Goal: Information Seeking & Learning: Learn about a topic

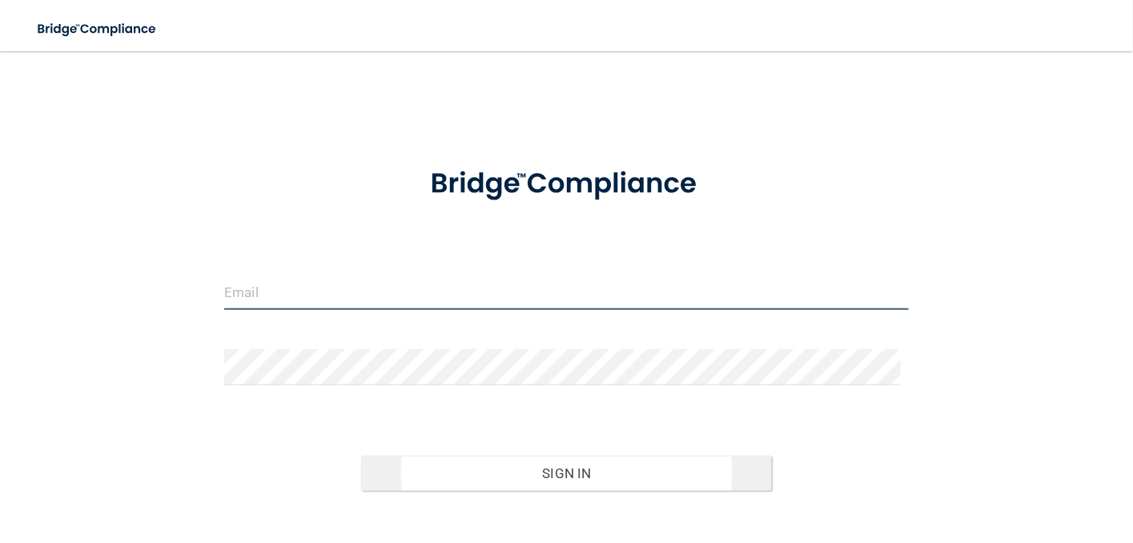
type input "[EMAIL_ADDRESS][DOMAIN_NAME]"
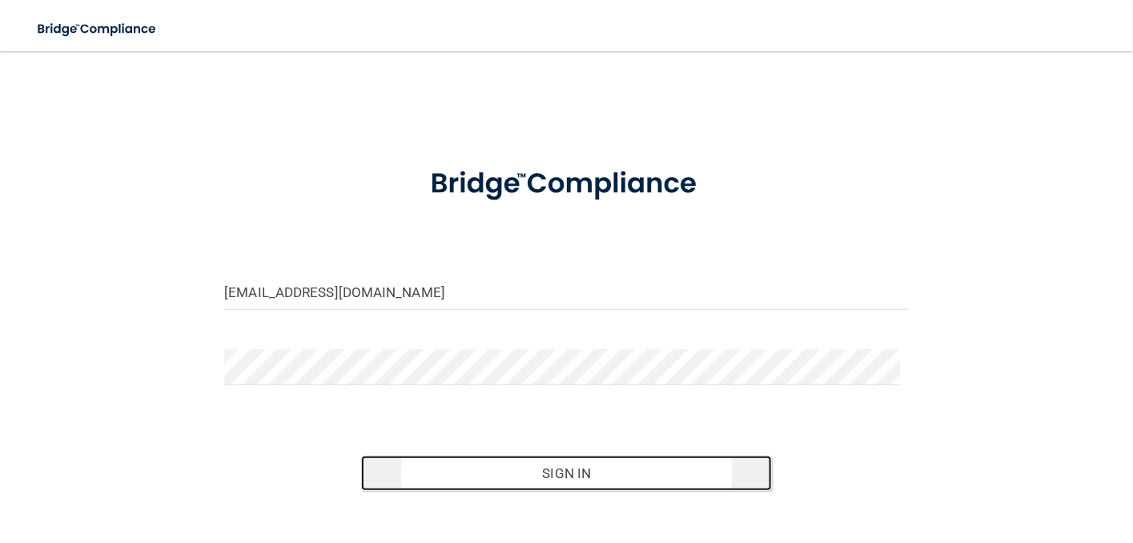
click at [561, 470] on button "Sign In" at bounding box center [566, 473] width 411 height 35
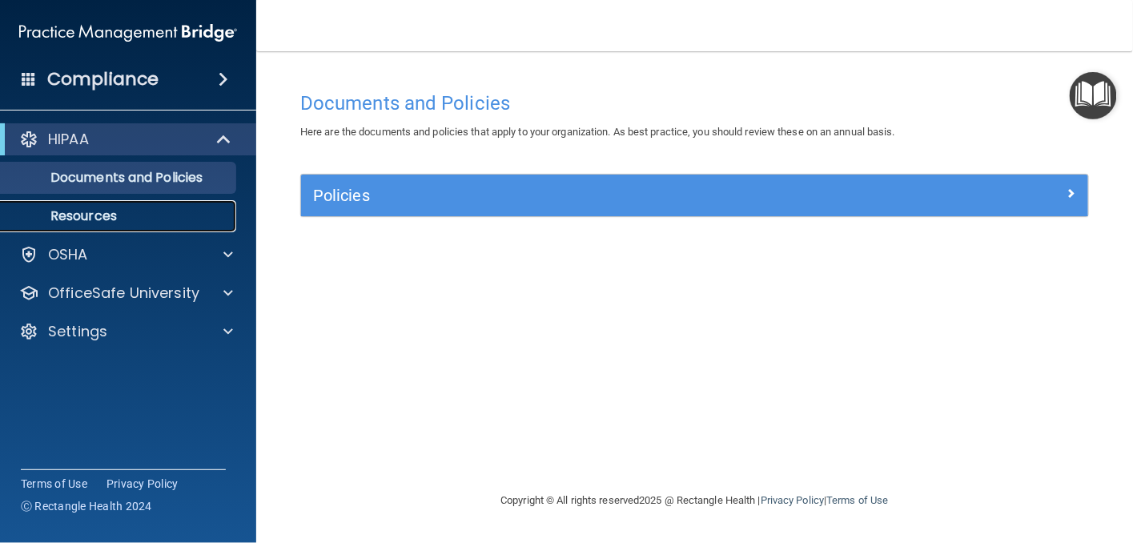
click at [92, 219] on p "Resources" at bounding box center [119, 216] width 219 height 16
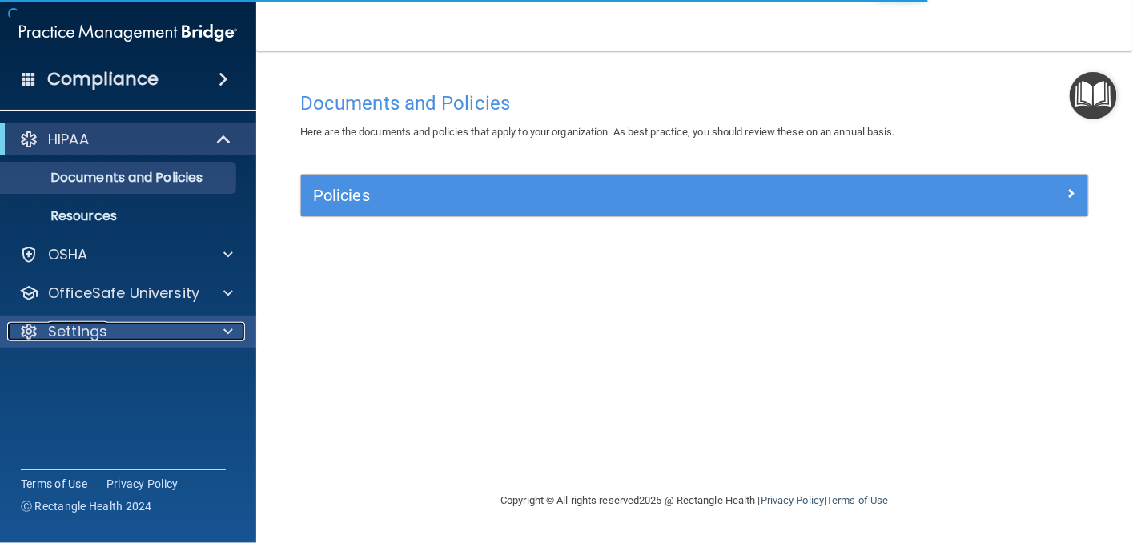
click at [92, 332] on p "Settings" at bounding box center [77, 331] width 59 height 19
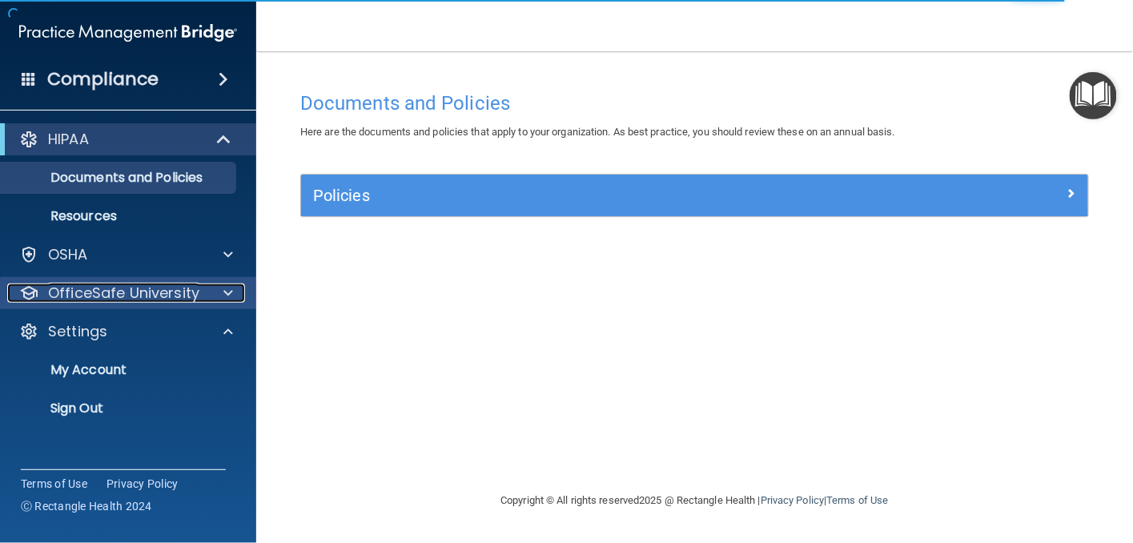
click at [116, 283] on p "OfficeSafe University" at bounding box center [123, 292] width 151 height 19
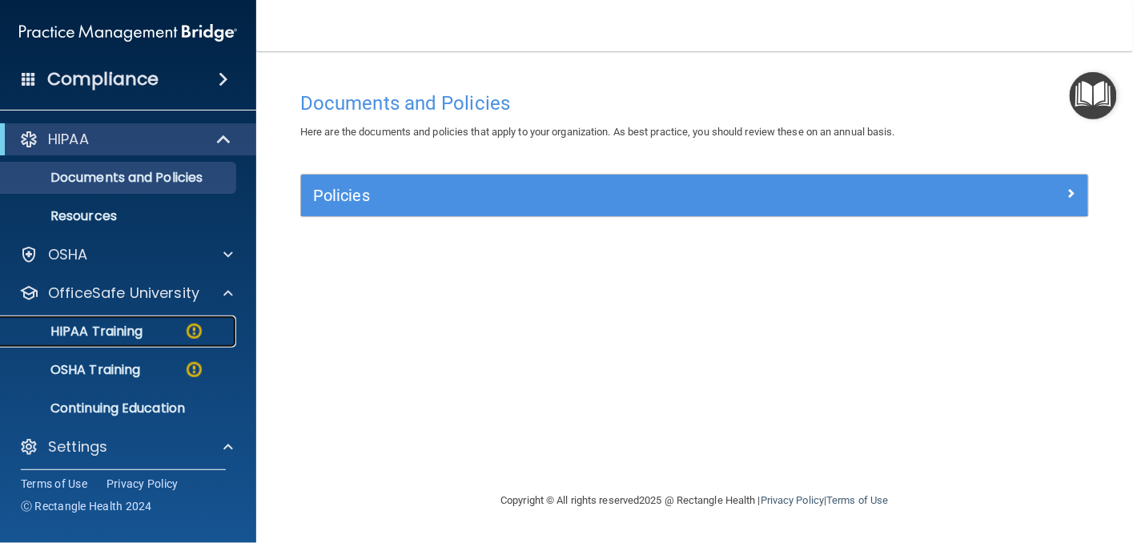
click at [192, 331] on img at bounding box center [194, 331] width 20 height 20
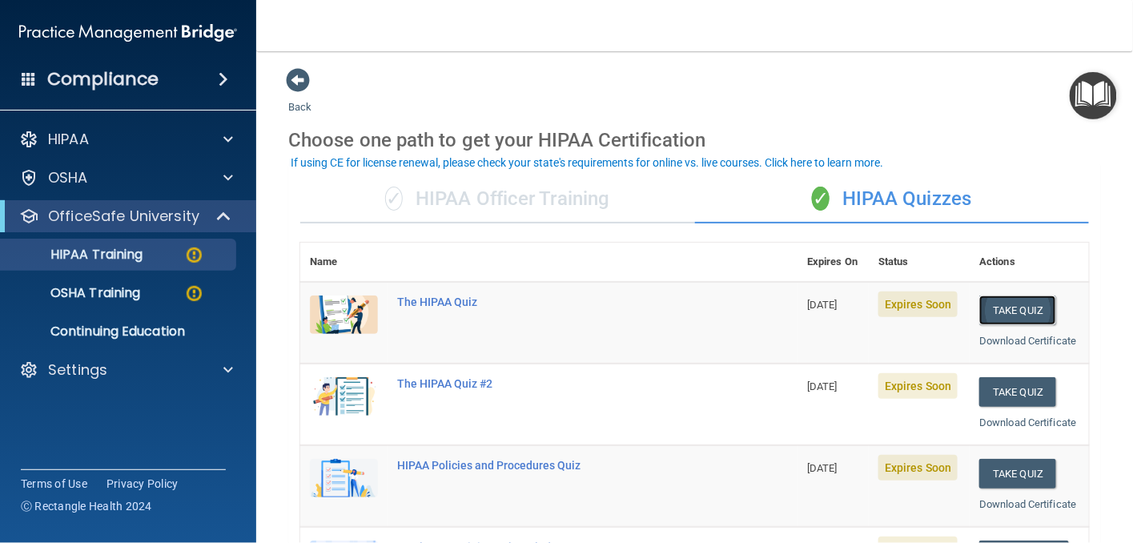
click at [1012, 304] on button "Take Quiz" at bounding box center [1017, 310] width 77 height 30
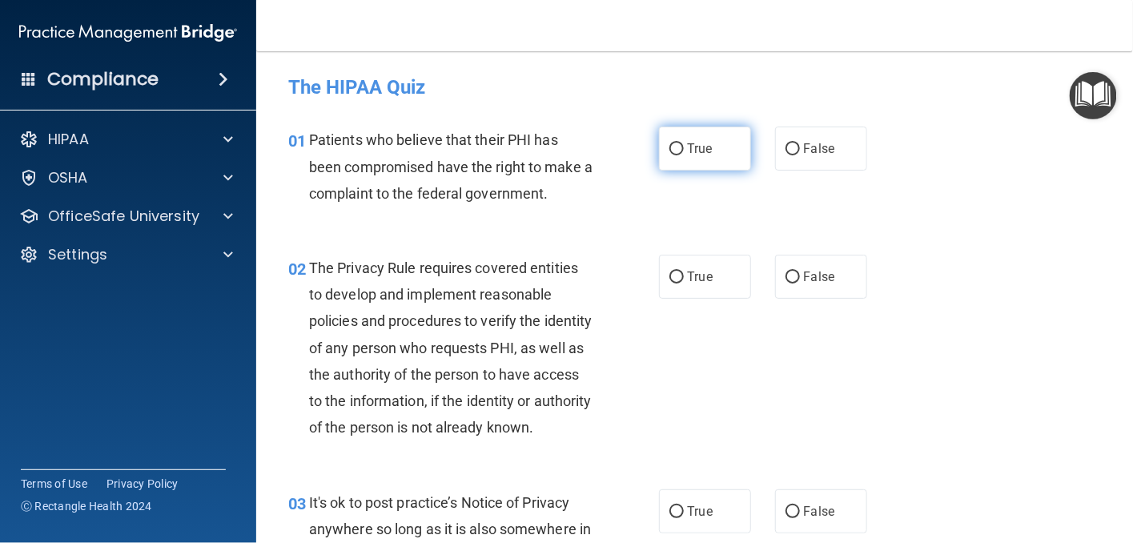
click at [669, 149] on input "True" at bounding box center [676, 149] width 14 height 12
radio input "true"
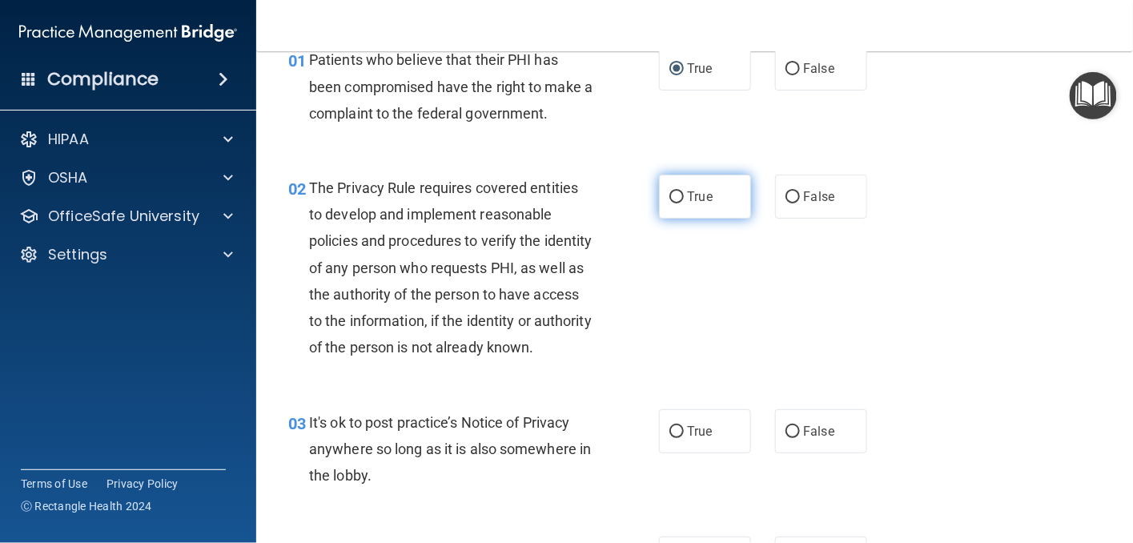
click at [669, 197] on input "True" at bounding box center [676, 197] width 14 height 12
radio input "true"
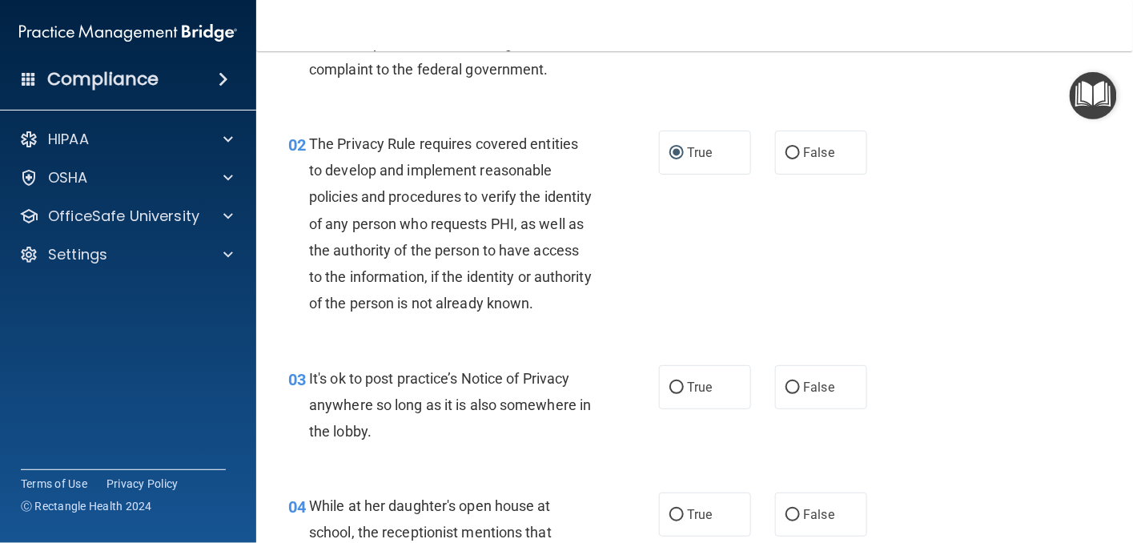
scroll to position [160, 0]
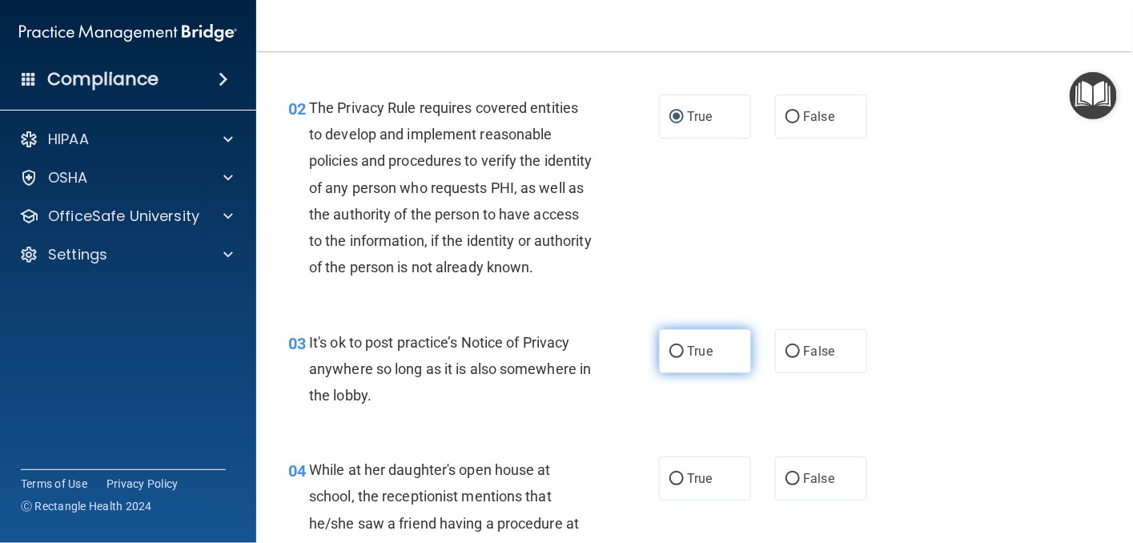
click at [671, 358] on input "True" at bounding box center [676, 352] width 14 height 12
radio input "true"
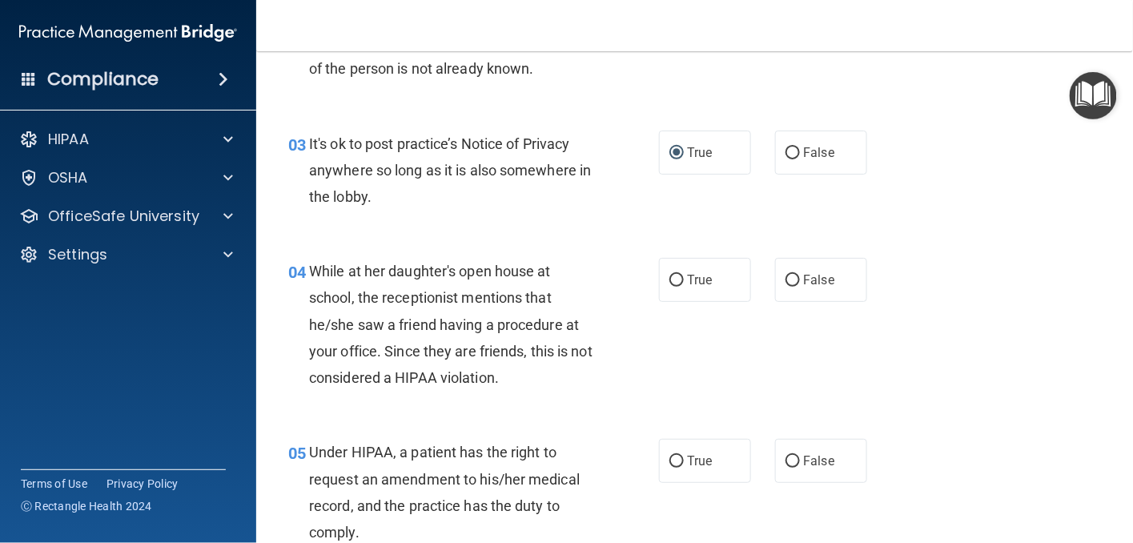
scroll to position [400, 0]
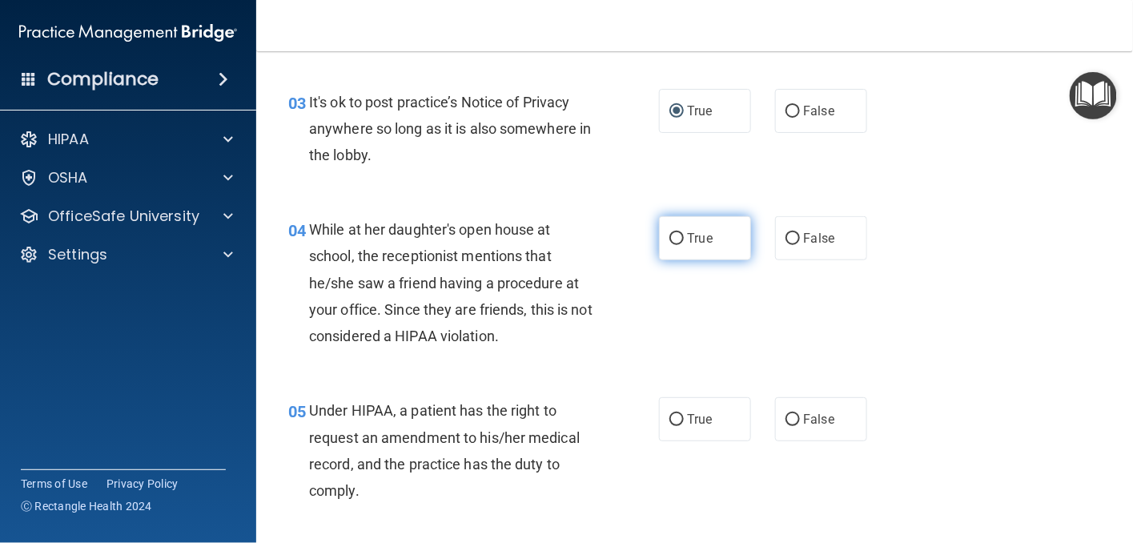
click at [669, 245] on input "True" at bounding box center [676, 239] width 14 height 12
radio input "true"
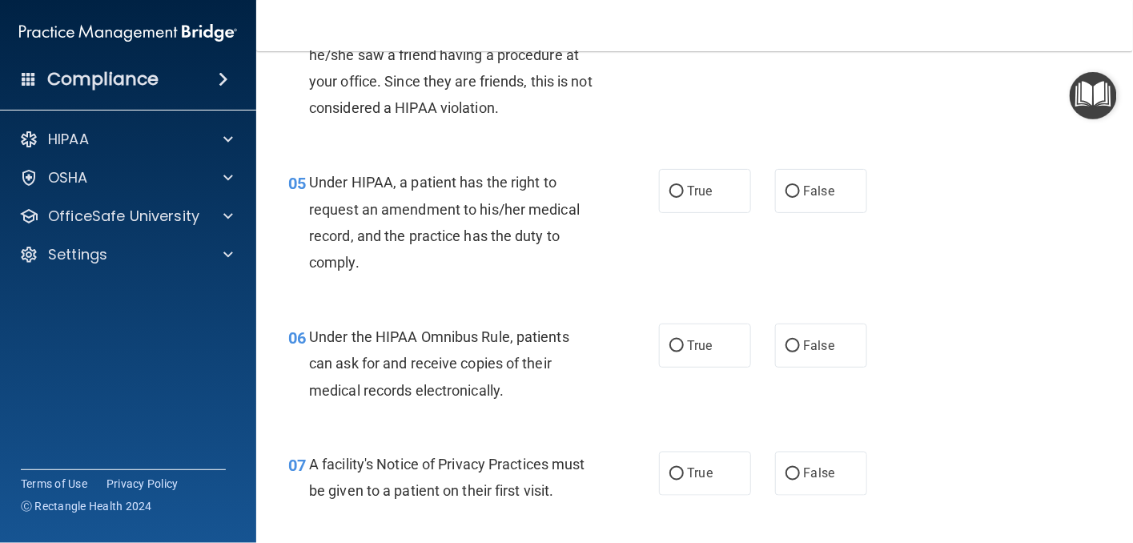
scroll to position [641, 0]
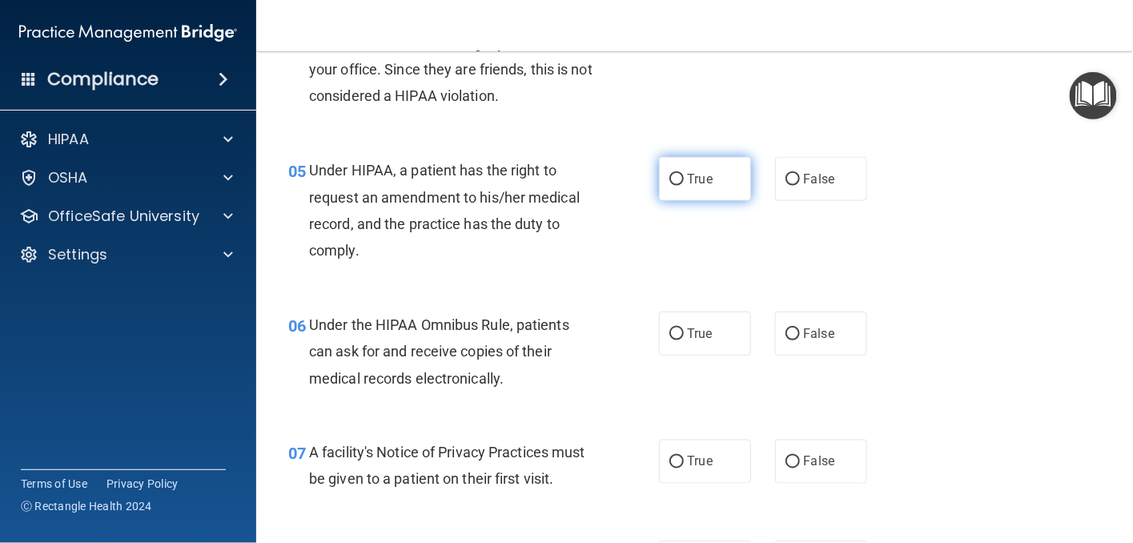
click at [669, 186] on input "True" at bounding box center [676, 180] width 14 height 12
radio input "true"
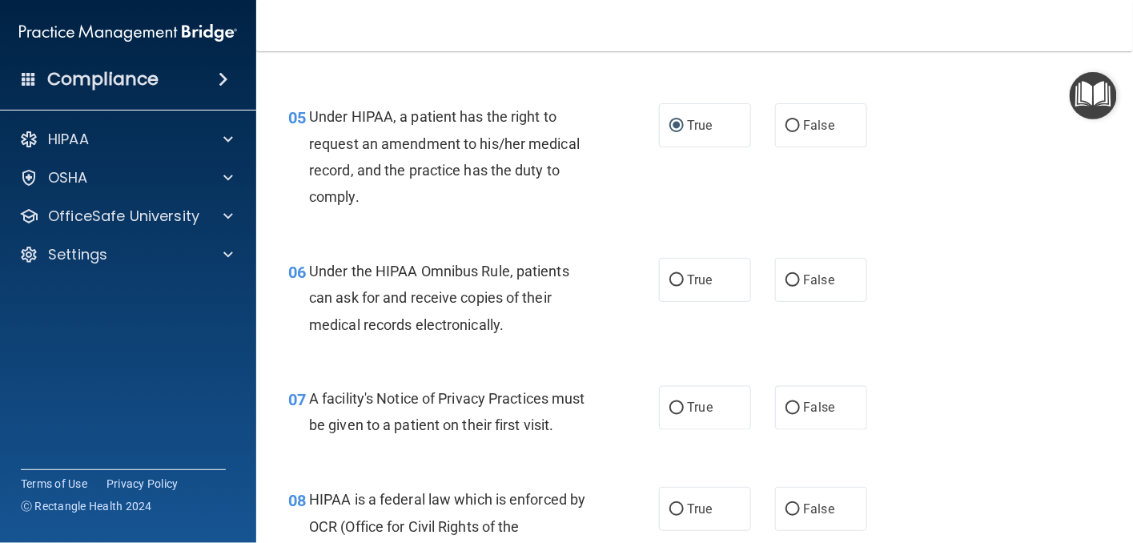
scroll to position [721, 0]
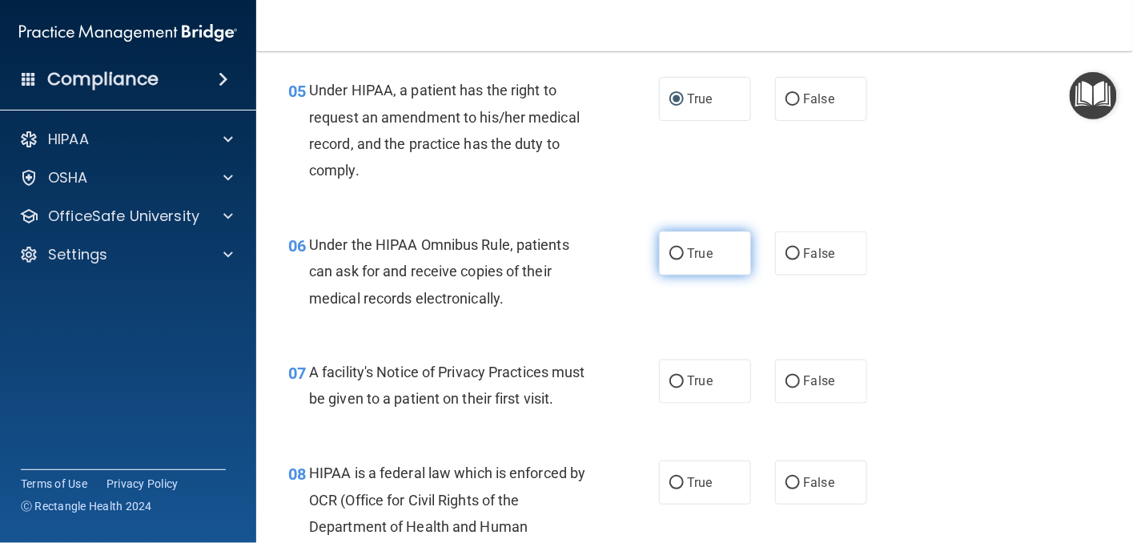
click at [673, 270] on label "True" at bounding box center [705, 253] width 92 height 44
click at [673, 260] on input "True" at bounding box center [676, 254] width 14 height 12
radio input "true"
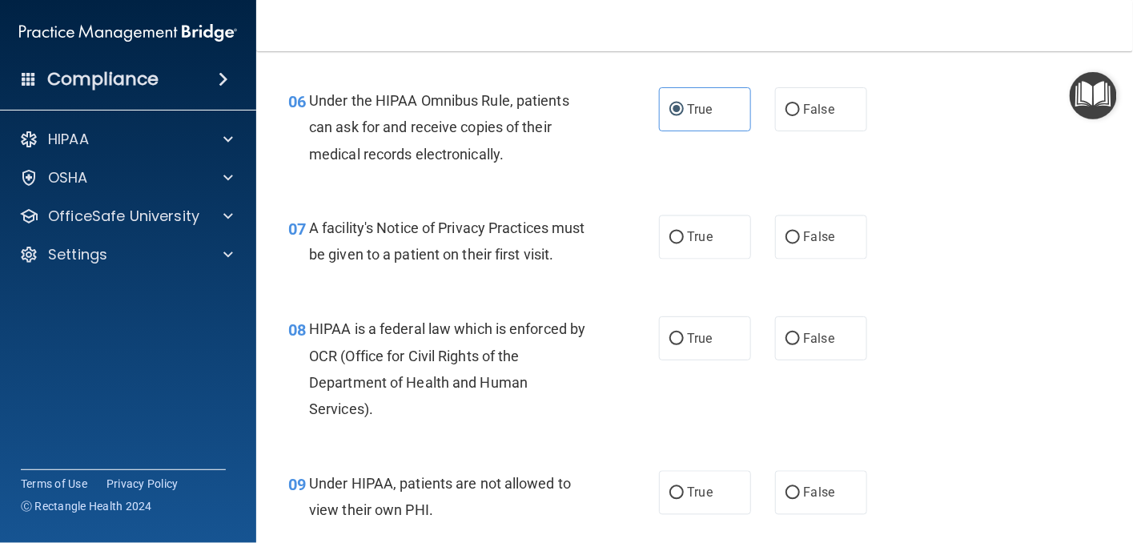
scroll to position [881, 0]
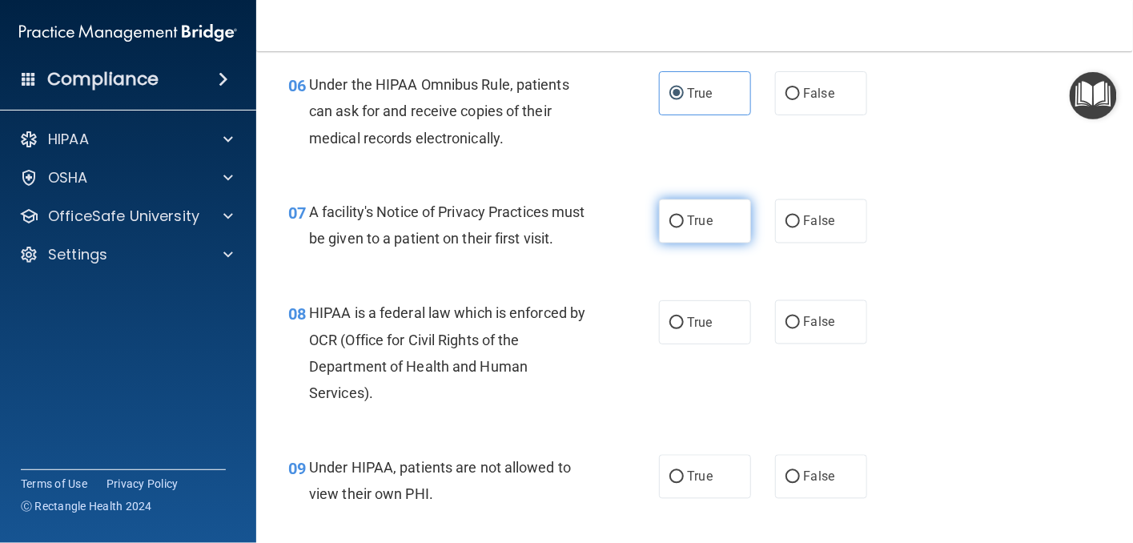
click at [673, 243] on label "True" at bounding box center [705, 221] width 92 height 44
click at [673, 228] on input "True" at bounding box center [676, 222] width 14 height 12
radio input "true"
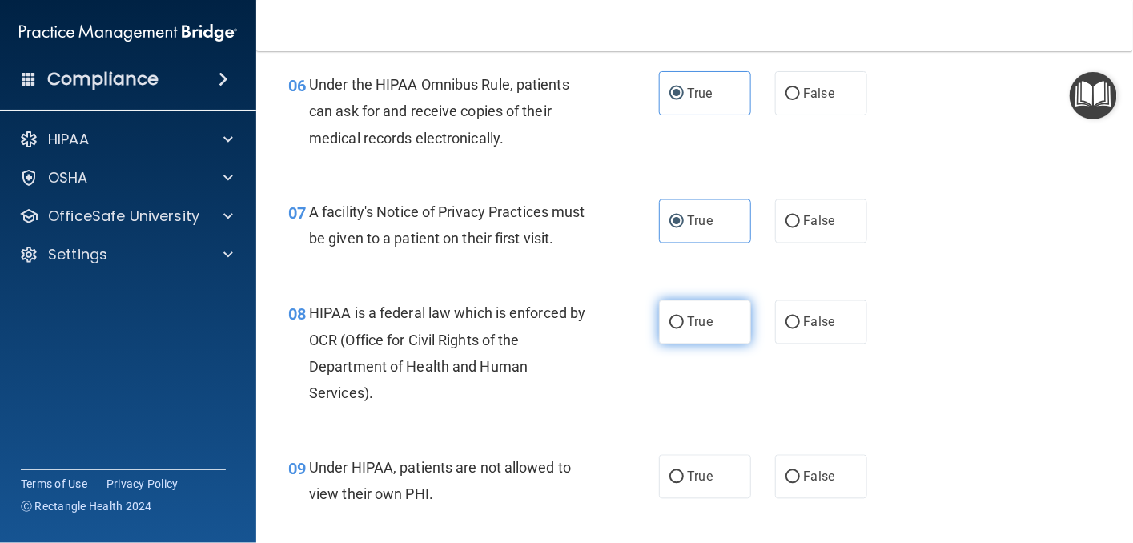
click at [671, 329] on input "True" at bounding box center [676, 323] width 14 height 12
radio input "true"
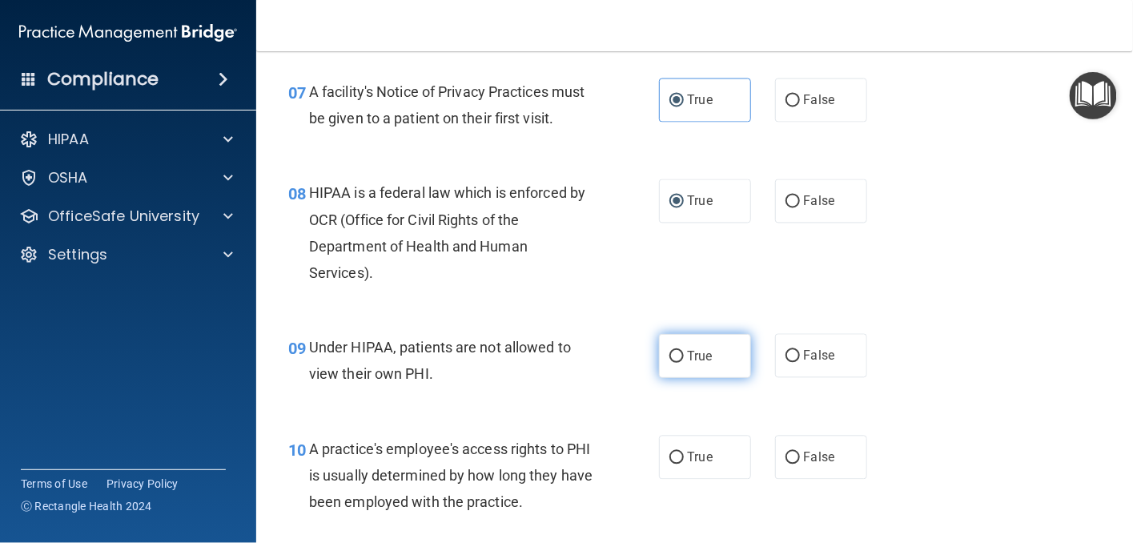
scroll to position [1041, 0]
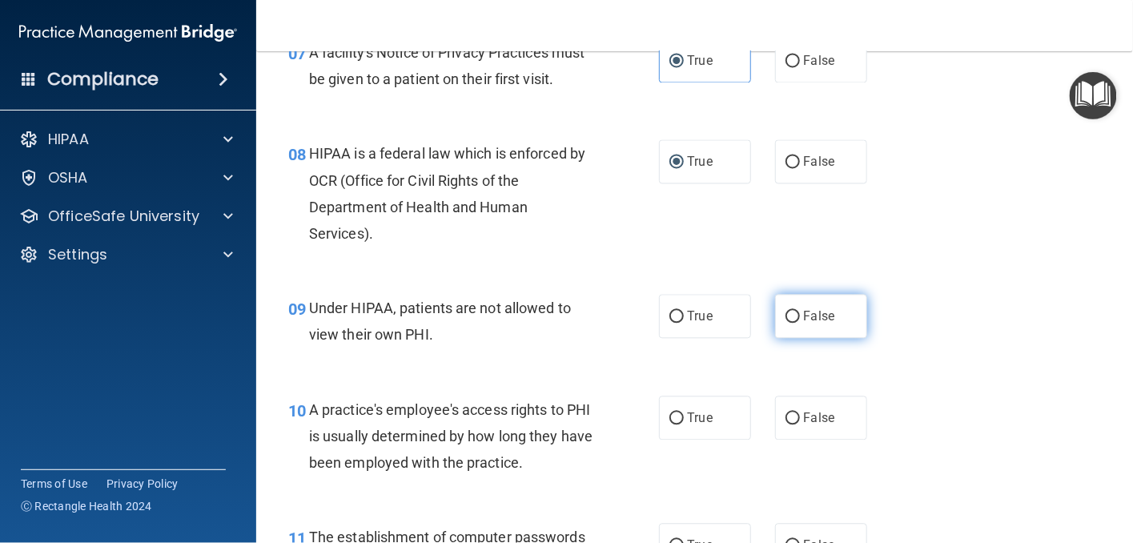
click at [786, 323] on input "False" at bounding box center [793, 317] width 14 height 12
radio input "true"
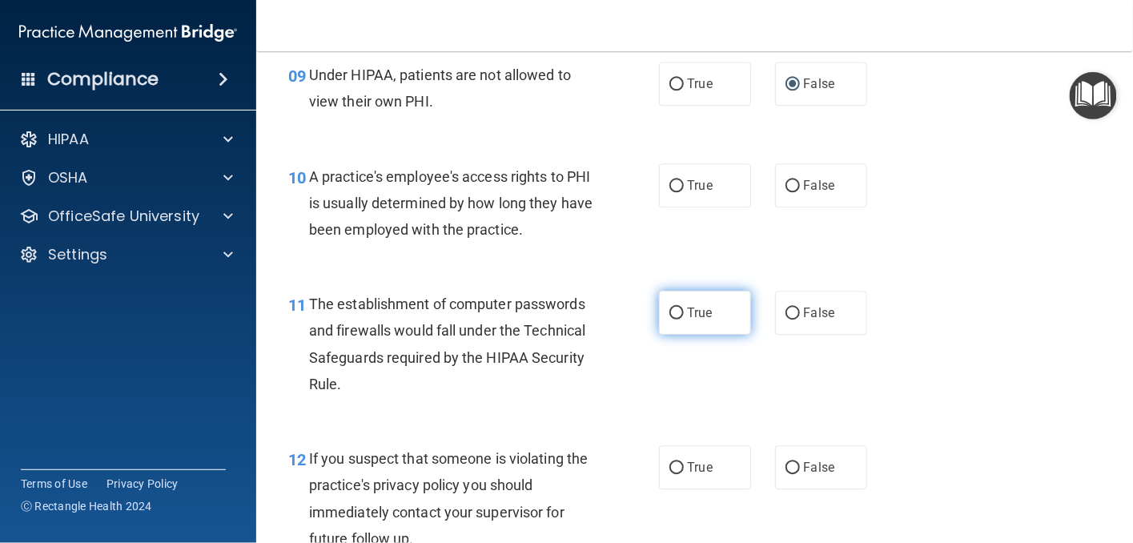
scroll to position [1281, 0]
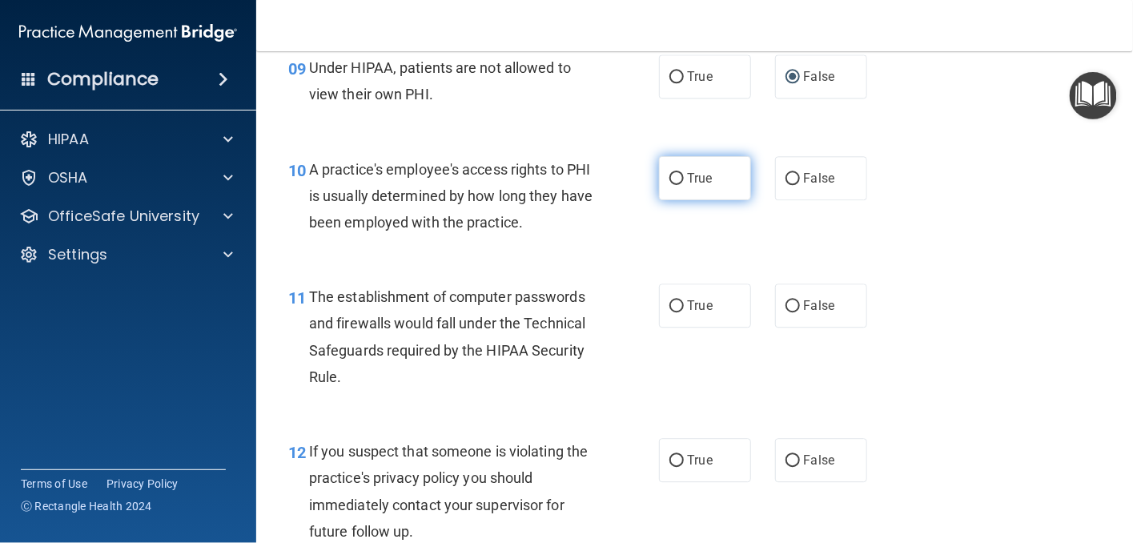
click at [669, 185] on input "True" at bounding box center [676, 179] width 14 height 12
radio input "true"
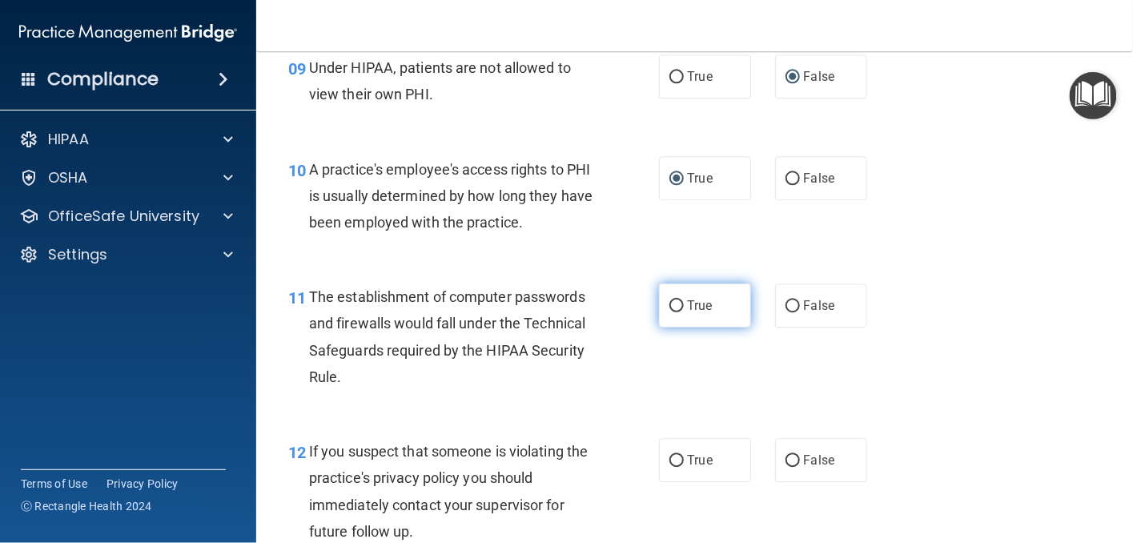
click at [659, 328] on label "True" at bounding box center [705, 305] width 92 height 44
click at [669, 312] on input "True" at bounding box center [676, 306] width 14 height 12
radio input "true"
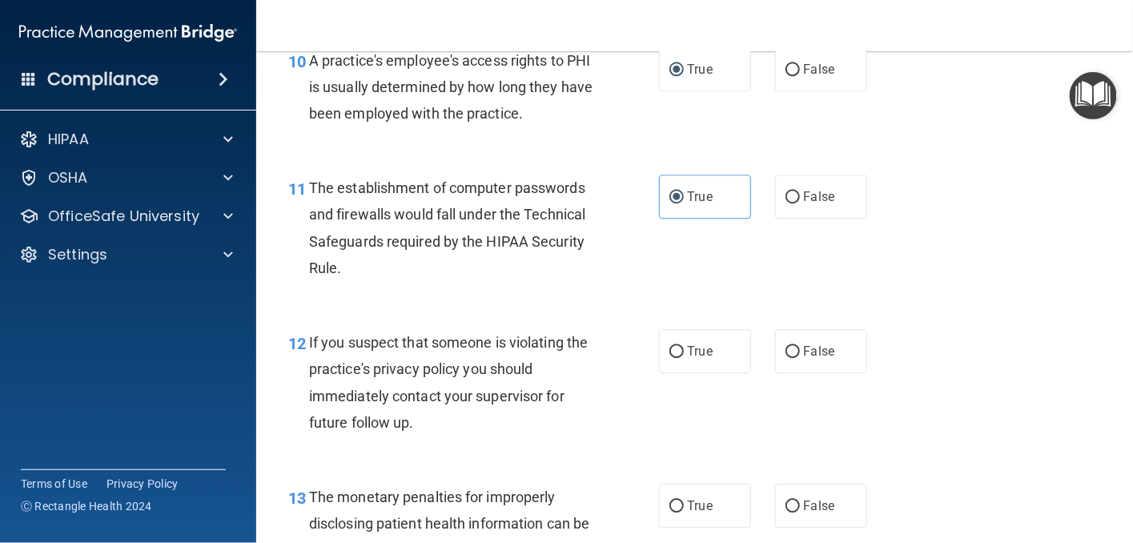
scroll to position [1521, 0]
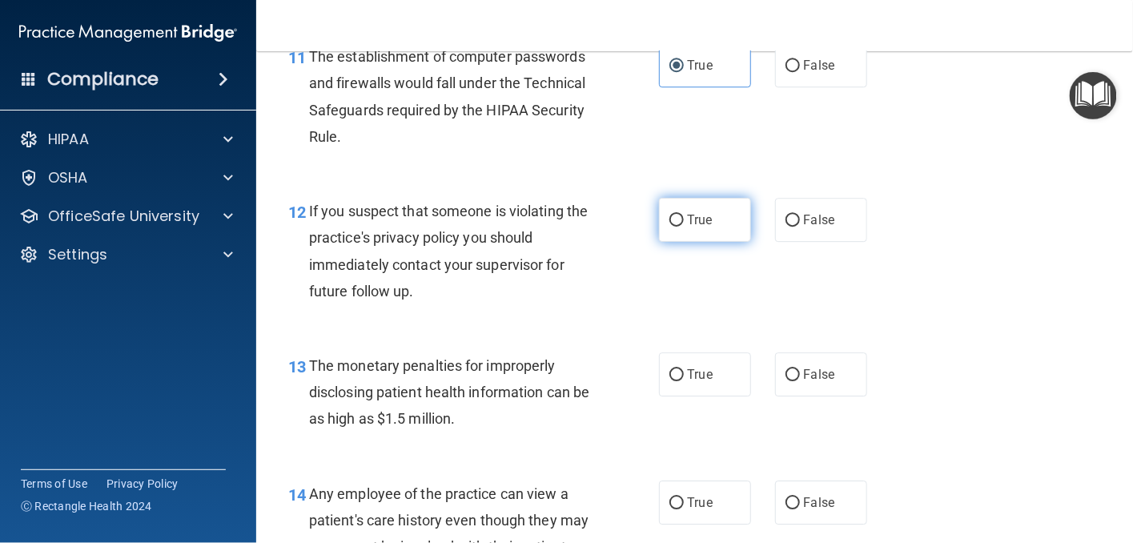
click at [661, 242] on label "True" at bounding box center [705, 220] width 92 height 44
click at [669, 227] on input "True" at bounding box center [676, 221] width 14 height 12
radio input "true"
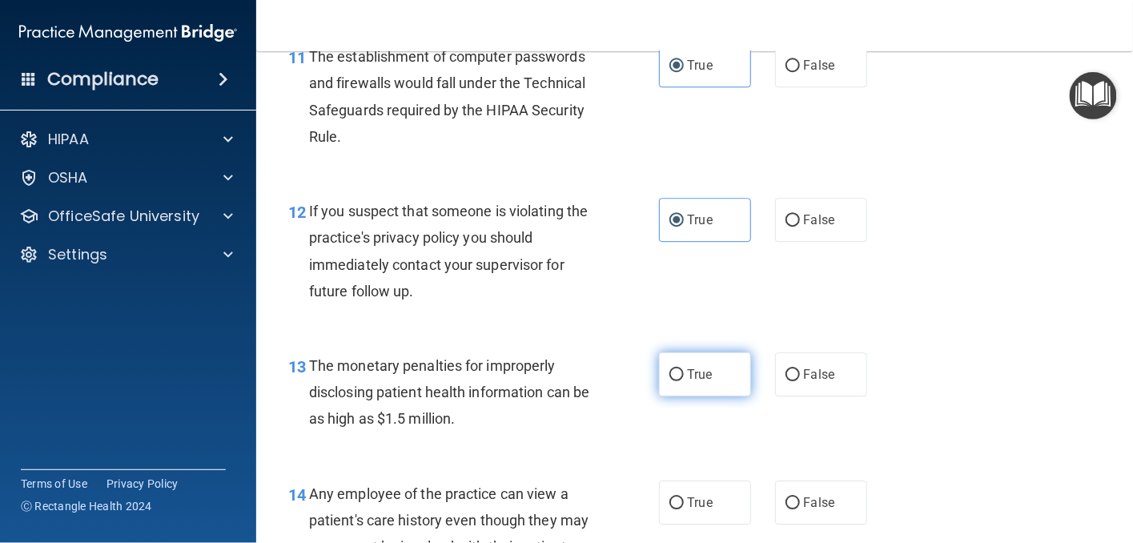
click at [669, 381] on input "True" at bounding box center [676, 375] width 14 height 12
radio input "true"
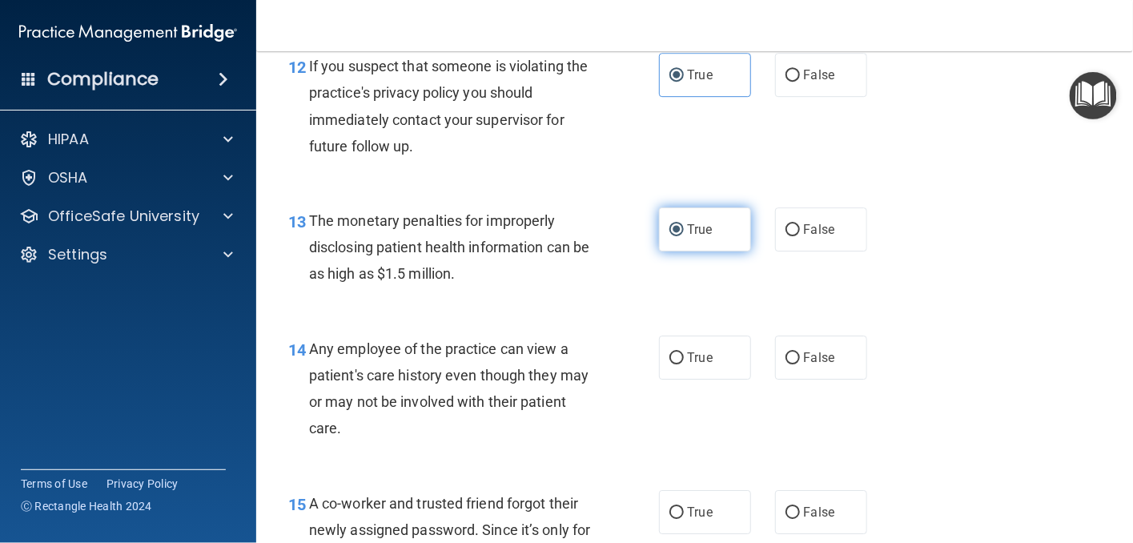
scroll to position [1682, 0]
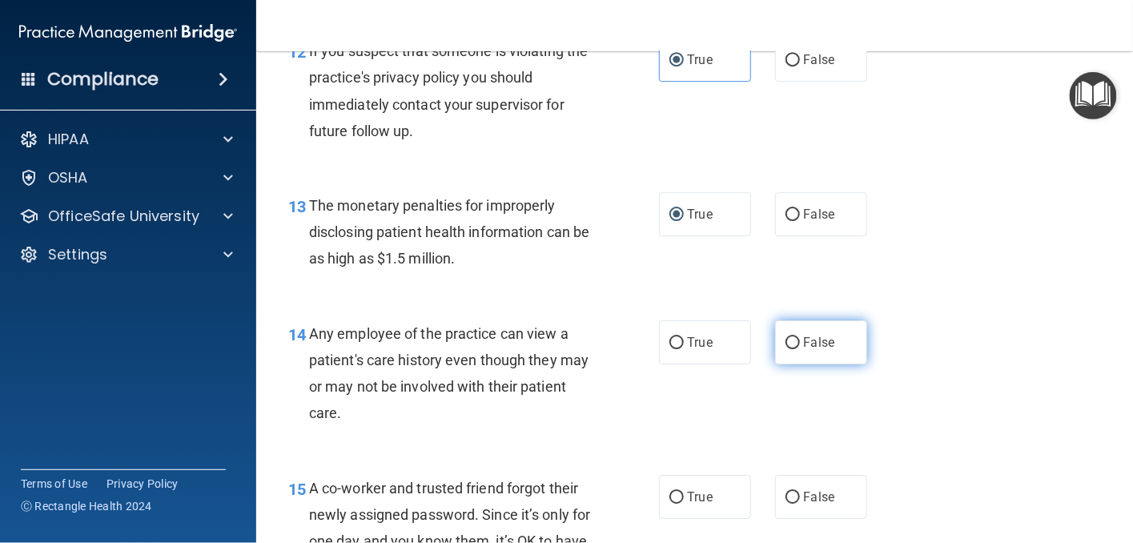
click at [786, 349] on input "False" at bounding box center [793, 343] width 14 height 12
radio input "true"
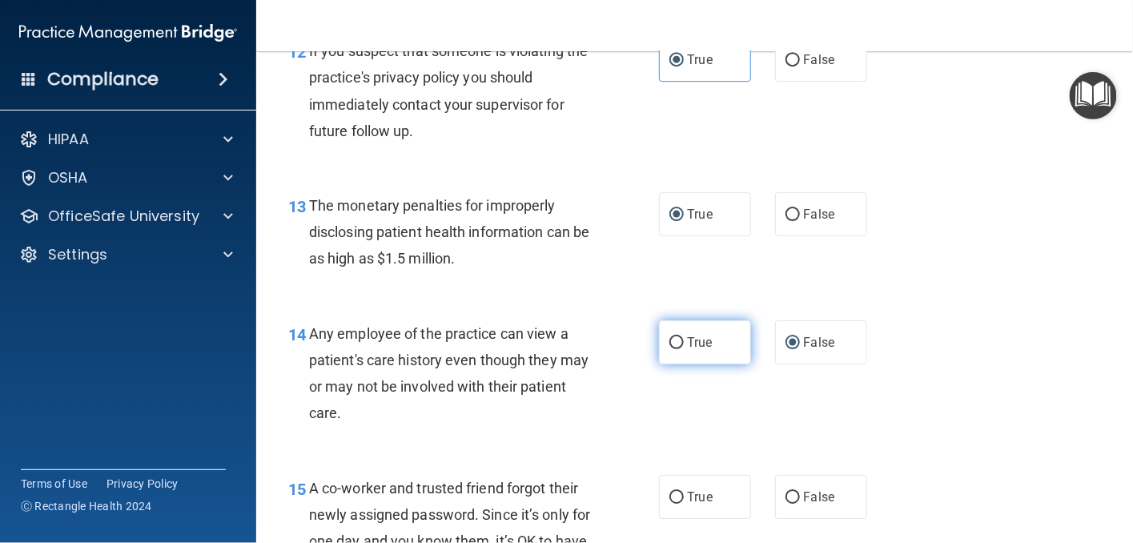
click at [675, 349] on input "True" at bounding box center [676, 343] width 14 height 12
radio input "true"
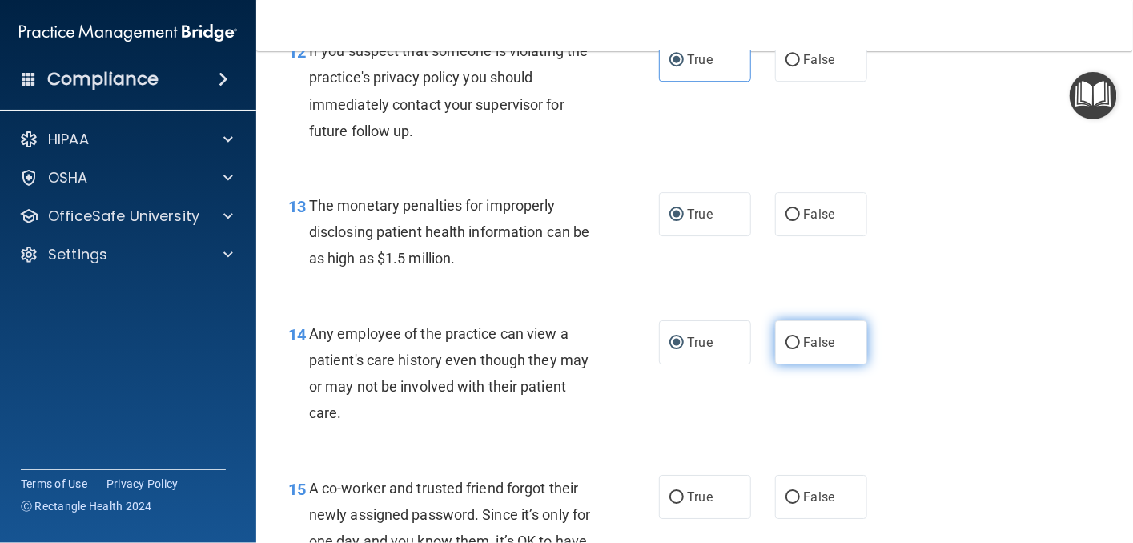
click at [786, 349] on input "False" at bounding box center [793, 343] width 14 height 12
radio input "true"
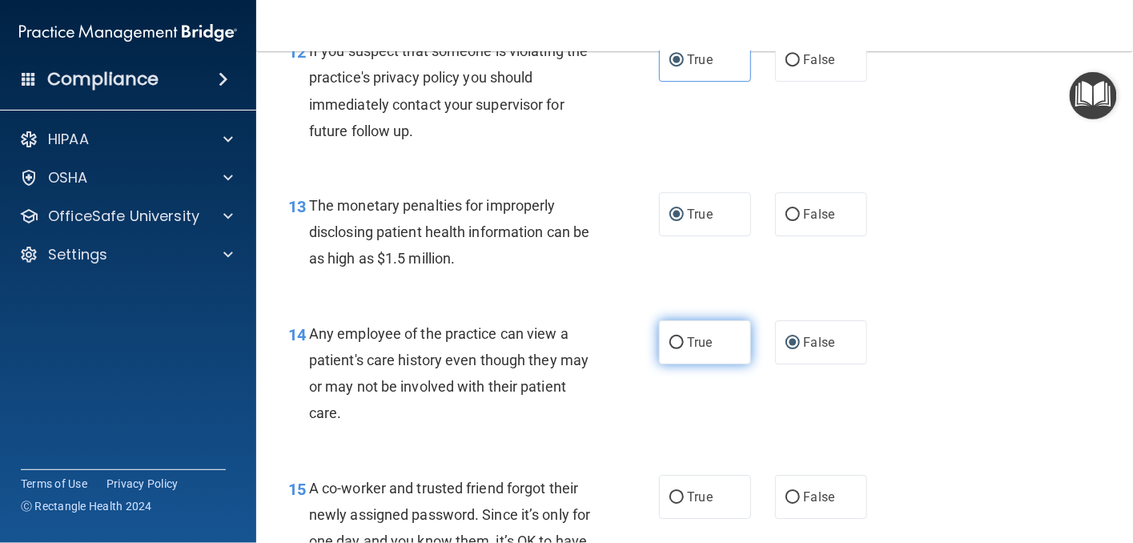
click at [669, 349] on input "True" at bounding box center [676, 343] width 14 height 12
radio input "true"
radio input "false"
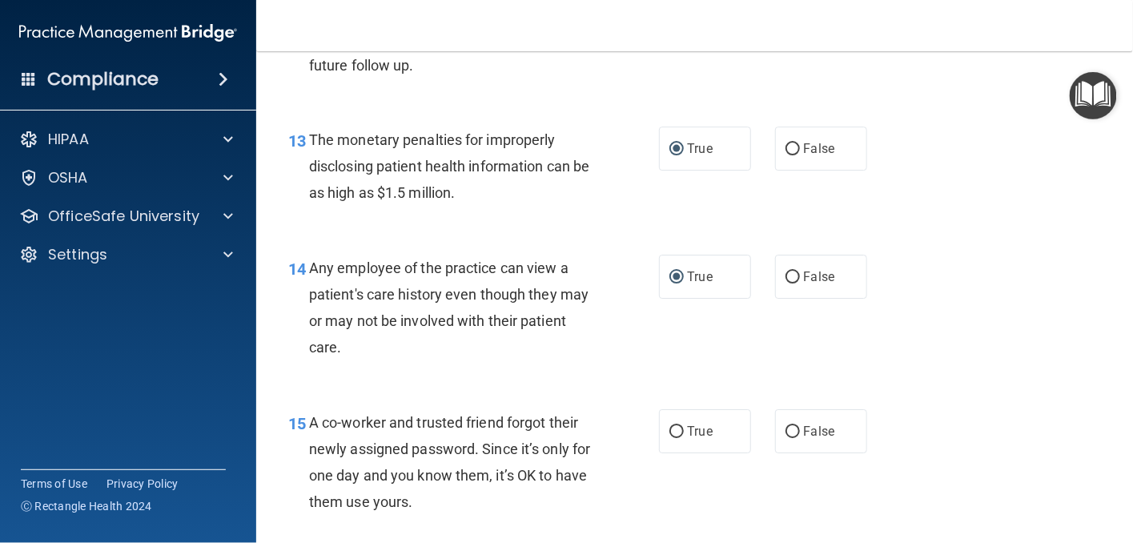
scroll to position [1842, 0]
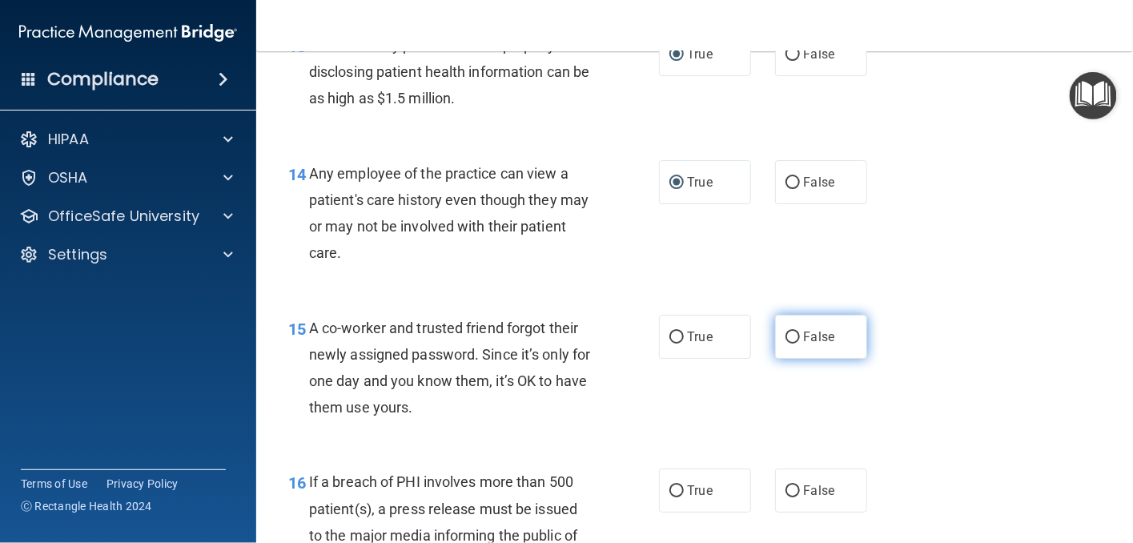
click at [786, 344] on input "False" at bounding box center [793, 338] width 14 height 12
radio input "true"
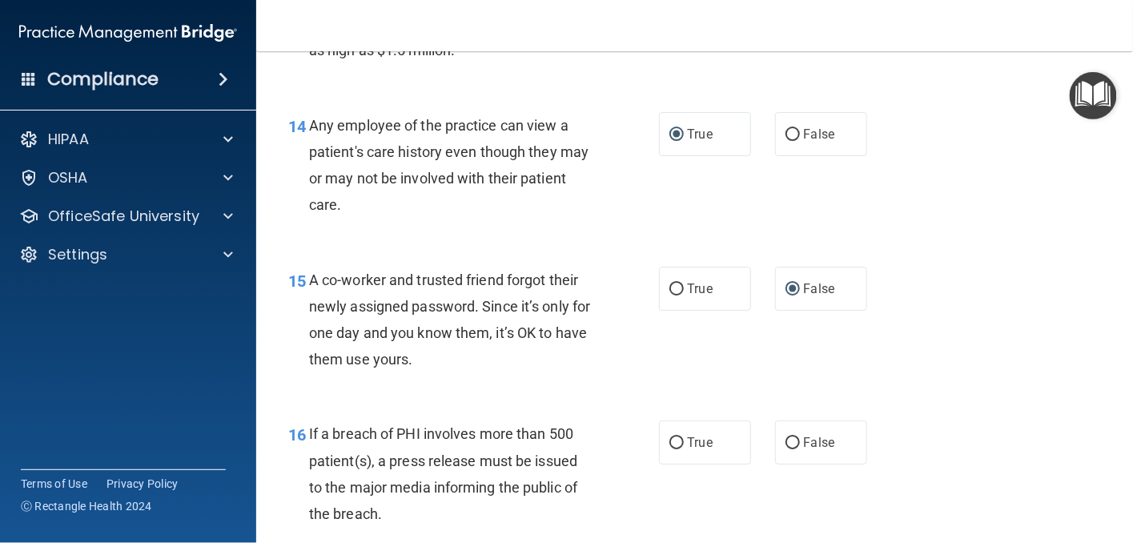
scroll to position [2002, 0]
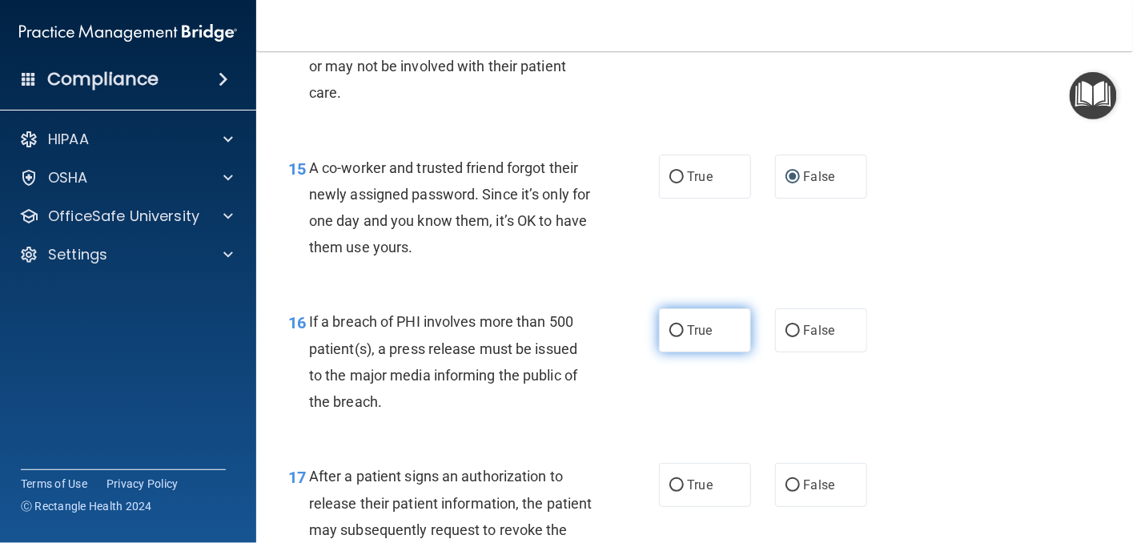
click at [669, 337] on input "True" at bounding box center [676, 331] width 14 height 12
radio input "true"
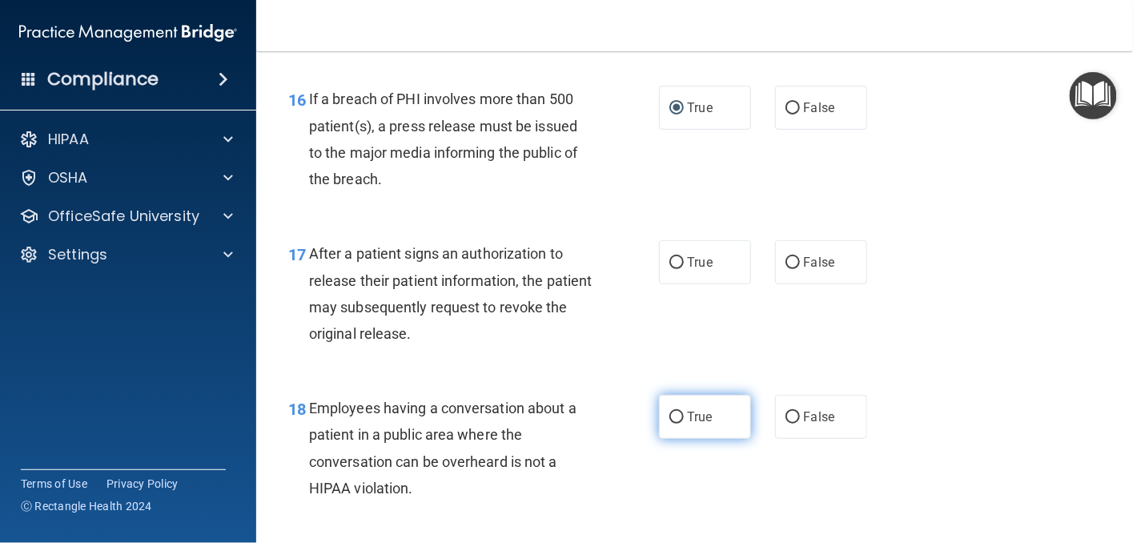
scroll to position [2242, 0]
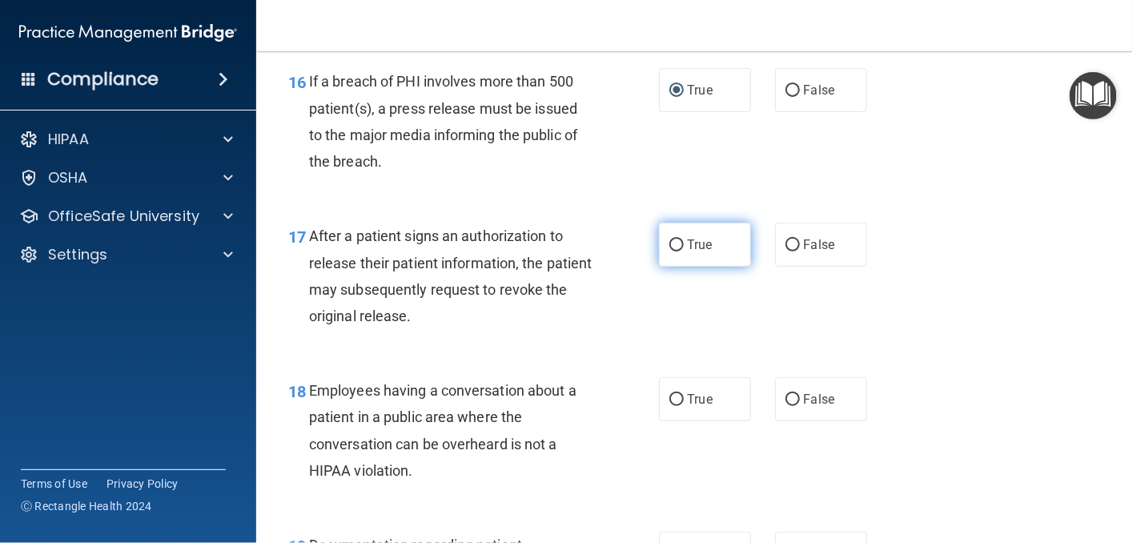
click at [672, 251] on input "True" at bounding box center [676, 245] width 14 height 12
radio input "true"
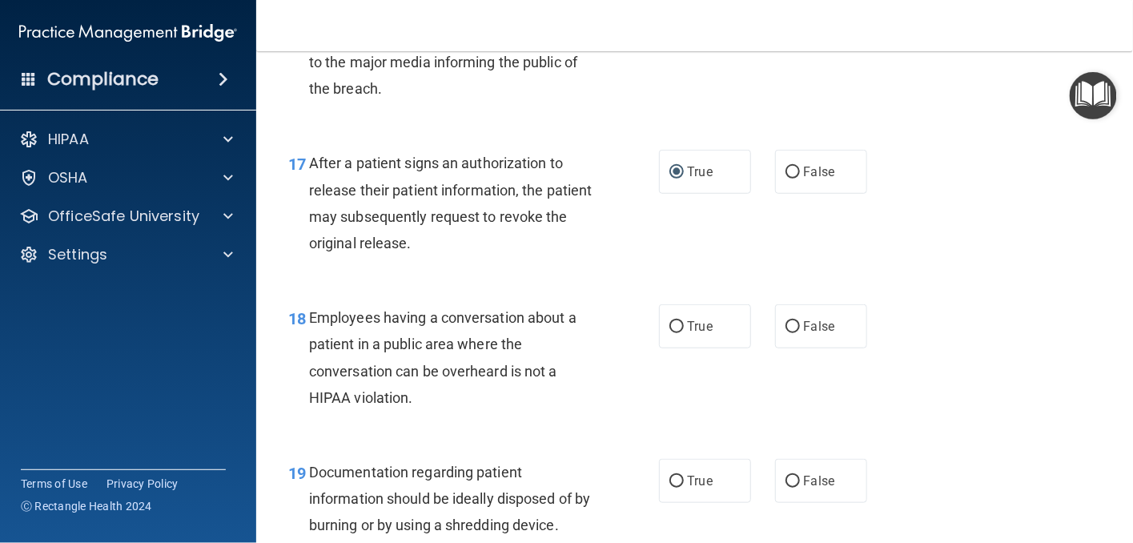
scroll to position [2402, 0]
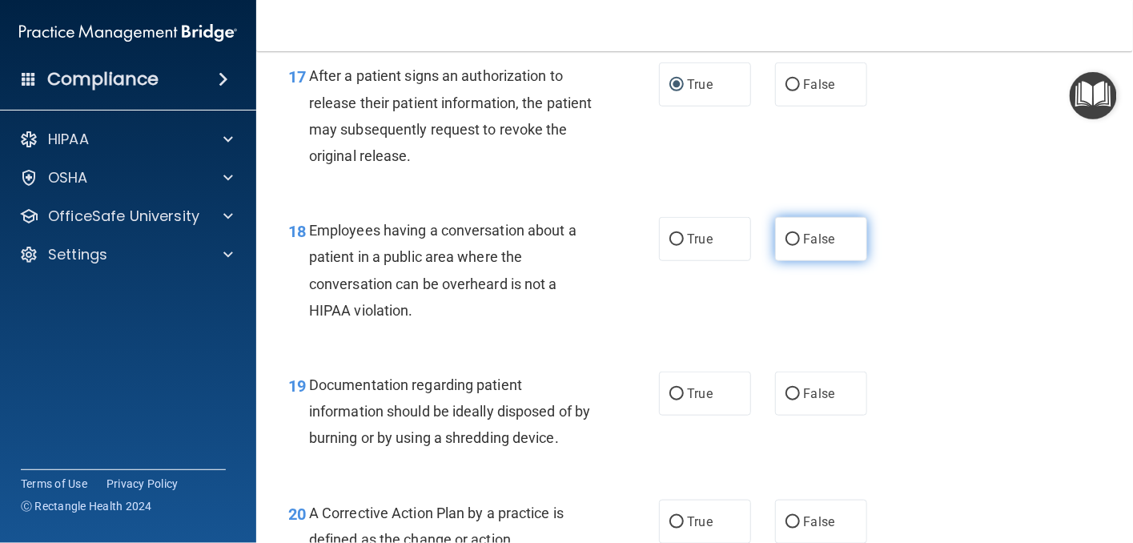
click at [787, 246] on input "False" at bounding box center [793, 240] width 14 height 12
radio input "true"
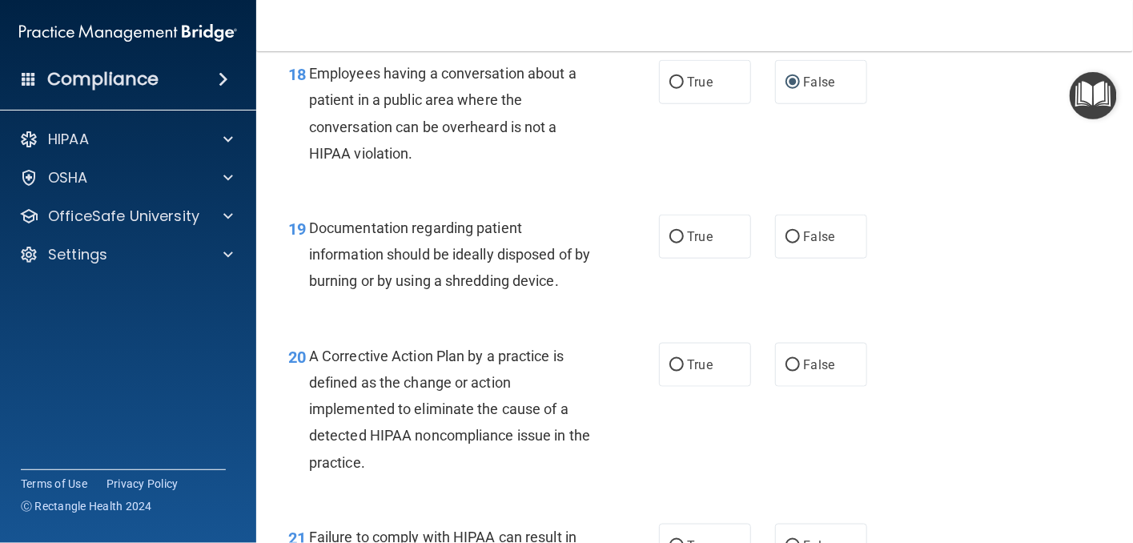
scroll to position [2562, 0]
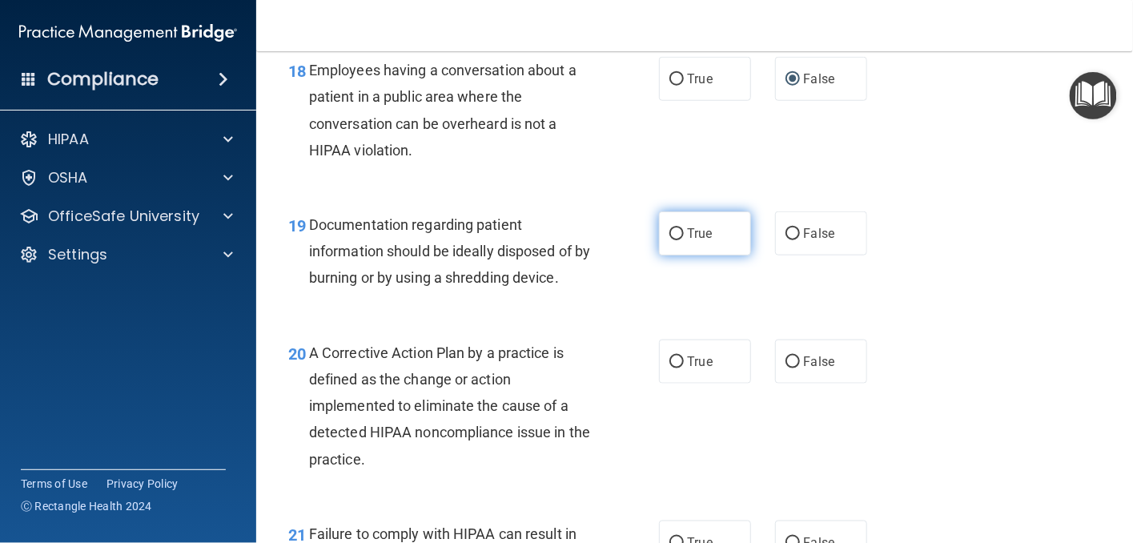
click at [669, 240] on input "True" at bounding box center [676, 234] width 14 height 12
radio input "true"
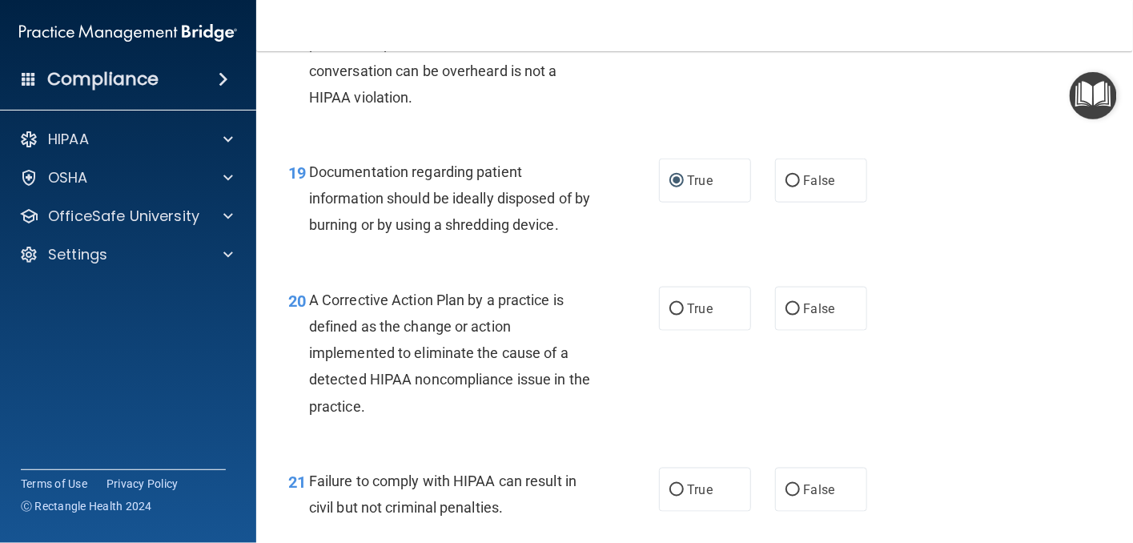
scroll to position [2642, 0]
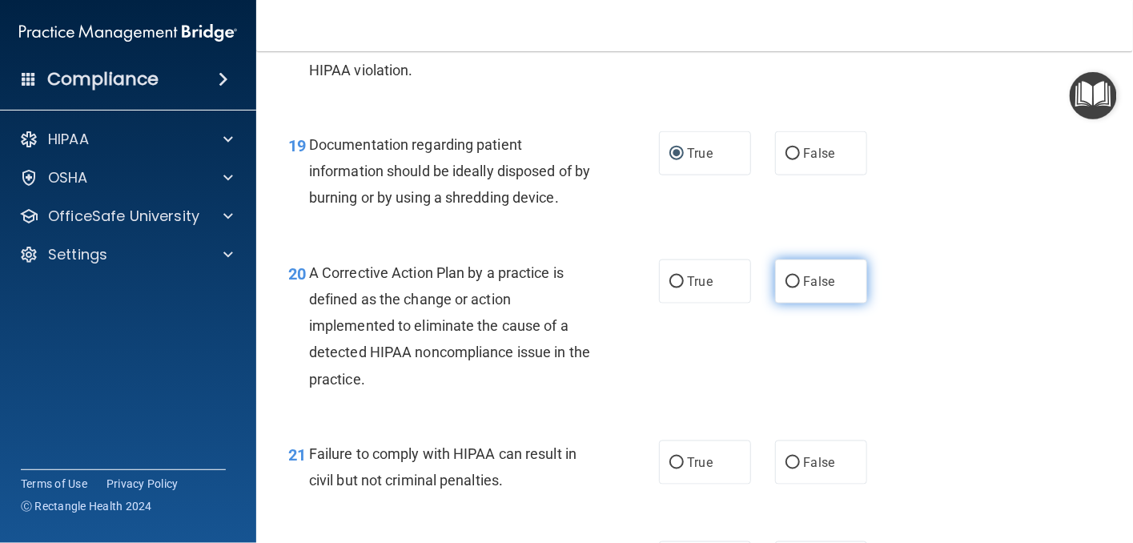
click at [777, 303] on label "False" at bounding box center [821, 281] width 92 height 44
click at [786, 288] on input "False" at bounding box center [793, 282] width 14 height 12
radio input "true"
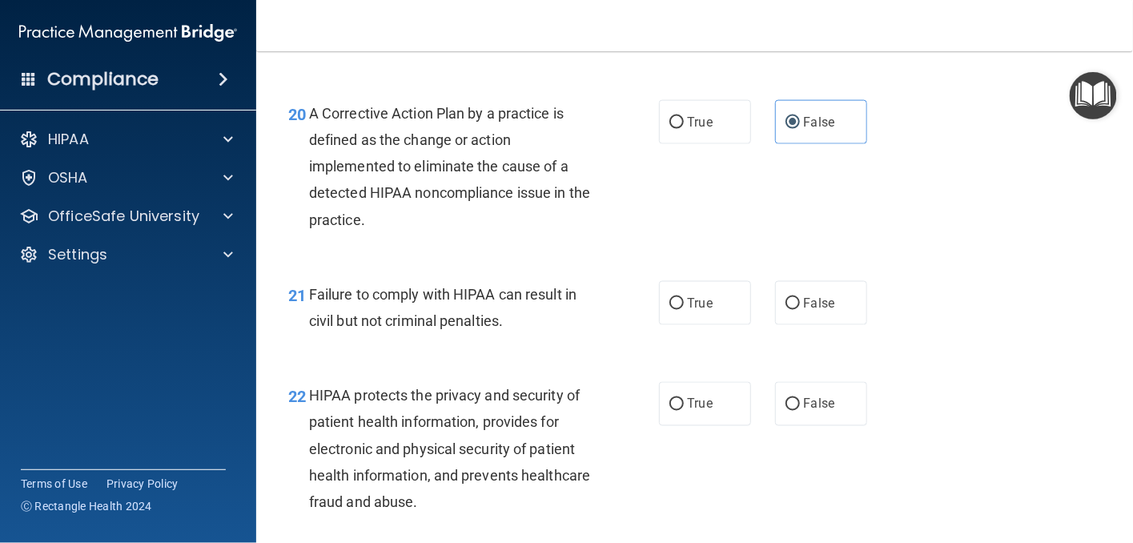
scroll to position [2803, 0]
click at [669, 309] on input "True" at bounding box center [676, 303] width 14 height 12
radio input "true"
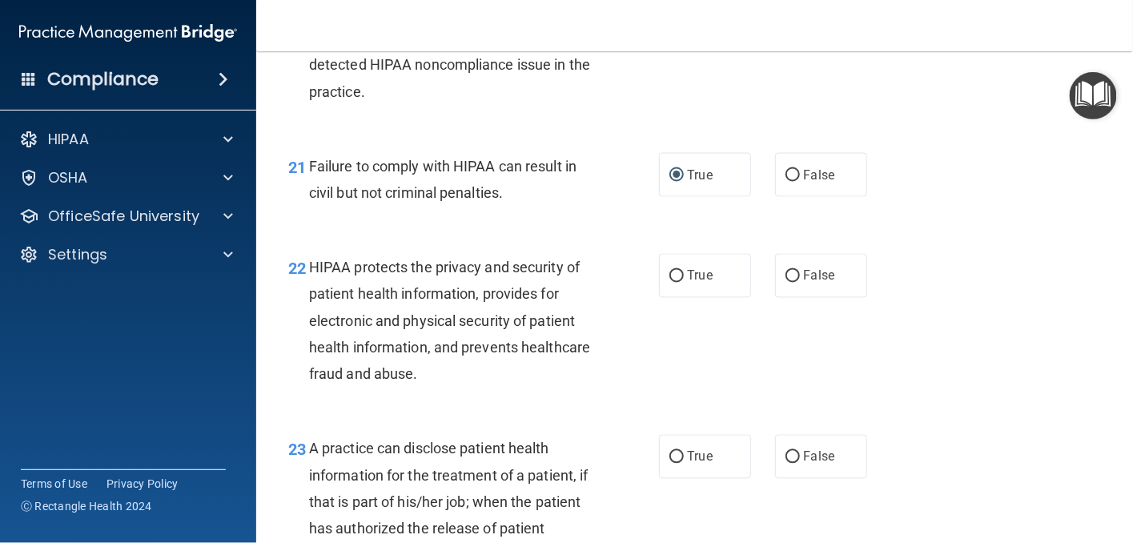
scroll to position [2963, 0]
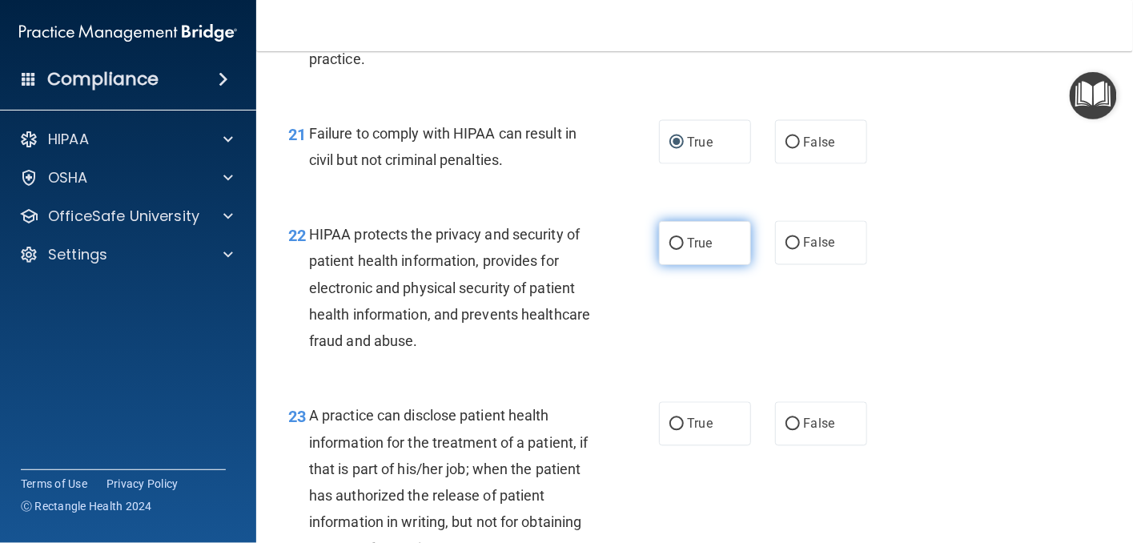
click at [674, 250] on input "True" at bounding box center [676, 244] width 14 height 12
radio input "true"
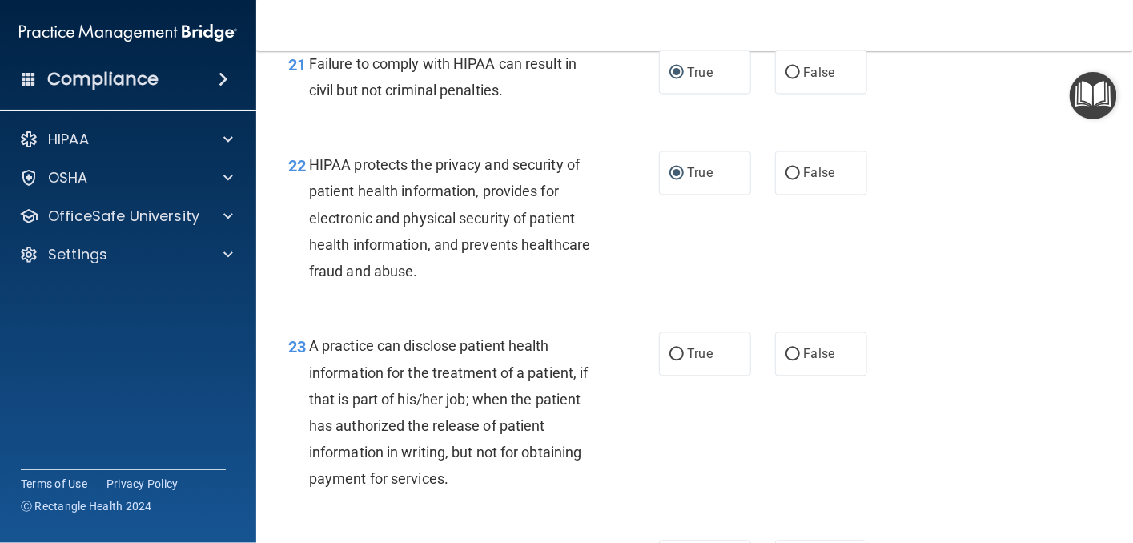
scroll to position [3123, 0]
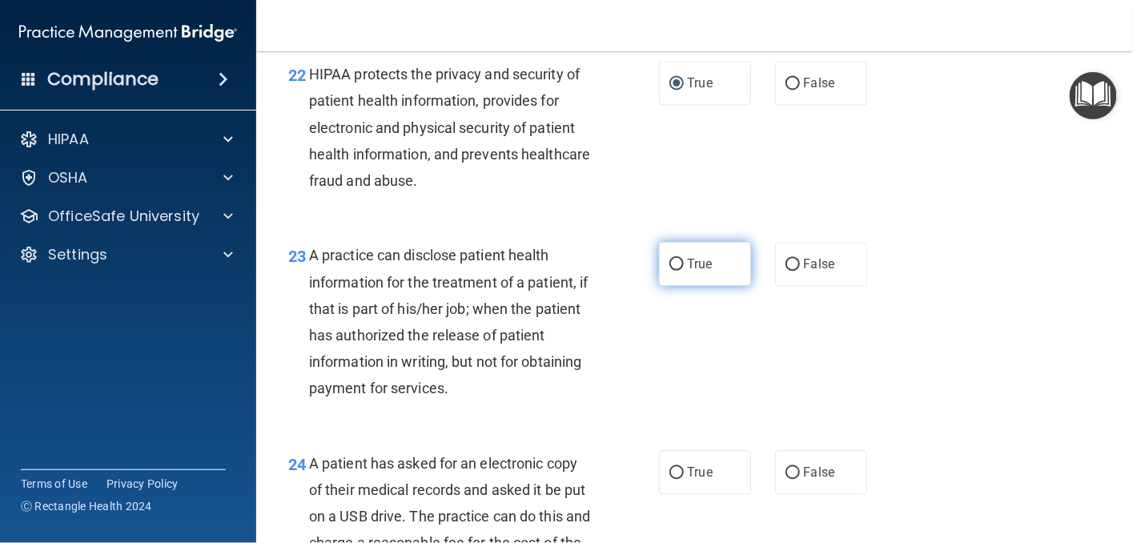
click at [670, 271] on input "True" at bounding box center [676, 265] width 14 height 12
radio input "true"
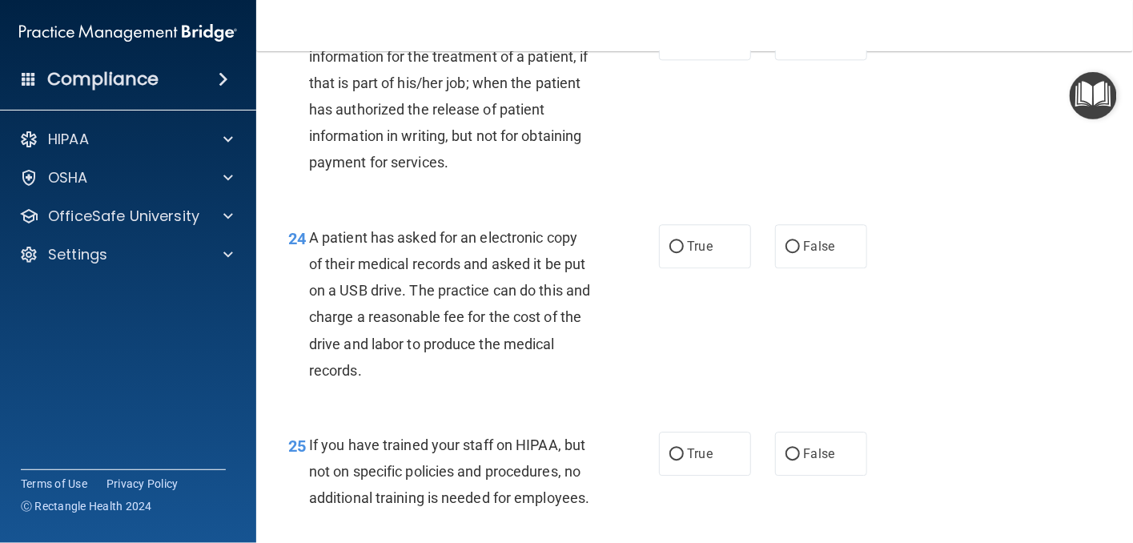
scroll to position [3363, 0]
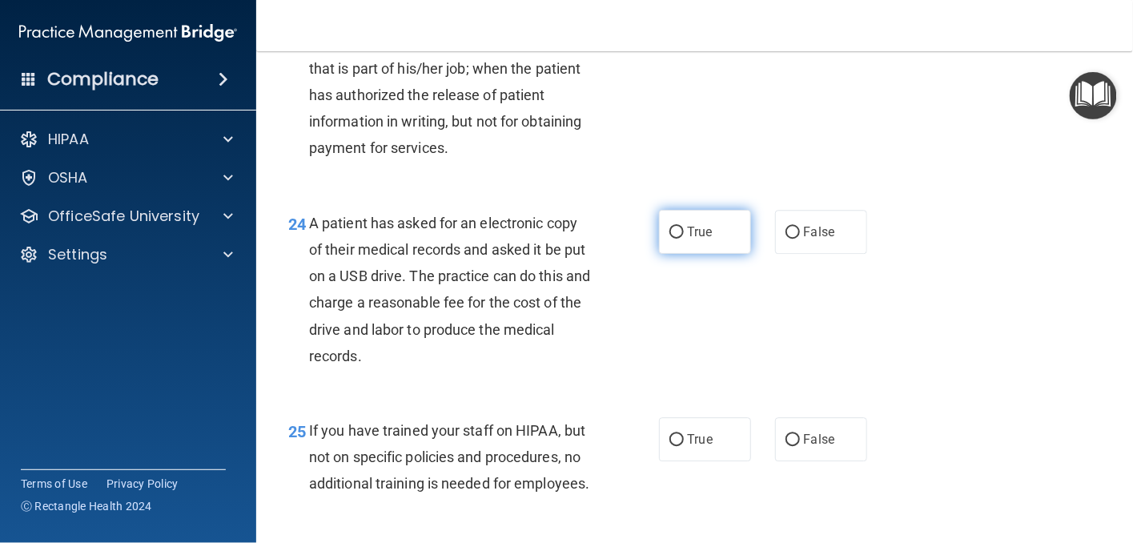
click at [669, 239] on input "True" at bounding box center [676, 233] width 14 height 12
radio input "true"
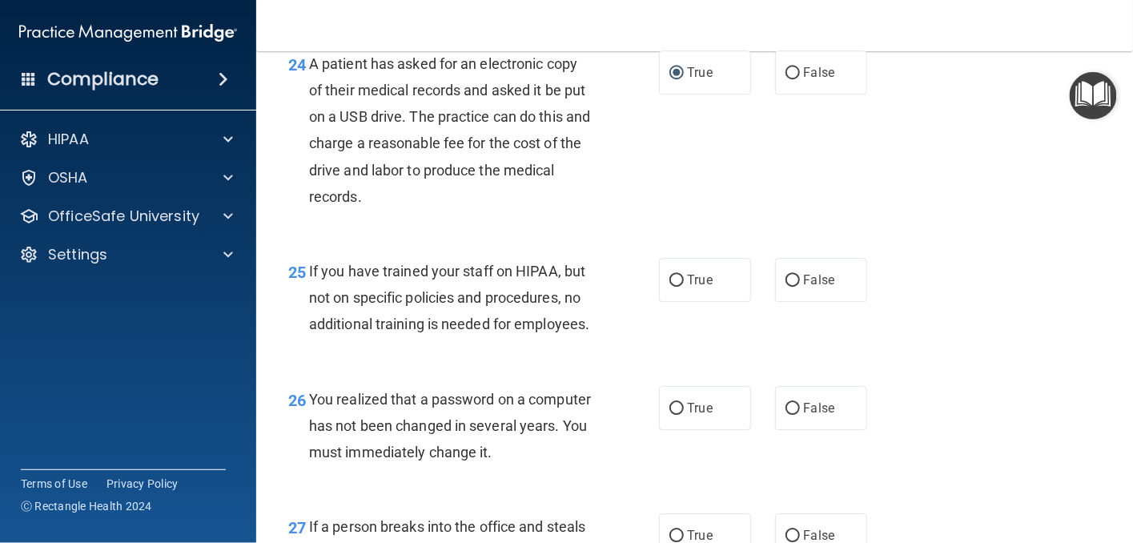
scroll to position [3523, 0]
click at [786, 286] on input "False" at bounding box center [793, 280] width 14 height 12
radio input "true"
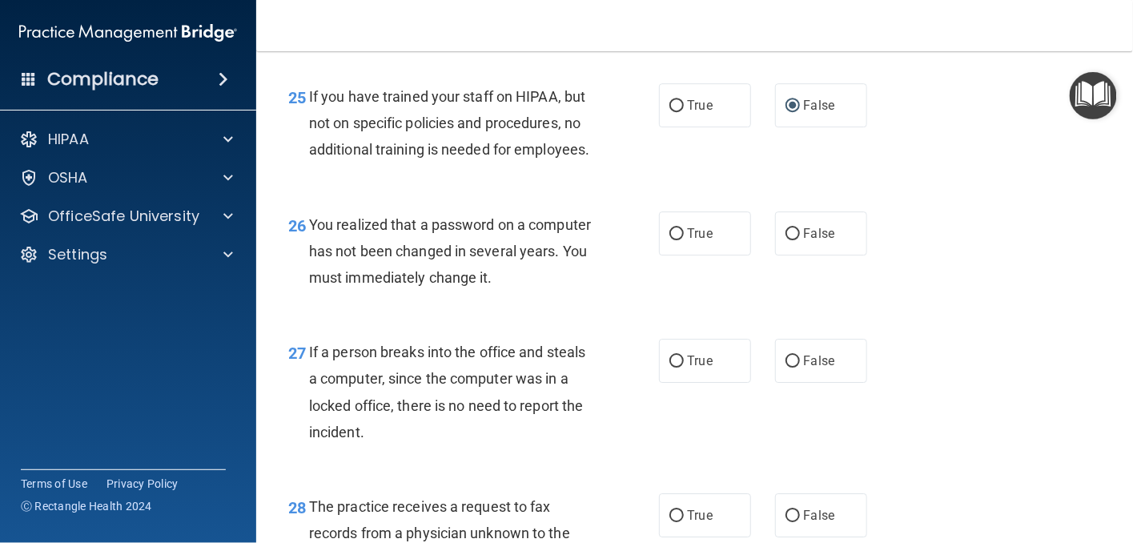
scroll to position [3763, 0]
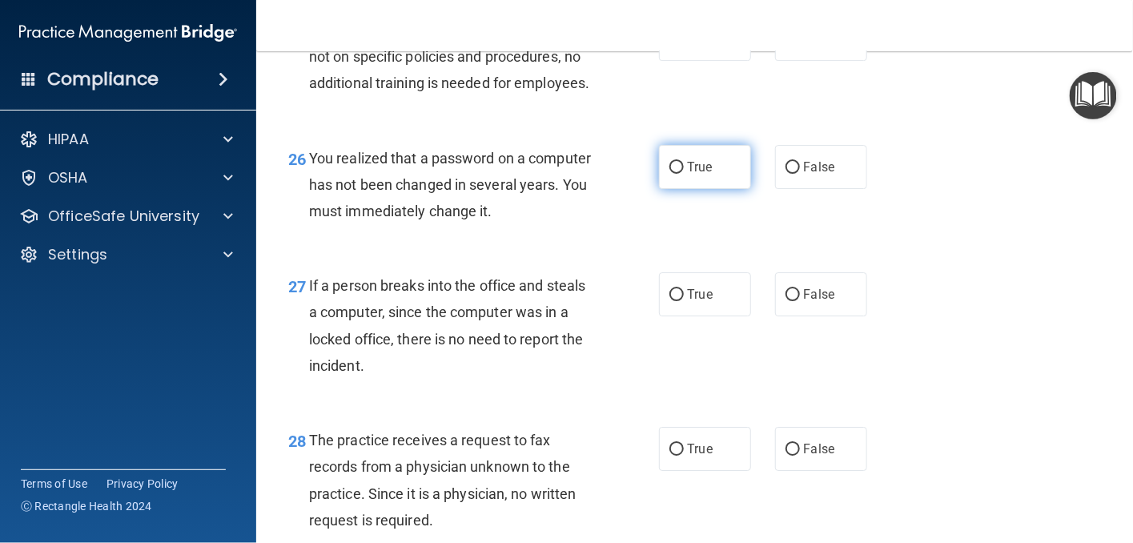
click at [669, 174] on input "True" at bounding box center [676, 168] width 14 height 12
radio input "true"
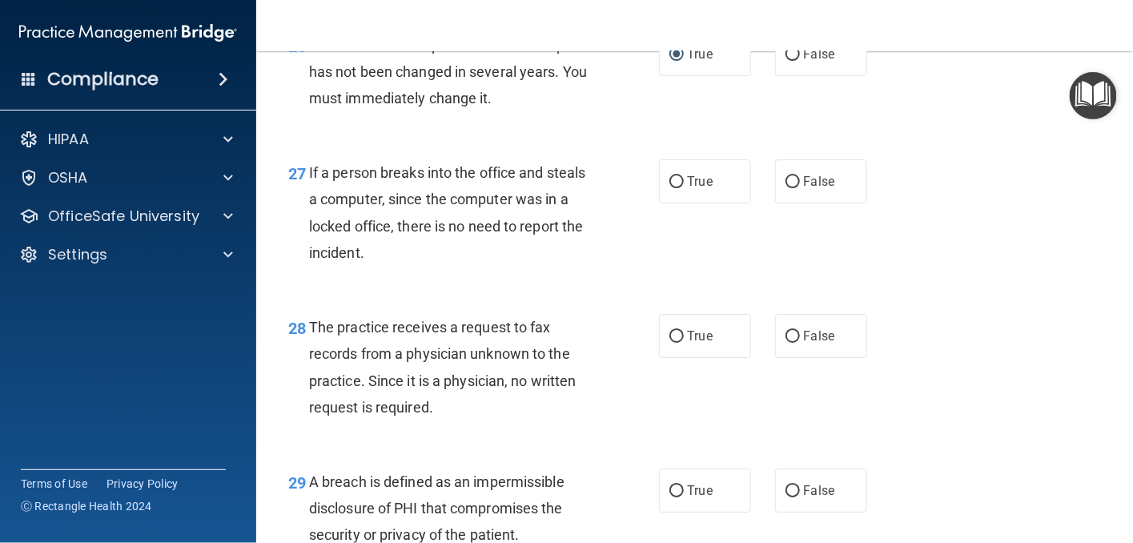
scroll to position [3924, 0]
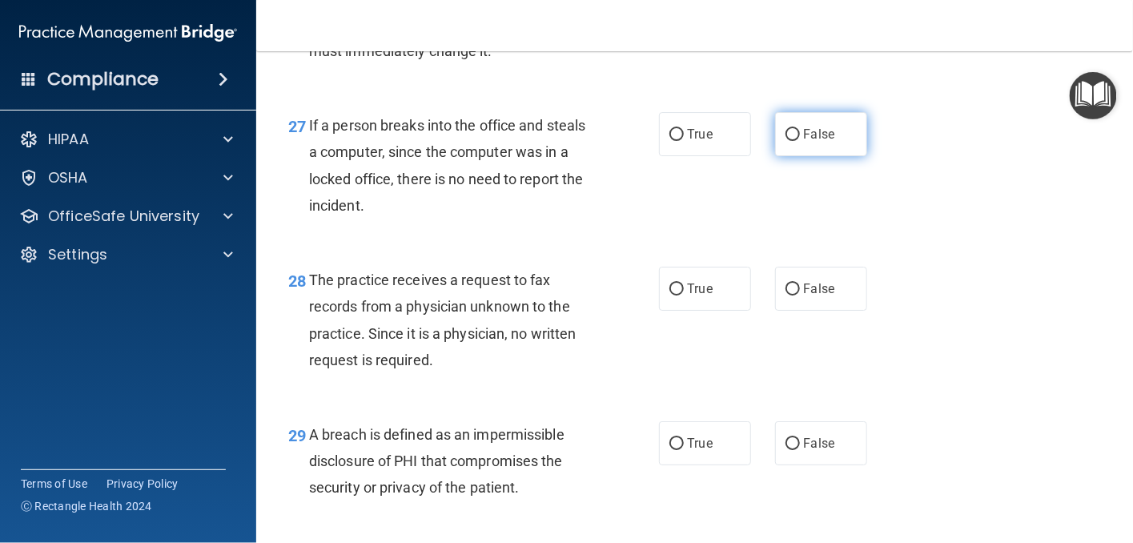
click at [786, 141] on input "False" at bounding box center [793, 135] width 14 height 12
radio input "true"
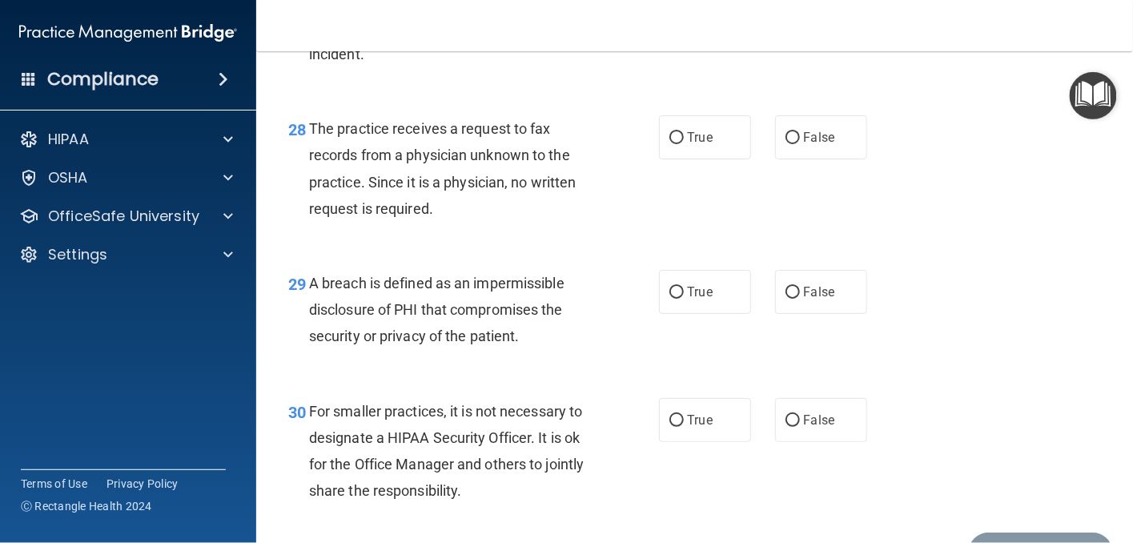
scroll to position [4084, 0]
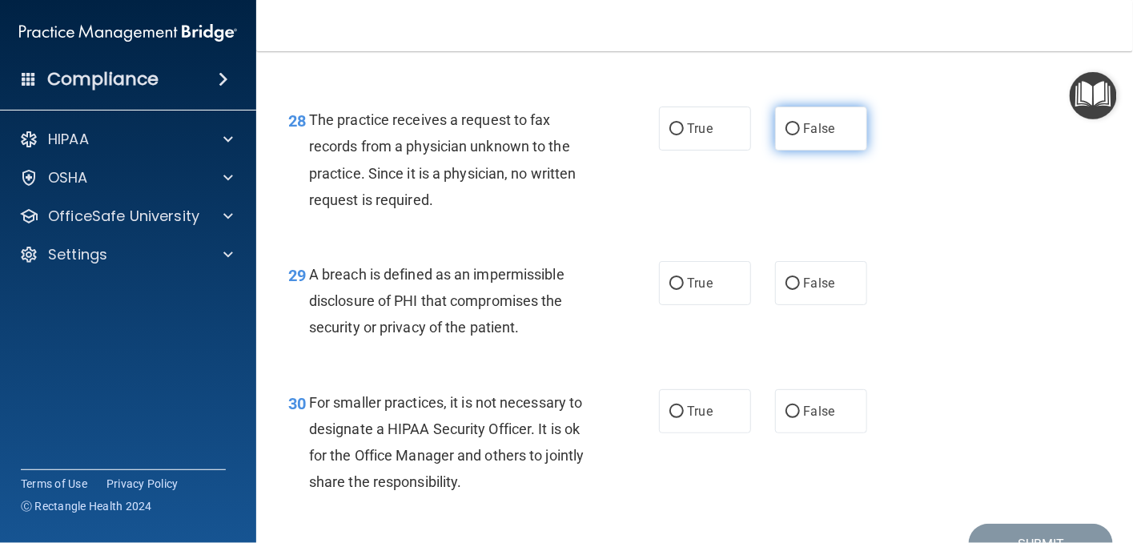
drag, startPoint x: 669, startPoint y: 208, endPoint x: 781, endPoint y: 217, distance: 112.4
click at [781, 151] on div "True False" at bounding box center [769, 128] width 221 height 44
click at [786, 135] on input "False" at bounding box center [793, 129] width 14 height 12
radio input "true"
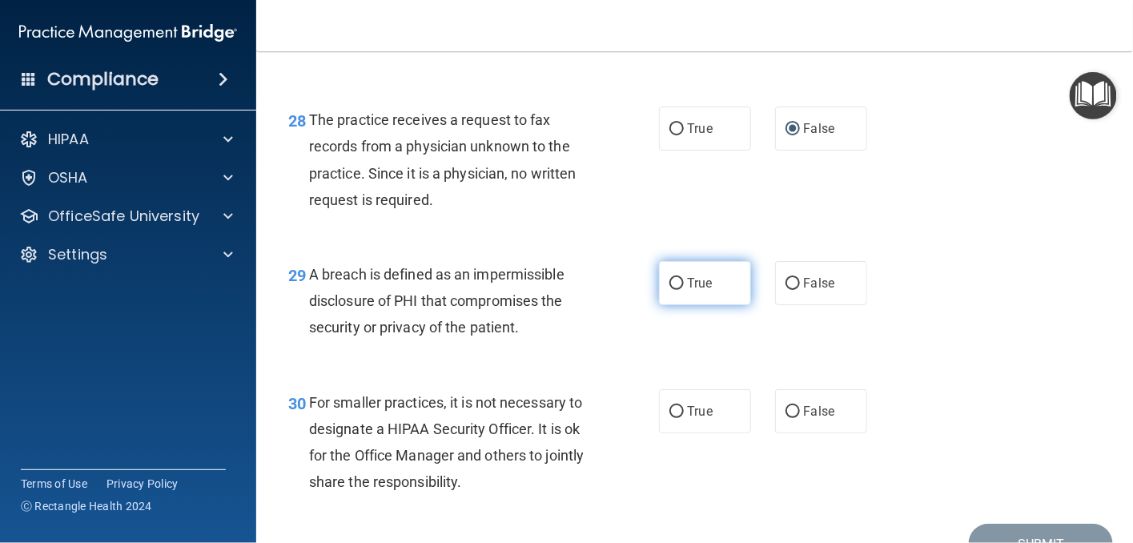
click at [669, 290] on input "True" at bounding box center [676, 284] width 14 height 12
radio input "true"
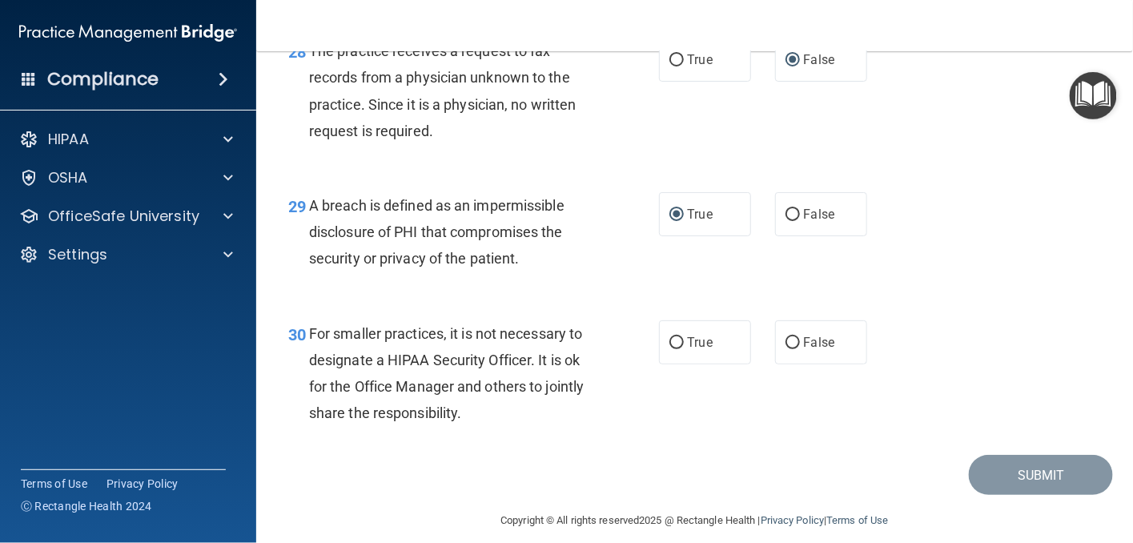
scroll to position [4247, 0]
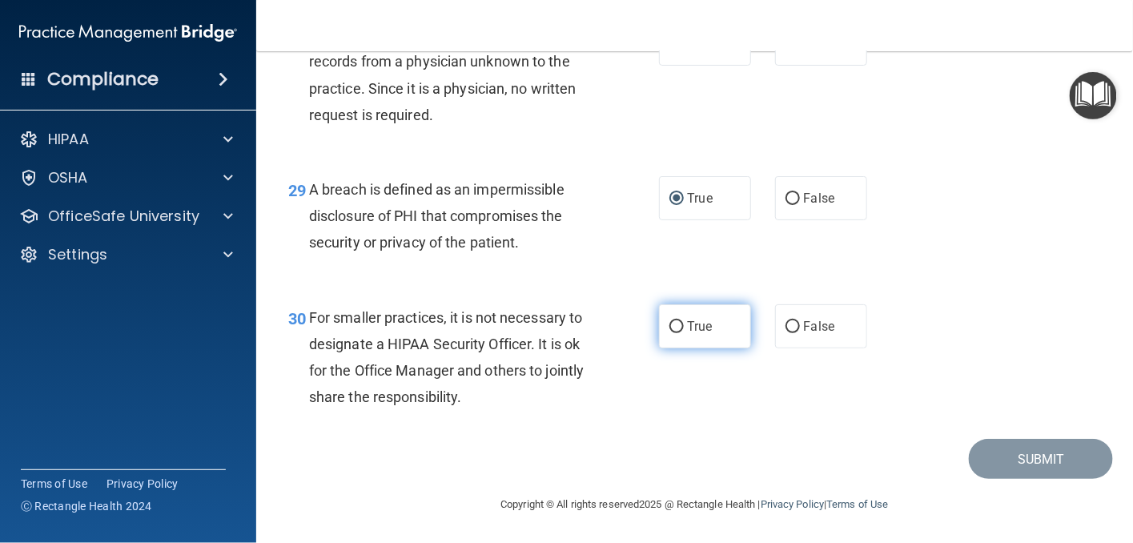
drag, startPoint x: 665, startPoint y: 323, endPoint x: 682, endPoint y: 333, distance: 19.4
click at [669, 324] on input "True" at bounding box center [676, 327] width 14 height 12
radio input "true"
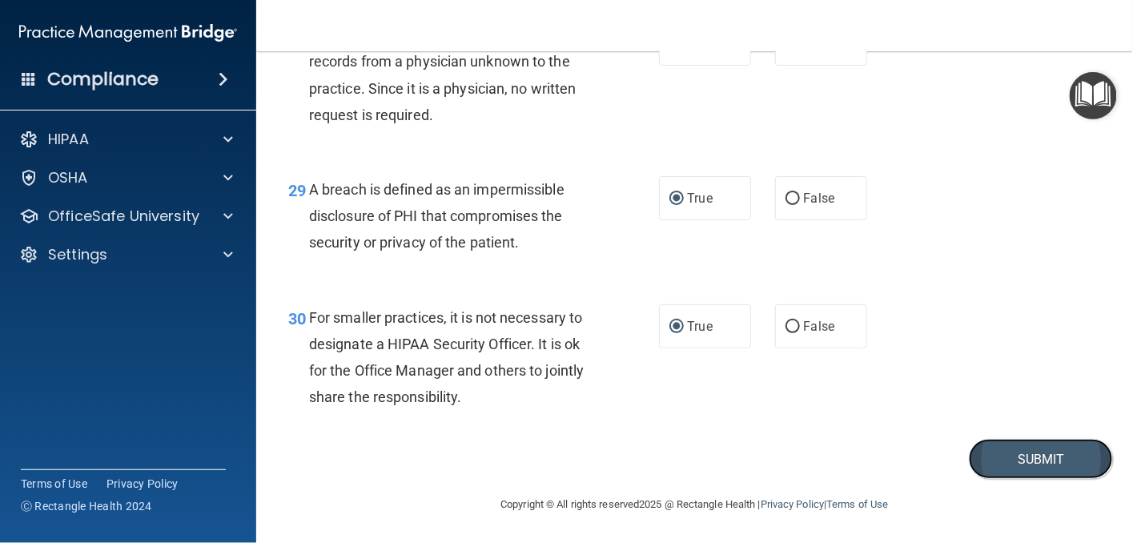
click at [1029, 451] on button "Submit" at bounding box center [1041, 459] width 144 height 41
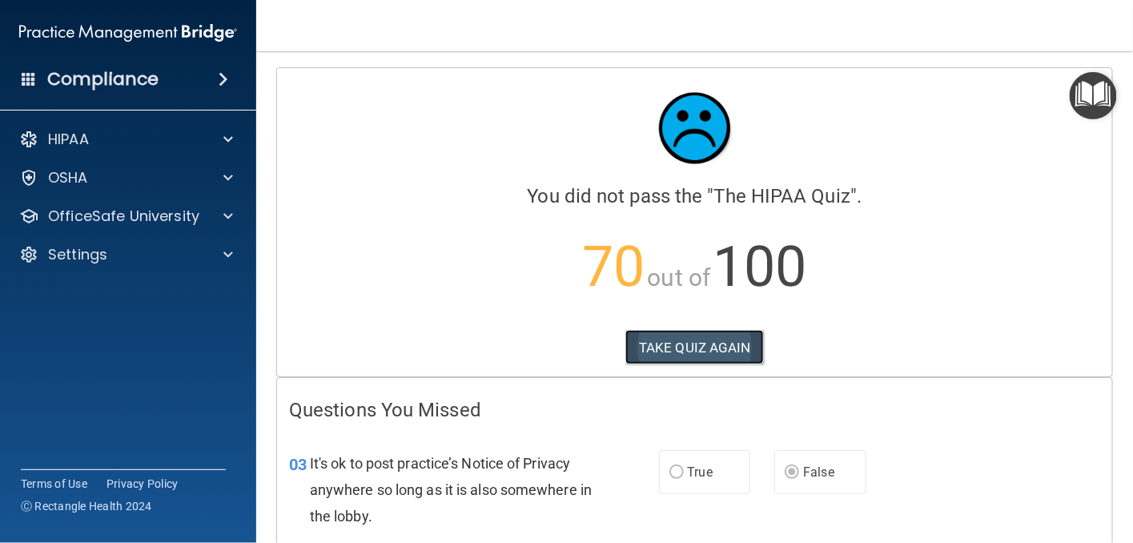
click at [647, 345] on button "TAKE QUIZ AGAIN" at bounding box center [694, 347] width 139 height 35
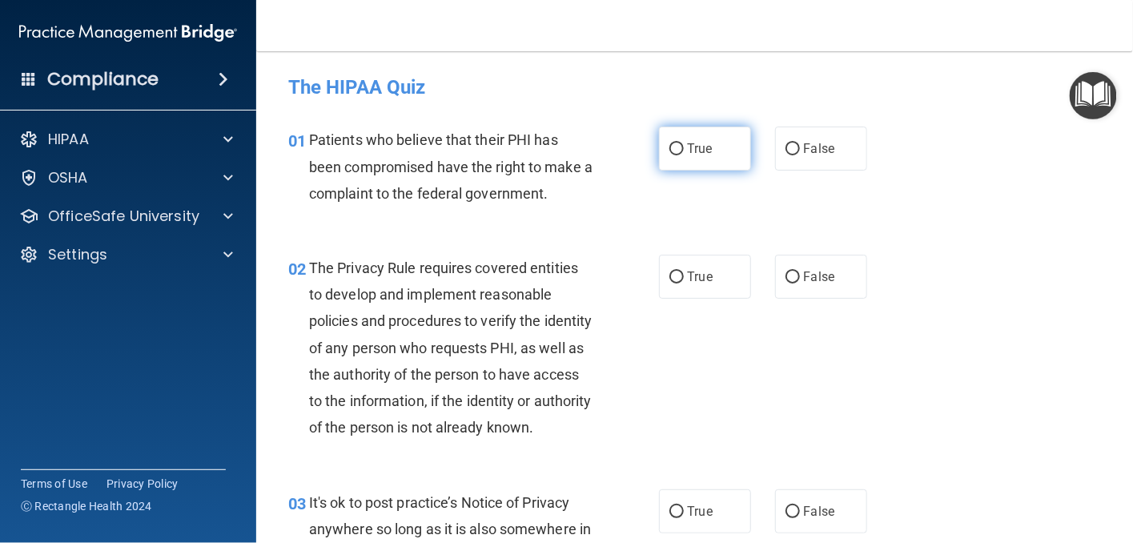
click at [671, 151] on input "True" at bounding box center [676, 149] width 14 height 12
radio input "true"
click at [669, 275] on input "True" at bounding box center [676, 277] width 14 height 12
radio input "true"
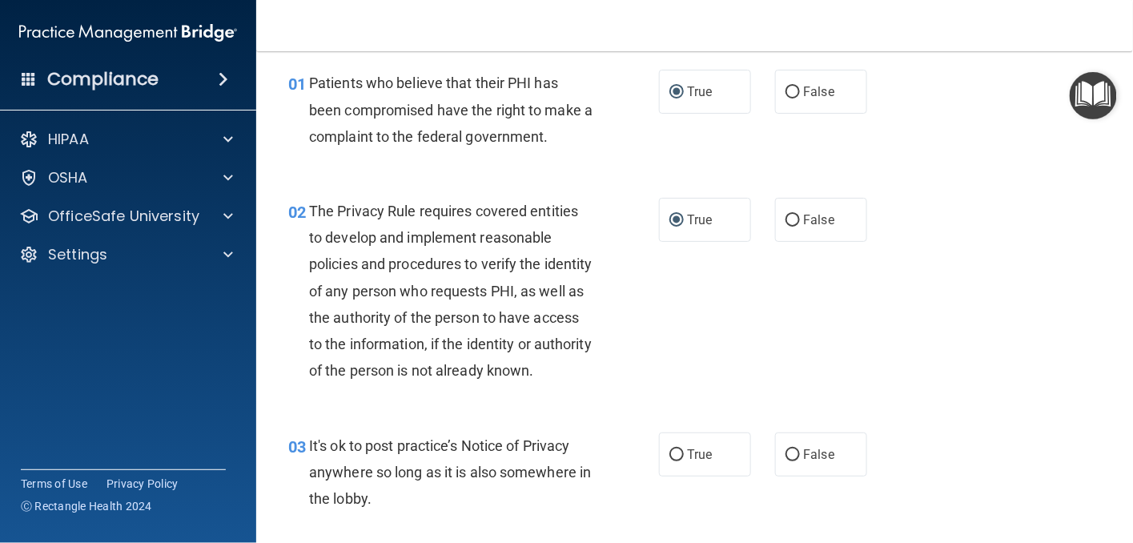
scroll to position [240, 0]
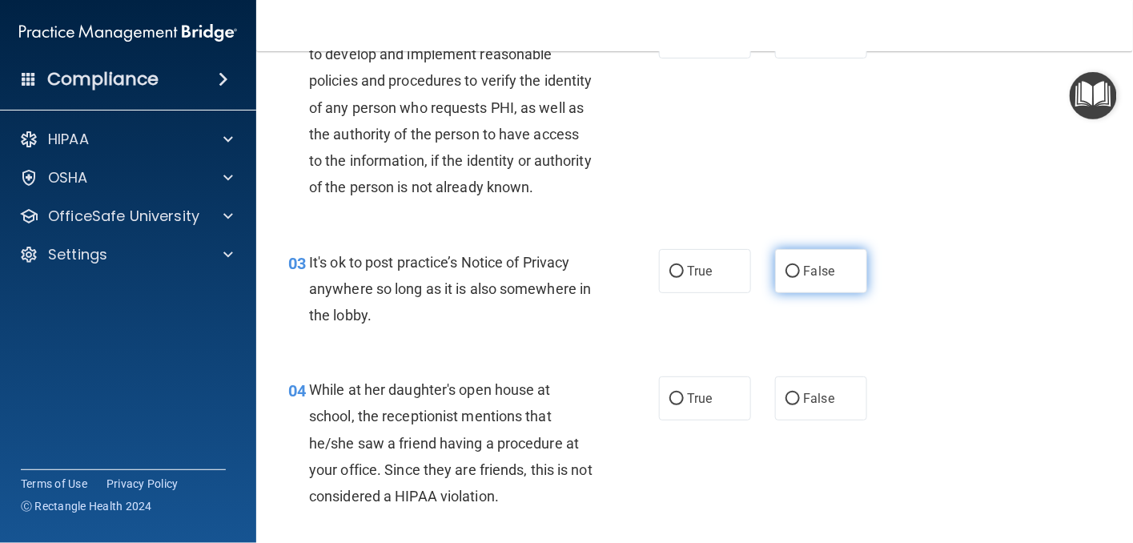
click at [786, 278] on input "False" at bounding box center [793, 272] width 14 height 12
radio input "true"
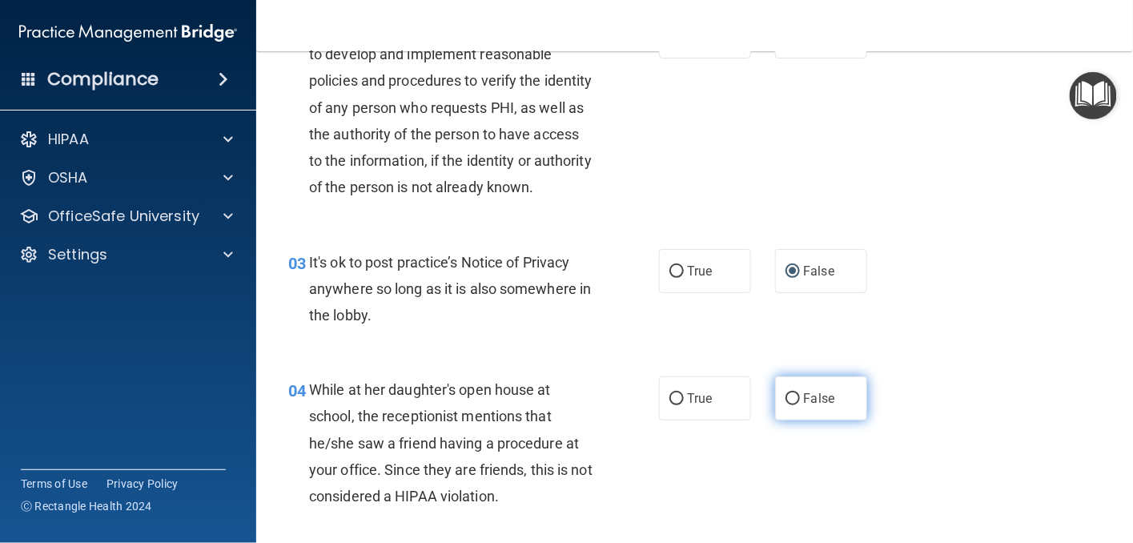
click at [786, 405] on input "False" at bounding box center [793, 399] width 14 height 12
radio input "true"
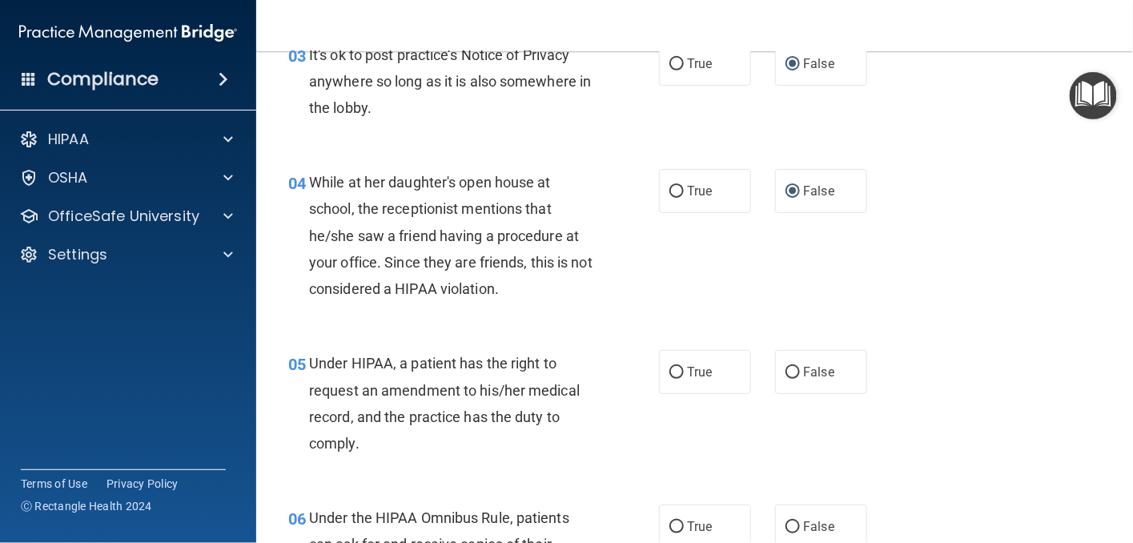
scroll to position [480, 0]
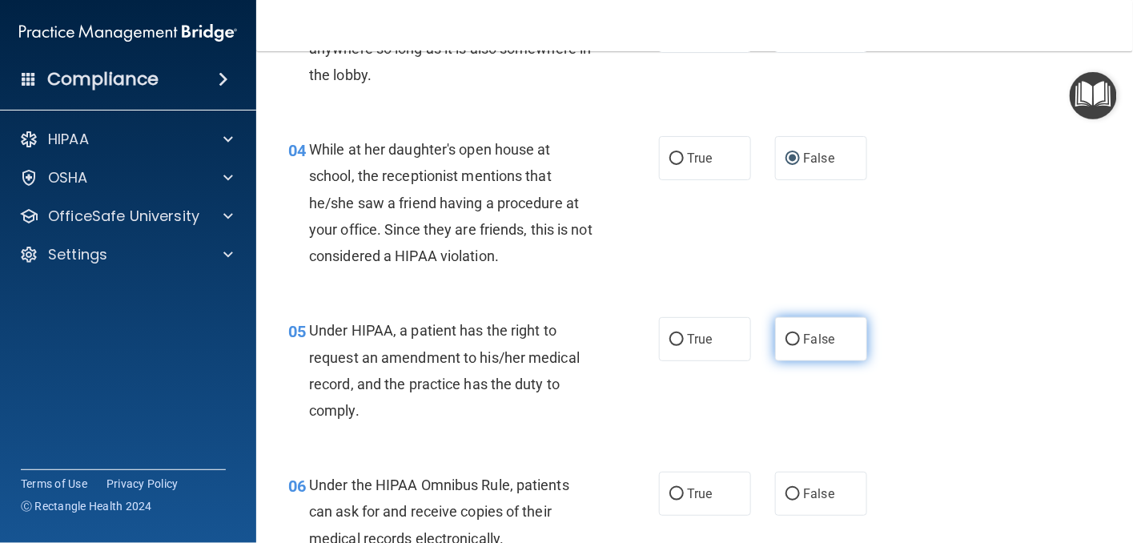
click at [787, 346] on input "False" at bounding box center [793, 340] width 14 height 12
radio input "true"
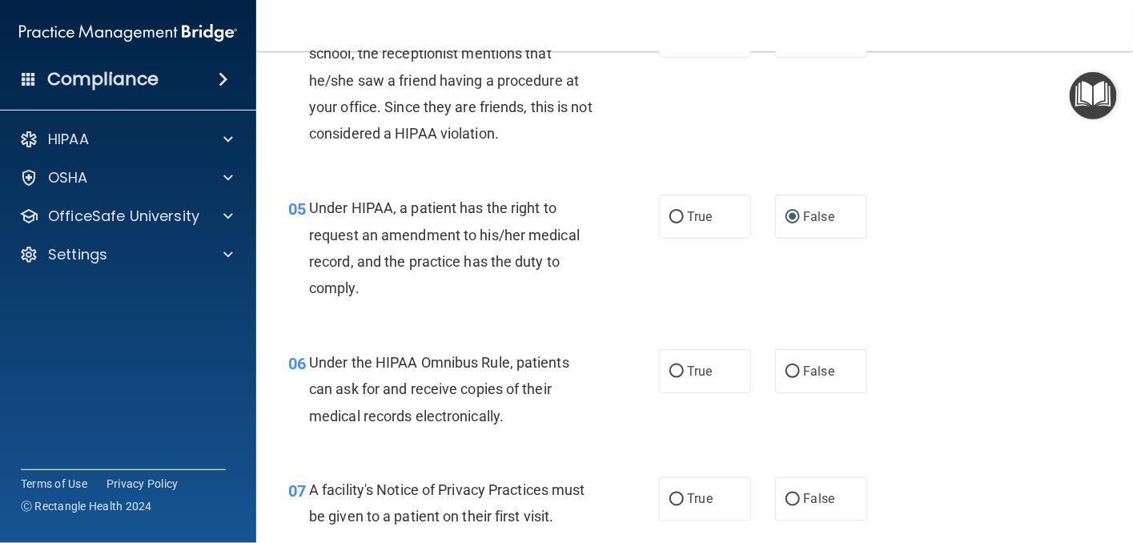
scroll to position [641, 0]
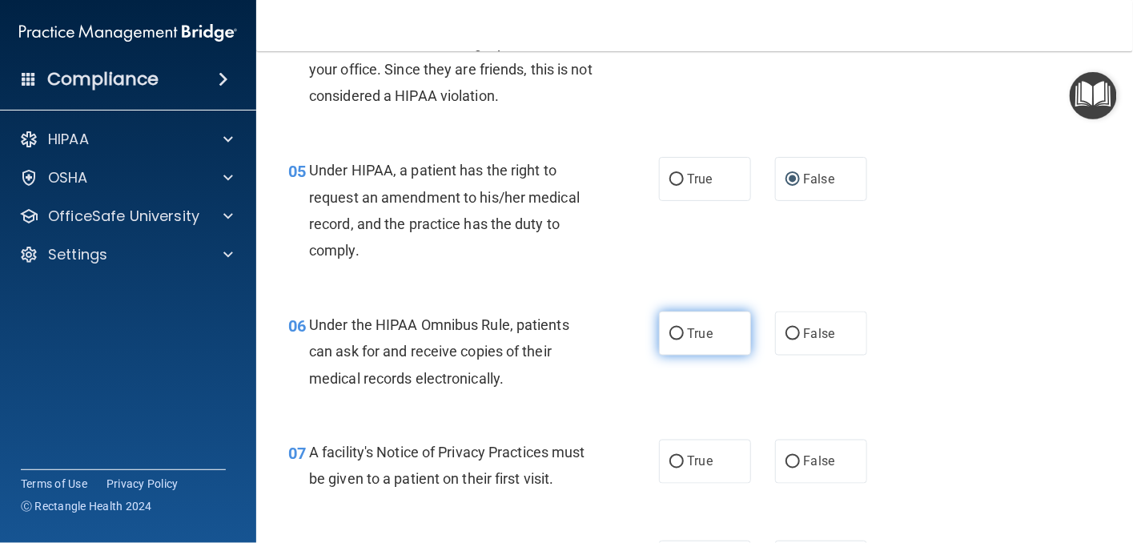
click at [669, 340] on input "True" at bounding box center [676, 334] width 14 height 12
radio input "true"
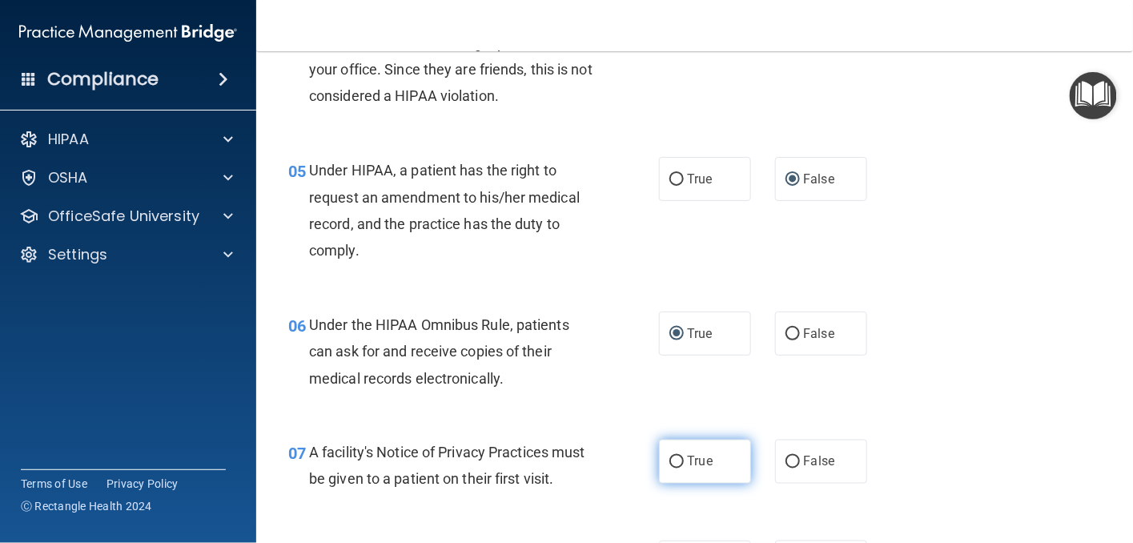
click at [669, 468] on input "True" at bounding box center [676, 462] width 14 height 12
radio input "true"
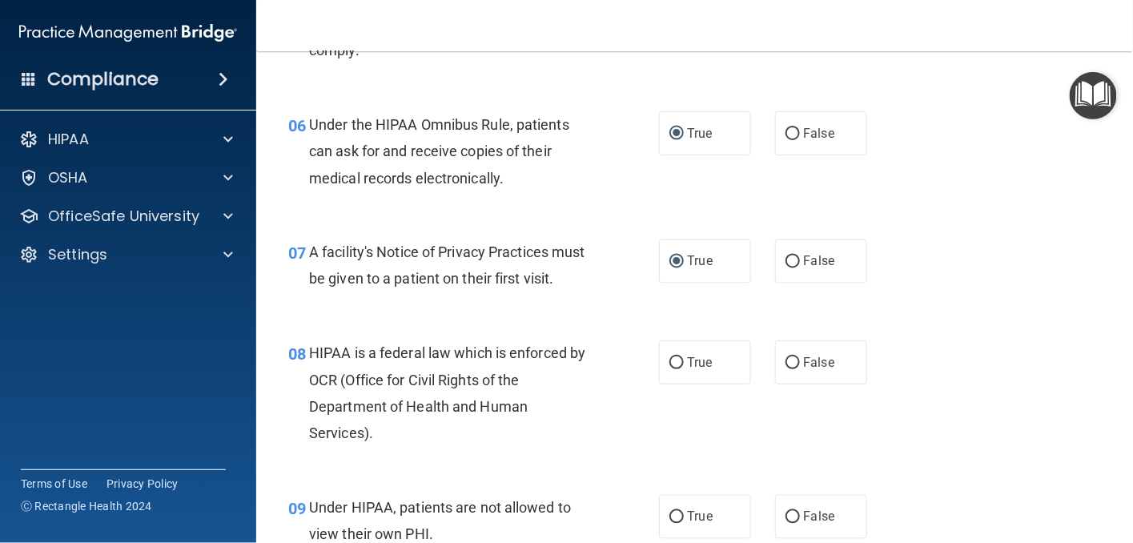
scroll to position [881, 0]
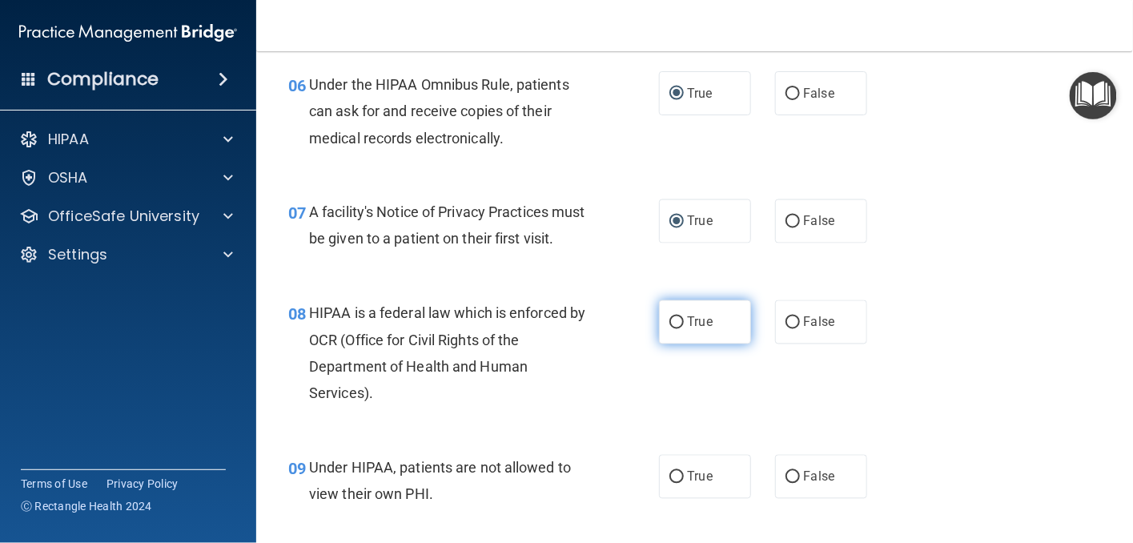
click at [669, 329] on input "True" at bounding box center [676, 323] width 14 height 12
radio input "true"
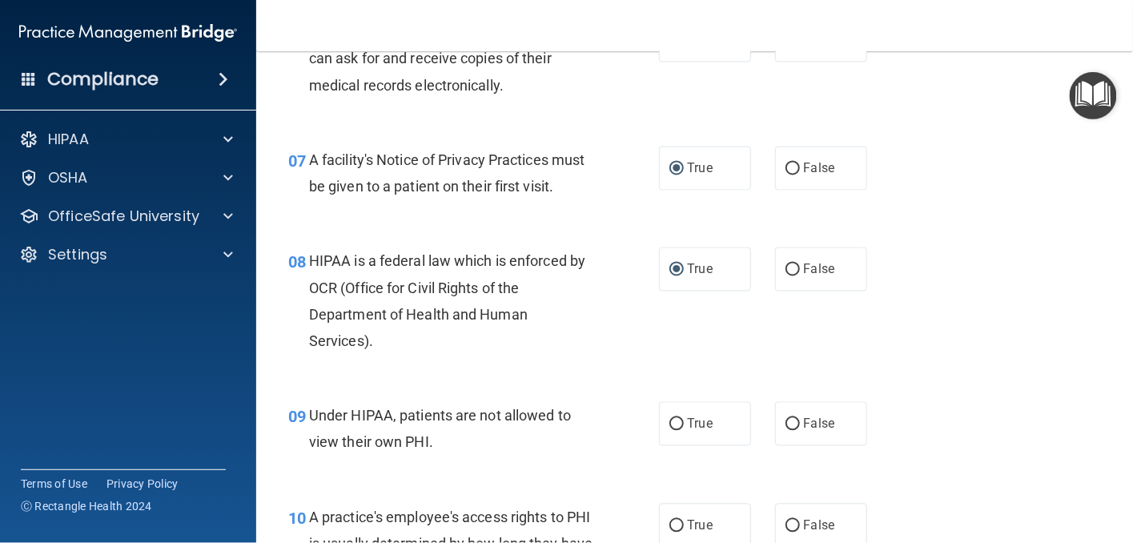
scroll to position [961, 0]
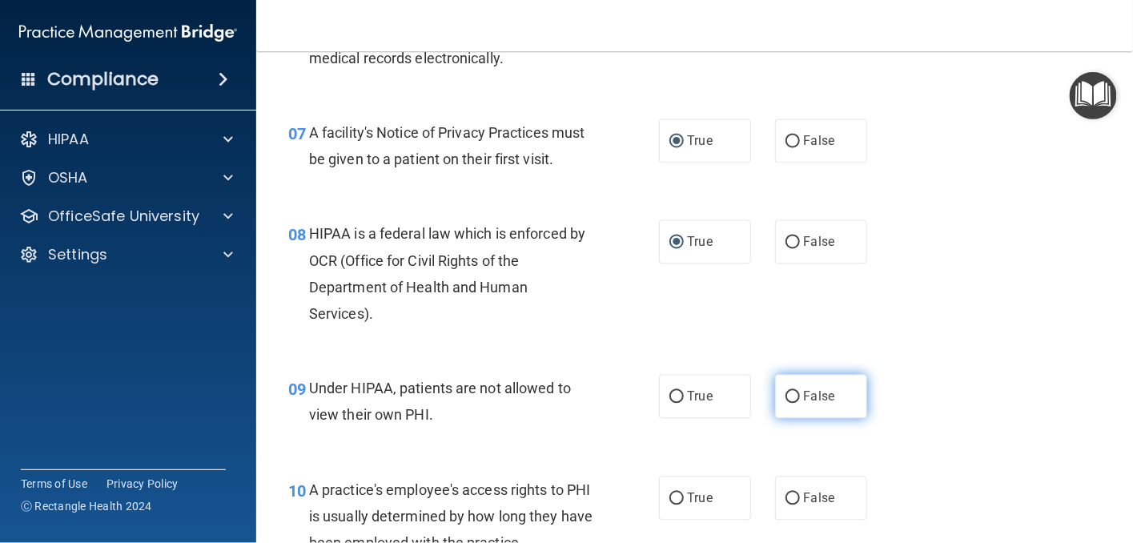
click at [786, 404] on input "False" at bounding box center [793, 398] width 14 height 12
radio input "true"
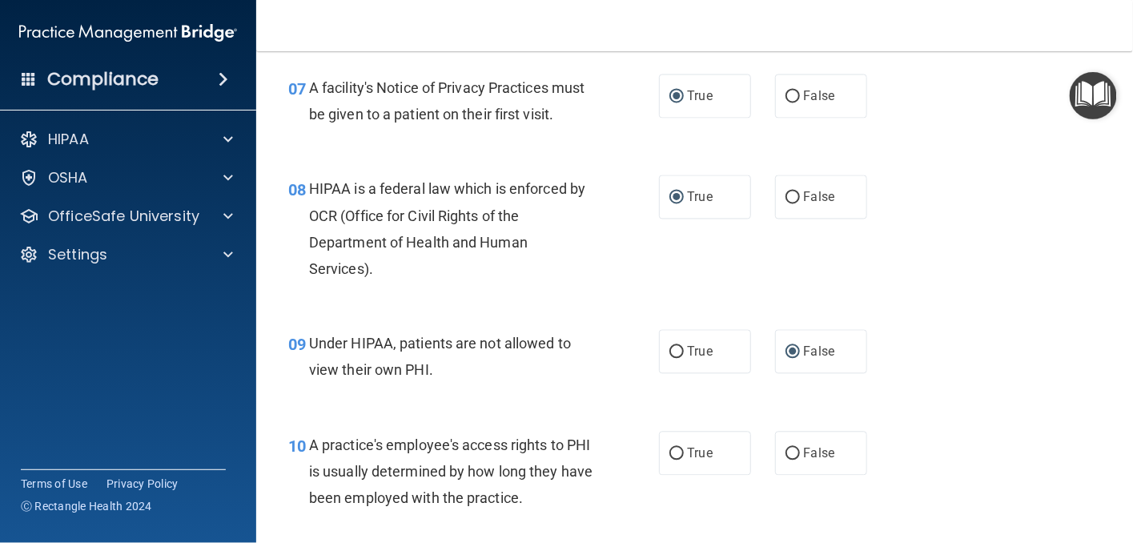
scroll to position [1121, 0]
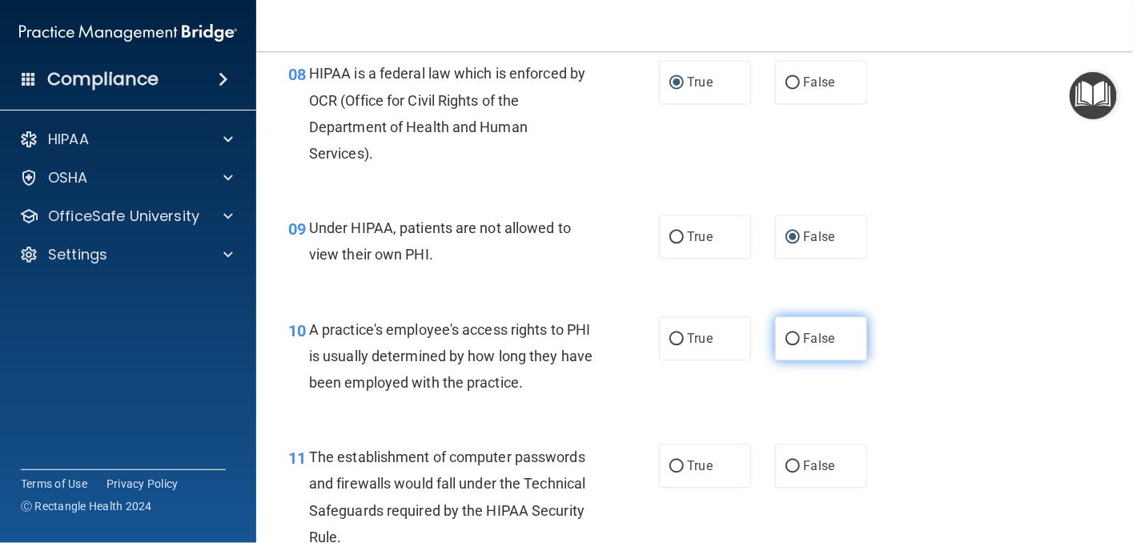
click at [786, 345] on input "False" at bounding box center [793, 339] width 14 height 12
radio input "true"
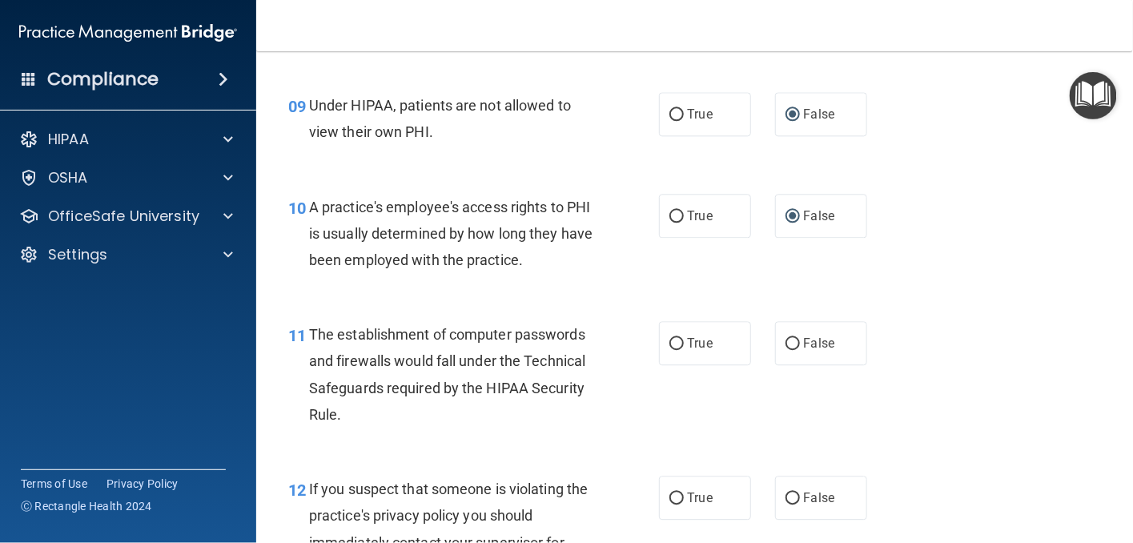
scroll to position [1281, 0]
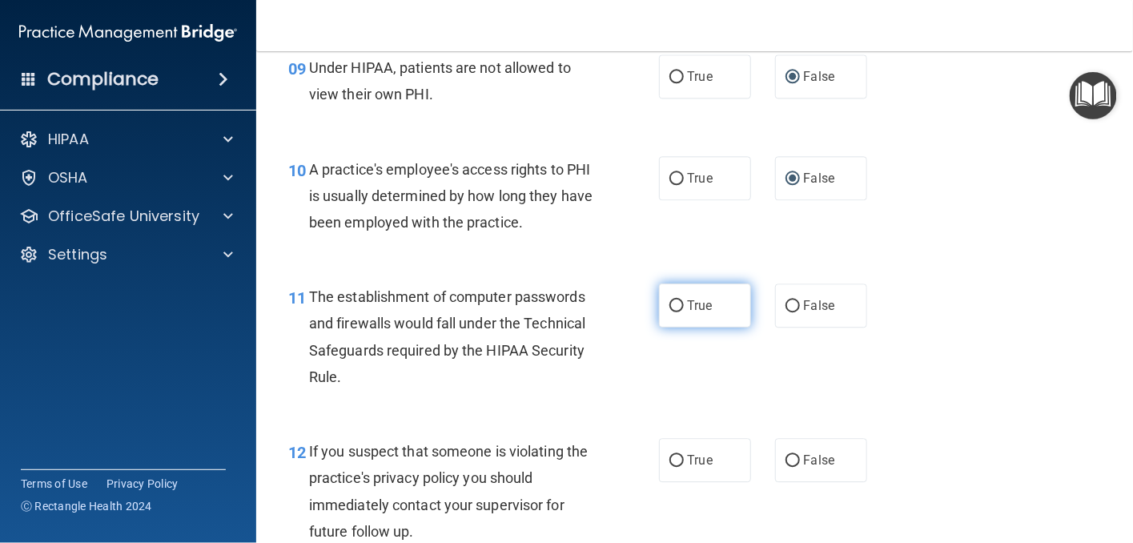
click at [669, 312] on input "True" at bounding box center [676, 306] width 14 height 12
radio input "true"
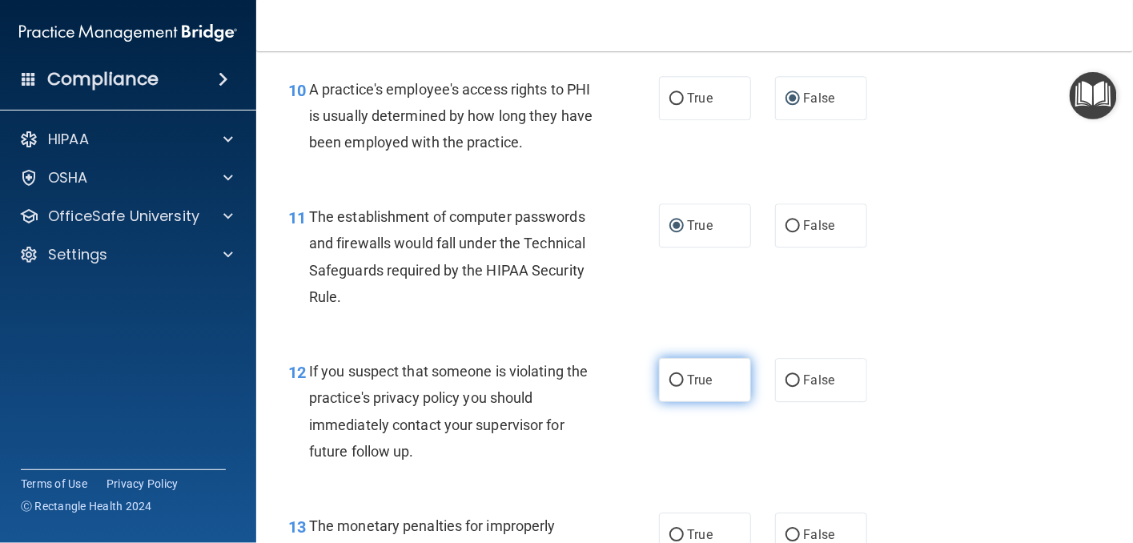
scroll to position [1441, 0]
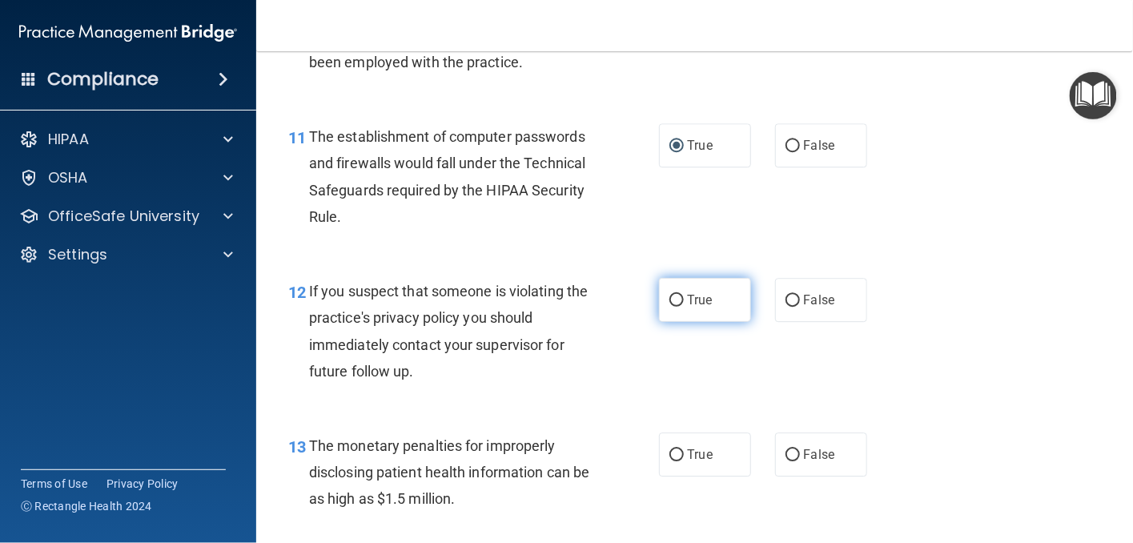
click at [674, 307] on input "True" at bounding box center [676, 301] width 14 height 12
radio input "true"
click at [671, 461] on input "True" at bounding box center [676, 455] width 14 height 12
radio input "true"
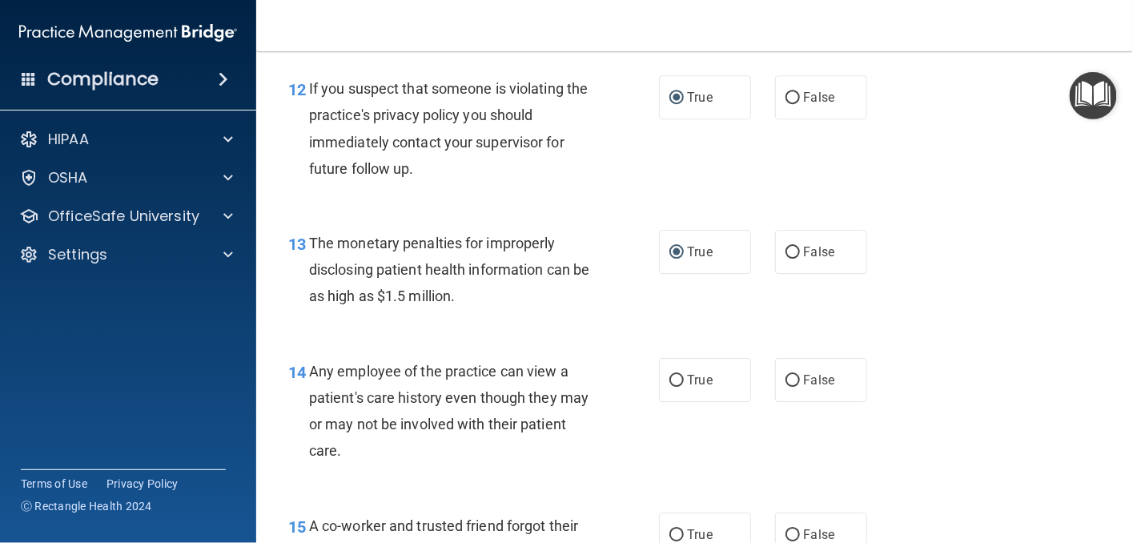
scroll to position [1682, 0]
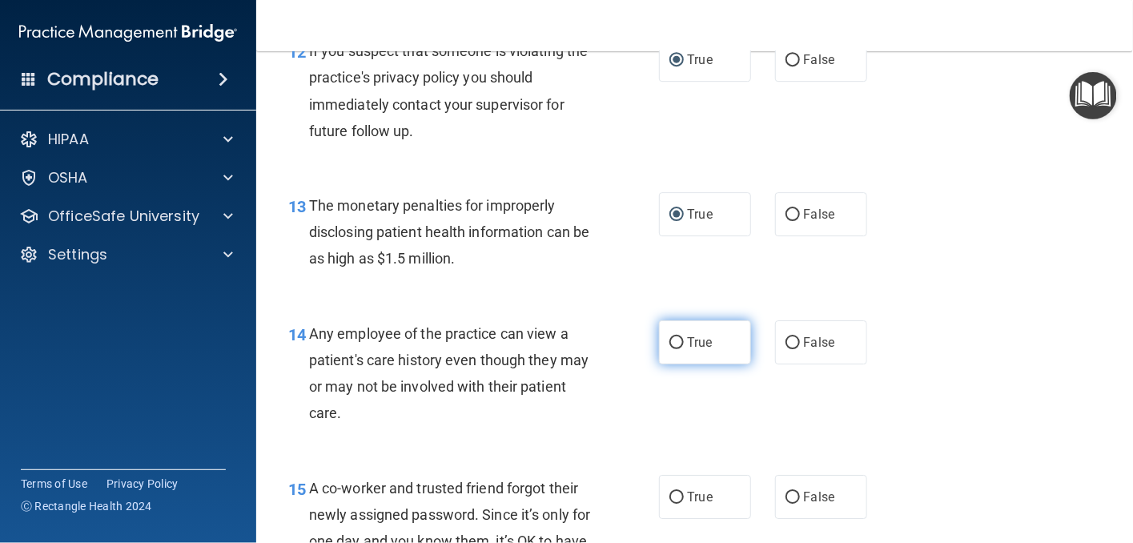
click at [660, 364] on label "True" at bounding box center [705, 342] width 92 height 44
click at [669, 349] on input "True" at bounding box center [676, 343] width 14 height 12
radio input "true"
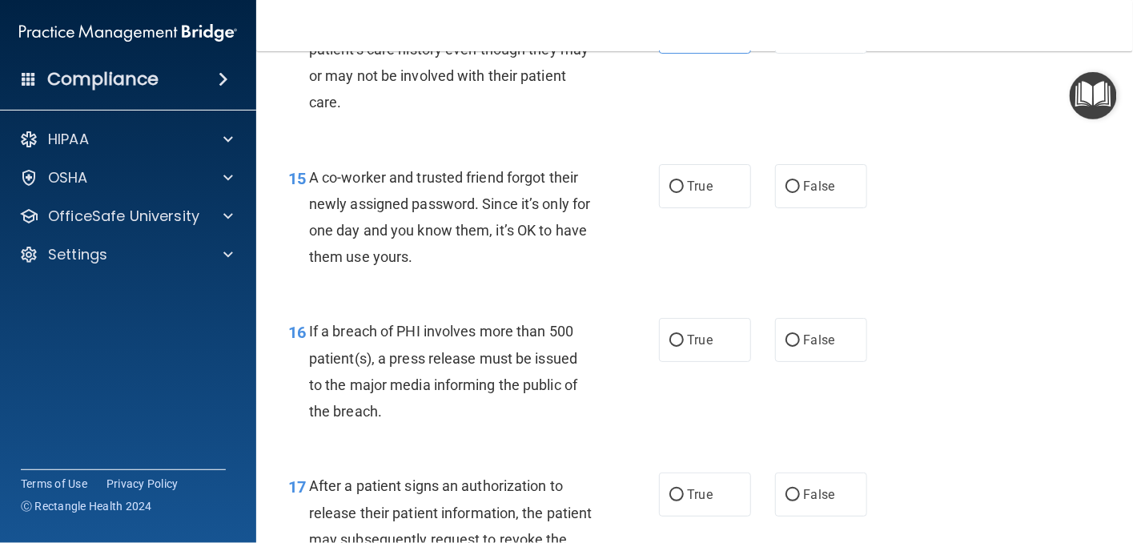
scroll to position [2002, 0]
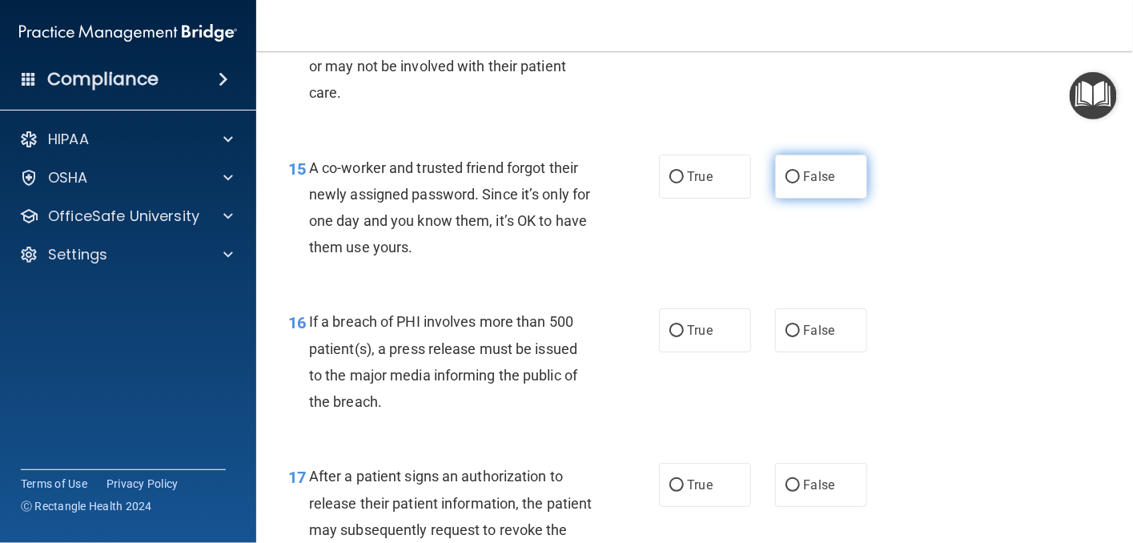
click at [790, 199] on label "False" at bounding box center [821, 177] width 92 height 44
click at [790, 183] on input "False" at bounding box center [793, 177] width 14 height 12
radio input "true"
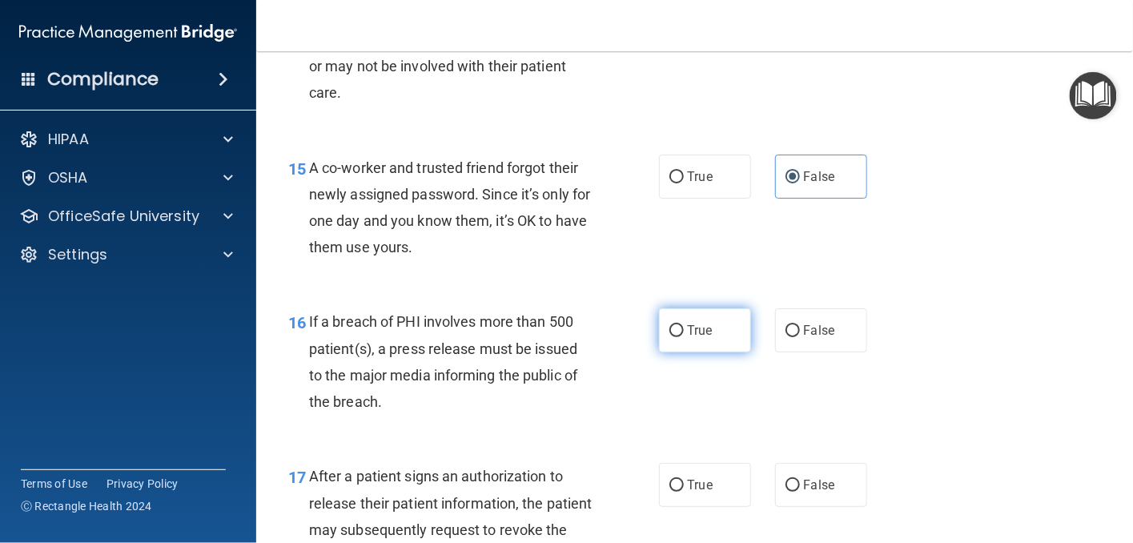
click at [673, 337] on input "True" at bounding box center [676, 331] width 14 height 12
radio input "true"
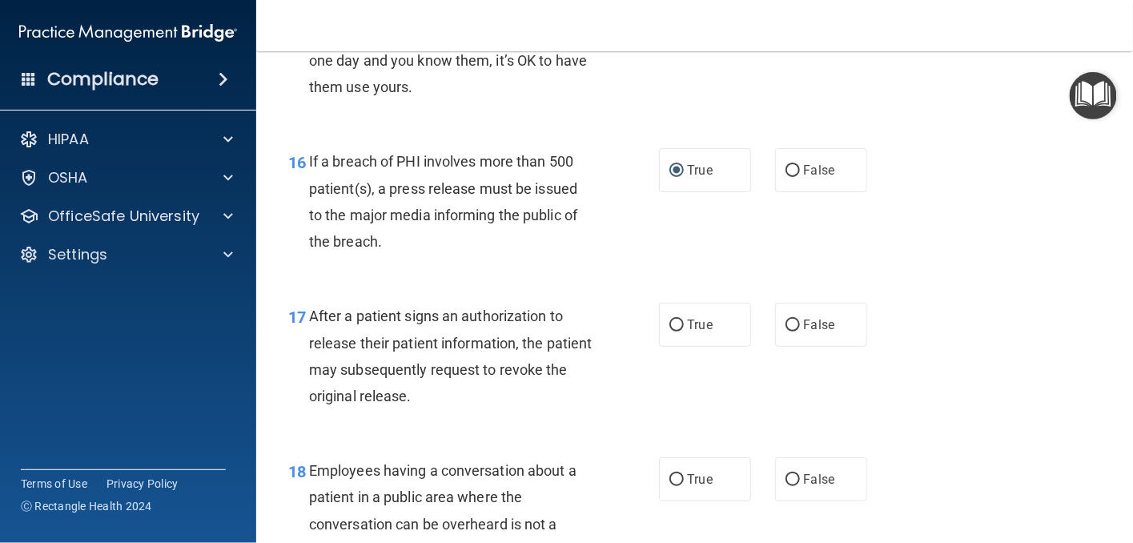
scroll to position [2242, 0]
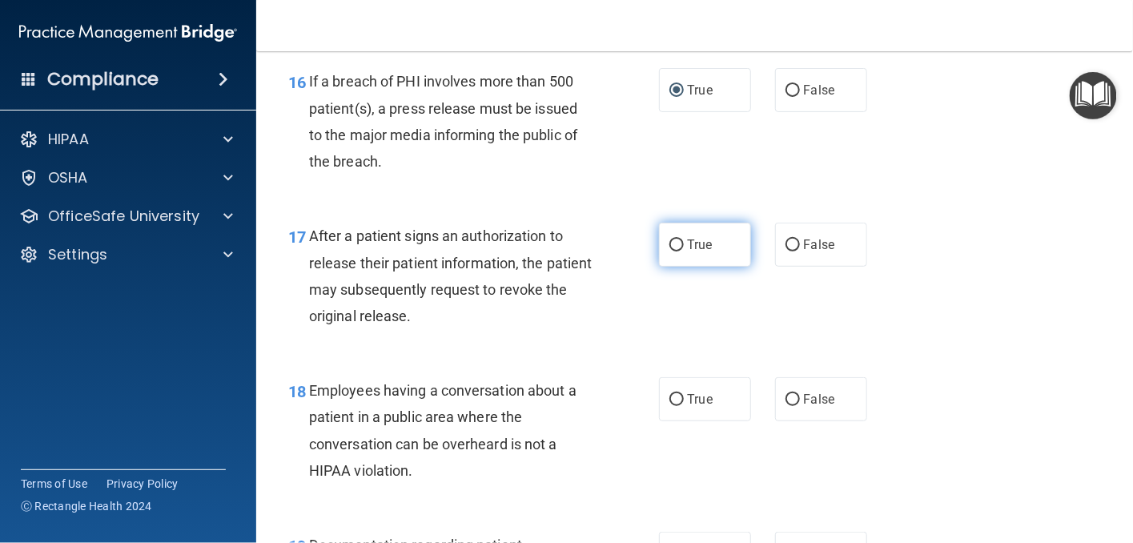
click at [672, 251] on input "True" at bounding box center [676, 245] width 14 height 12
radio input "true"
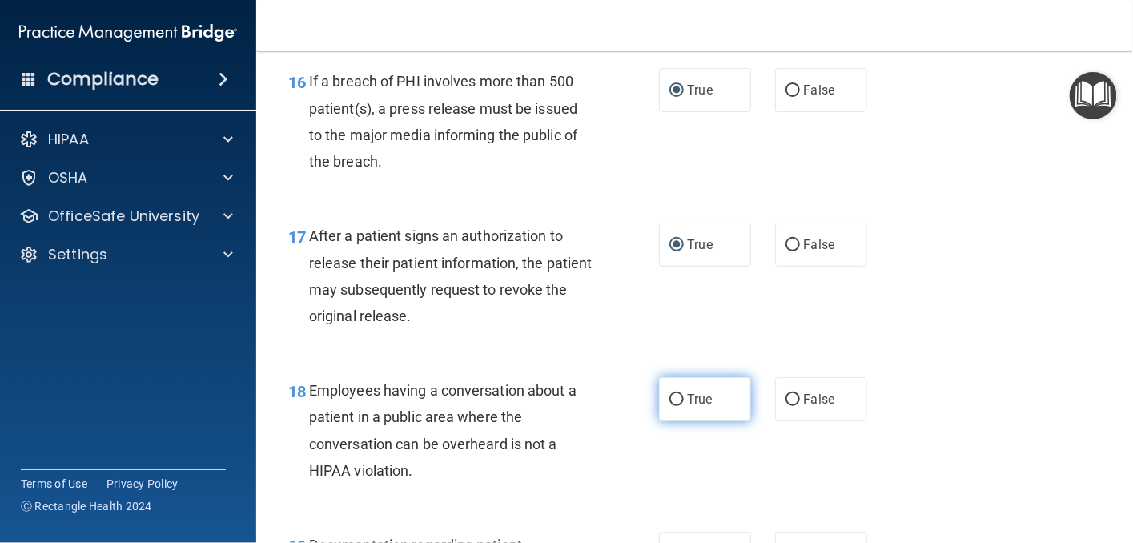
click at [669, 406] on input "True" at bounding box center [676, 400] width 14 height 12
radio input "true"
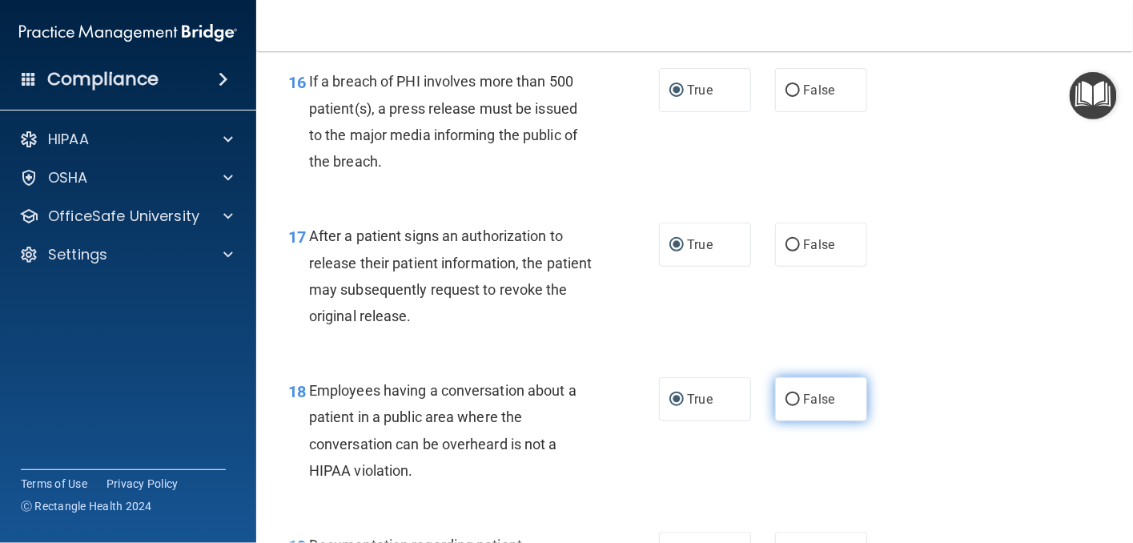
click at [782, 421] on label "False" at bounding box center [821, 399] width 92 height 44
click at [786, 406] on input "False" at bounding box center [793, 400] width 14 height 12
radio input "true"
radio input "false"
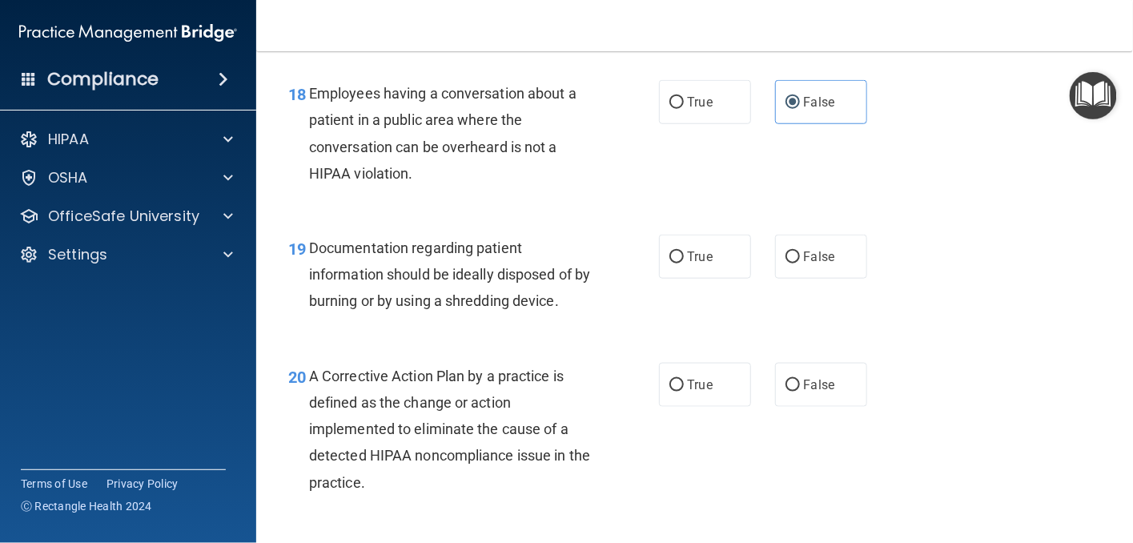
scroll to position [2562, 0]
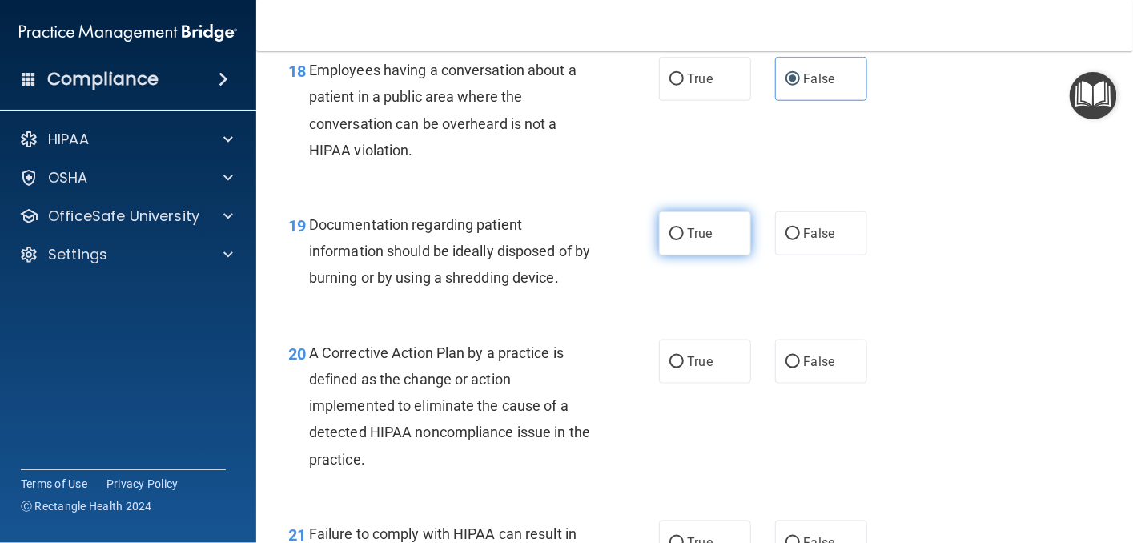
click at [674, 240] on input "True" at bounding box center [676, 234] width 14 height 12
radio input "true"
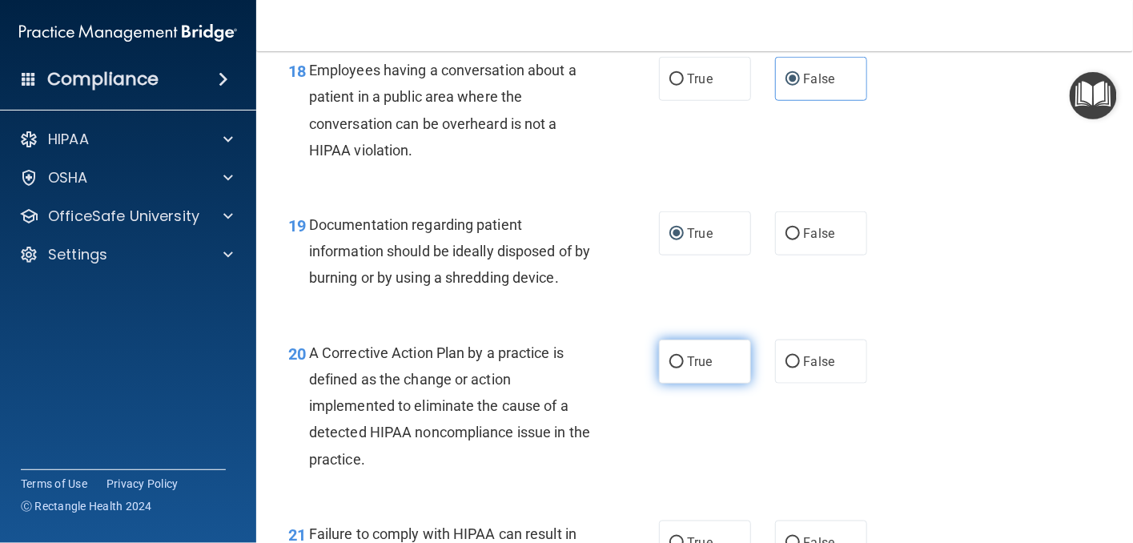
click at [669, 368] on input "True" at bounding box center [676, 362] width 14 height 12
radio input "true"
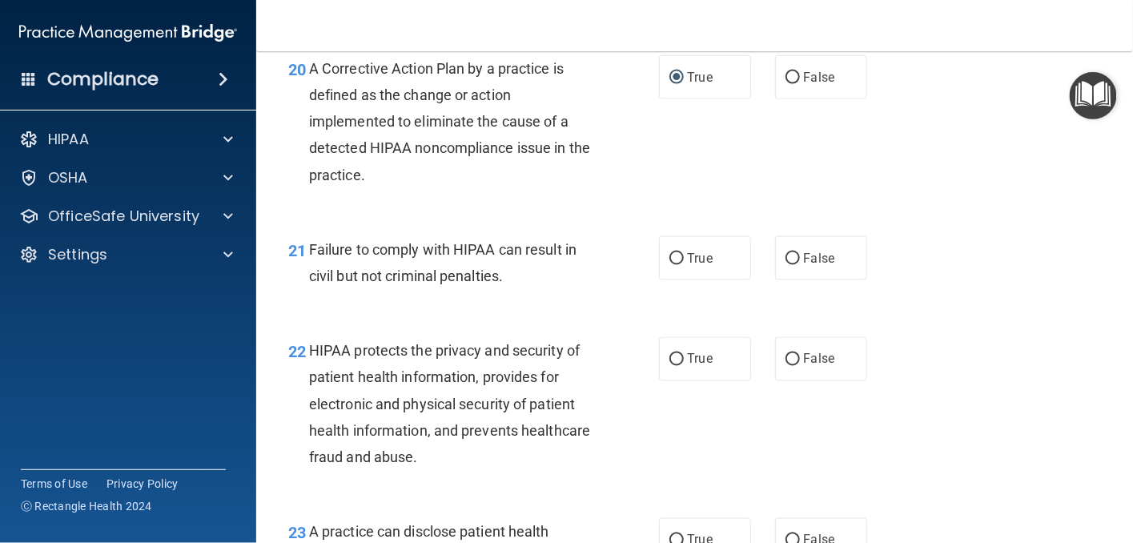
scroll to position [2883, 0]
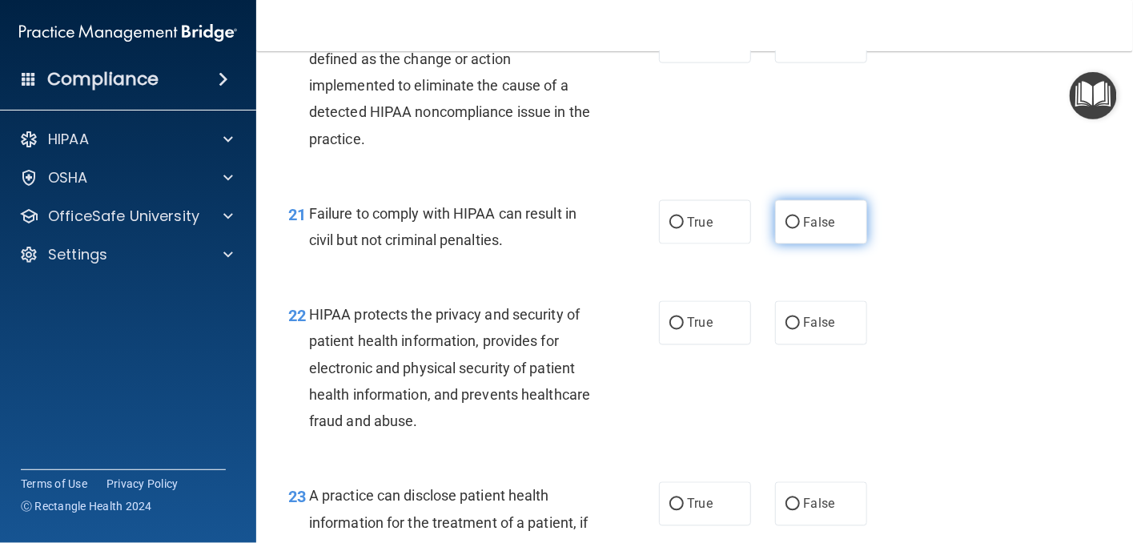
click at [789, 229] on input "False" at bounding box center [793, 223] width 14 height 12
radio input "true"
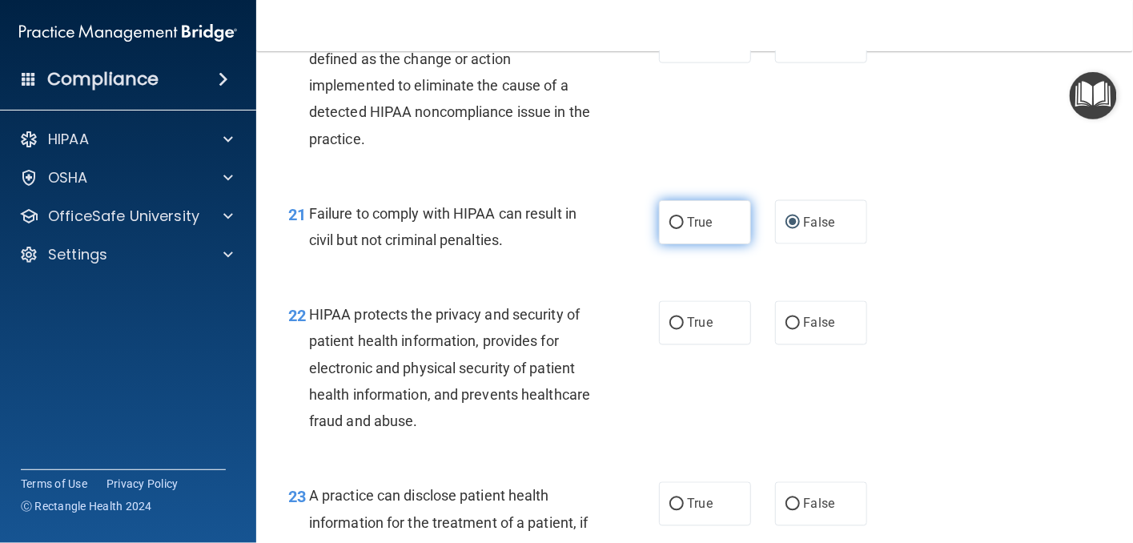
scroll to position [2963, 0]
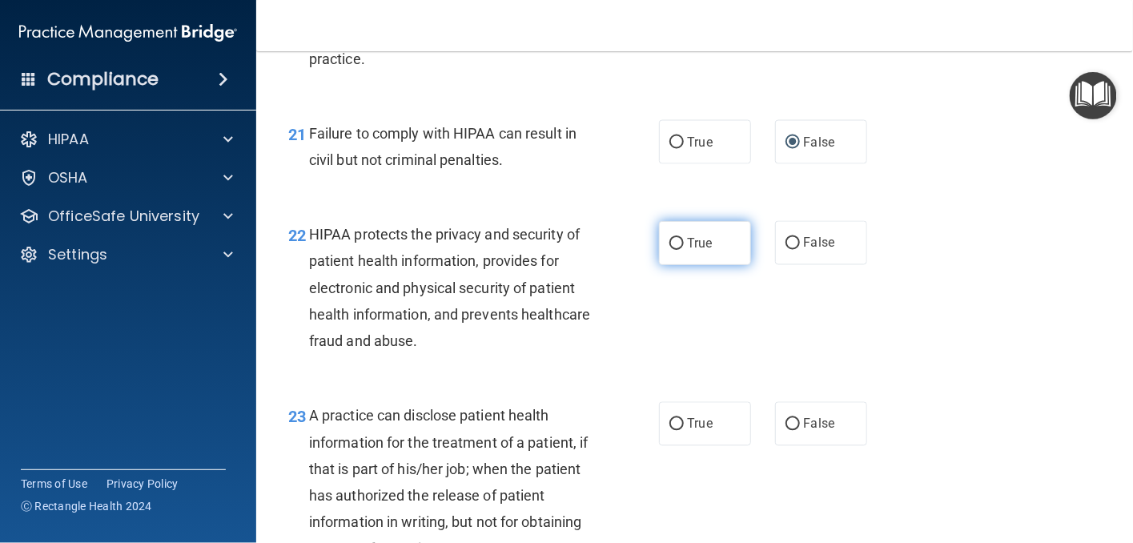
click at [673, 250] on input "True" at bounding box center [676, 244] width 14 height 12
radio input "true"
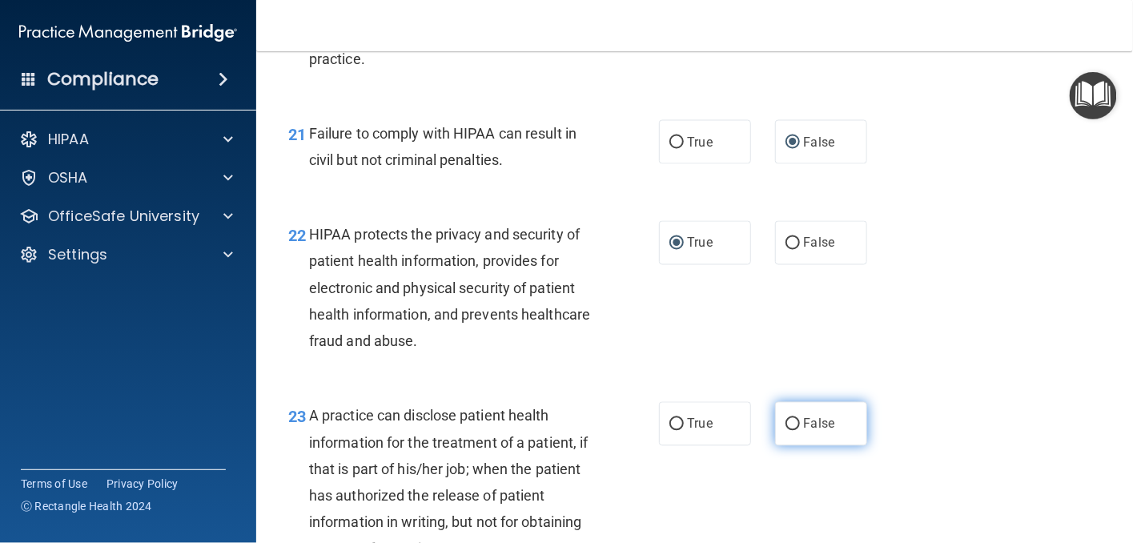
click at [786, 431] on input "False" at bounding box center [793, 425] width 14 height 12
radio input "true"
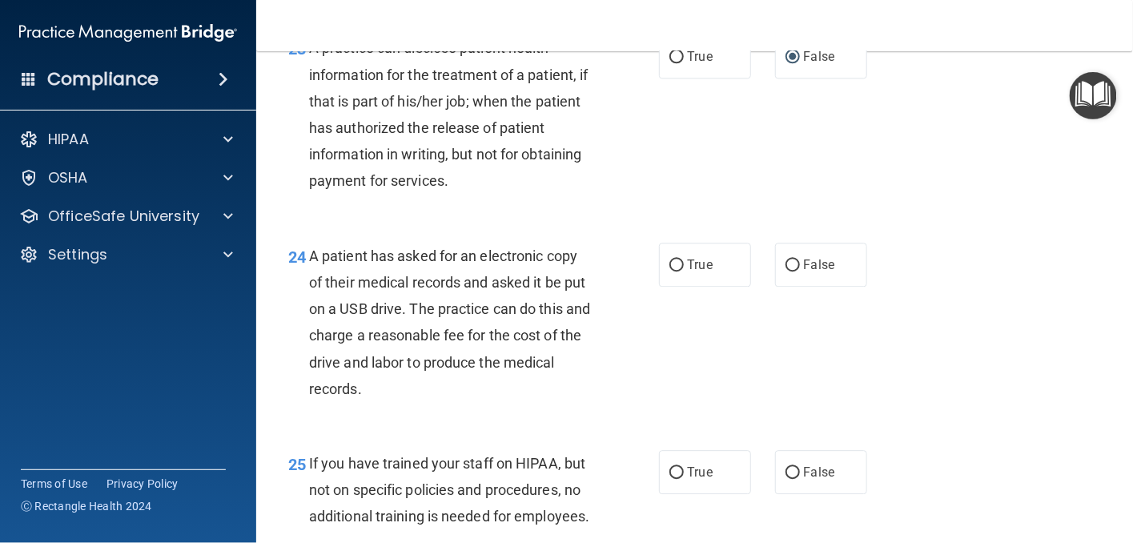
scroll to position [3363, 0]
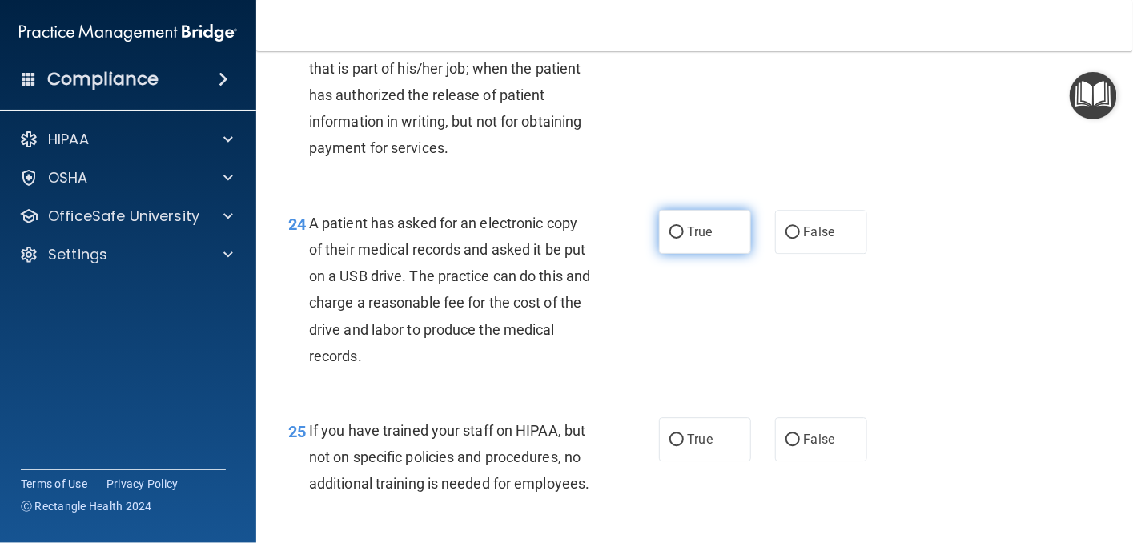
click at [669, 239] on input "True" at bounding box center [676, 233] width 14 height 12
radio input "true"
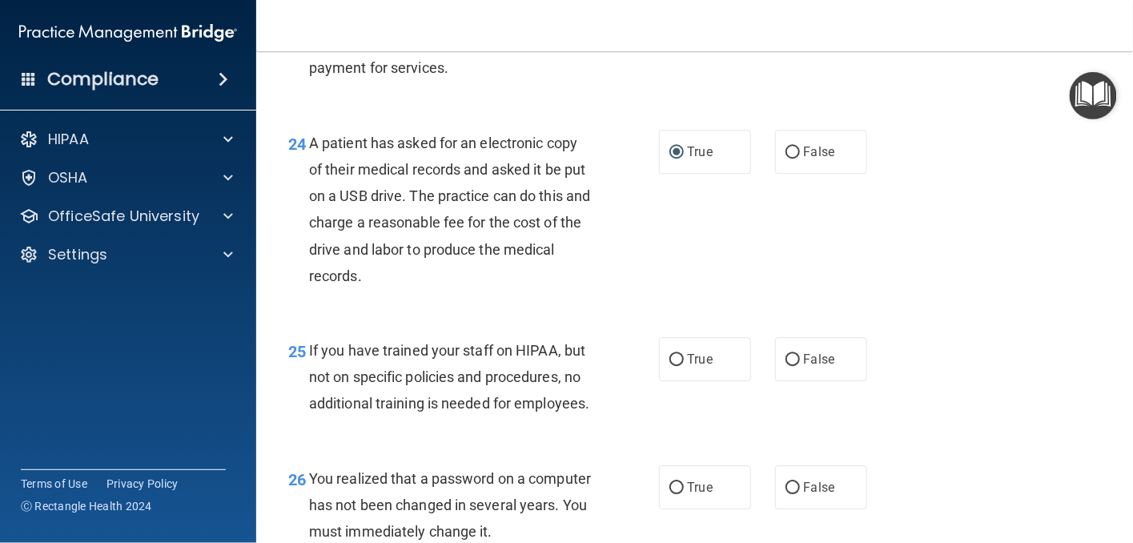
scroll to position [3523, 0]
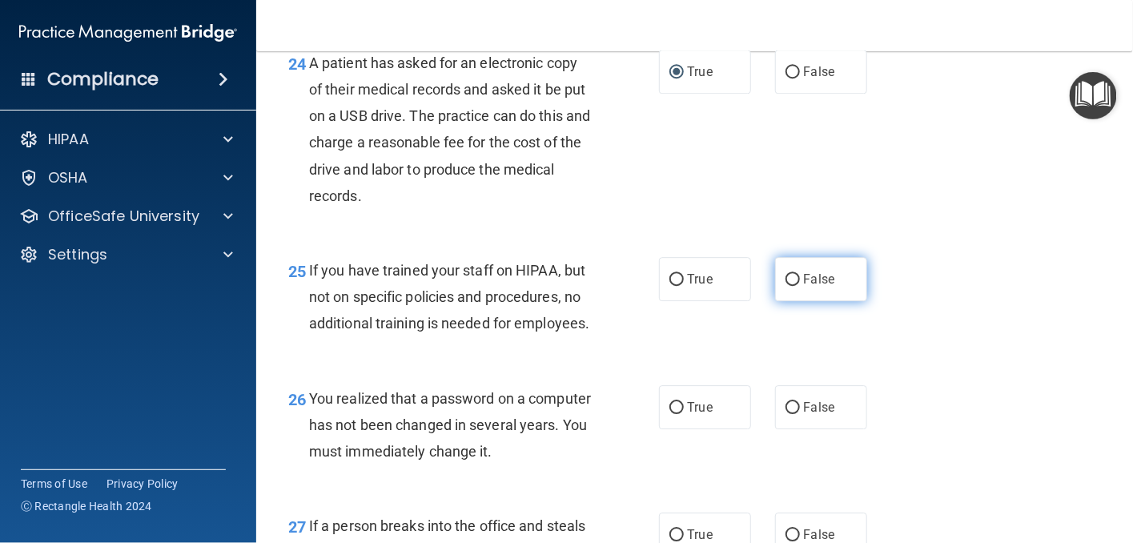
click at [787, 286] on input "False" at bounding box center [793, 280] width 14 height 12
radio input "true"
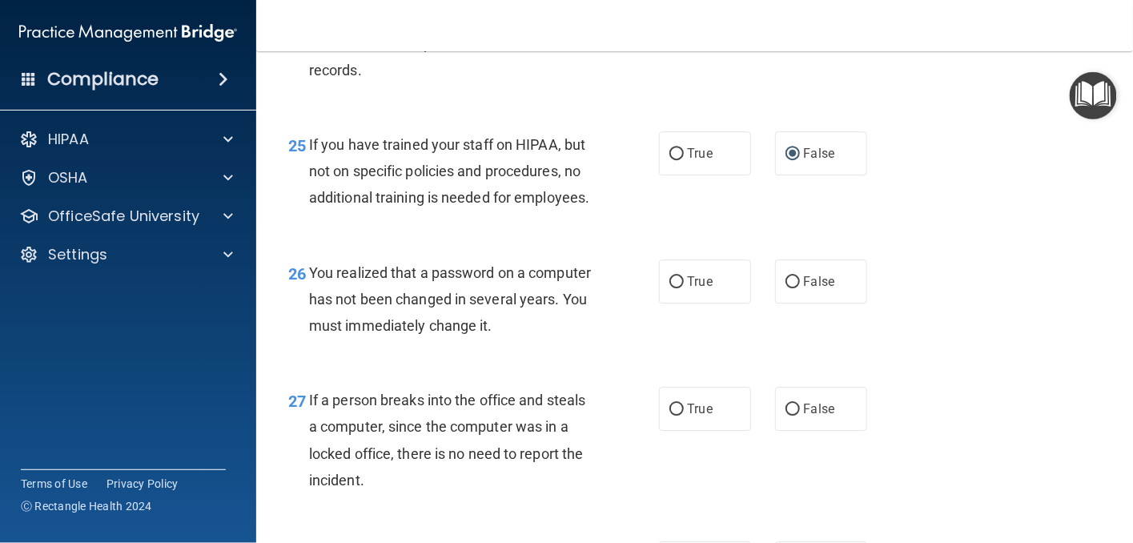
scroll to position [3683, 0]
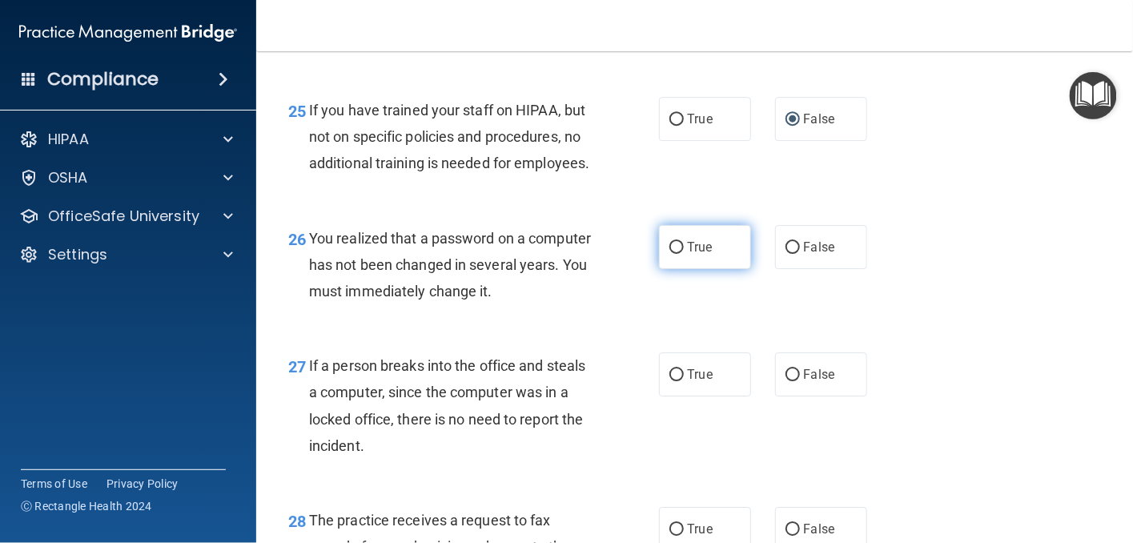
click at [670, 254] on input "True" at bounding box center [676, 248] width 14 height 12
radio input "true"
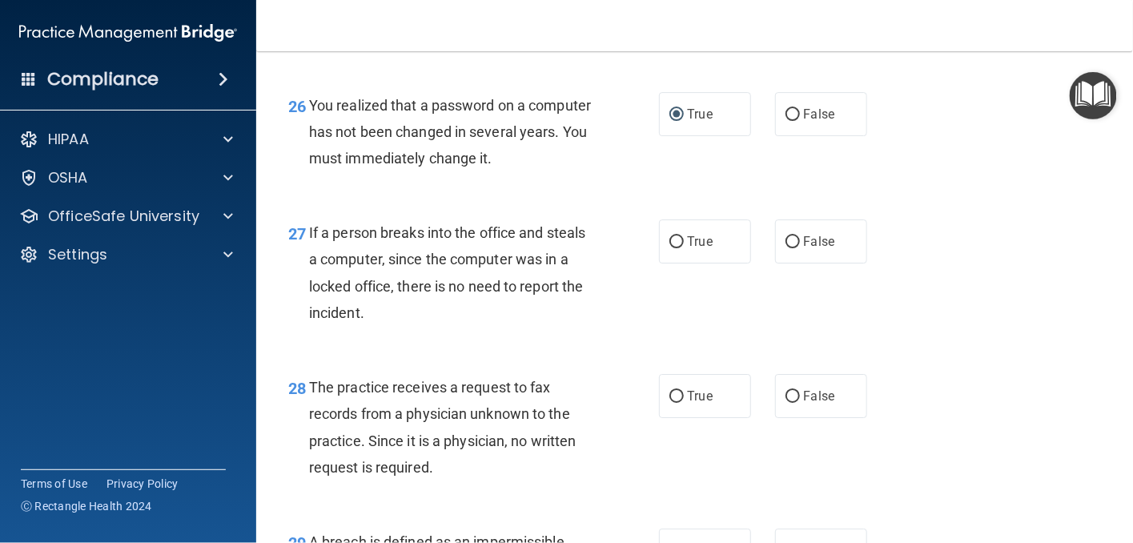
scroll to position [3844, 0]
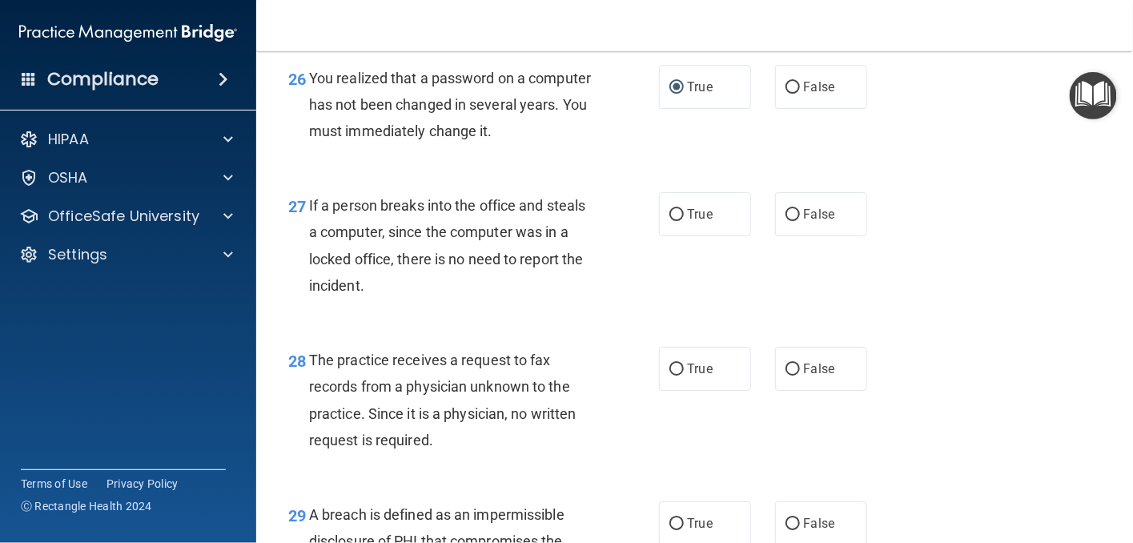
drag, startPoint x: 667, startPoint y: 299, endPoint x: 783, endPoint y: 367, distance: 134.6
click at [783, 327] on div "27 If a person breaks into the office and steals a computer, since the computer…" at bounding box center [694, 249] width 837 height 155
click at [786, 221] on input "False" at bounding box center [793, 215] width 14 height 12
radio input "true"
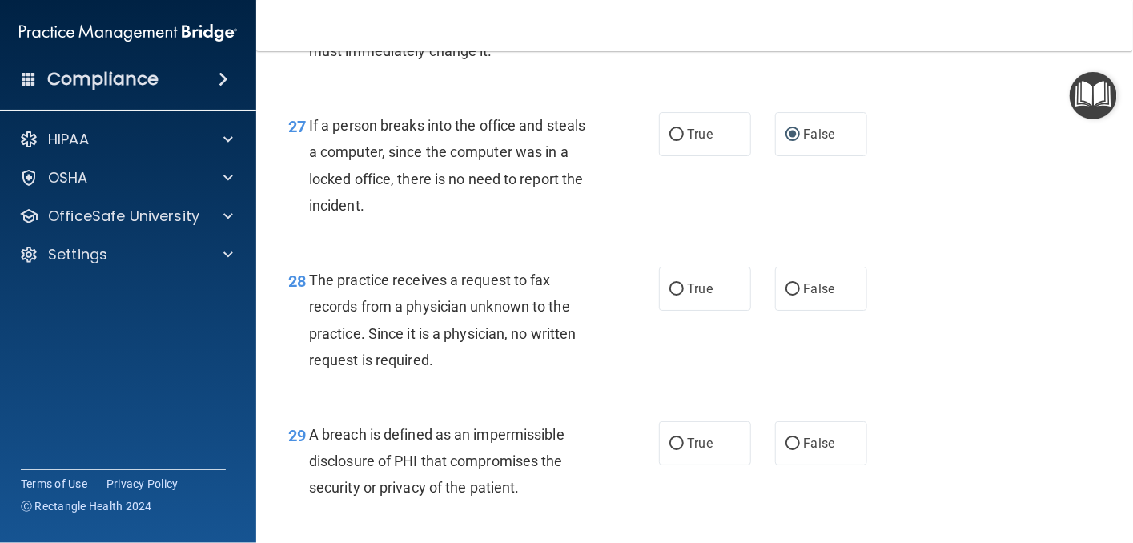
scroll to position [4004, 0]
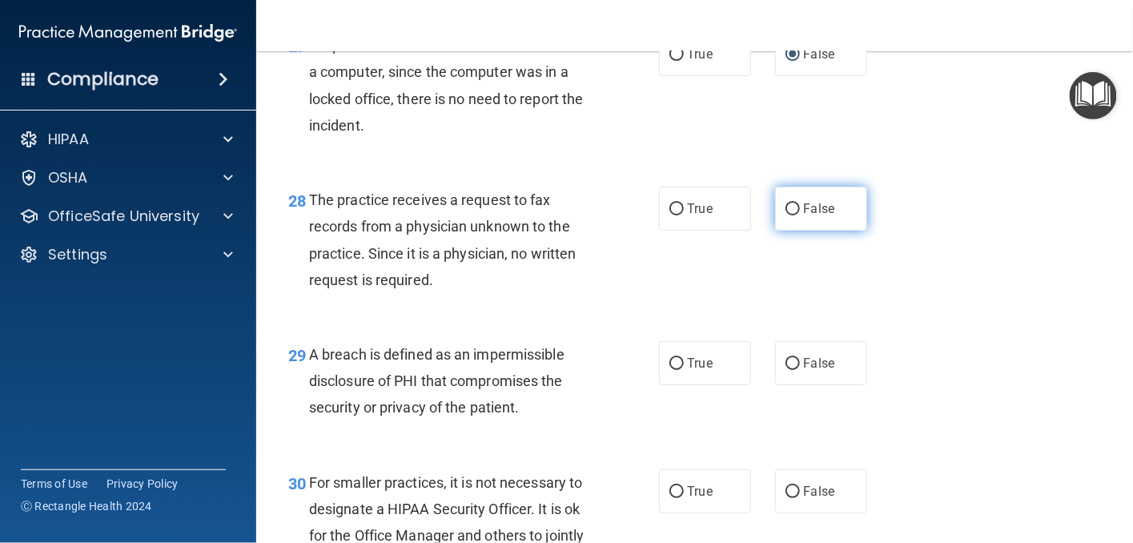
click at [786, 215] on input "False" at bounding box center [793, 209] width 14 height 12
radio input "true"
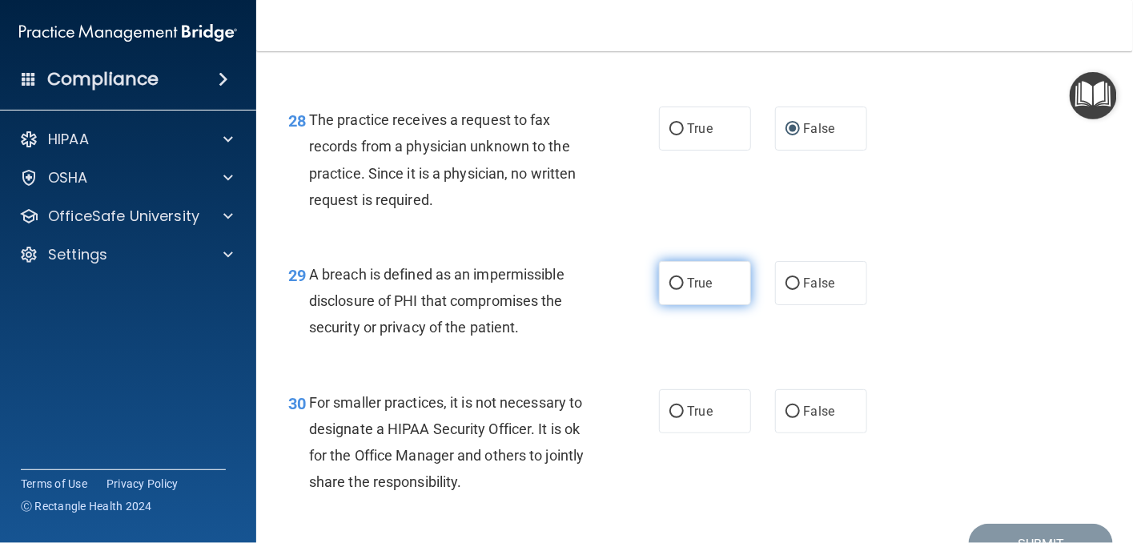
click at [672, 290] on input "True" at bounding box center [676, 284] width 14 height 12
radio input "true"
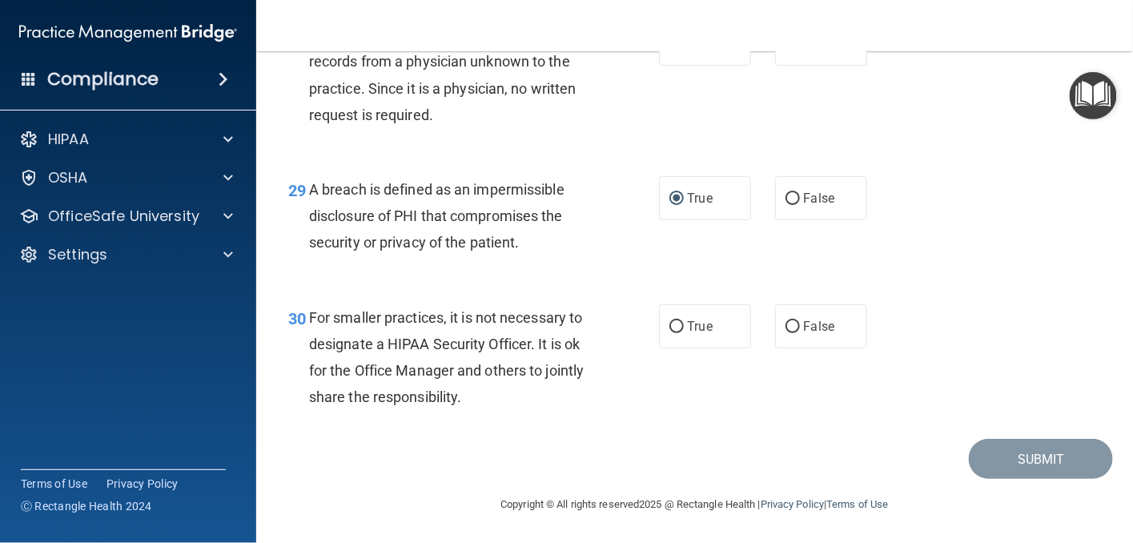
scroll to position [4244, 0]
click at [786, 328] on input "False" at bounding box center [793, 327] width 14 height 12
radio input "true"
click at [987, 451] on button "Submit" at bounding box center [1041, 459] width 144 height 41
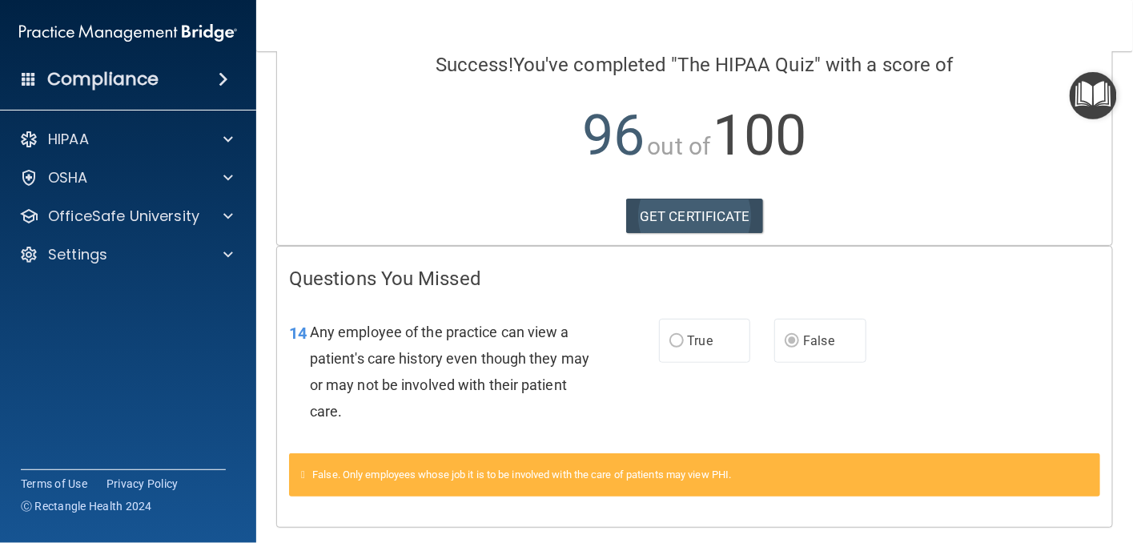
scroll to position [178, 0]
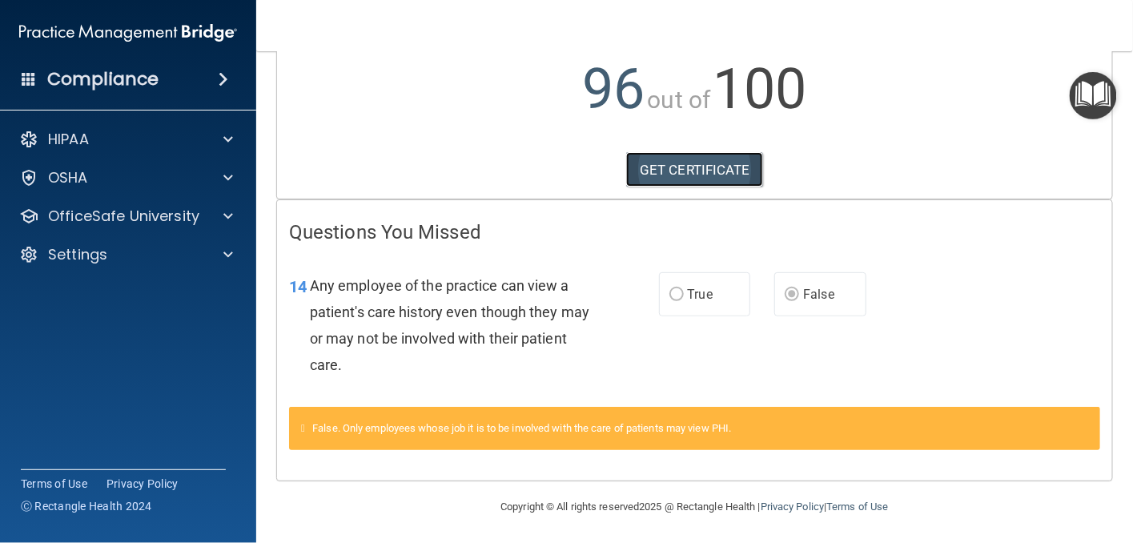
click at [701, 171] on link "GET CERTIFICATE" at bounding box center [694, 169] width 137 height 35
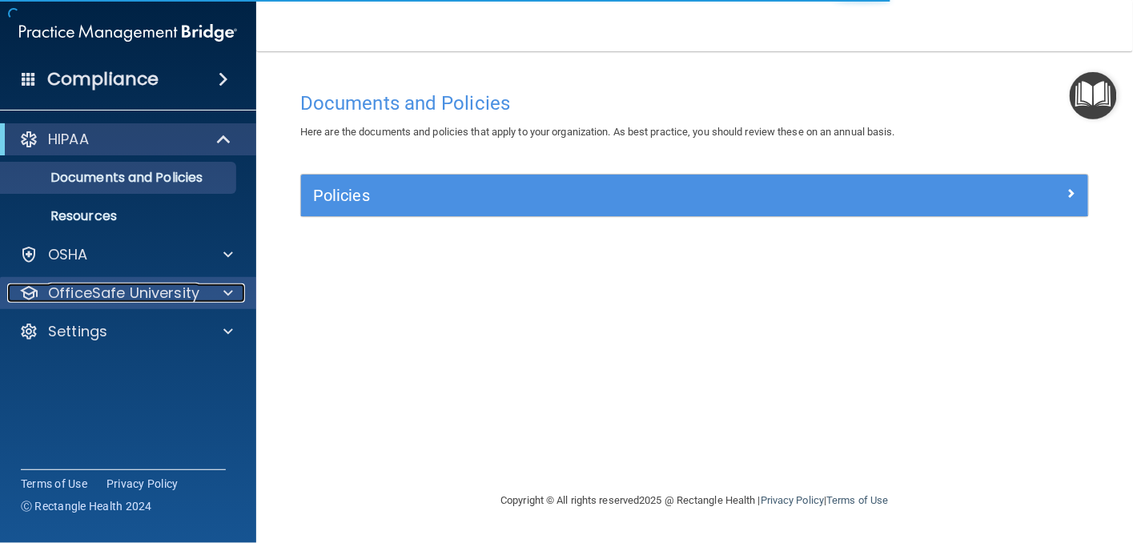
click at [155, 288] on p "OfficeSafe University" at bounding box center [123, 292] width 151 height 19
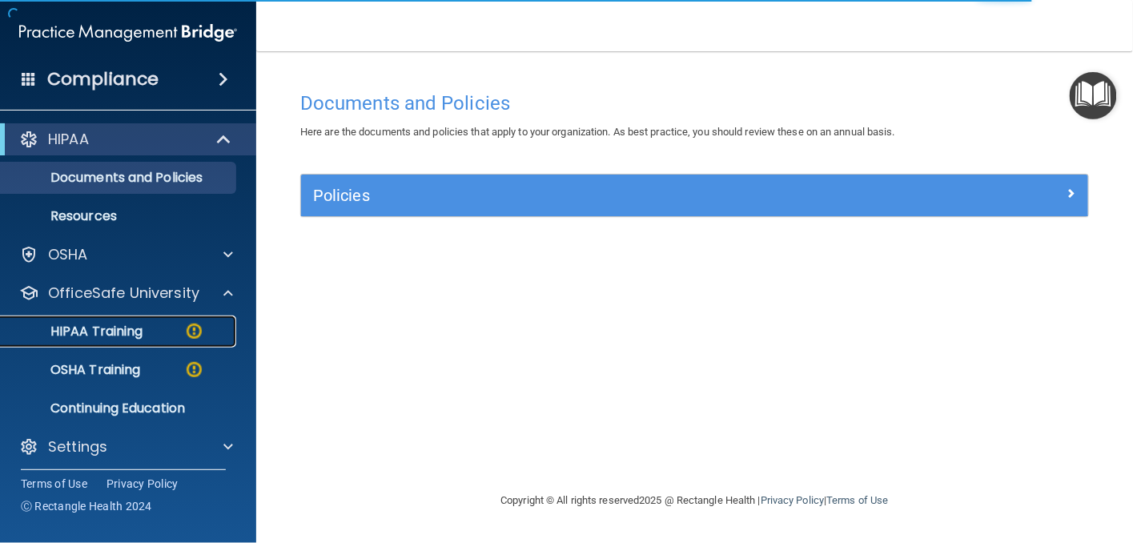
click at [188, 332] on img at bounding box center [194, 331] width 20 height 20
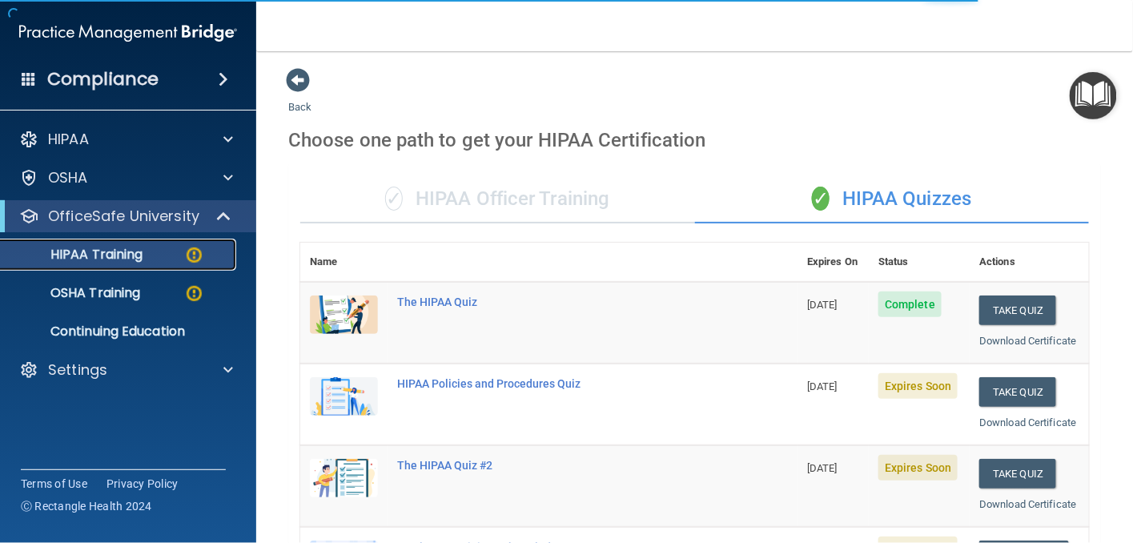
click at [194, 255] on img at bounding box center [194, 255] width 20 height 20
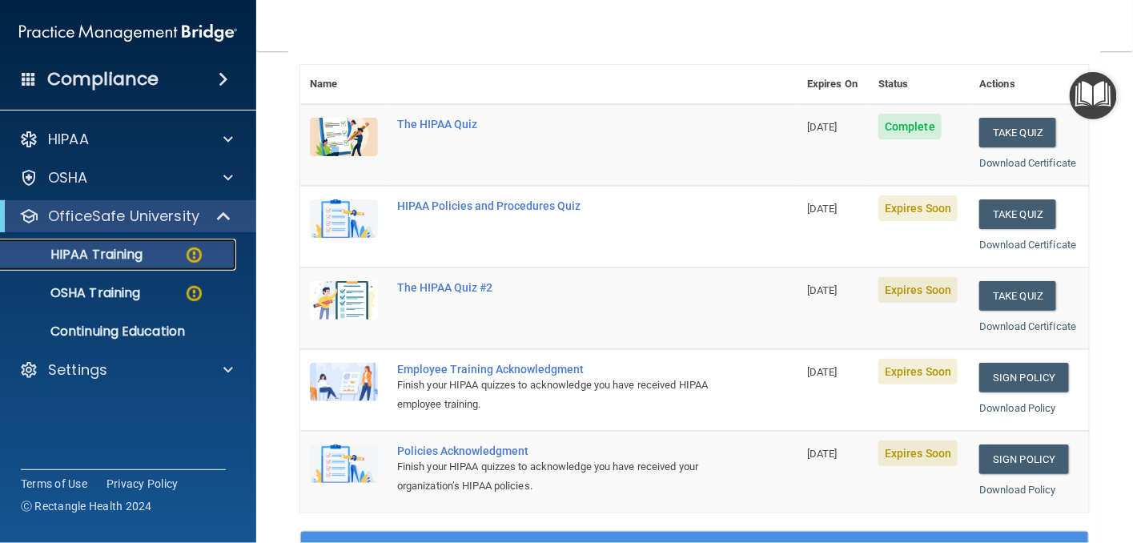
scroll to position [80, 0]
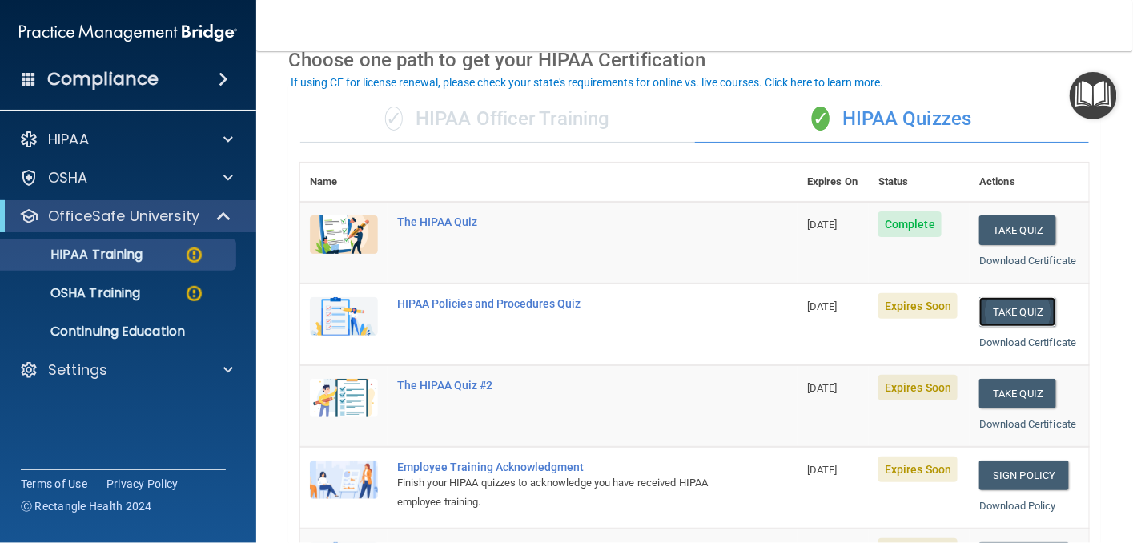
click at [1022, 327] on button "Take Quiz" at bounding box center [1017, 312] width 77 height 30
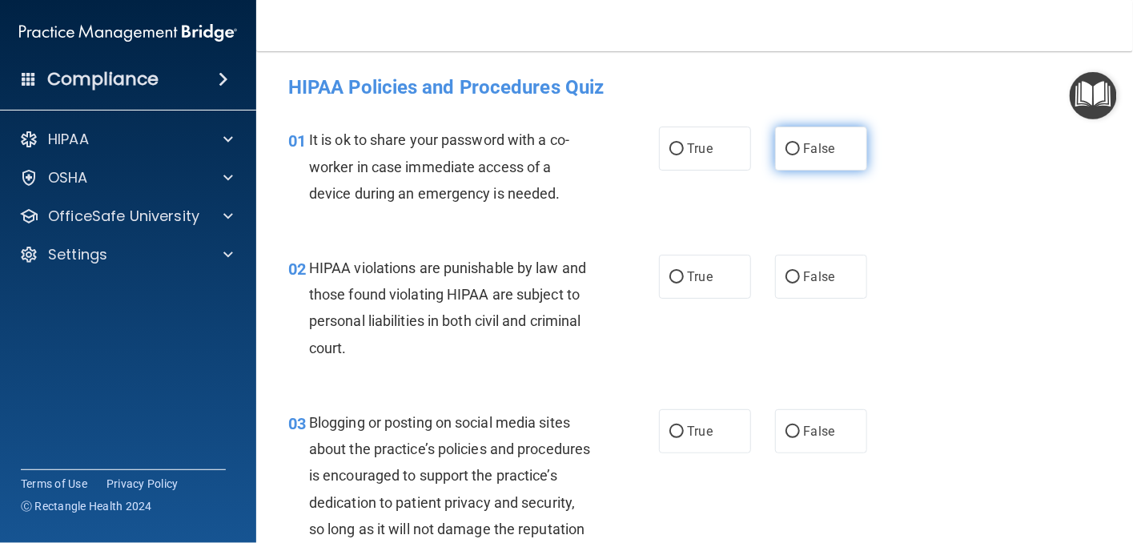
click at [786, 147] on input "False" at bounding box center [793, 149] width 14 height 12
radio input "true"
click at [669, 279] on input "True" at bounding box center [676, 277] width 14 height 12
radio input "true"
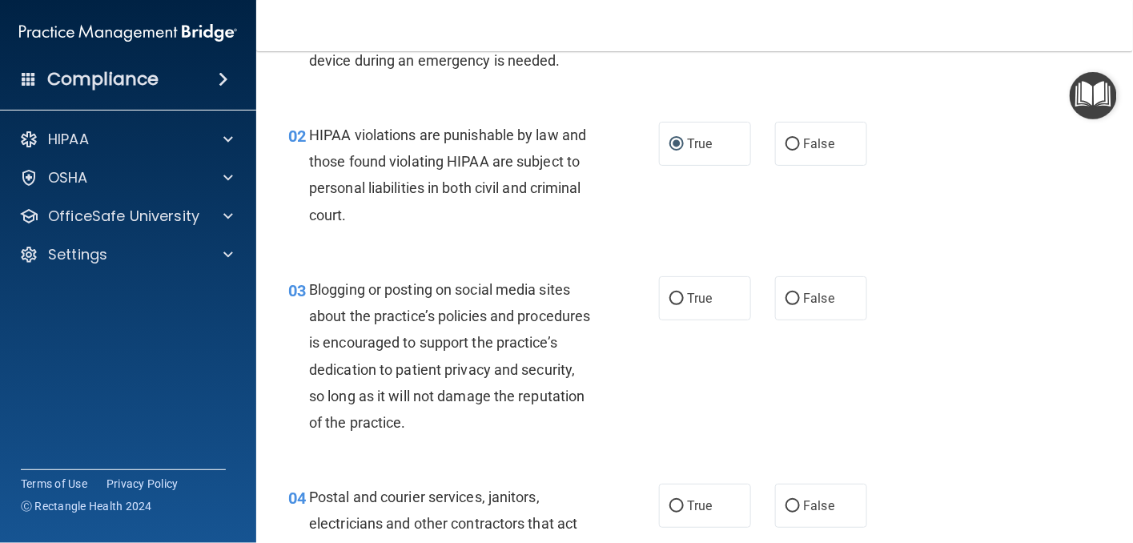
scroll to position [160, 0]
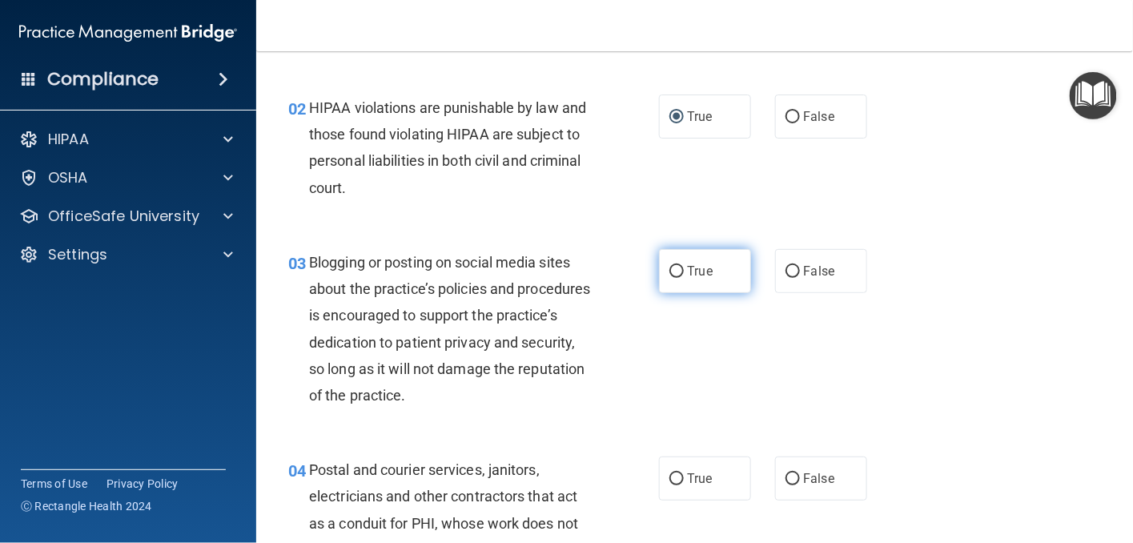
click at [672, 267] on input "True" at bounding box center [676, 272] width 14 height 12
radio input "true"
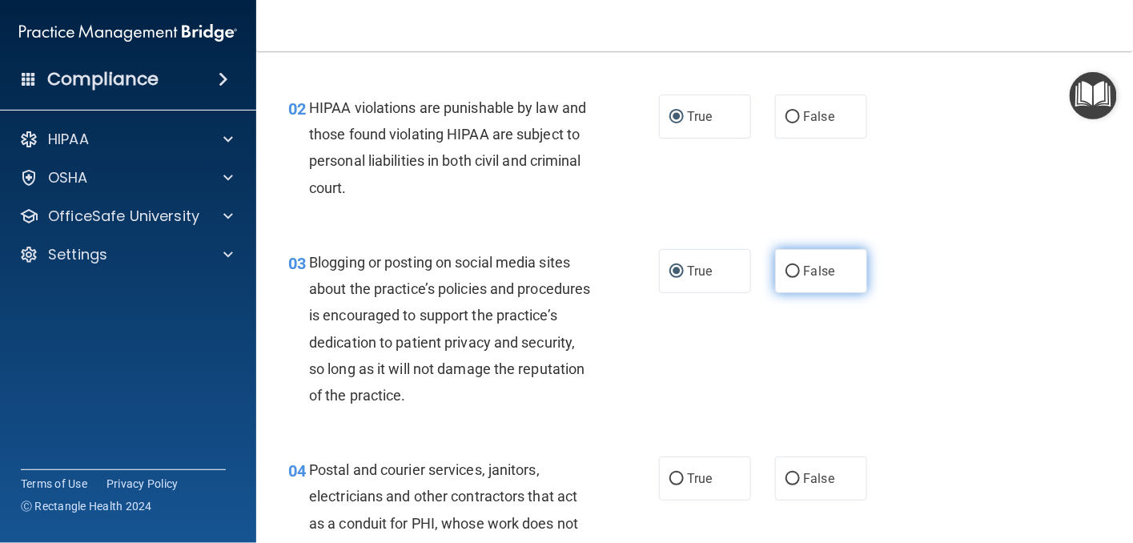
click at [786, 272] on input "False" at bounding box center [793, 272] width 14 height 12
radio input "true"
radio input "false"
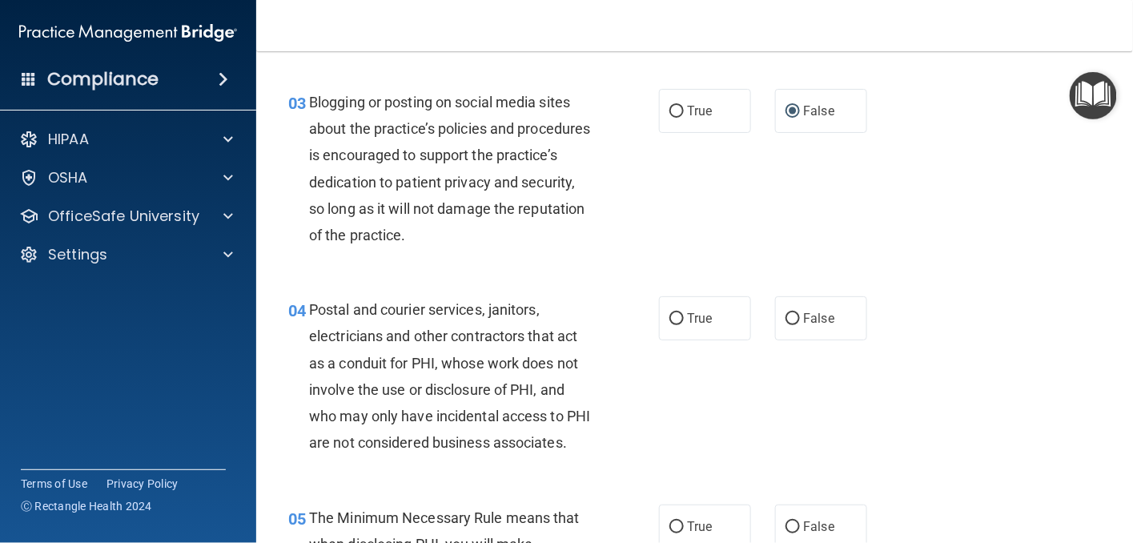
scroll to position [400, 0]
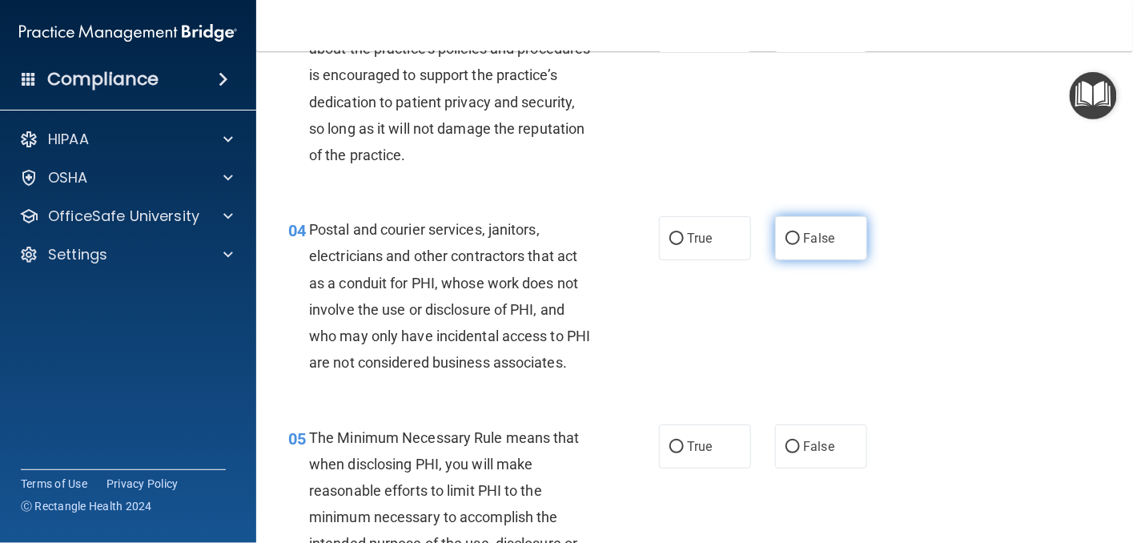
click at [792, 240] on input "False" at bounding box center [793, 239] width 14 height 12
radio input "true"
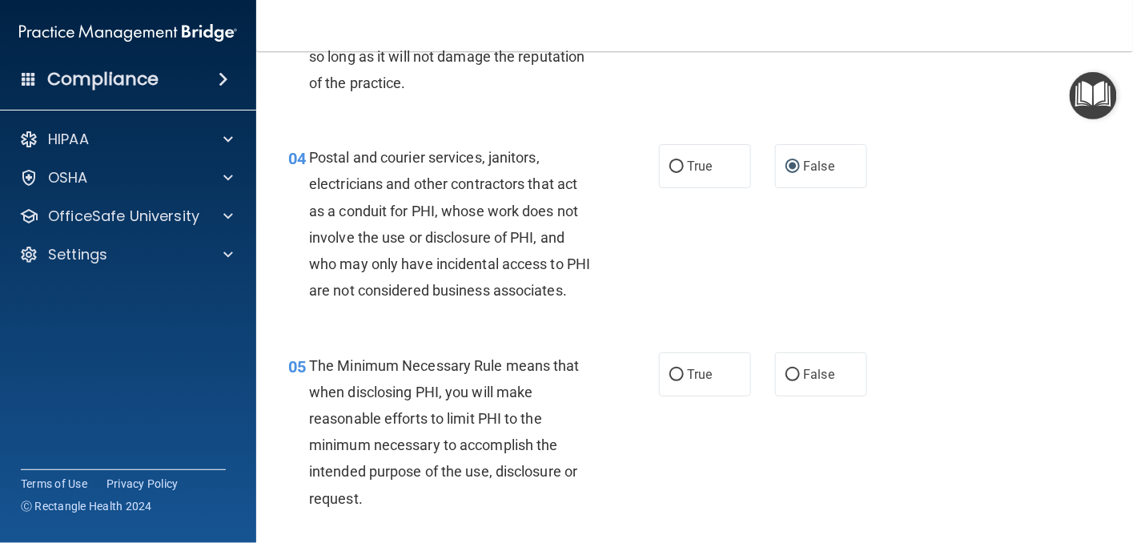
scroll to position [561, 0]
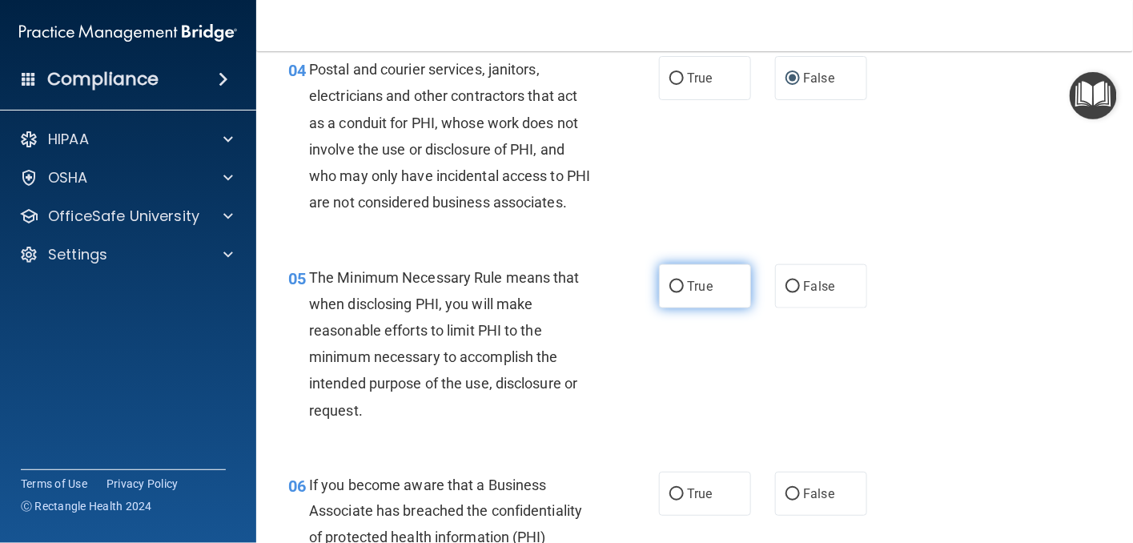
click at [669, 293] on input "True" at bounding box center [676, 287] width 14 height 12
radio input "true"
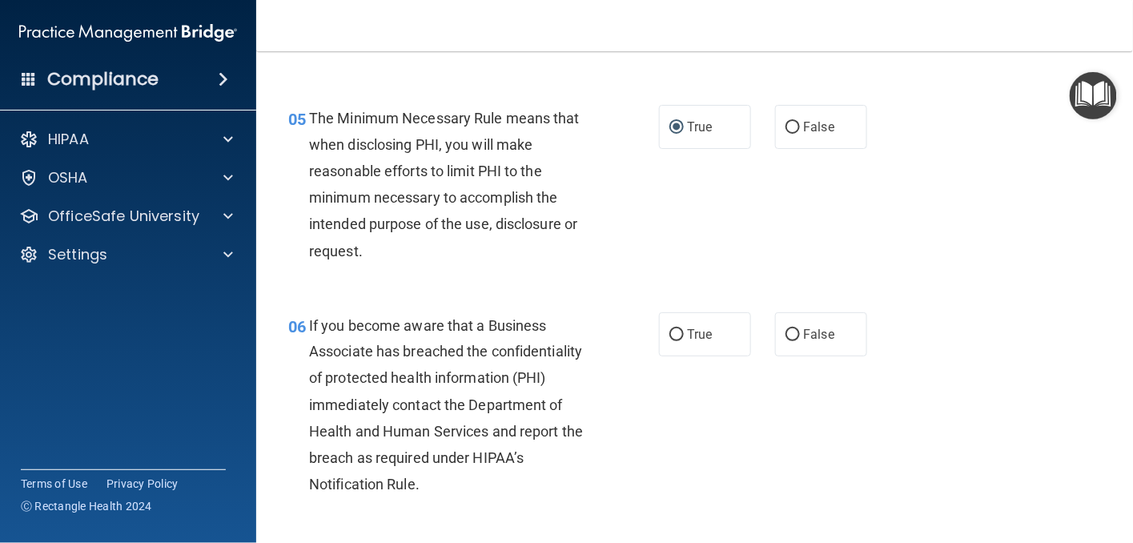
scroll to position [721, 0]
click at [669, 340] on input "True" at bounding box center [676, 334] width 14 height 12
radio input "true"
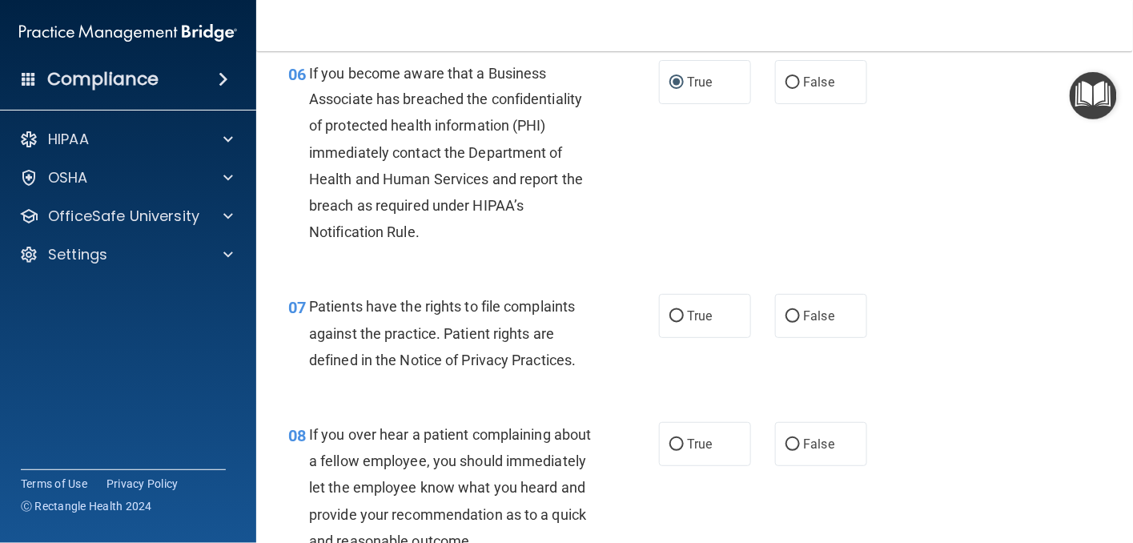
scroll to position [1041, 0]
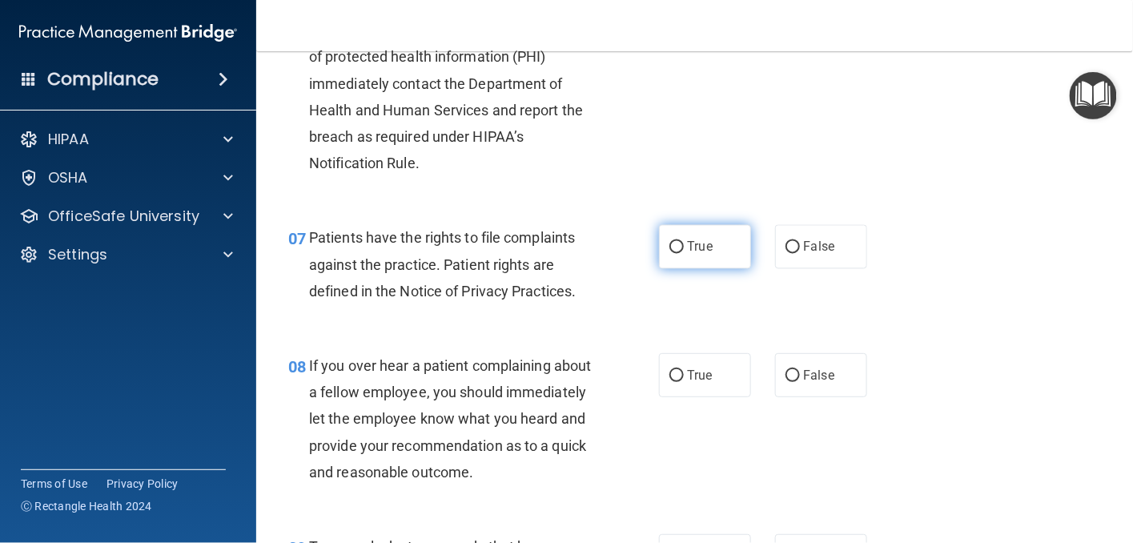
click at [665, 269] on label "True" at bounding box center [705, 247] width 92 height 44
click at [669, 254] on input "True" at bounding box center [676, 248] width 14 height 12
radio input "true"
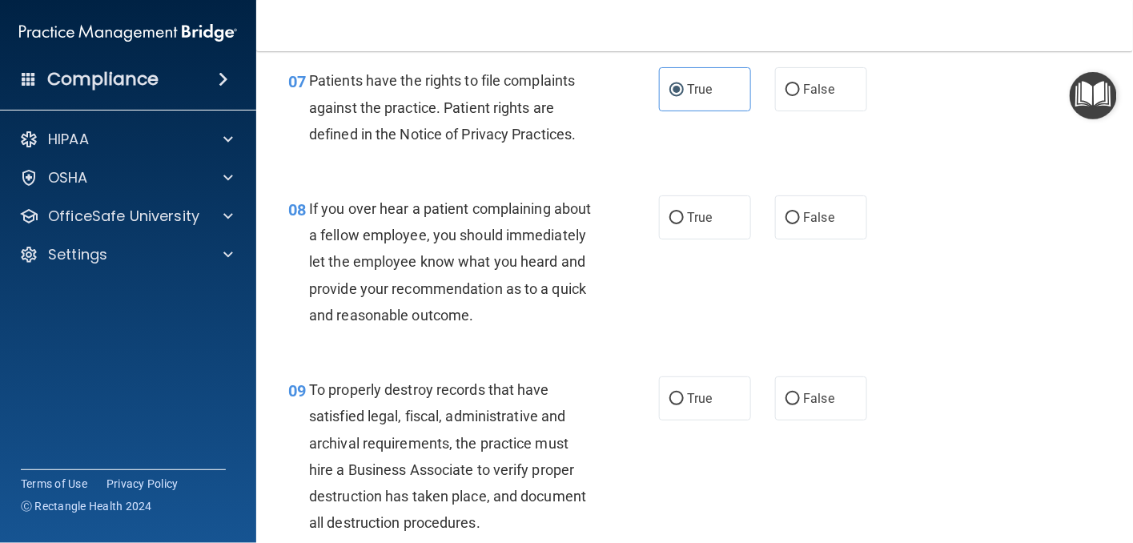
scroll to position [1201, 0]
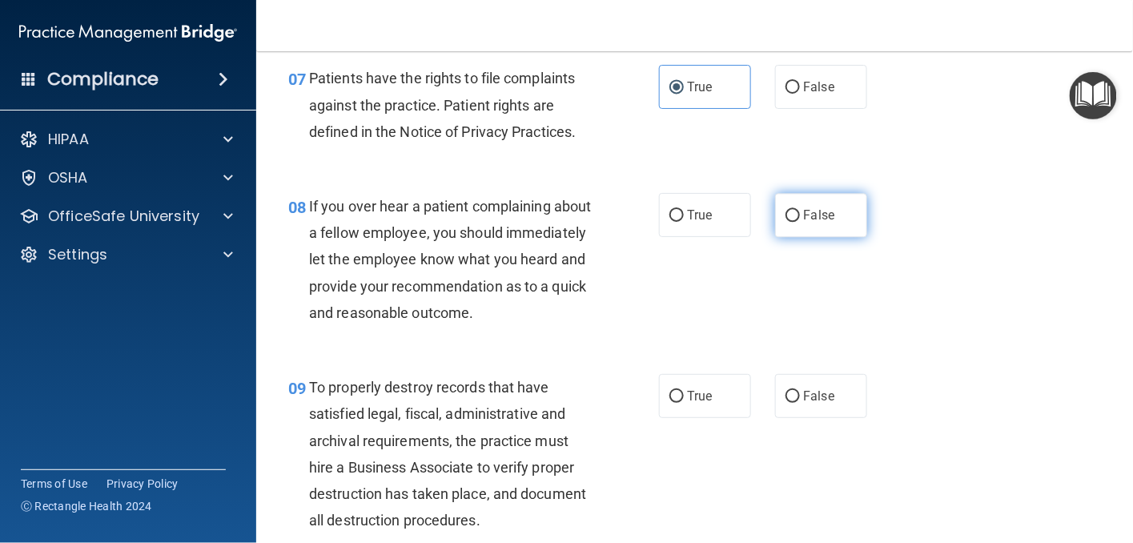
click at [786, 222] on input "False" at bounding box center [793, 216] width 14 height 12
radio input "true"
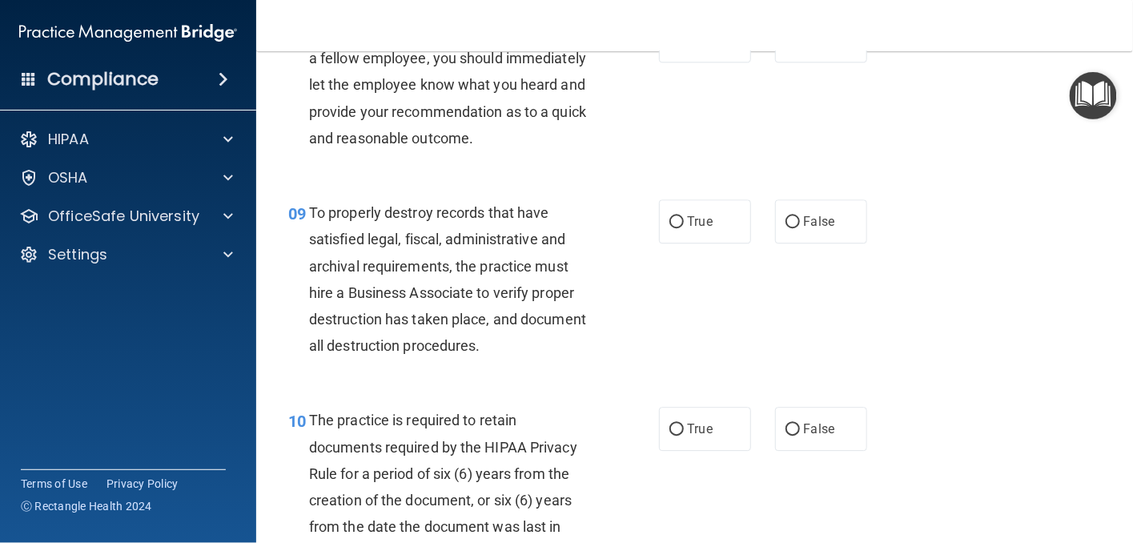
scroll to position [1441, 0]
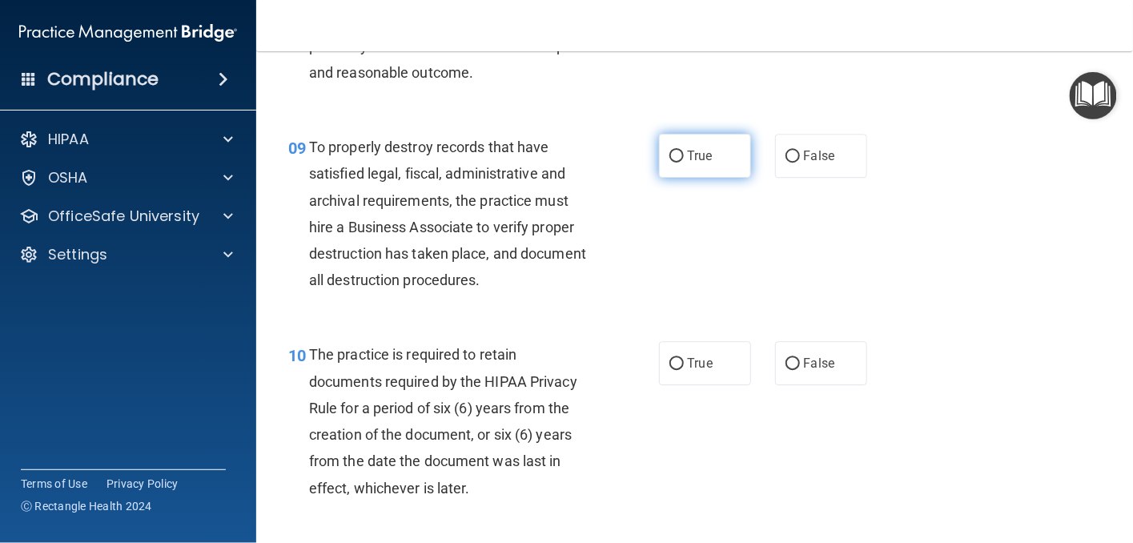
click at [669, 163] on input "True" at bounding box center [676, 157] width 14 height 12
radio input "true"
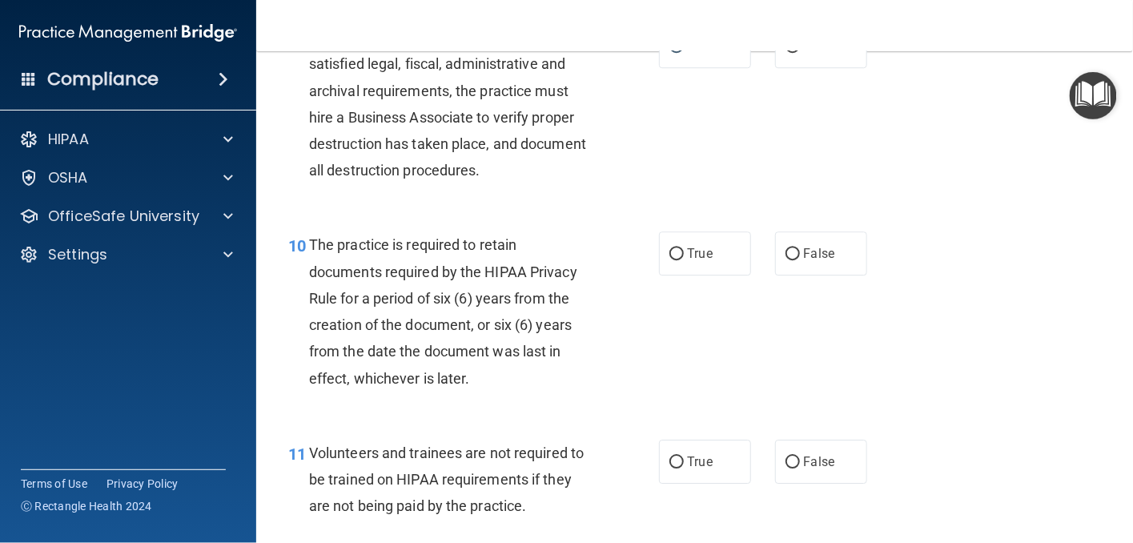
scroll to position [1601, 0]
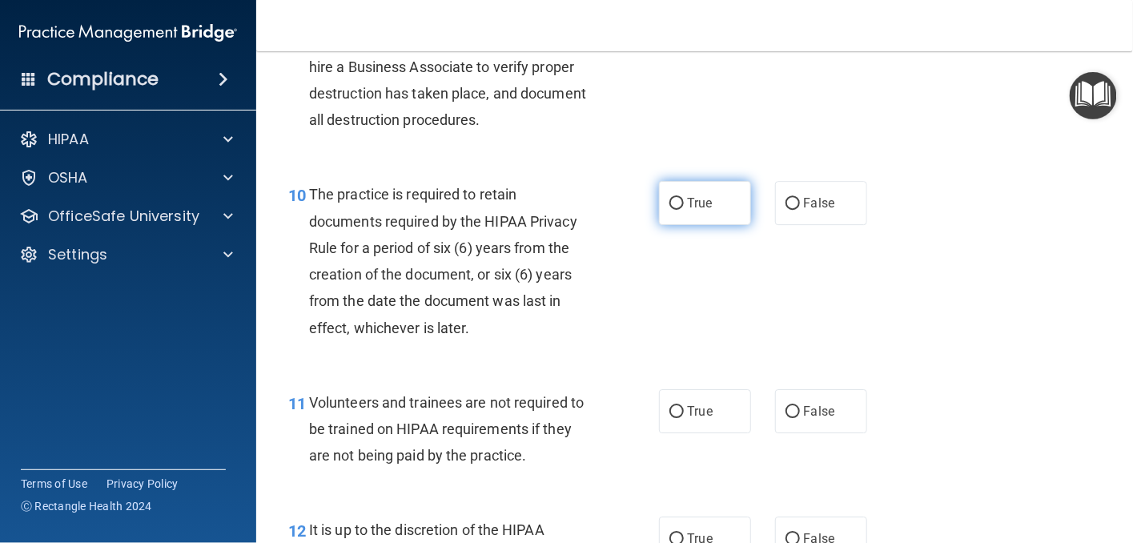
click at [669, 210] on input "True" at bounding box center [676, 204] width 14 height 12
radio input "true"
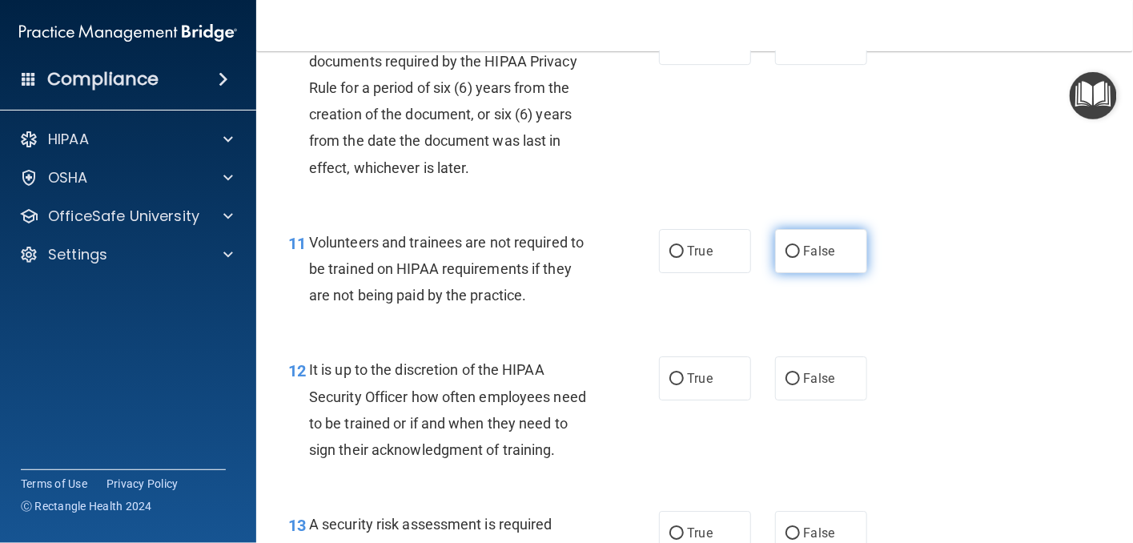
click at [788, 258] on input "False" at bounding box center [793, 252] width 14 height 12
radio input "true"
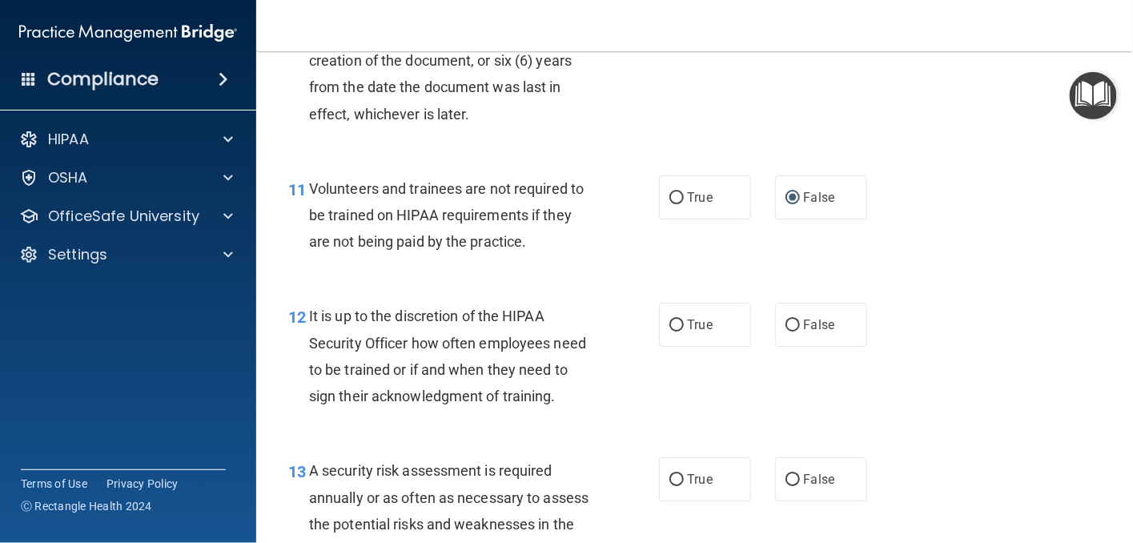
scroll to position [1842, 0]
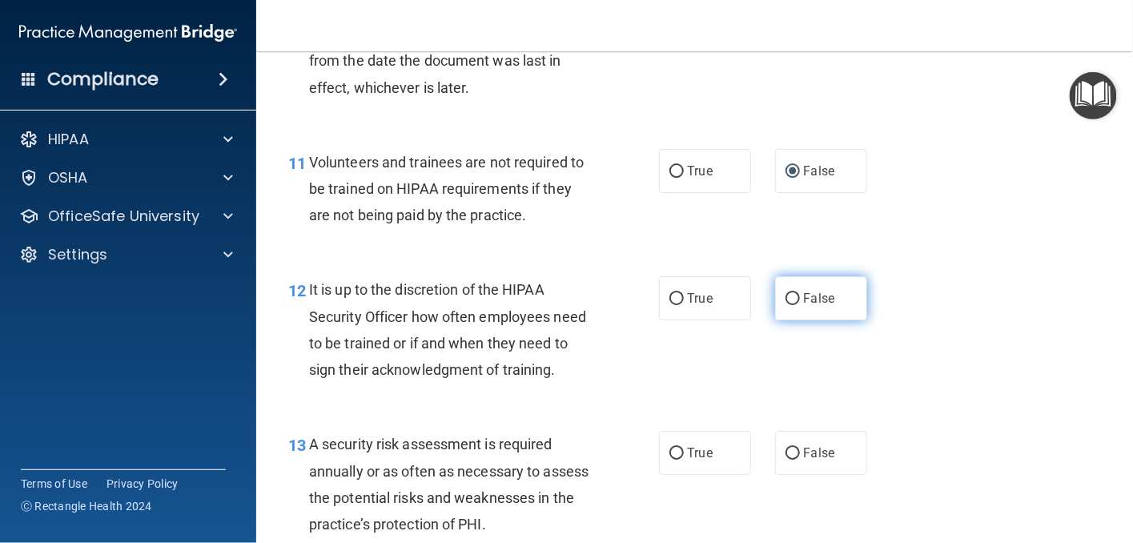
drag, startPoint x: 671, startPoint y: 355, endPoint x: 783, endPoint y: 366, distance: 112.7
click at [782, 374] on div "12 It is up to the discretion of the HIPAA Security Officer how often employees…" at bounding box center [694, 333] width 837 height 155
click at [786, 305] on input "False" at bounding box center [793, 299] width 14 height 12
radio input "true"
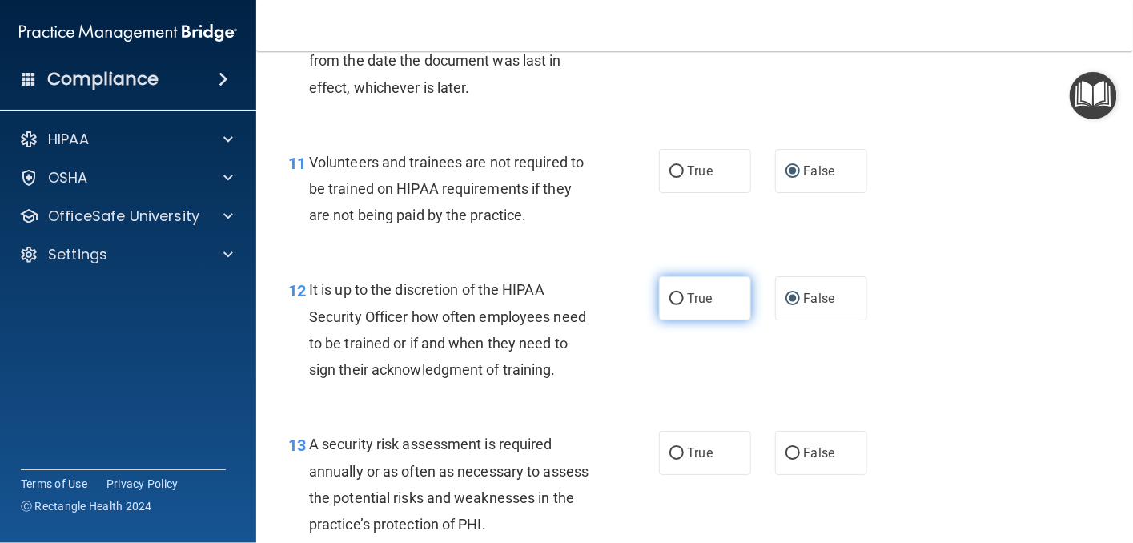
click at [660, 320] on label "True" at bounding box center [705, 298] width 92 height 44
click at [669, 305] on input "True" at bounding box center [676, 299] width 14 height 12
radio input "true"
radio input "false"
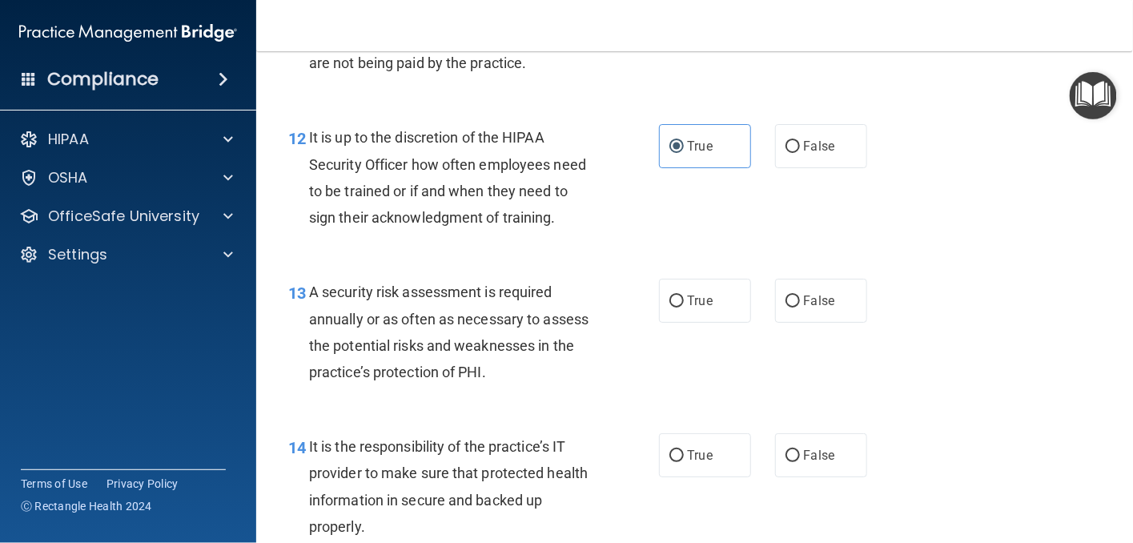
scroll to position [2002, 0]
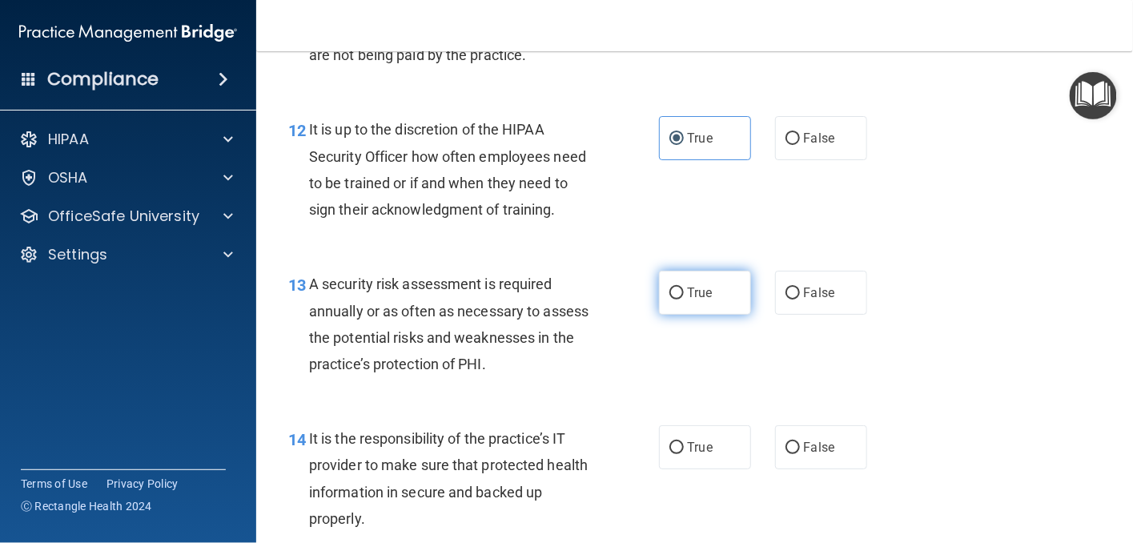
click at [669, 299] on input "True" at bounding box center [676, 293] width 14 height 12
radio input "true"
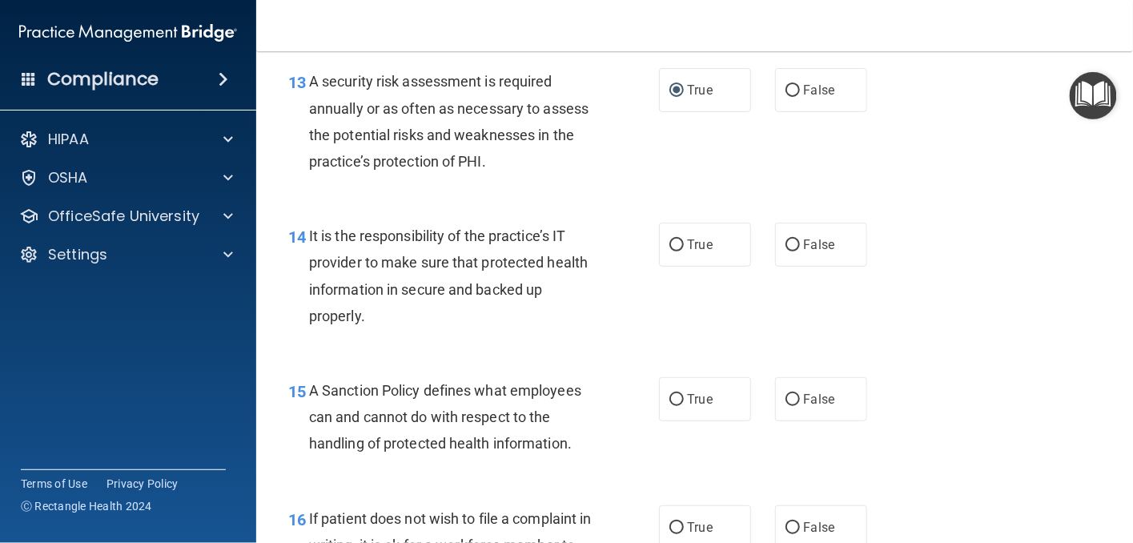
scroll to position [2242, 0]
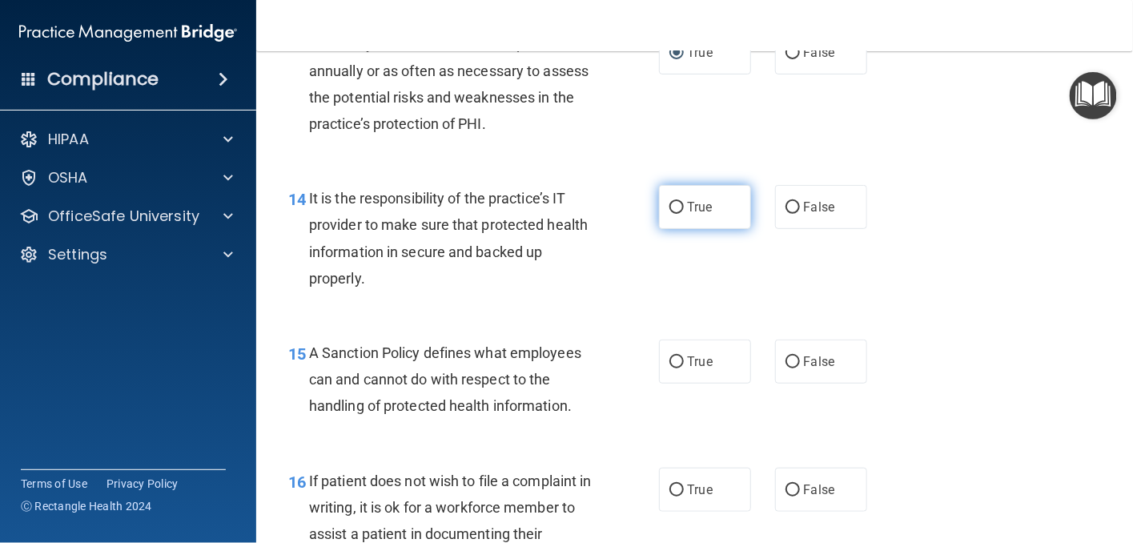
click at [669, 214] on input "True" at bounding box center [676, 208] width 14 height 12
radio input "true"
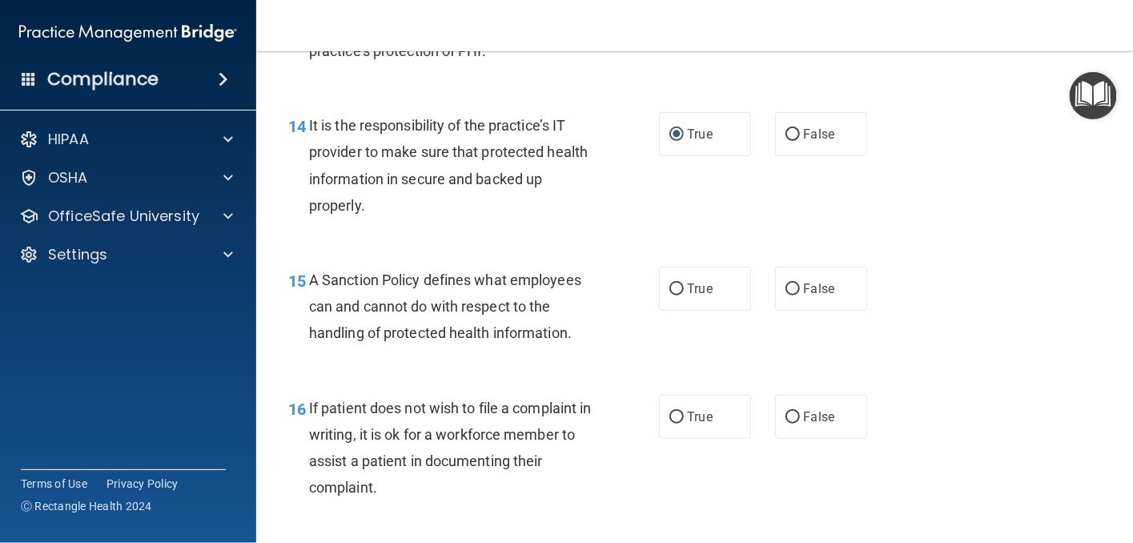
scroll to position [2402, 0]
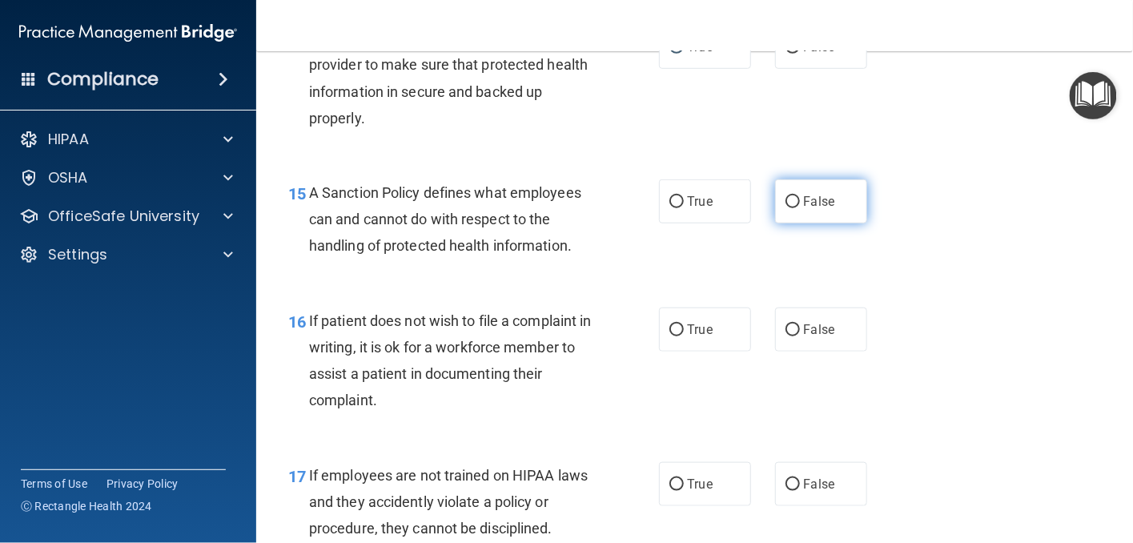
click at [791, 208] on input "False" at bounding box center [793, 202] width 14 height 12
radio input "true"
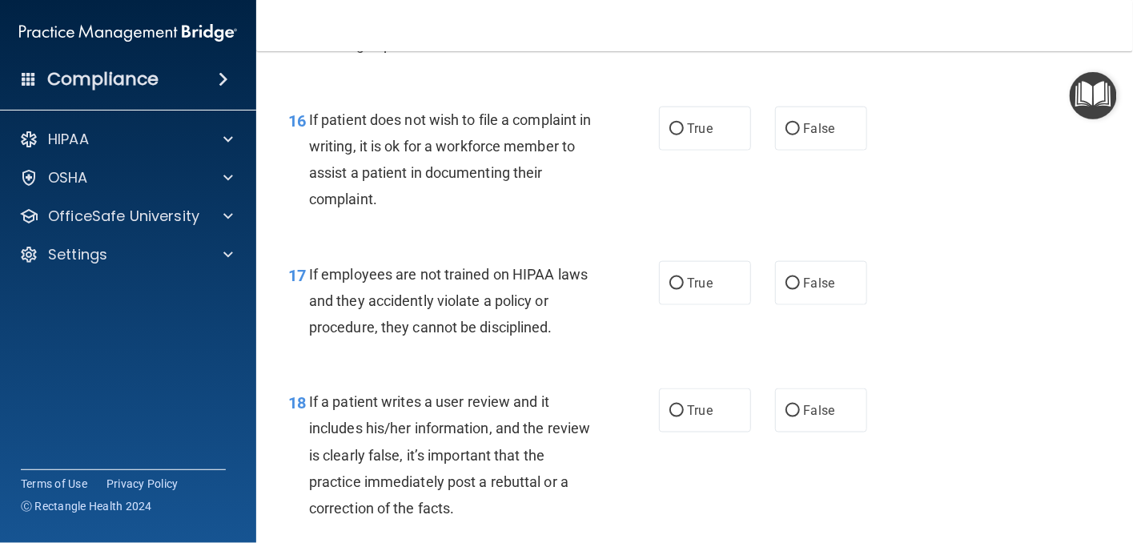
scroll to position [2642, 0]
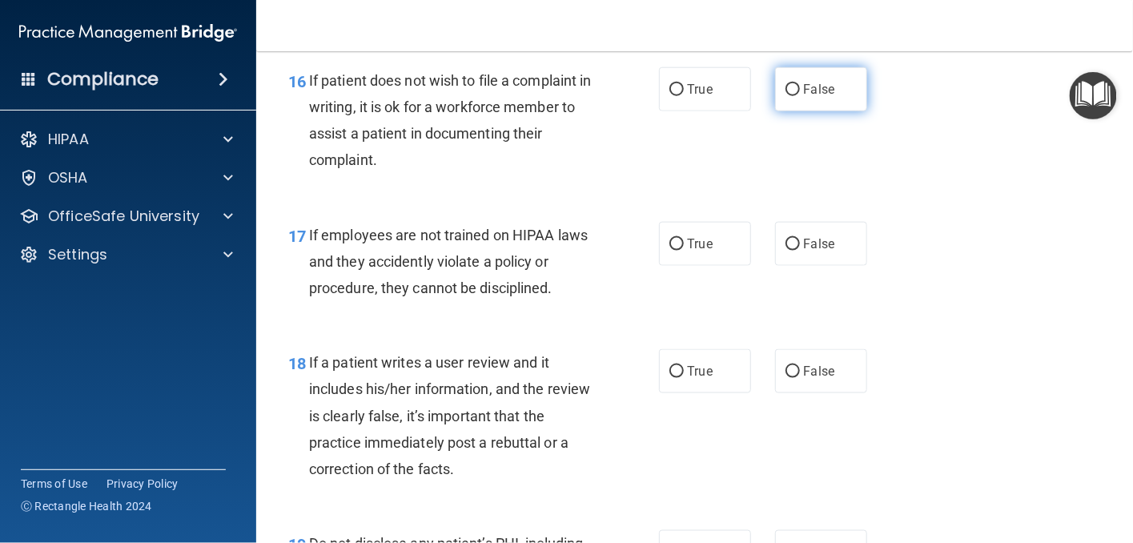
click at [786, 96] on input "False" at bounding box center [793, 90] width 14 height 12
radio input "true"
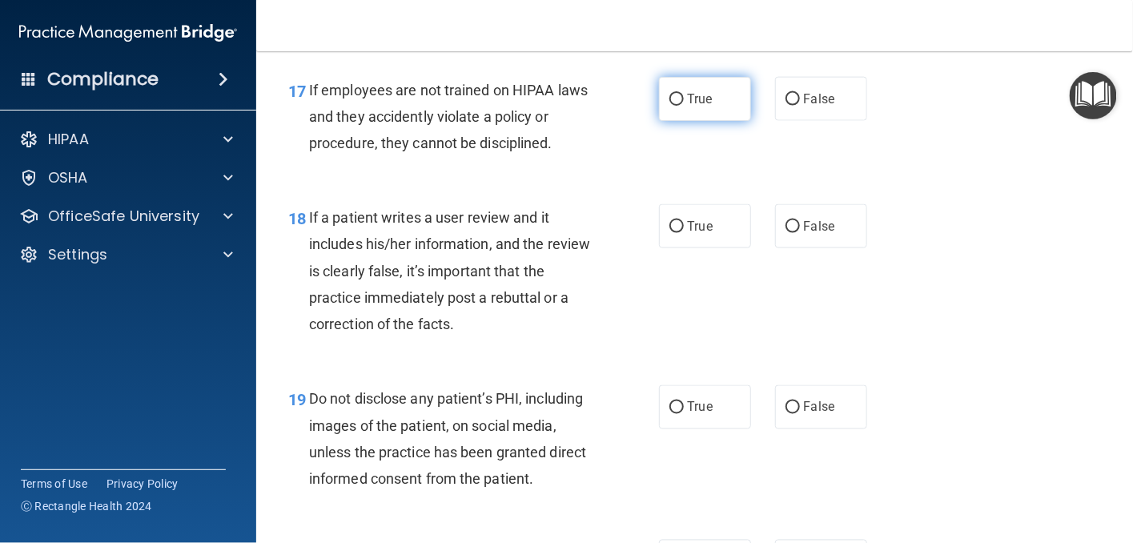
scroll to position [2803, 0]
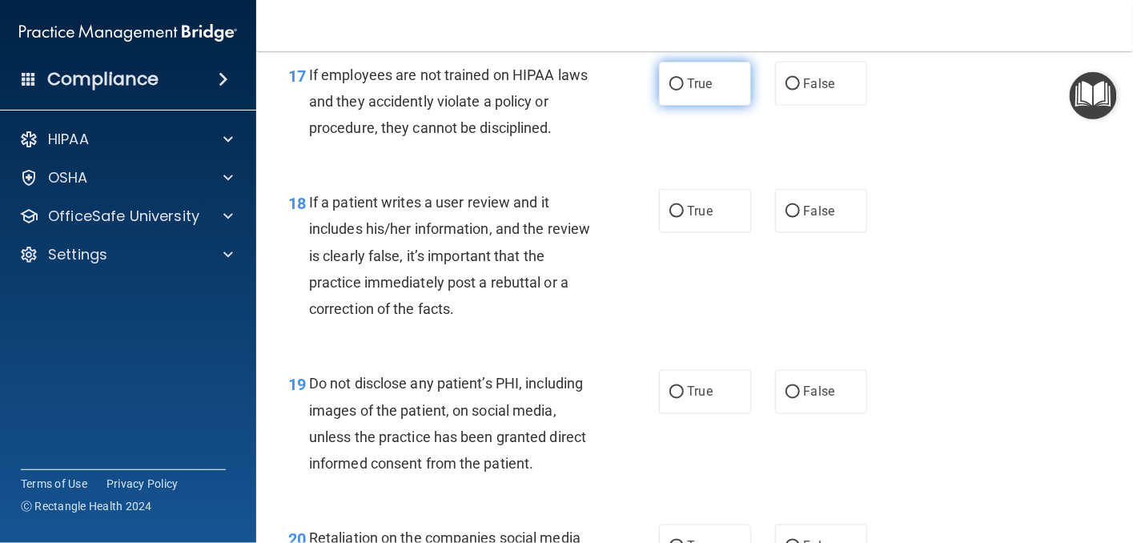
click at [669, 90] on input "True" at bounding box center [676, 84] width 14 height 12
radio input "true"
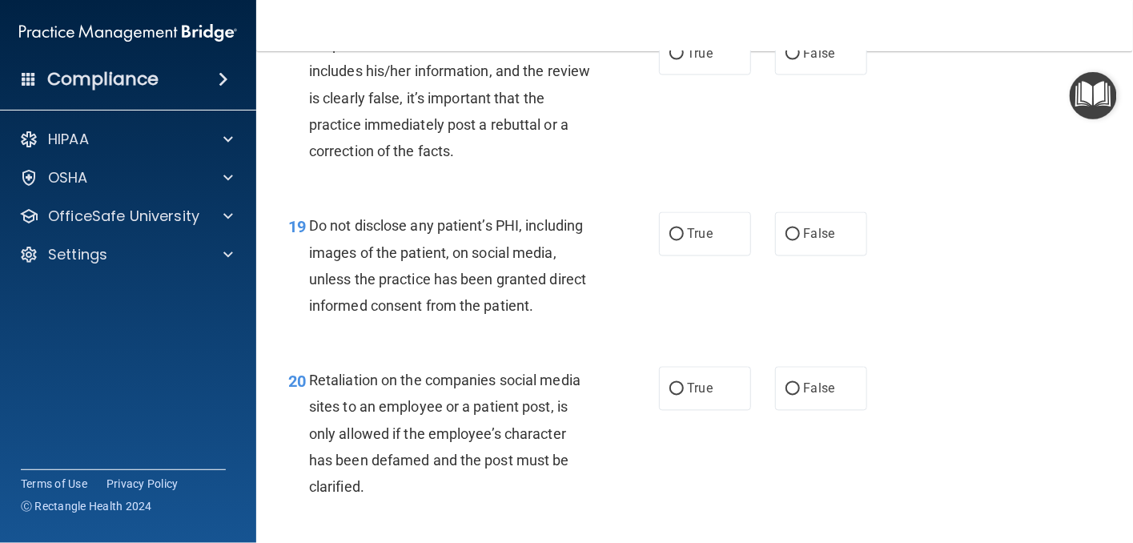
scroll to position [2963, 0]
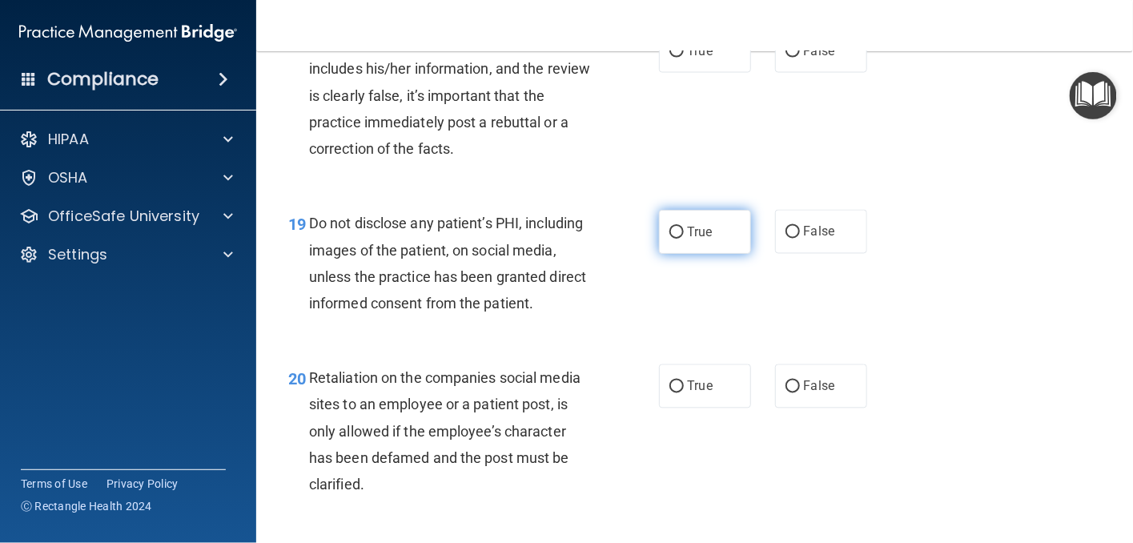
click at [671, 239] on input "True" at bounding box center [676, 233] width 14 height 12
radio input "true"
click at [669, 58] on input "True" at bounding box center [676, 52] width 14 height 12
radio input "true"
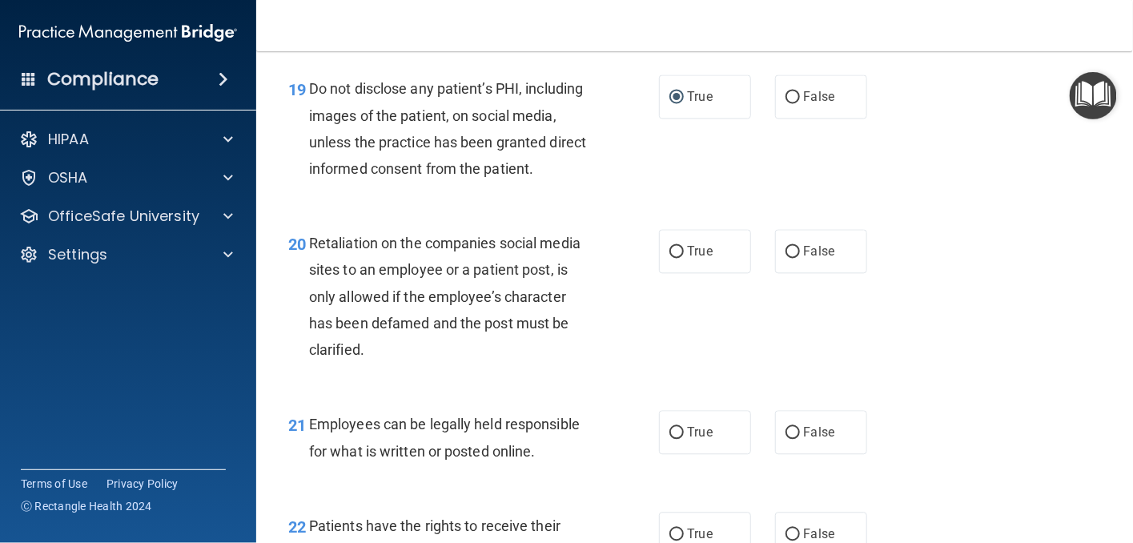
scroll to position [3123, 0]
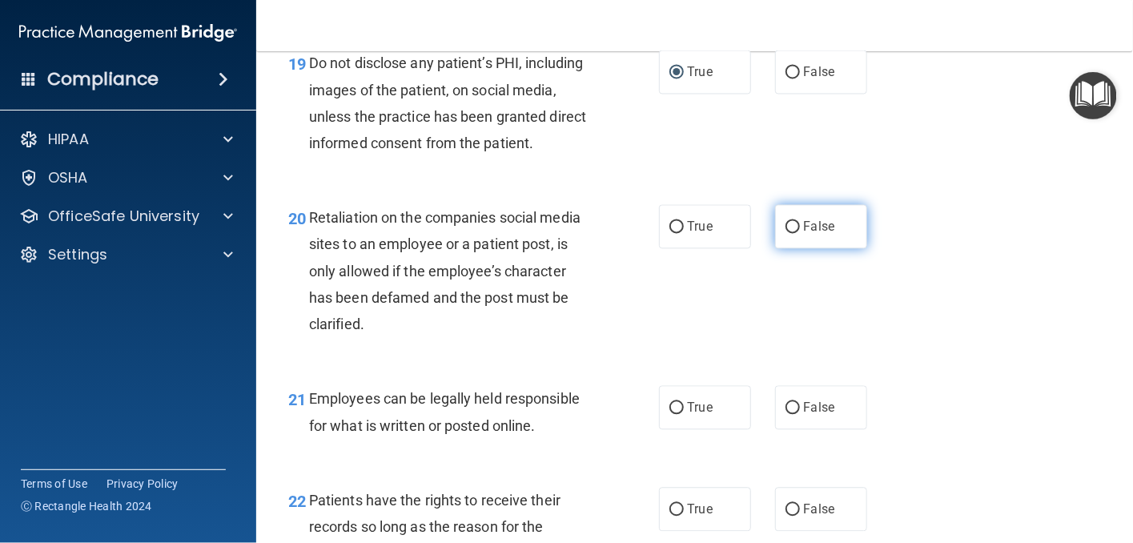
click at [786, 233] on input "False" at bounding box center [793, 227] width 14 height 12
radio input "true"
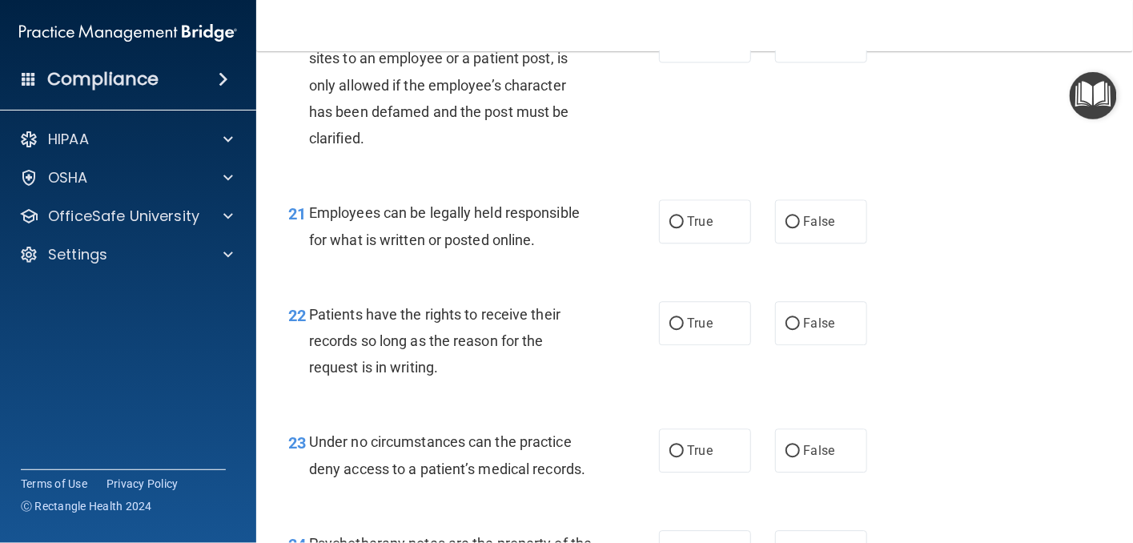
scroll to position [3363, 0]
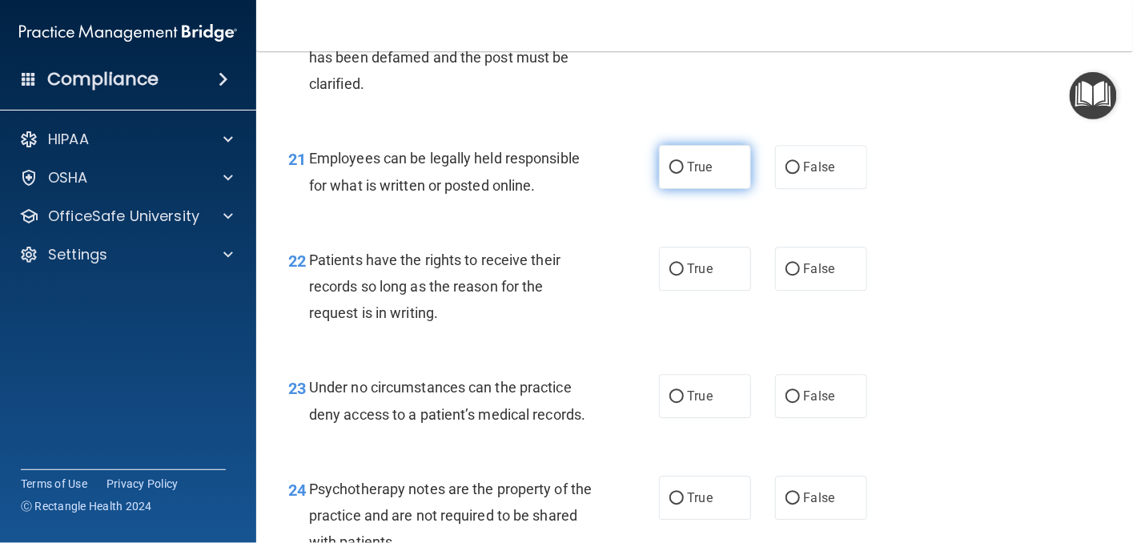
click at [669, 174] on input "True" at bounding box center [676, 168] width 14 height 12
radio input "true"
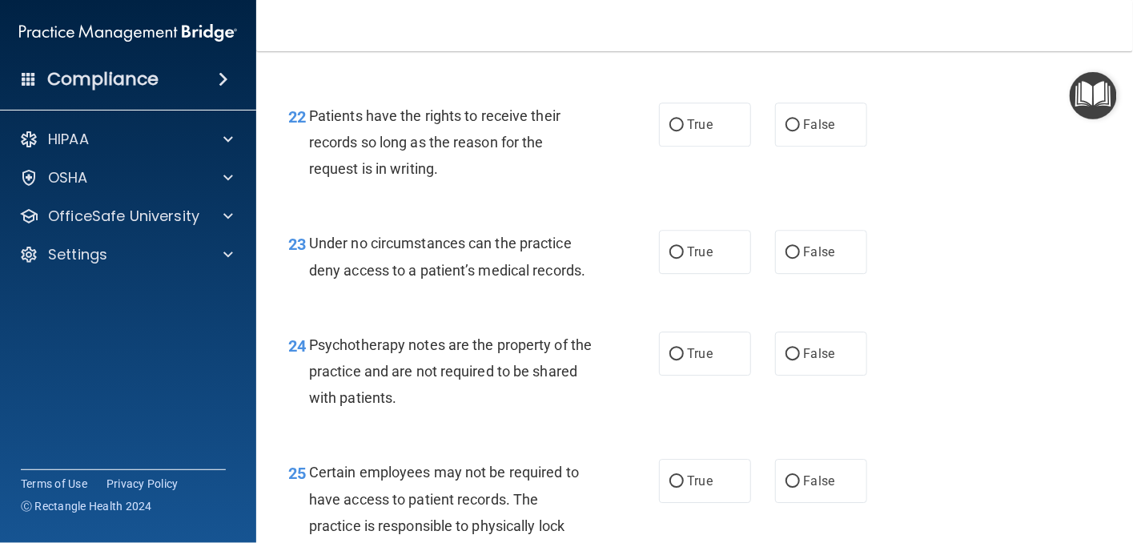
scroll to position [3523, 0]
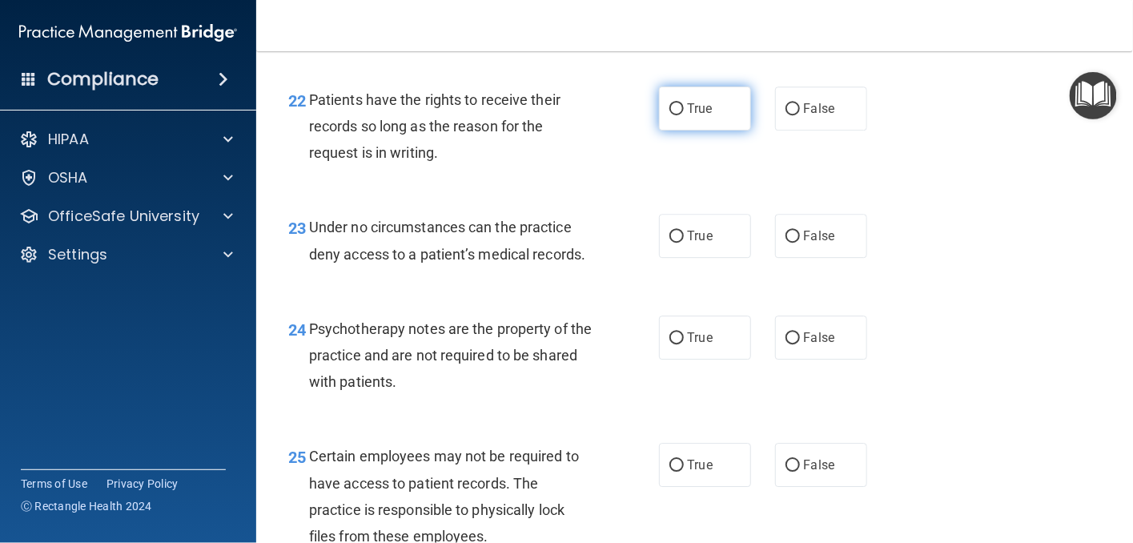
click at [669, 115] on input "True" at bounding box center [676, 109] width 14 height 12
radio input "true"
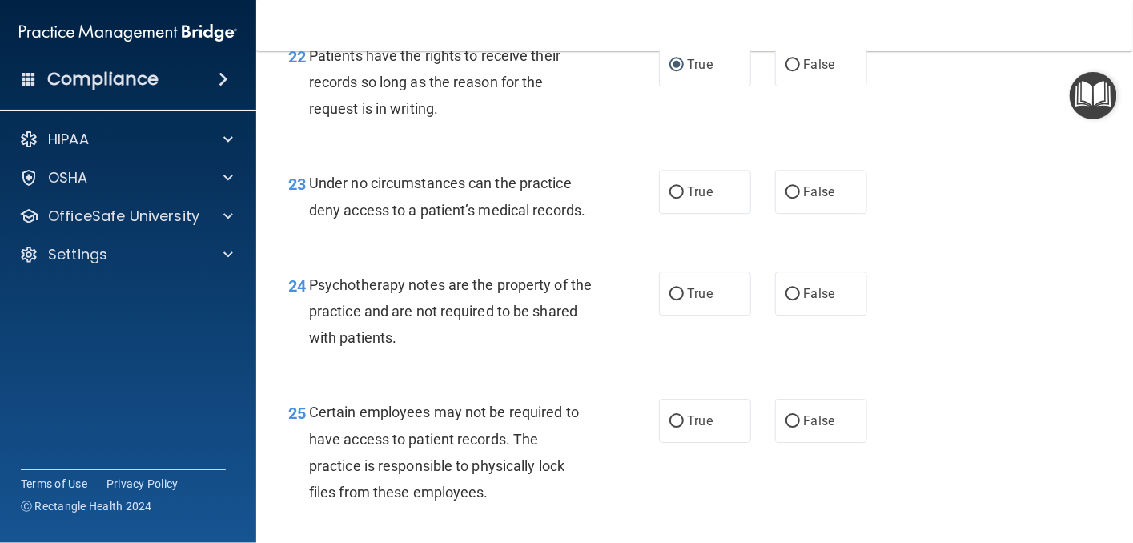
scroll to position [3683, 0]
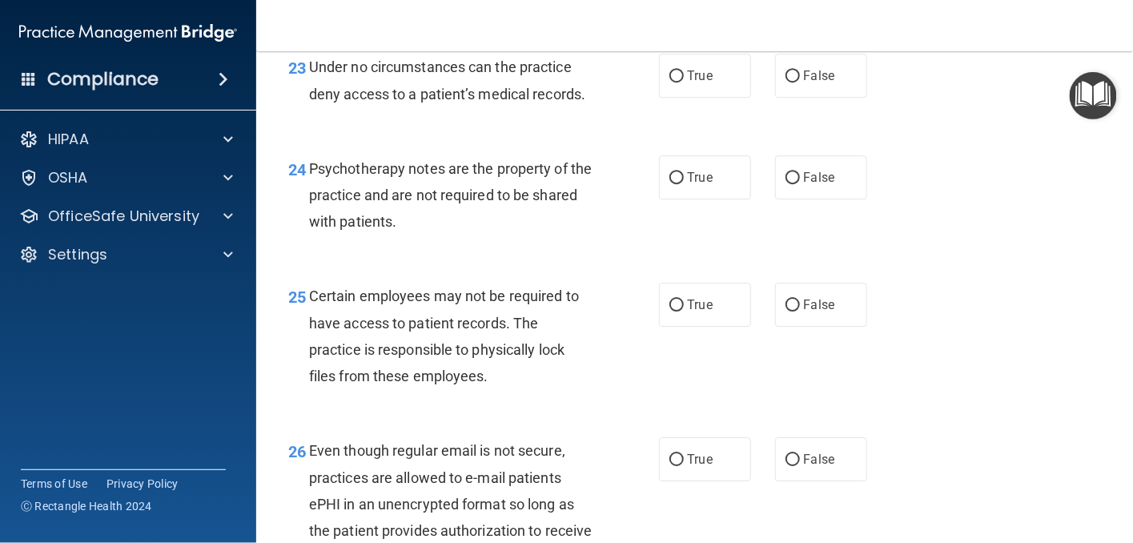
drag, startPoint x: 665, startPoint y: 132, endPoint x: 667, endPoint y: 155, distance: 23.3
click at [669, 82] on input "True" at bounding box center [676, 76] width 14 height 12
radio input "true"
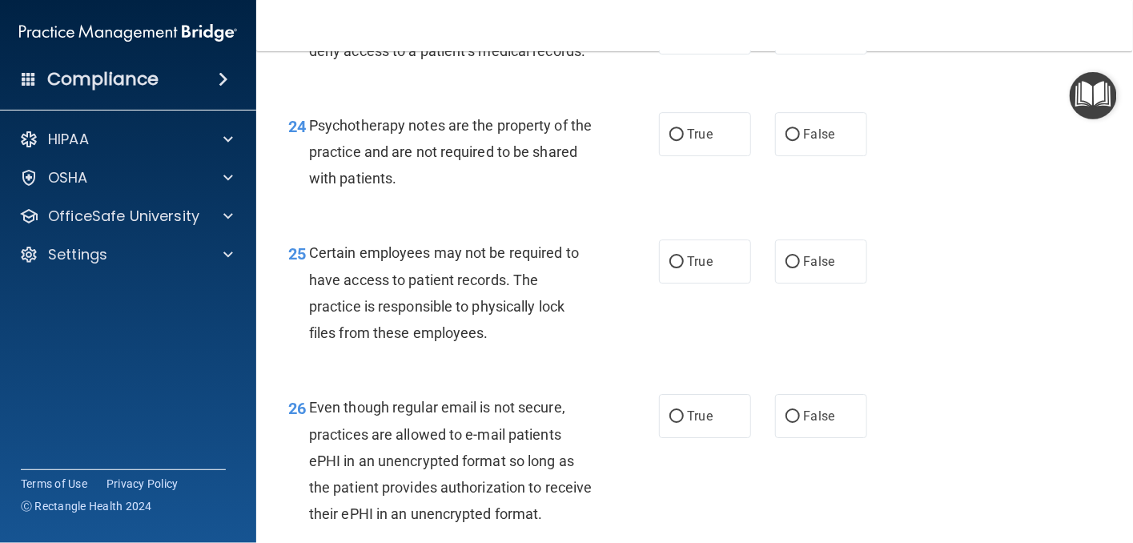
scroll to position [3763, 0]
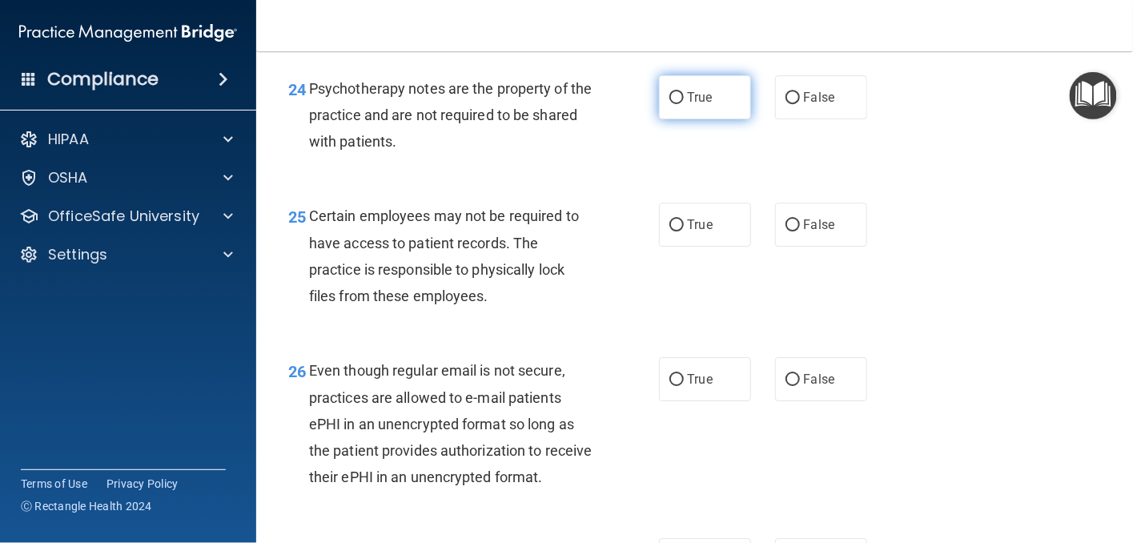
click at [669, 104] on input "True" at bounding box center [676, 98] width 14 height 12
radio input "true"
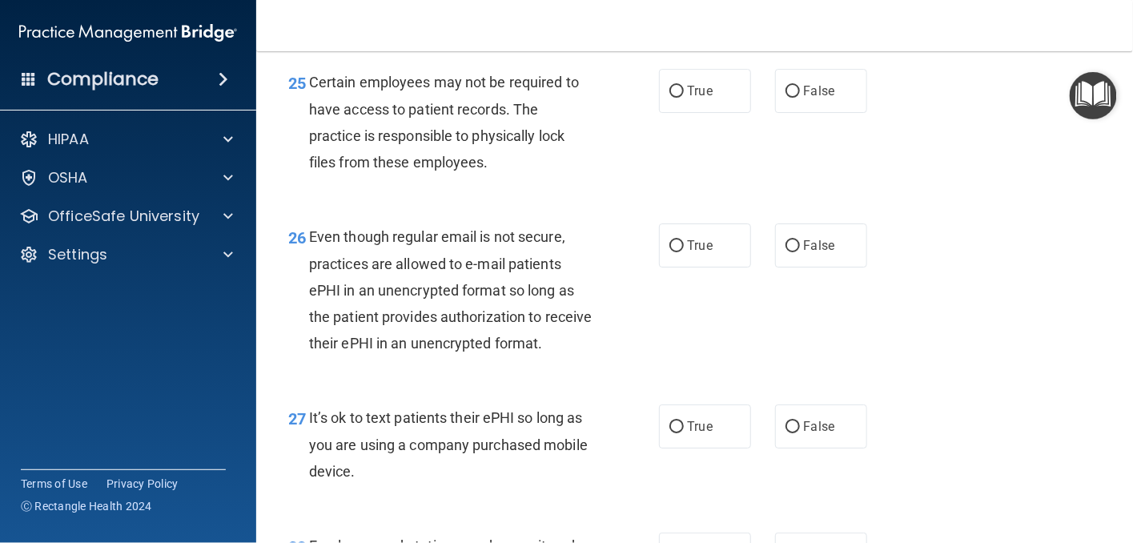
scroll to position [3924, 0]
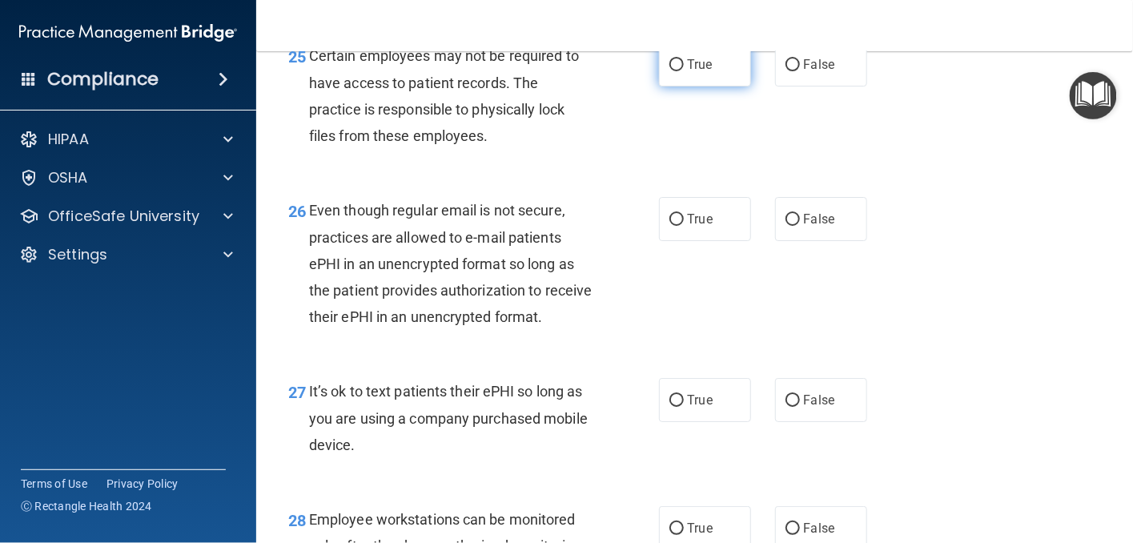
drag, startPoint x: 669, startPoint y: 110, endPoint x: 669, endPoint y: 120, distance: 10.4
click at [669, 71] on input "True" at bounding box center [676, 65] width 14 height 12
radio input "true"
click at [669, 226] on input "True" at bounding box center [676, 220] width 14 height 12
radio input "true"
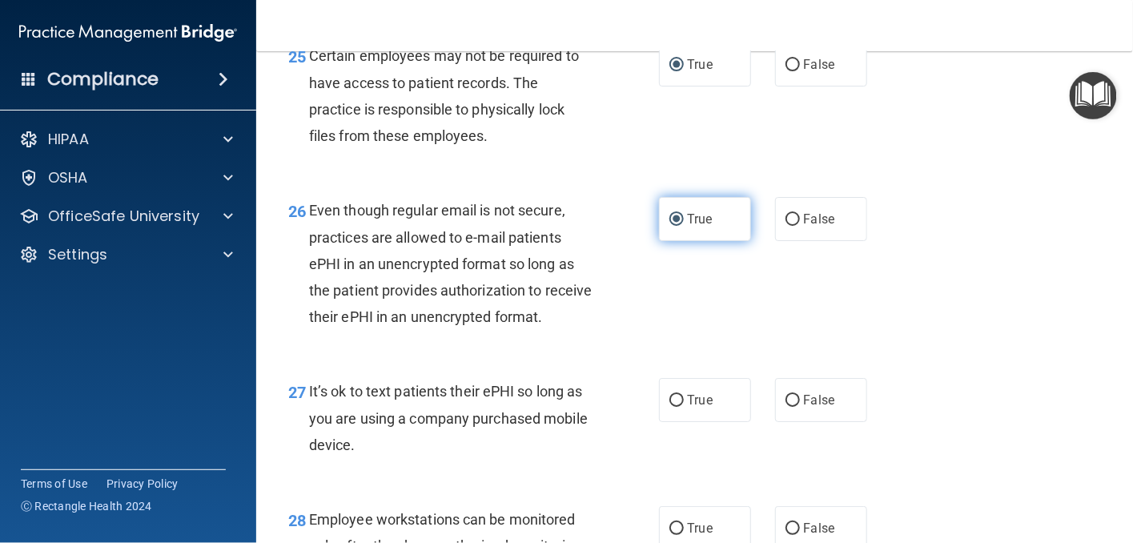
click at [673, 226] on input "True" at bounding box center [676, 220] width 14 height 12
click at [788, 226] on input "False" at bounding box center [793, 220] width 14 height 12
radio input "true"
radio input "false"
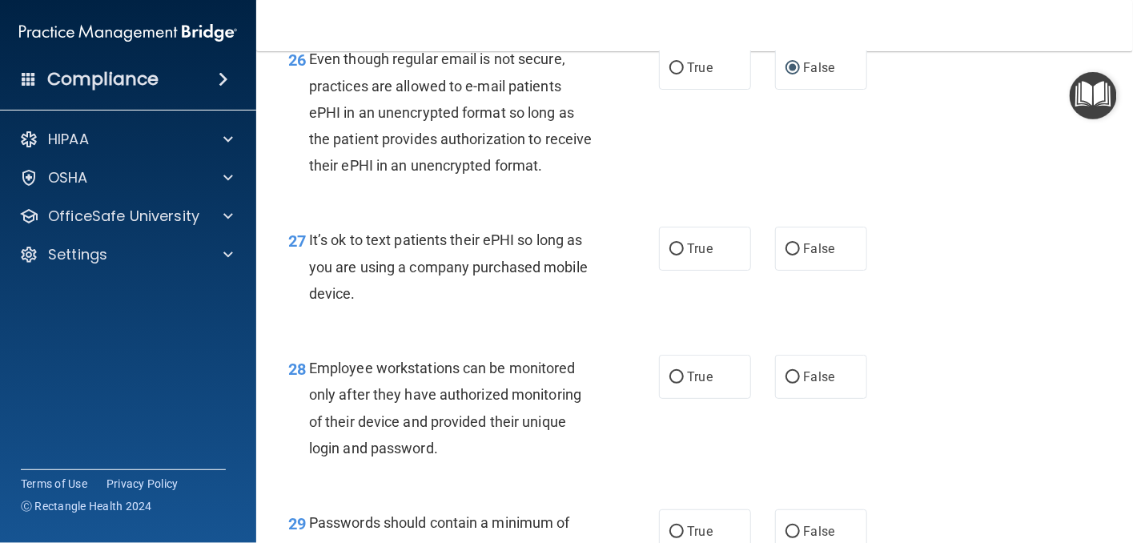
scroll to position [4084, 0]
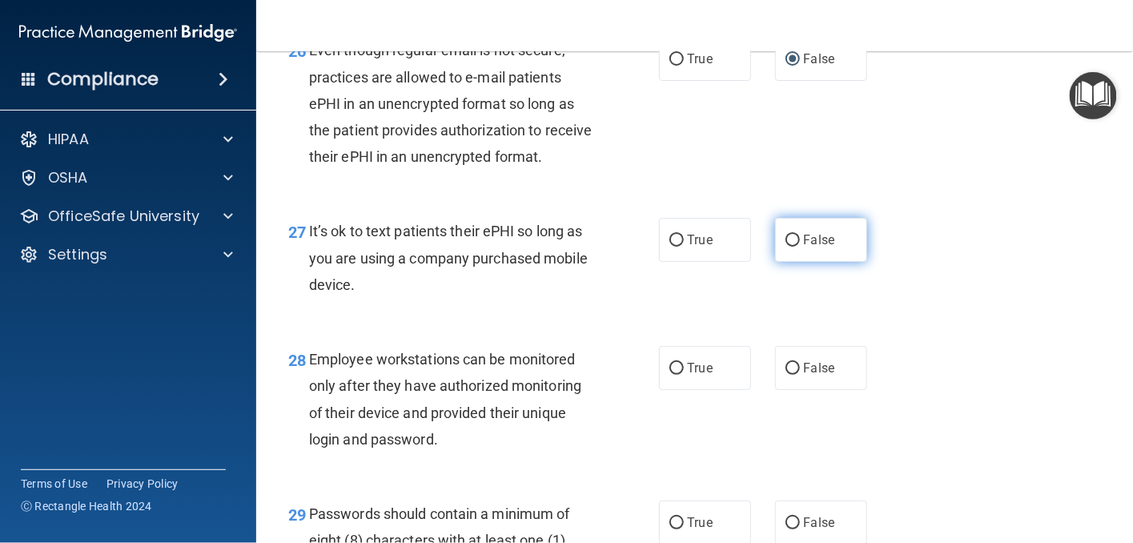
click at [786, 247] on input "False" at bounding box center [793, 241] width 14 height 12
radio input "true"
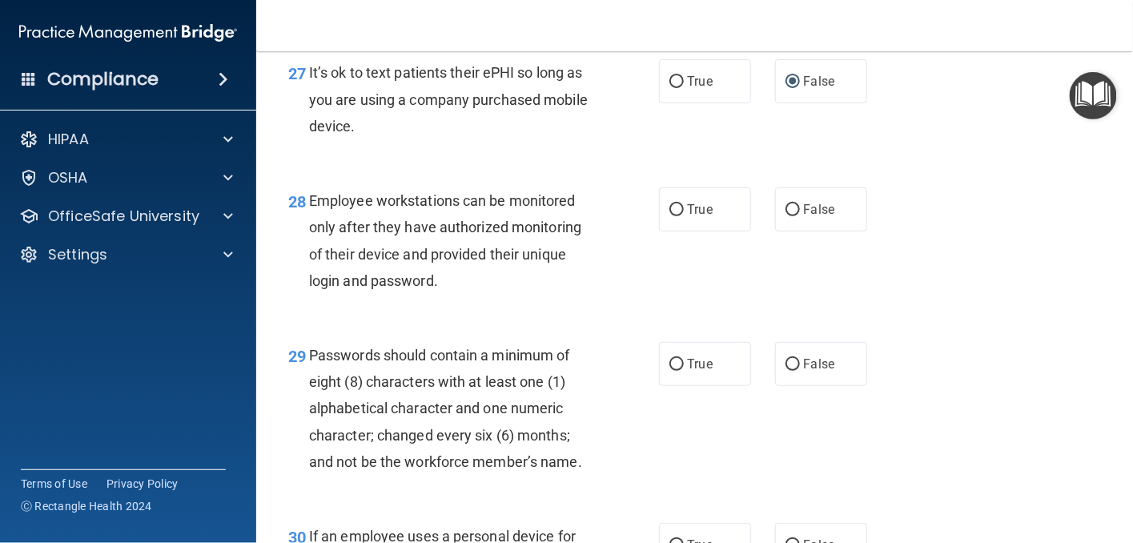
scroll to position [4244, 0]
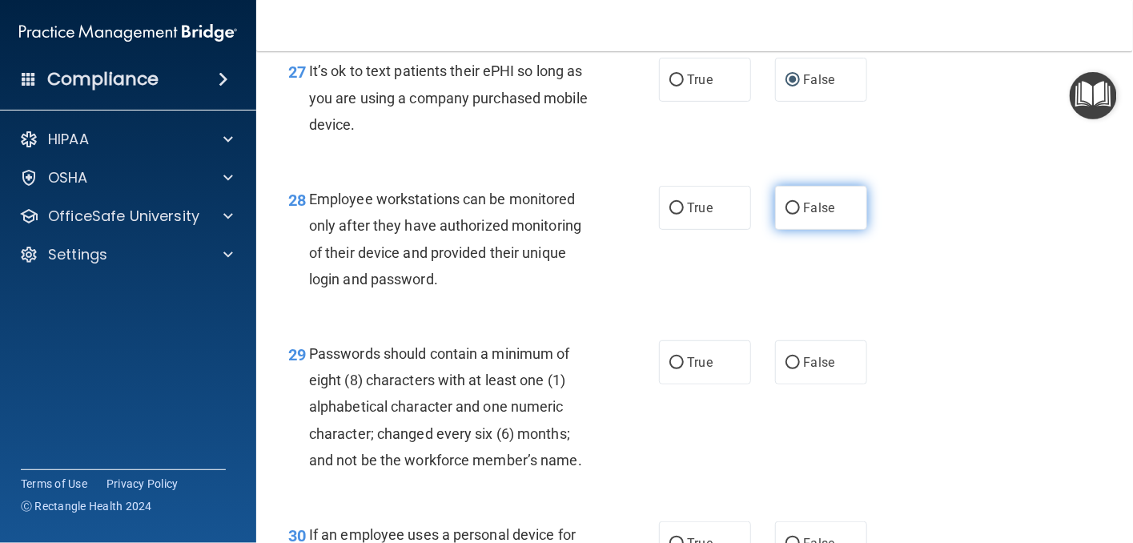
click at [786, 215] on input "False" at bounding box center [793, 209] width 14 height 12
radio input "true"
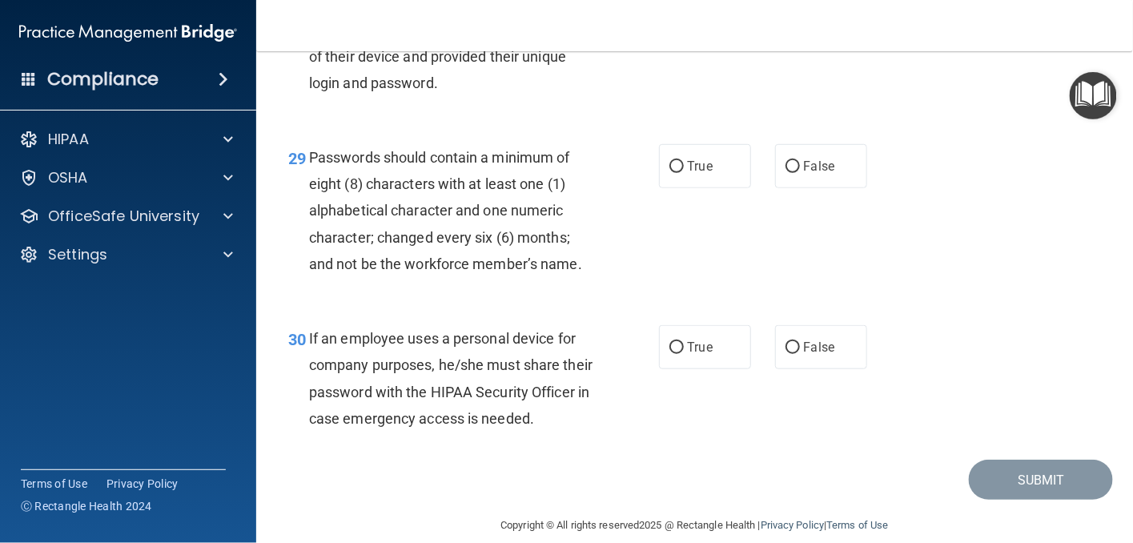
scroll to position [4484, 0]
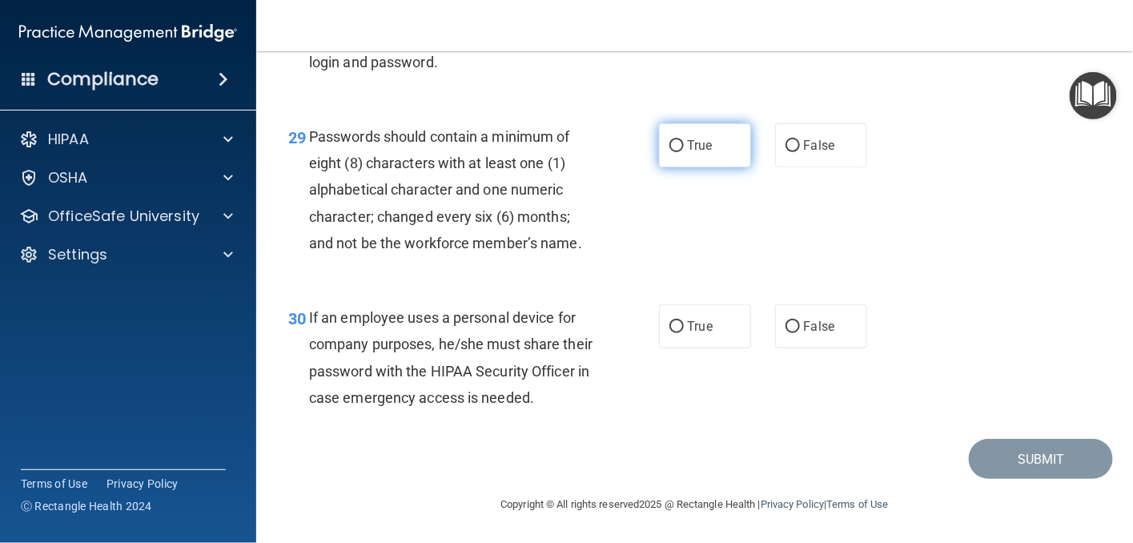
click at [669, 152] on input "True" at bounding box center [676, 146] width 14 height 12
radio input "true"
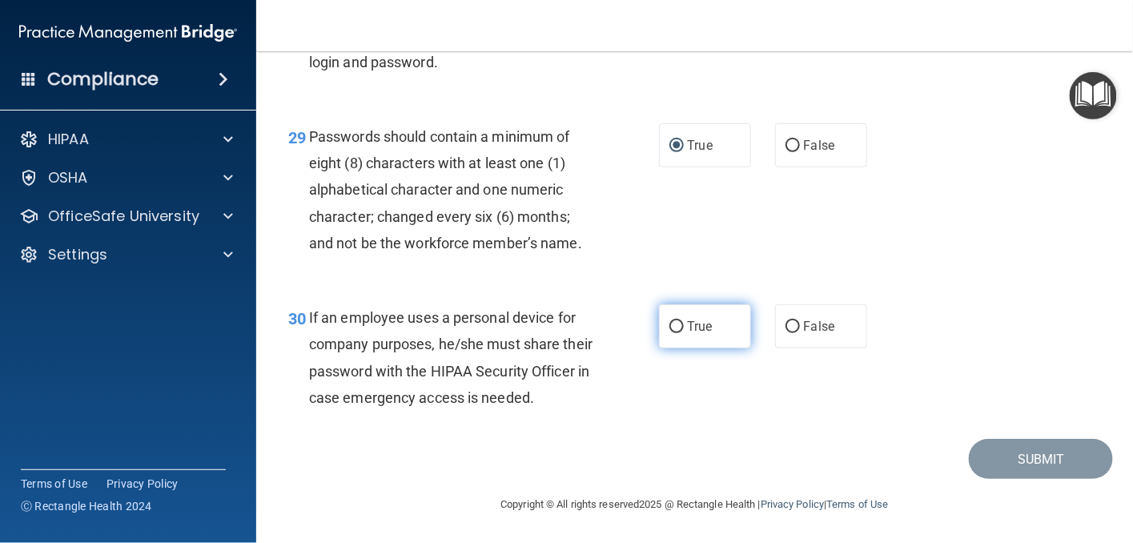
click at [673, 321] on input "True" at bounding box center [676, 327] width 14 height 12
radio input "true"
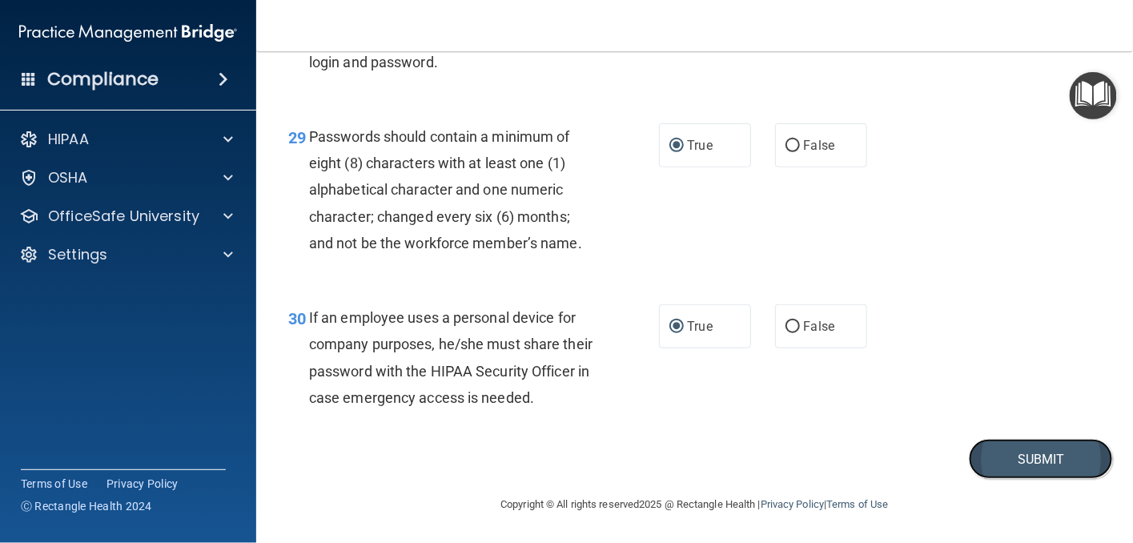
click at [1007, 459] on button "Submit" at bounding box center [1041, 459] width 144 height 41
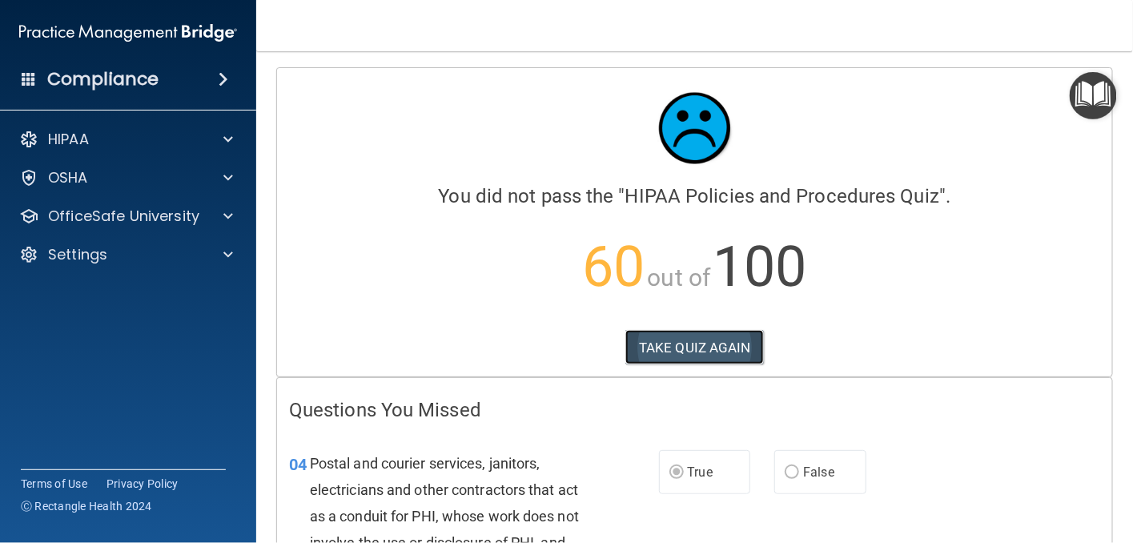
click at [653, 351] on button "TAKE QUIZ AGAIN" at bounding box center [694, 347] width 139 height 35
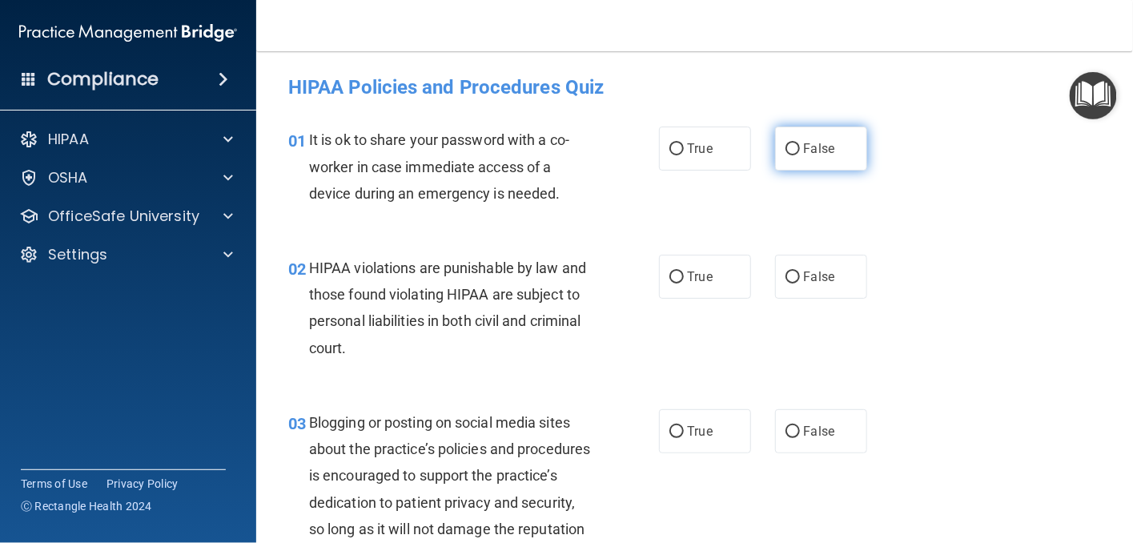
click at [788, 149] on input "False" at bounding box center [793, 149] width 14 height 12
radio input "true"
click at [786, 276] on input "False" at bounding box center [793, 277] width 14 height 12
radio input "true"
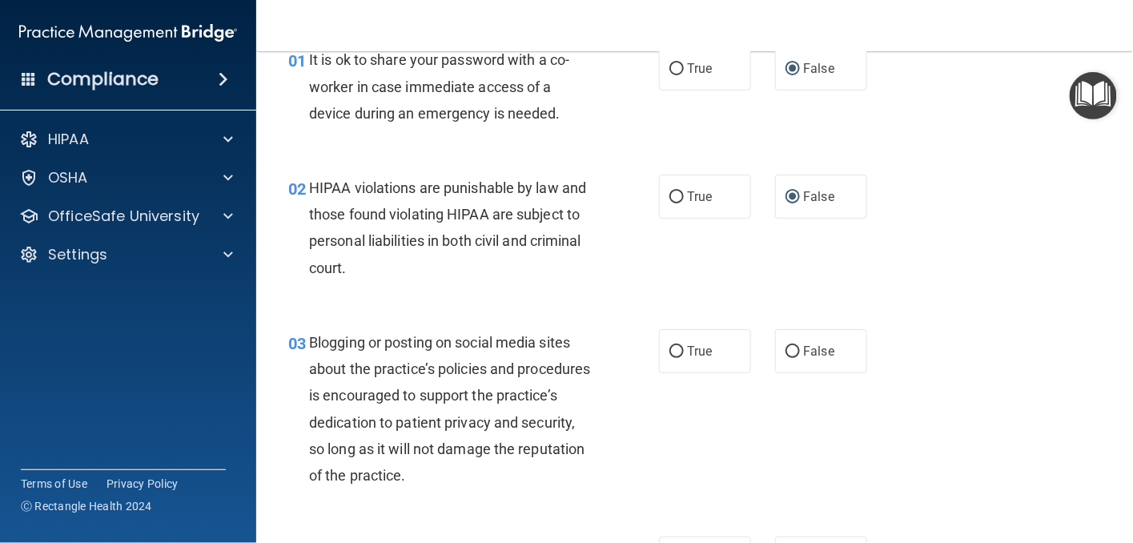
scroll to position [160, 0]
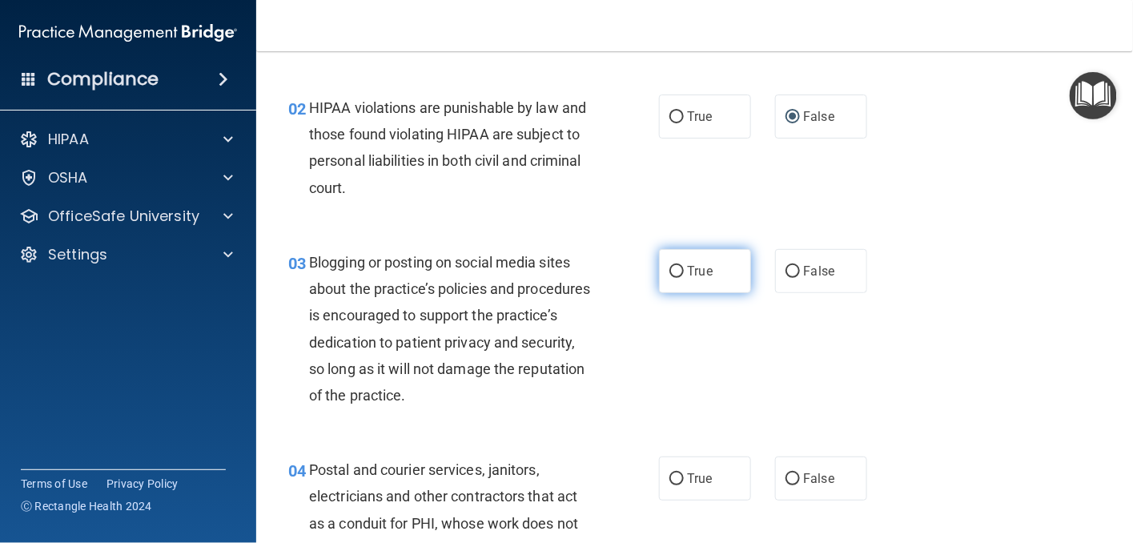
click at [671, 266] on input "True" at bounding box center [676, 272] width 14 height 12
radio input "true"
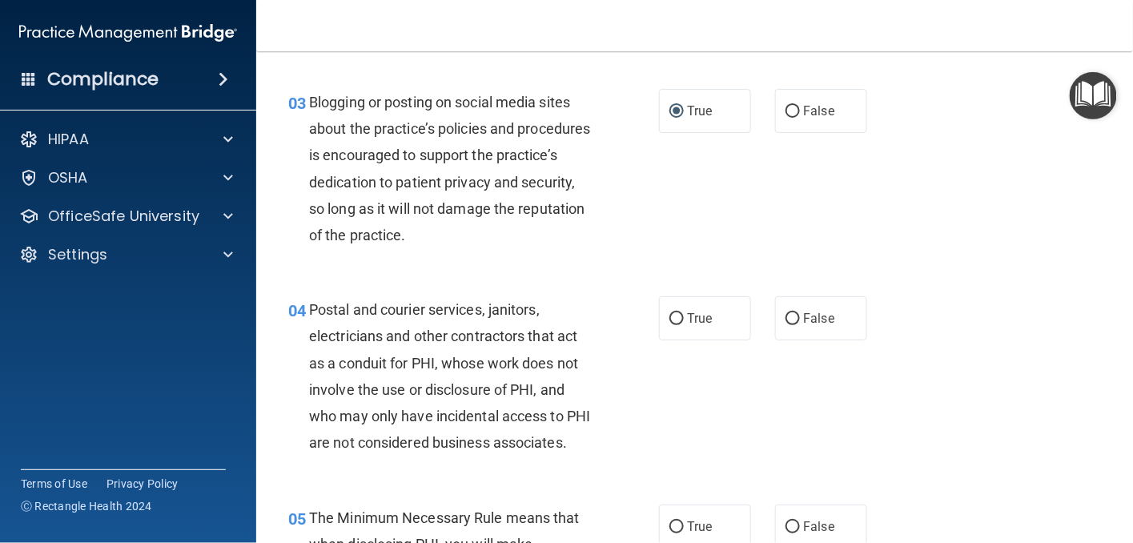
scroll to position [400, 0]
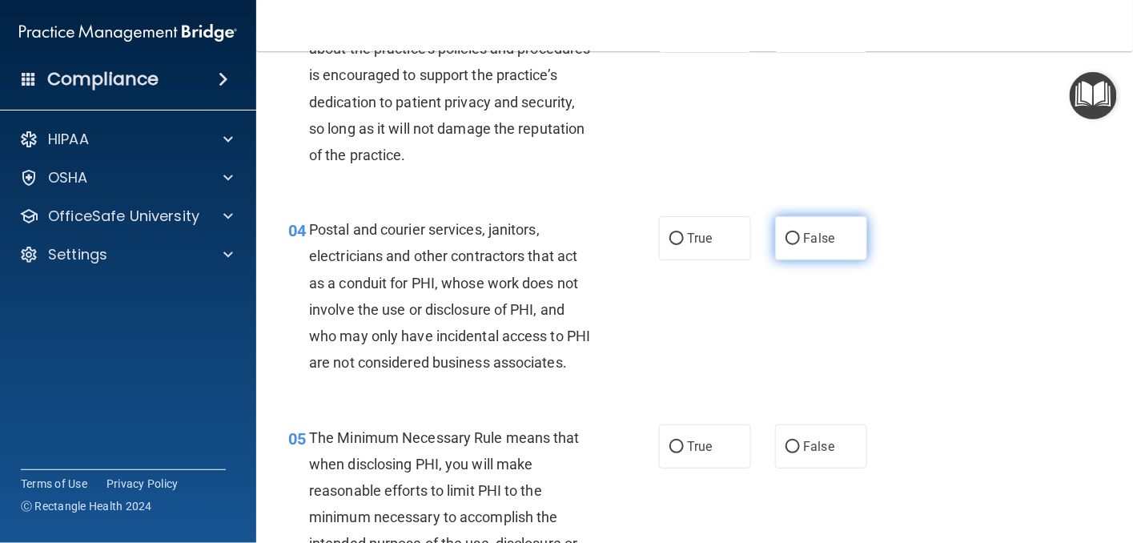
click at [790, 235] on input "False" at bounding box center [793, 239] width 14 height 12
radio input "true"
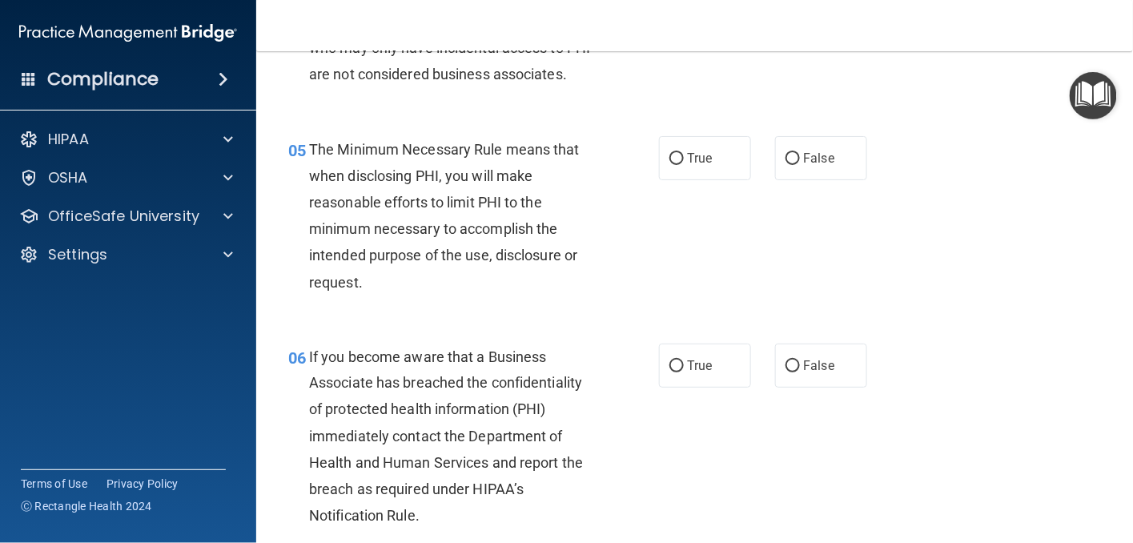
scroll to position [721, 0]
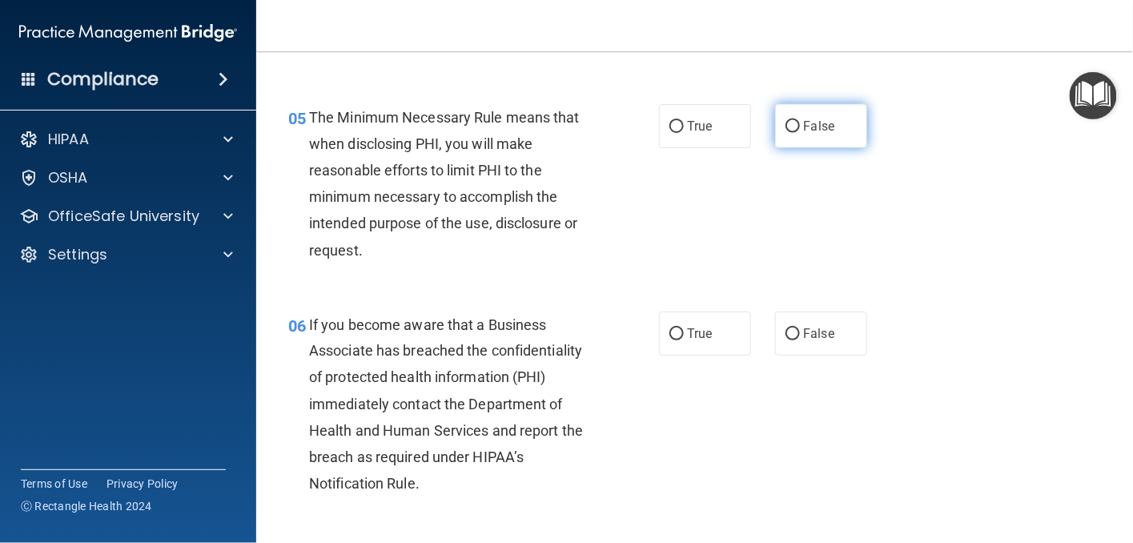
click at [786, 133] on input "False" at bounding box center [793, 127] width 14 height 12
radio input "true"
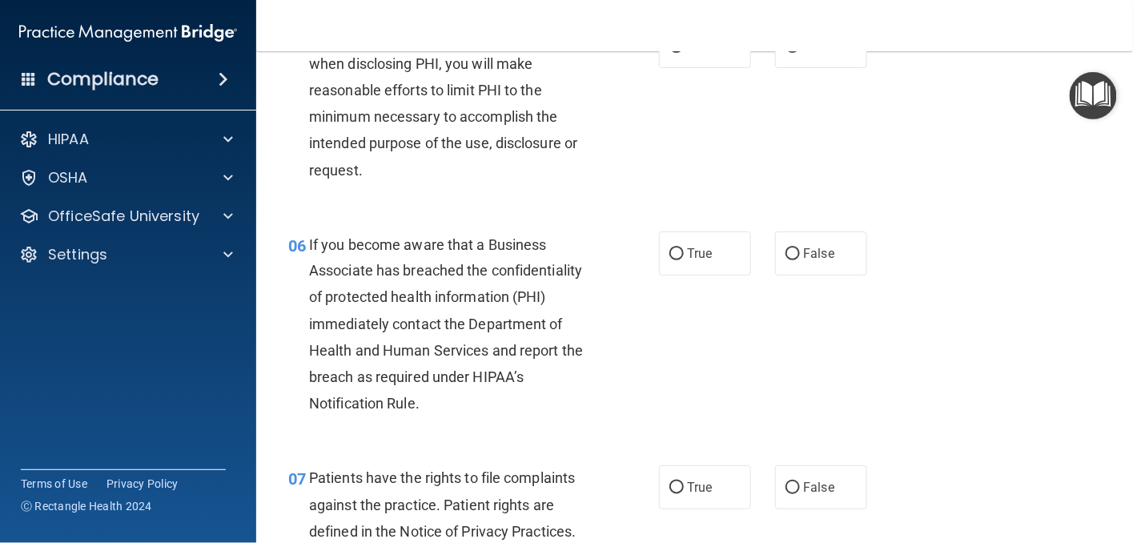
scroll to position [881, 0]
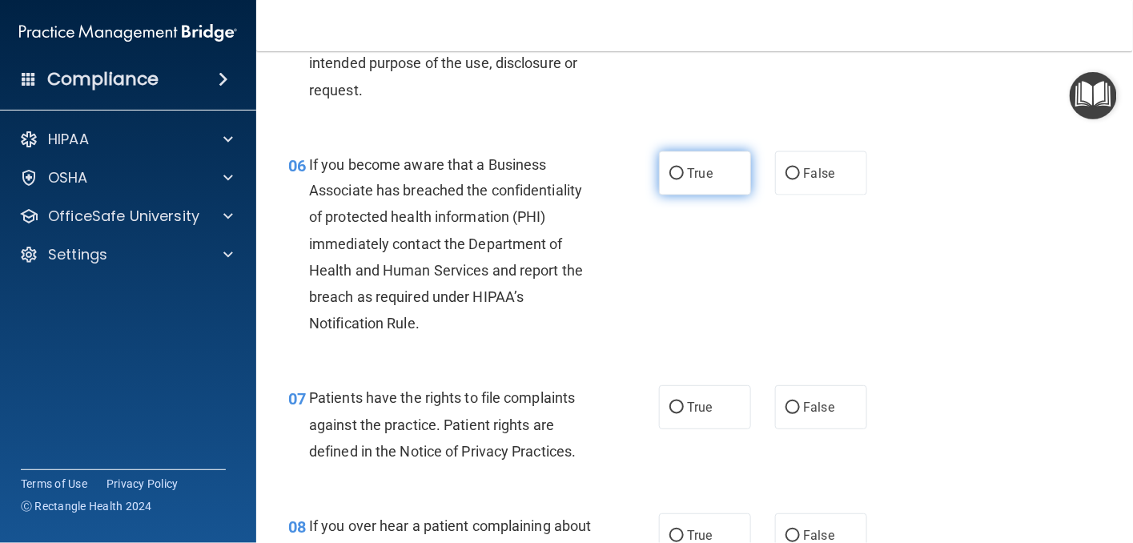
click at [670, 180] on input "True" at bounding box center [676, 174] width 14 height 12
radio input "true"
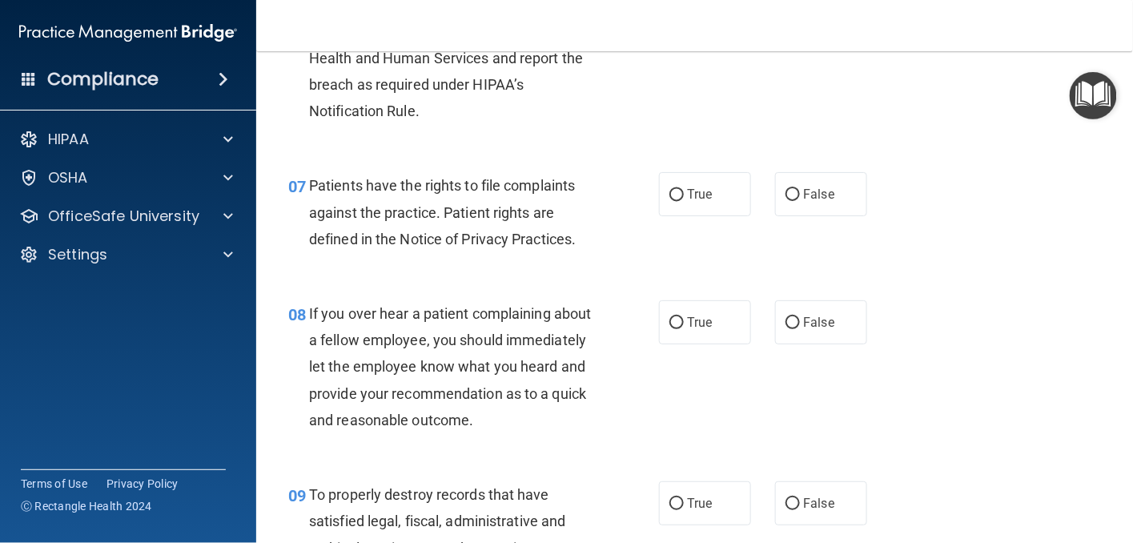
scroll to position [1121, 0]
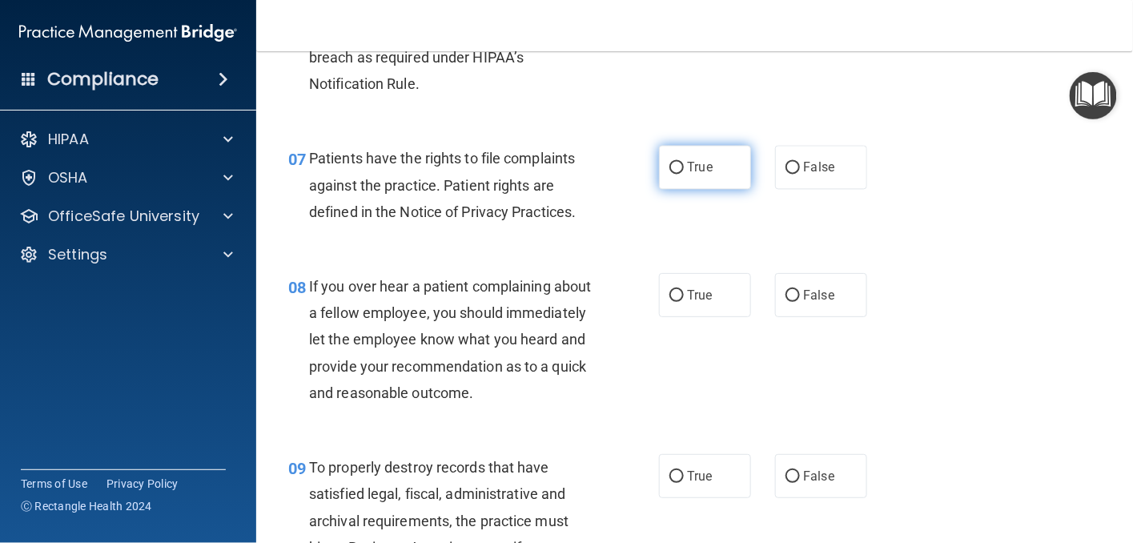
click at [669, 174] on input "True" at bounding box center [676, 168] width 14 height 12
radio input "true"
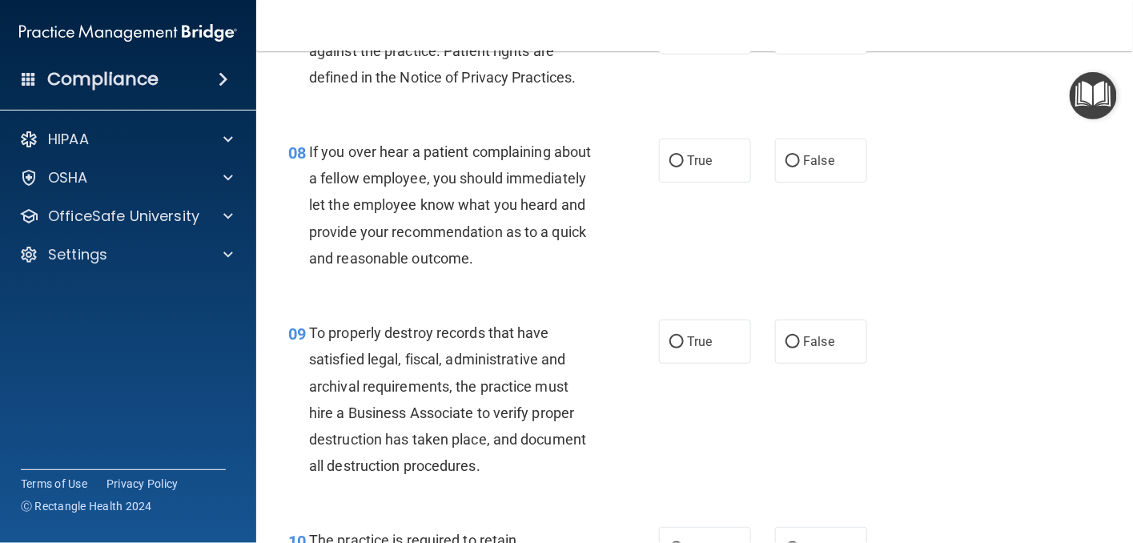
scroll to position [1281, 0]
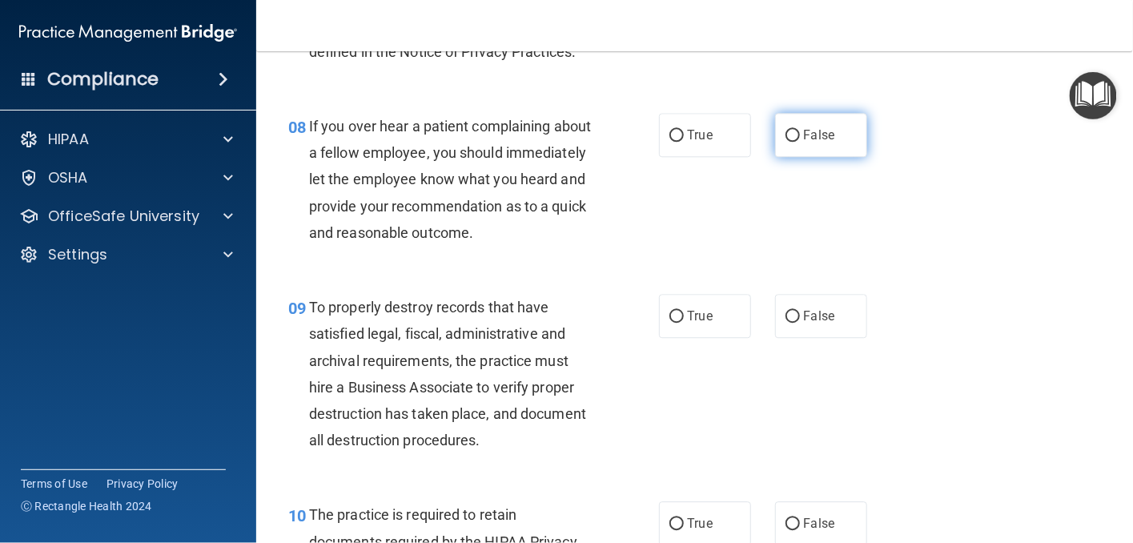
click at [786, 142] on input "False" at bounding box center [793, 136] width 14 height 12
radio input "true"
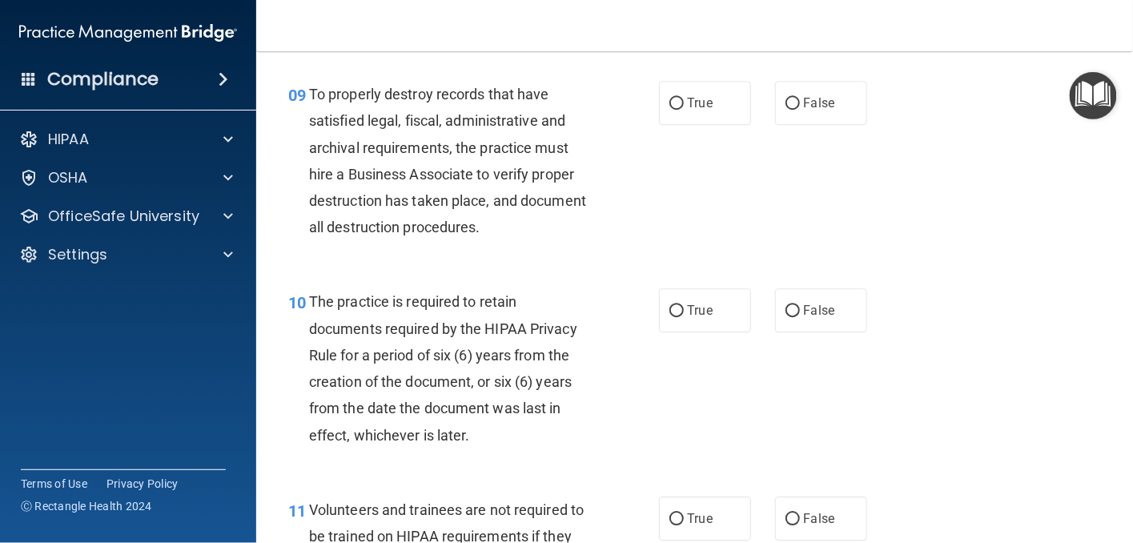
scroll to position [1521, 0]
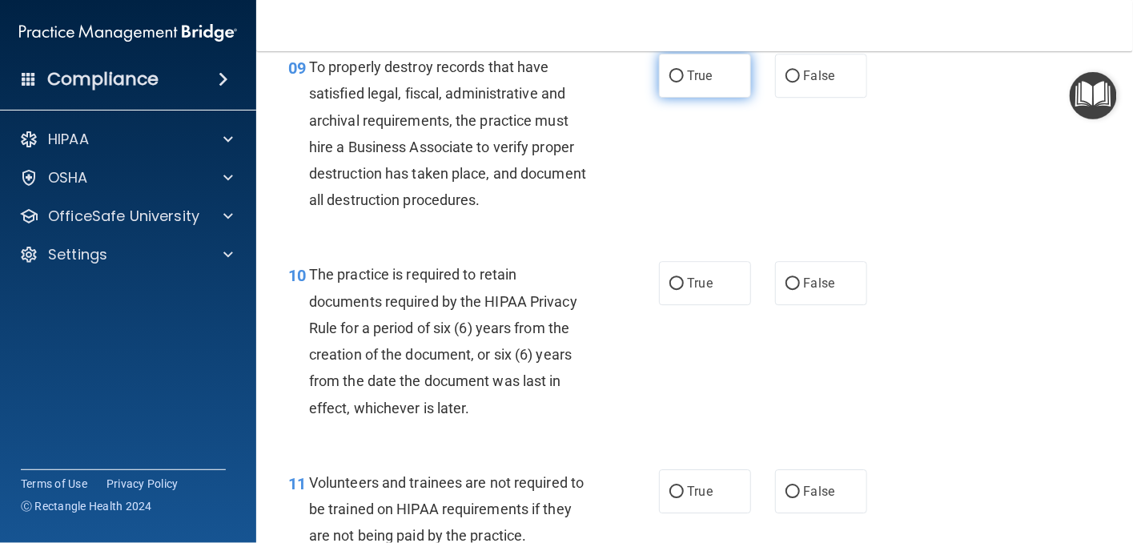
click at [669, 82] on input "True" at bounding box center [676, 76] width 14 height 12
radio input "true"
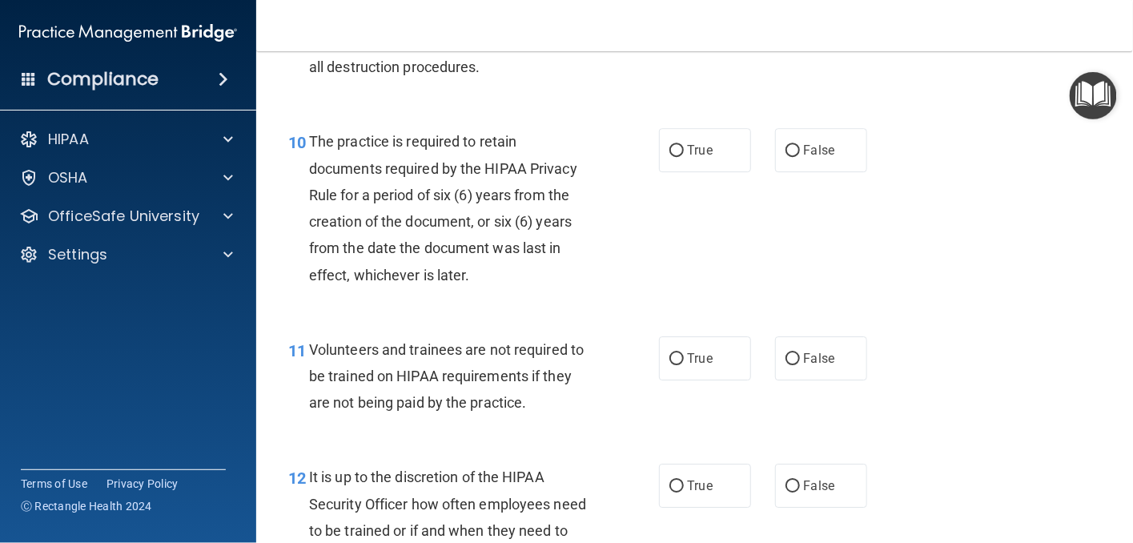
scroll to position [1682, 0]
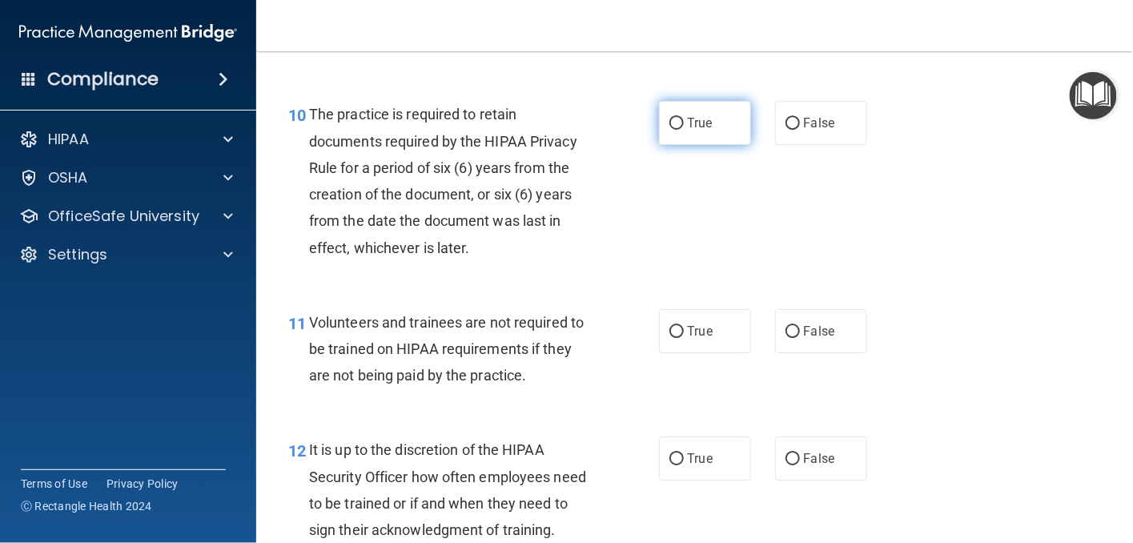
click at [688, 131] on span "True" at bounding box center [700, 122] width 25 height 15
click at [684, 130] on input "True" at bounding box center [676, 124] width 14 height 12
radio input "true"
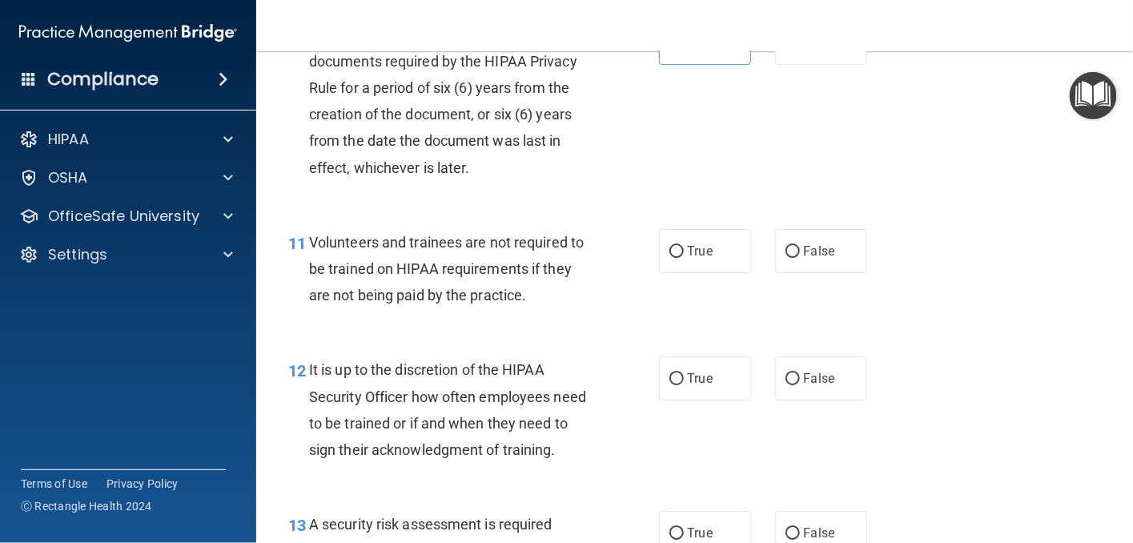
scroll to position [1842, 0]
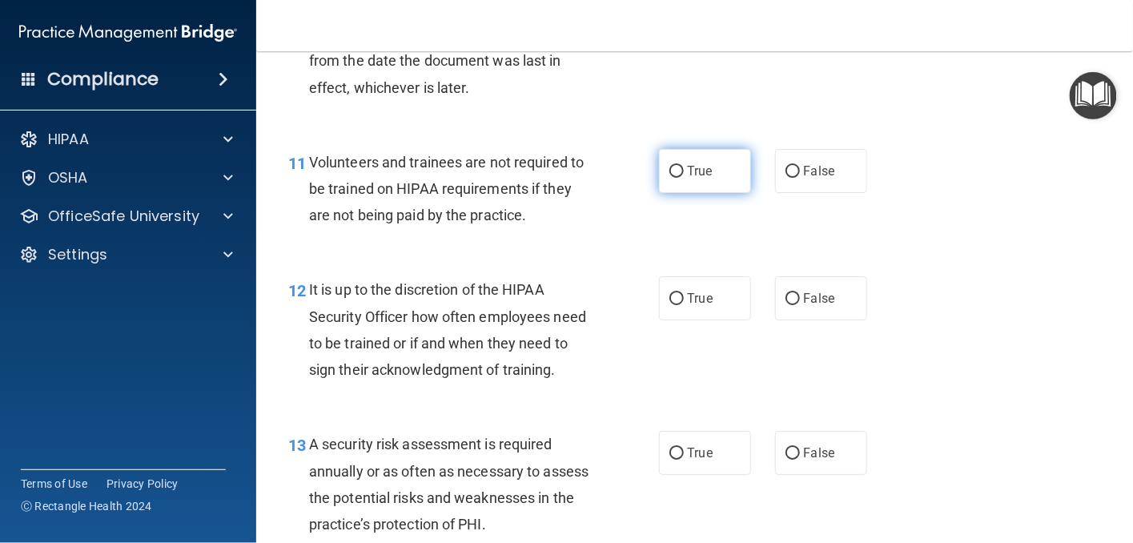
click at [672, 178] on input "True" at bounding box center [676, 172] width 14 height 12
radio input "true"
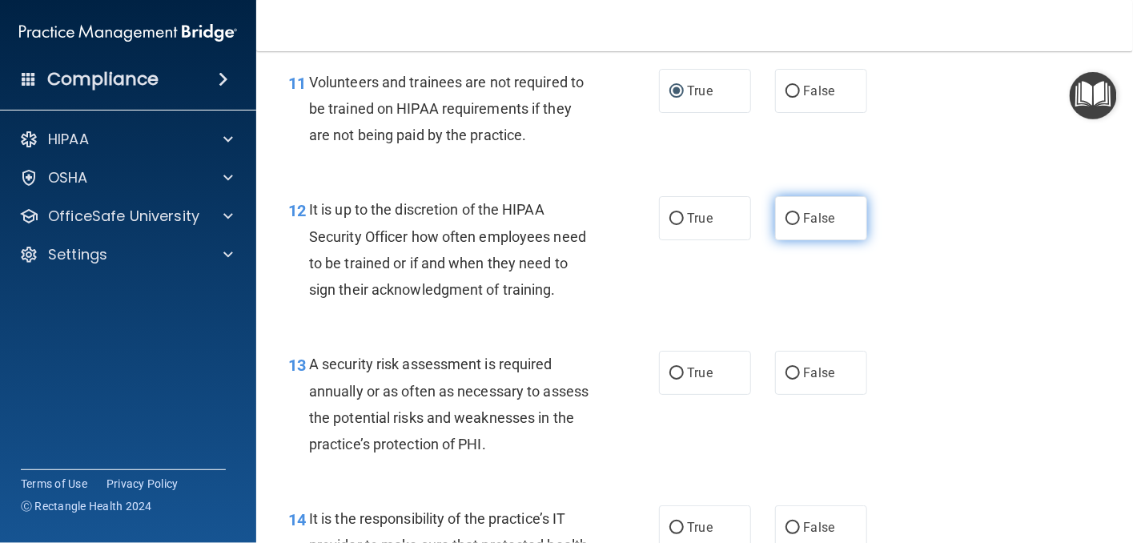
click at [786, 225] on input "False" at bounding box center [793, 219] width 14 height 12
radio input "true"
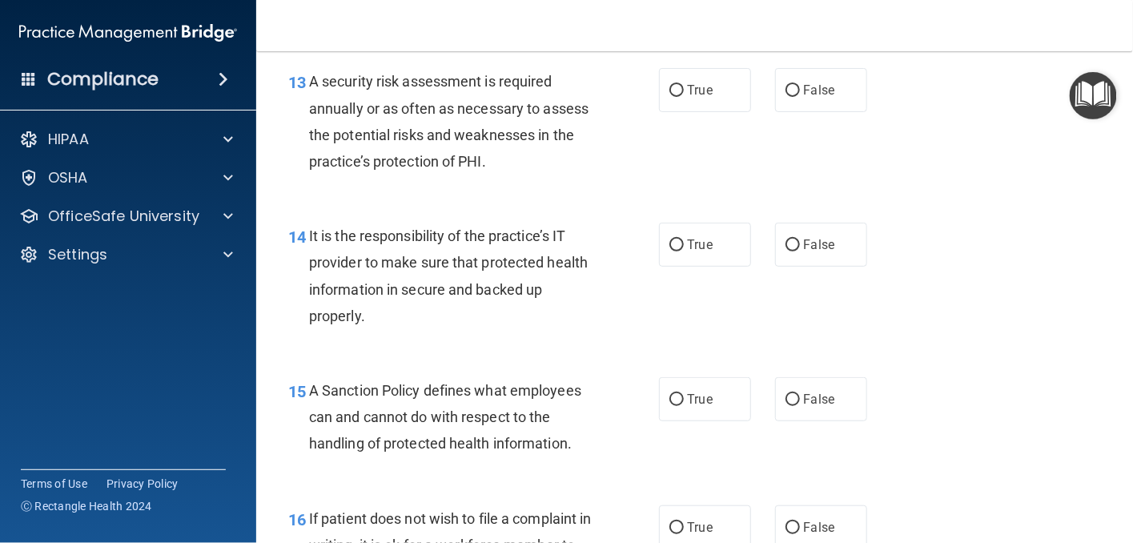
scroll to position [2242, 0]
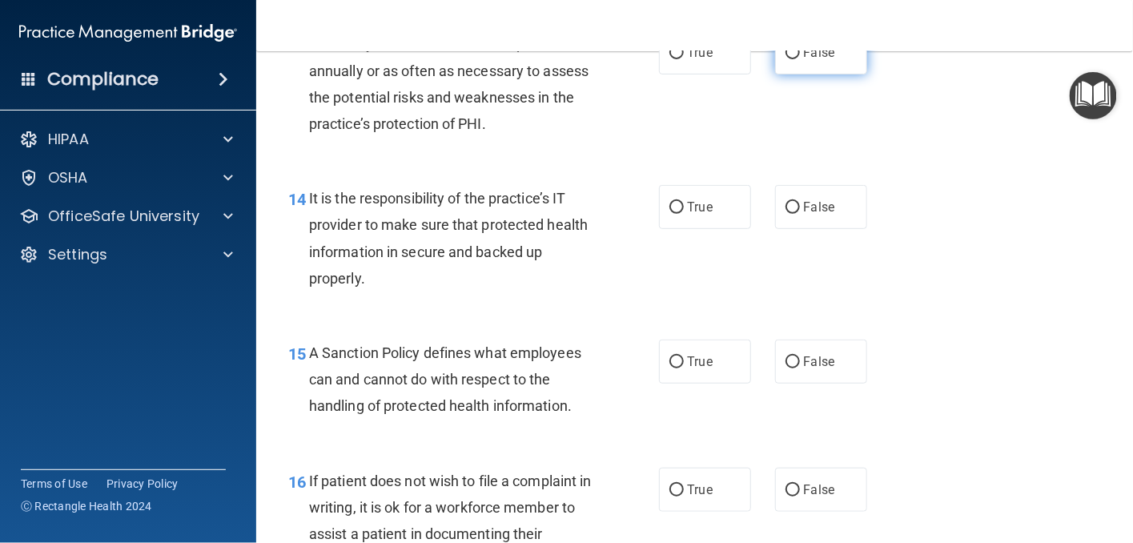
click at [786, 59] on input "False" at bounding box center [793, 53] width 14 height 12
radio input "true"
drag, startPoint x: 663, startPoint y: 251, endPoint x: 667, endPoint y: 261, distance: 10.4
click at [663, 229] on label "True" at bounding box center [705, 207] width 92 height 44
click at [669, 214] on input "True" at bounding box center [676, 208] width 14 height 12
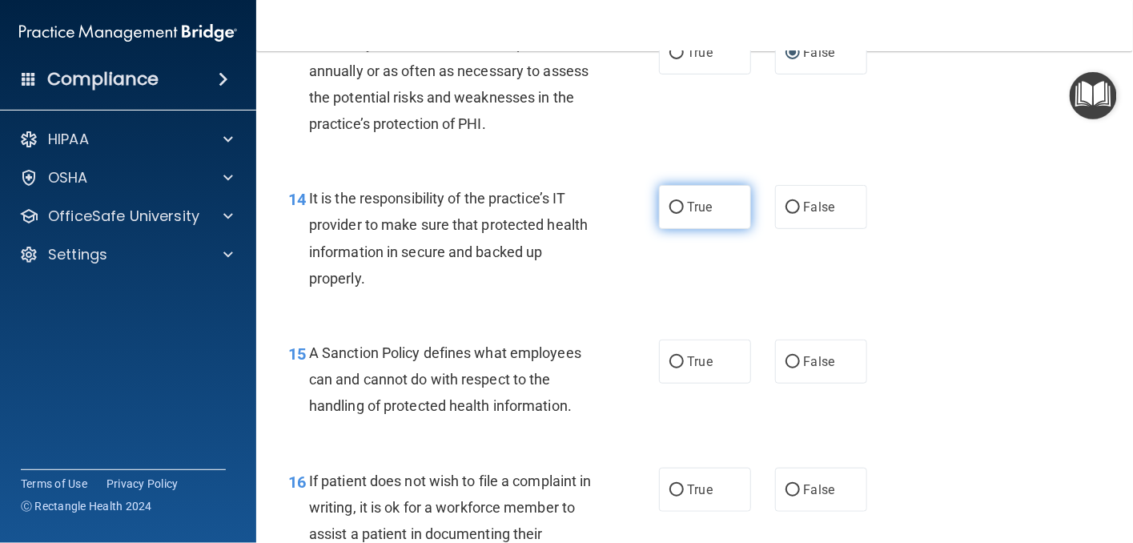
radio input "true"
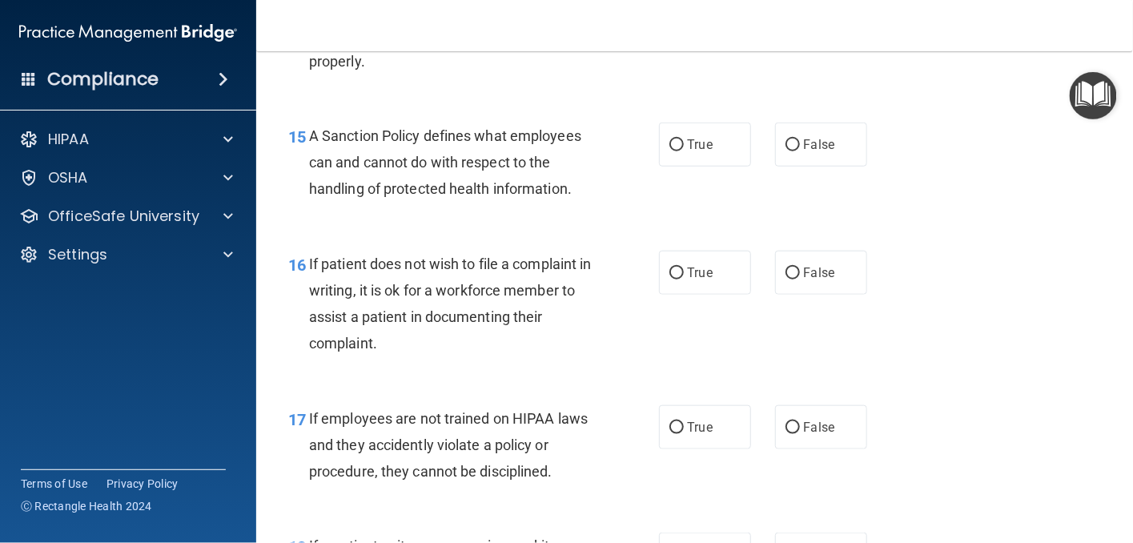
scroll to position [2482, 0]
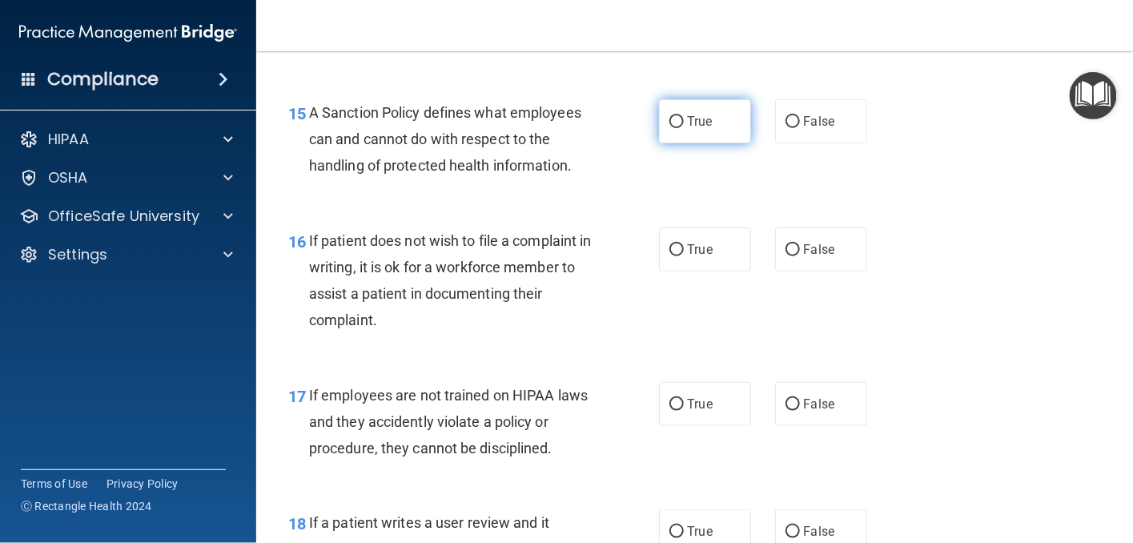
drag, startPoint x: 673, startPoint y: 171, endPoint x: 701, endPoint y: 200, distance: 40.2
click at [673, 128] on input "True" at bounding box center [676, 122] width 14 height 12
radio input "true"
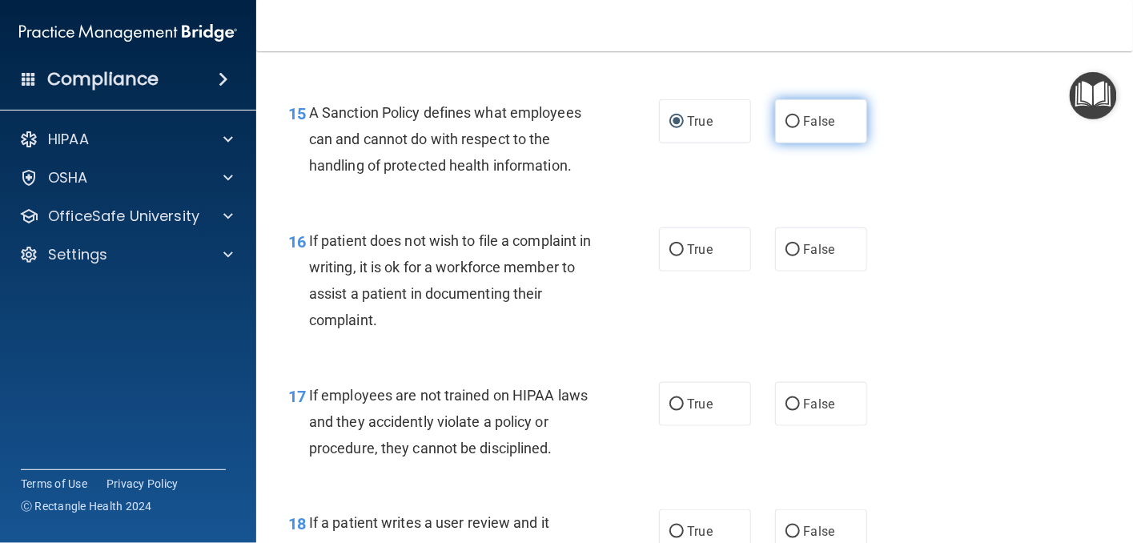
click at [788, 128] on input "False" at bounding box center [793, 122] width 14 height 12
radio input "true"
radio input "false"
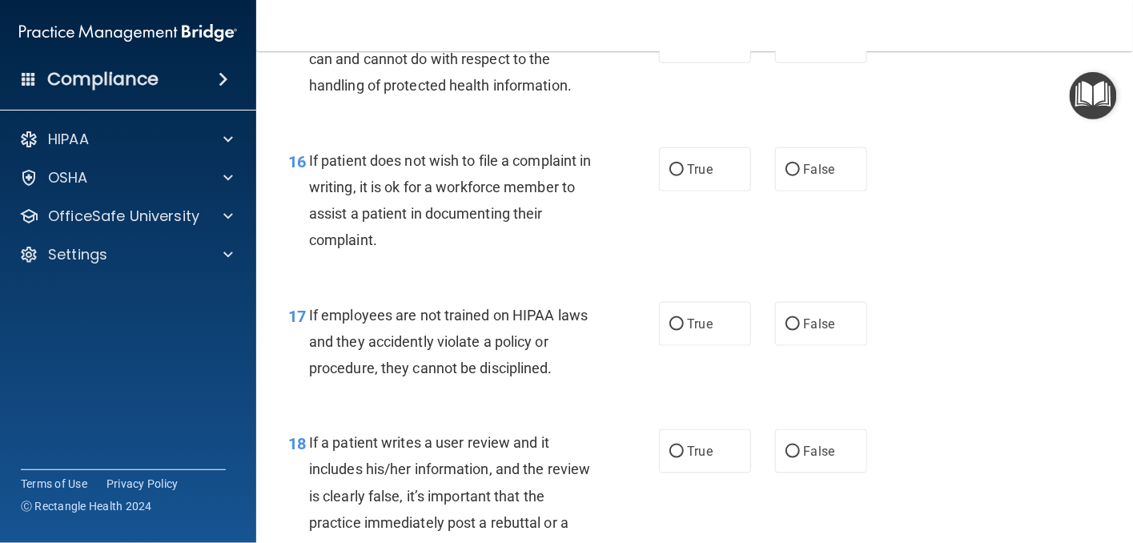
scroll to position [2642, 0]
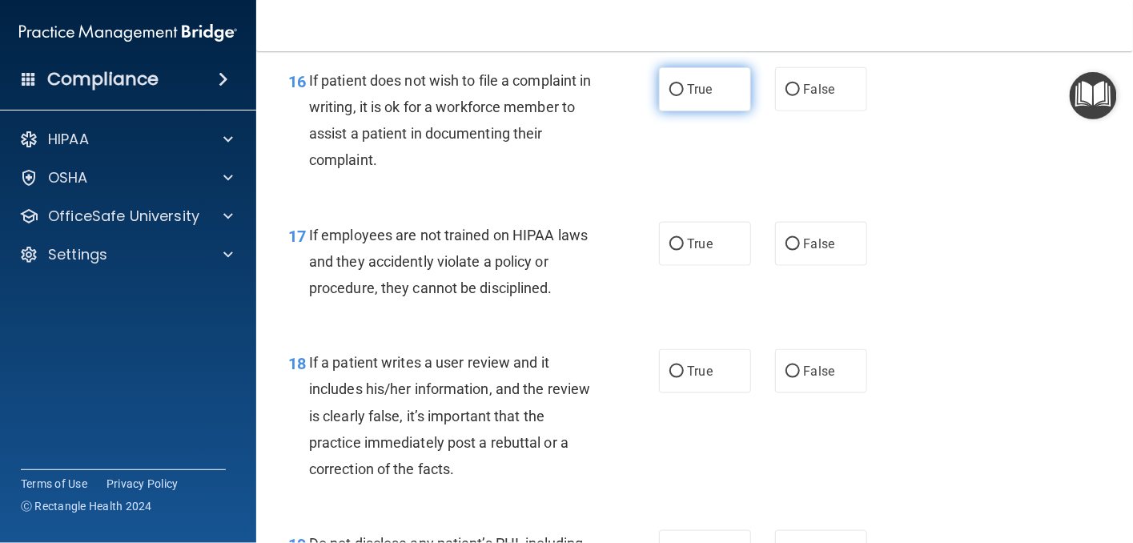
click at [670, 96] on input "True" at bounding box center [676, 90] width 14 height 12
radio input "true"
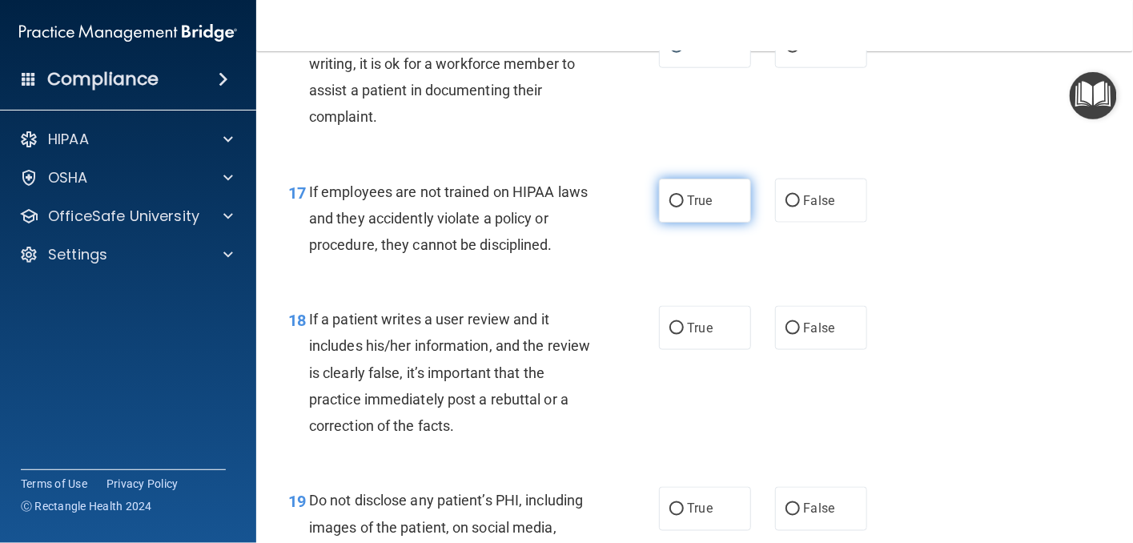
scroll to position [2723, 0]
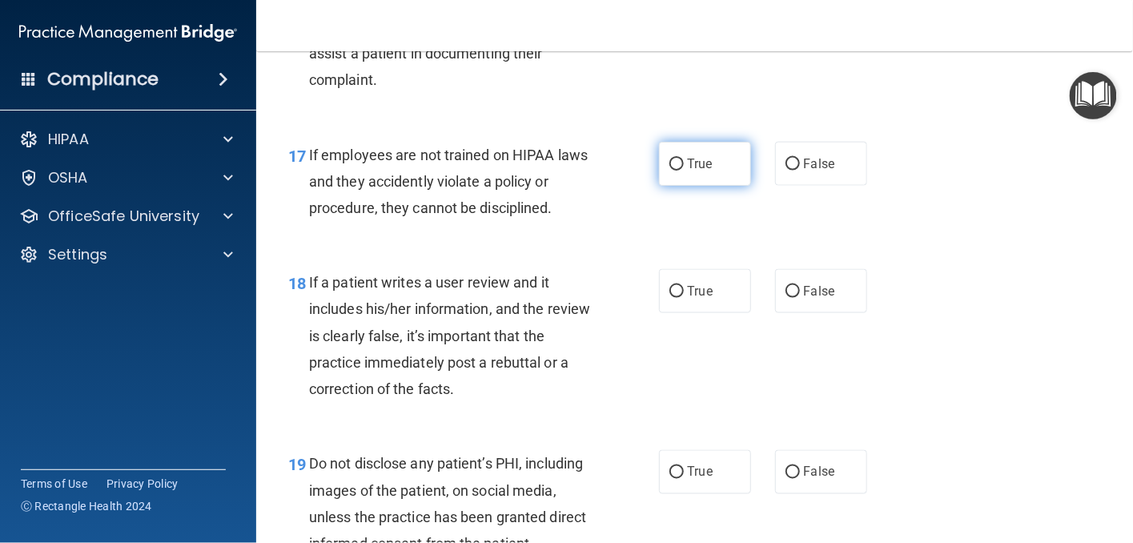
click at [669, 171] on input "True" at bounding box center [676, 165] width 14 height 12
radio input "true"
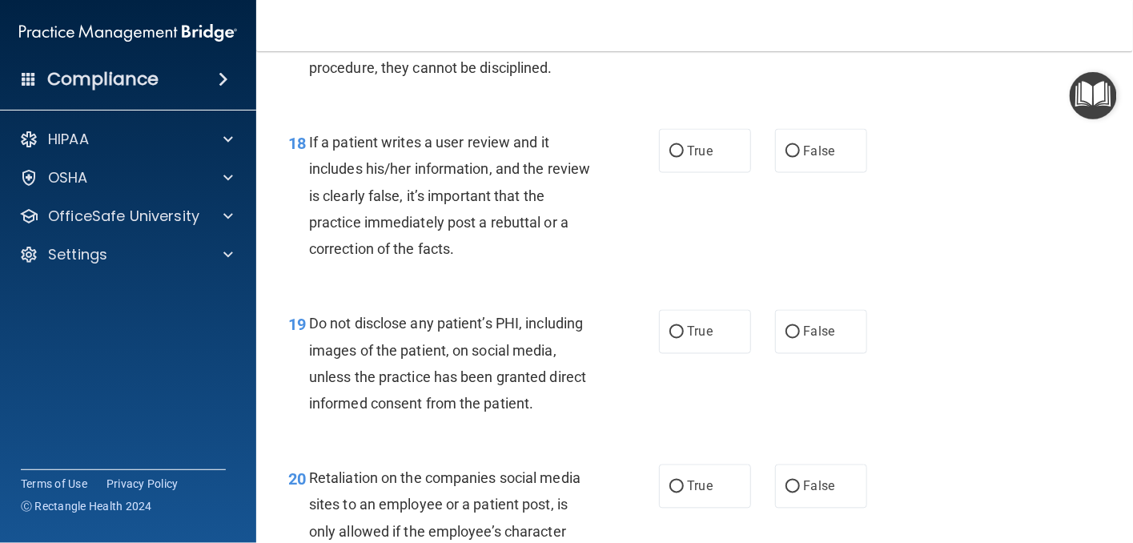
scroll to position [2803, 0]
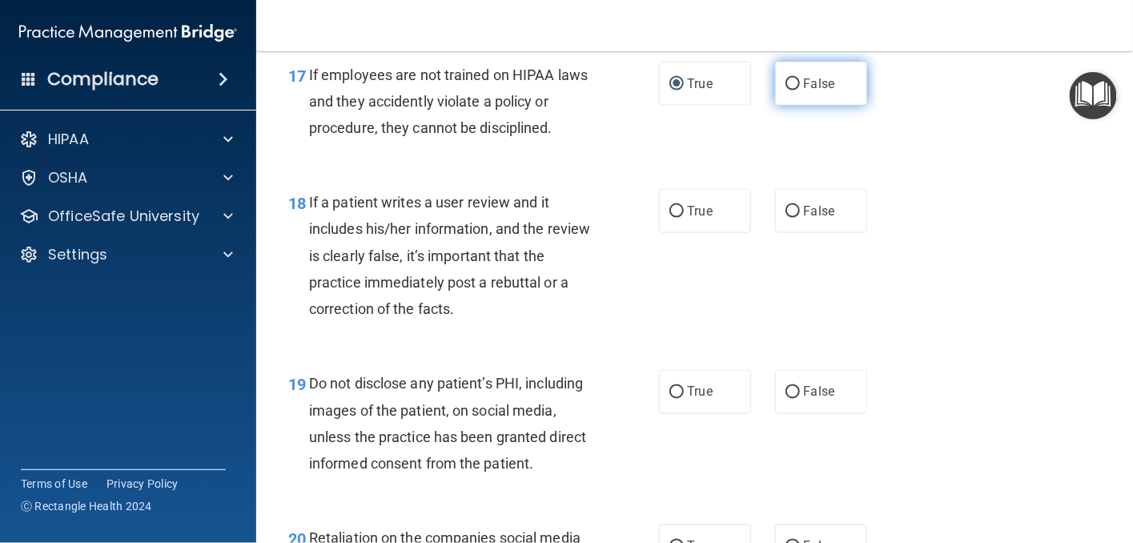
click at [786, 90] on input "False" at bounding box center [793, 84] width 14 height 12
radio input "true"
radio input "false"
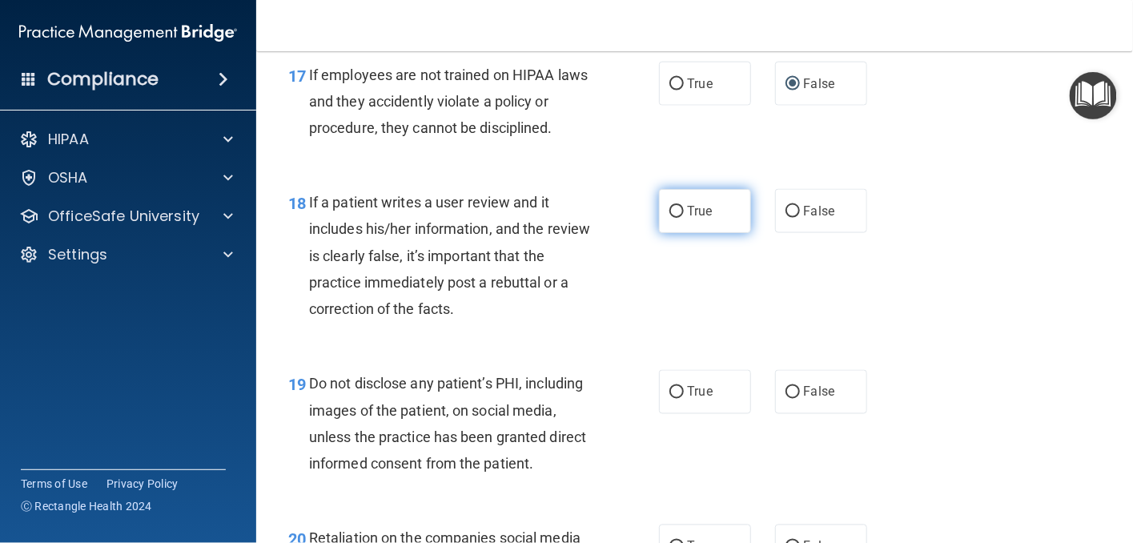
click at [680, 233] on label "True" at bounding box center [705, 211] width 92 height 44
click at [680, 218] on input "True" at bounding box center [676, 212] width 14 height 12
radio input "true"
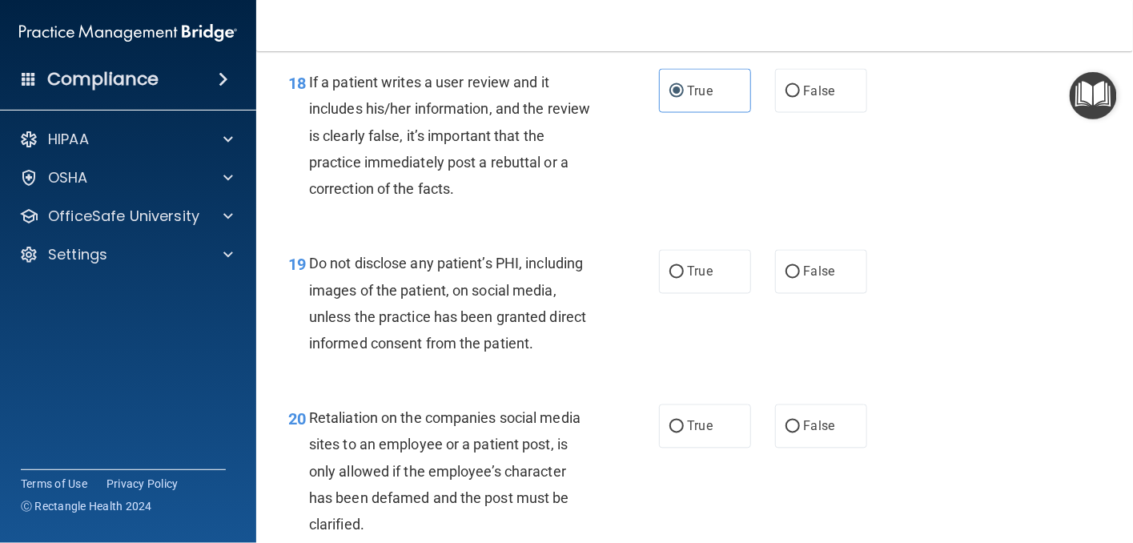
scroll to position [3043, 0]
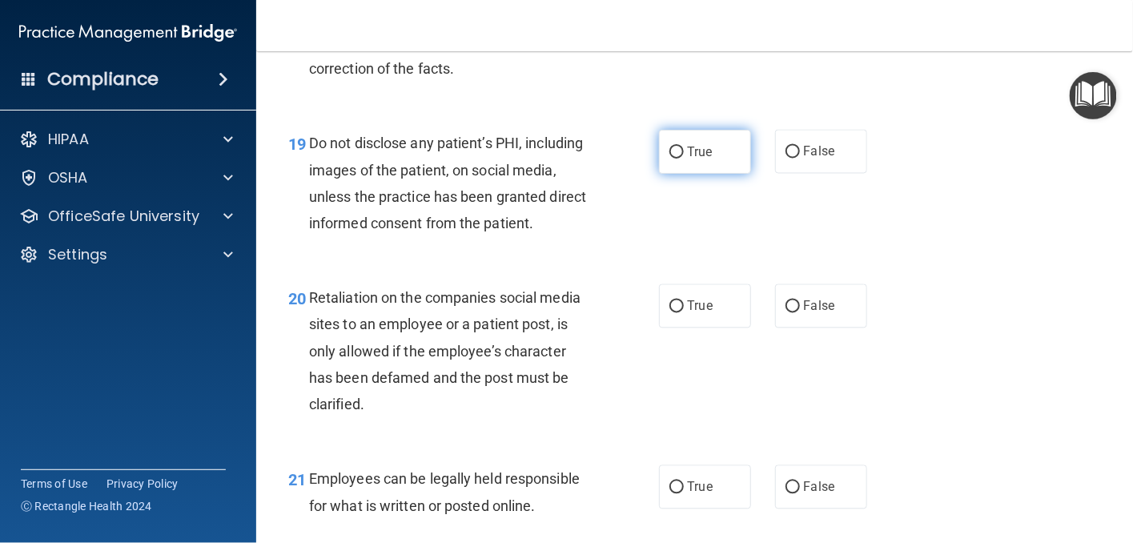
click at [675, 159] on input "True" at bounding box center [676, 153] width 14 height 12
radio input "true"
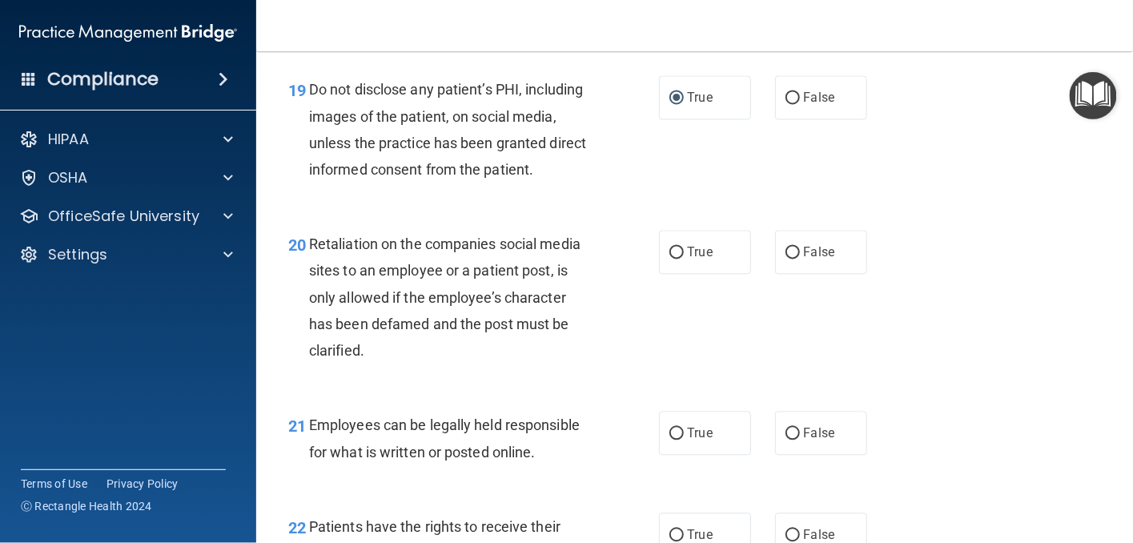
scroll to position [3123, 0]
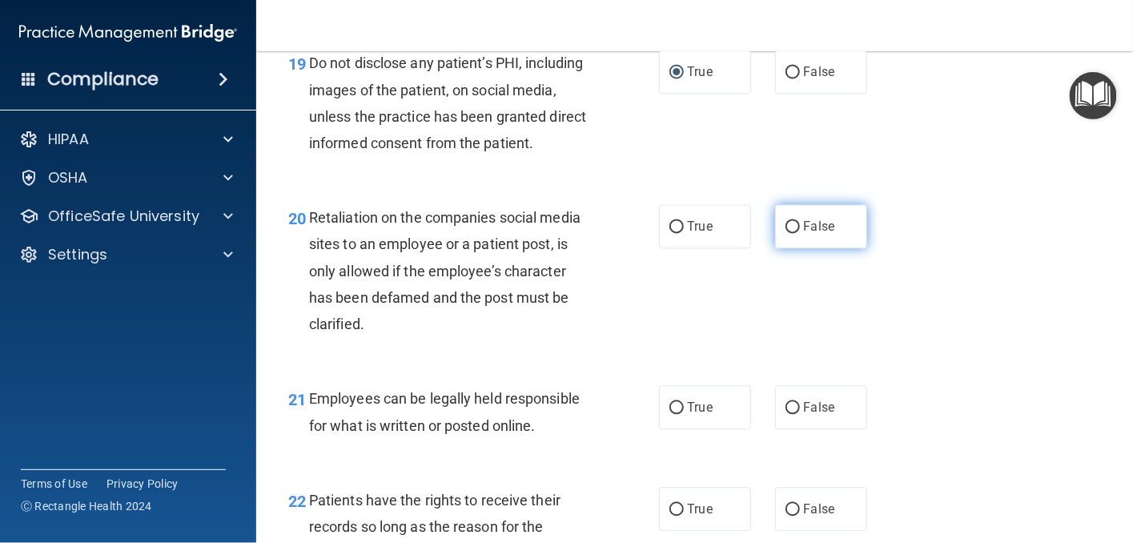
click at [786, 233] on input "False" at bounding box center [793, 227] width 14 height 12
radio input "true"
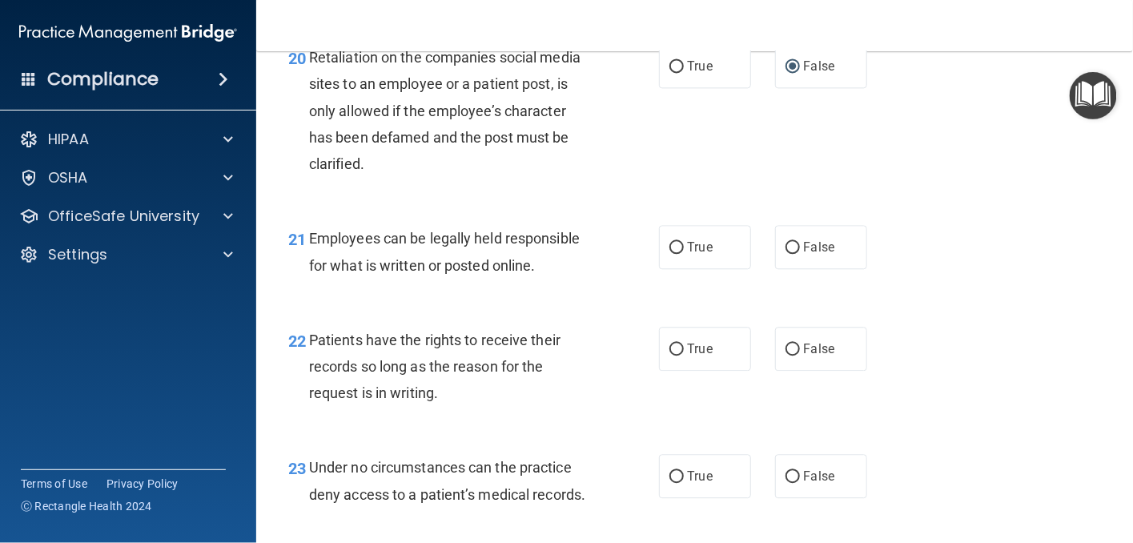
scroll to position [3363, 0]
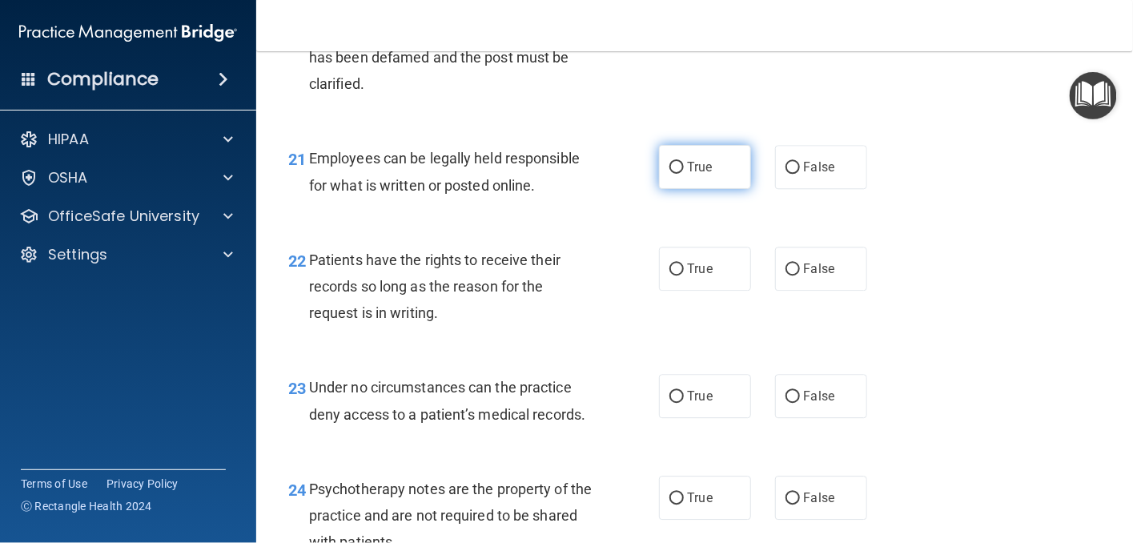
click at [673, 174] on input "True" at bounding box center [676, 168] width 14 height 12
radio input "true"
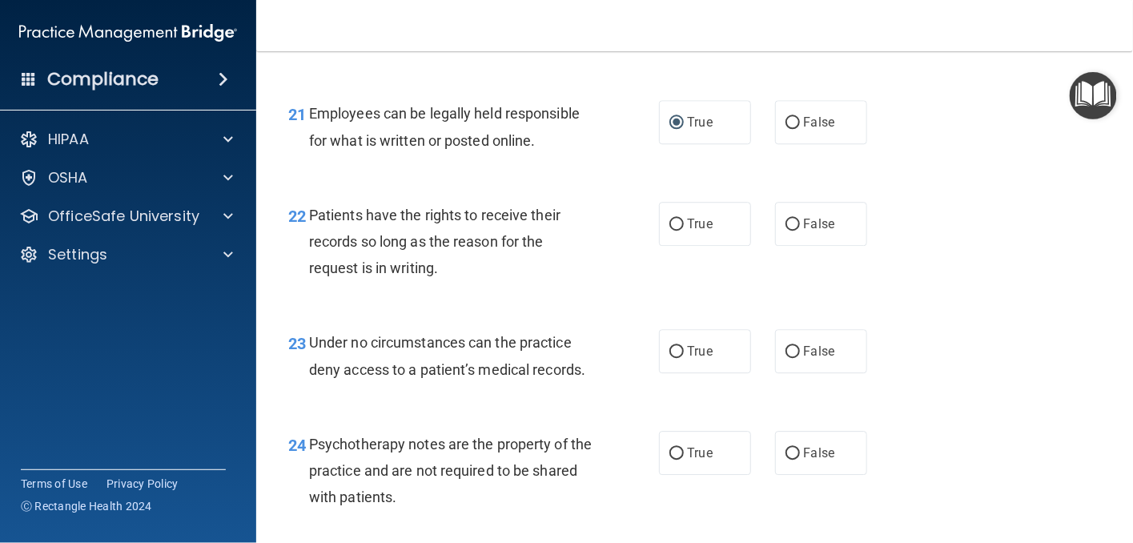
scroll to position [3443, 0]
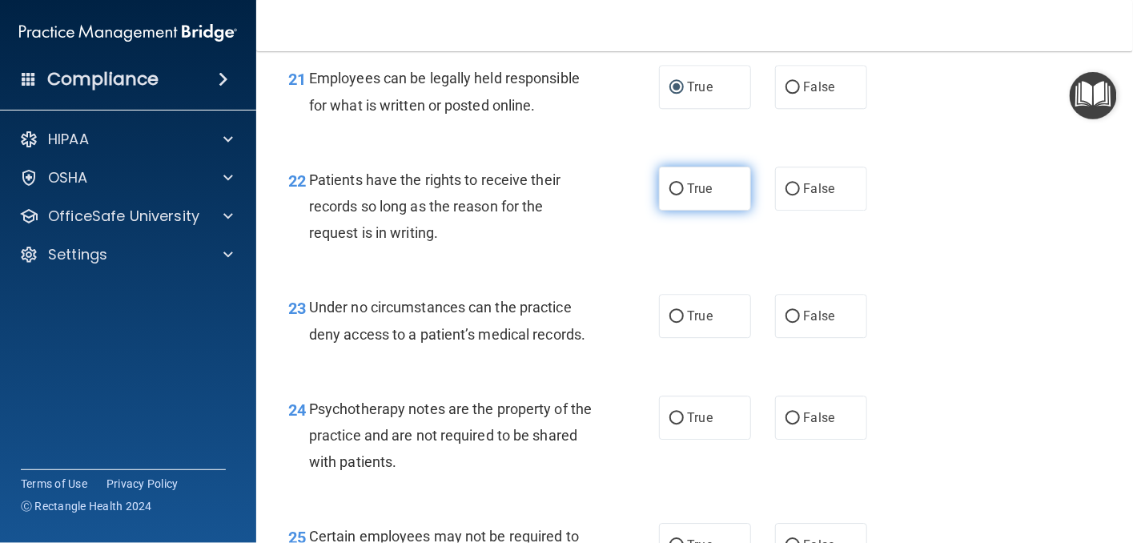
click at [677, 211] on label "True" at bounding box center [705, 189] width 92 height 44
click at [677, 195] on input "True" at bounding box center [676, 189] width 14 height 12
radio input "true"
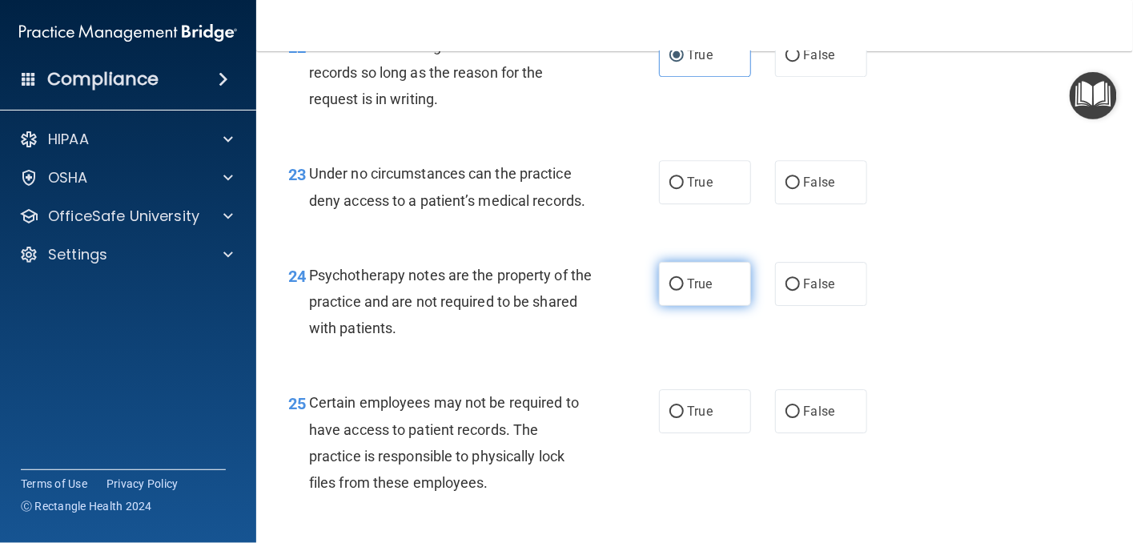
scroll to position [3603, 0]
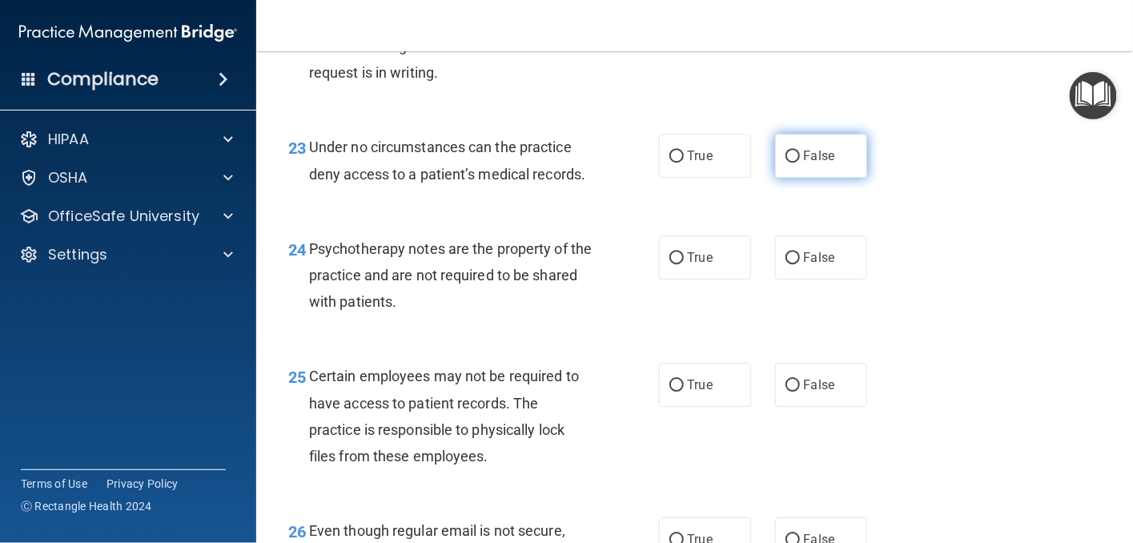
click at [787, 163] on input "False" at bounding box center [793, 157] width 14 height 12
radio input "true"
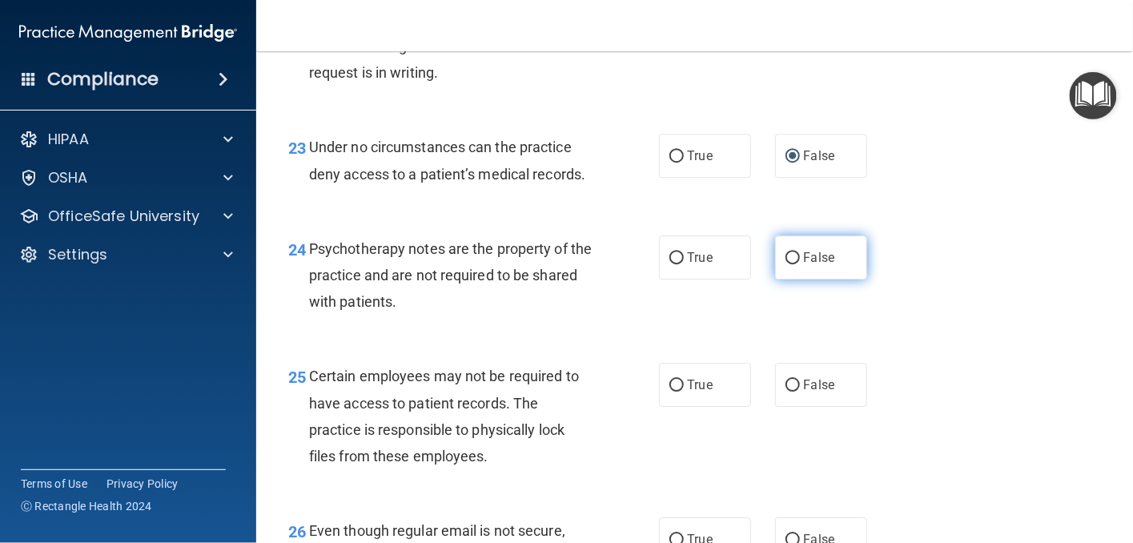
click at [786, 264] on input "False" at bounding box center [793, 258] width 14 height 12
radio input "true"
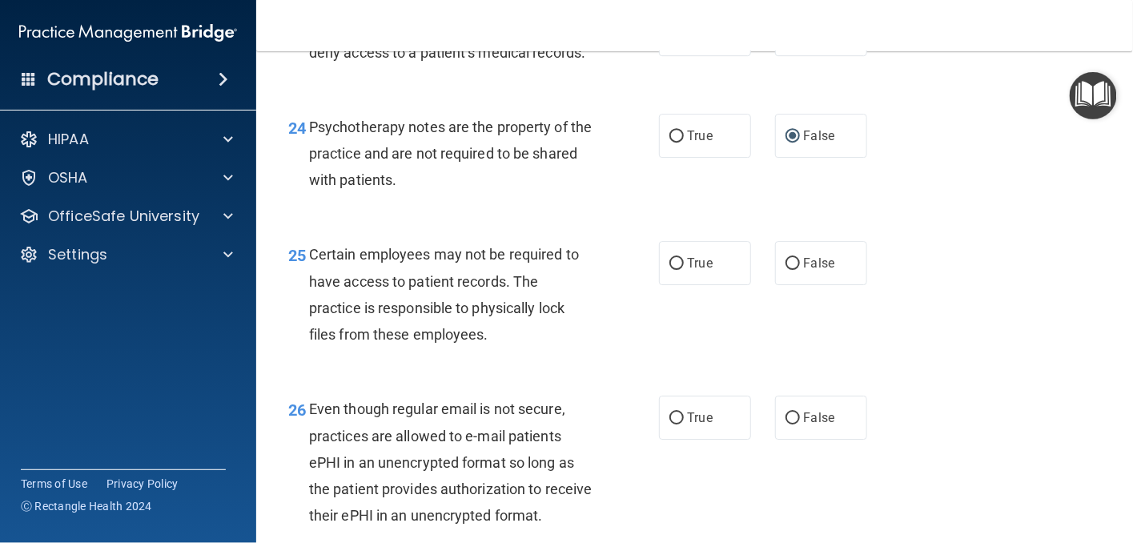
scroll to position [3763, 0]
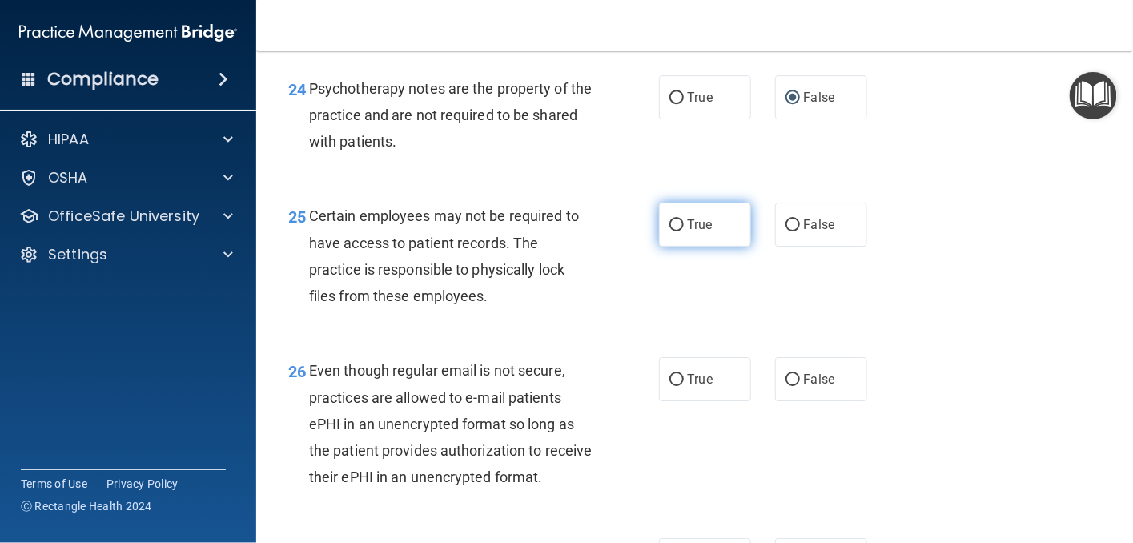
click at [673, 231] on input "True" at bounding box center [676, 225] width 14 height 12
radio input "true"
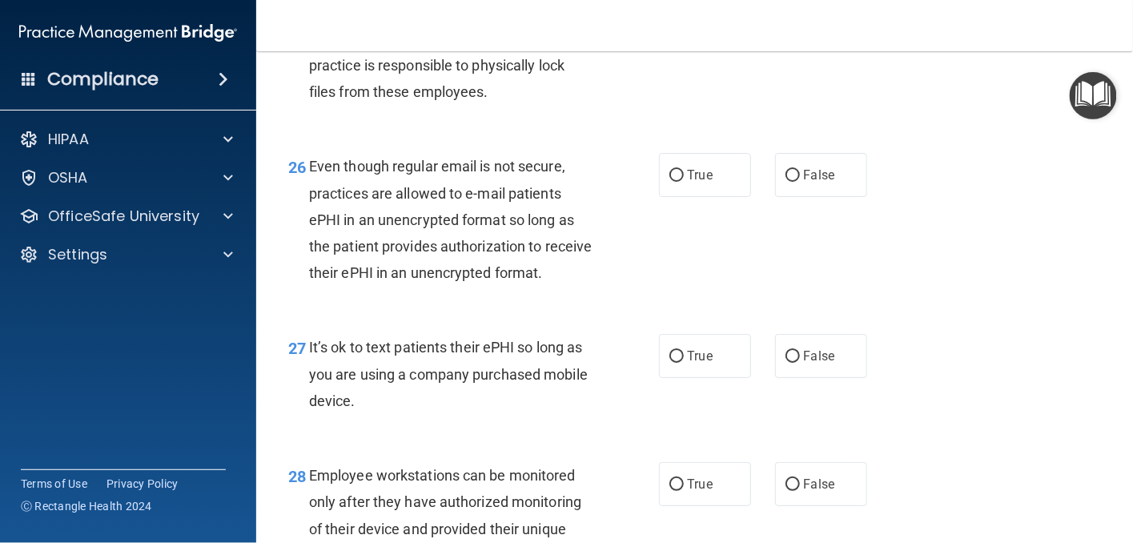
scroll to position [4004, 0]
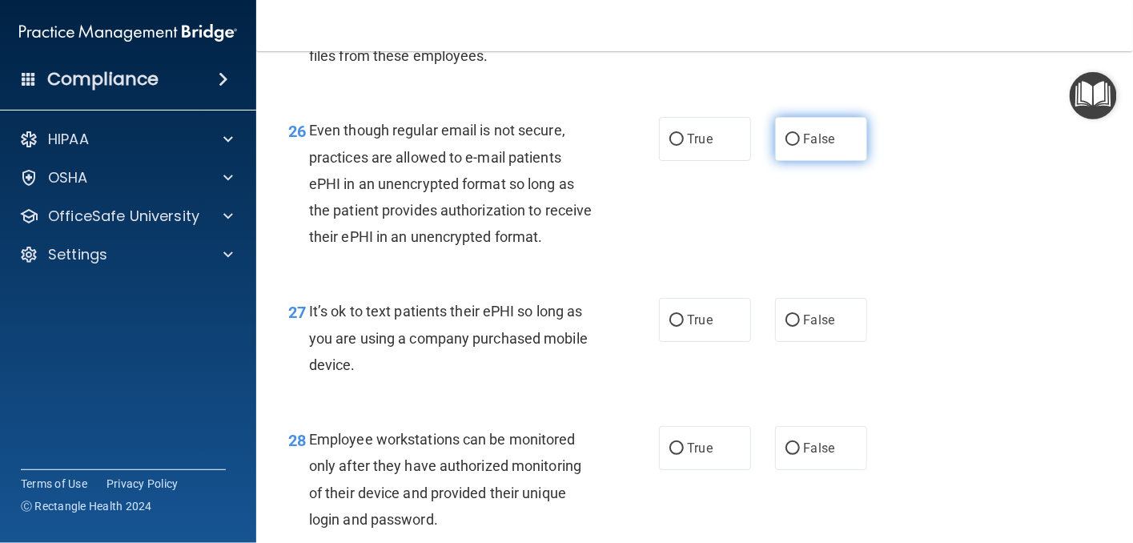
click at [786, 146] on input "False" at bounding box center [793, 140] width 14 height 12
radio input "true"
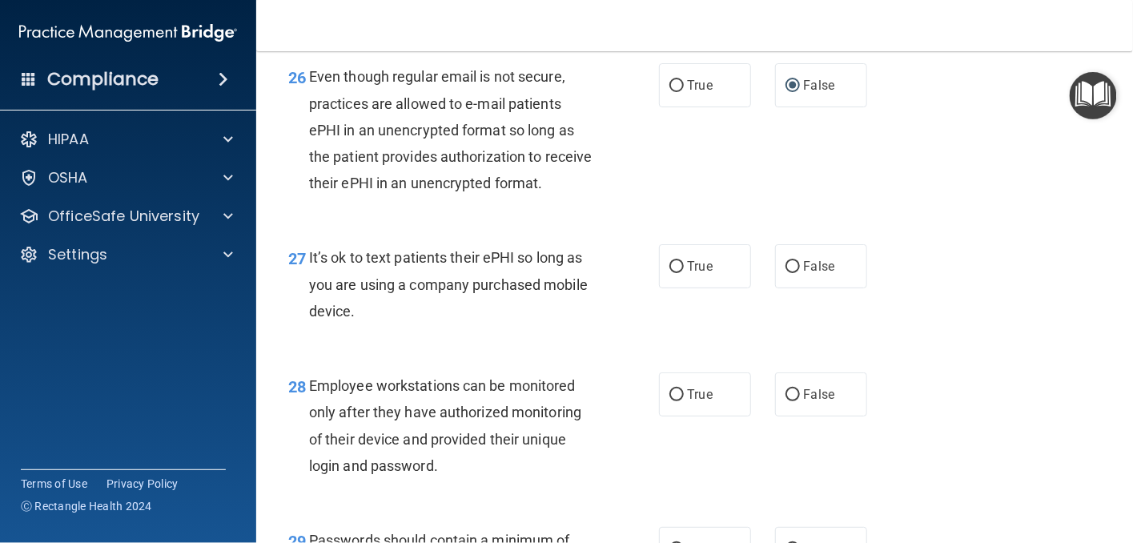
scroll to position [4084, 0]
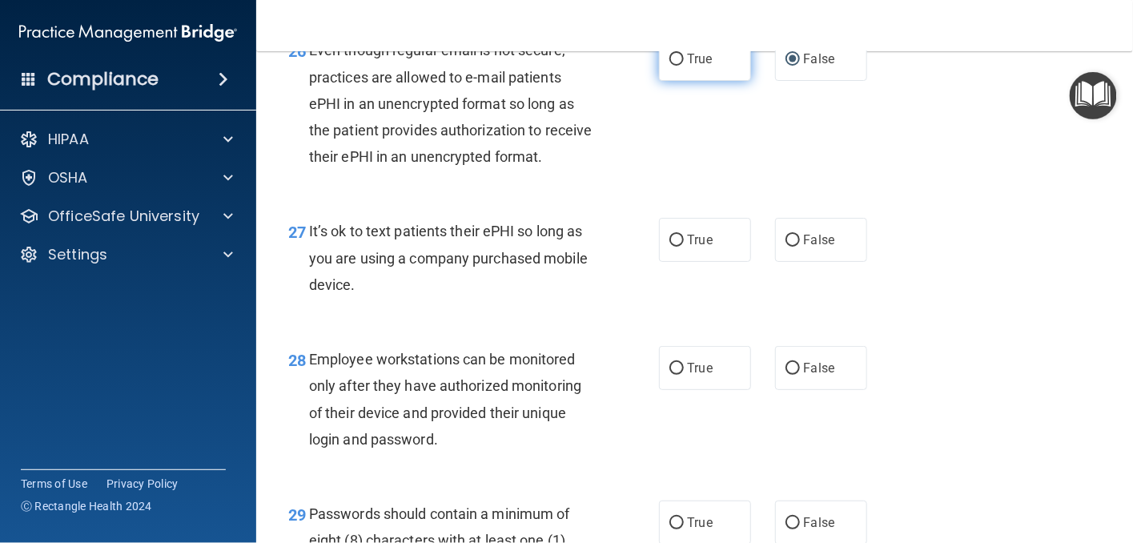
click at [669, 66] on input "True" at bounding box center [676, 60] width 14 height 12
radio input "true"
radio input "false"
click at [676, 247] on input "True" at bounding box center [676, 241] width 14 height 12
radio input "true"
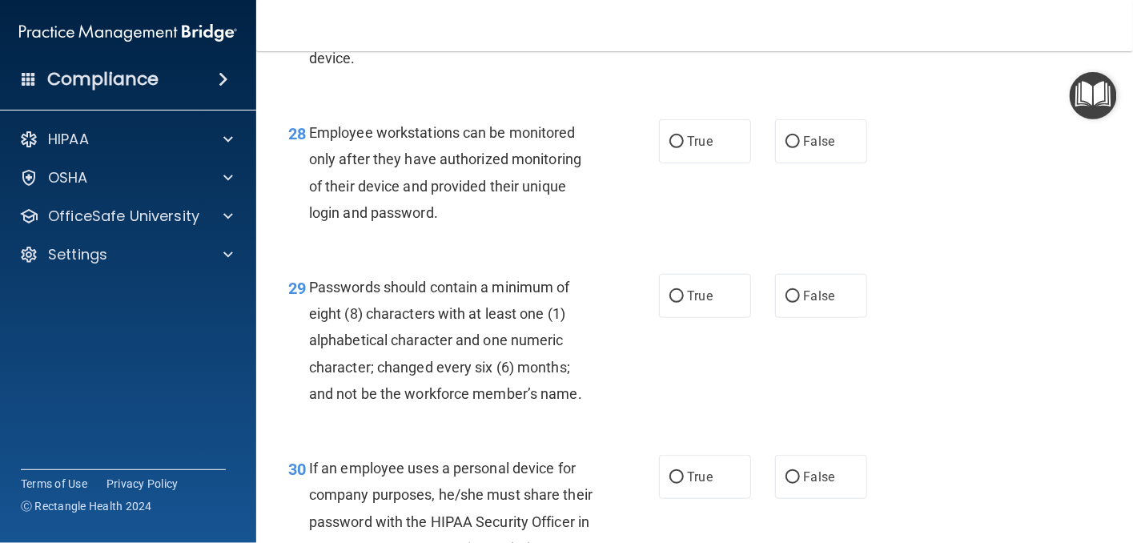
scroll to position [4324, 0]
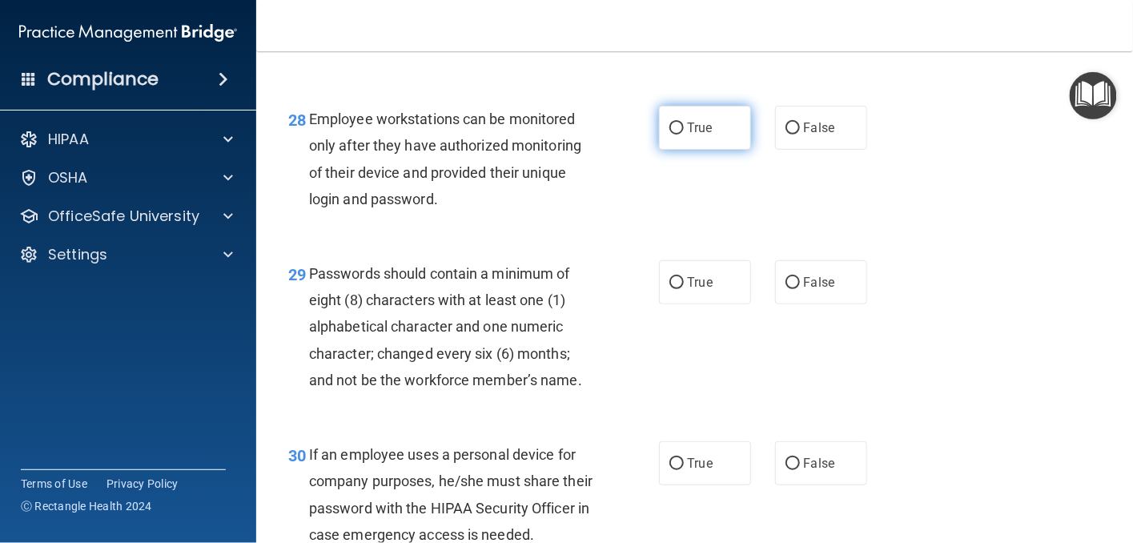
click at [672, 135] on input "True" at bounding box center [676, 129] width 14 height 12
radio input "true"
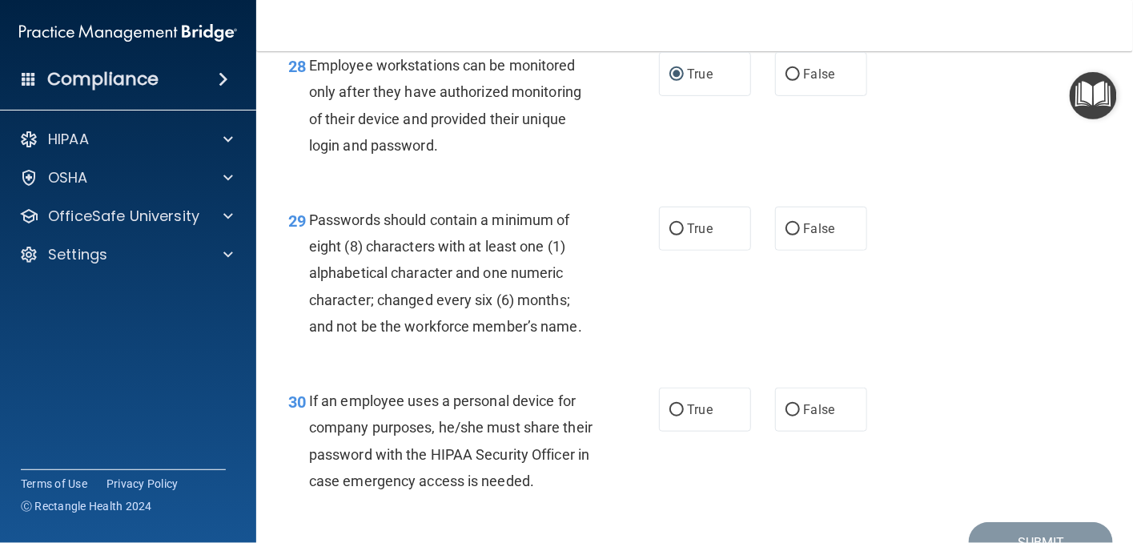
scroll to position [4404, 0]
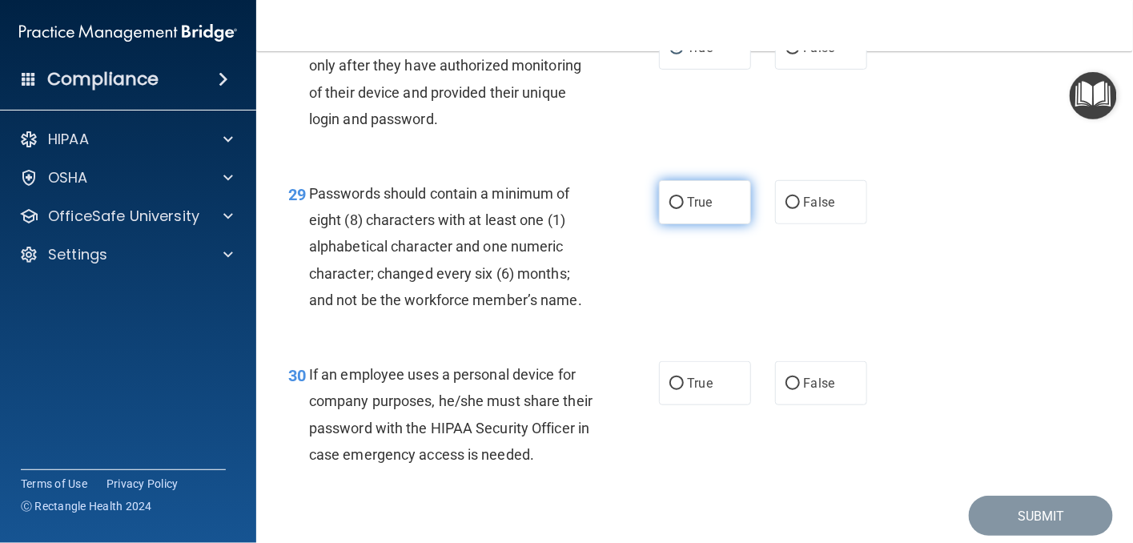
click at [669, 209] on input "True" at bounding box center [676, 203] width 14 height 12
radio input "true"
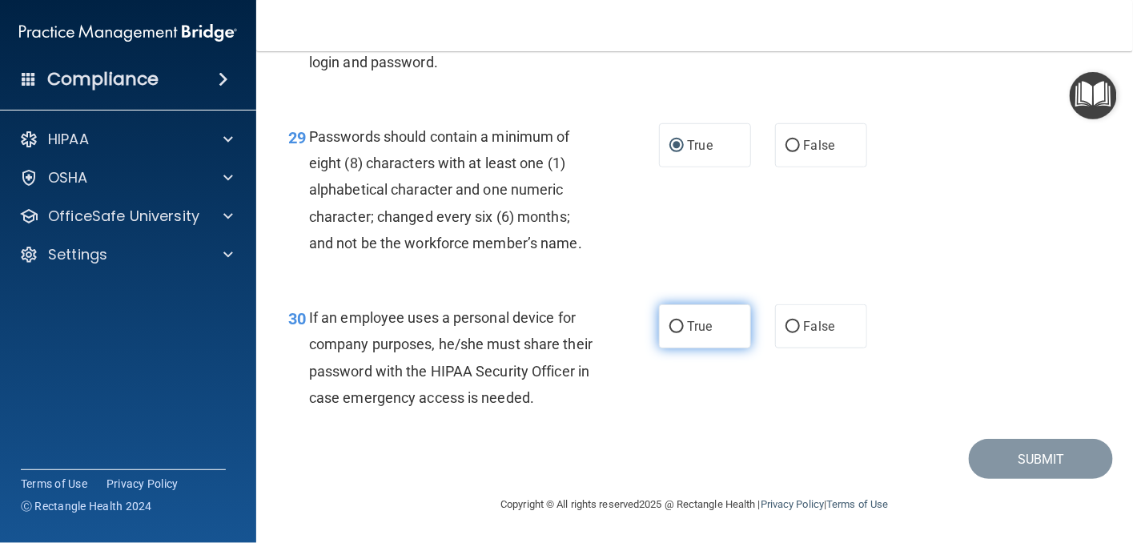
scroll to position [4566, 0]
click at [786, 321] on input "False" at bounding box center [793, 327] width 14 height 12
radio input "true"
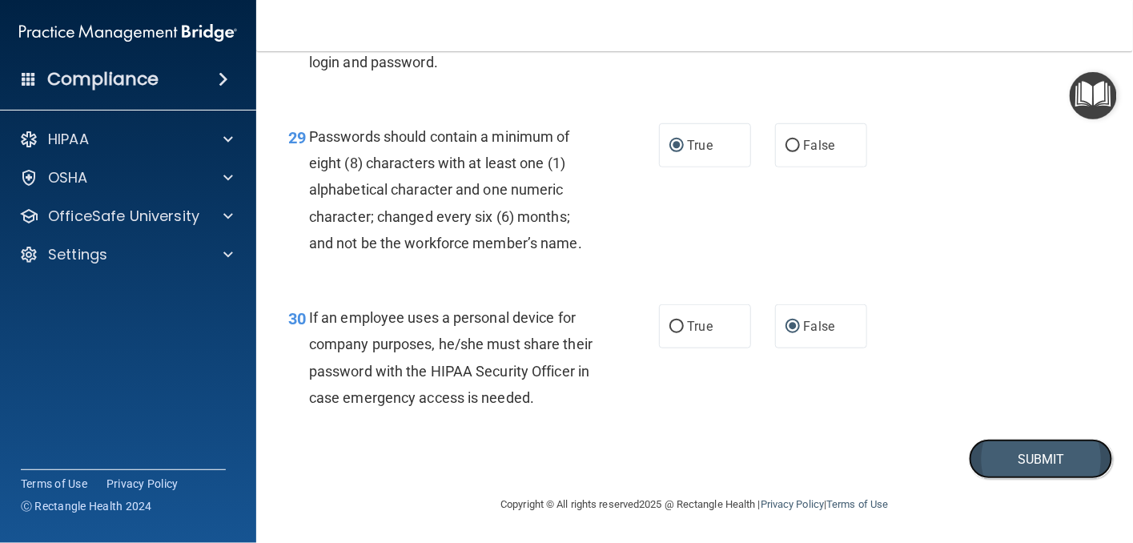
click at [1008, 456] on button "Submit" at bounding box center [1041, 459] width 144 height 41
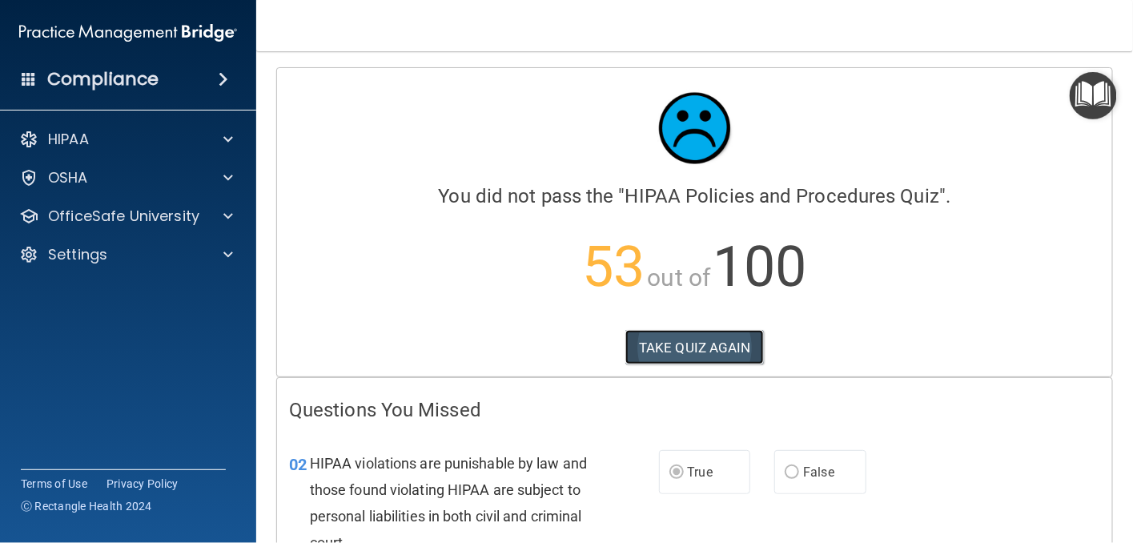
click at [723, 346] on button "TAKE QUIZ AGAIN" at bounding box center [694, 347] width 139 height 35
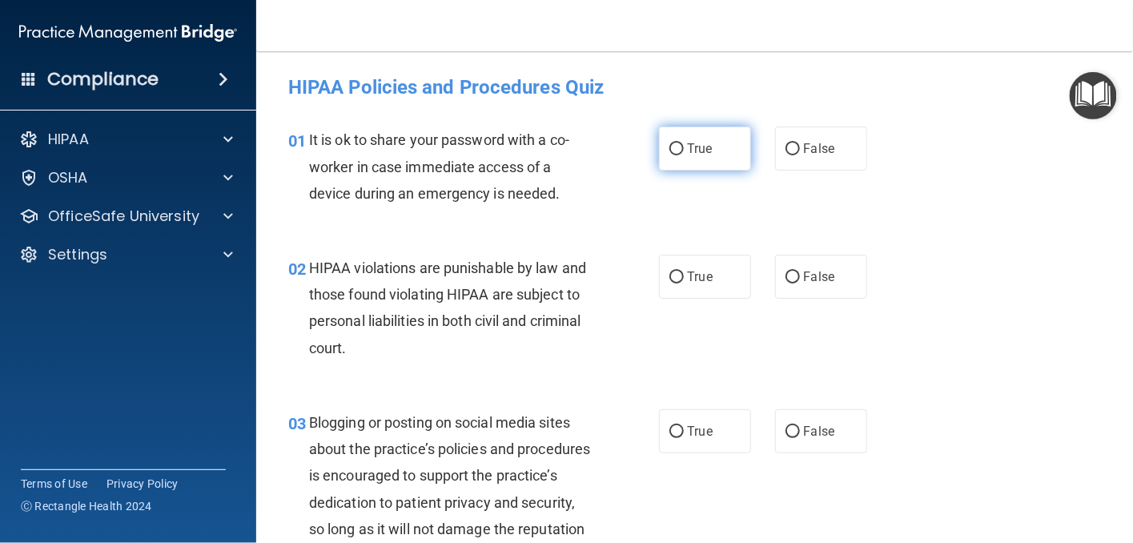
click at [669, 152] on input "True" at bounding box center [676, 149] width 14 height 12
radio input "true"
click at [669, 277] on input "True" at bounding box center [676, 277] width 14 height 12
radio input "true"
click at [786, 432] on input "False" at bounding box center [793, 432] width 14 height 12
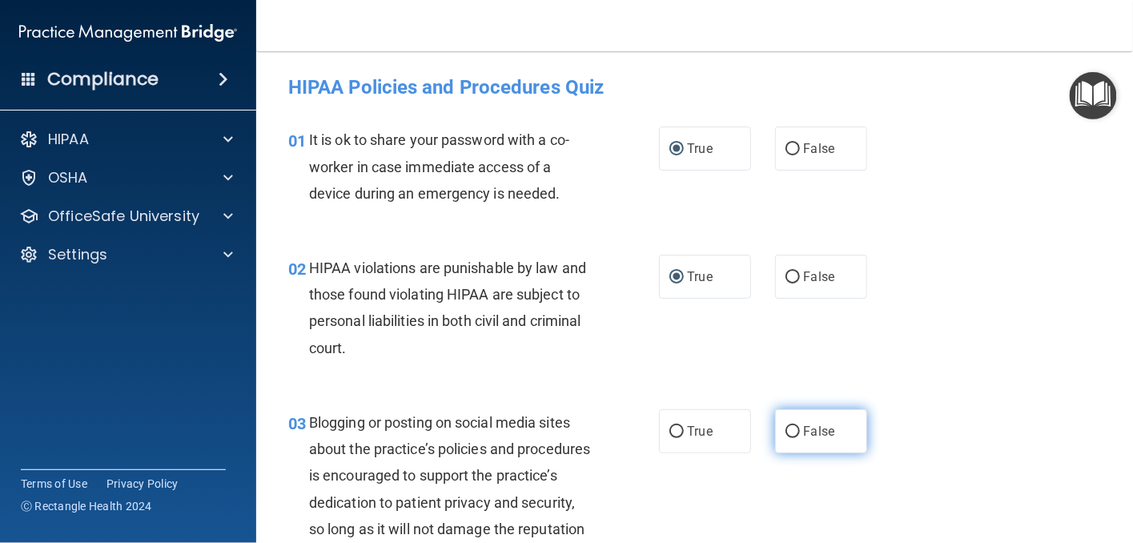
radio input "true"
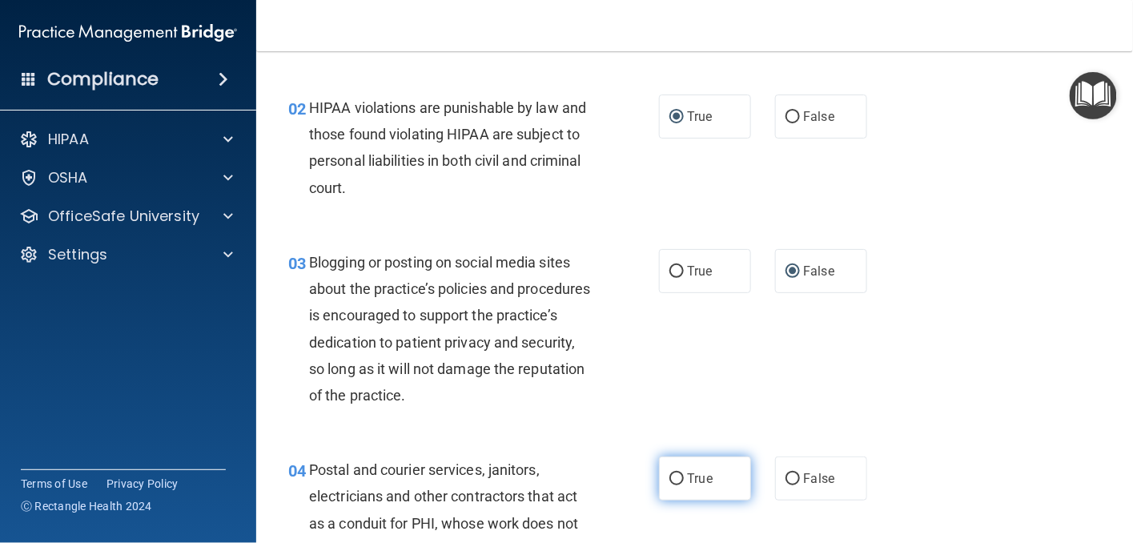
click at [669, 485] on label "True" at bounding box center [705, 478] width 92 height 44
click at [669, 485] on input "True" at bounding box center [676, 479] width 14 height 12
radio input "true"
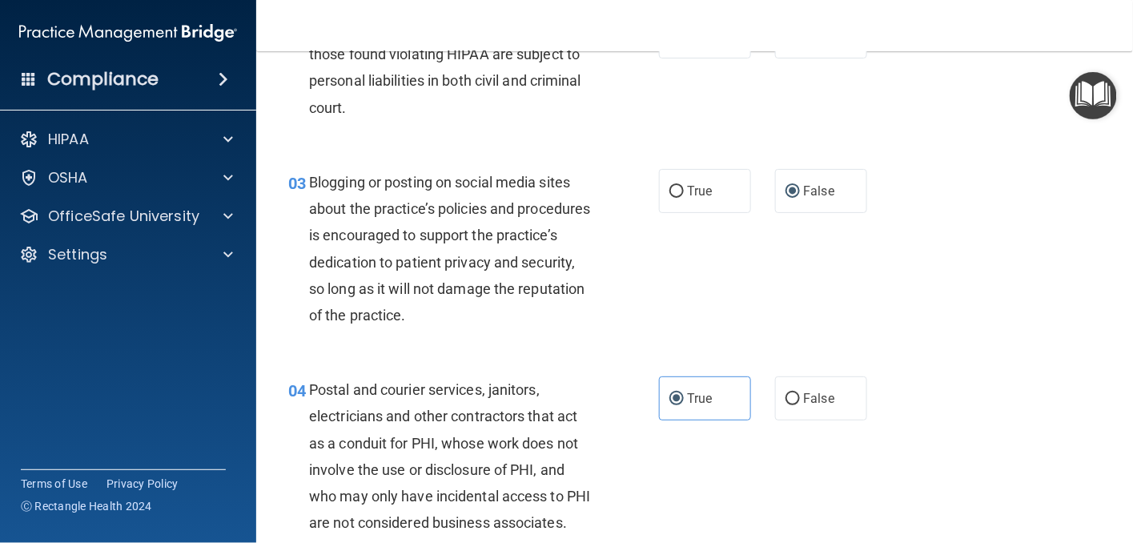
scroll to position [400, 0]
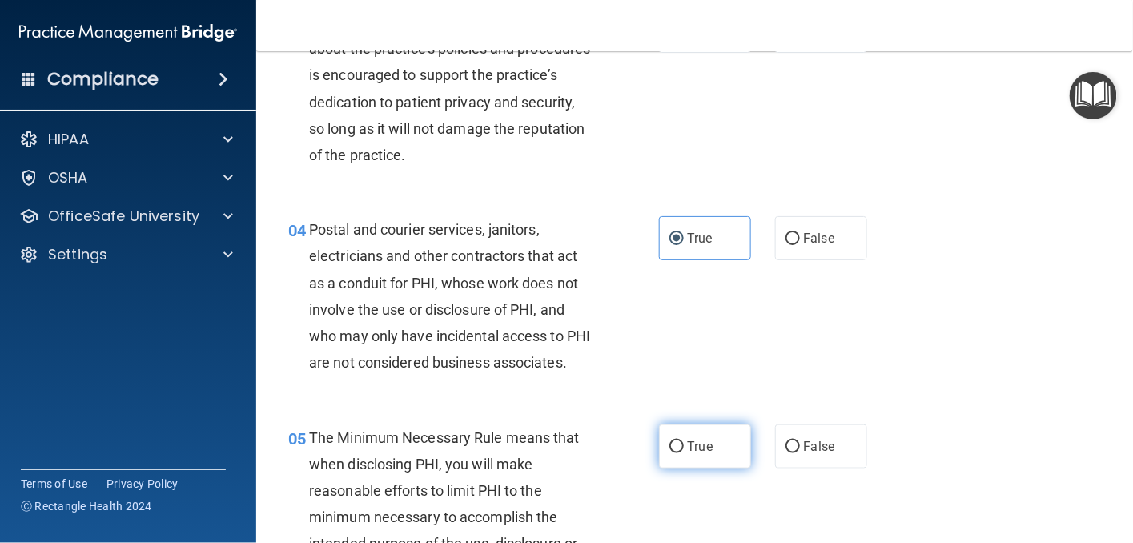
click at [673, 453] on input "True" at bounding box center [676, 447] width 14 height 12
radio input "true"
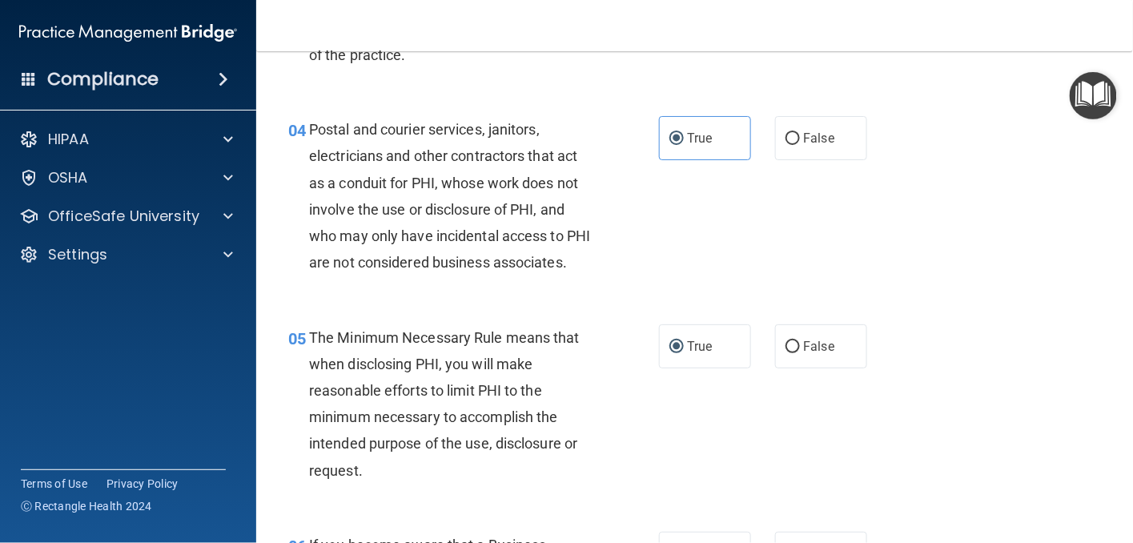
scroll to position [641, 0]
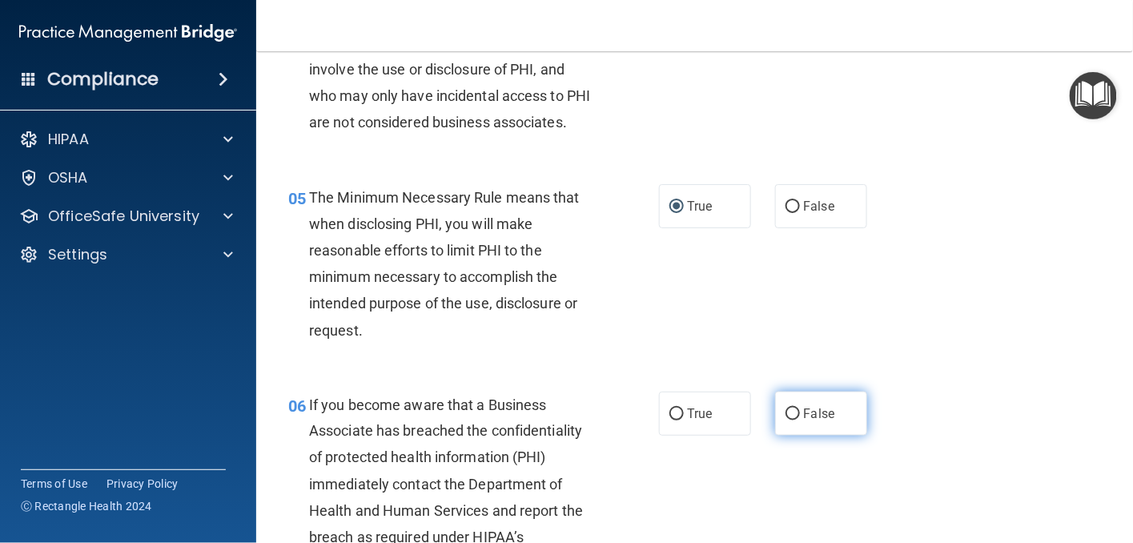
click at [786, 420] on input "False" at bounding box center [793, 414] width 14 height 12
radio input "true"
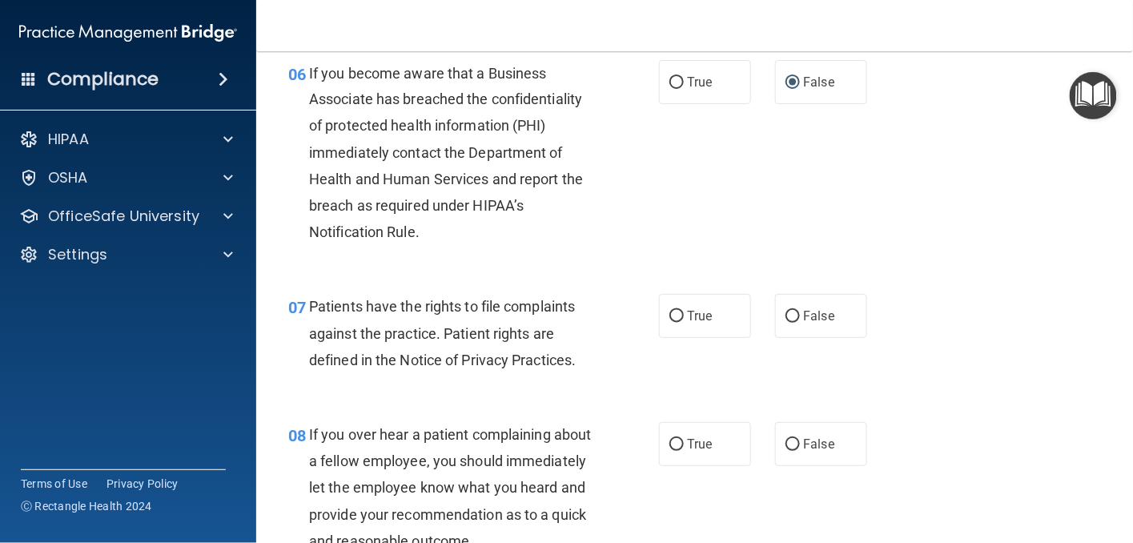
scroll to position [1041, 0]
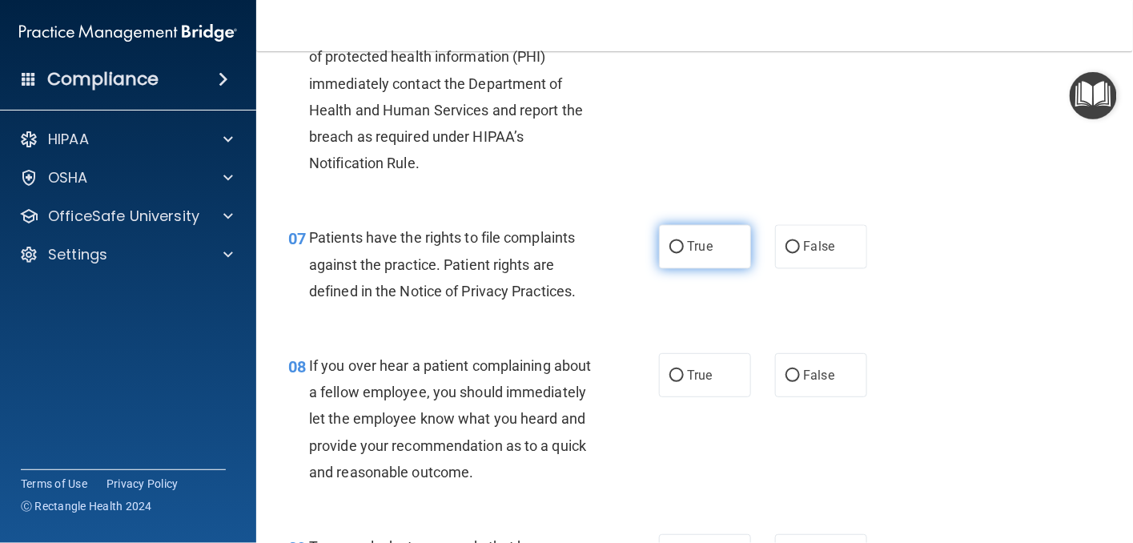
click at [672, 254] on input "True" at bounding box center [676, 248] width 14 height 12
radio input "true"
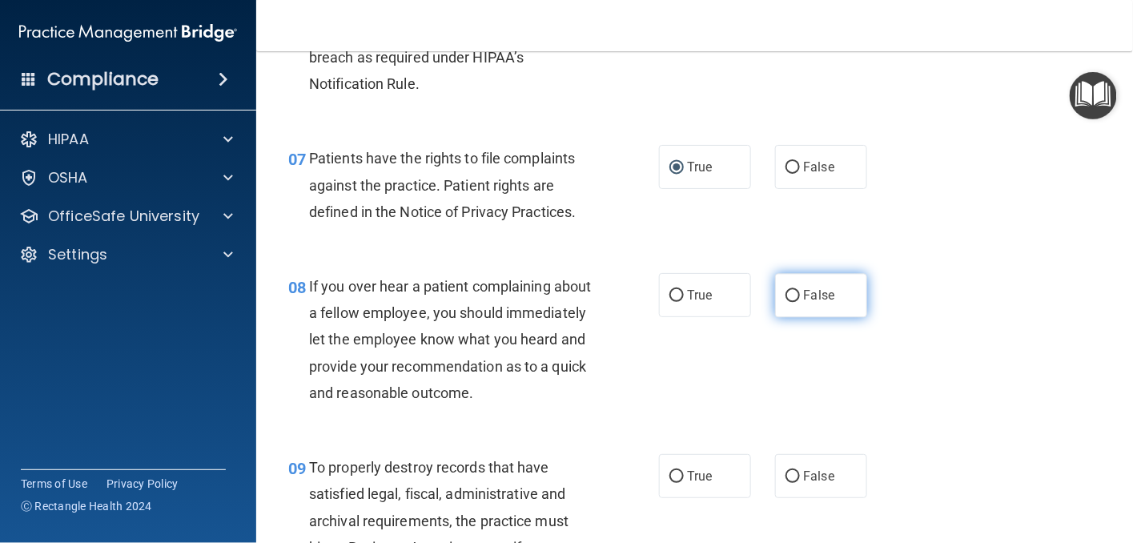
click at [786, 302] on input "False" at bounding box center [793, 296] width 14 height 12
radio input "true"
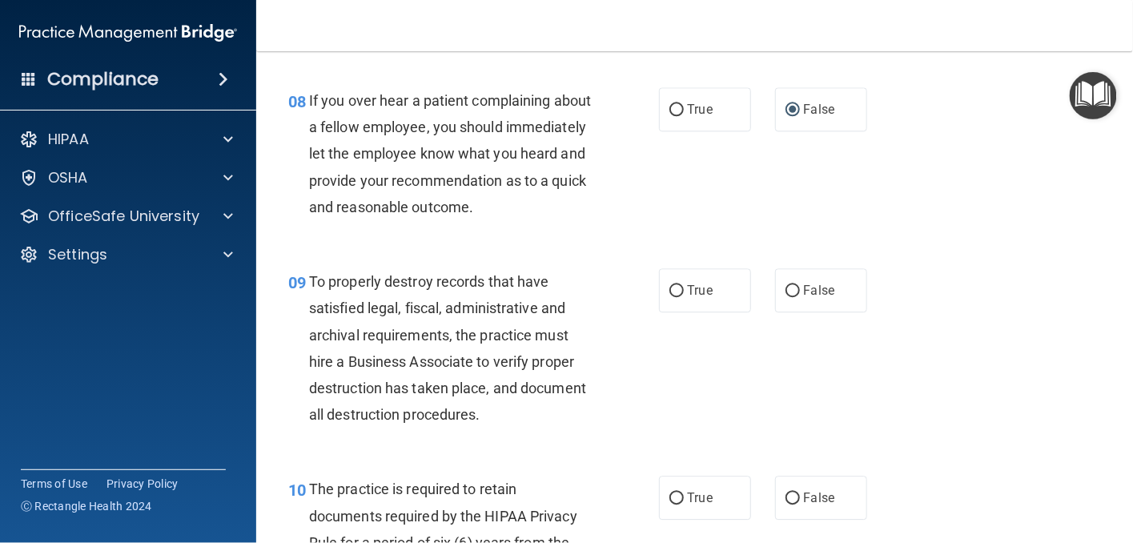
scroll to position [1361, 0]
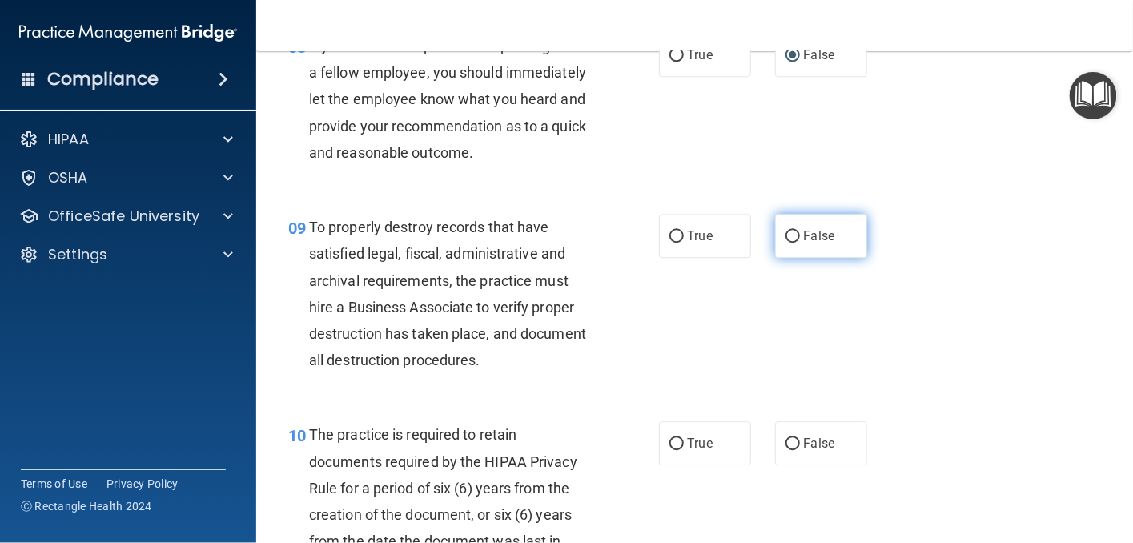
click at [793, 258] on label "False" at bounding box center [821, 236] width 92 height 44
click at [793, 243] on input "False" at bounding box center [793, 237] width 14 height 12
radio input "true"
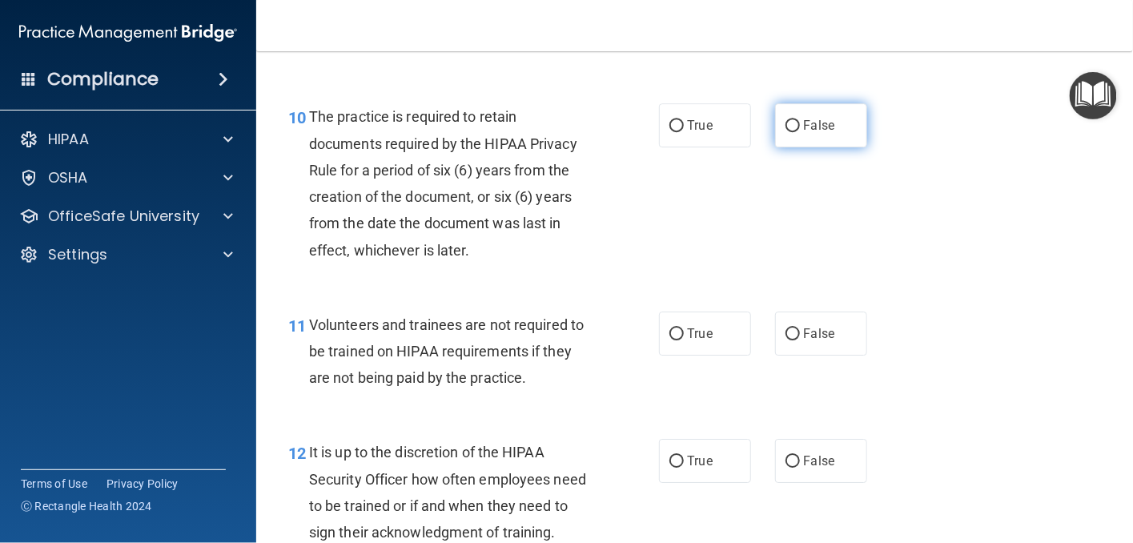
scroll to position [1682, 0]
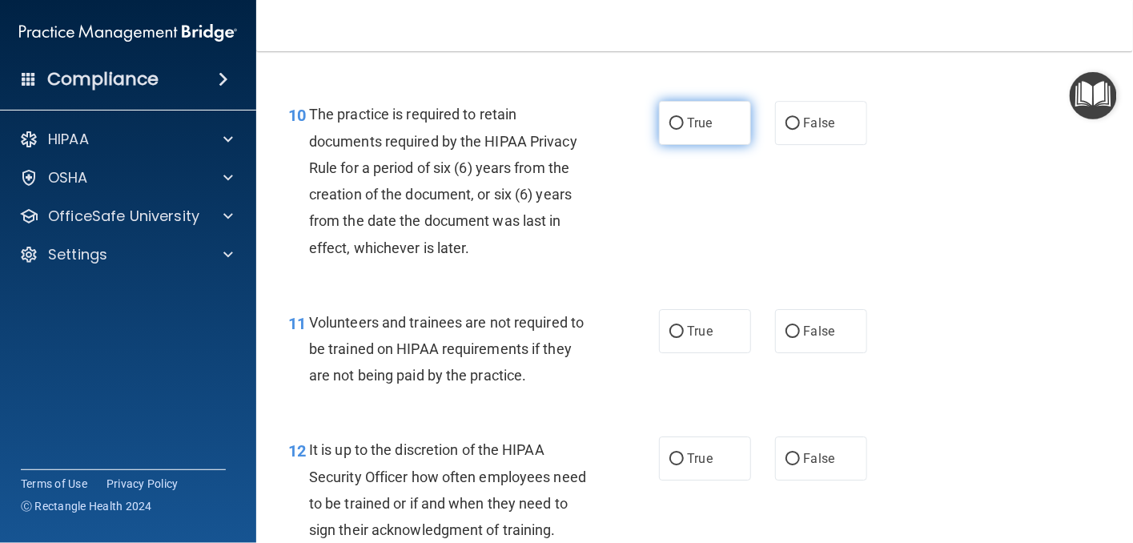
click at [669, 130] on input "True" at bounding box center [676, 124] width 14 height 12
radio input "true"
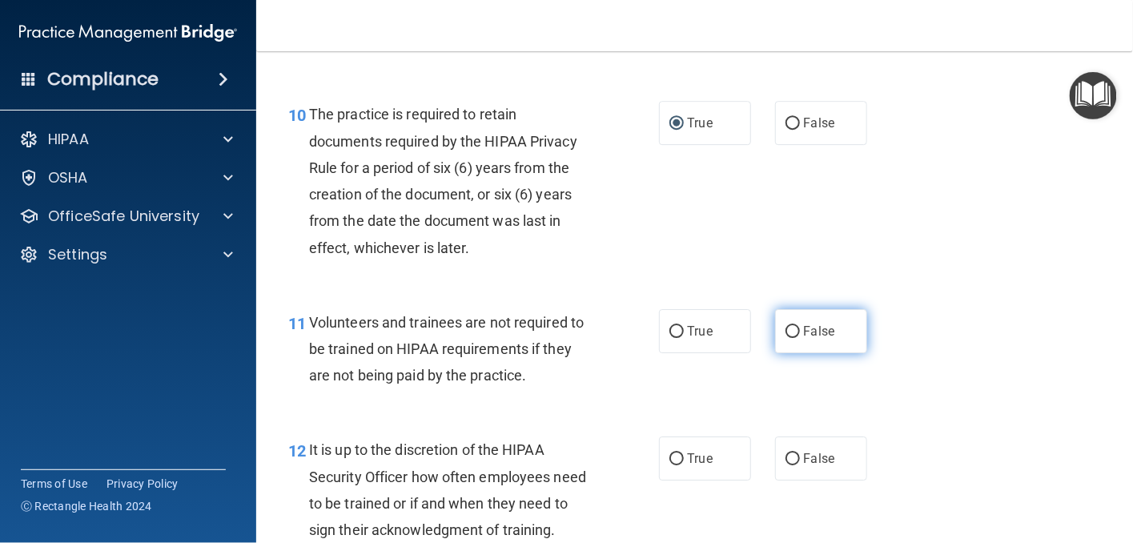
click at [786, 338] on input "False" at bounding box center [793, 332] width 14 height 12
radio input "true"
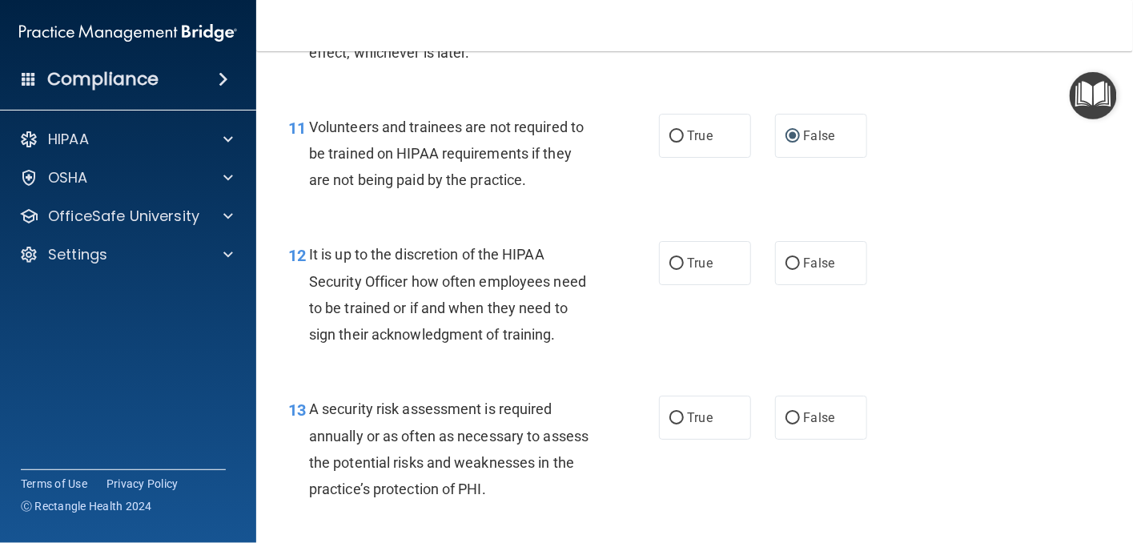
scroll to position [1922, 0]
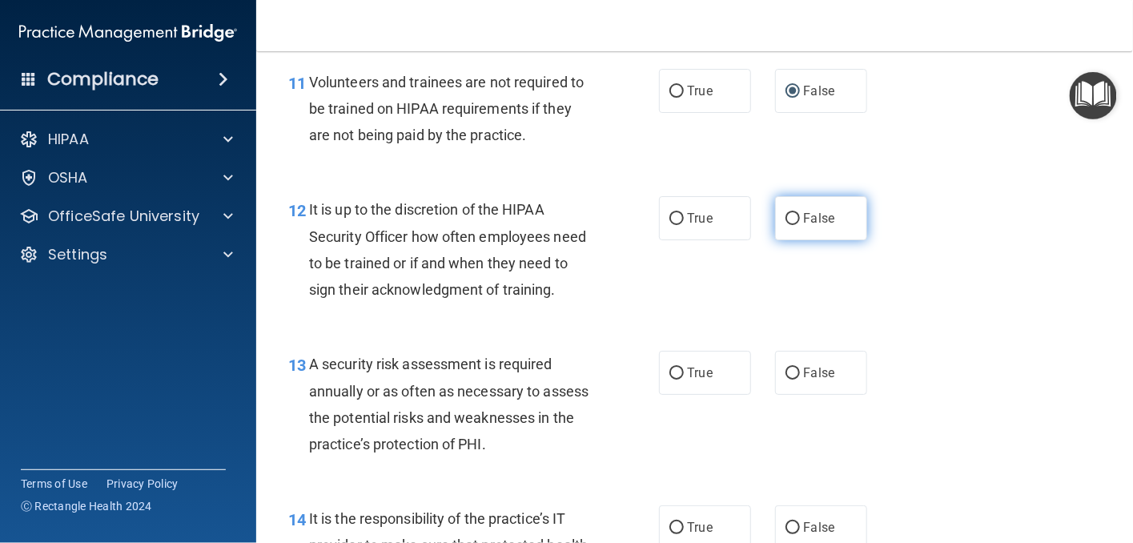
click at [786, 225] on input "False" at bounding box center [793, 219] width 14 height 12
radio input "true"
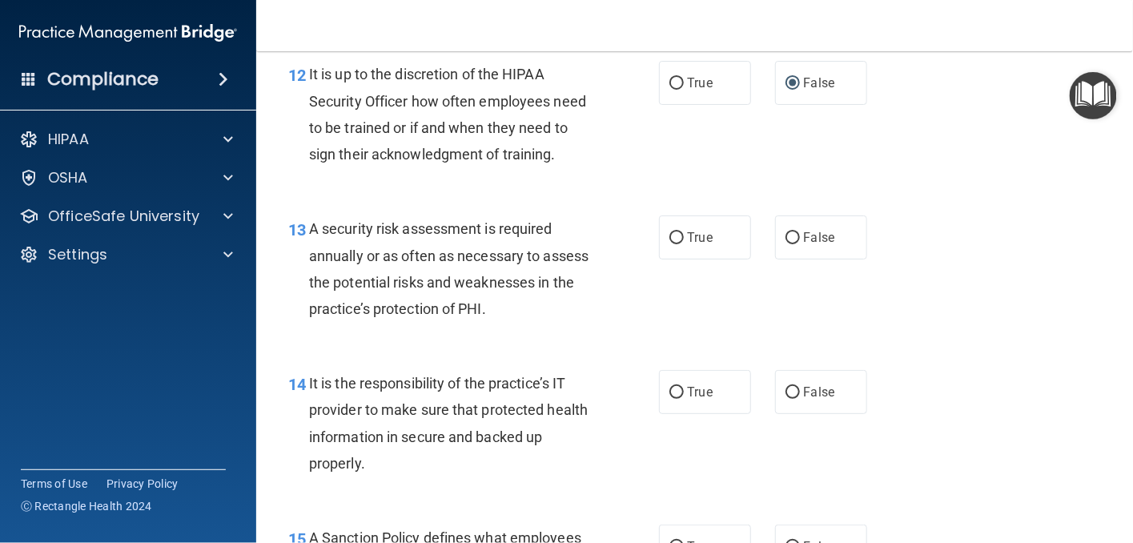
scroll to position [2082, 0]
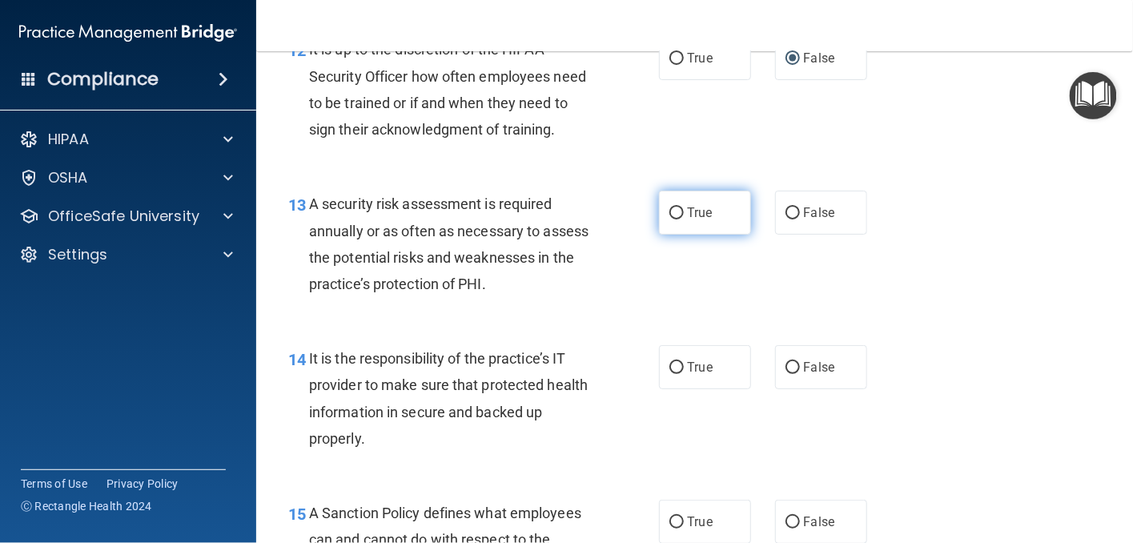
click at [669, 219] on input "True" at bounding box center [676, 213] width 14 height 12
radio input "true"
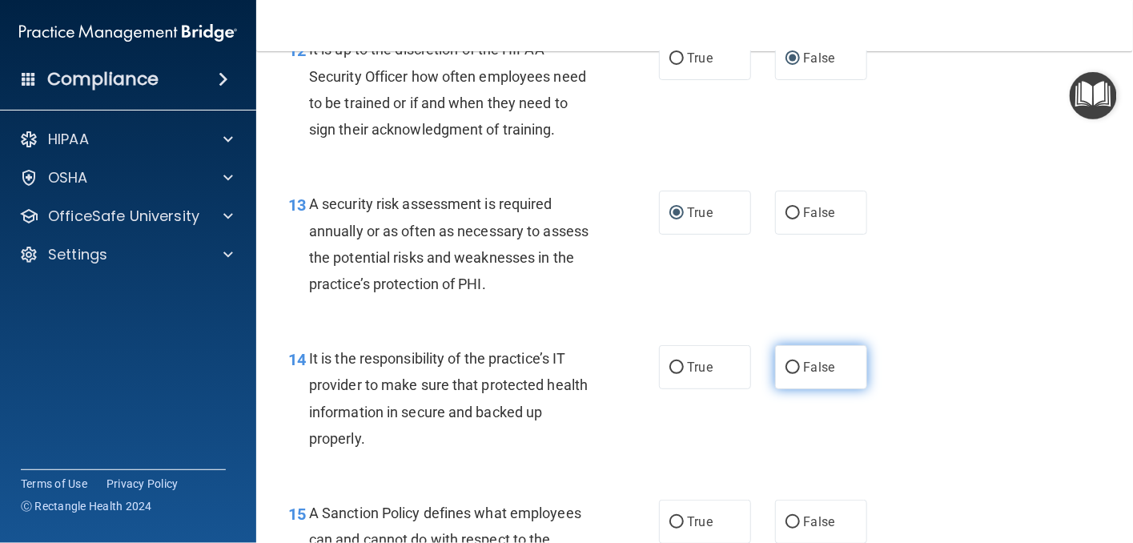
click at [804, 375] on span "False" at bounding box center [819, 367] width 31 height 15
click at [797, 374] on input "False" at bounding box center [793, 368] width 14 height 12
radio input "true"
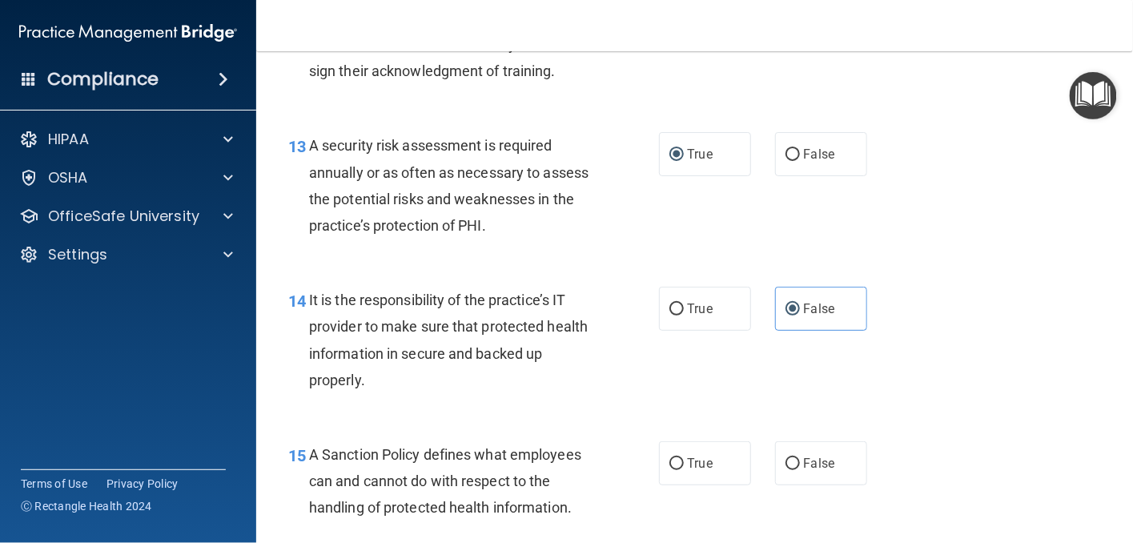
scroll to position [2242, 0]
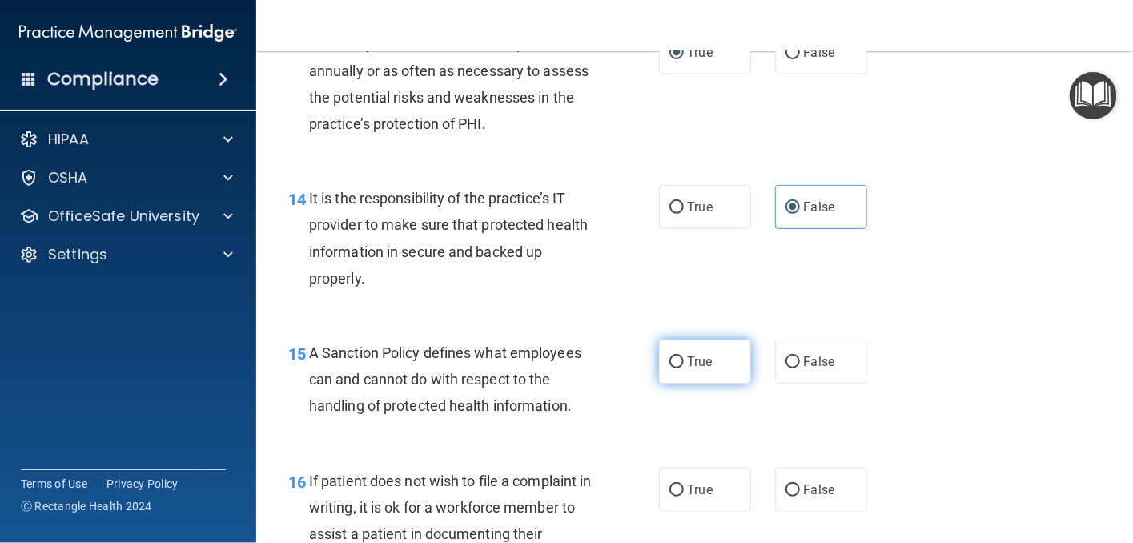
click at [672, 368] on input "True" at bounding box center [676, 362] width 14 height 12
radio input "true"
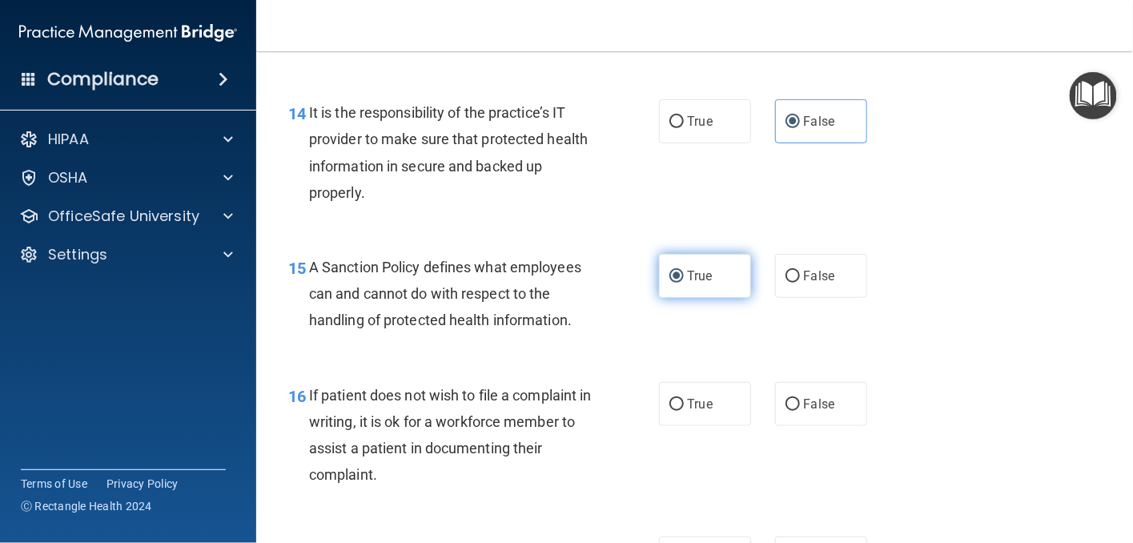
scroll to position [2402, 0]
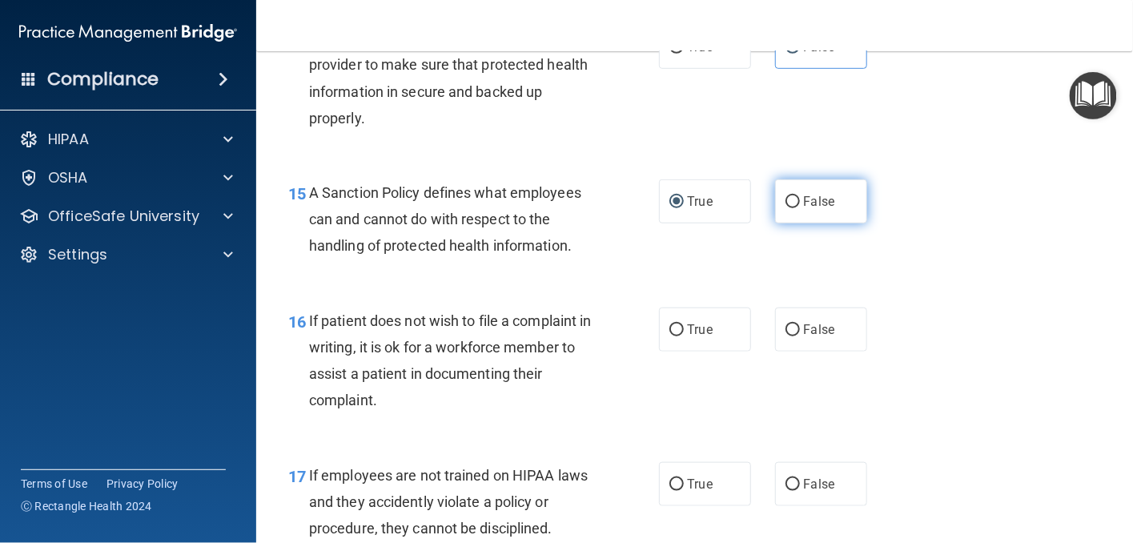
click at [786, 208] on input "False" at bounding box center [793, 202] width 14 height 12
radio input "true"
radio input "false"
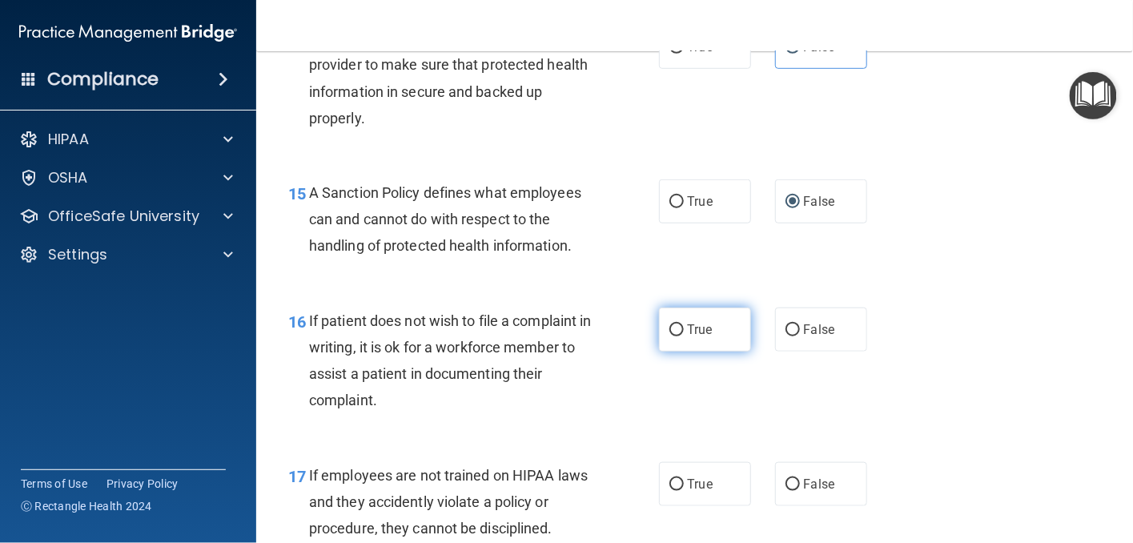
click at [662, 352] on label "True" at bounding box center [705, 329] width 92 height 44
click at [669, 336] on input "True" at bounding box center [676, 330] width 14 height 12
radio input "true"
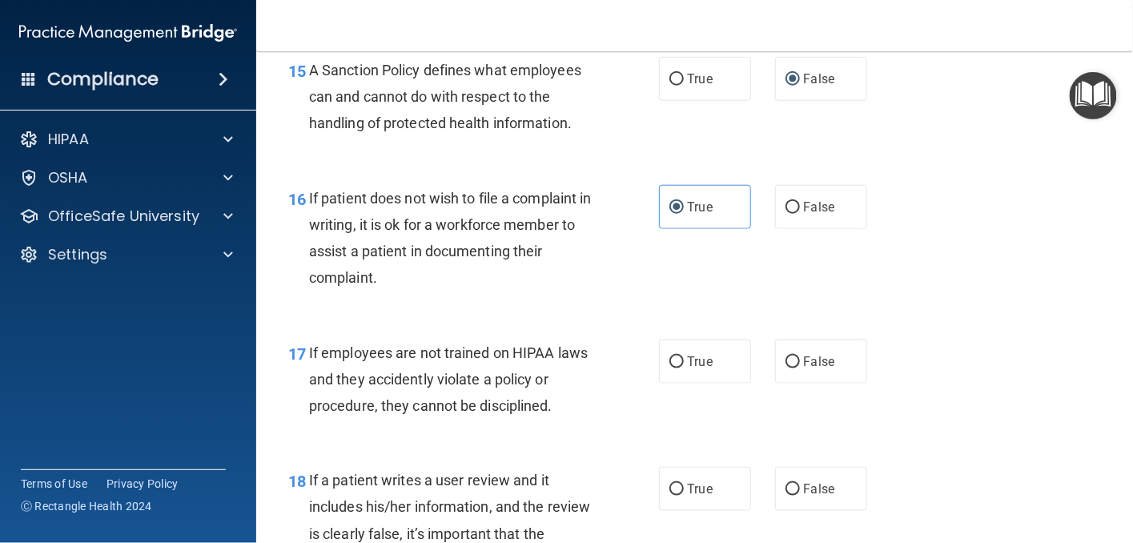
scroll to position [2562, 0]
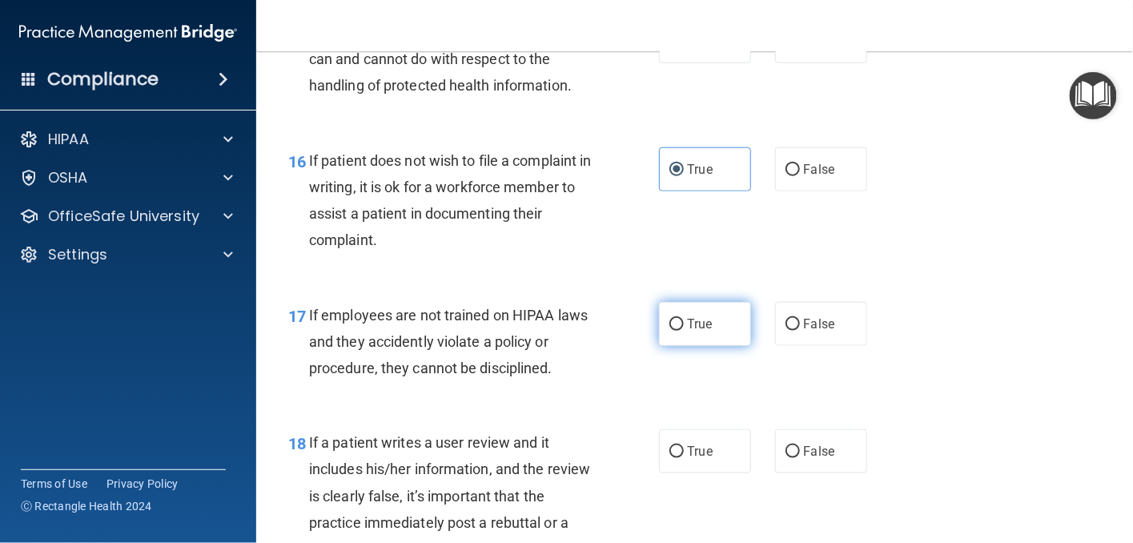
click at [662, 346] on label "True" at bounding box center [705, 324] width 92 height 44
click at [669, 331] on input "True" at bounding box center [676, 325] width 14 height 12
radio input "true"
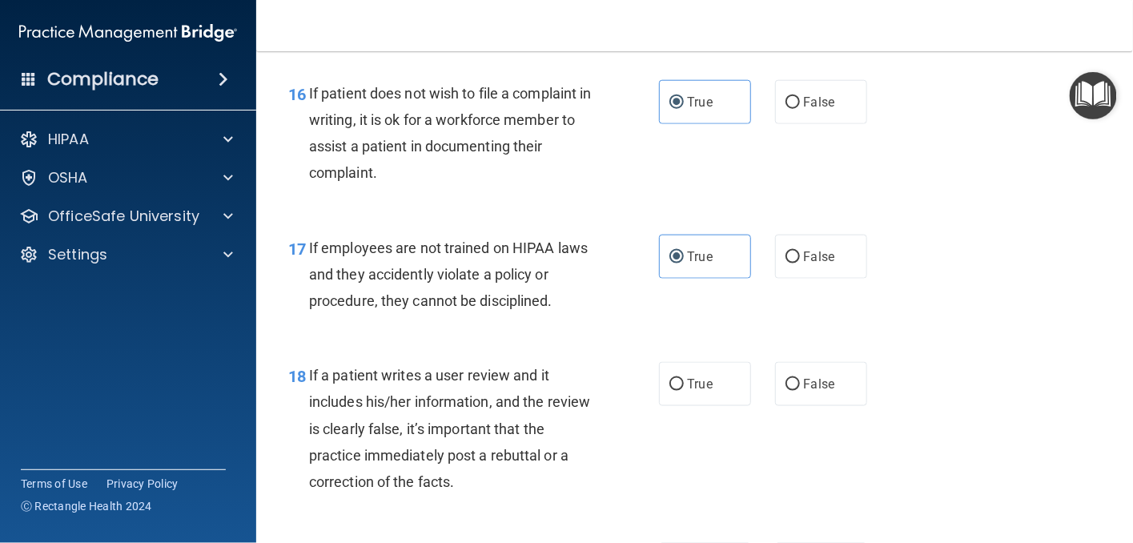
scroll to position [2723, 0]
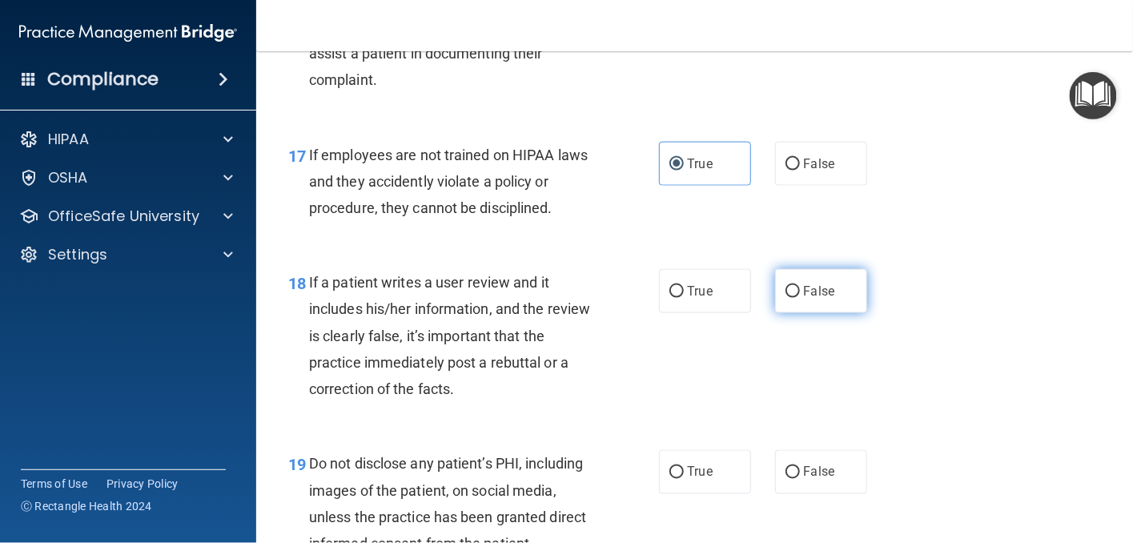
click at [786, 298] on input "False" at bounding box center [793, 292] width 14 height 12
radio input "true"
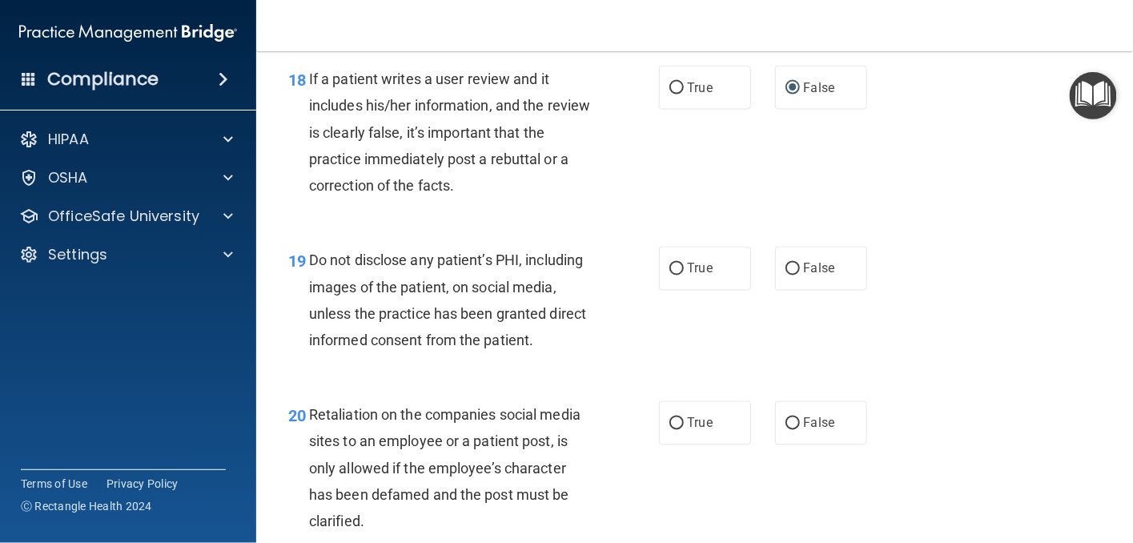
scroll to position [2963, 0]
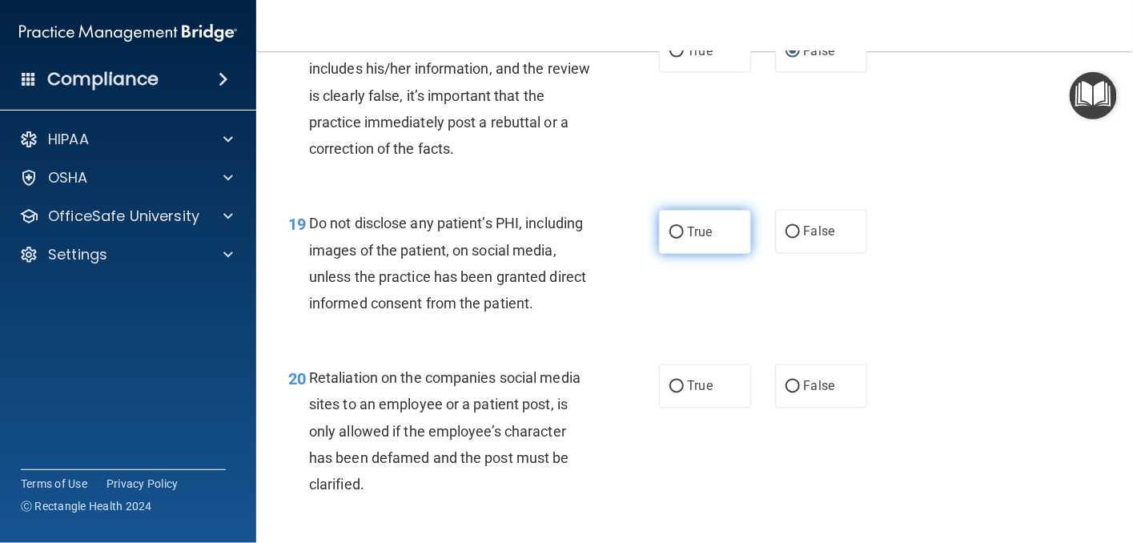
click at [669, 239] on input "True" at bounding box center [676, 233] width 14 height 12
radio input "true"
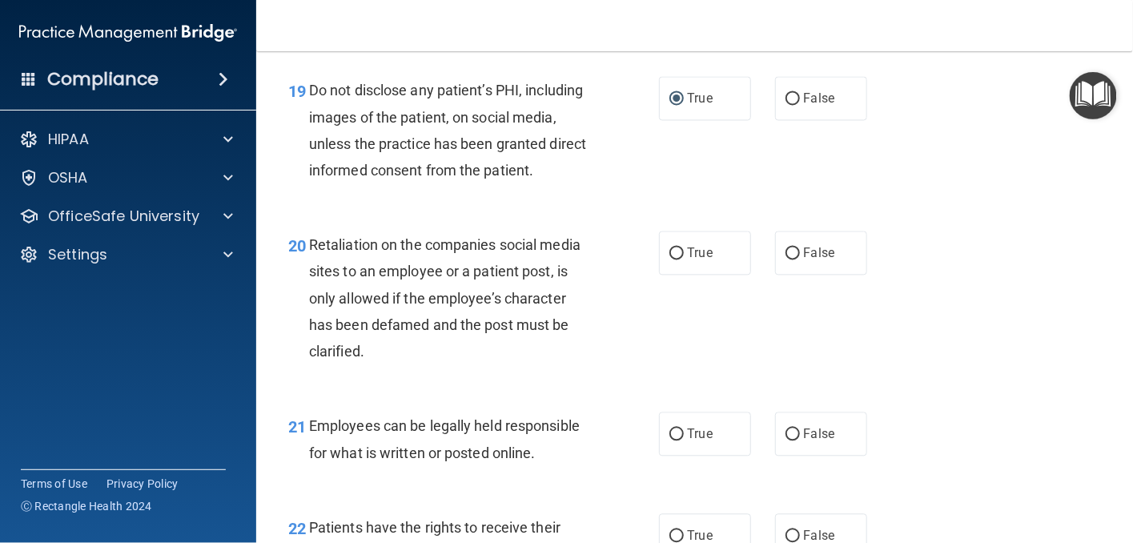
scroll to position [3123, 0]
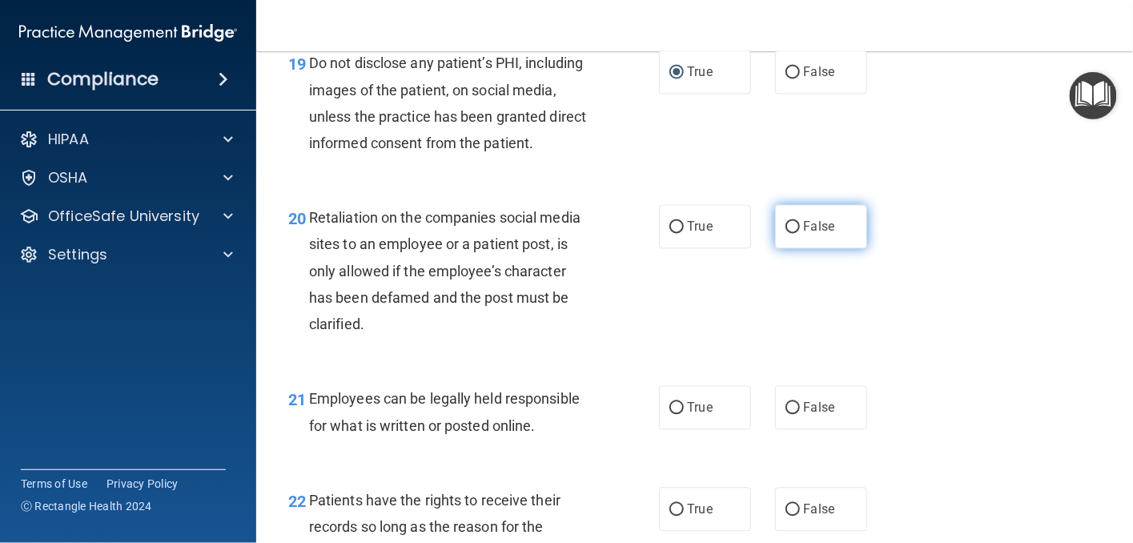
click at [787, 233] on input "False" at bounding box center [793, 227] width 14 height 12
radio input "true"
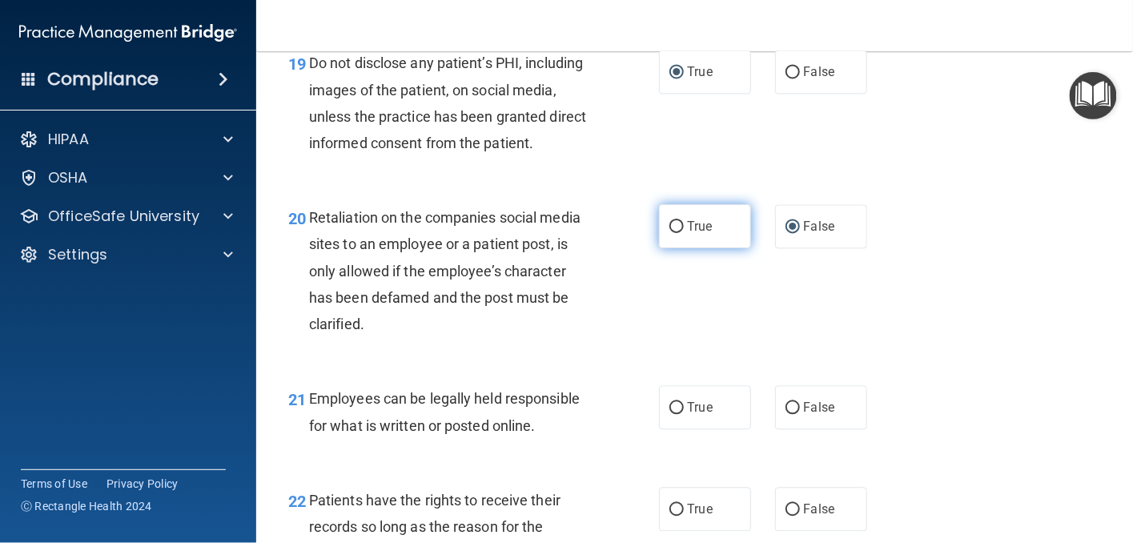
click at [669, 233] on input "True" at bounding box center [676, 227] width 14 height 12
radio input "true"
radio input "false"
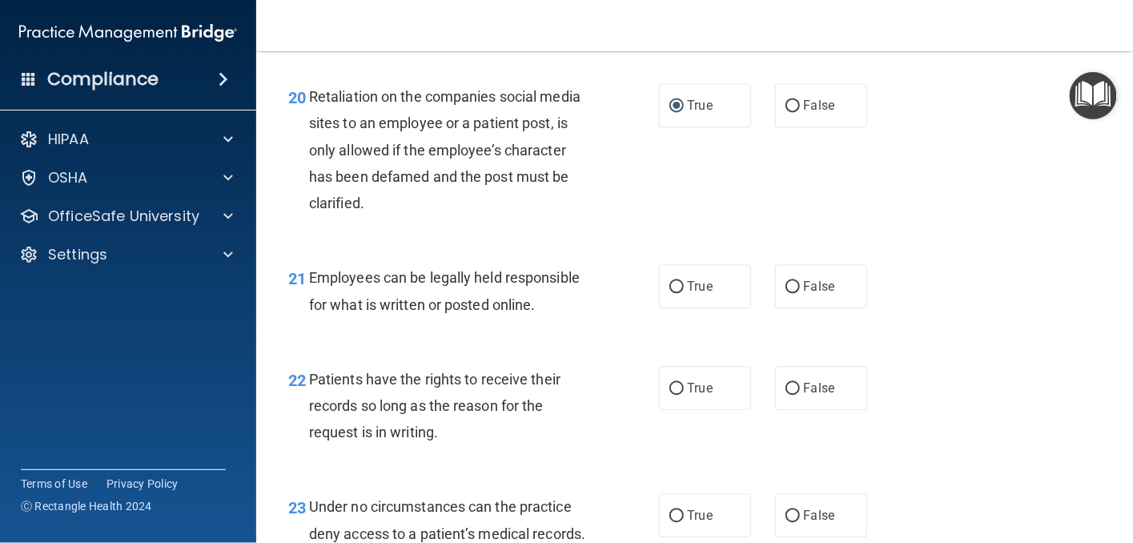
scroll to position [3283, 0]
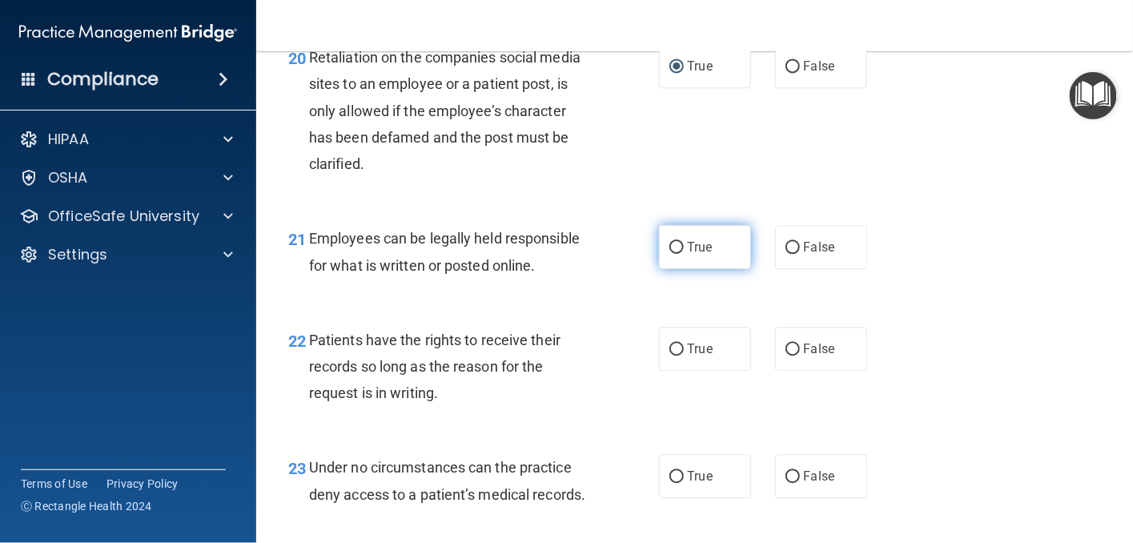
click at [671, 254] on input "True" at bounding box center [676, 248] width 14 height 12
radio input "true"
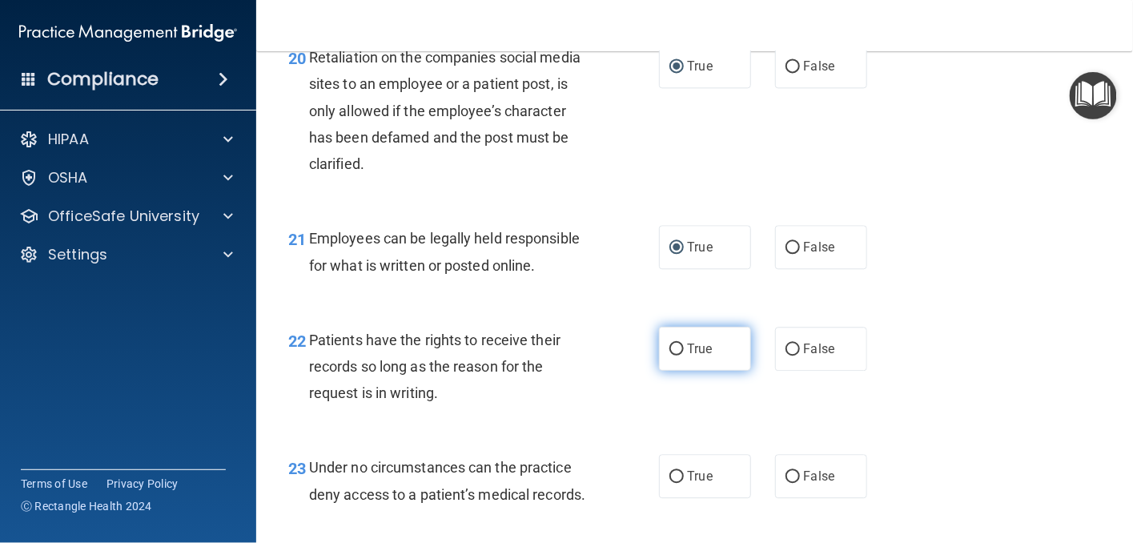
click at [669, 356] on input "True" at bounding box center [676, 350] width 14 height 12
radio input "true"
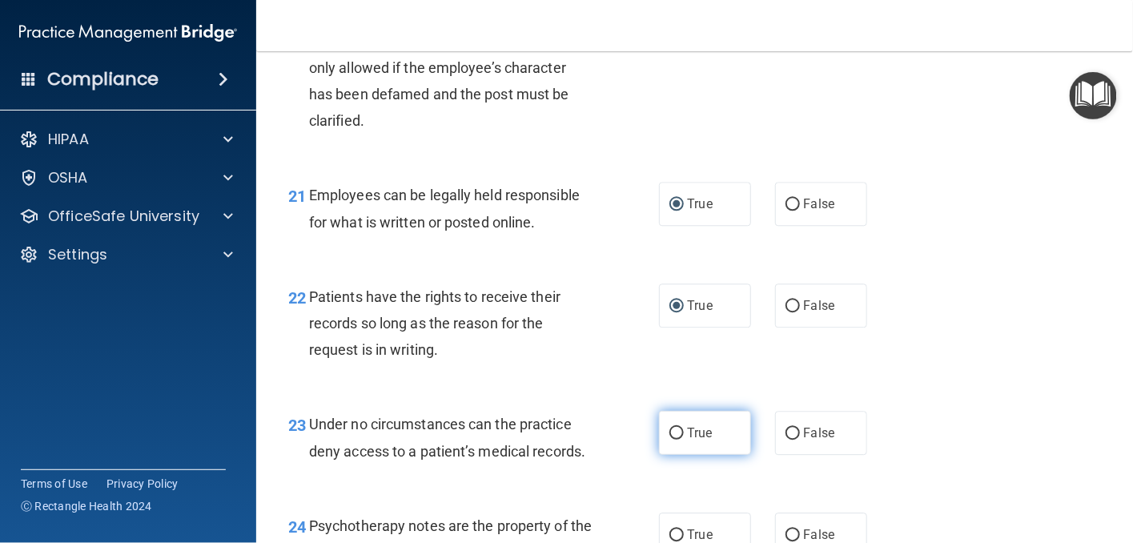
scroll to position [3443, 0]
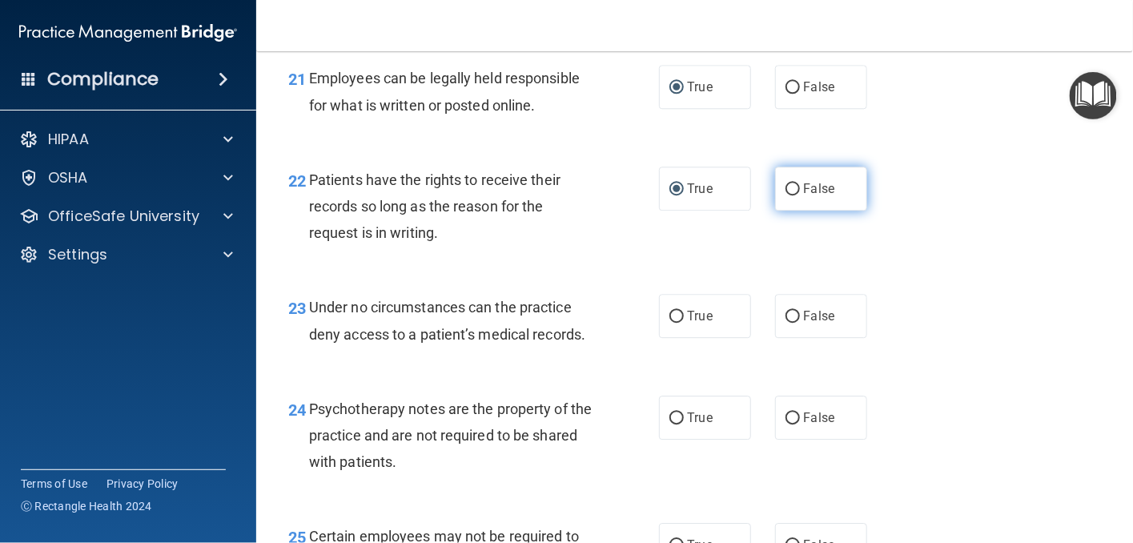
click at [786, 195] on input "False" at bounding box center [793, 189] width 14 height 12
radio input "true"
radio input "false"
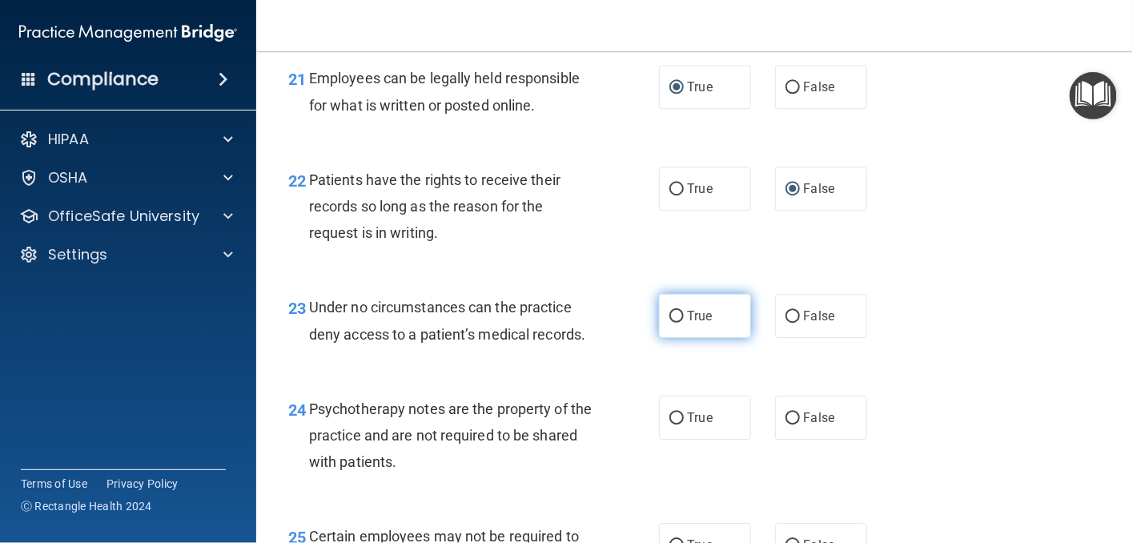
click at [661, 338] on label "True" at bounding box center [705, 316] width 92 height 44
click at [669, 323] on input "True" at bounding box center [676, 317] width 14 height 12
radio input "true"
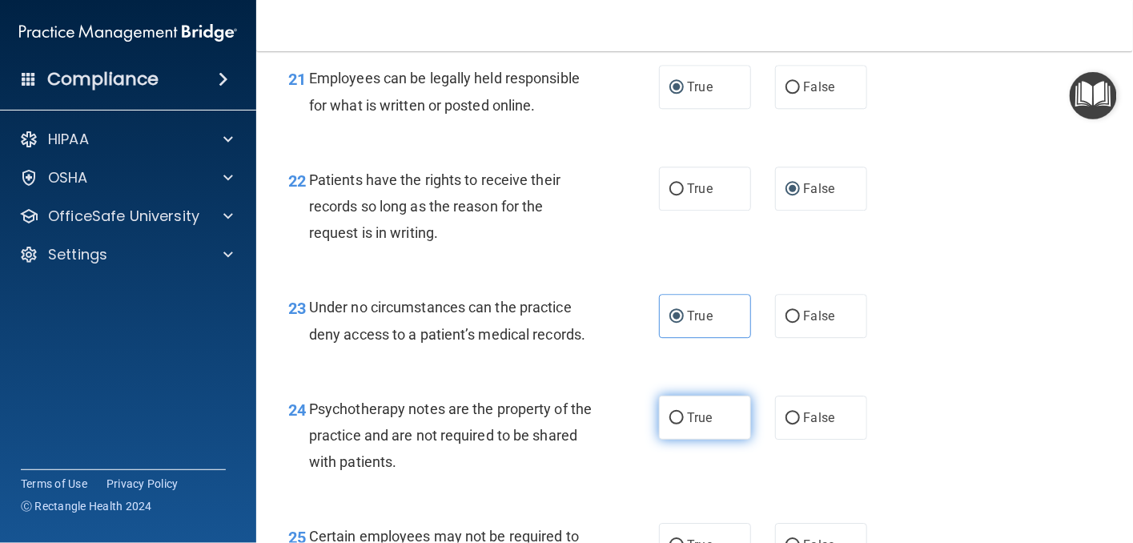
click at [669, 424] on input "True" at bounding box center [676, 418] width 14 height 12
radio input "true"
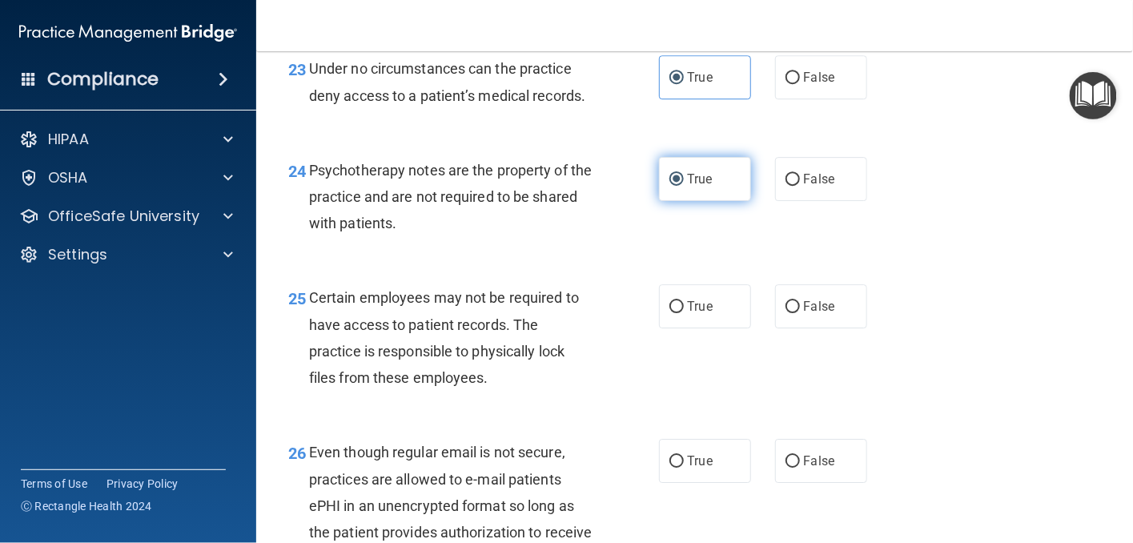
scroll to position [3683, 0]
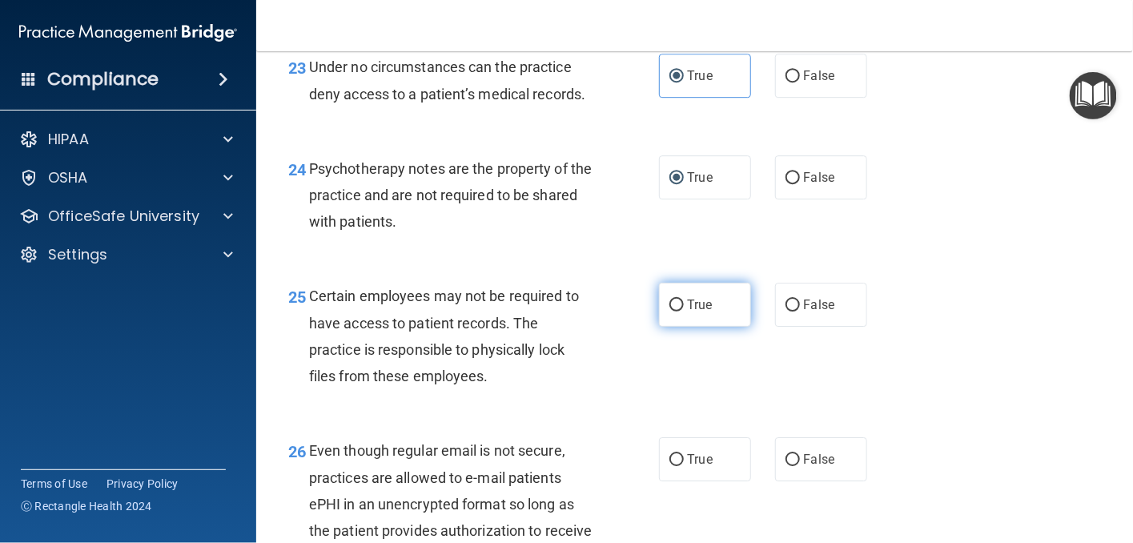
click at [669, 311] on input "True" at bounding box center [676, 305] width 14 height 12
radio input "true"
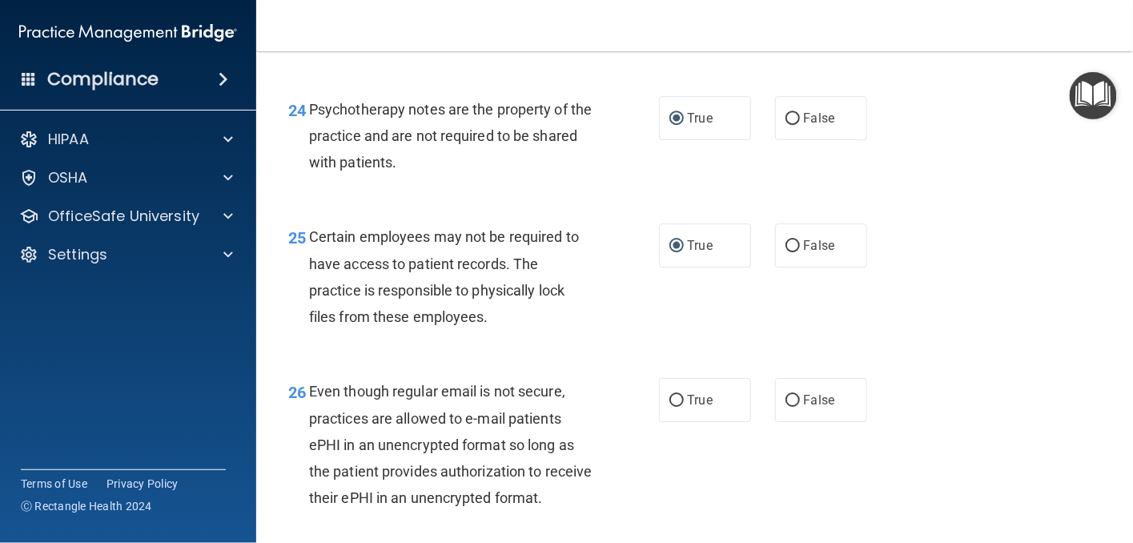
scroll to position [3924, 0]
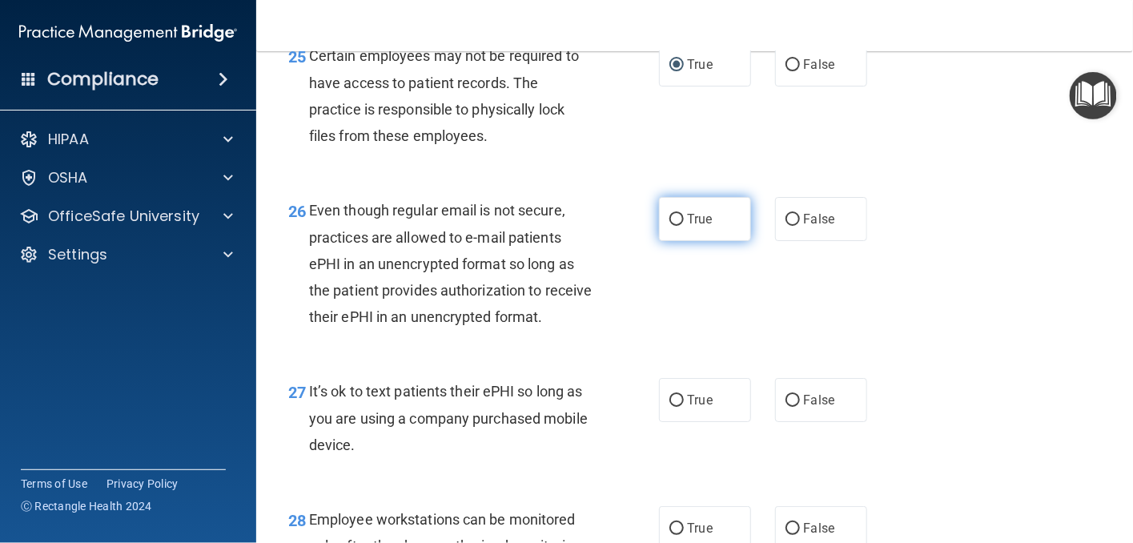
click at [669, 226] on input "True" at bounding box center [676, 220] width 14 height 12
radio input "true"
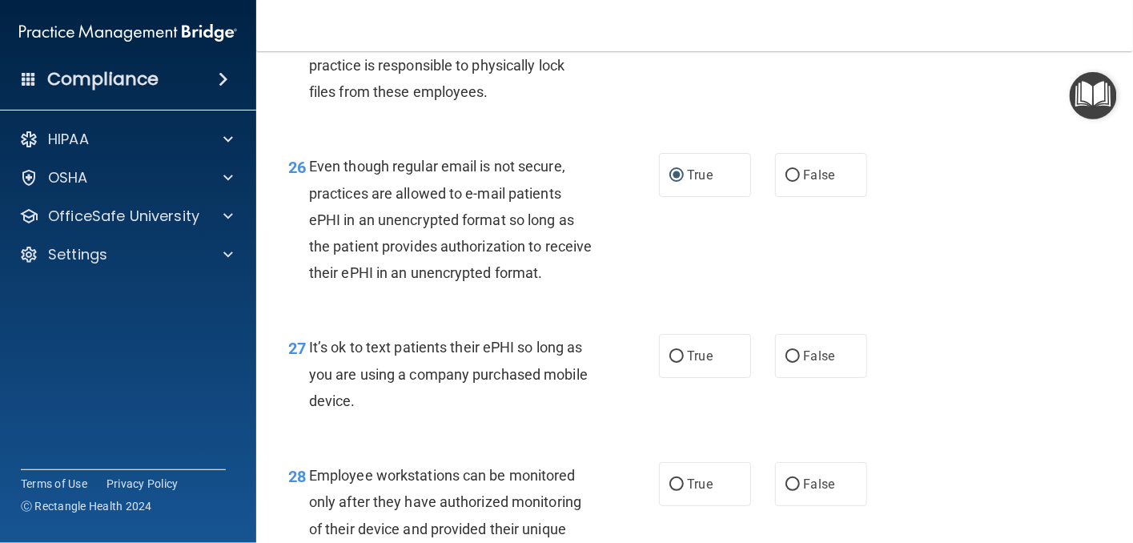
scroll to position [4164, 0]
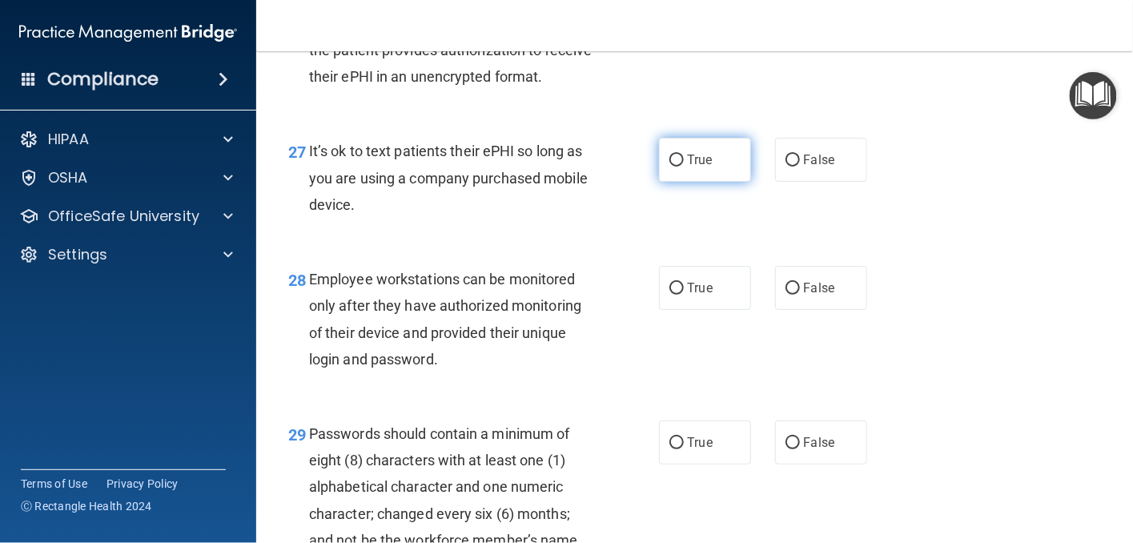
click at [669, 167] on input "True" at bounding box center [676, 161] width 14 height 12
radio input "true"
click at [669, 295] on input "True" at bounding box center [676, 289] width 14 height 12
radio input "true"
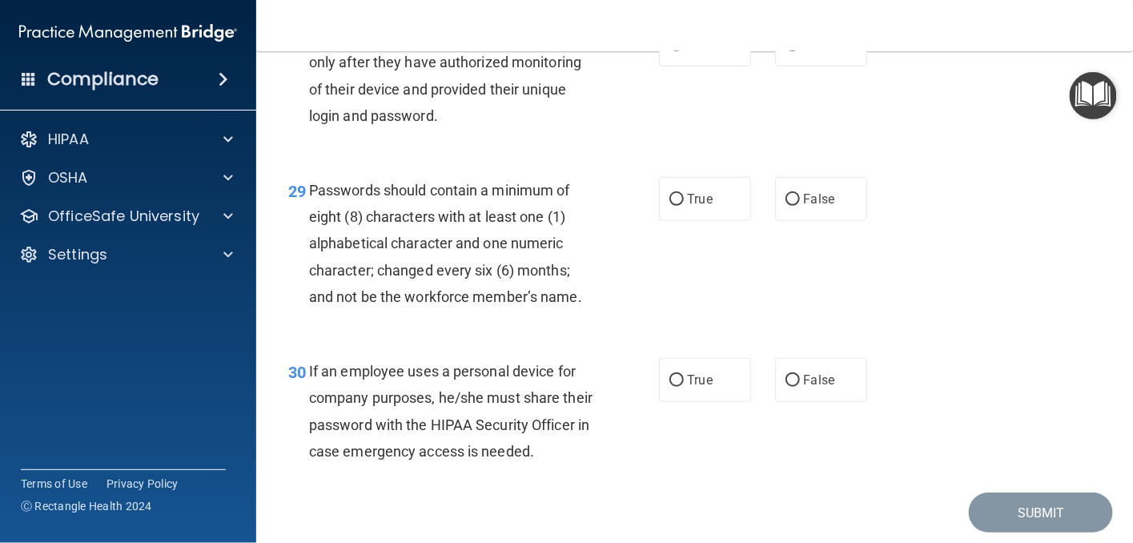
scroll to position [4484, 0]
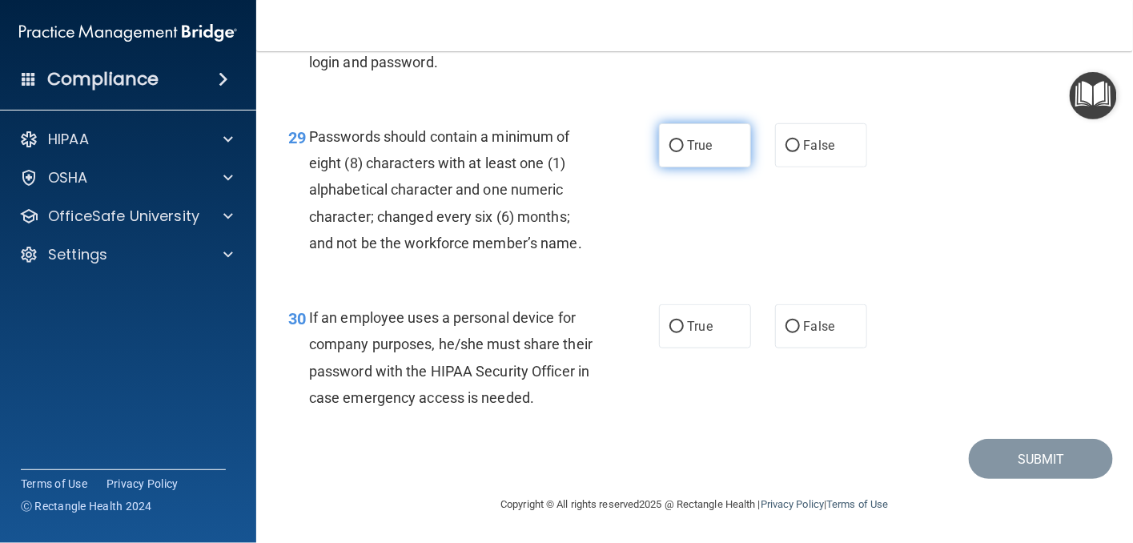
click at [670, 152] on input "True" at bounding box center [676, 146] width 14 height 12
radio input "true"
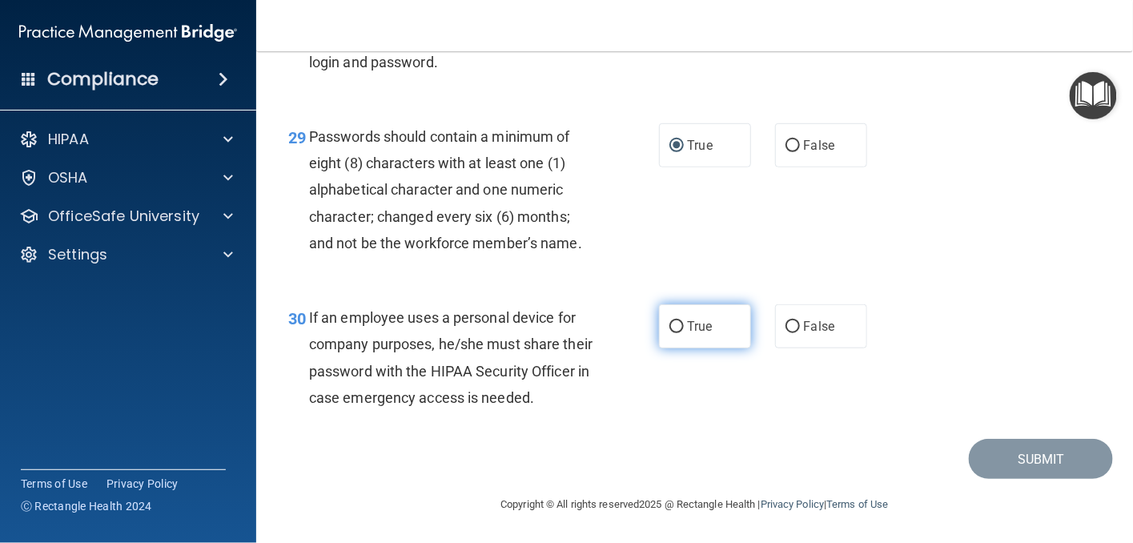
click at [669, 333] on input "True" at bounding box center [676, 327] width 14 height 12
radio input "true"
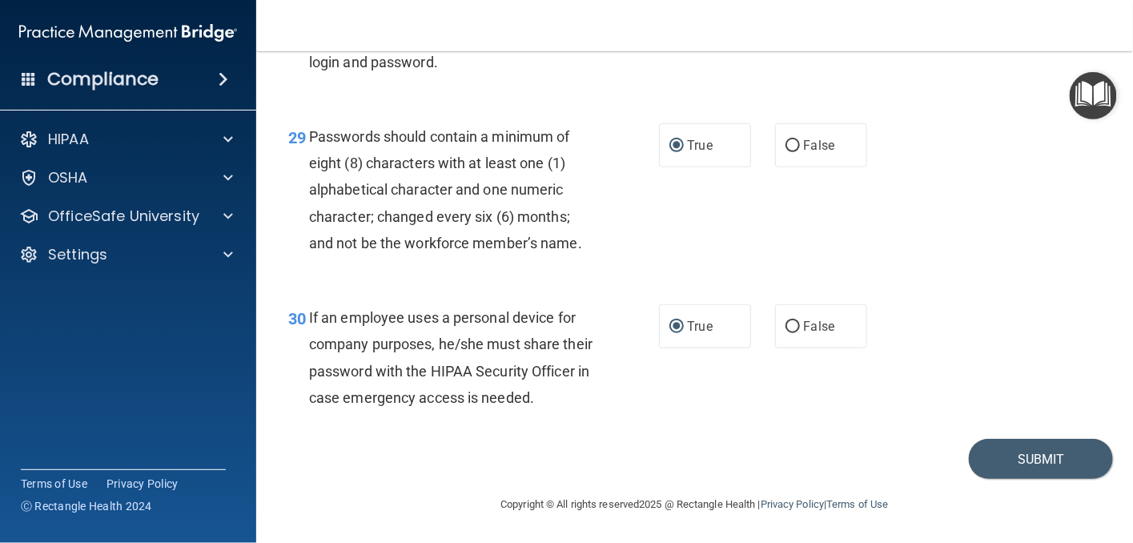
scroll to position [4566, 0]
click at [1015, 460] on button "Submit" at bounding box center [1041, 459] width 144 height 41
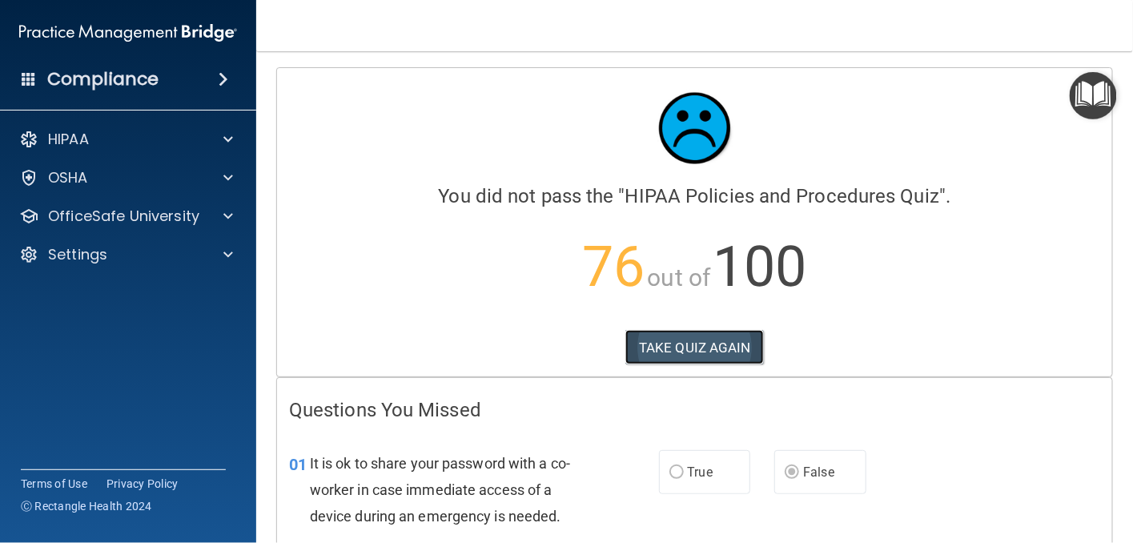
click at [694, 338] on button "TAKE QUIZ AGAIN" at bounding box center [694, 347] width 139 height 35
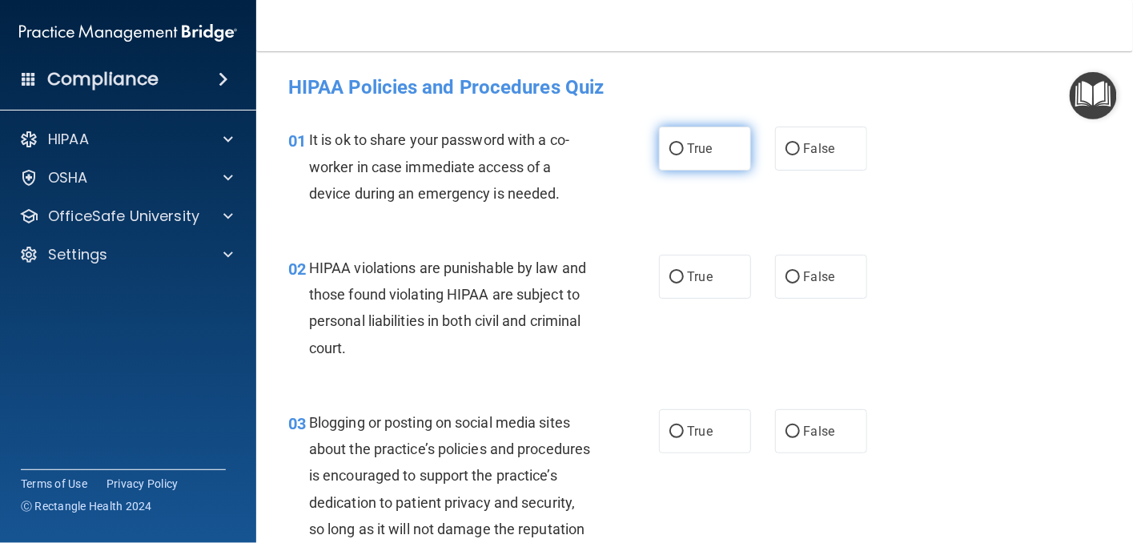
click at [669, 150] on input "True" at bounding box center [676, 149] width 14 height 12
radio input "true"
click at [673, 276] on input "True" at bounding box center [676, 277] width 14 height 12
radio input "true"
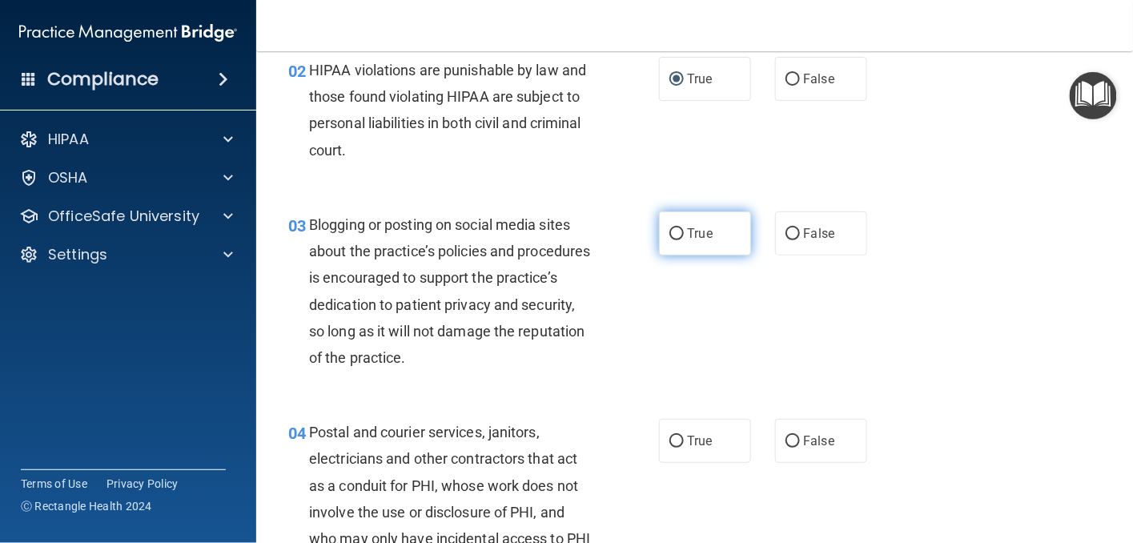
scroll to position [240, 0]
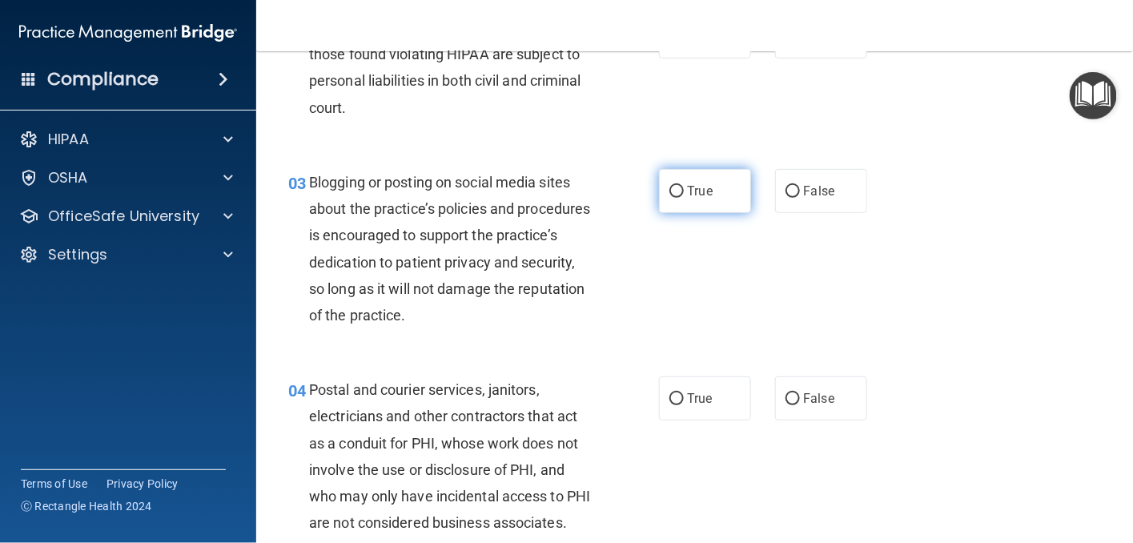
click at [669, 191] on input "True" at bounding box center [676, 192] width 14 height 12
radio input "true"
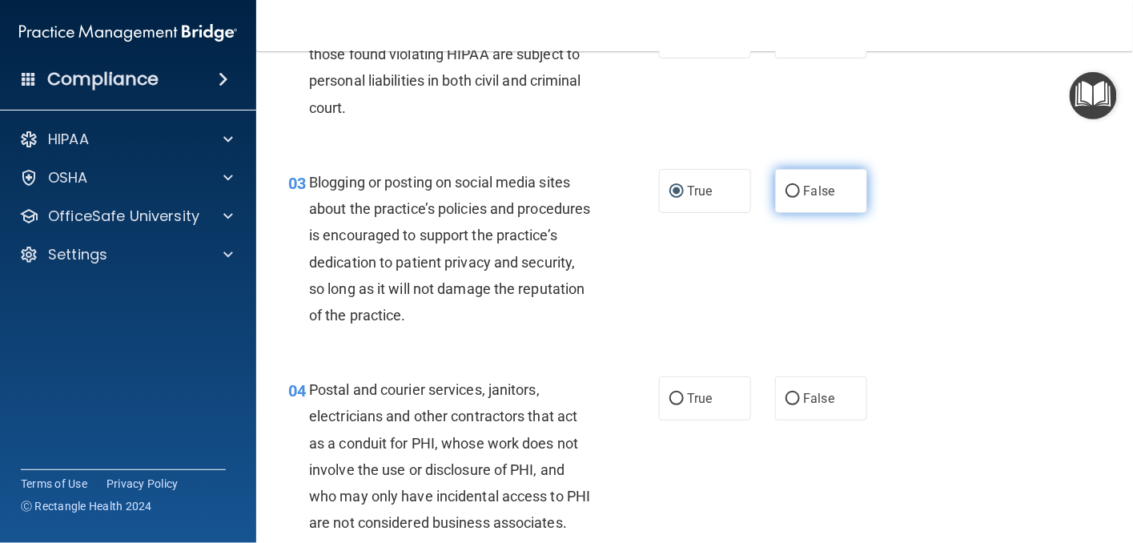
click at [781, 198] on label "False" at bounding box center [821, 191] width 92 height 44
click at [786, 198] on input "False" at bounding box center [793, 192] width 14 height 12
radio input "true"
radio input "false"
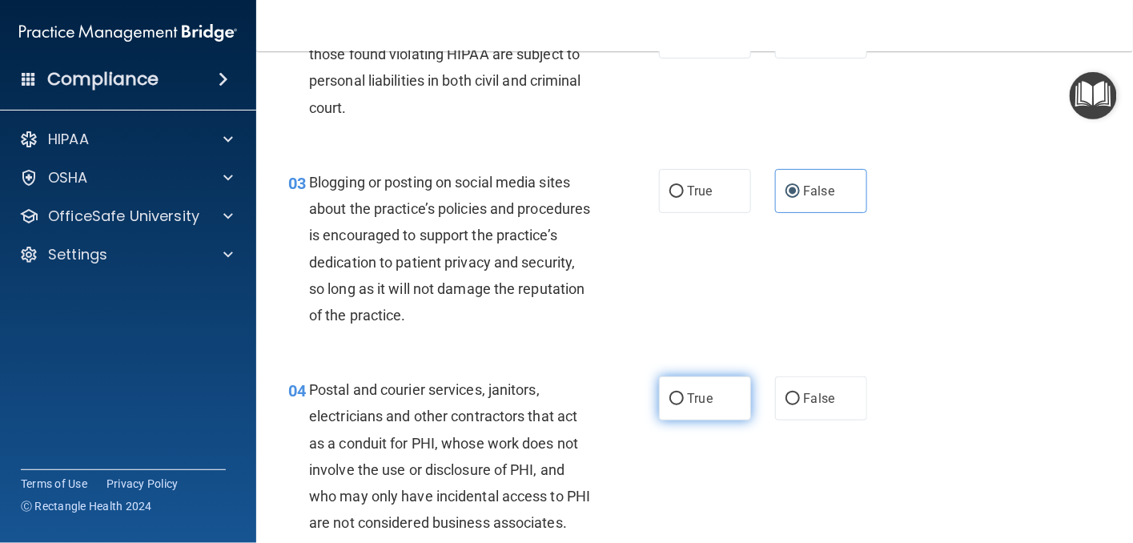
click at [669, 398] on input "True" at bounding box center [676, 399] width 14 height 12
radio input "true"
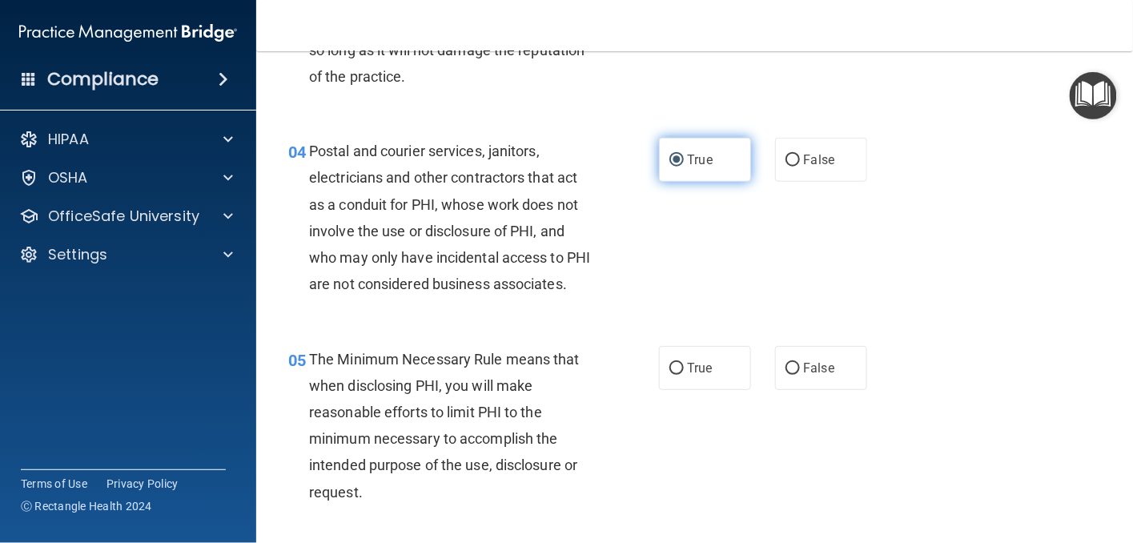
scroll to position [480, 0]
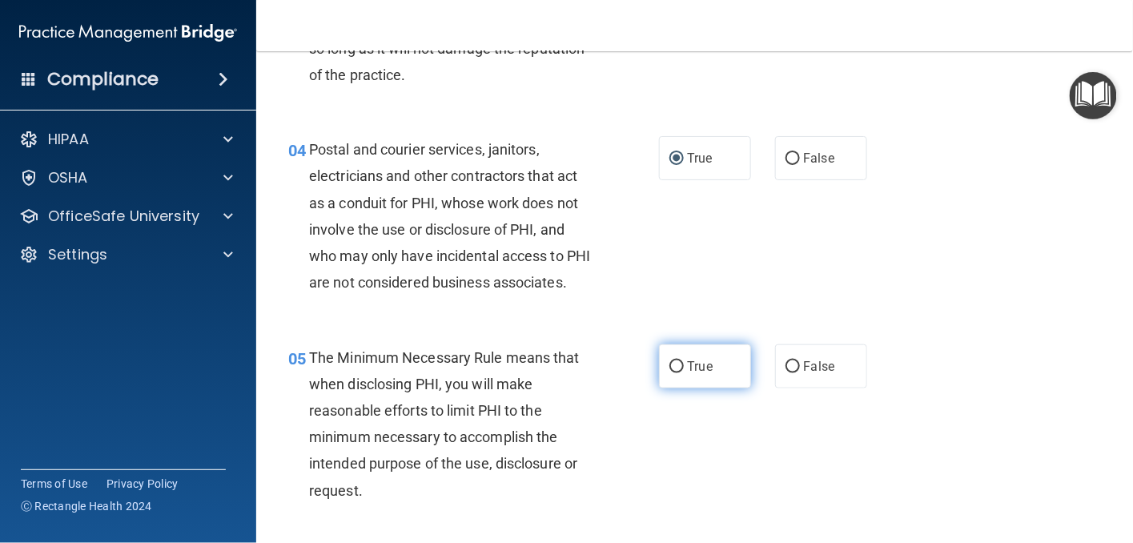
click at [669, 373] on input "True" at bounding box center [676, 367] width 14 height 12
radio input "true"
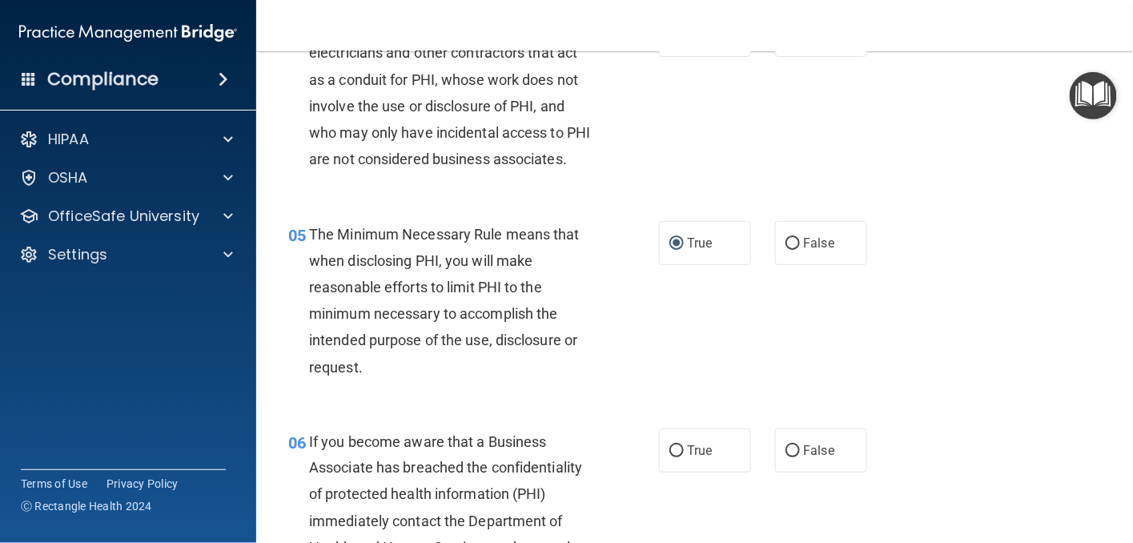
scroll to position [641, 0]
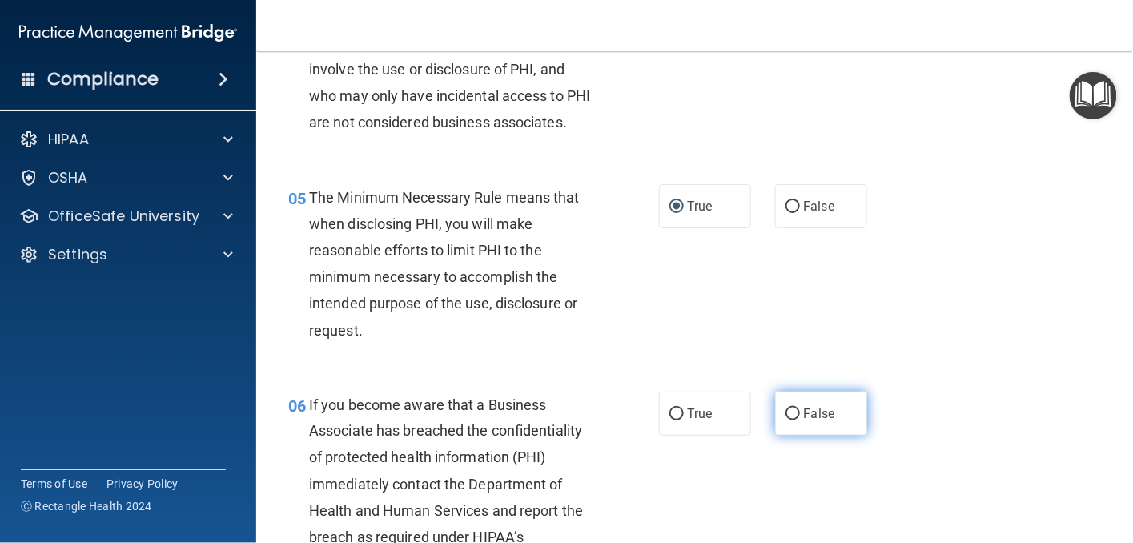
click at [786, 420] on input "False" at bounding box center [793, 414] width 14 height 12
radio input "true"
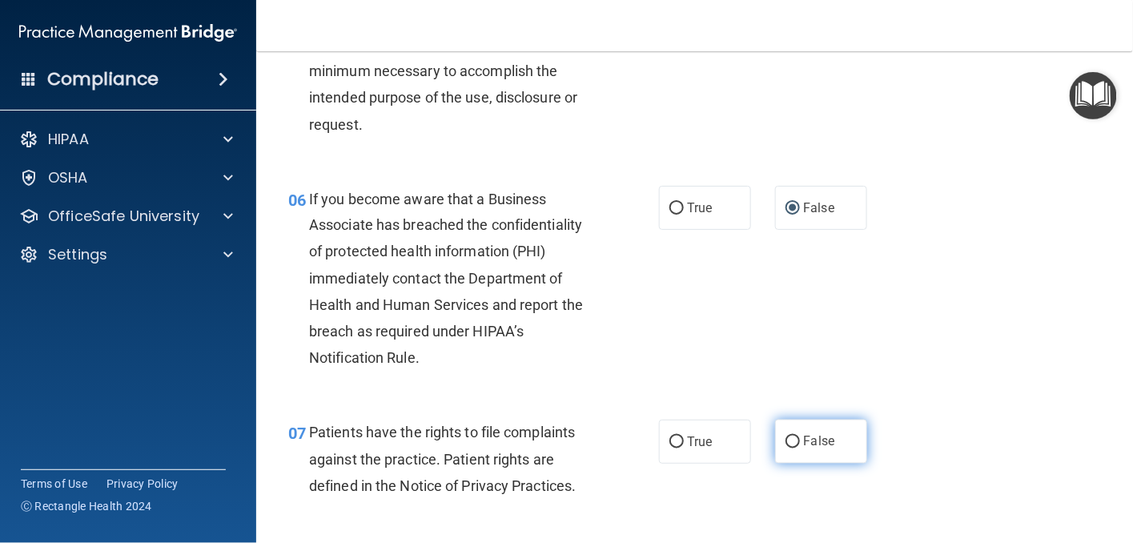
scroll to position [881, 0]
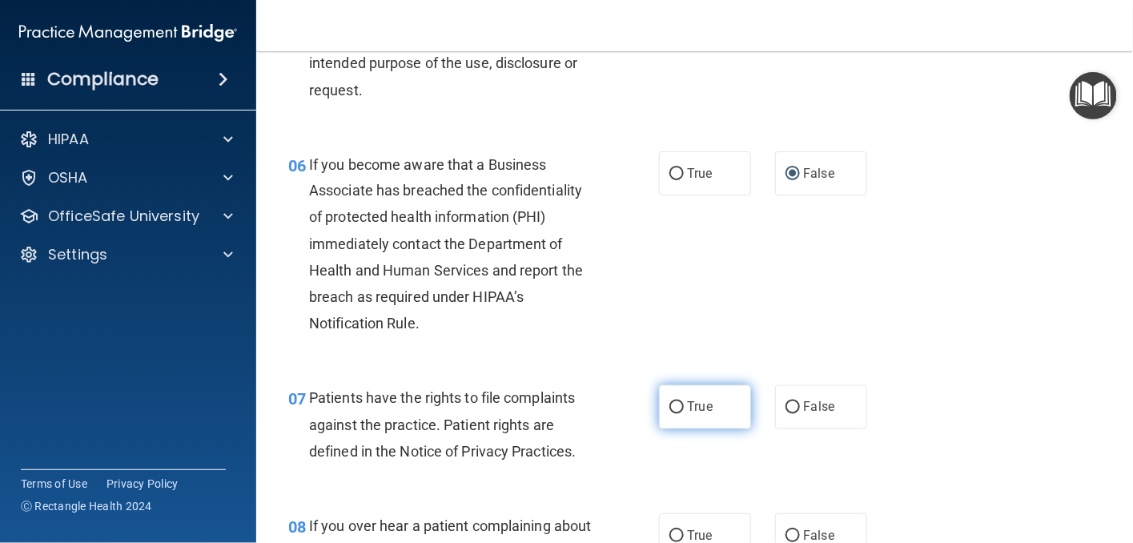
click at [669, 414] on input "True" at bounding box center [676, 408] width 14 height 12
radio input "true"
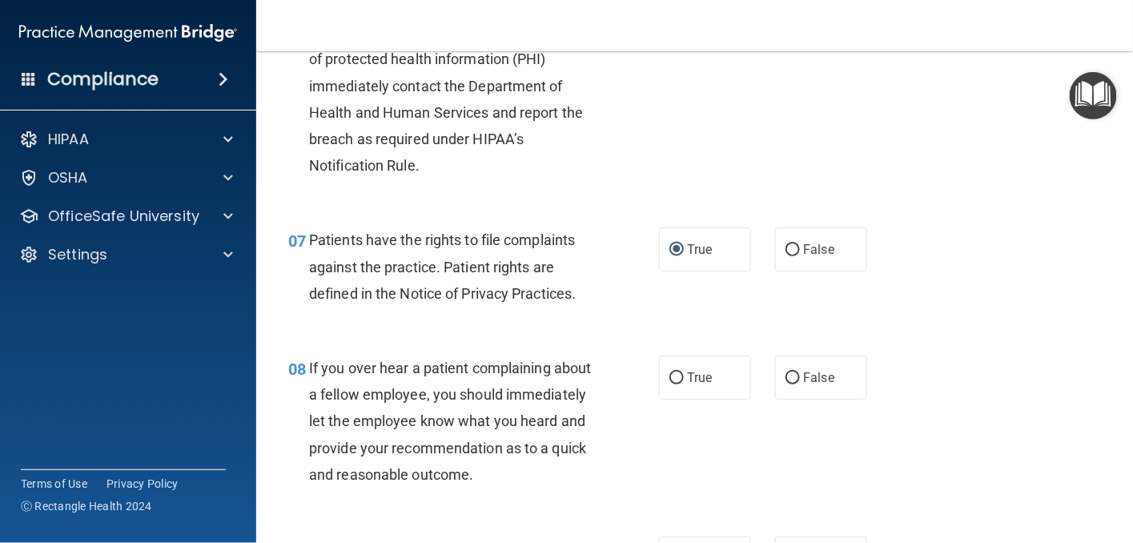
scroll to position [1041, 0]
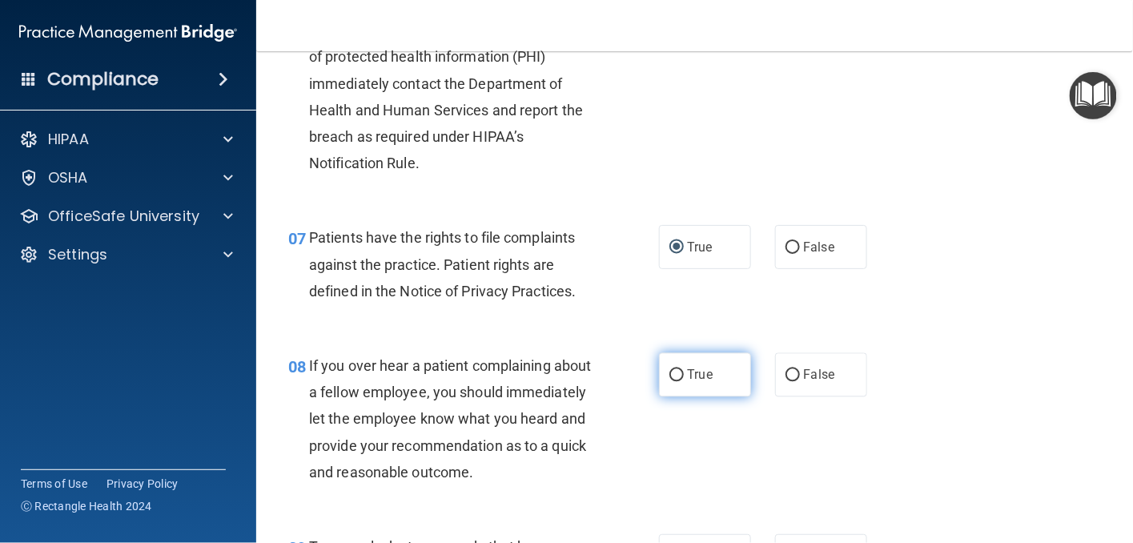
click at [669, 382] on input "True" at bounding box center [676, 376] width 14 height 12
radio input "true"
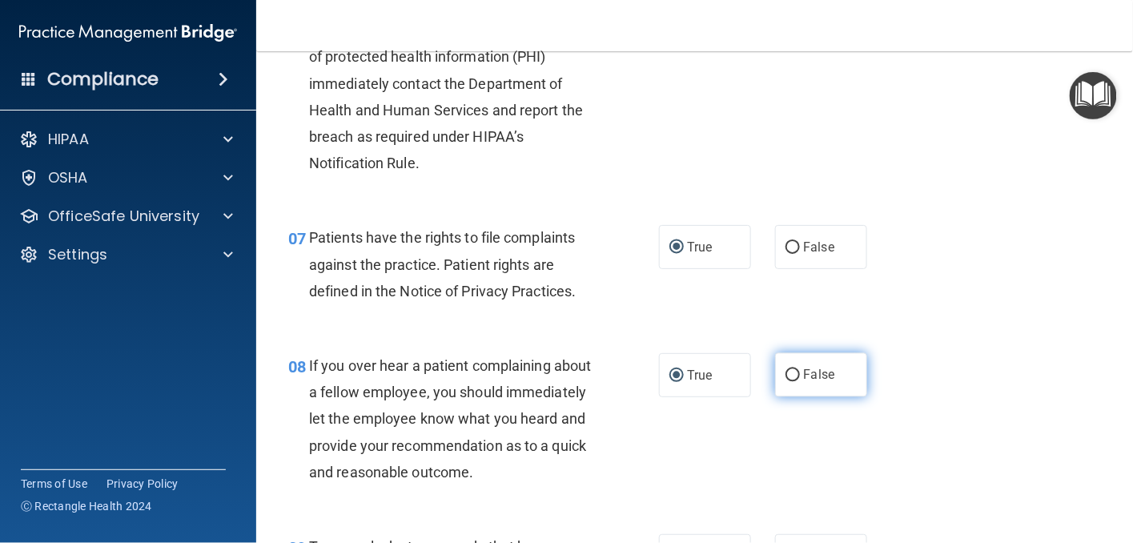
click at [786, 382] on input "False" at bounding box center [793, 376] width 14 height 12
radio input "true"
radio input "false"
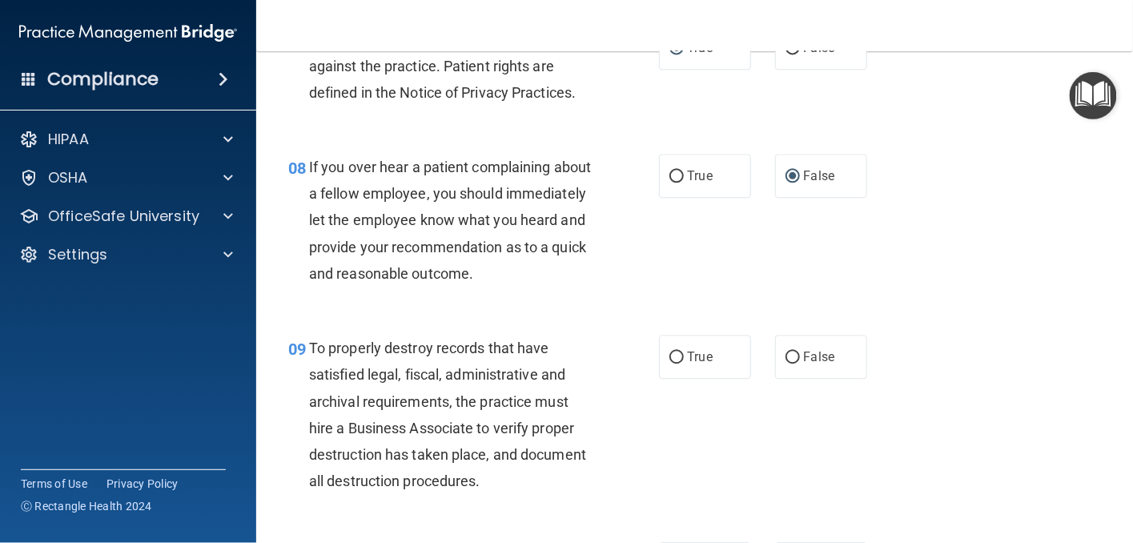
scroll to position [1281, 0]
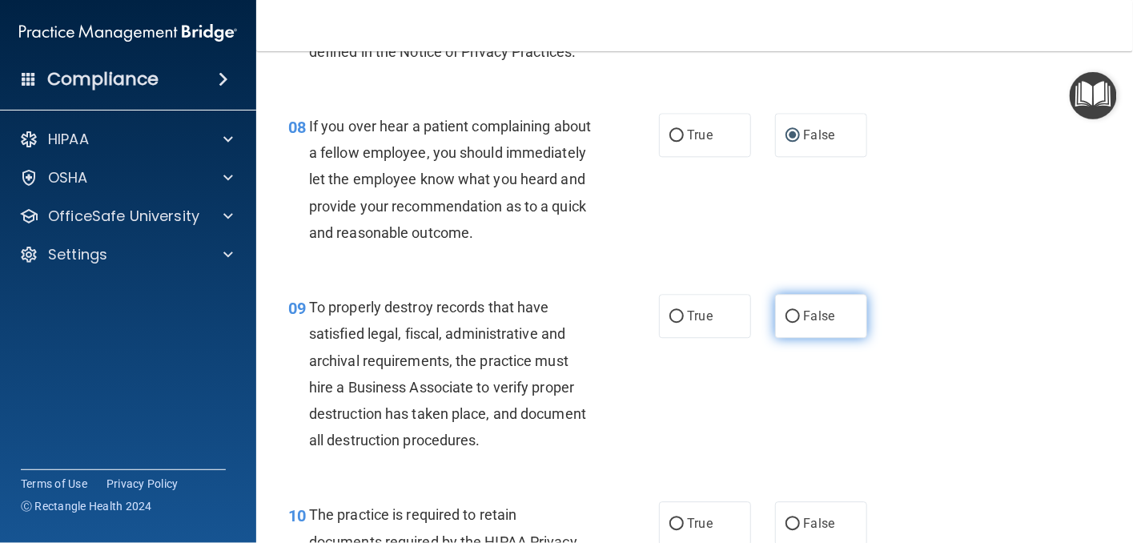
click at [777, 338] on label "False" at bounding box center [821, 316] width 92 height 44
click at [786, 323] on input "False" at bounding box center [793, 317] width 14 height 12
radio input "true"
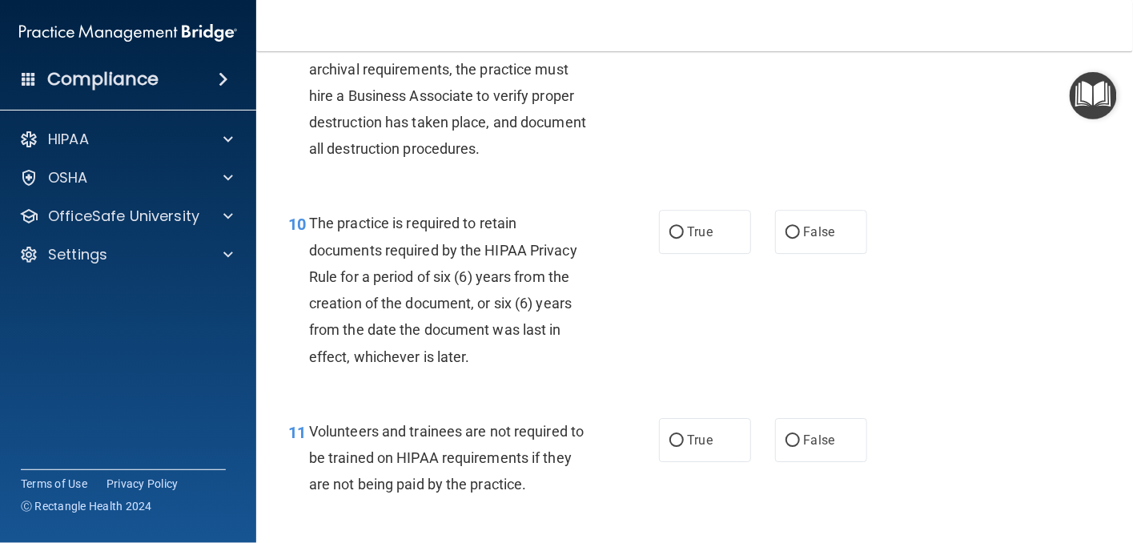
scroll to position [1601, 0]
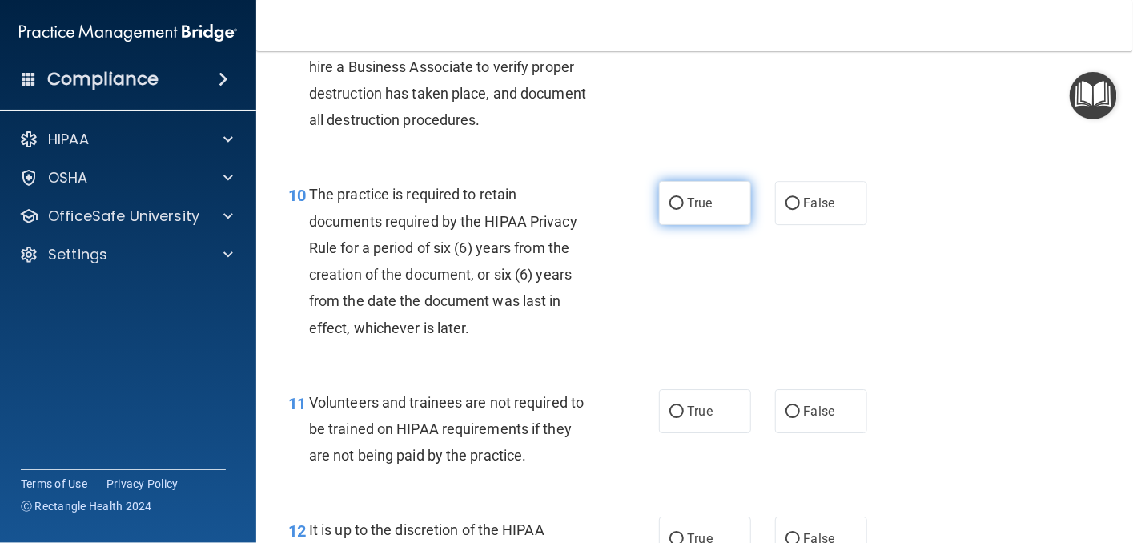
click at [669, 210] on input "True" at bounding box center [676, 204] width 14 height 12
radio input "true"
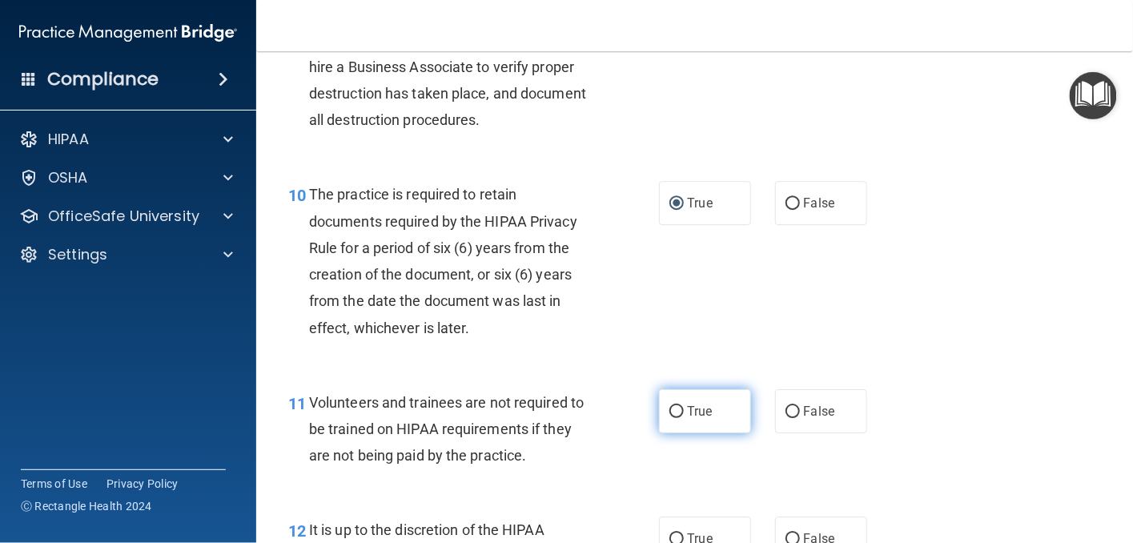
scroll to position [1682, 0]
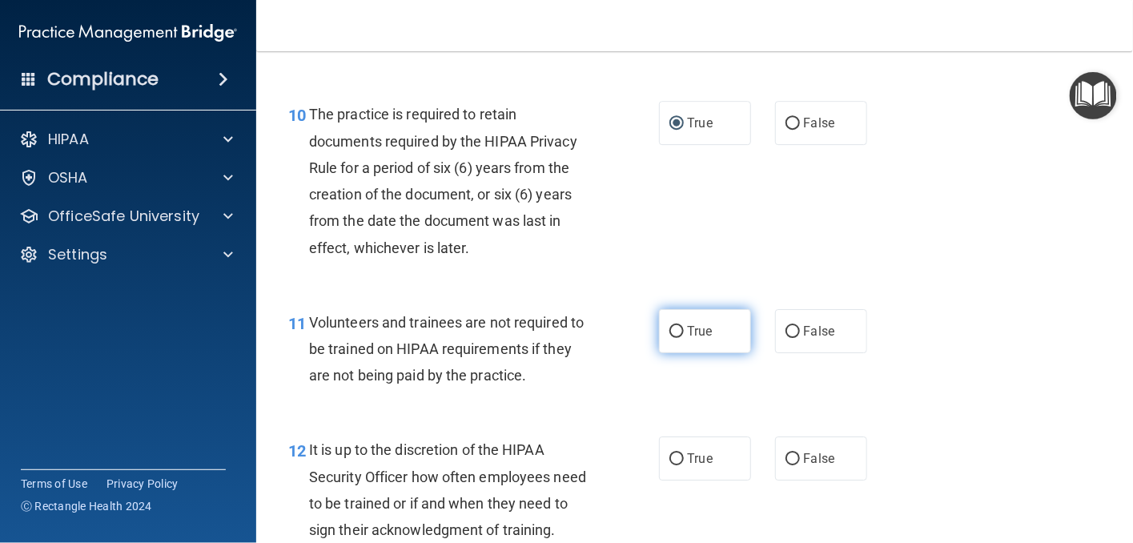
click at [669, 338] on input "True" at bounding box center [676, 332] width 14 height 12
radio input "true"
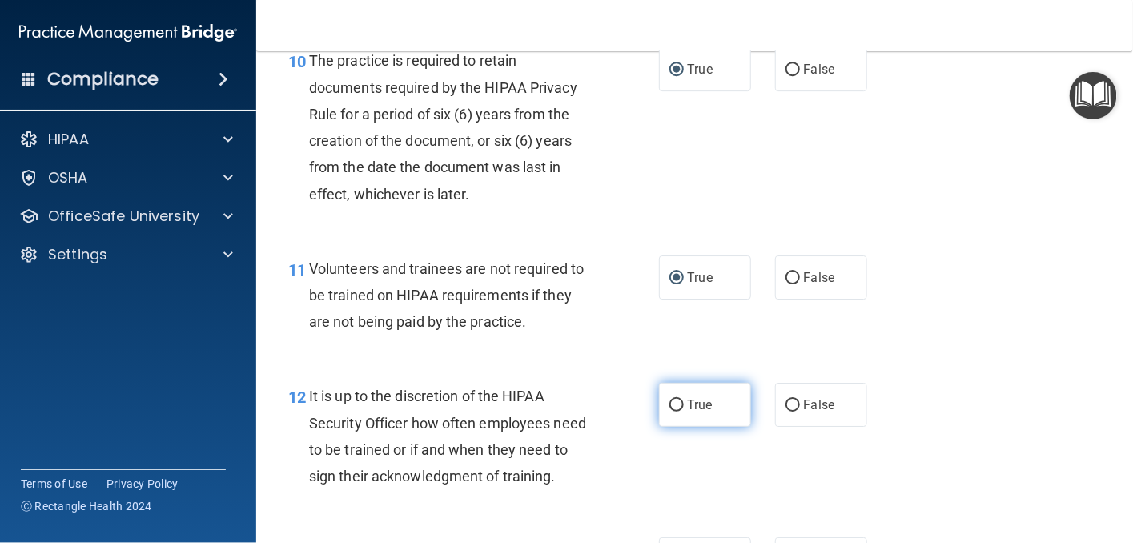
scroll to position [1842, 0]
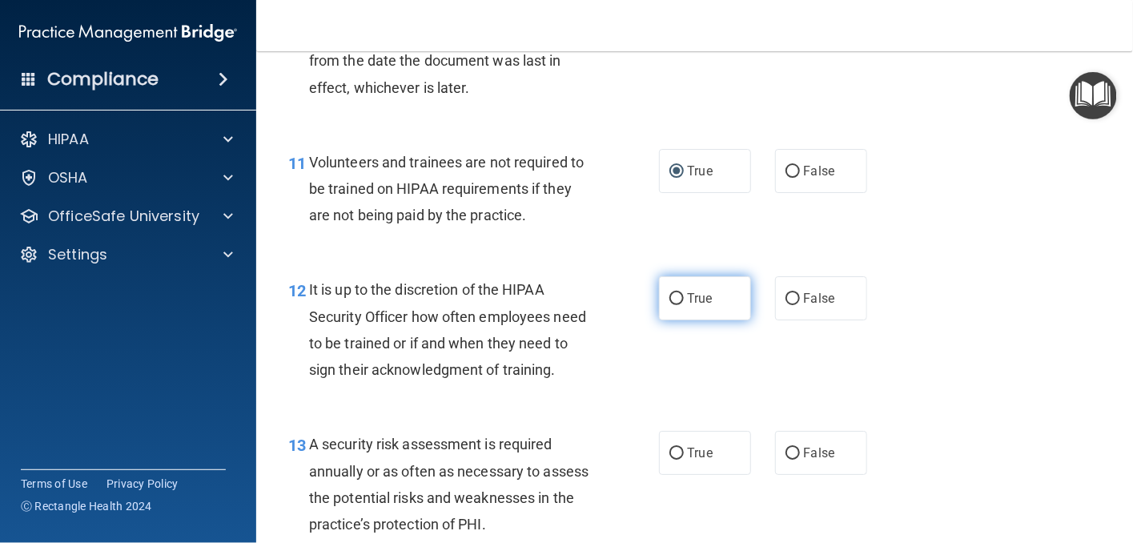
click at [669, 305] on input "True" at bounding box center [676, 299] width 14 height 12
radio input "true"
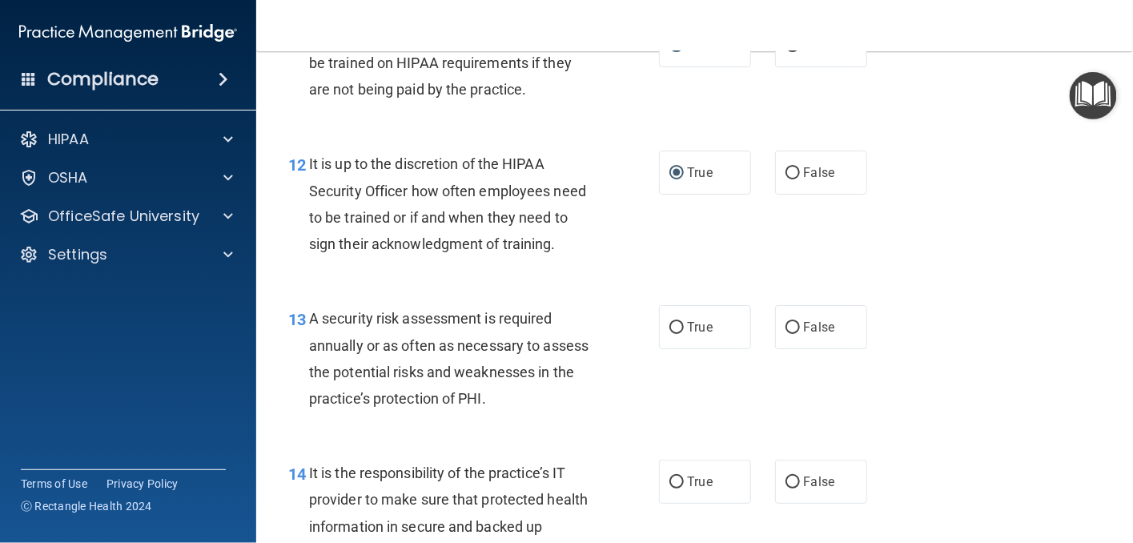
scroll to position [2002, 0]
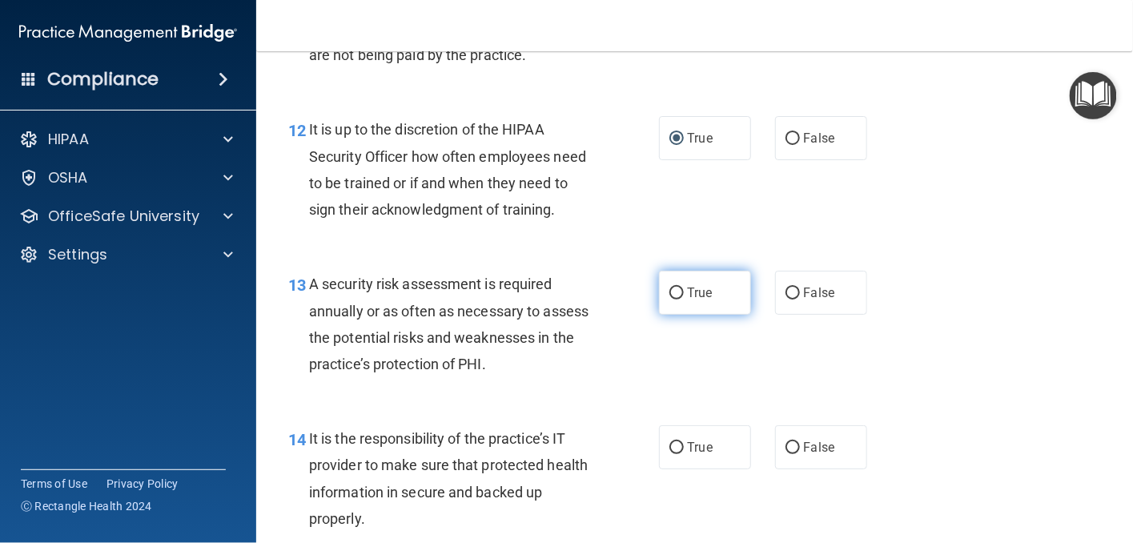
click at [670, 299] on input "True" at bounding box center [676, 293] width 14 height 12
radio input "true"
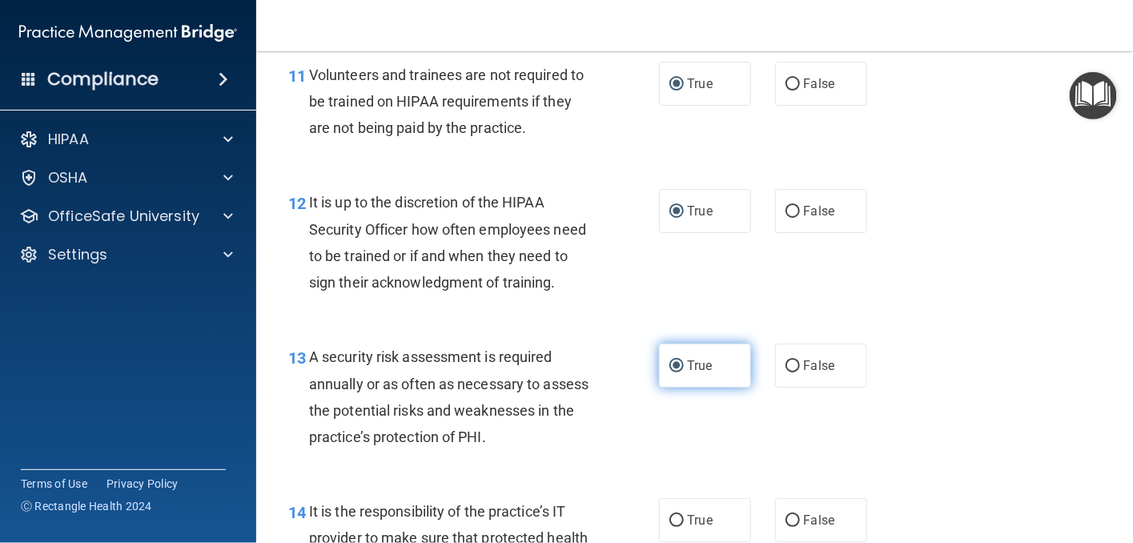
scroll to position [1842, 0]
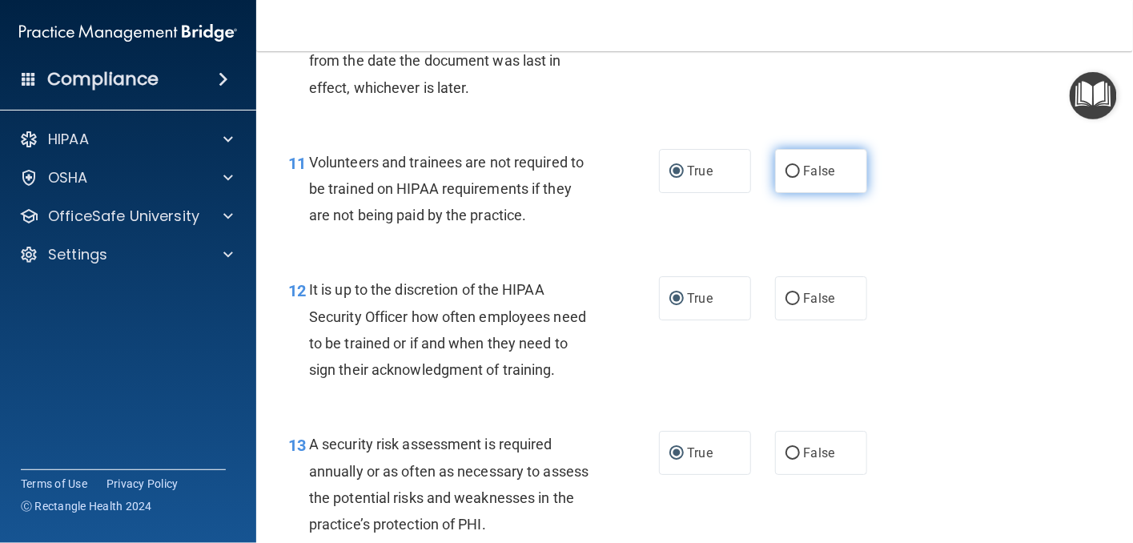
click at [786, 178] on input "False" at bounding box center [793, 172] width 14 height 12
radio input "true"
radio input "false"
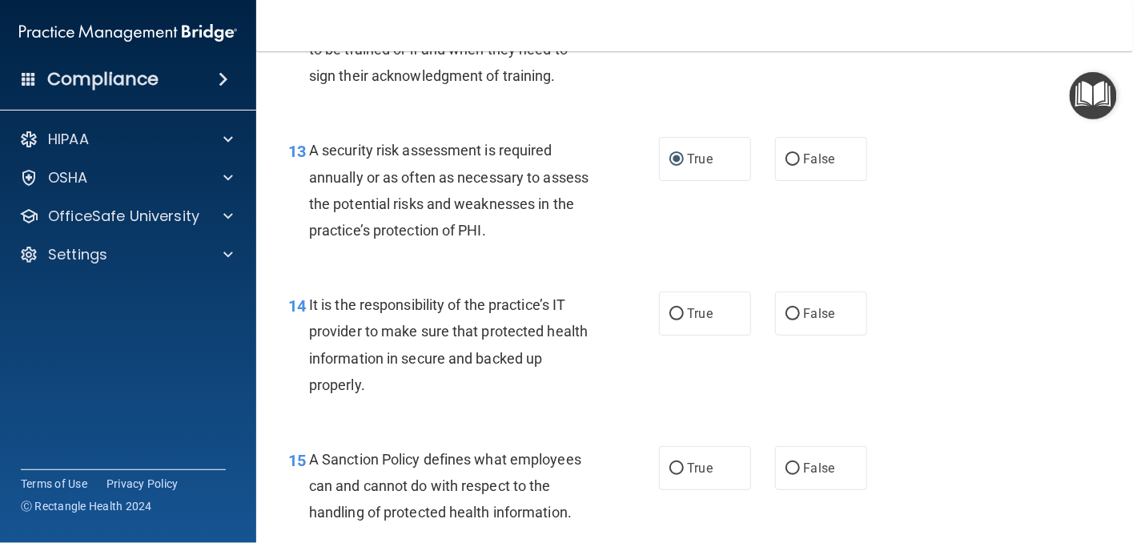
scroll to position [2162, 0]
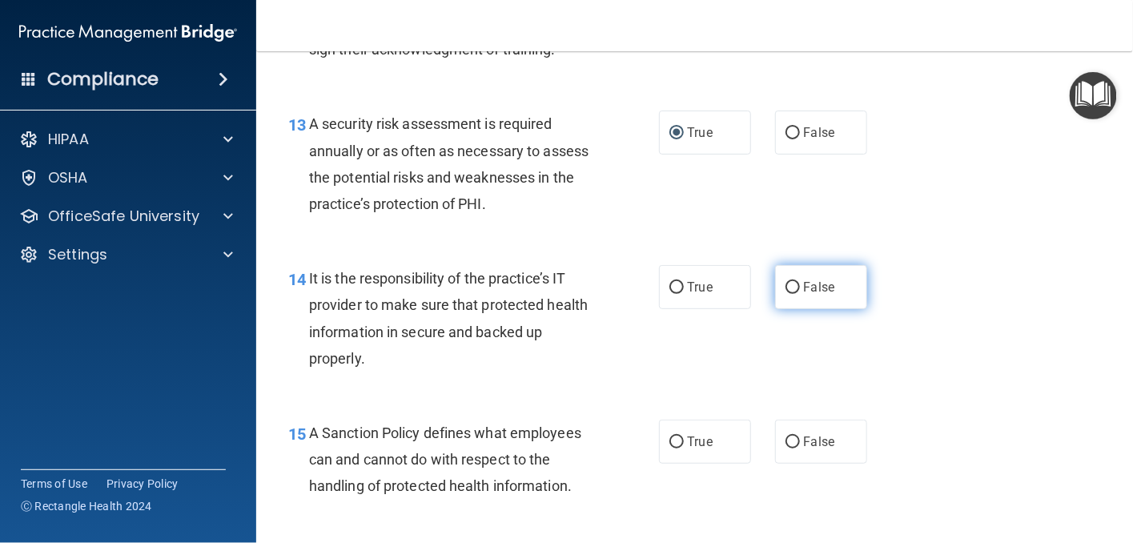
click at [786, 294] on input "False" at bounding box center [793, 288] width 14 height 12
radio input "true"
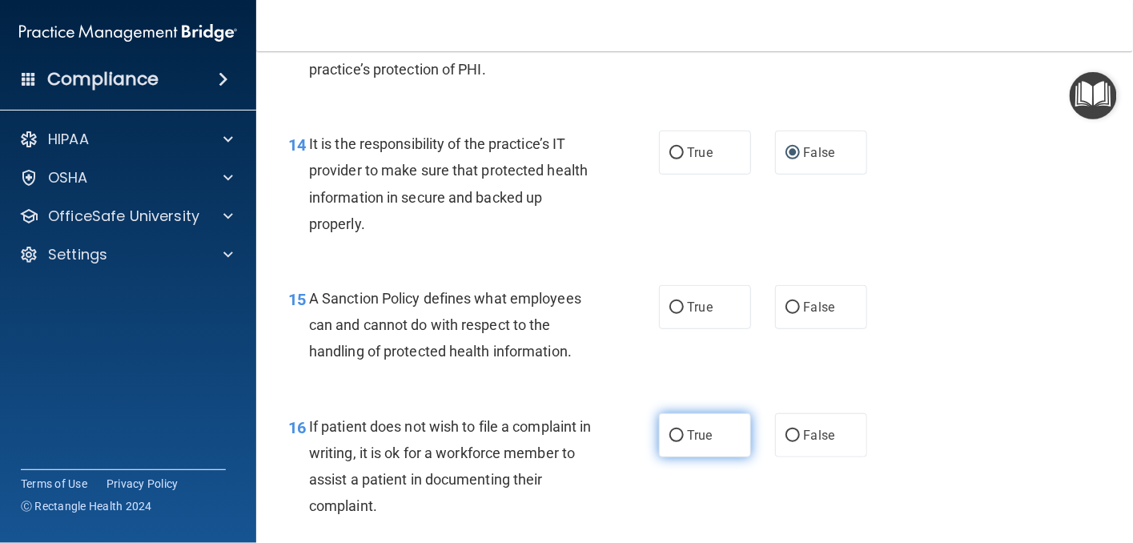
scroll to position [2322, 0]
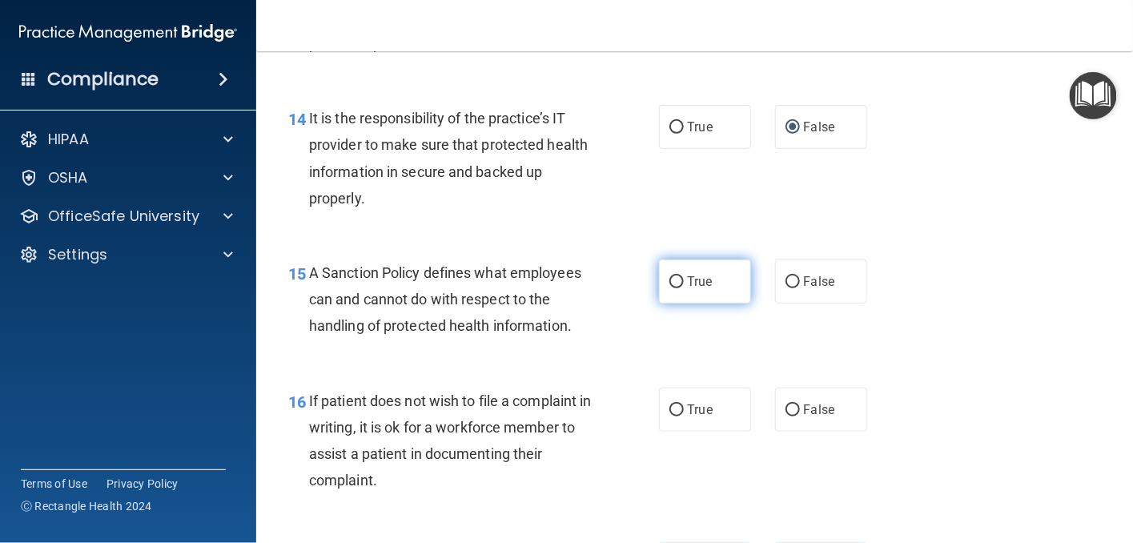
click at [669, 288] on input "True" at bounding box center [676, 282] width 14 height 12
radio input "true"
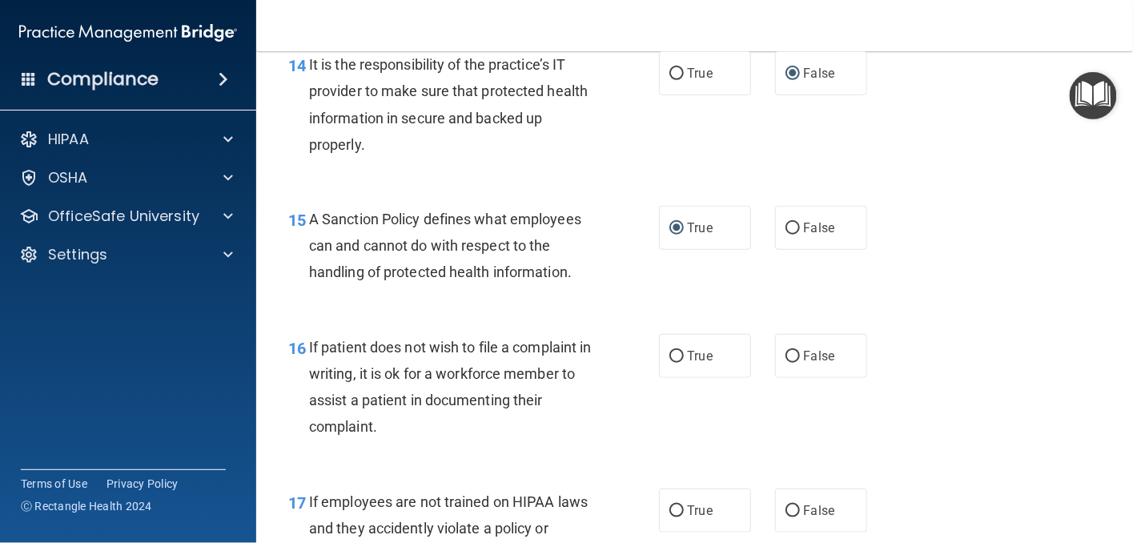
scroll to position [2402, 0]
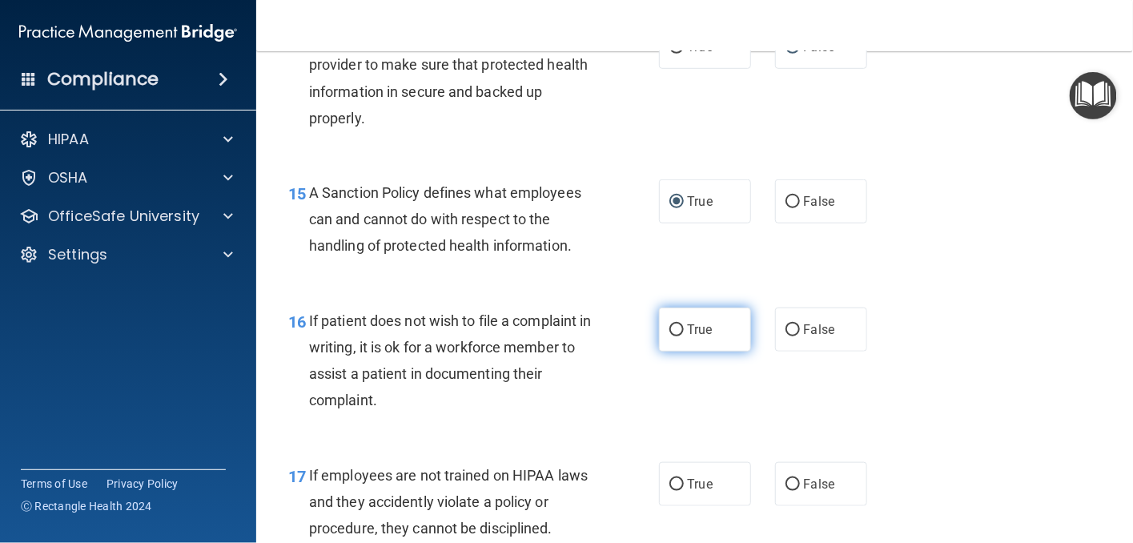
click at [669, 336] on input "True" at bounding box center [676, 330] width 14 height 12
radio input "true"
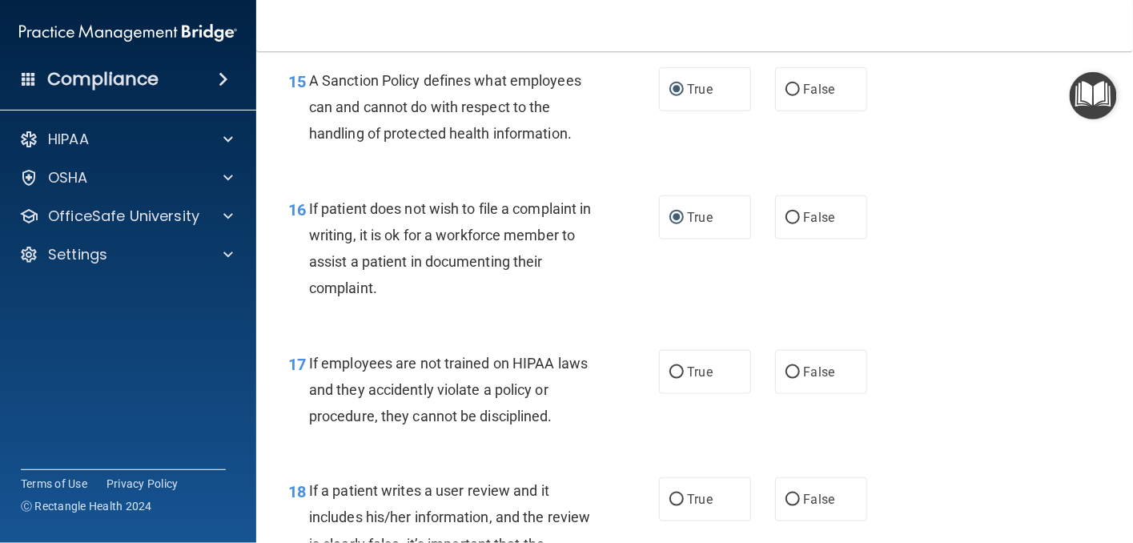
scroll to position [2562, 0]
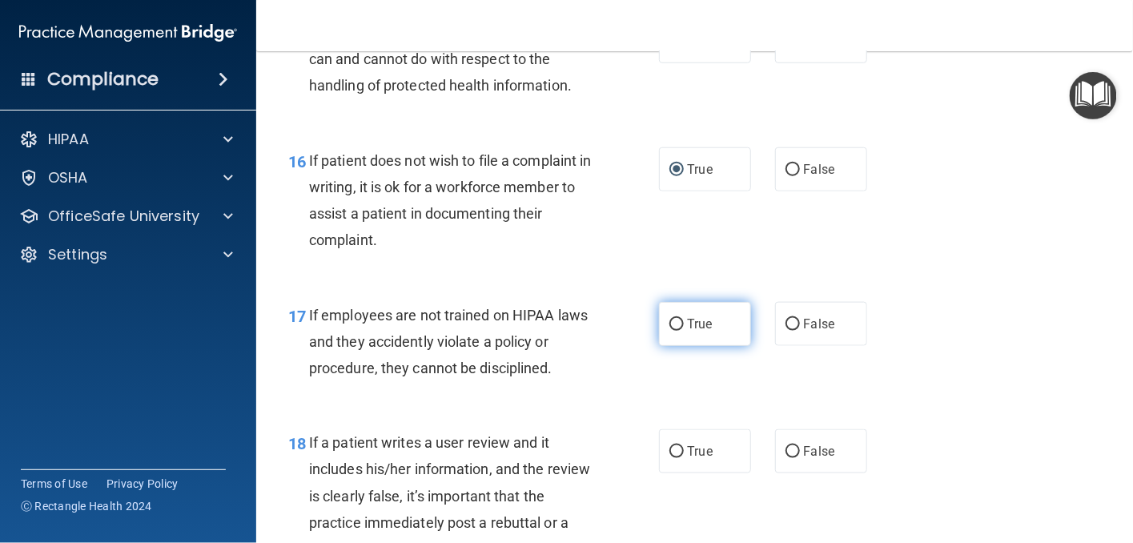
click at [673, 331] on input "True" at bounding box center [676, 325] width 14 height 12
radio input "true"
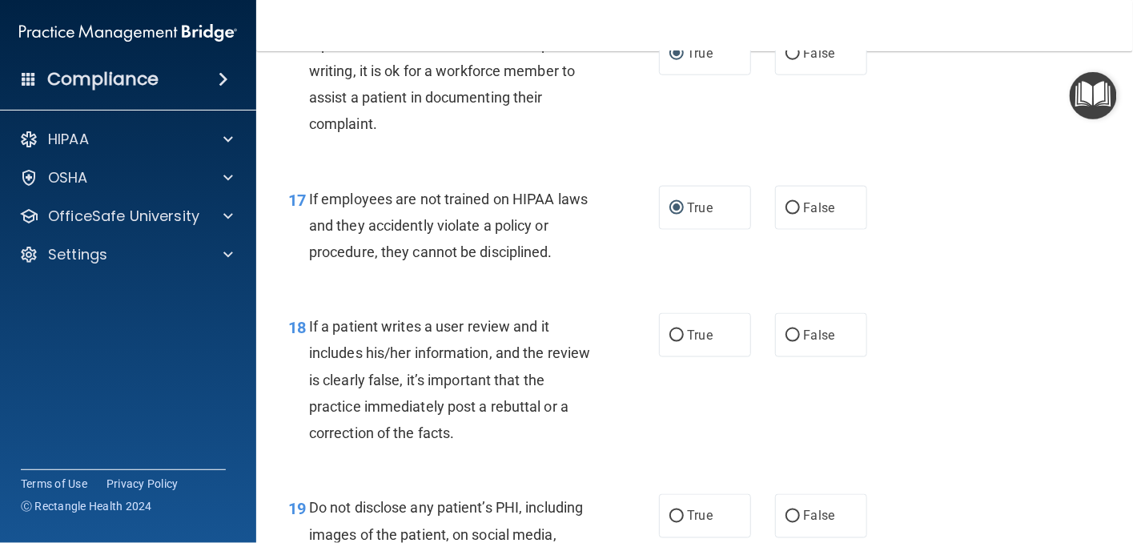
scroll to position [2723, 0]
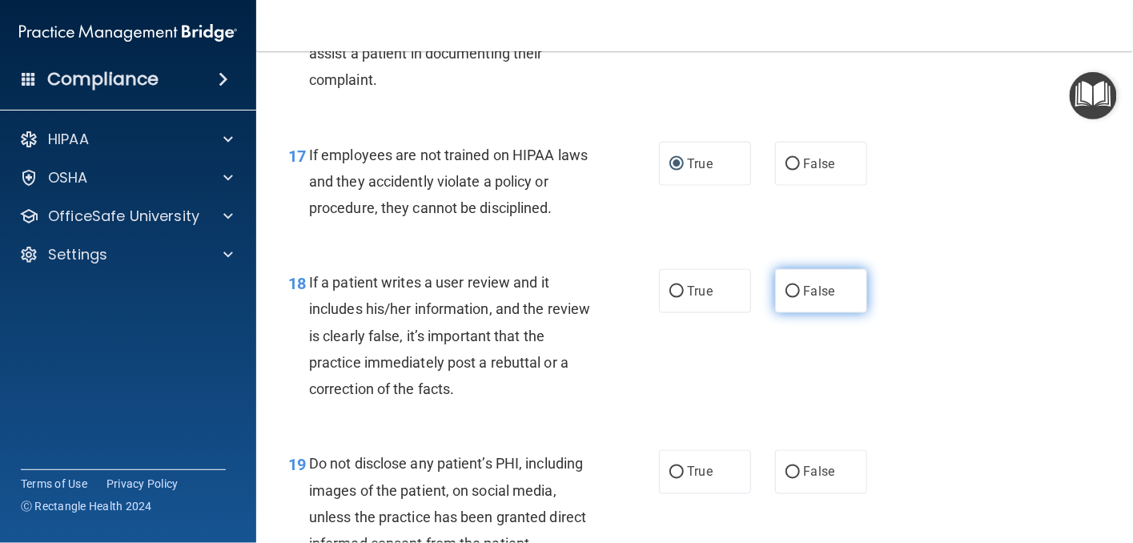
click at [786, 298] on input "False" at bounding box center [793, 292] width 14 height 12
radio input "true"
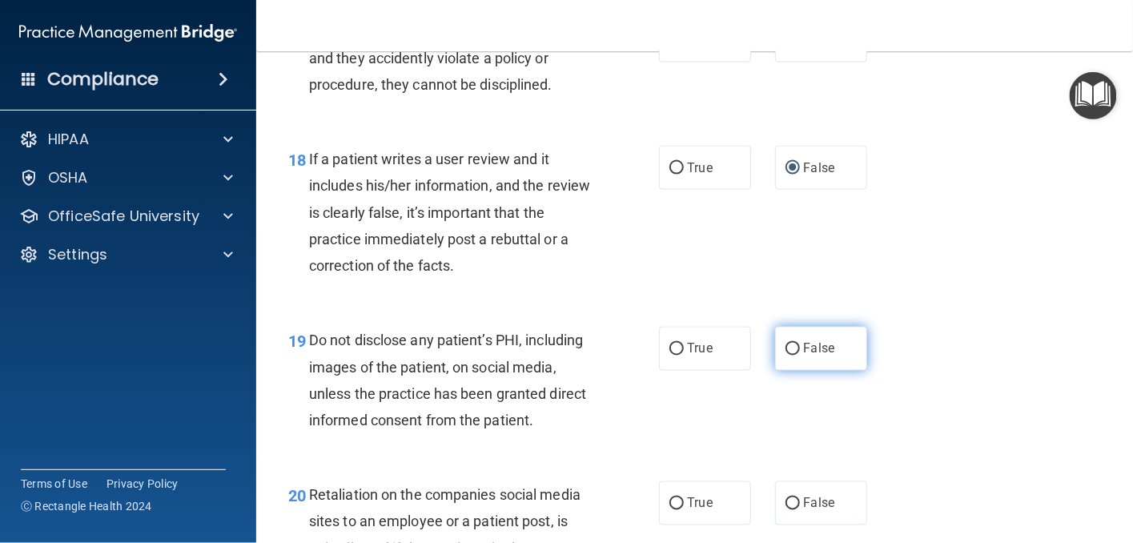
scroll to position [2883, 0]
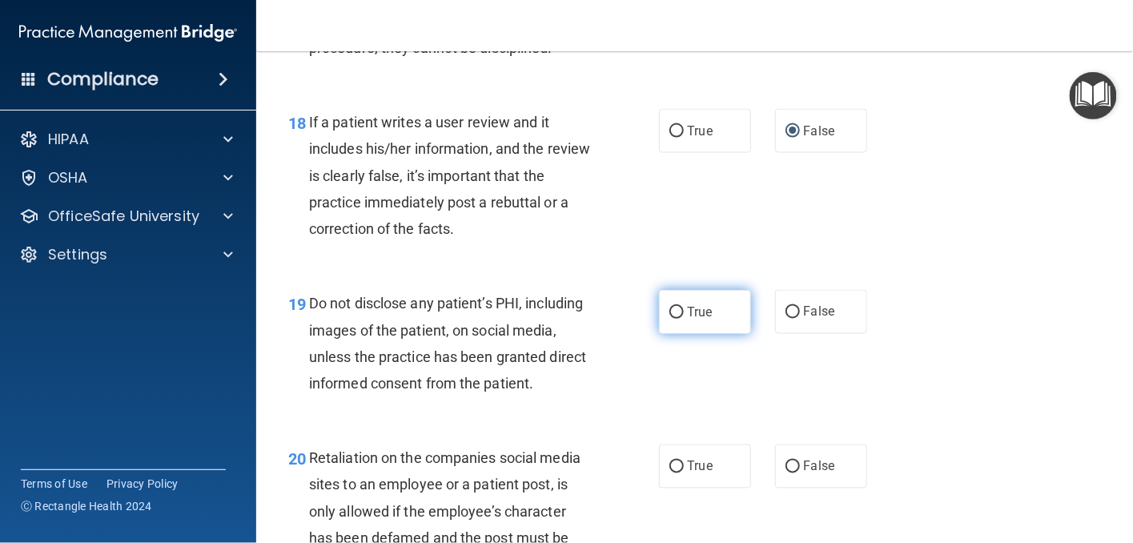
click at [669, 319] on input "True" at bounding box center [676, 313] width 14 height 12
radio input "true"
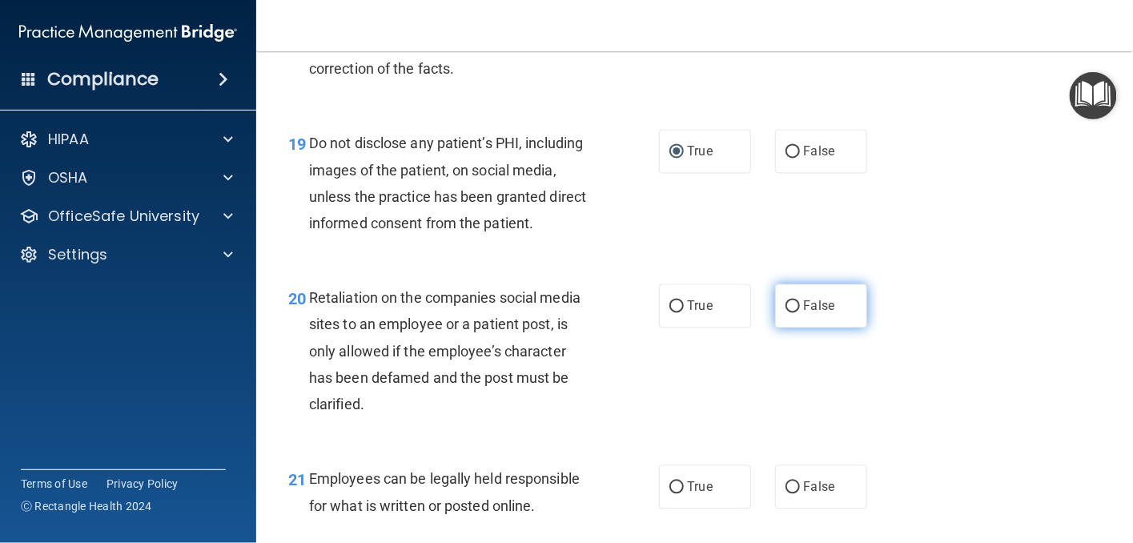
click at [786, 313] on input "False" at bounding box center [793, 307] width 14 height 12
radio input "true"
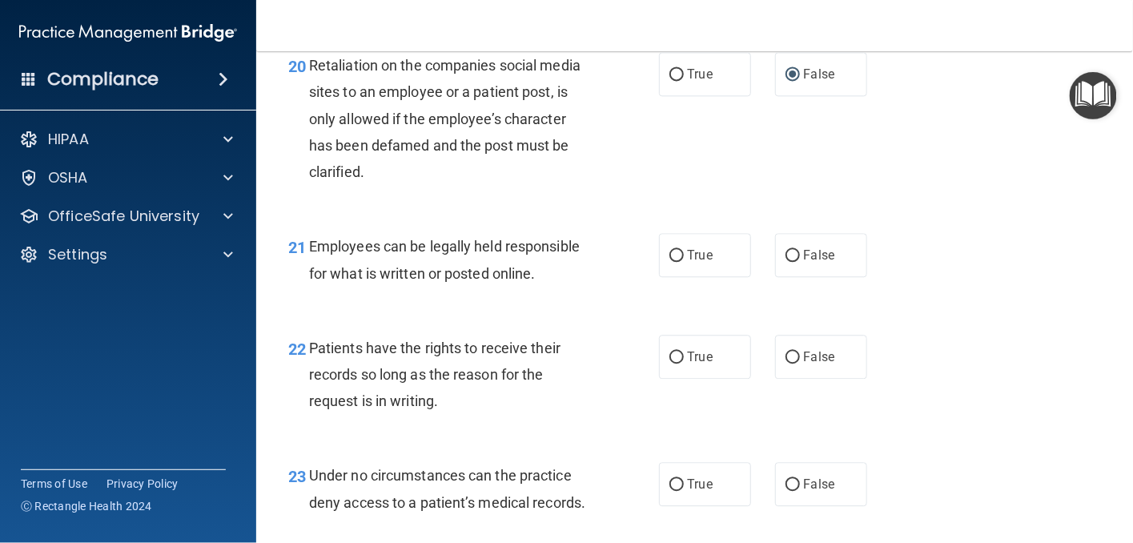
scroll to position [3283, 0]
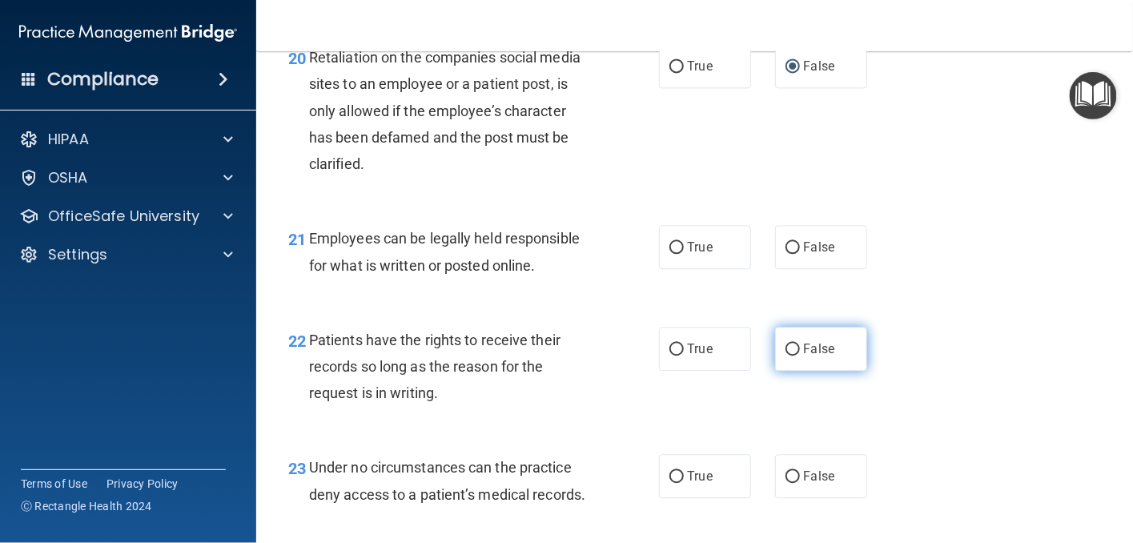
click at [786, 356] on input "False" at bounding box center [793, 350] width 14 height 12
radio input "true"
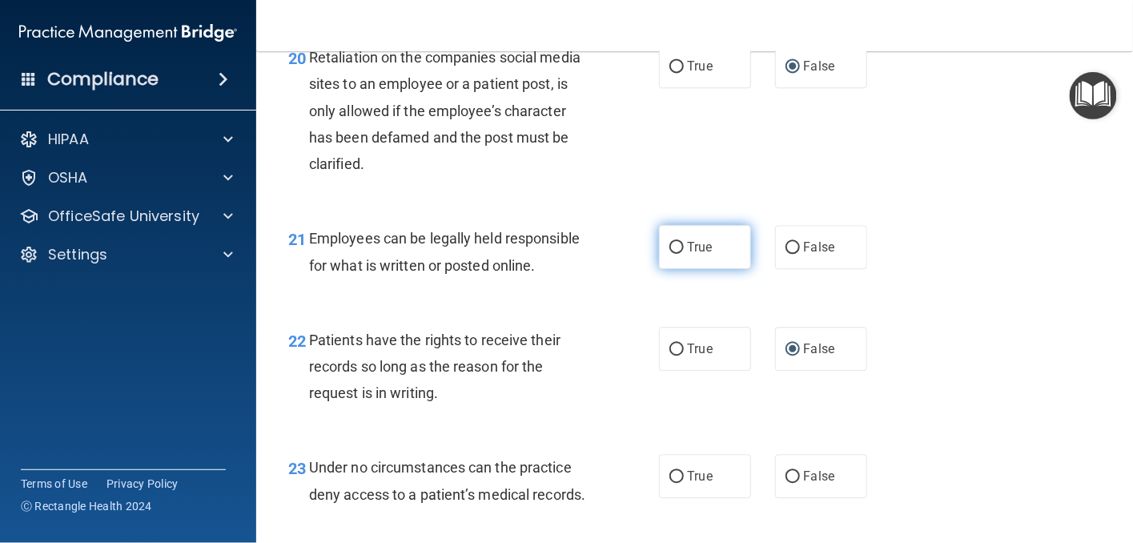
click at [669, 254] on input "True" at bounding box center [676, 248] width 14 height 12
radio input "true"
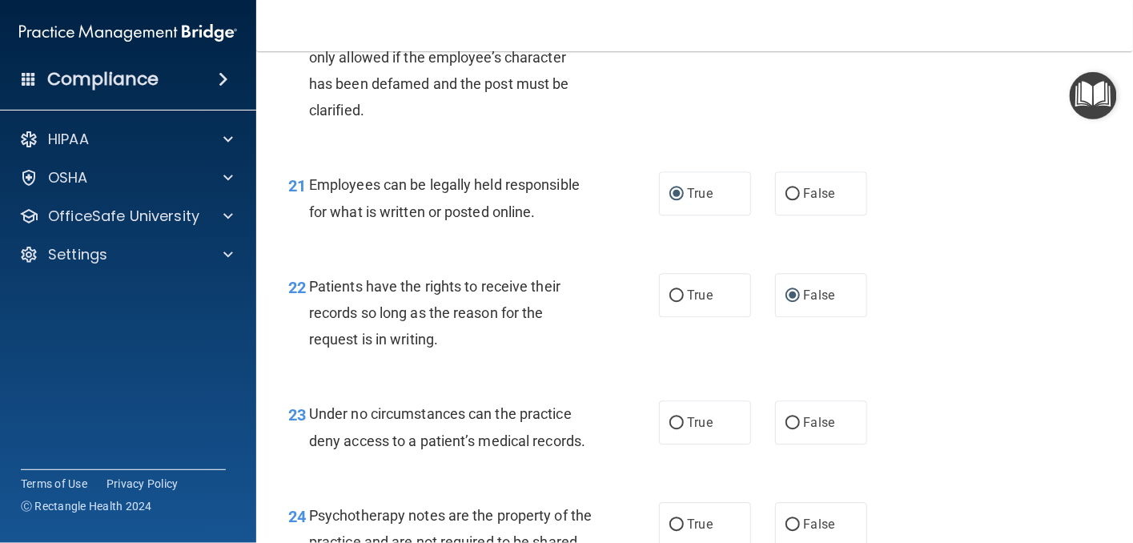
scroll to position [3363, 0]
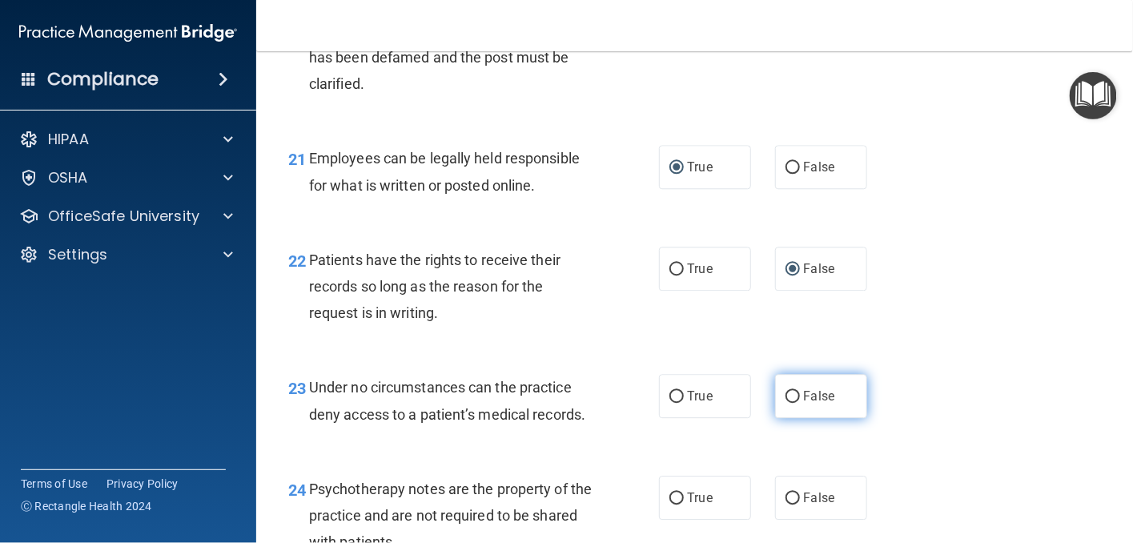
click at [792, 403] on input "False" at bounding box center [793, 397] width 14 height 12
radio input "true"
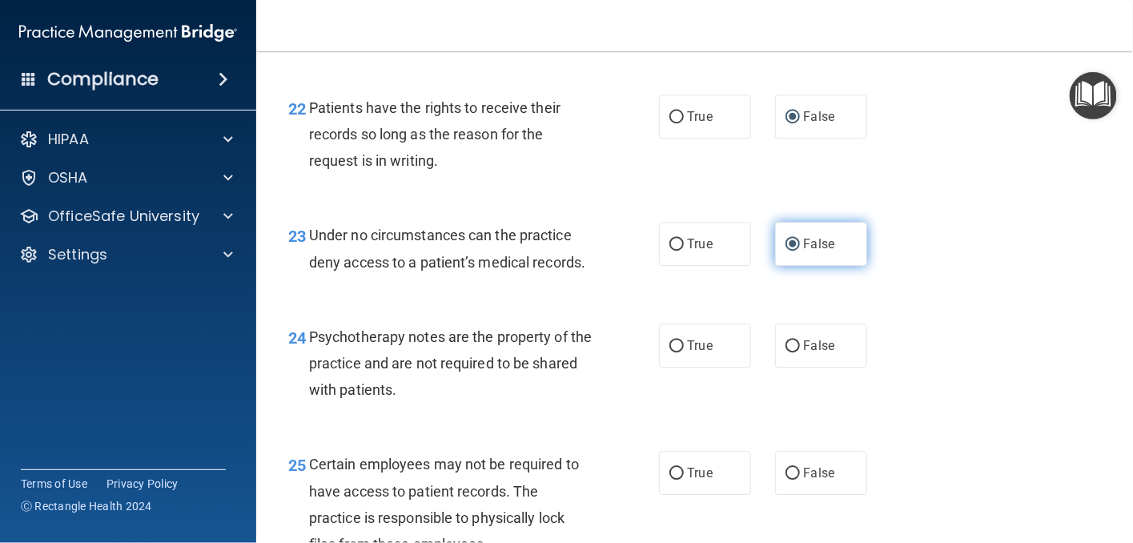
scroll to position [3523, 0]
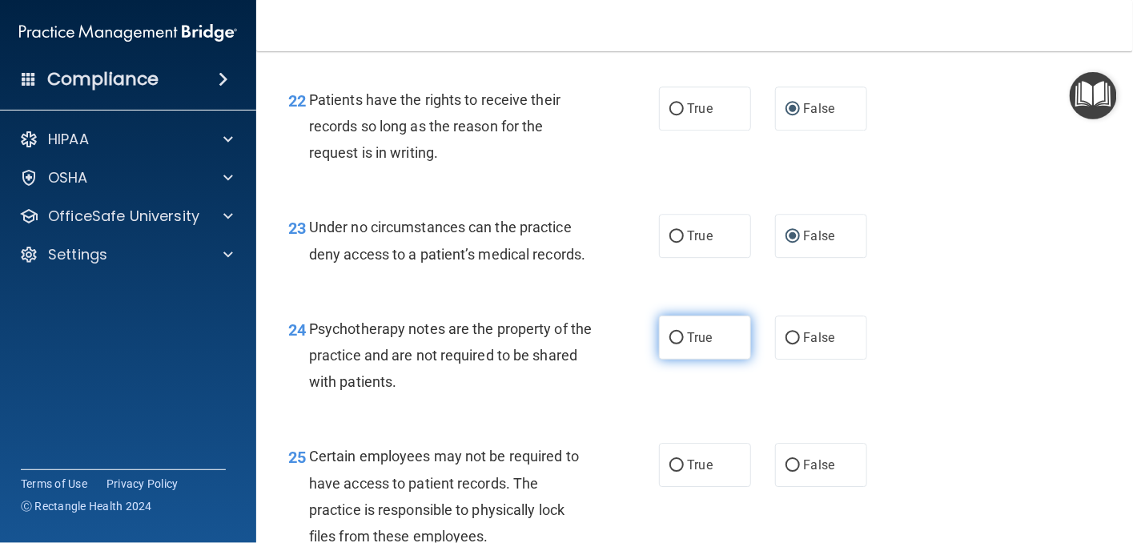
click at [673, 344] on input "True" at bounding box center [676, 338] width 14 height 12
radio input "true"
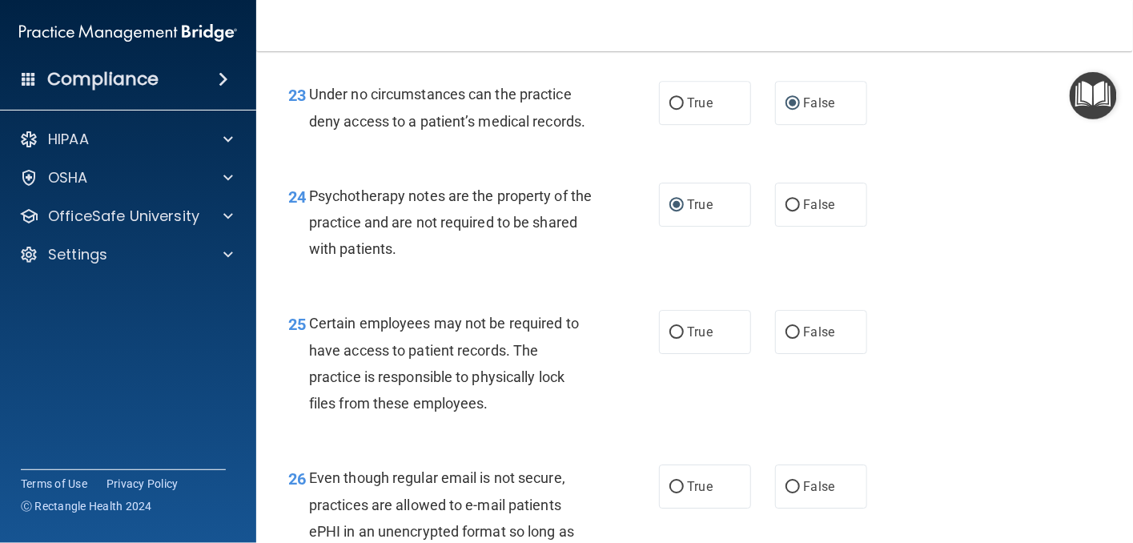
scroll to position [3683, 0]
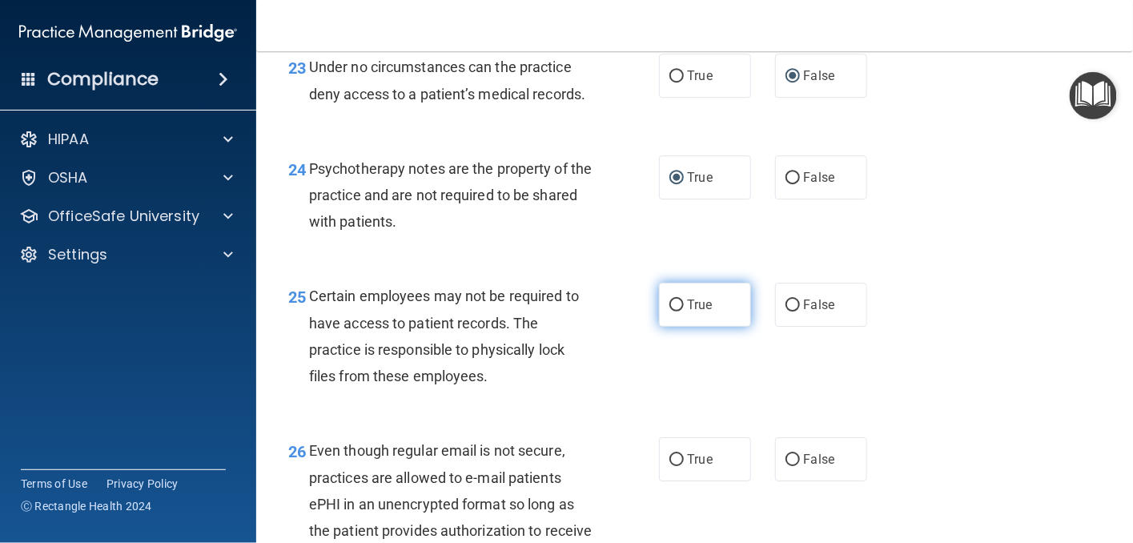
click at [669, 311] on input "True" at bounding box center [676, 305] width 14 height 12
radio input "true"
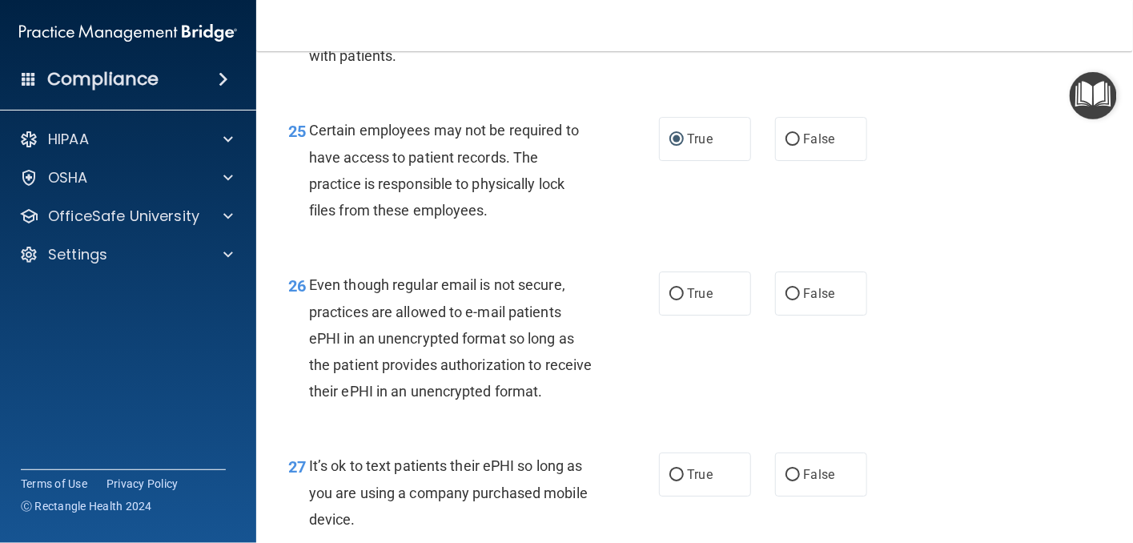
scroll to position [3924, 0]
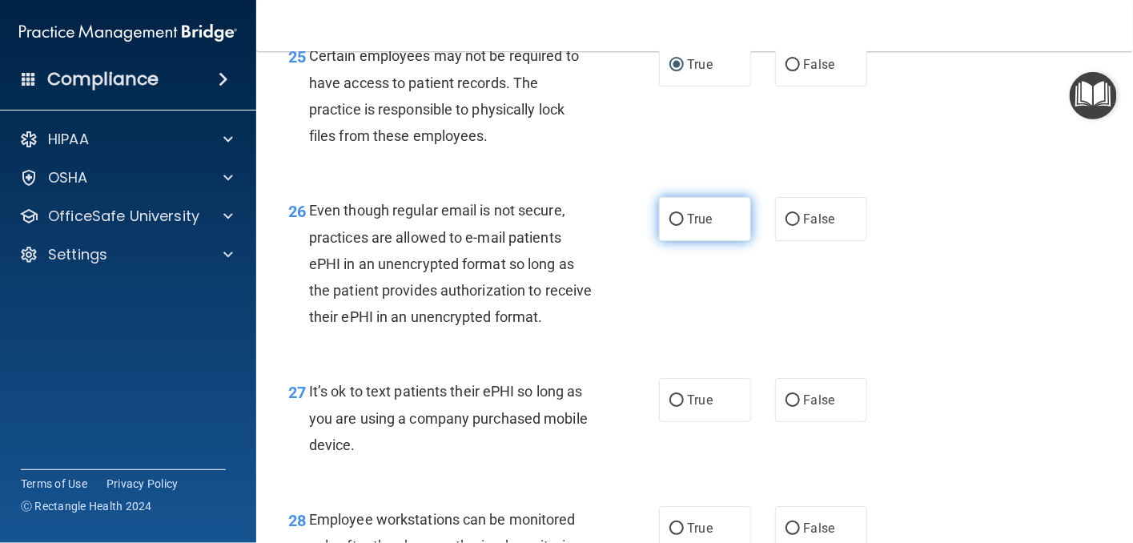
click at [669, 226] on input "True" at bounding box center [676, 220] width 14 height 12
radio input "true"
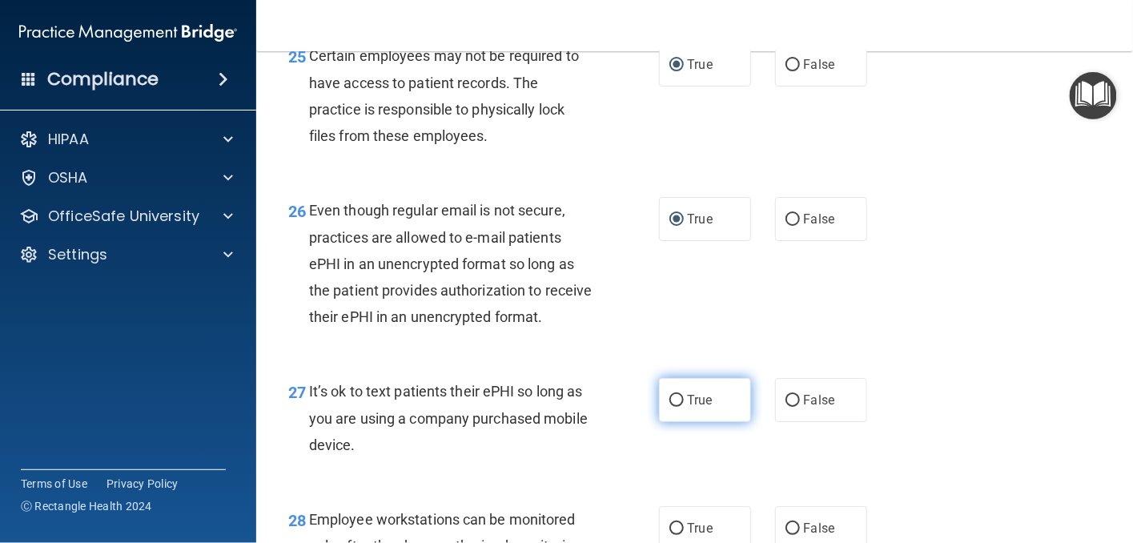
click at [678, 422] on label "True" at bounding box center [705, 400] width 92 height 44
click at [678, 407] on input "True" at bounding box center [676, 401] width 14 height 12
radio input "true"
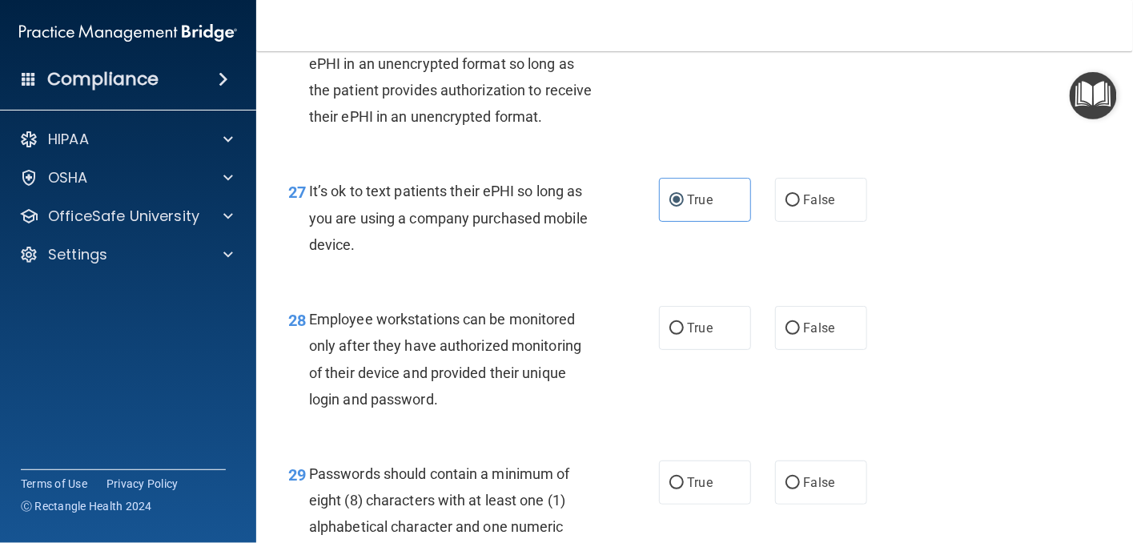
scroll to position [4164, 0]
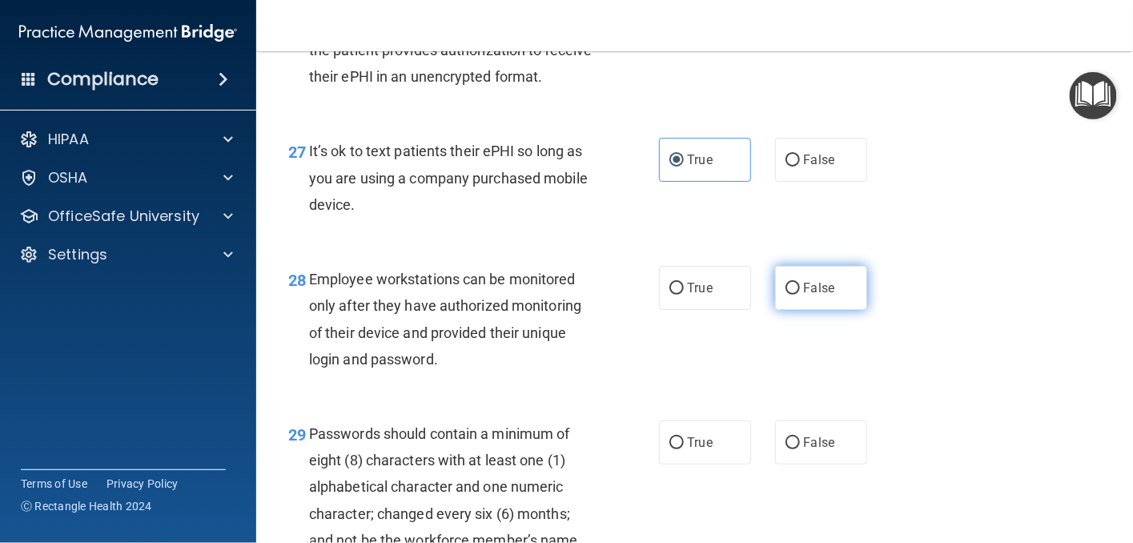
click at [786, 295] on input "False" at bounding box center [793, 289] width 14 height 12
radio input "true"
click at [790, 167] on input "False" at bounding box center [793, 161] width 14 height 12
radio input "true"
radio input "false"
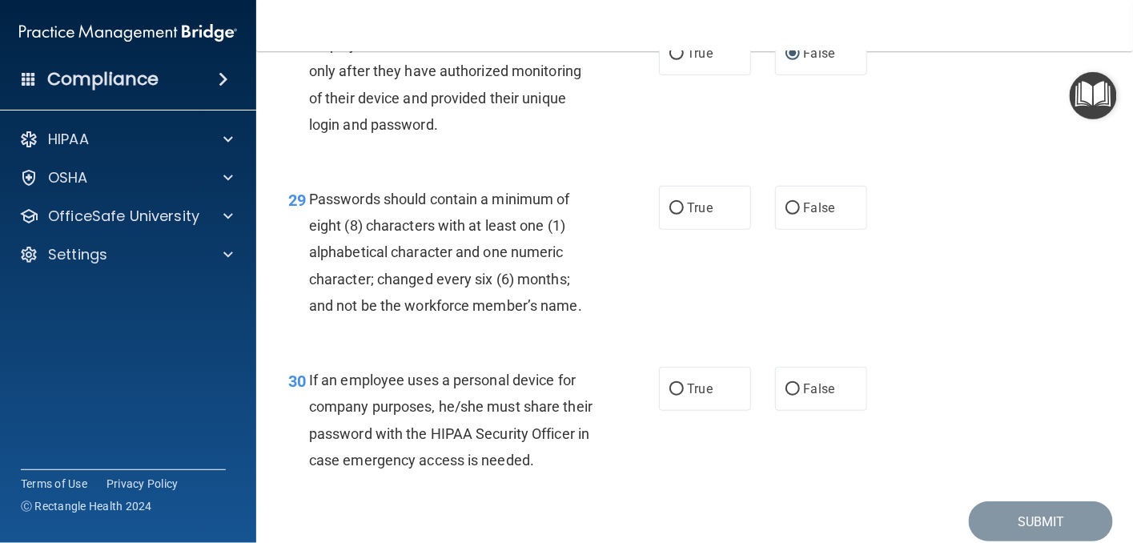
scroll to position [4404, 0]
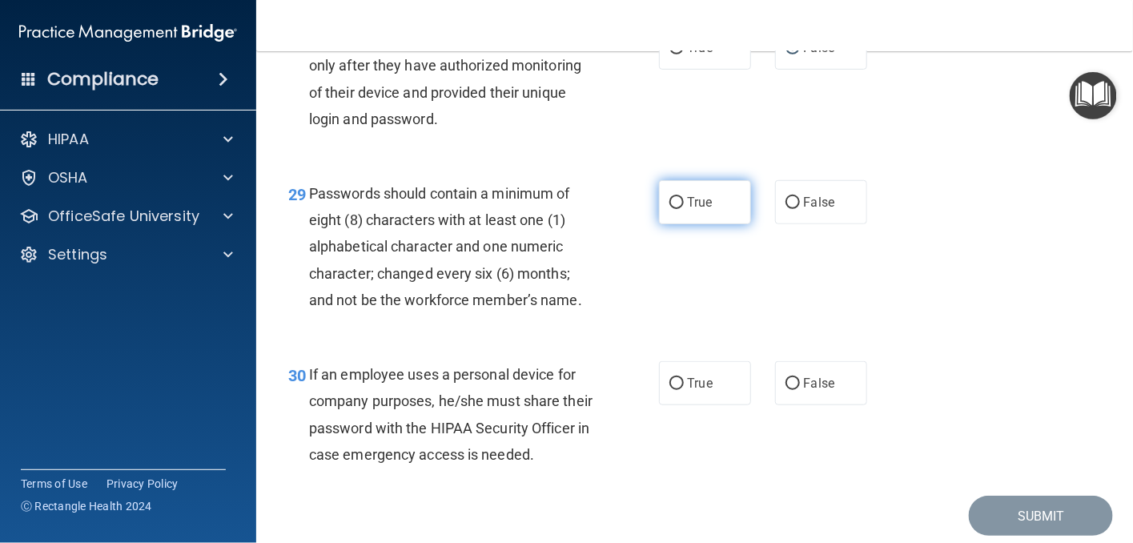
click at [670, 209] on input "True" at bounding box center [676, 203] width 14 height 12
radio input "true"
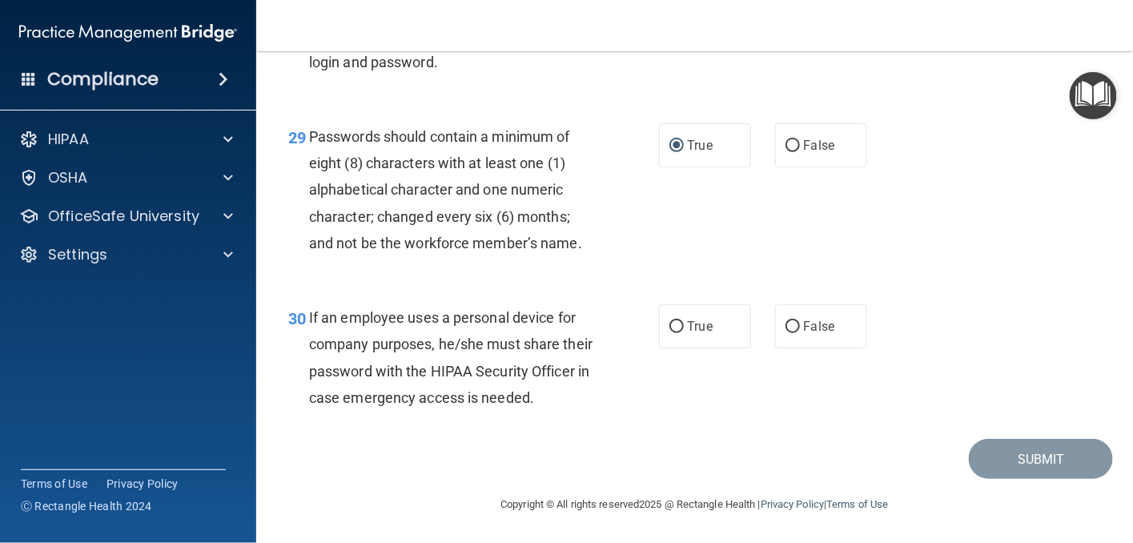
scroll to position [4564, 0]
click at [669, 321] on input "True" at bounding box center [676, 327] width 14 height 12
radio input "true"
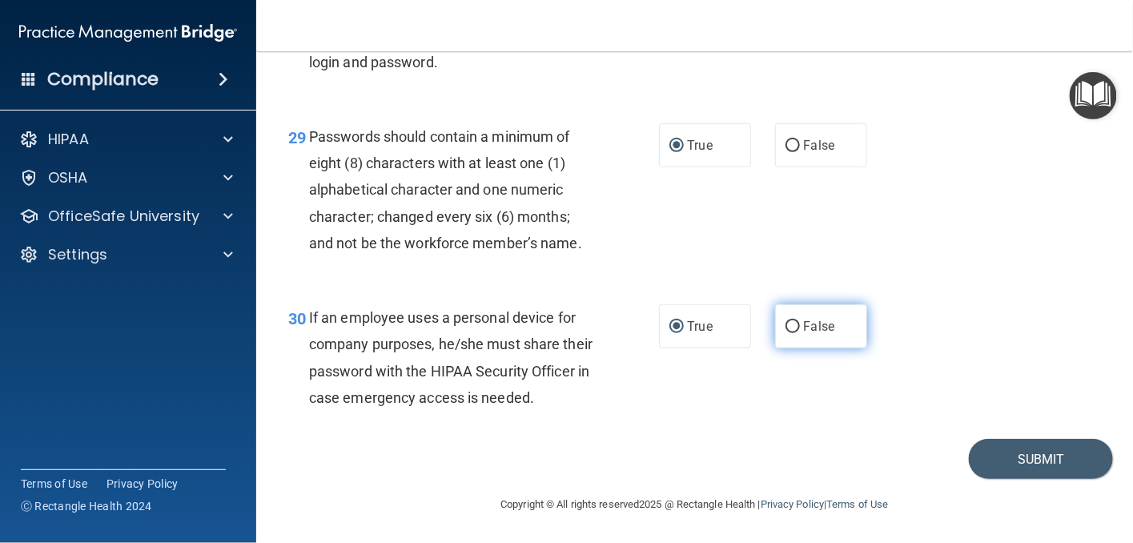
click at [786, 321] on input "False" at bounding box center [793, 327] width 14 height 12
radio input "true"
radio input "false"
click at [984, 456] on button "Submit" at bounding box center [1041, 459] width 144 height 41
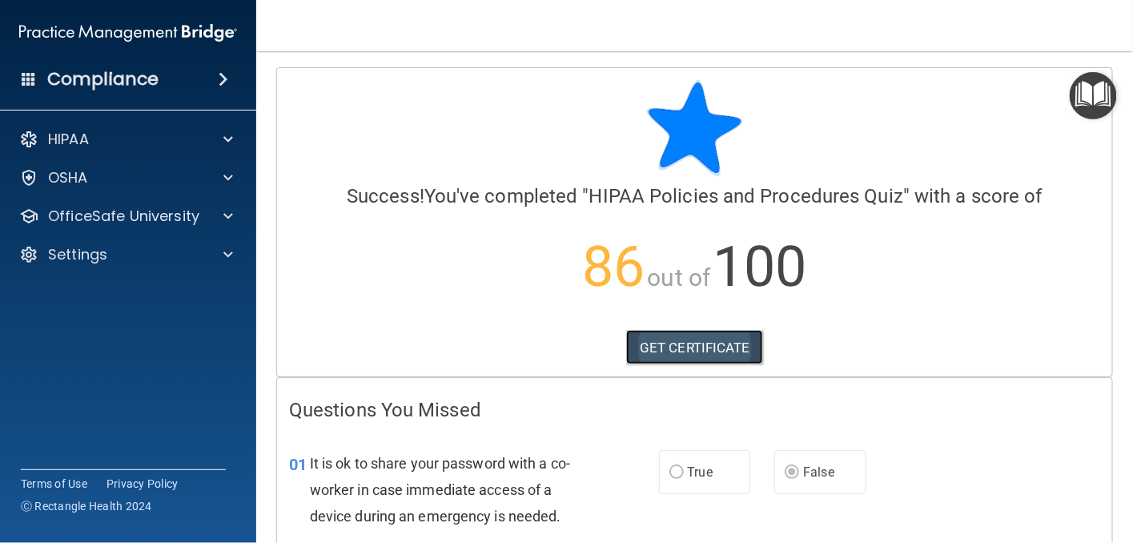
click at [668, 340] on link "GET CERTIFICATE" at bounding box center [694, 347] width 137 height 35
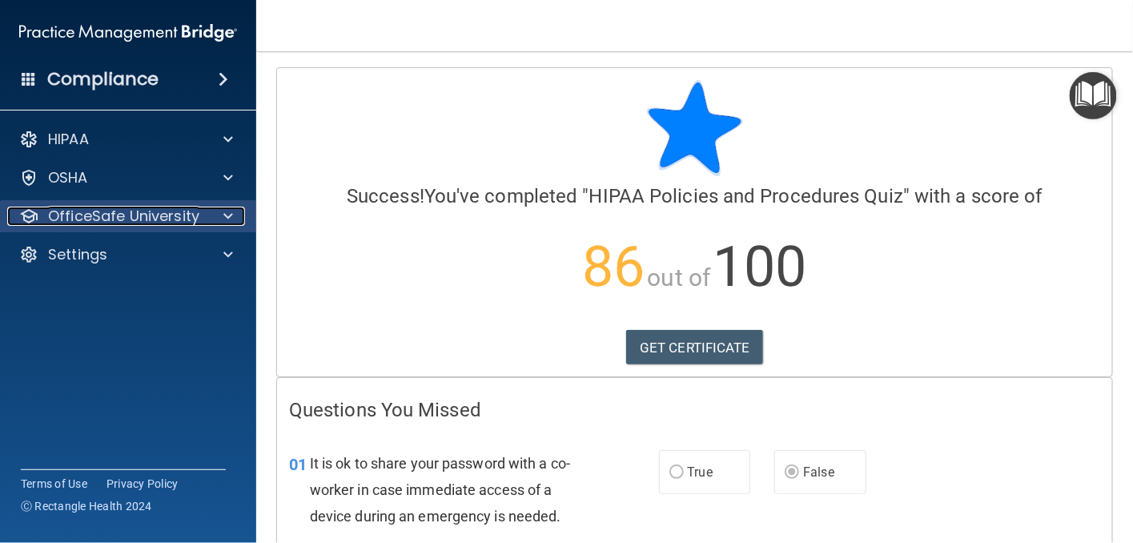
click at [206, 218] on div at bounding box center [226, 216] width 40 height 19
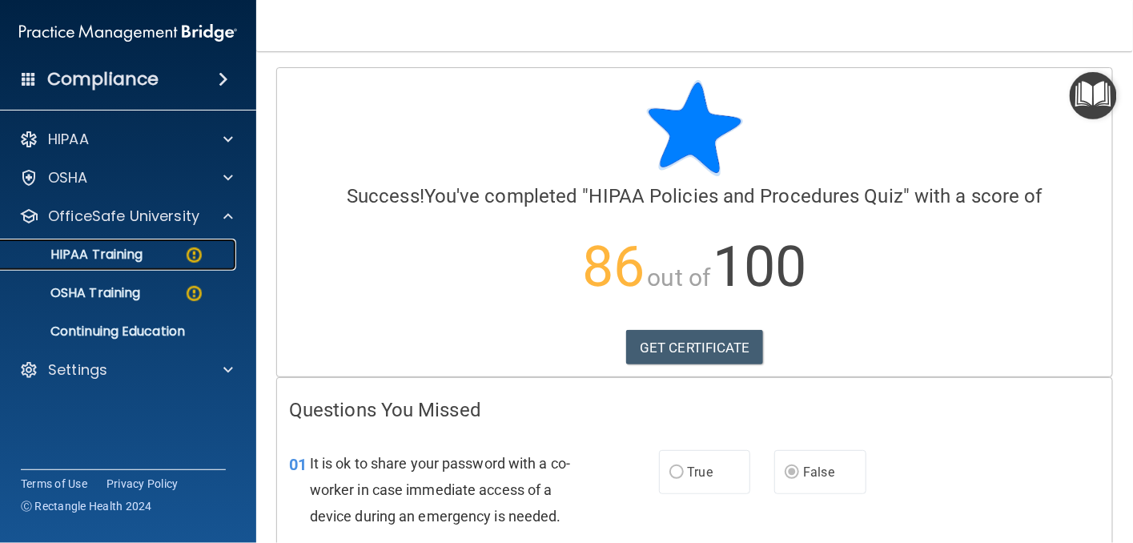
click at [195, 251] on img at bounding box center [194, 255] width 20 height 20
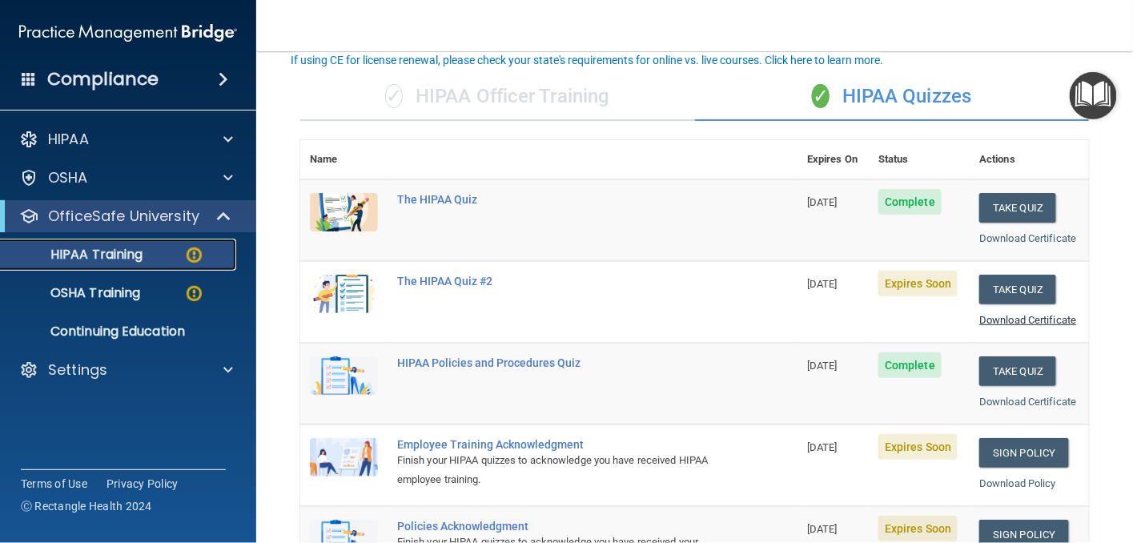
scroll to position [160, 0]
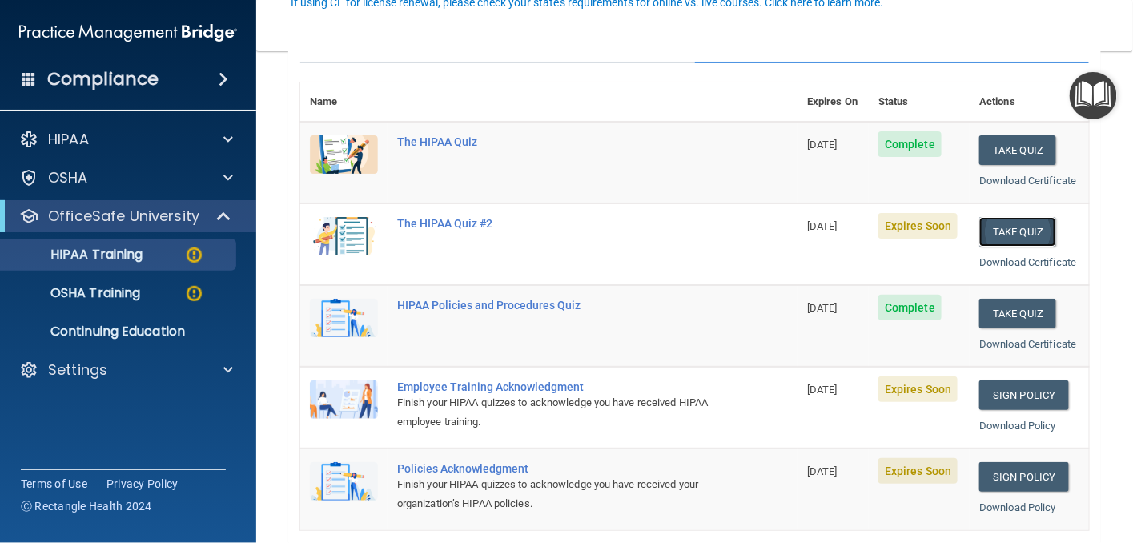
click at [996, 247] on button "Take Quiz" at bounding box center [1017, 232] width 77 height 30
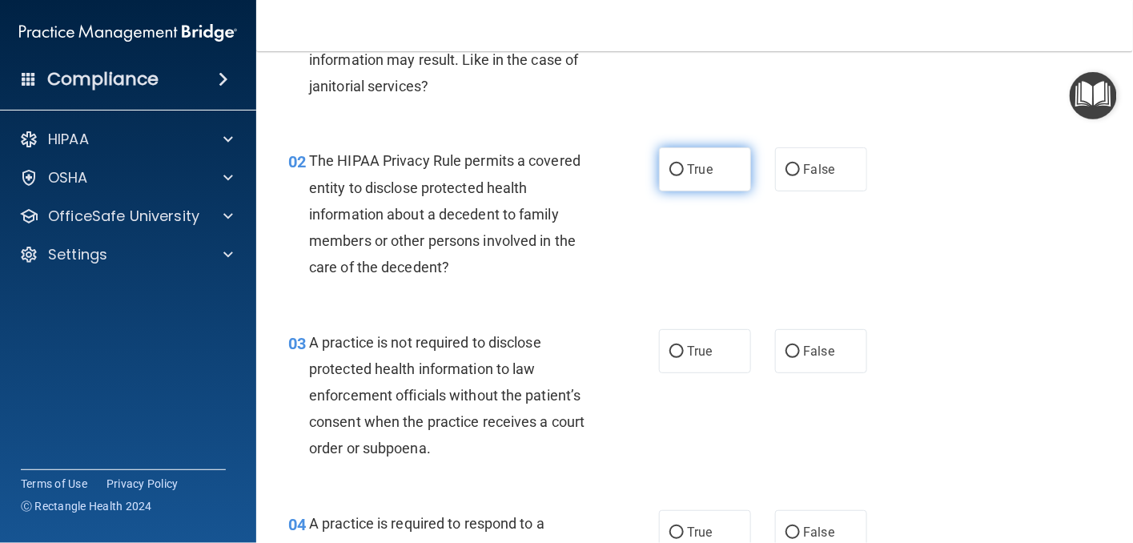
click at [672, 167] on input "True" at bounding box center [676, 170] width 14 height 12
radio input "true"
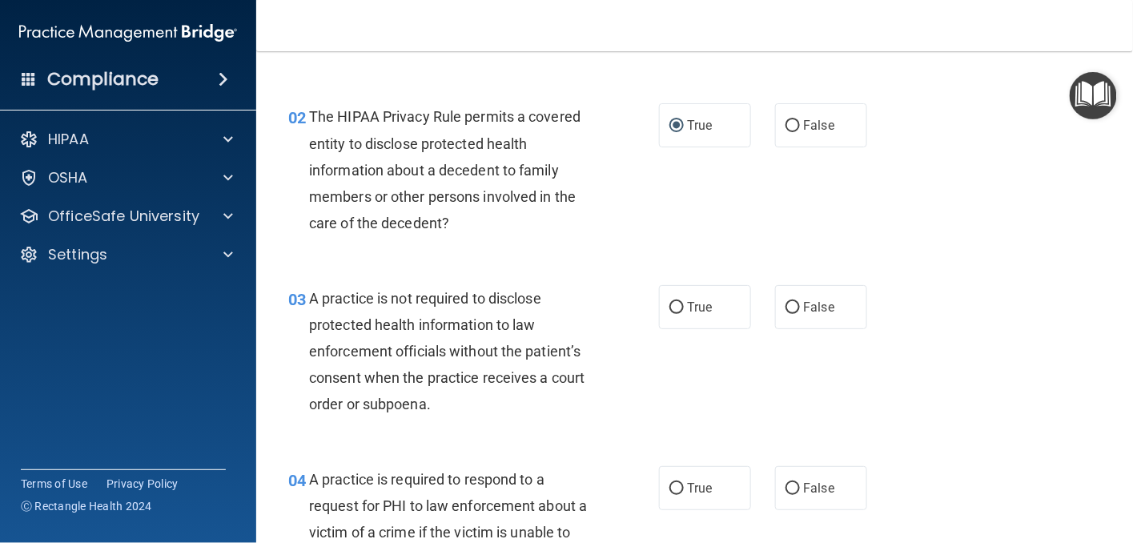
scroll to position [240, 0]
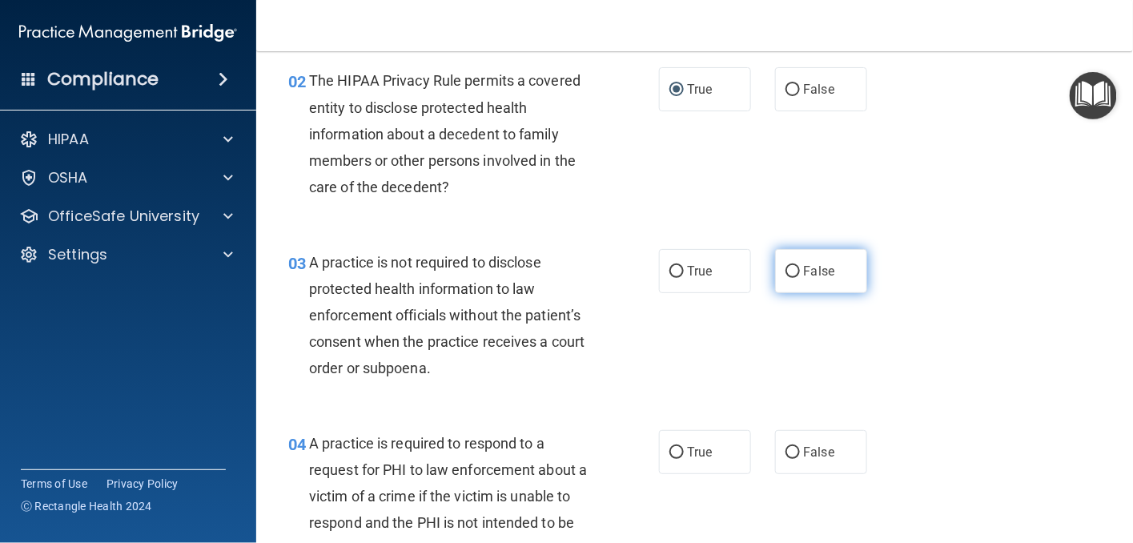
click at [780, 261] on label "False" at bounding box center [821, 271] width 92 height 44
click at [786, 266] on input "False" at bounding box center [793, 272] width 14 height 12
radio input "true"
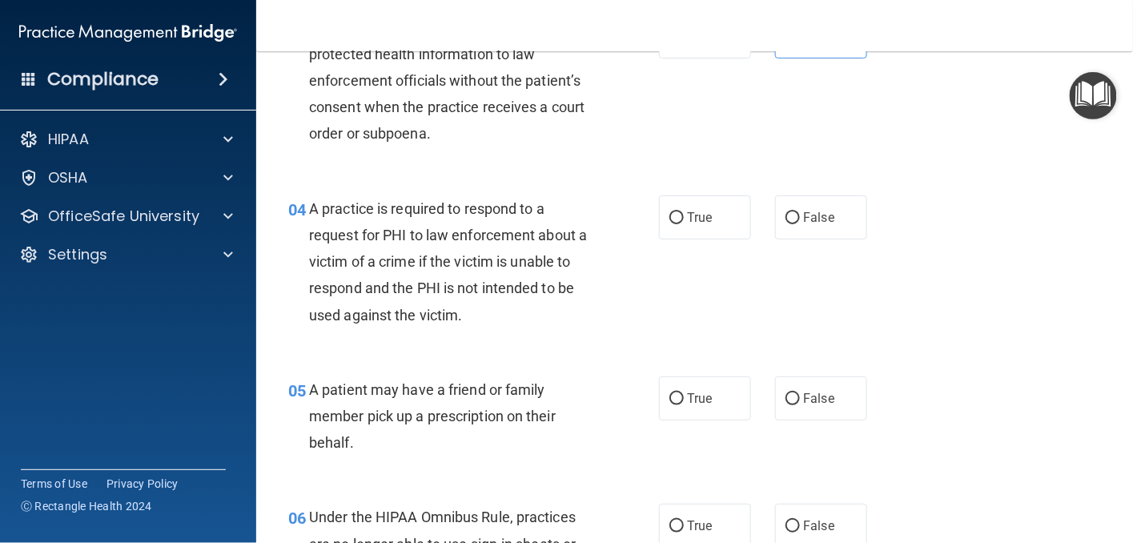
scroll to position [480, 0]
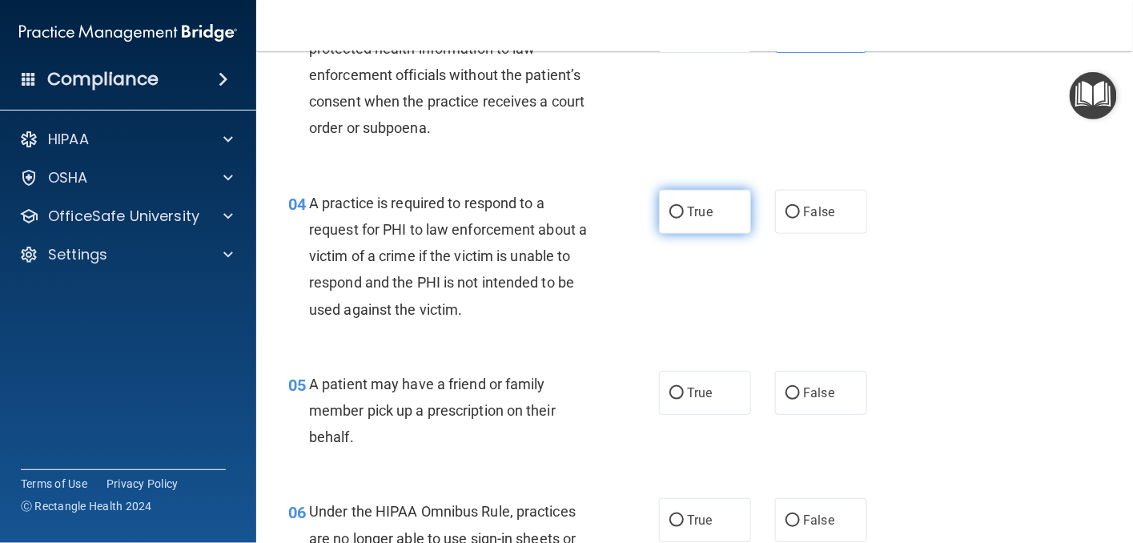
click at [669, 211] on input "True" at bounding box center [676, 213] width 14 height 12
radio input "true"
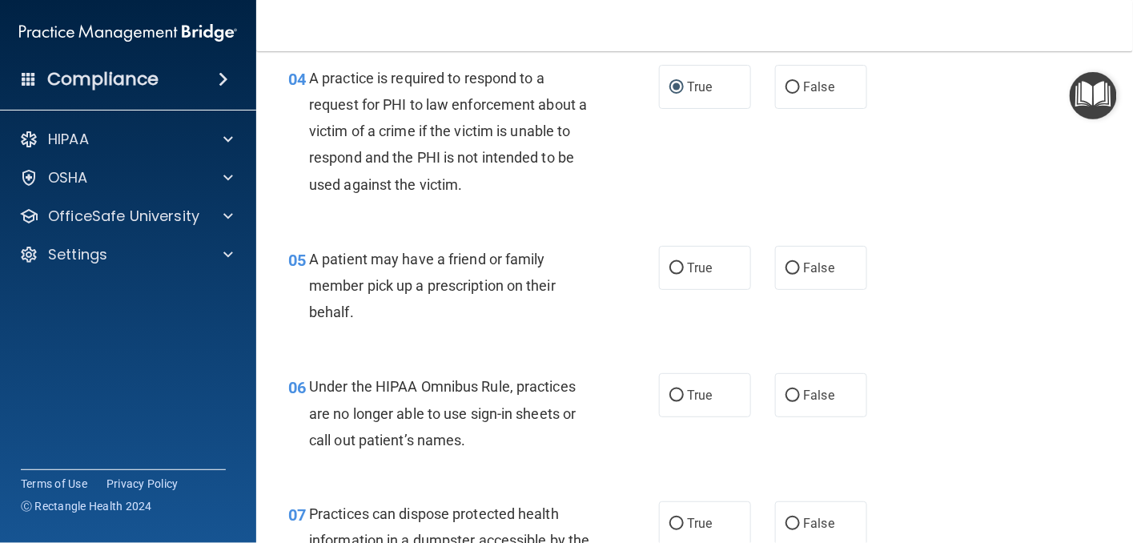
scroll to position [641, 0]
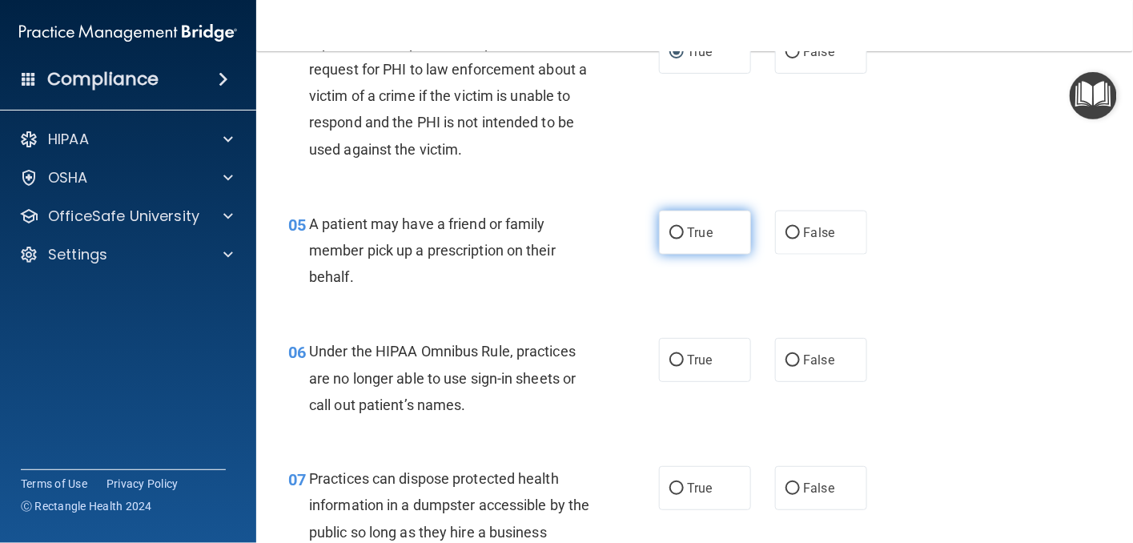
click at [669, 228] on input "True" at bounding box center [676, 233] width 14 height 12
radio input "true"
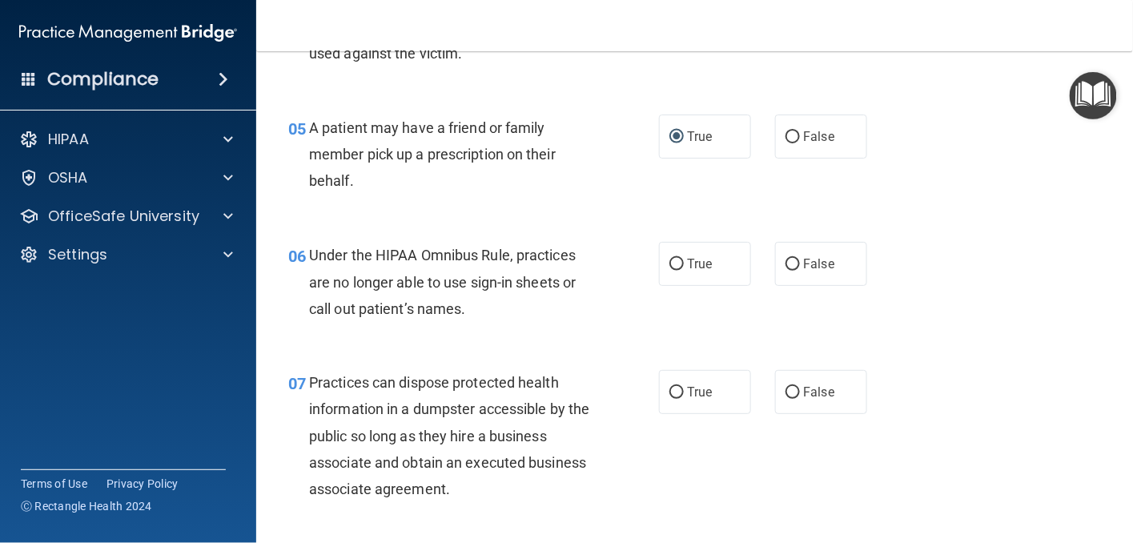
scroll to position [801, 0]
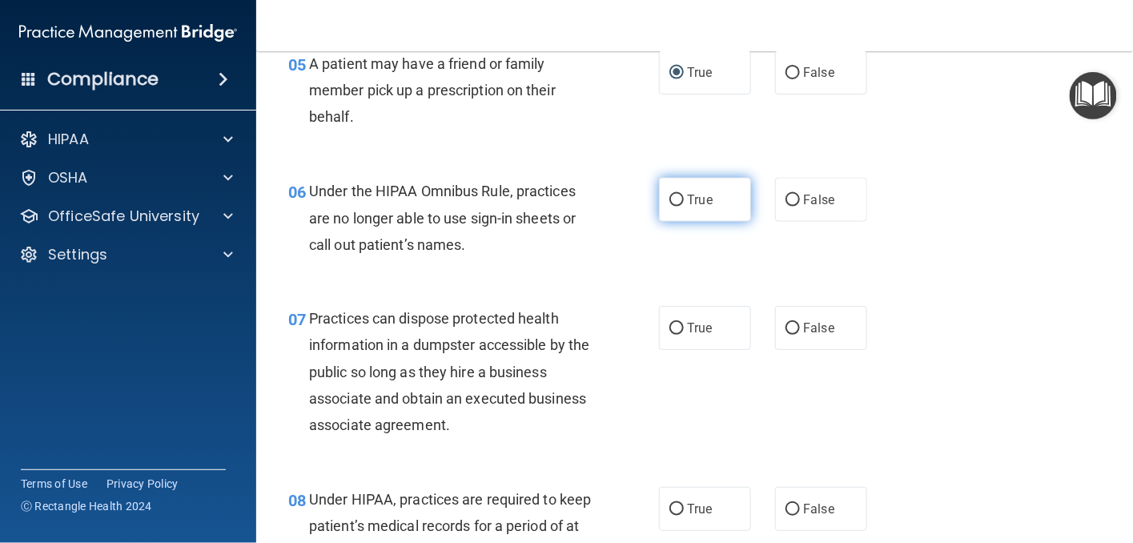
click at [669, 198] on input "True" at bounding box center [676, 201] width 14 height 12
radio input "true"
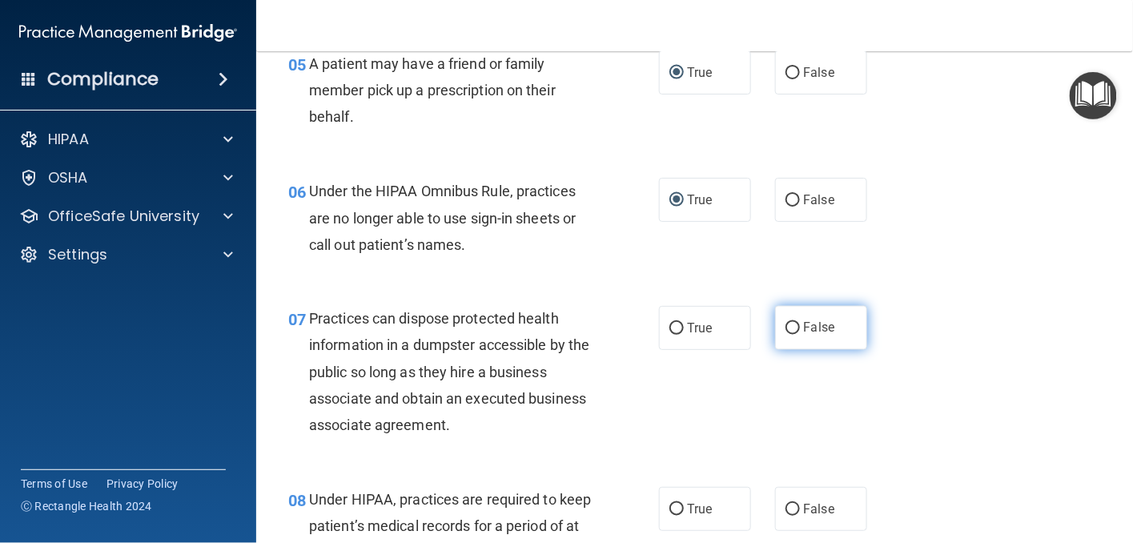
click at [786, 333] on input "False" at bounding box center [793, 329] width 14 height 12
radio input "true"
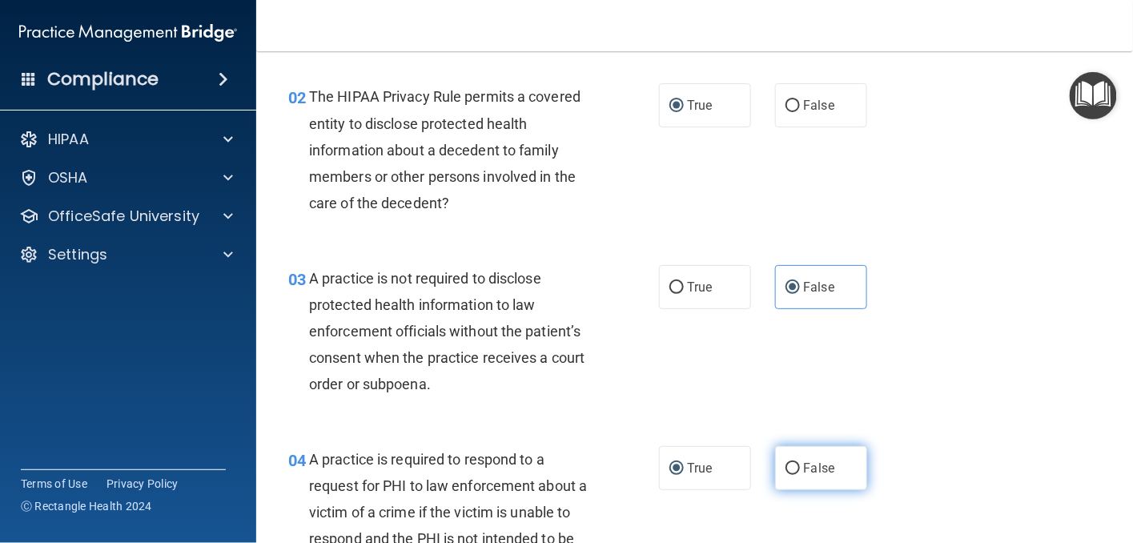
scroll to position [0, 0]
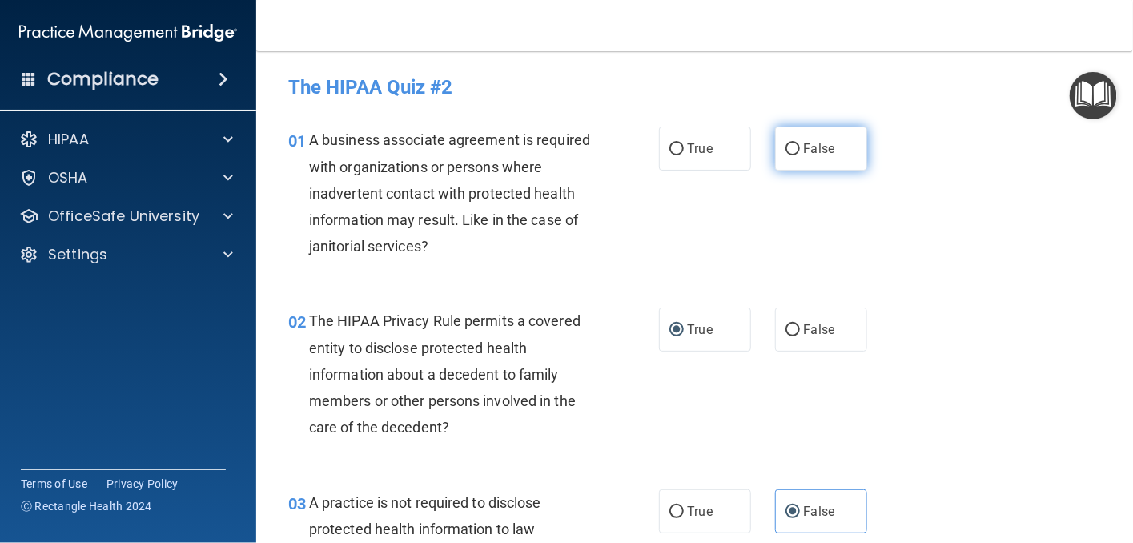
click at [791, 155] on label "False" at bounding box center [821, 149] width 92 height 44
click at [791, 155] on input "False" at bounding box center [793, 149] width 14 height 12
radio input "true"
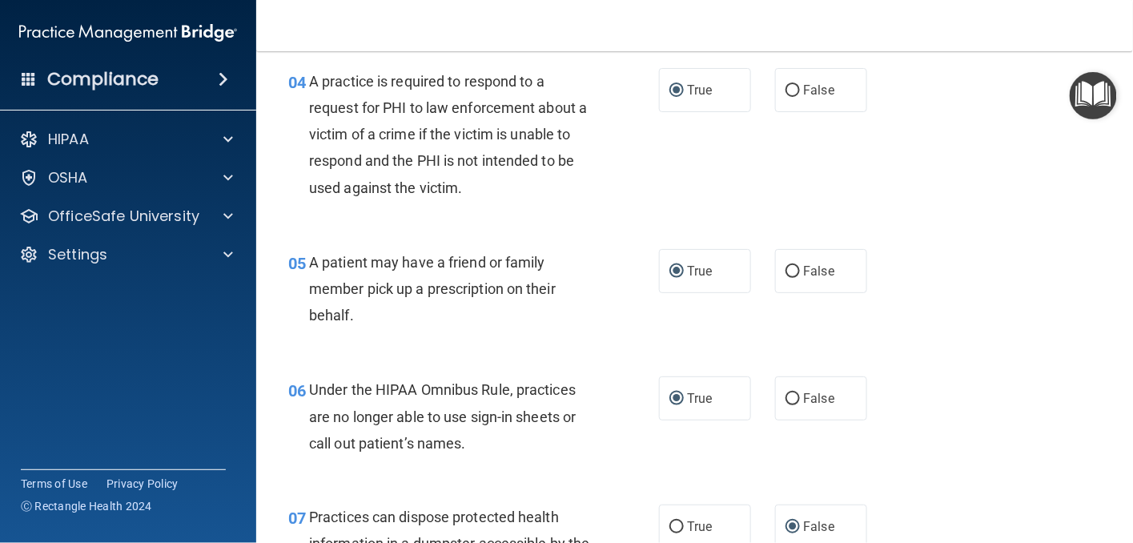
scroll to position [641, 0]
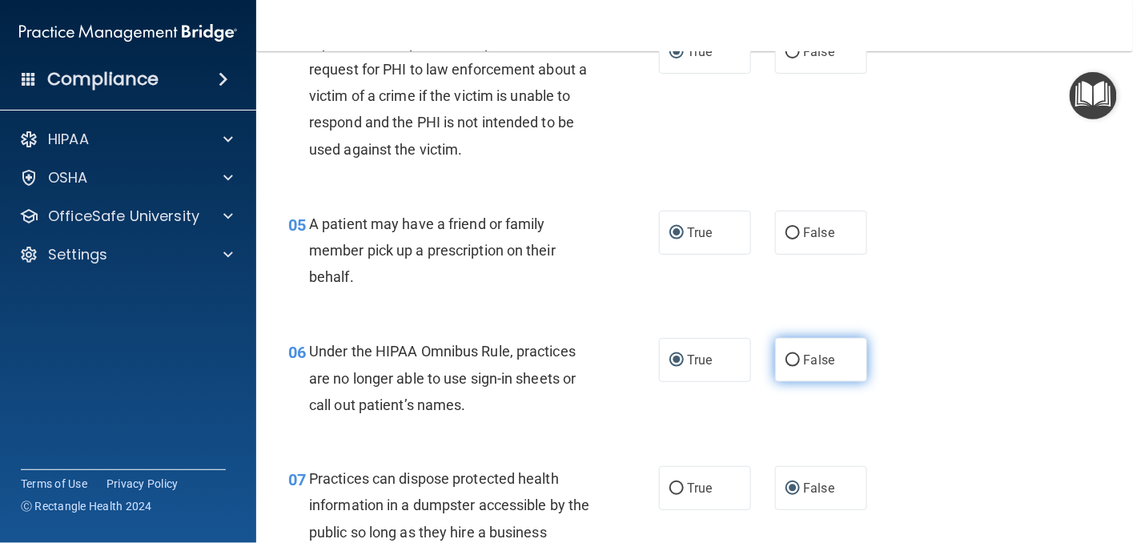
click at [786, 360] on input "False" at bounding box center [793, 361] width 14 height 12
radio input "true"
radio input "false"
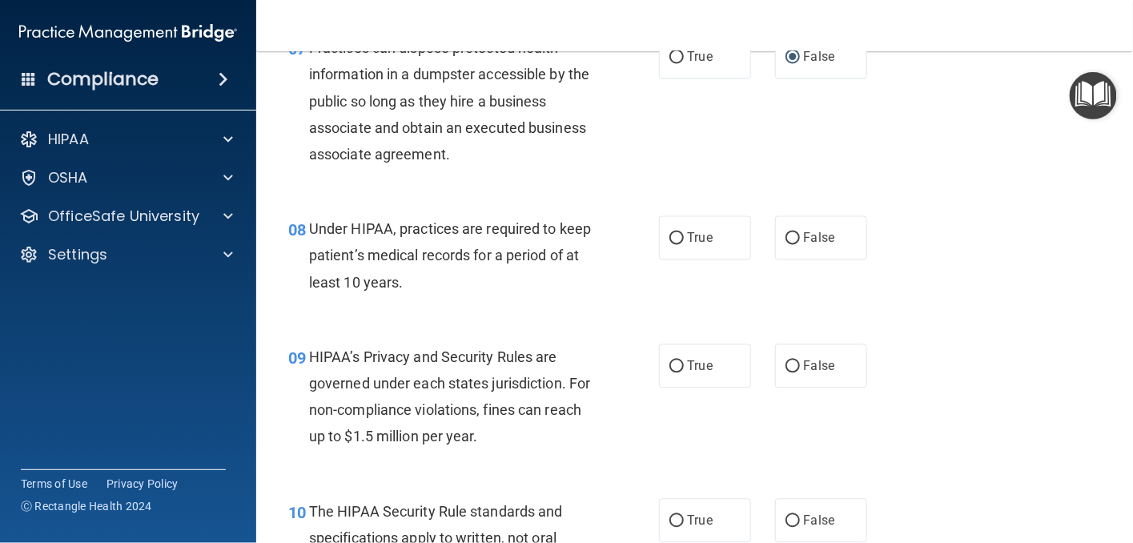
scroll to position [1121, 0]
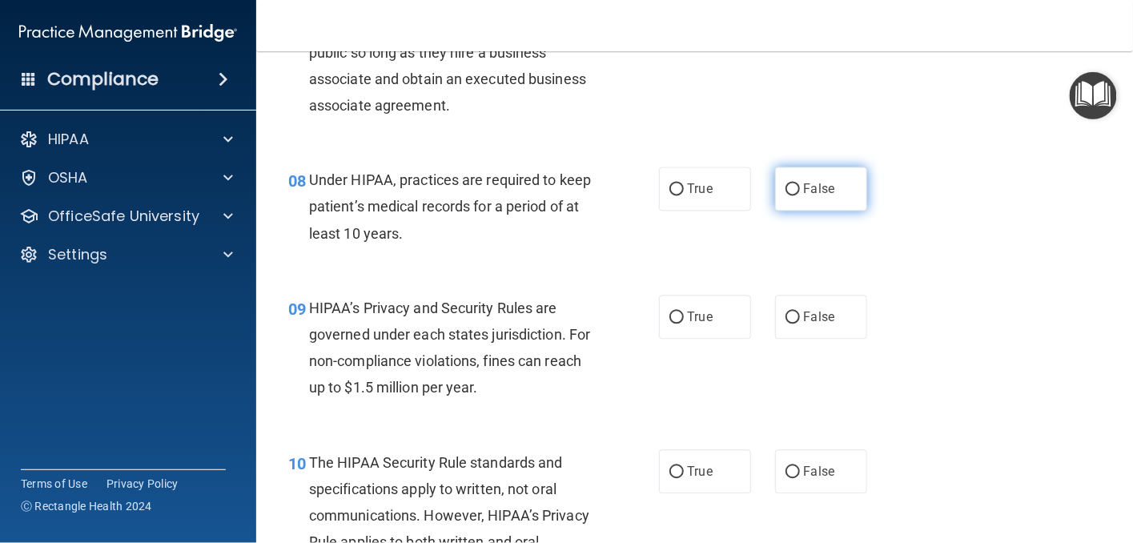
click at [786, 186] on input "False" at bounding box center [793, 189] width 14 height 12
radio input "true"
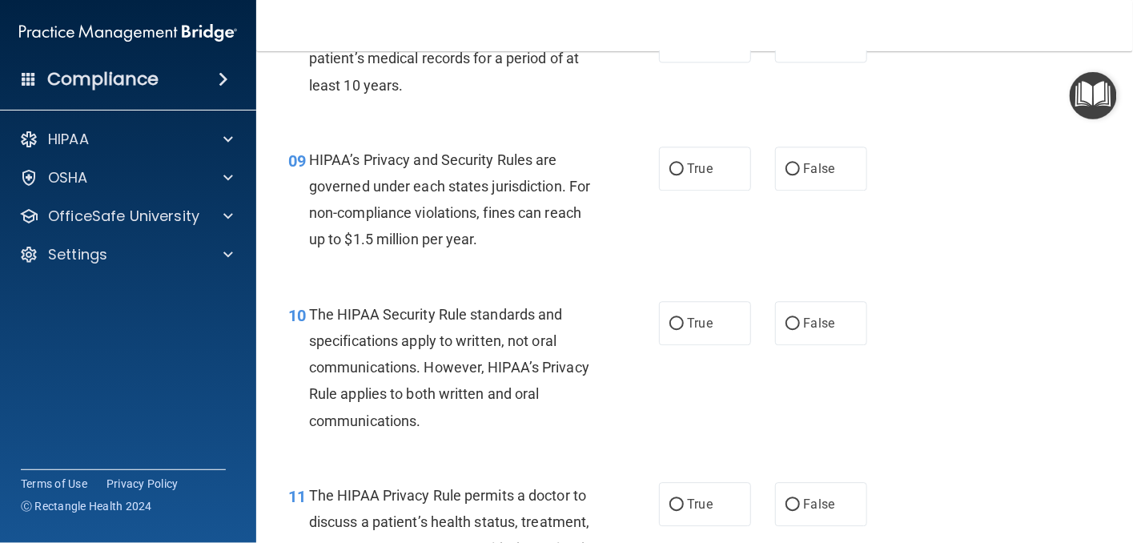
scroll to position [1281, 0]
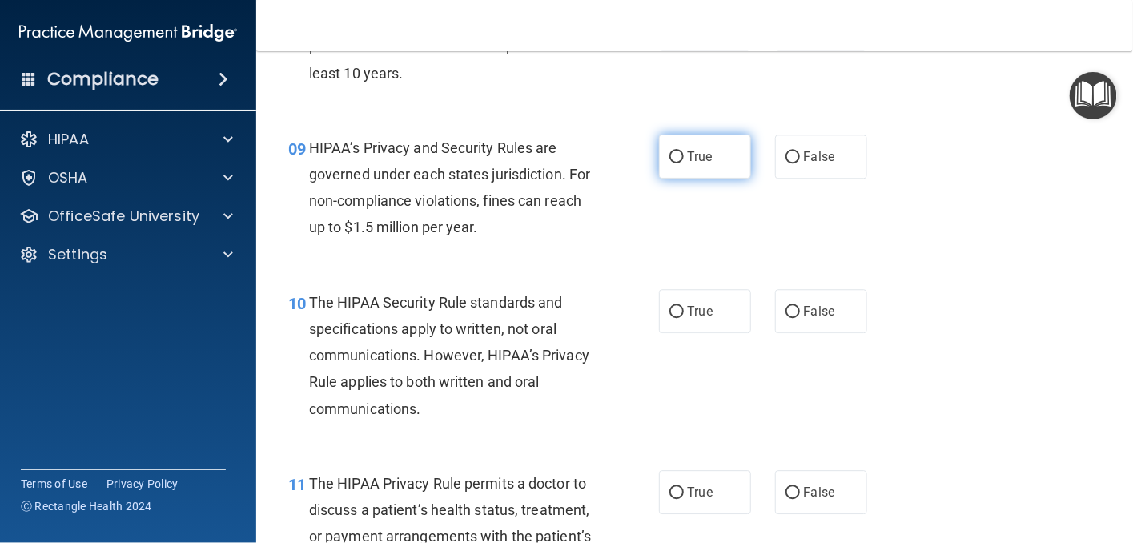
click at [671, 158] on input "True" at bounding box center [676, 157] width 14 height 12
radio input "true"
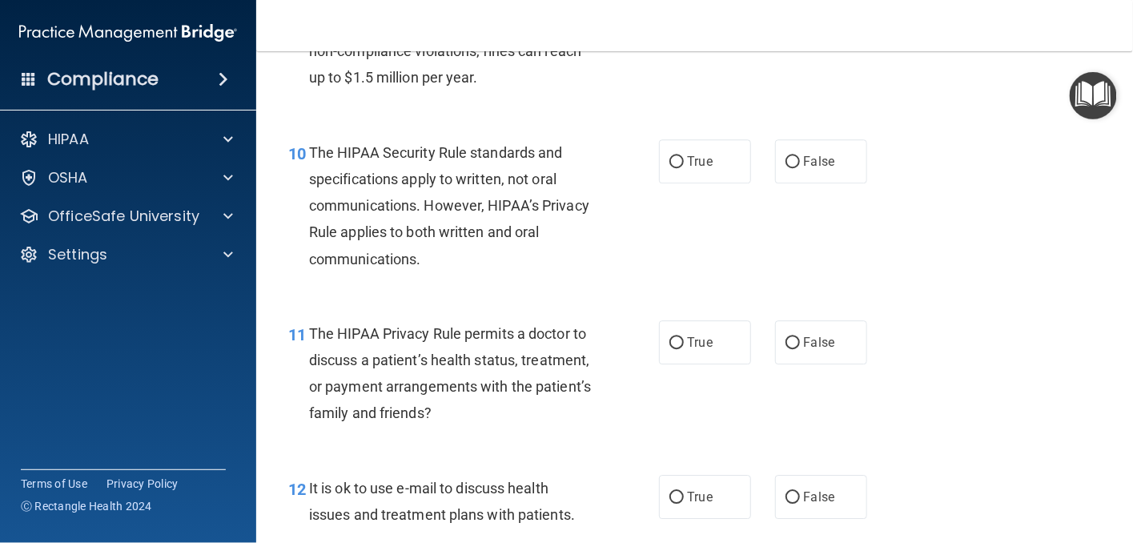
scroll to position [1441, 0]
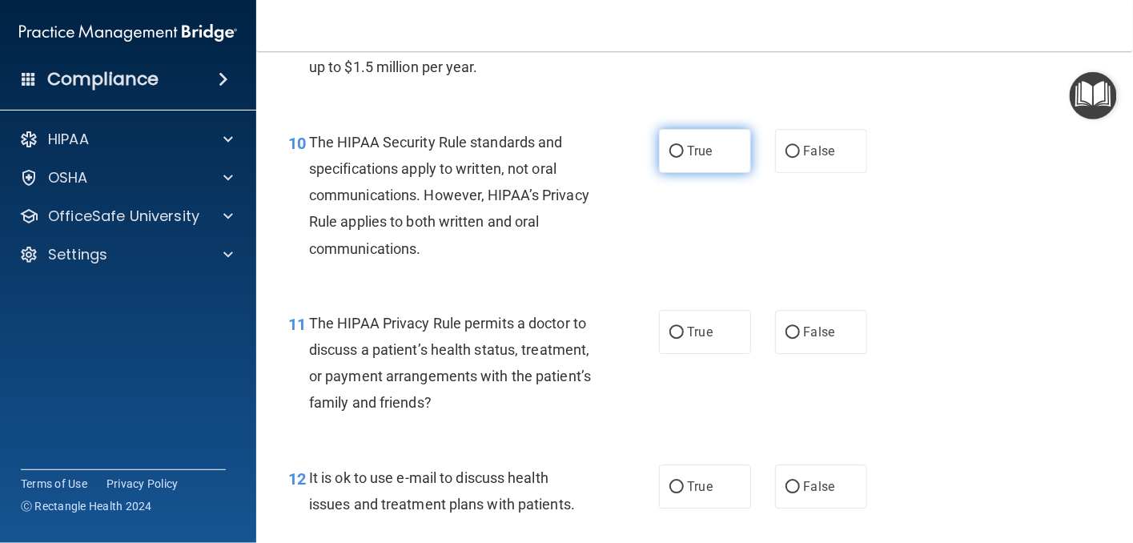
click at [669, 148] on input "True" at bounding box center [676, 152] width 14 height 12
radio input "true"
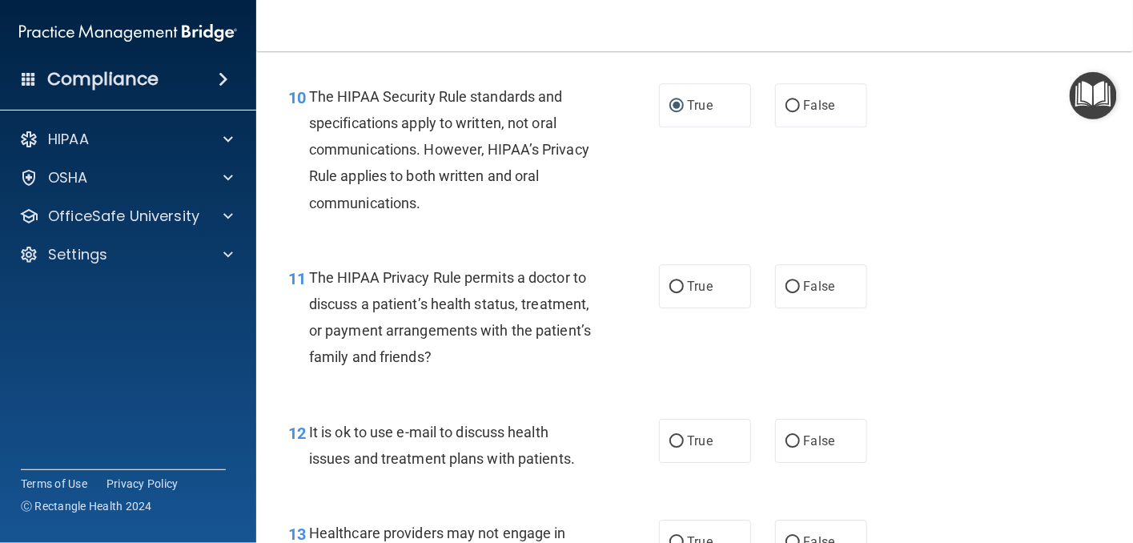
scroll to position [1601, 0]
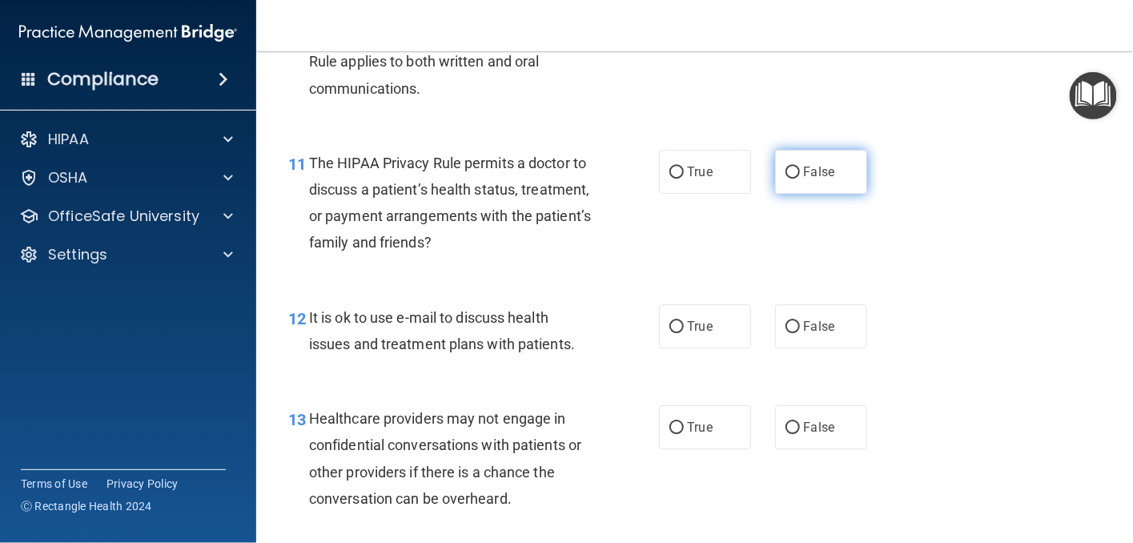
click at [786, 171] on input "False" at bounding box center [793, 173] width 14 height 12
radio input "true"
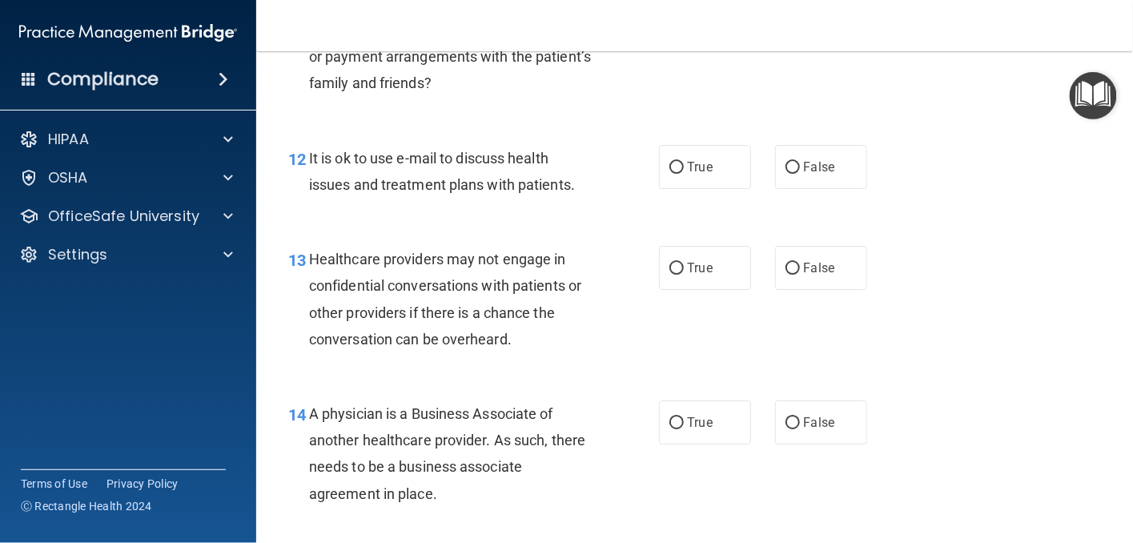
scroll to position [1762, 0]
click at [786, 170] on input "False" at bounding box center [793, 167] width 14 height 12
radio input "true"
click at [671, 267] on input "True" at bounding box center [676, 268] width 14 height 12
radio input "true"
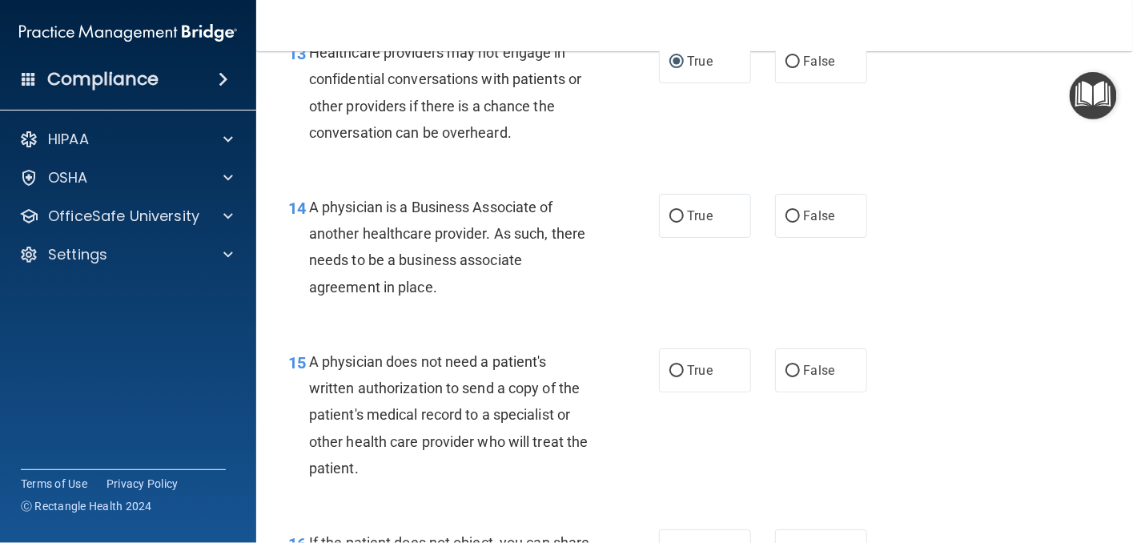
scroll to position [2002, 0]
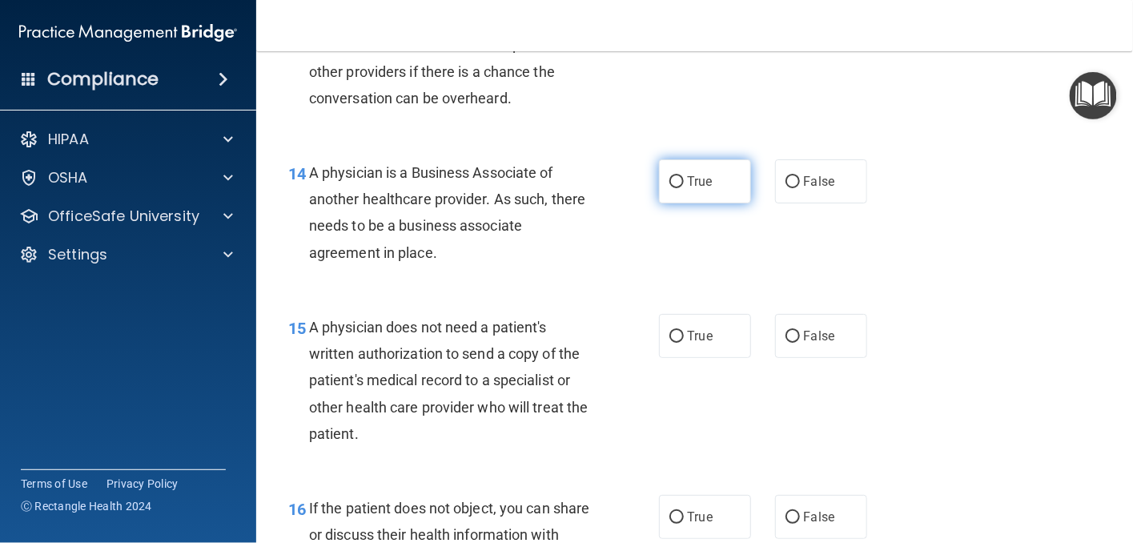
click at [669, 179] on input "True" at bounding box center [676, 182] width 14 height 12
radio input "true"
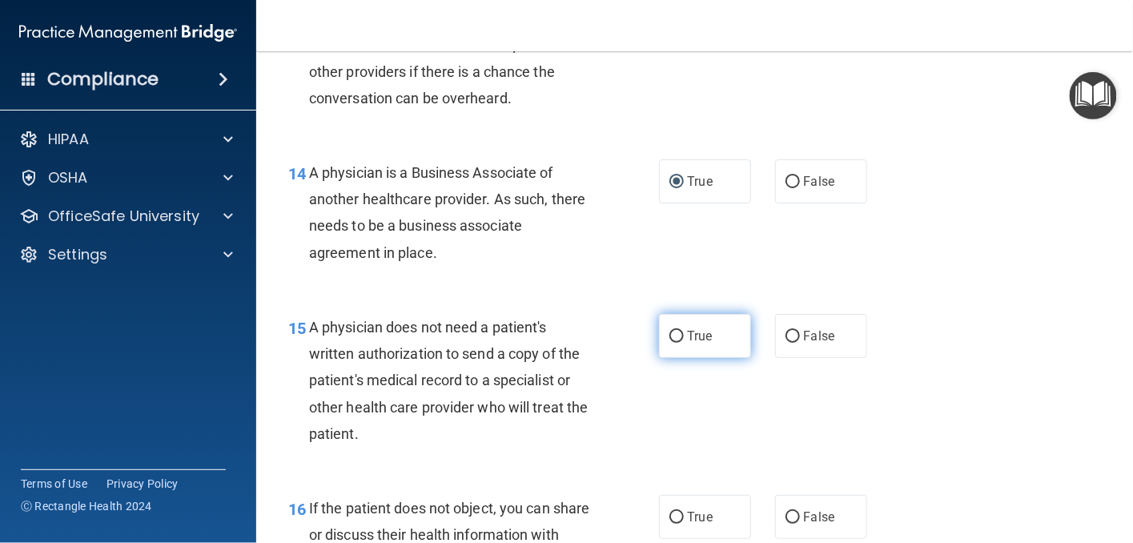
click at [673, 336] on input "True" at bounding box center [676, 337] width 14 height 12
radio input "true"
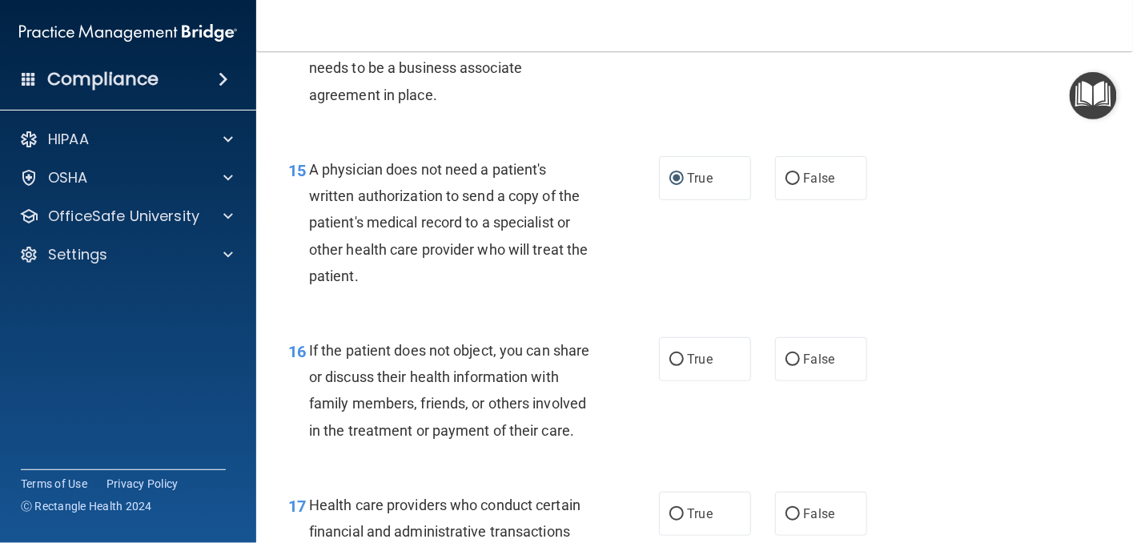
scroll to position [2242, 0]
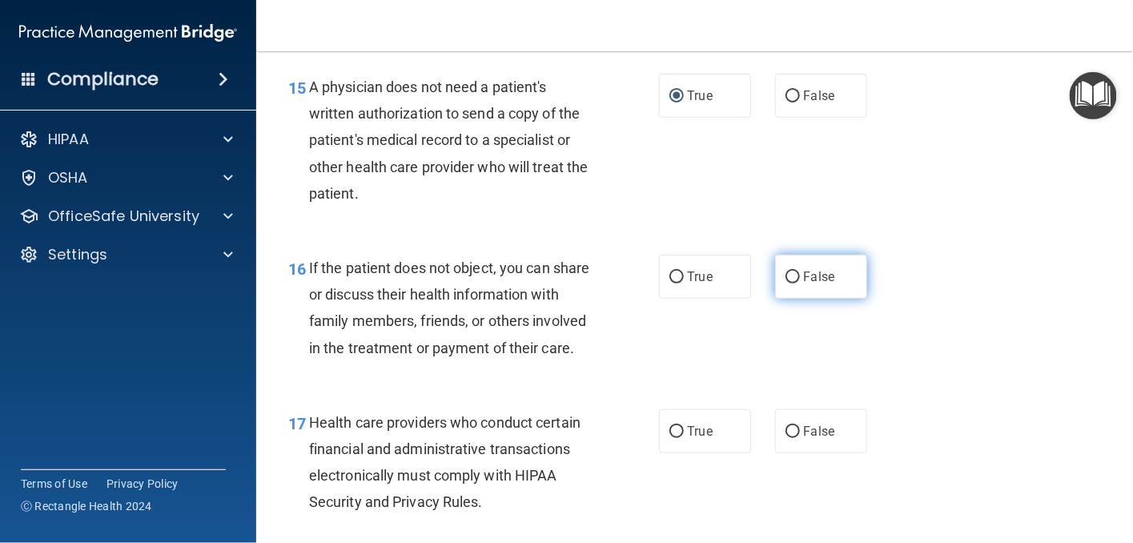
click at [789, 275] on input "False" at bounding box center [793, 277] width 14 height 12
radio input "true"
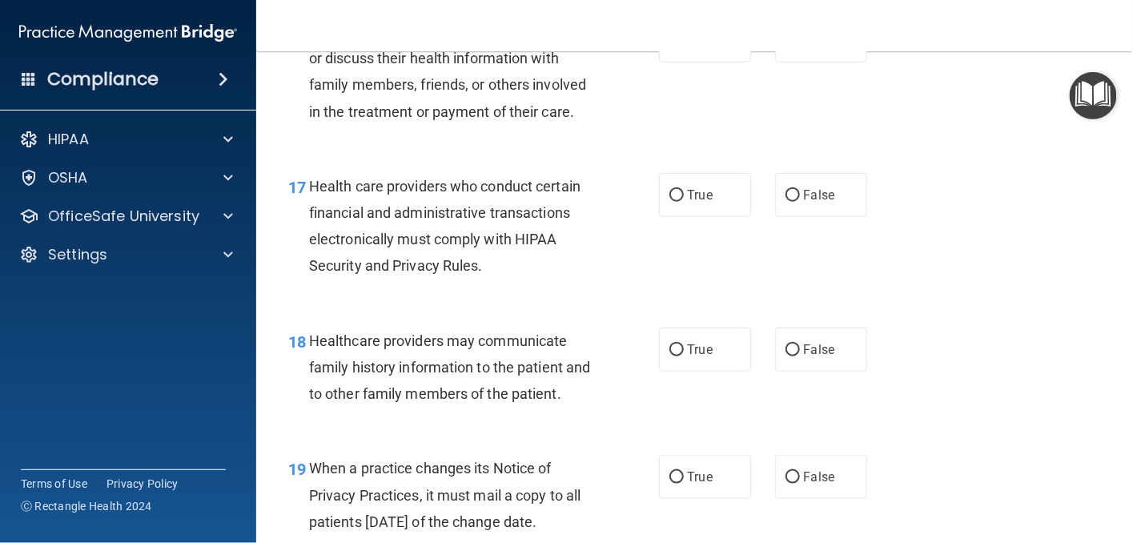
scroll to position [2562, 0]
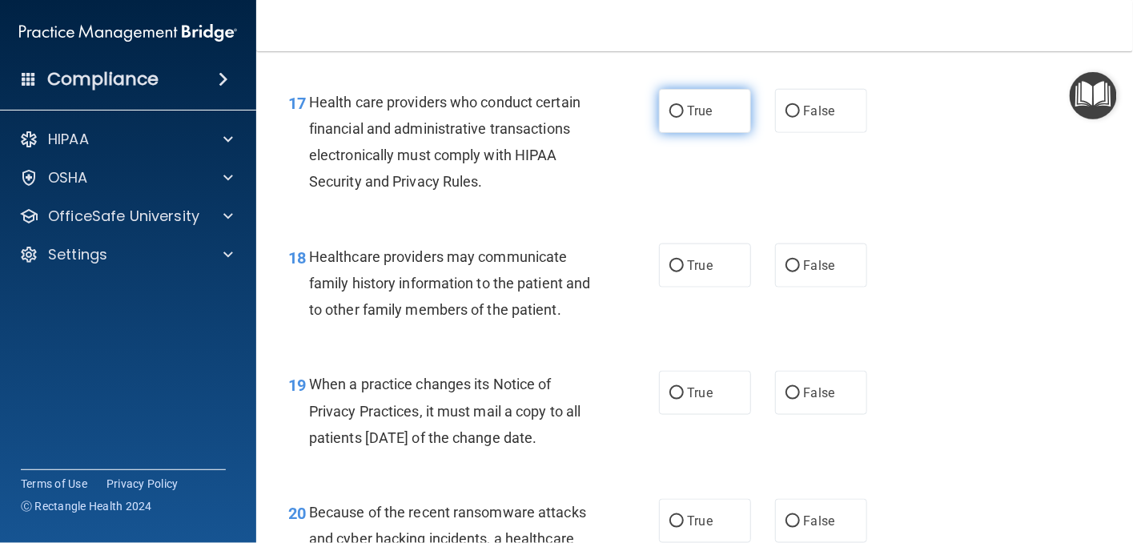
click at [669, 118] on input "True" at bounding box center [676, 112] width 14 height 12
radio input "true"
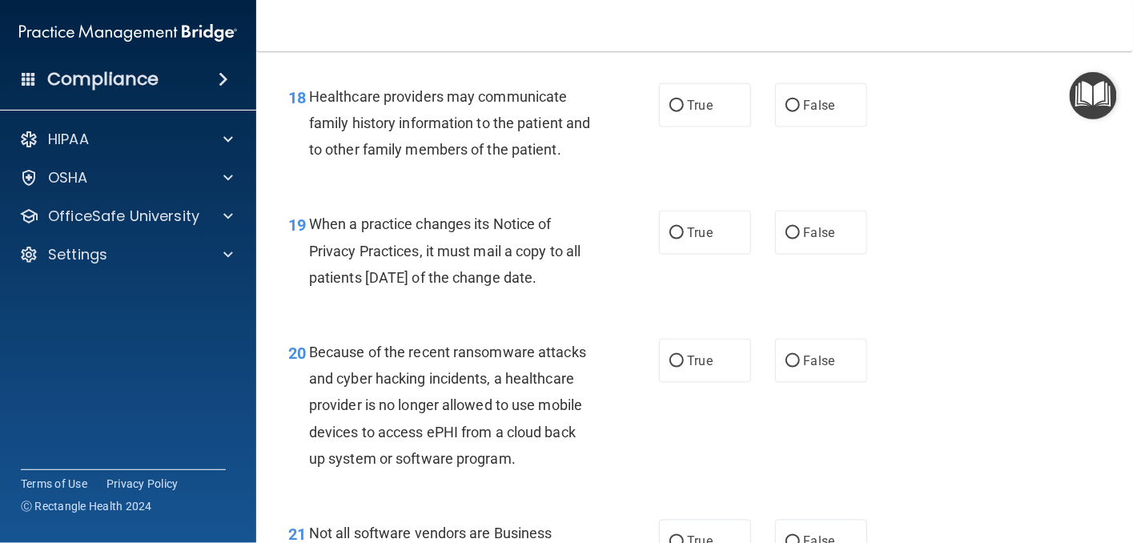
scroll to position [2642, 0]
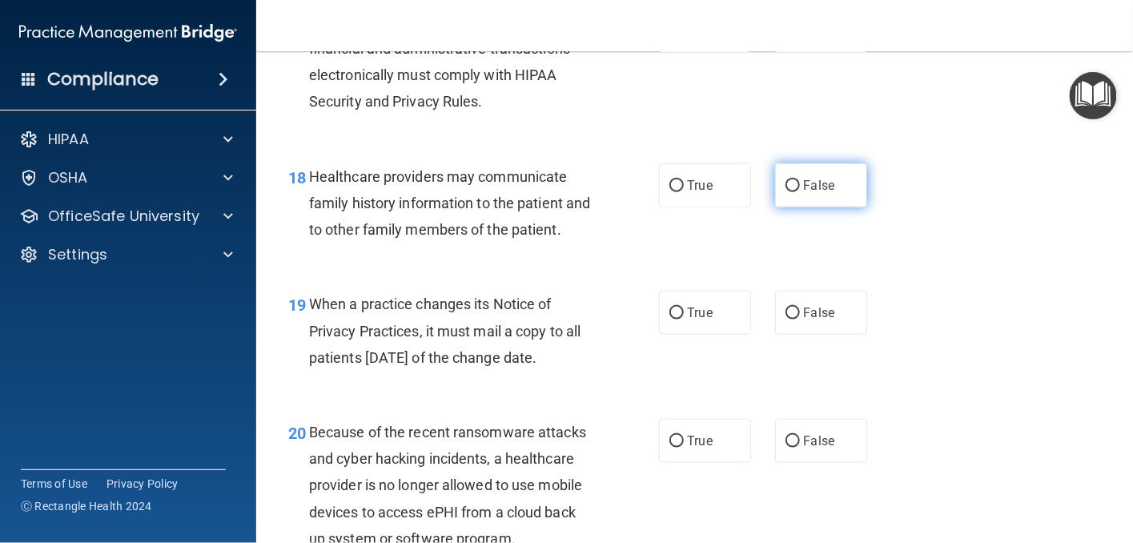
click at [795, 207] on label "False" at bounding box center [821, 185] width 92 height 44
click at [795, 192] on input "False" at bounding box center [793, 186] width 14 height 12
radio input "true"
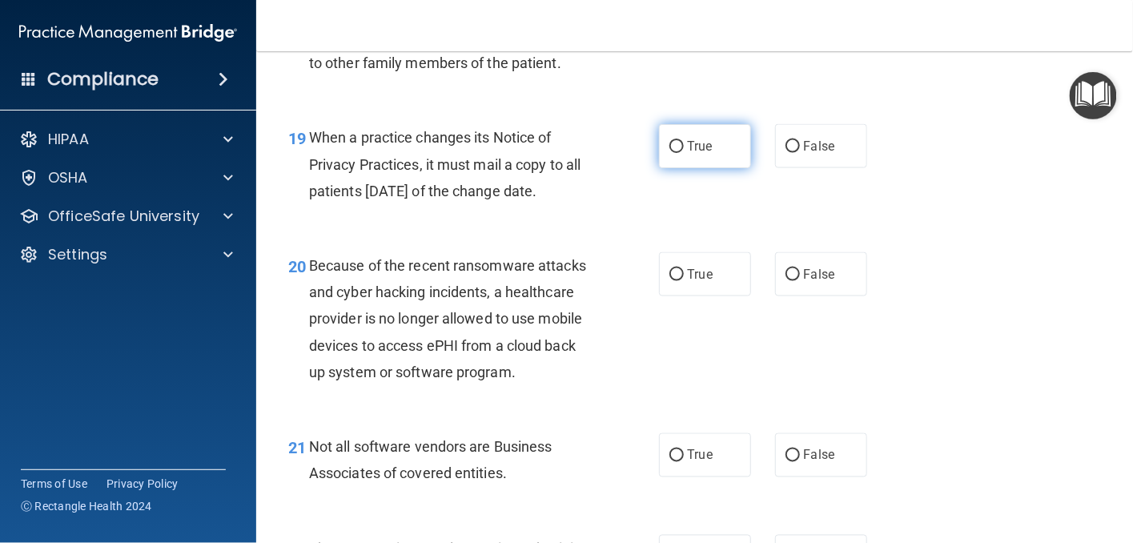
scroll to position [2883, 0]
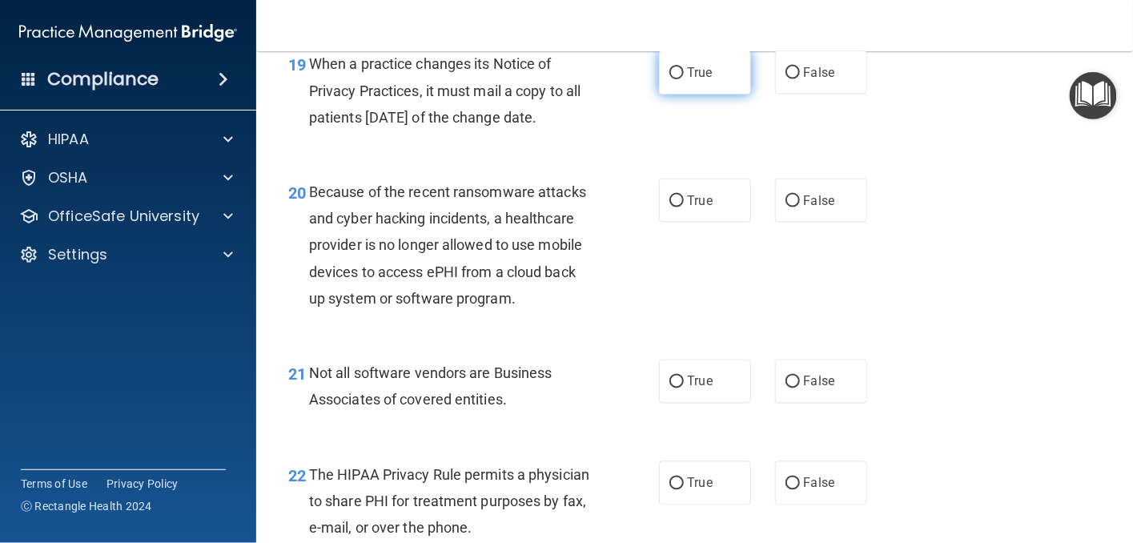
click at [669, 79] on input "True" at bounding box center [676, 73] width 14 height 12
radio input "true"
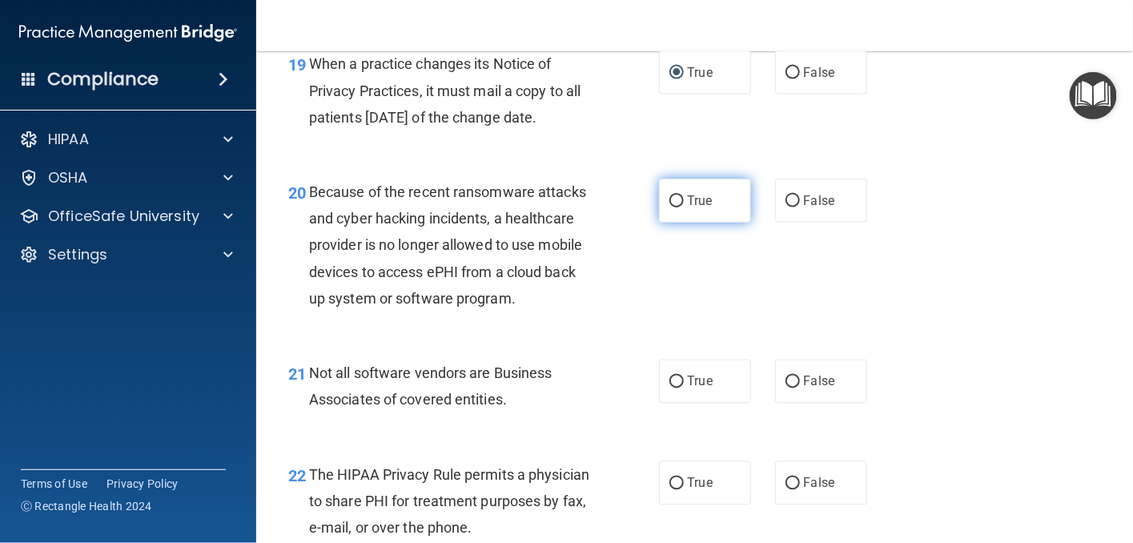
click at [669, 207] on input "True" at bounding box center [676, 201] width 14 height 12
radio input "true"
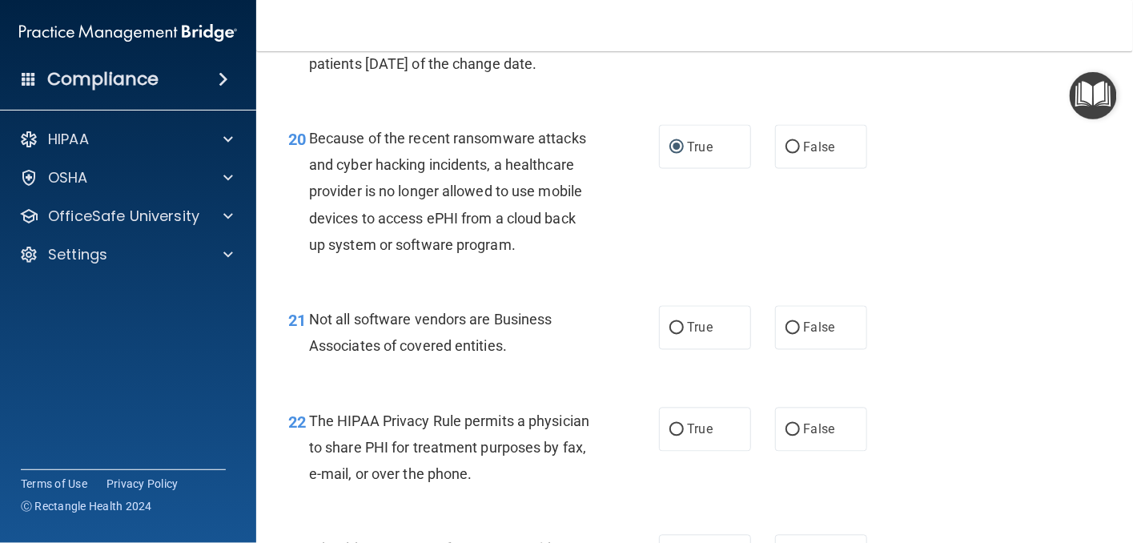
scroll to position [2963, 0]
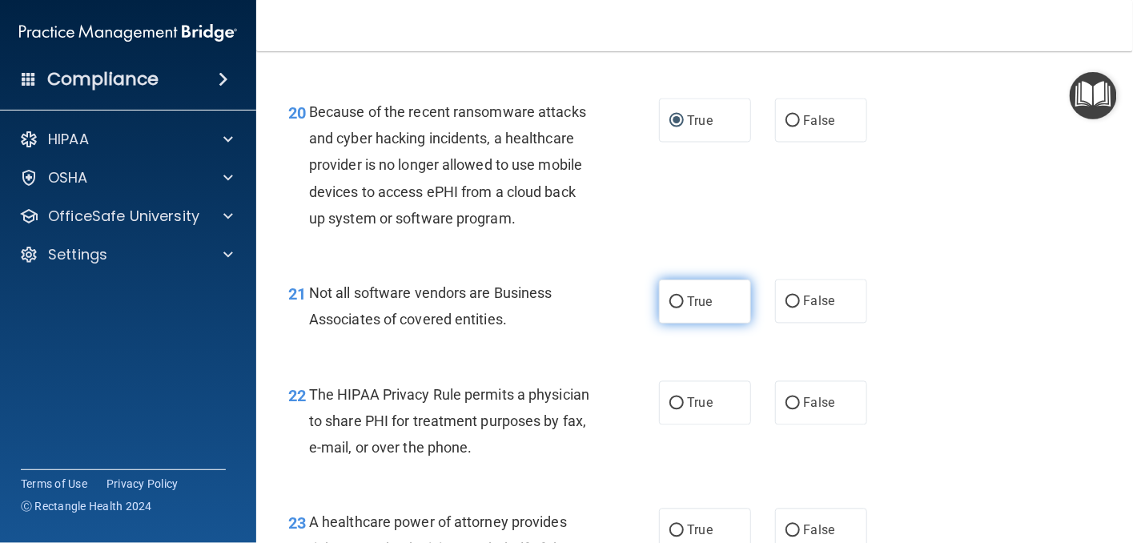
click at [672, 308] on input "True" at bounding box center [676, 302] width 14 height 12
radio input "true"
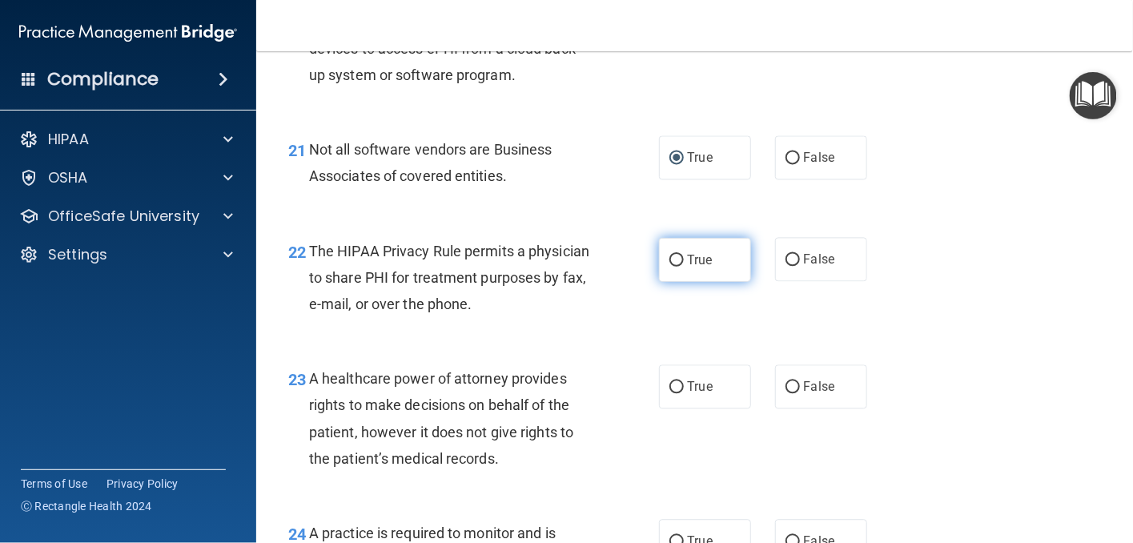
scroll to position [3123, 0]
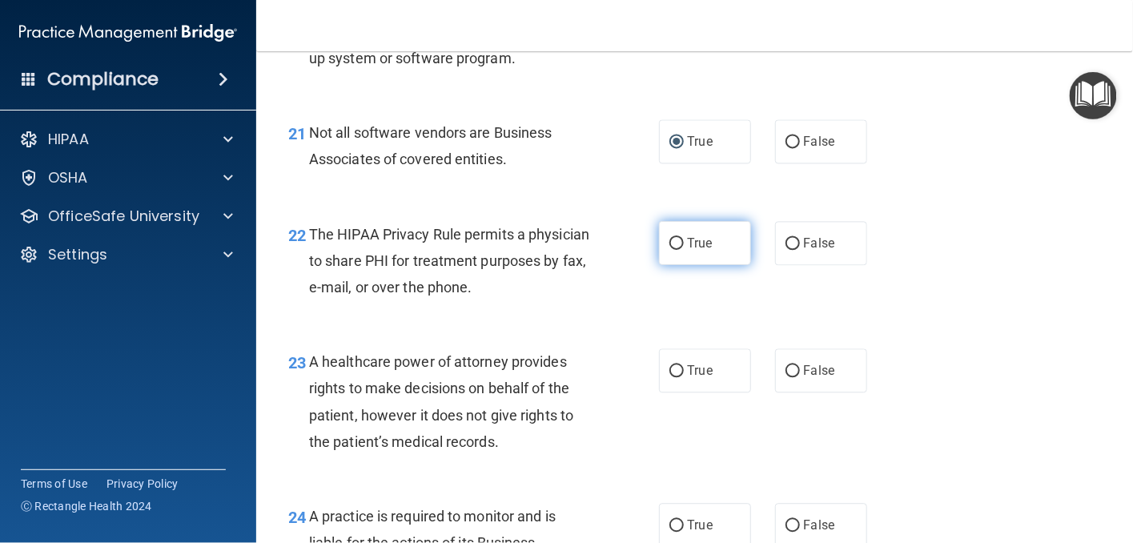
click at [669, 250] on input "True" at bounding box center [676, 244] width 14 height 12
radio input "true"
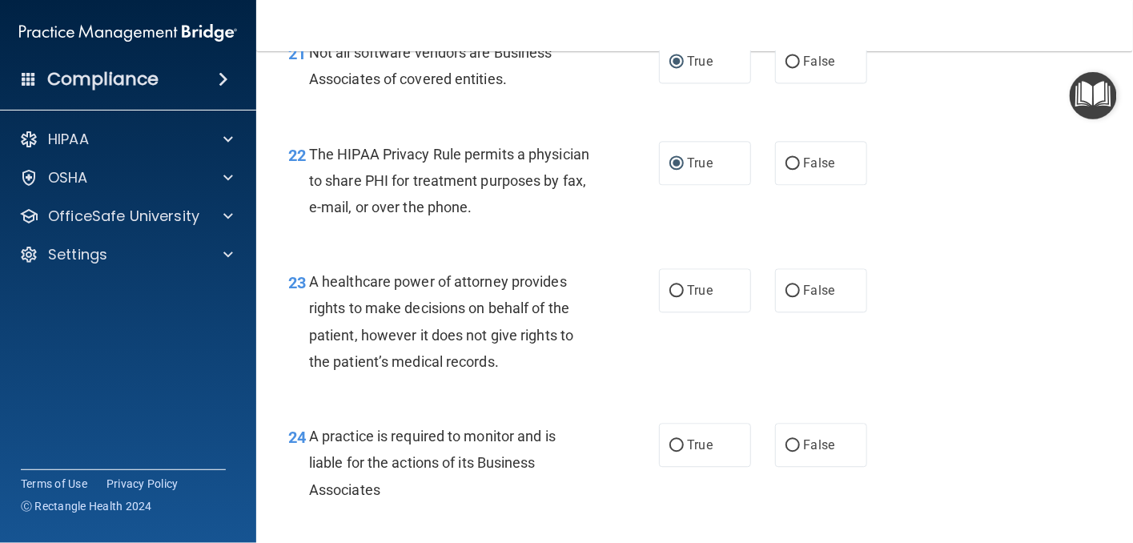
scroll to position [3283, 0]
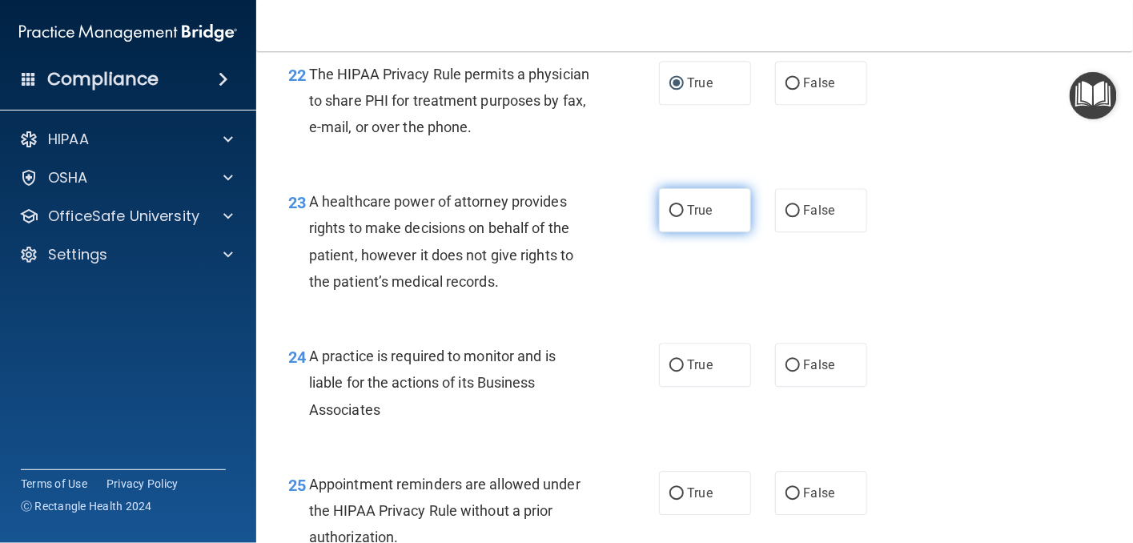
click at [673, 217] on input "True" at bounding box center [676, 211] width 14 height 12
radio input "true"
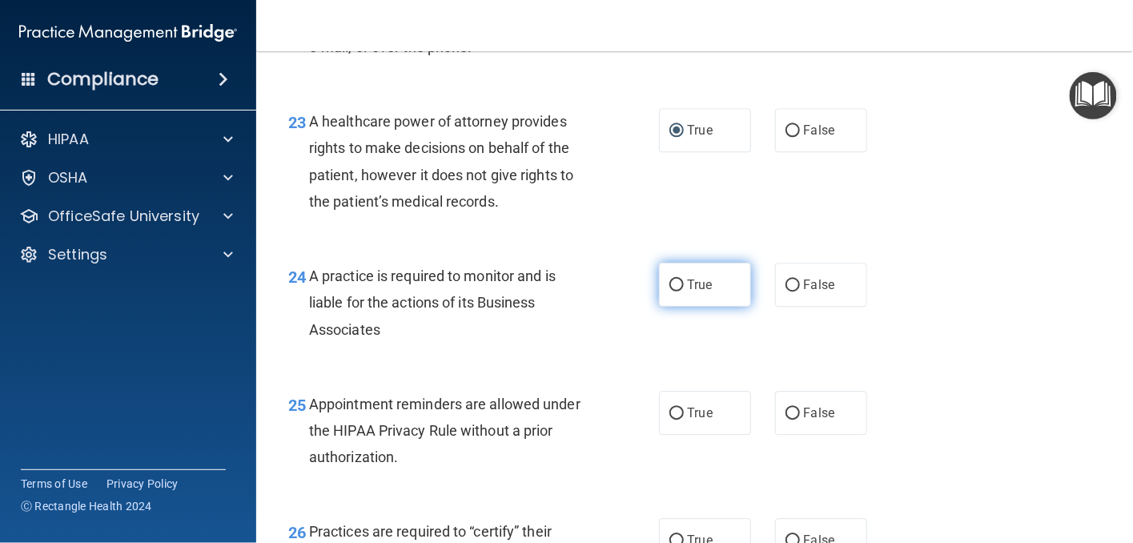
click at [671, 291] on input "True" at bounding box center [676, 285] width 14 height 12
radio input "true"
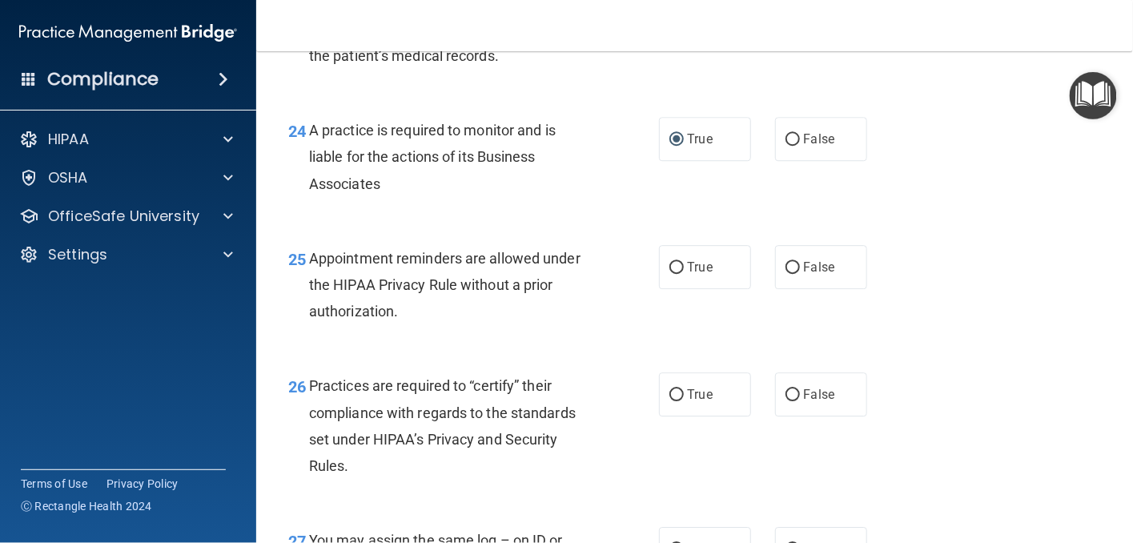
scroll to position [3523, 0]
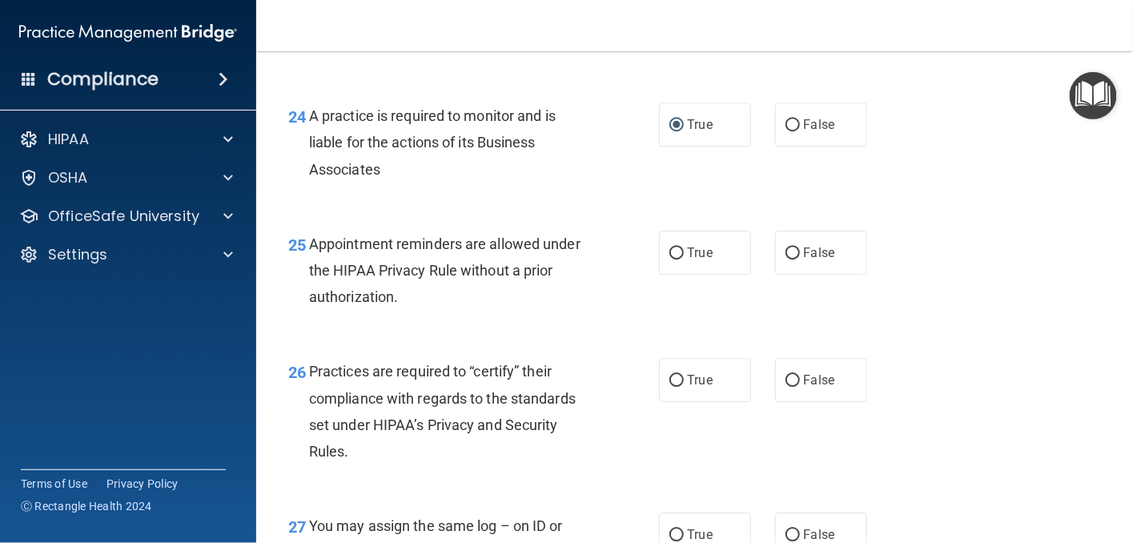
drag, startPoint x: 669, startPoint y: 307, endPoint x: 660, endPoint y: 332, distance: 25.6
click at [669, 259] on input "True" at bounding box center [676, 253] width 14 height 12
radio input "true"
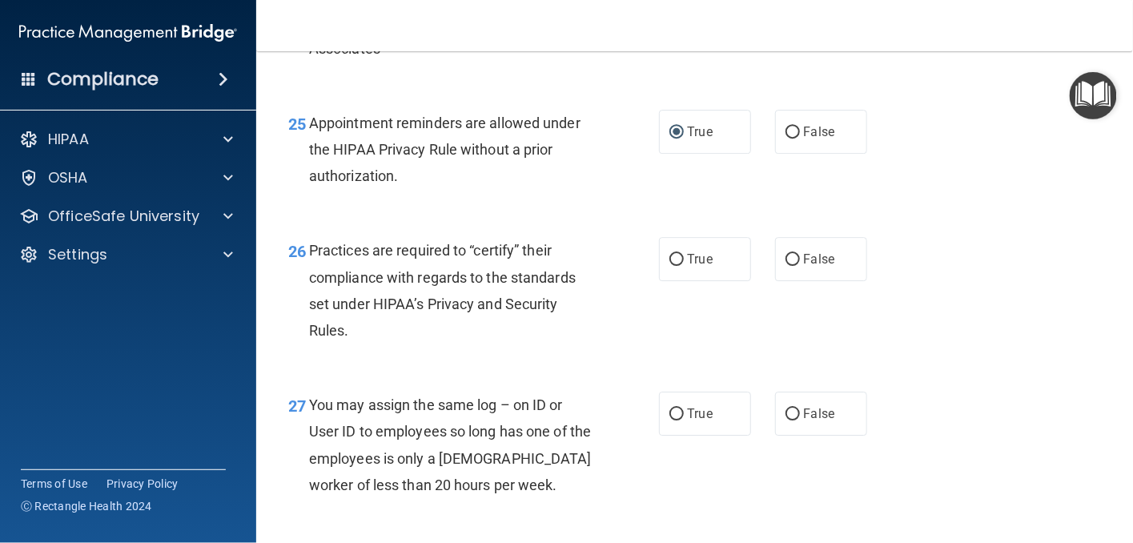
scroll to position [3683, 0]
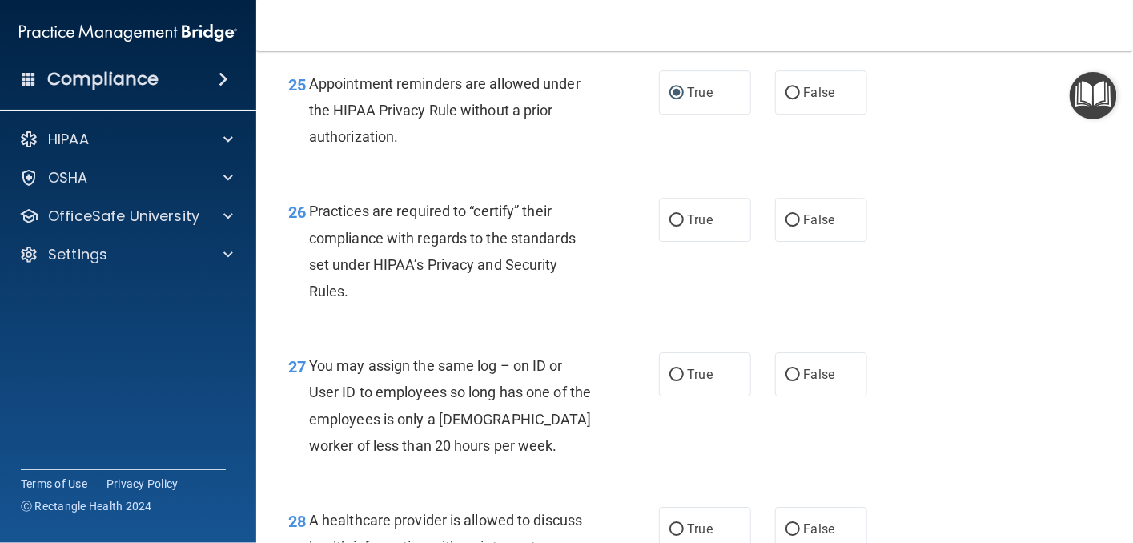
drag, startPoint x: 673, startPoint y: 270, endPoint x: 669, endPoint y: 305, distance: 35.5
click at [673, 227] on input "True" at bounding box center [676, 221] width 14 height 12
radio input "true"
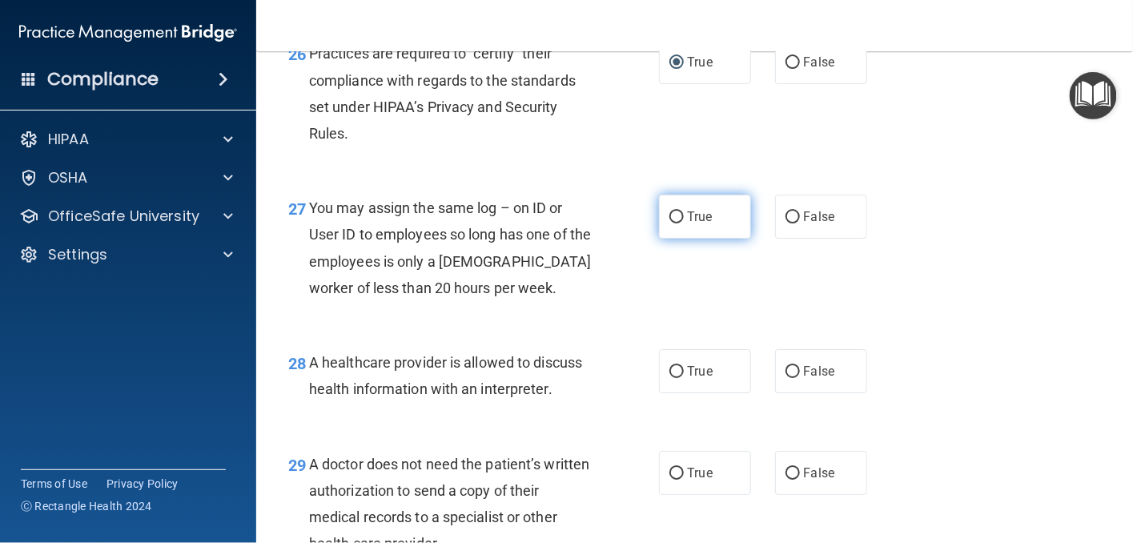
scroll to position [3844, 0]
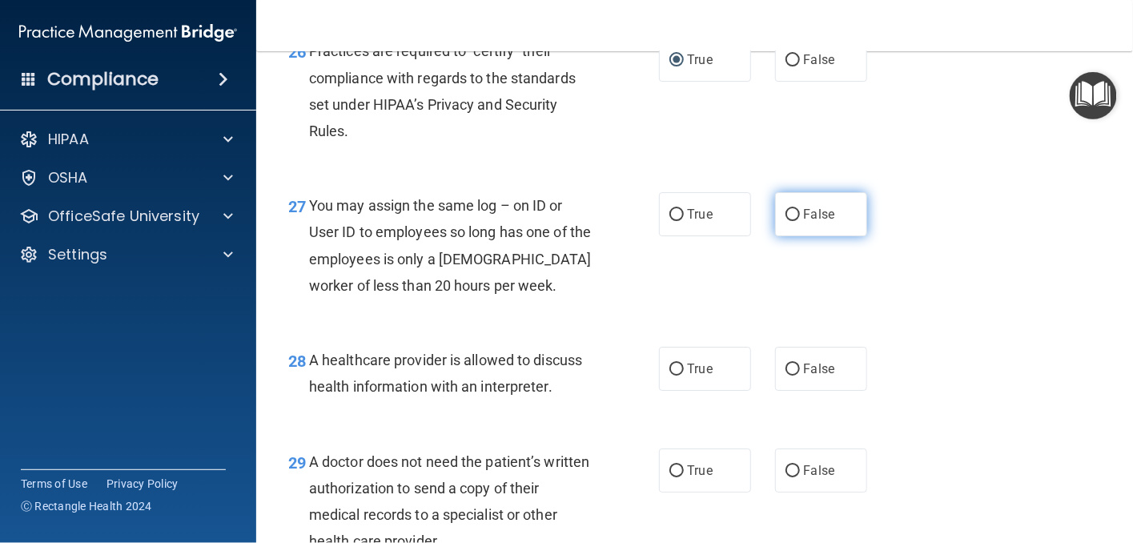
click at [790, 221] on input "False" at bounding box center [793, 215] width 14 height 12
radio input "true"
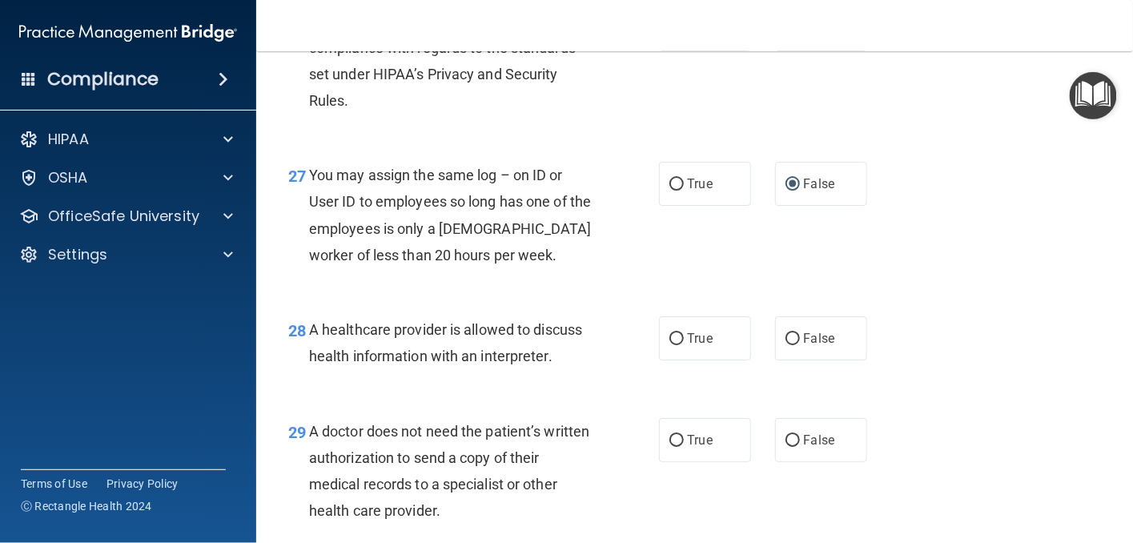
scroll to position [3924, 0]
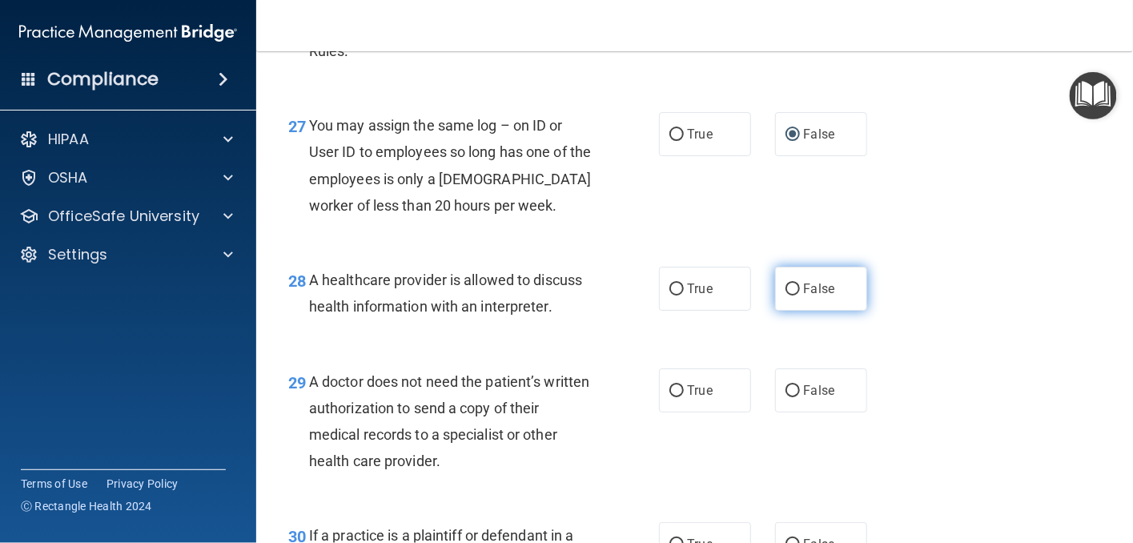
click at [786, 295] on input "False" at bounding box center [793, 289] width 14 height 12
radio input "true"
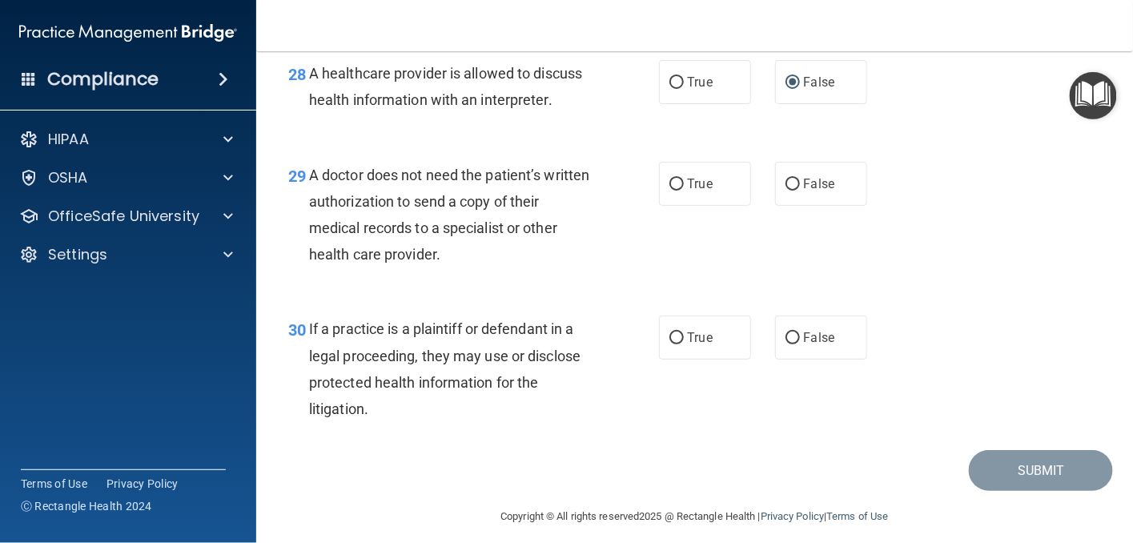
scroll to position [4164, 0]
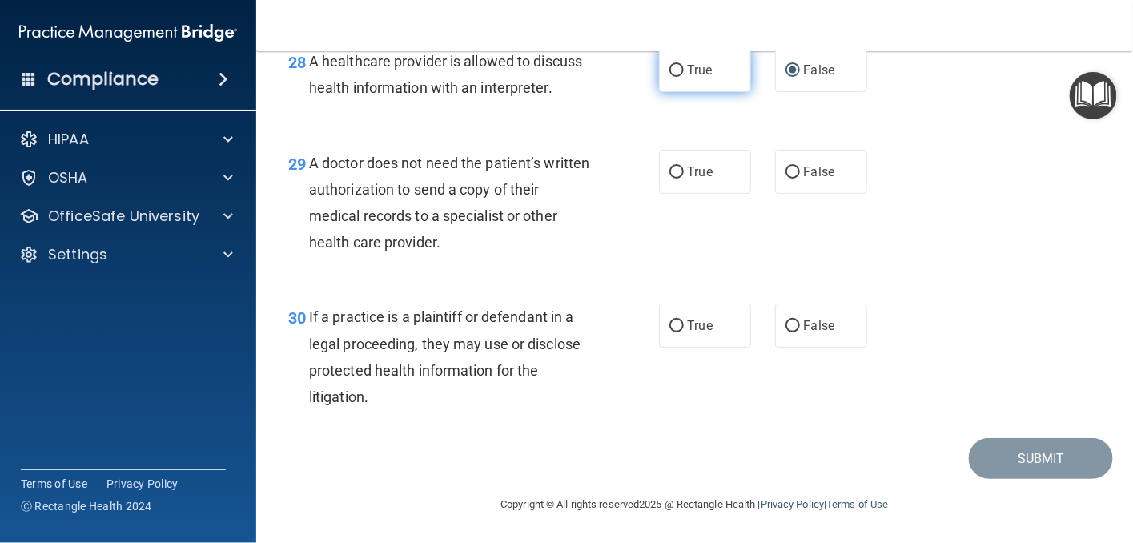
click at [669, 77] on input "True" at bounding box center [676, 71] width 14 height 12
radio input "true"
radio input "false"
drag, startPoint x: 671, startPoint y: 201, endPoint x: 673, endPoint y: 227, distance: 25.7
click at [671, 179] on input "True" at bounding box center [676, 173] width 14 height 12
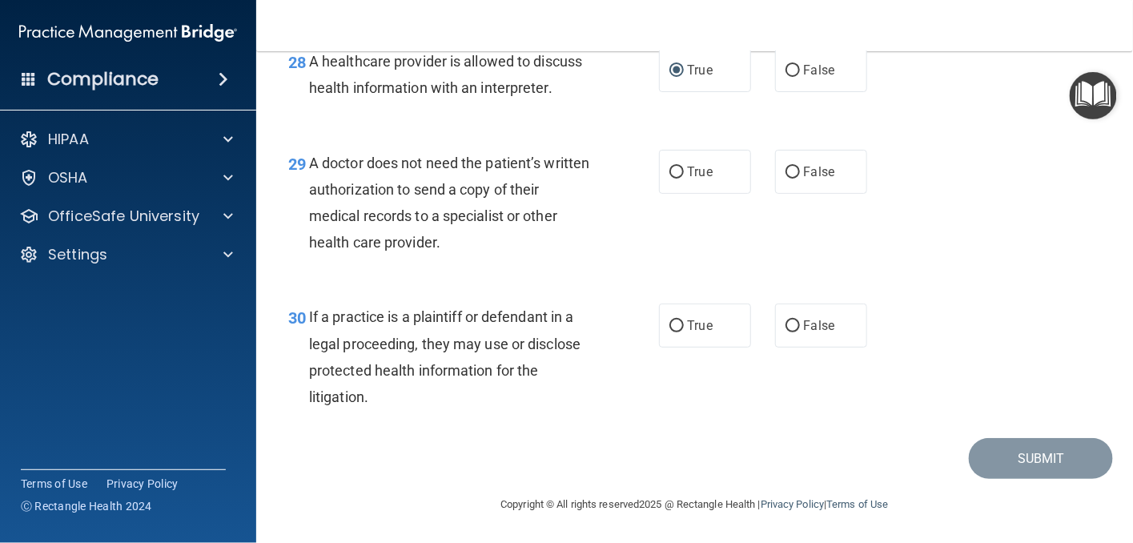
radio input "true"
click at [669, 332] on input "True" at bounding box center [676, 326] width 14 height 12
radio input "true"
click at [1011, 453] on button "Submit" at bounding box center [1041, 458] width 144 height 41
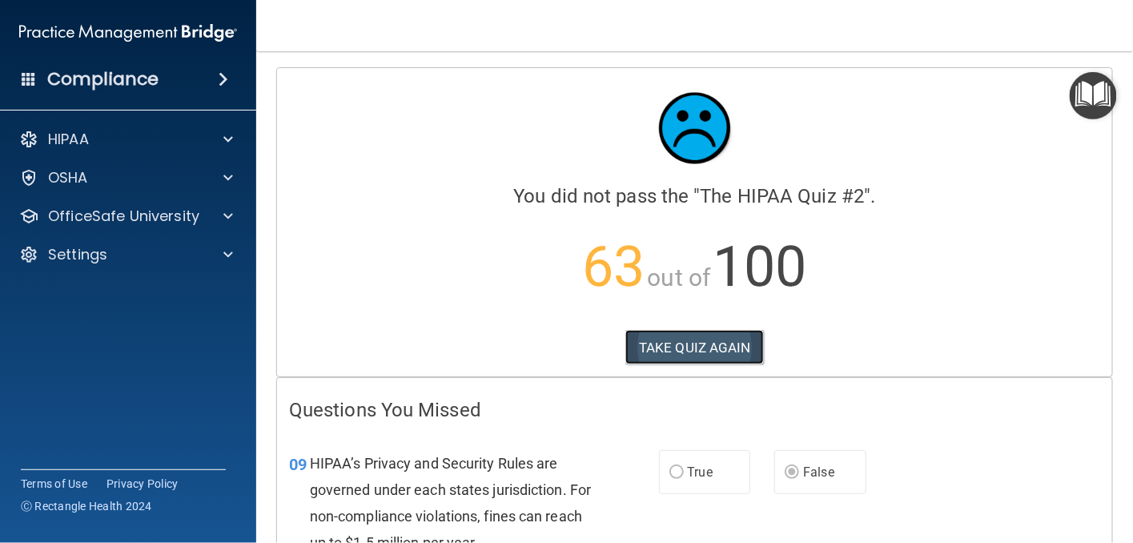
click at [677, 350] on button "TAKE QUIZ AGAIN" at bounding box center [694, 347] width 139 height 35
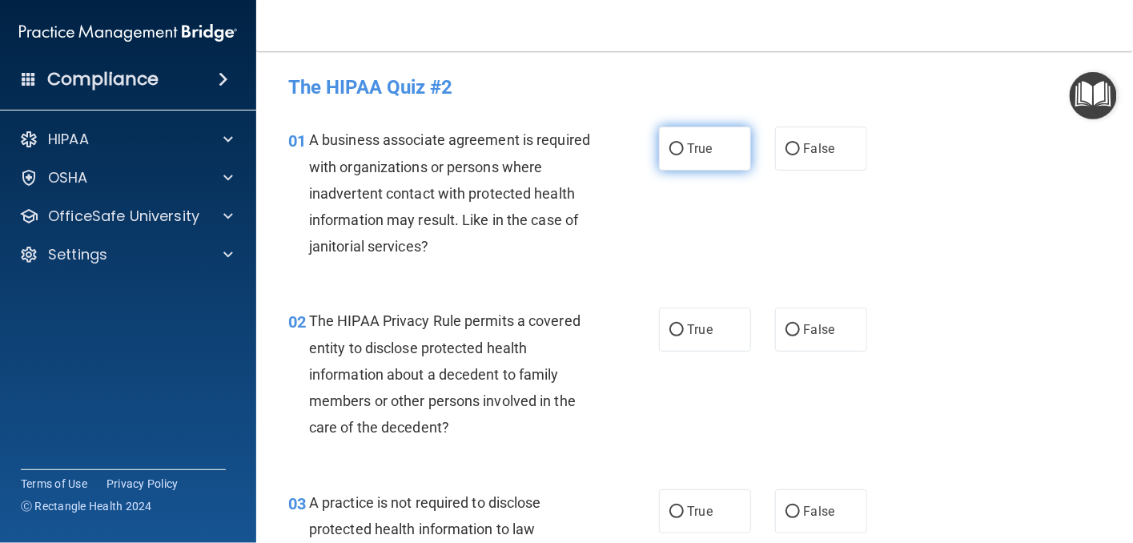
click at [673, 148] on input "True" at bounding box center [676, 149] width 14 height 12
radio input "true"
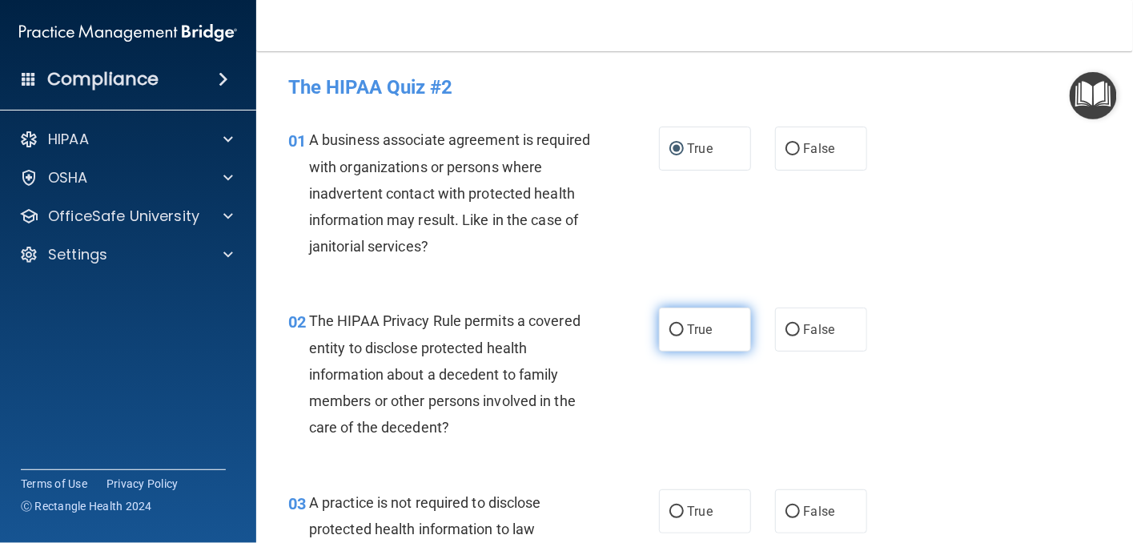
click at [676, 328] on input "True" at bounding box center [676, 330] width 14 height 12
radio input "true"
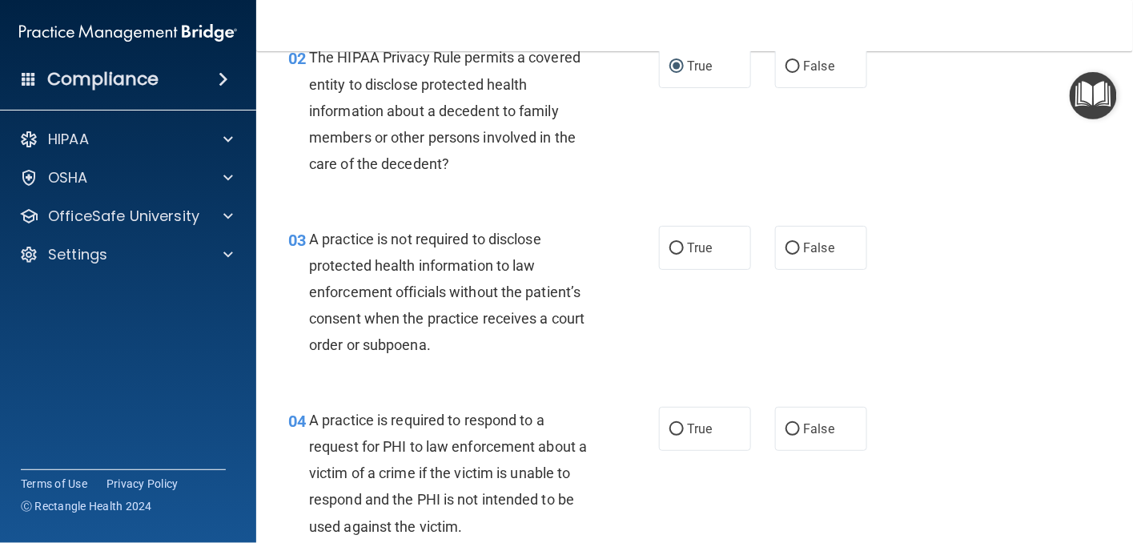
scroll to position [320, 0]
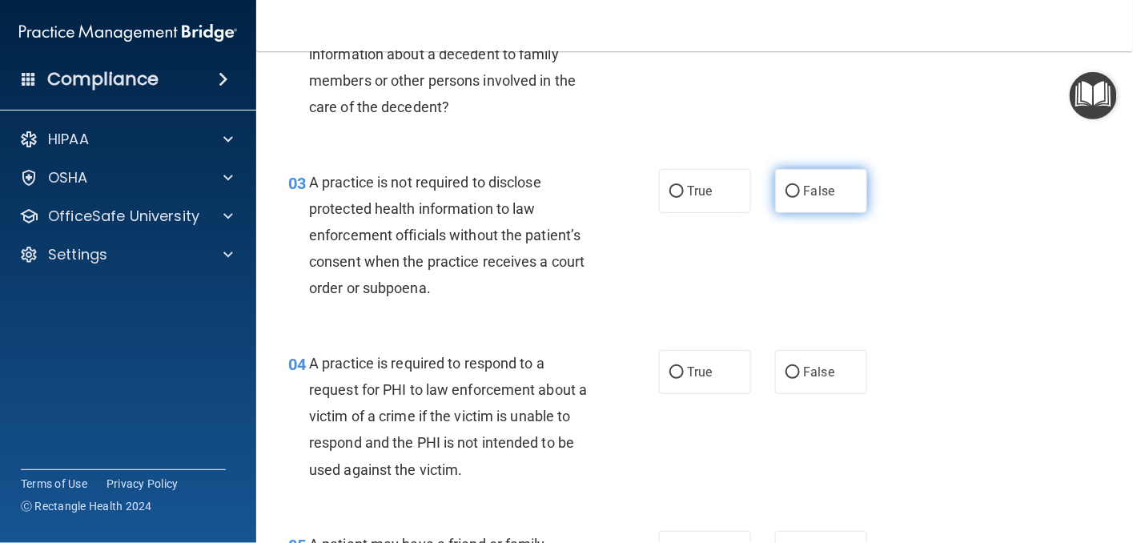
click at [775, 185] on label "False" at bounding box center [821, 191] width 92 height 44
click at [786, 186] on input "False" at bounding box center [793, 192] width 14 height 12
radio input "true"
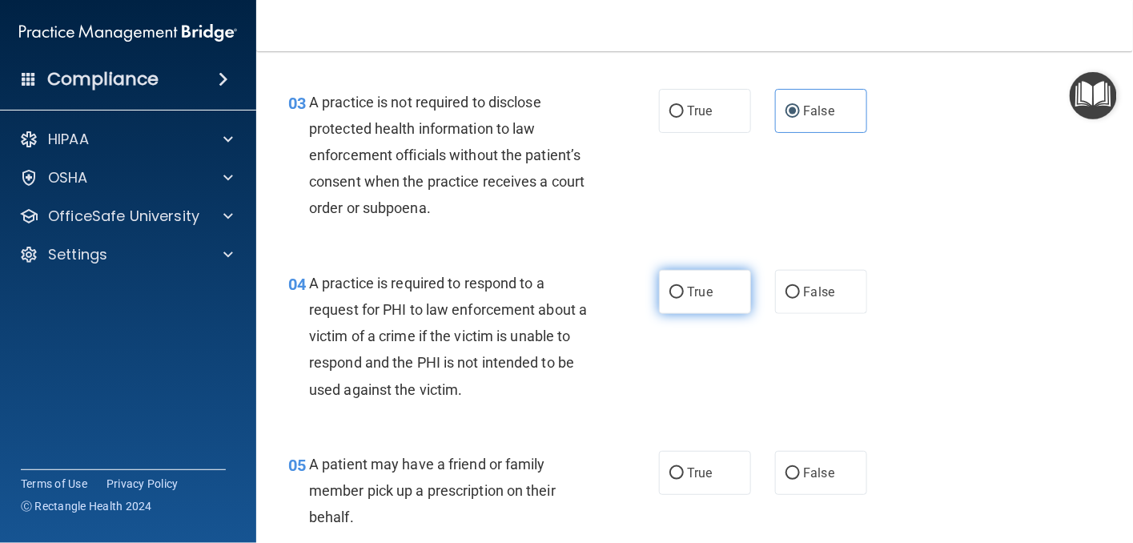
click at [669, 293] on input "True" at bounding box center [676, 293] width 14 height 12
radio input "true"
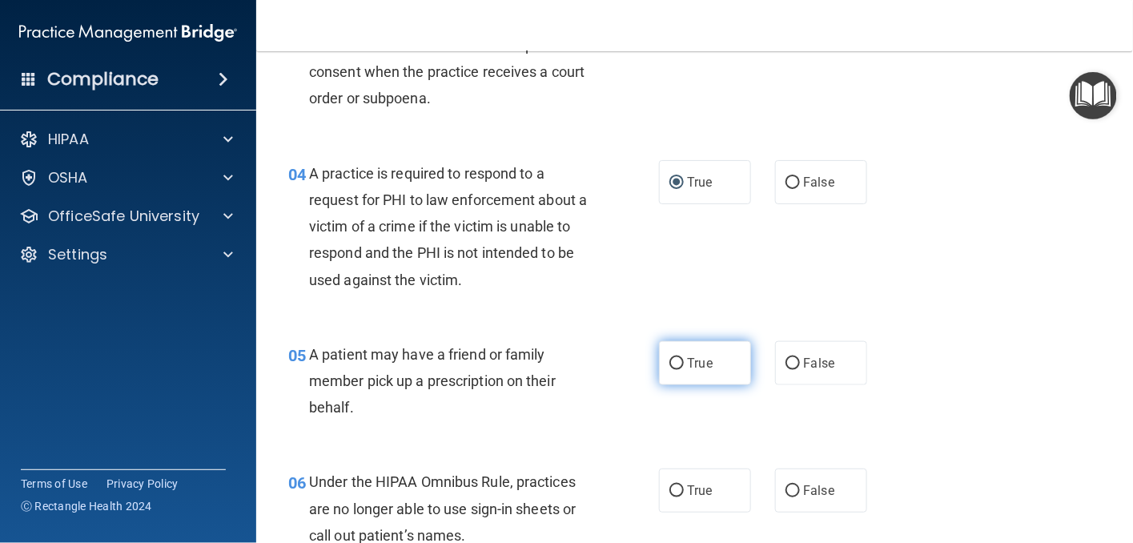
scroll to position [561, 0]
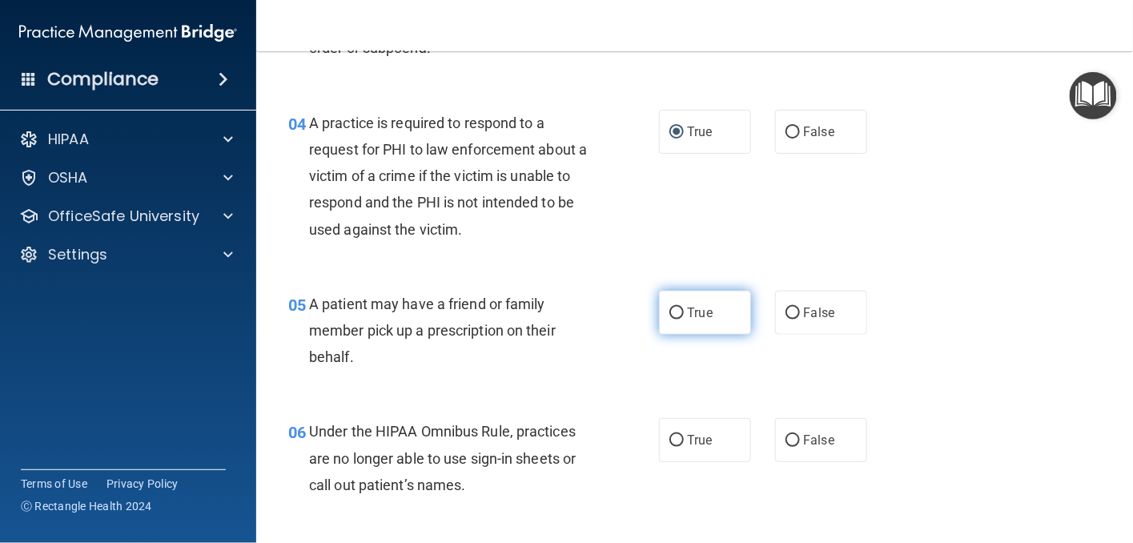
drag, startPoint x: 669, startPoint y: 305, endPoint x: 669, endPoint y: 315, distance: 10.4
click at [669, 307] on input "True" at bounding box center [676, 313] width 14 height 12
radio input "true"
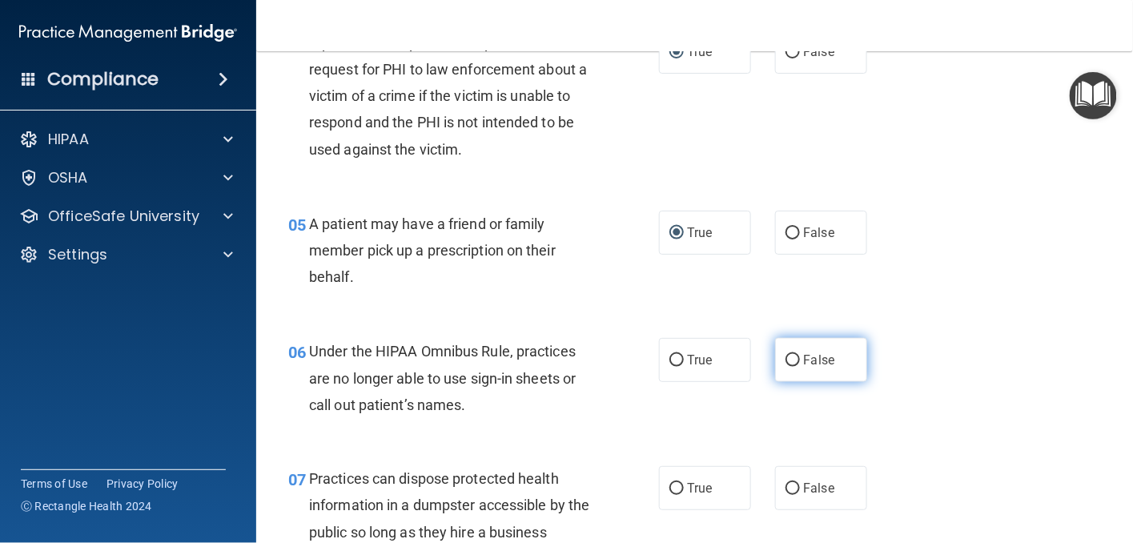
click at [786, 363] on input "False" at bounding box center [793, 361] width 14 height 12
radio input "true"
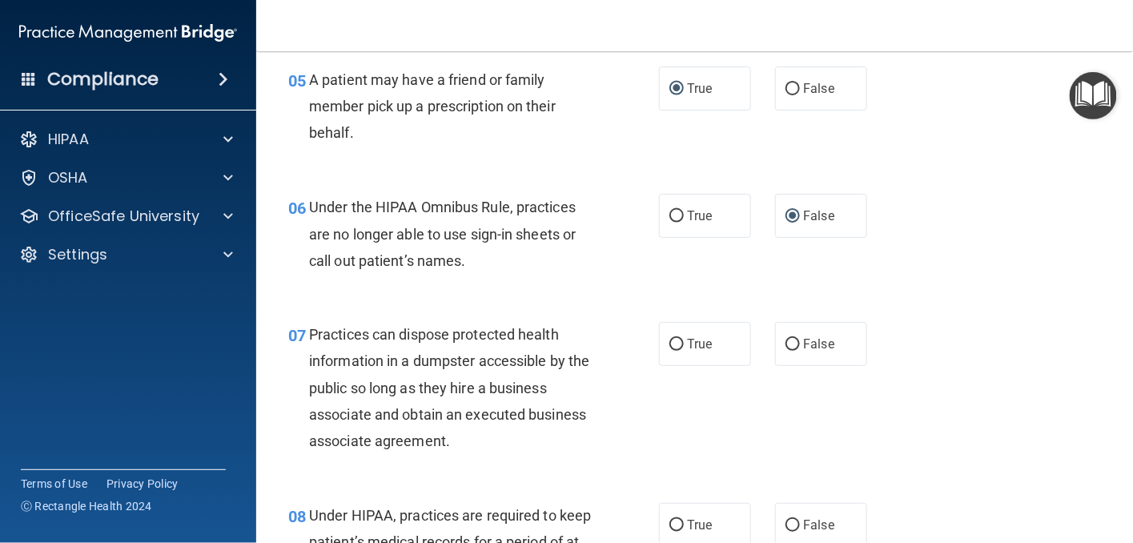
scroll to position [801, 0]
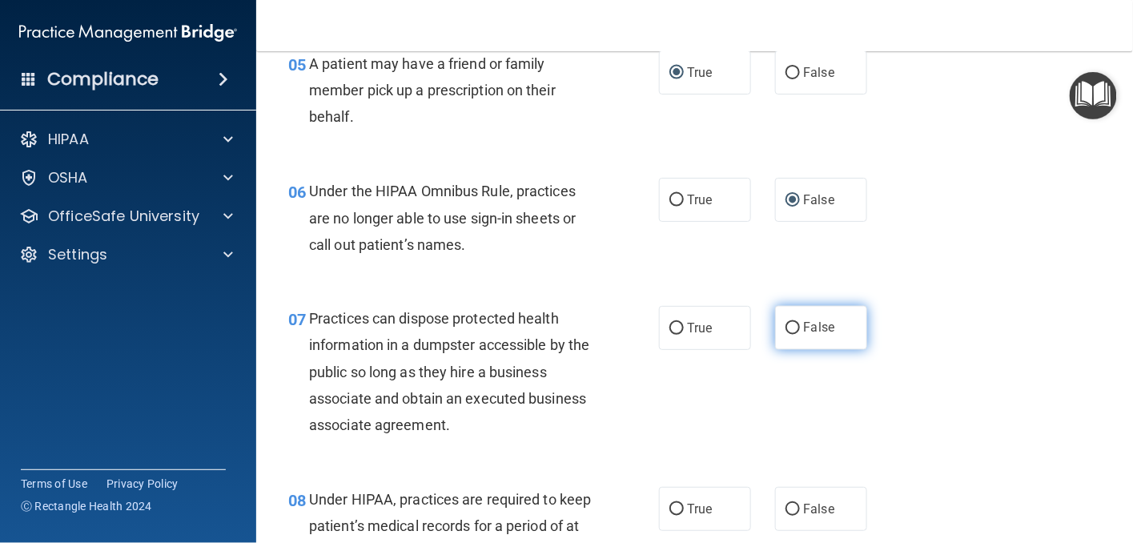
click at [786, 324] on input "False" at bounding box center [793, 329] width 14 height 12
radio input "true"
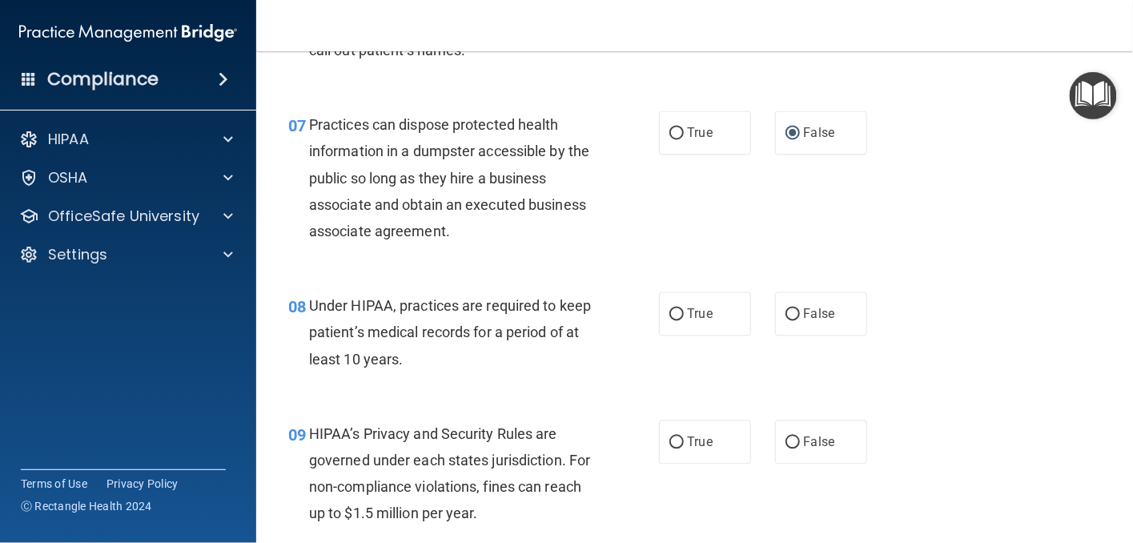
scroll to position [1041, 0]
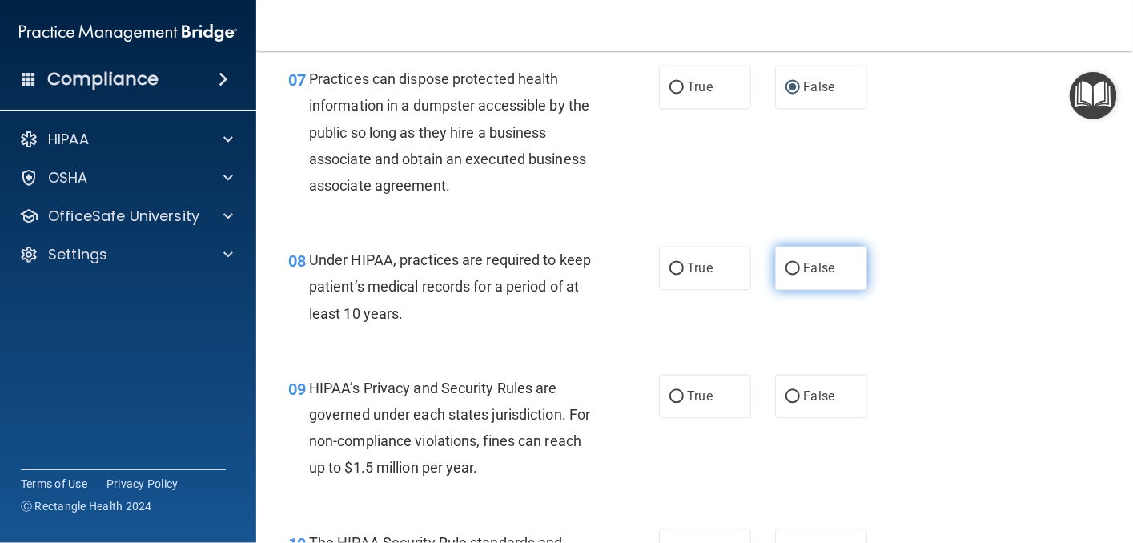
click at [786, 267] on input "False" at bounding box center [793, 269] width 14 height 12
radio input "true"
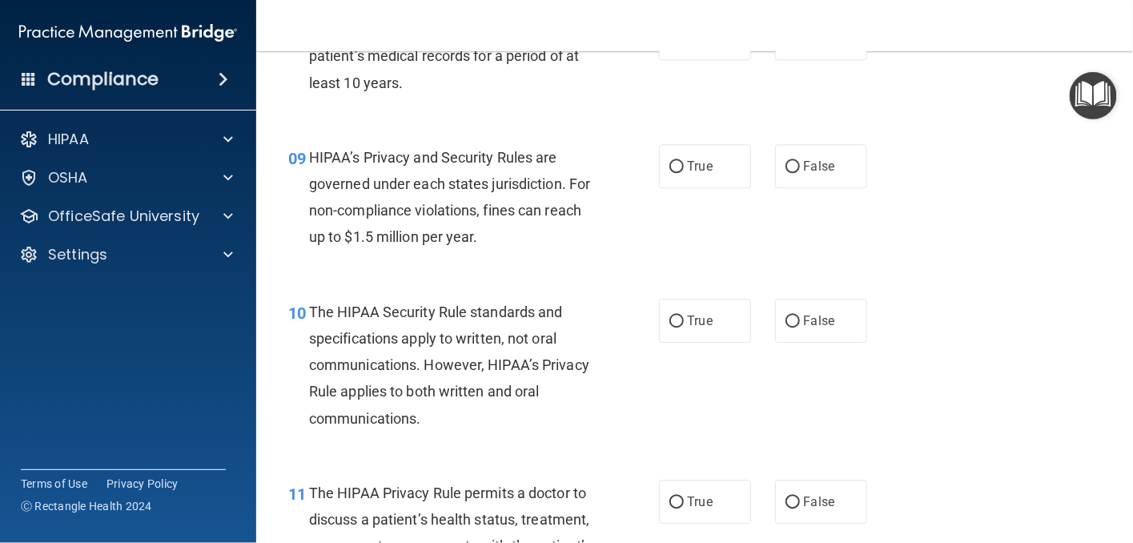
scroll to position [1281, 0]
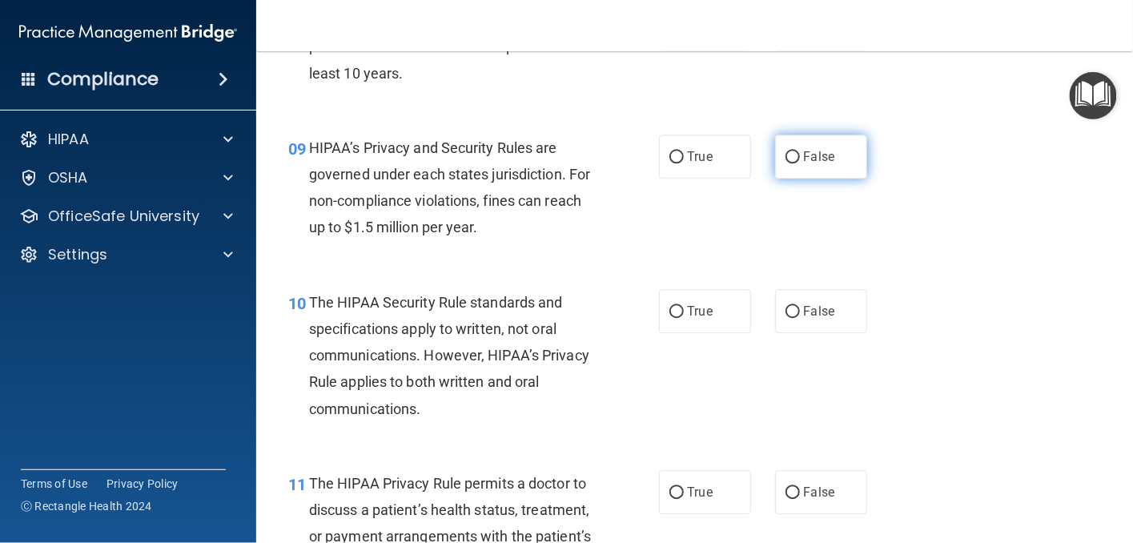
click at [786, 159] on input "False" at bounding box center [793, 157] width 14 height 12
radio input "true"
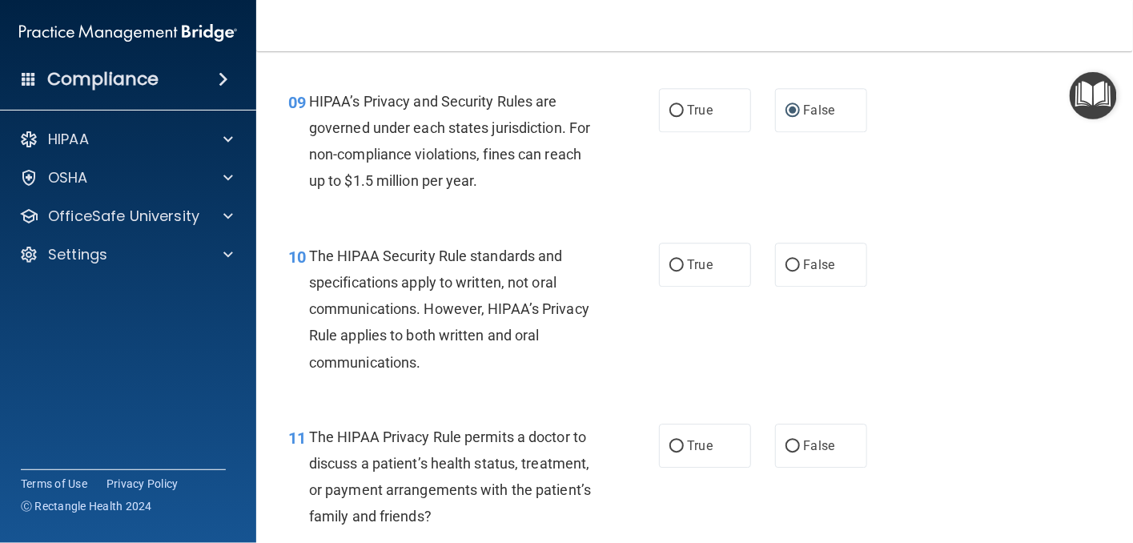
scroll to position [1361, 0]
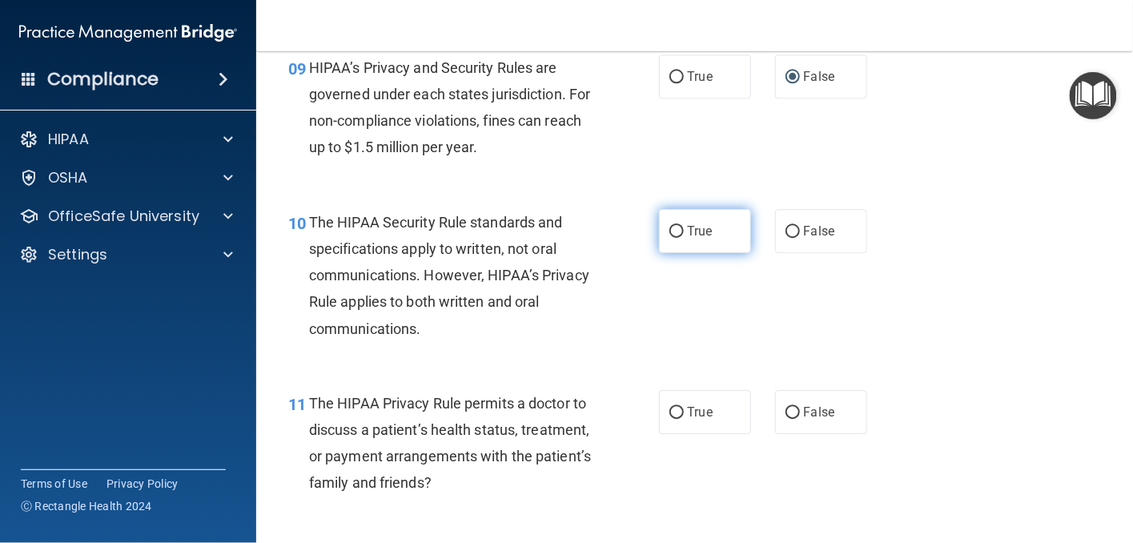
click at [673, 235] on input "True" at bounding box center [676, 232] width 14 height 12
radio input "true"
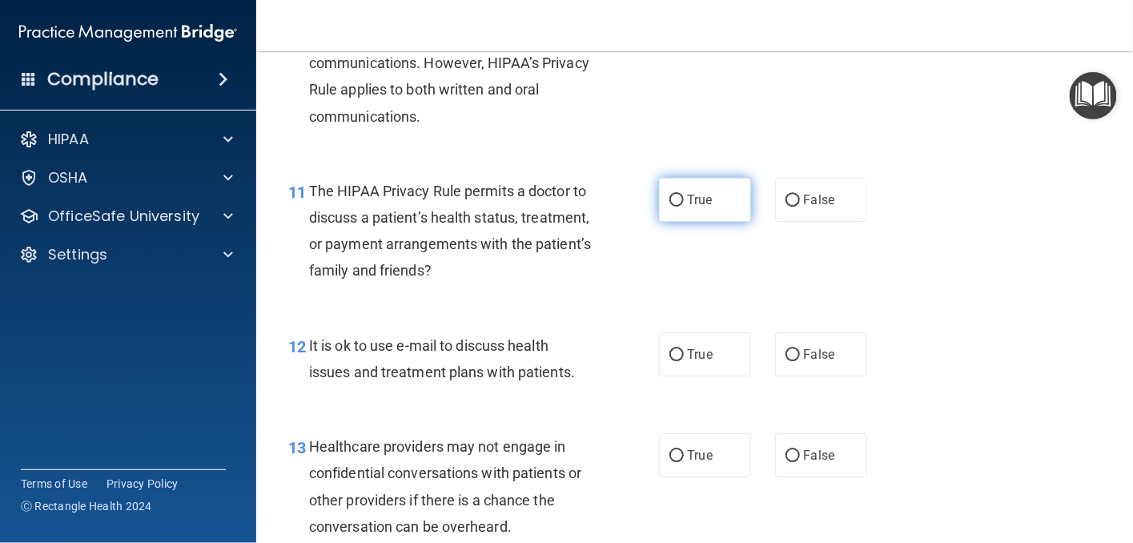
scroll to position [1601, 0]
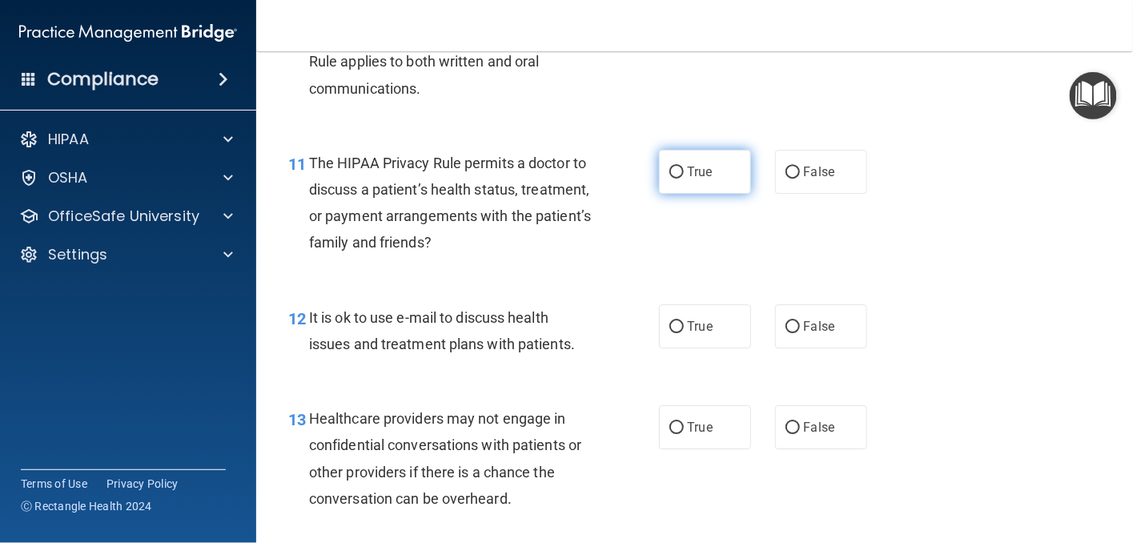
click at [676, 176] on input "True" at bounding box center [676, 173] width 14 height 12
radio input "true"
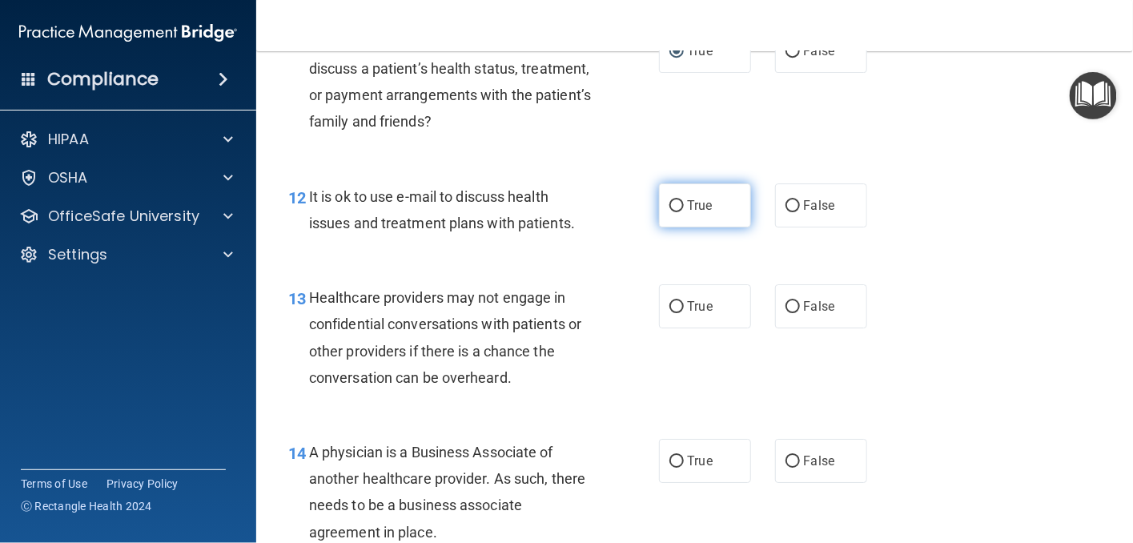
scroll to position [1762, 0]
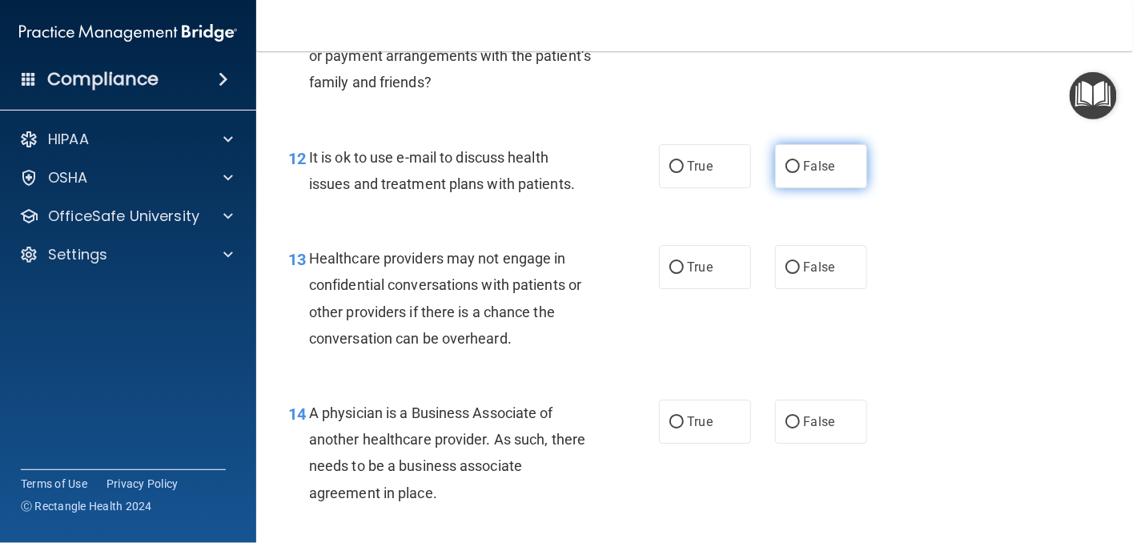
click at [786, 168] on input "False" at bounding box center [793, 167] width 14 height 12
radio input "true"
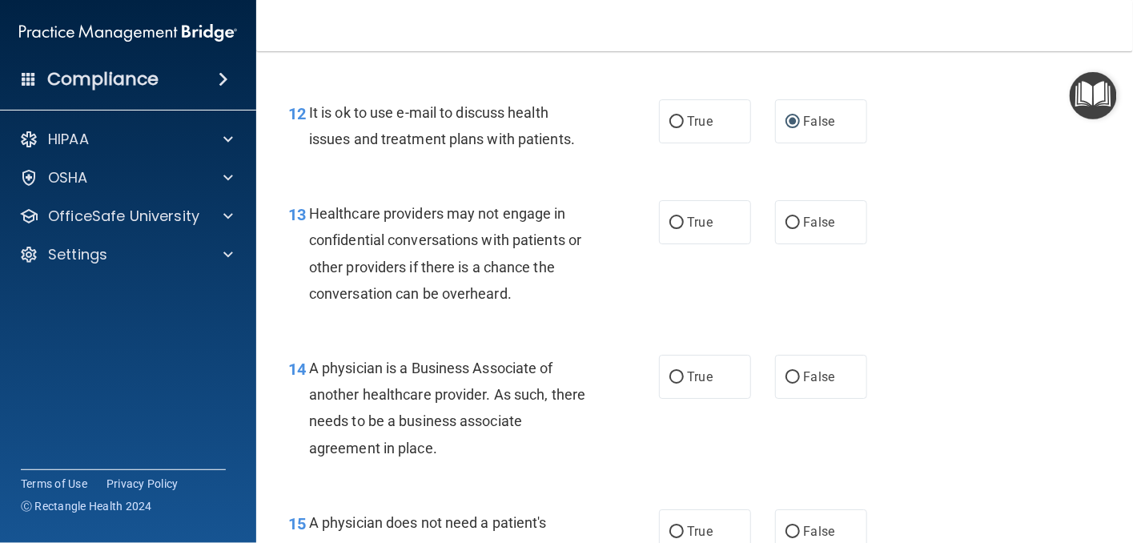
scroll to position [1842, 0]
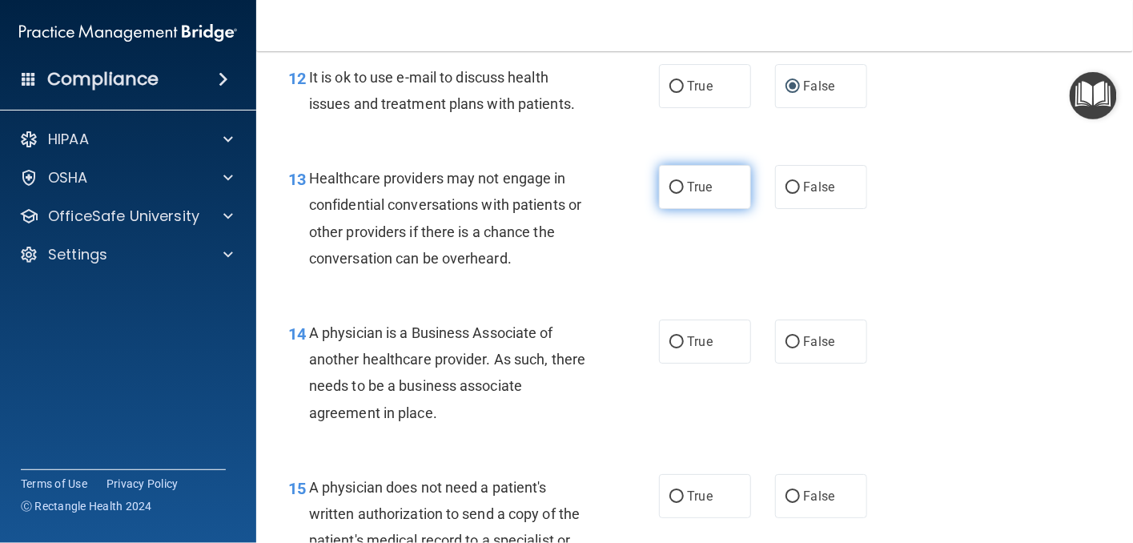
click at [669, 192] on input "True" at bounding box center [676, 188] width 14 height 12
radio input "true"
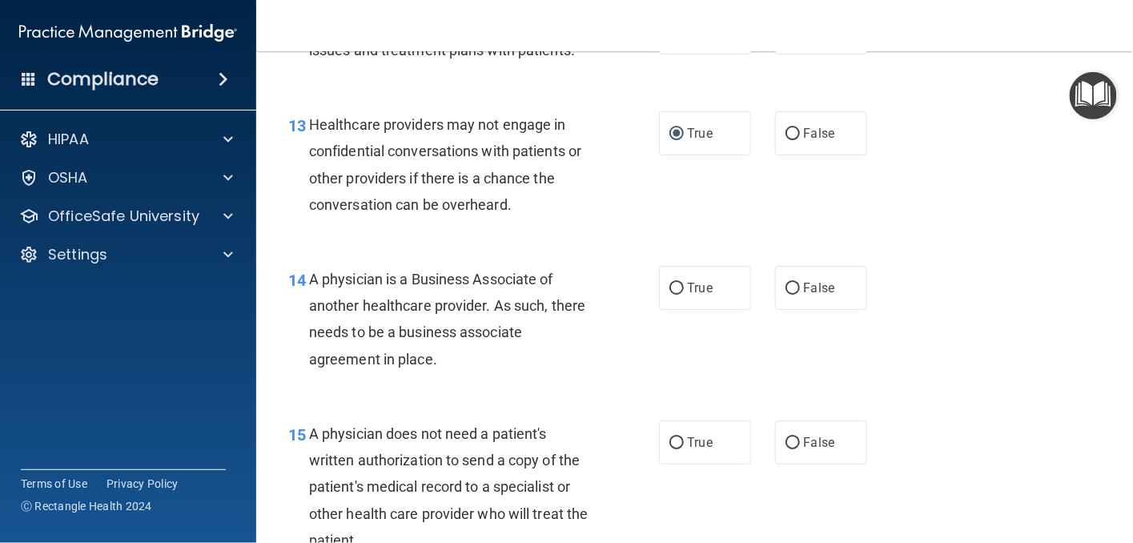
scroll to position [1922, 0]
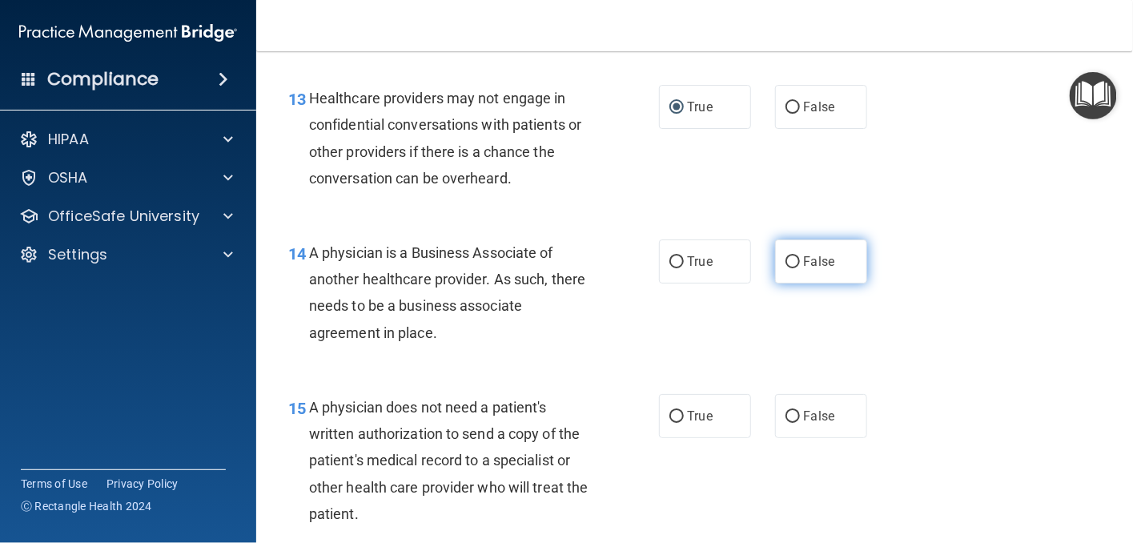
click at [791, 261] on input "False" at bounding box center [793, 262] width 14 height 12
radio input "true"
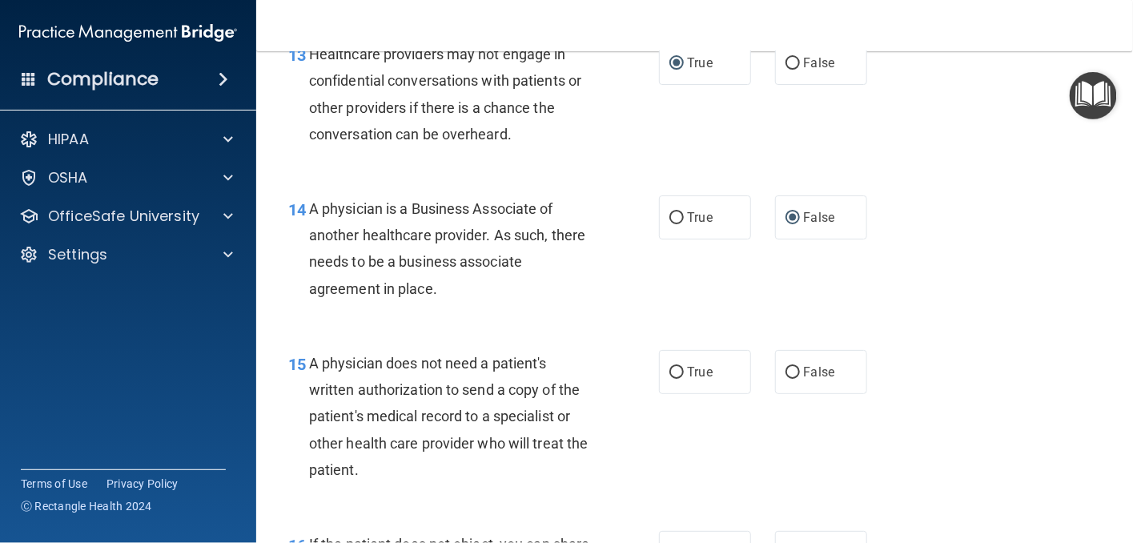
scroll to position [2002, 0]
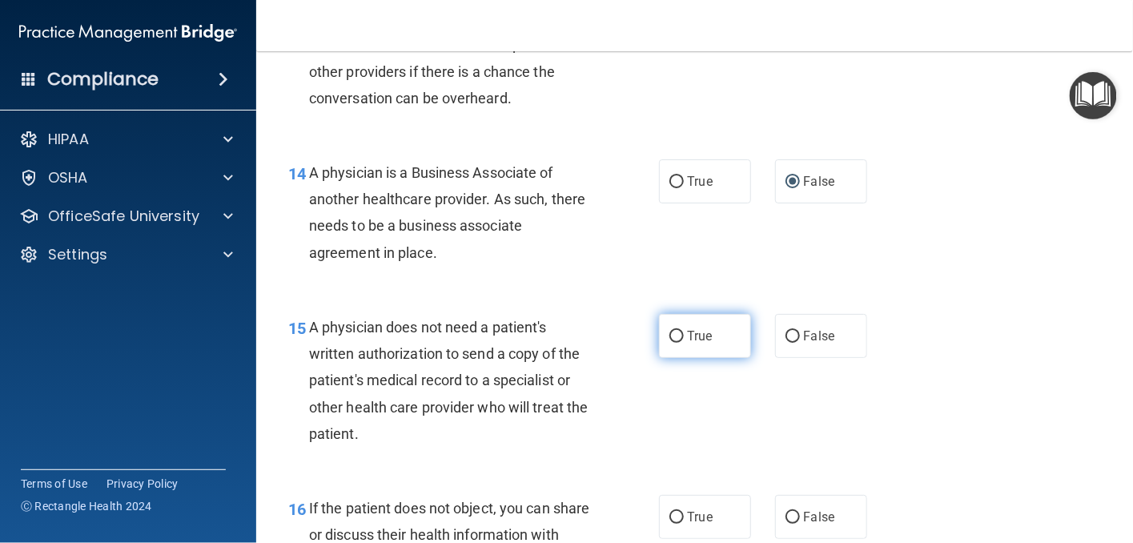
click at [669, 334] on input "True" at bounding box center [676, 337] width 14 height 12
radio input "true"
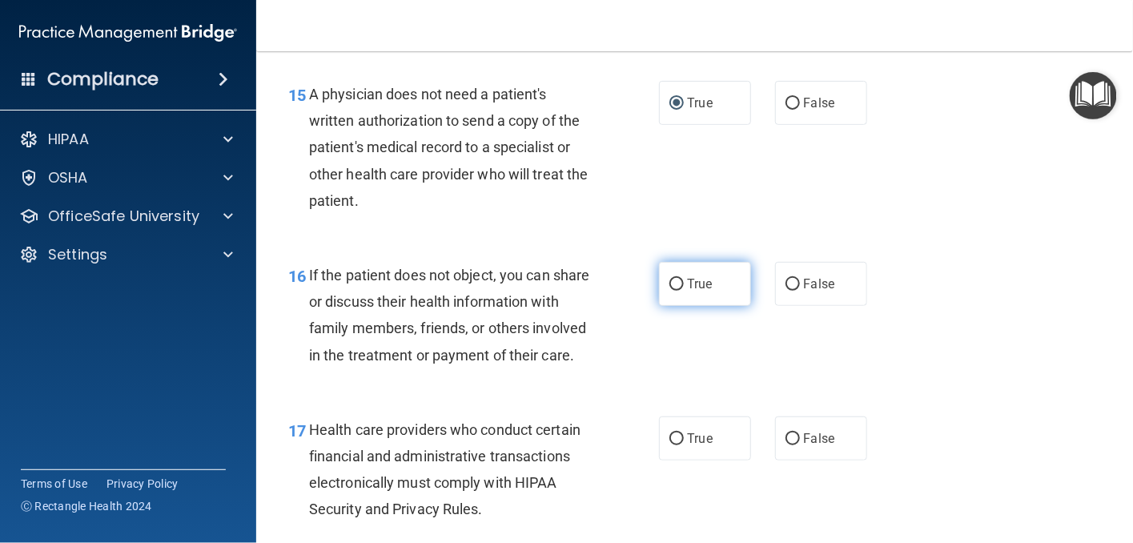
scroll to position [2242, 0]
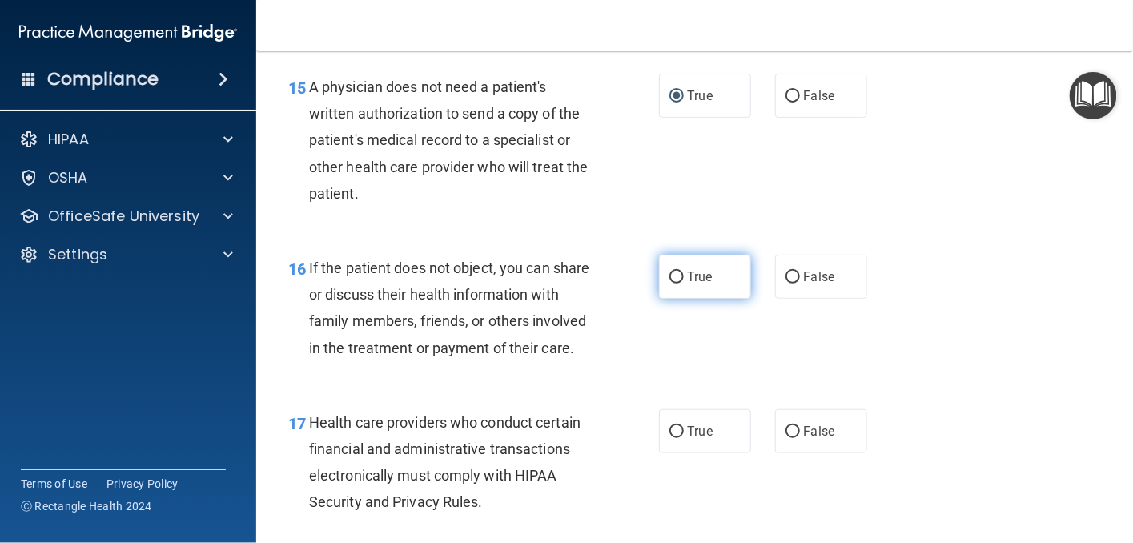
click at [673, 278] on input "True" at bounding box center [676, 277] width 14 height 12
radio input "true"
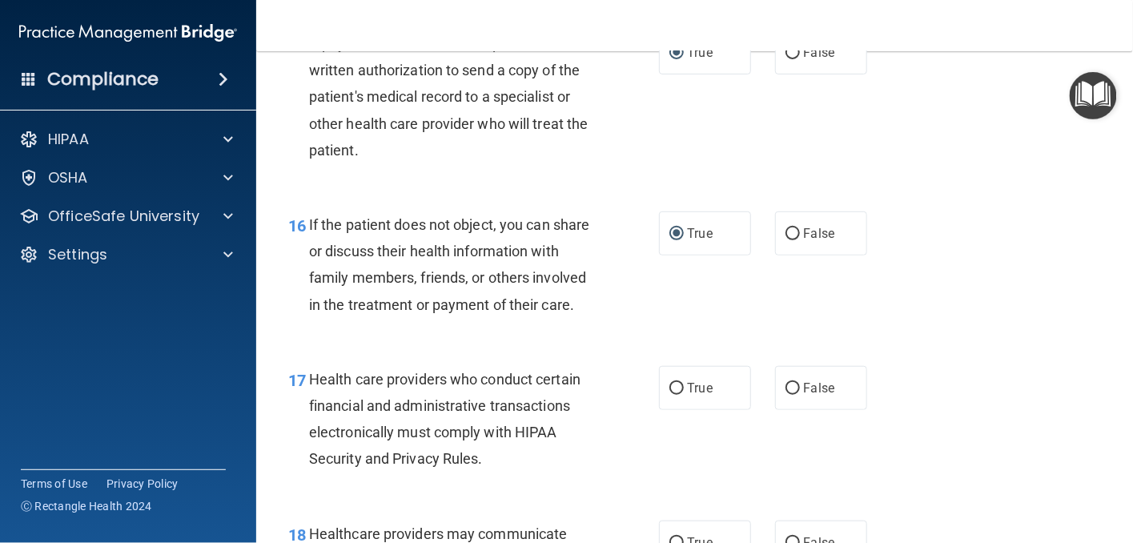
scroll to position [2402, 0]
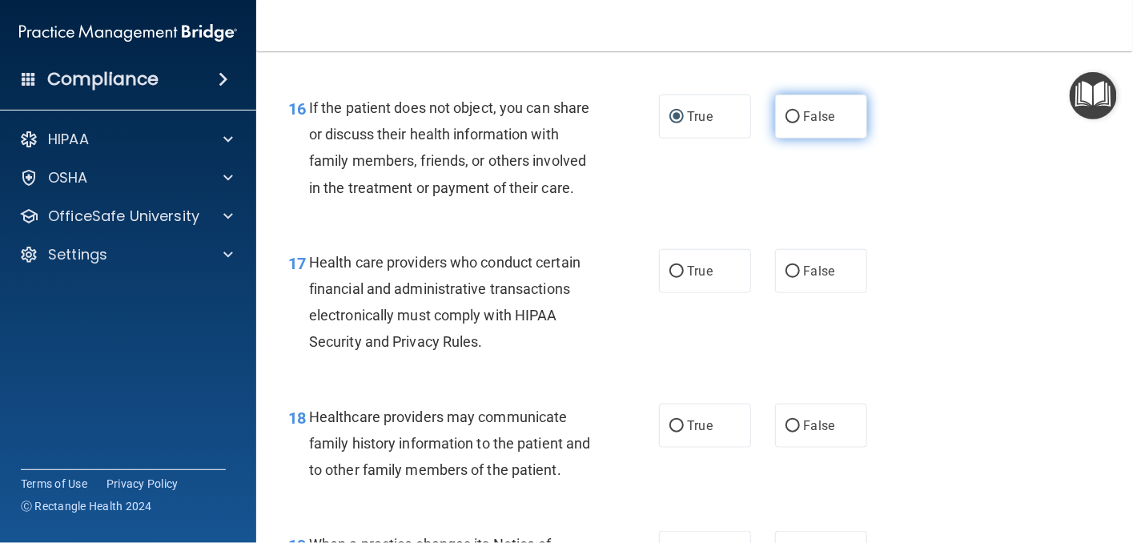
click at [786, 115] on input "False" at bounding box center [793, 117] width 14 height 12
radio input "true"
radio input "false"
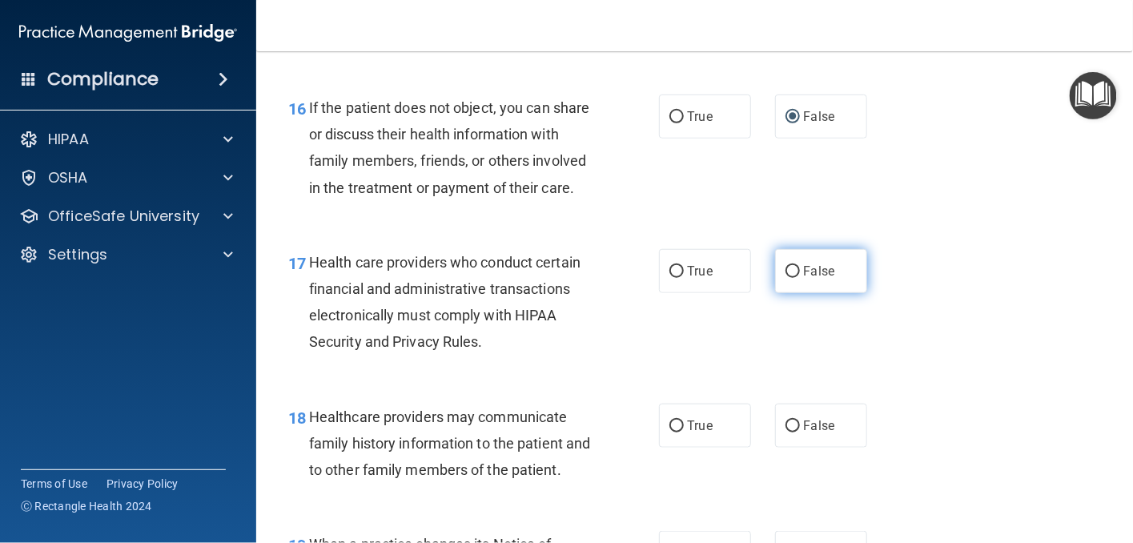
click at [788, 278] on input "False" at bounding box center [793, 272] width 14 height 12
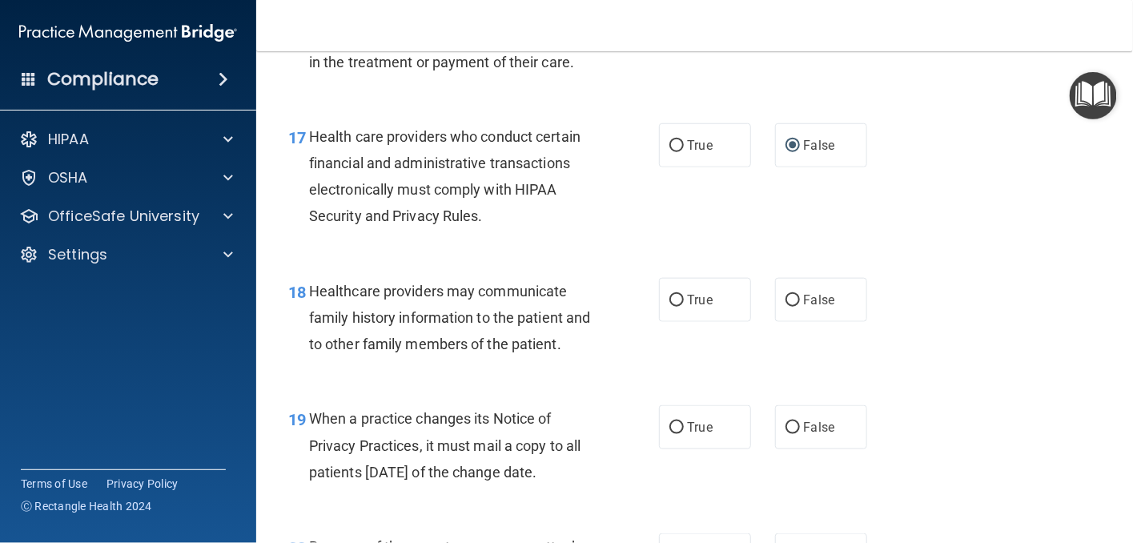
scroll to position [2562, 0]
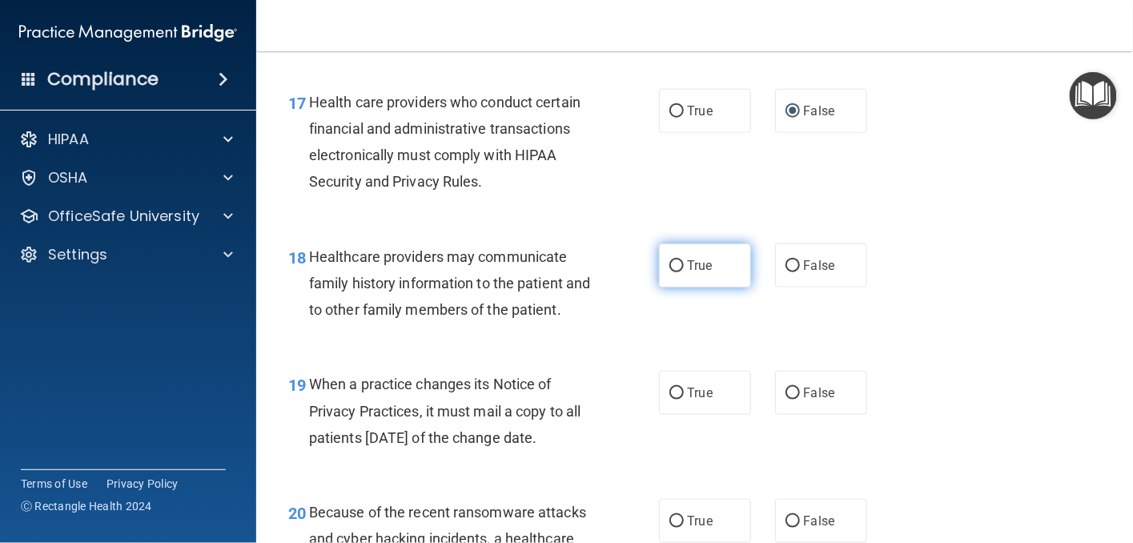
click at [669, 272] on input "True" at bounding box center [676, 266] width 14 height 12
click at [669, 400] on input "True" at bounding box center [676, 394] width 14 height 12
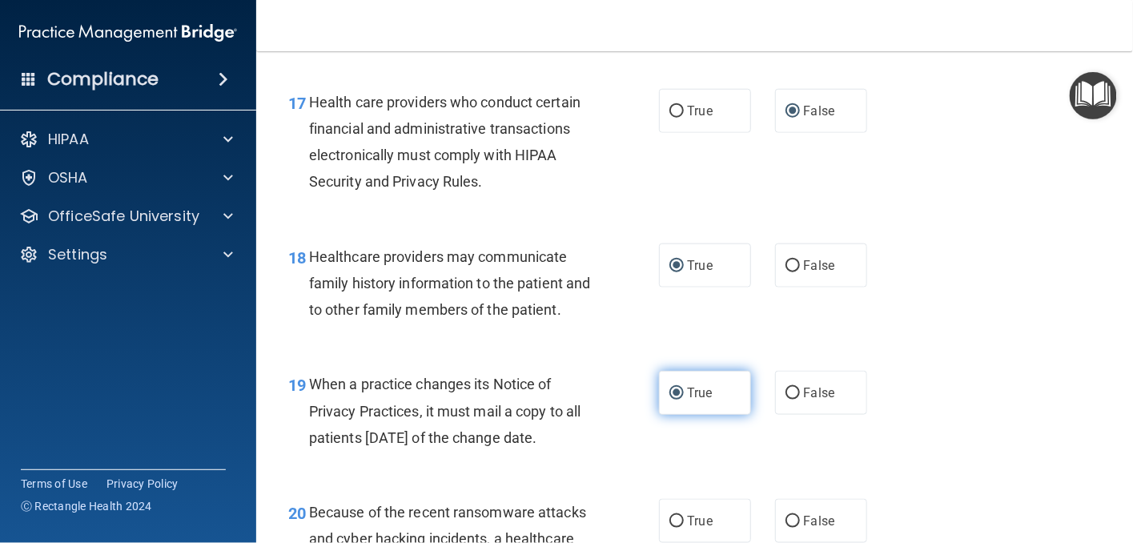
click at [669, 400] on input "True" at bounding box center [676, 394] width 14 height 12
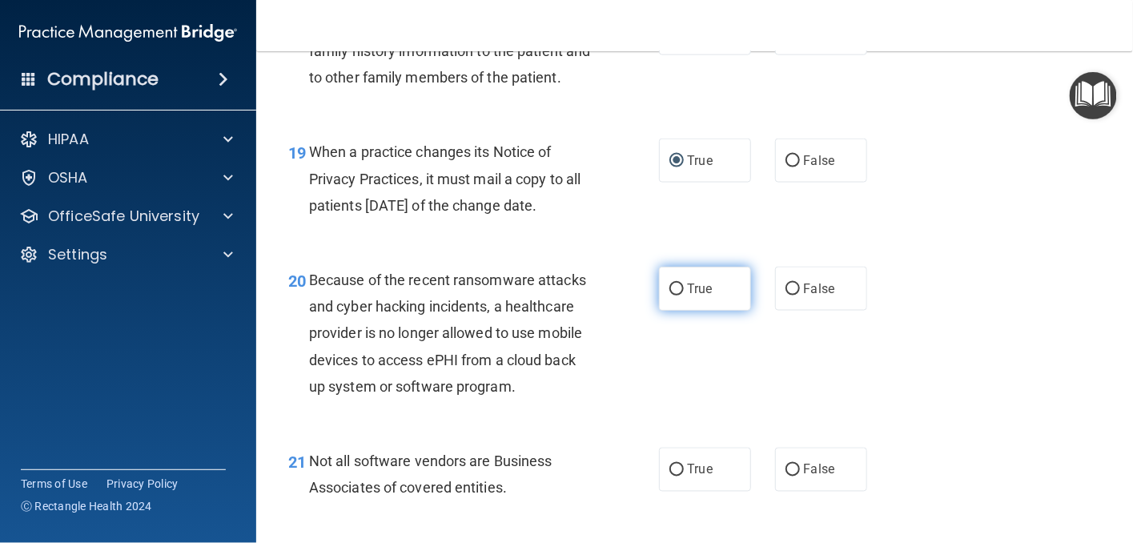
scroll to position [2803, 0]
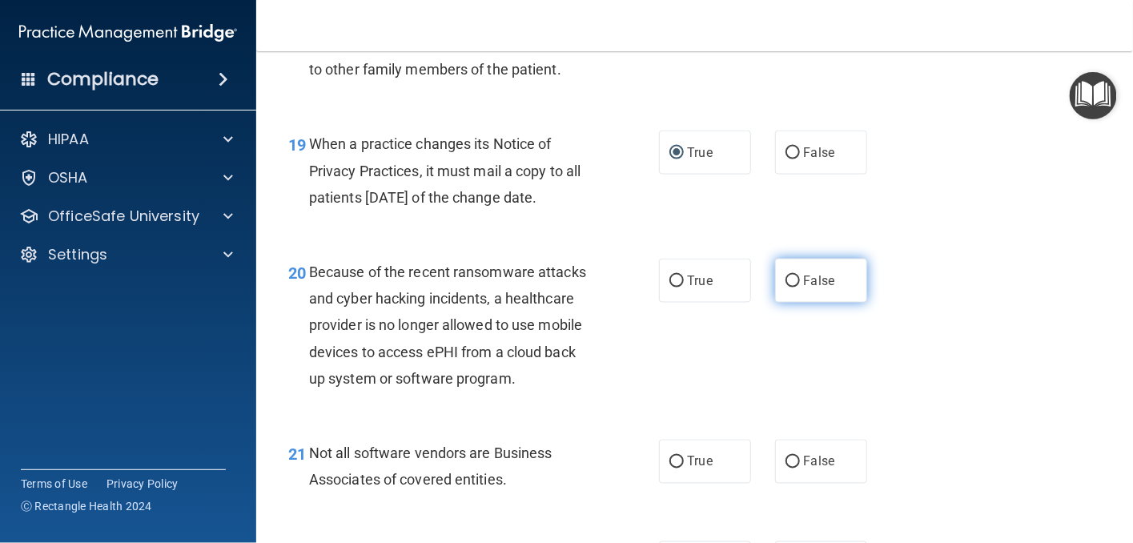
click at [788, 287] on input "False" at bounding box center [793, 281] width 14 height 12
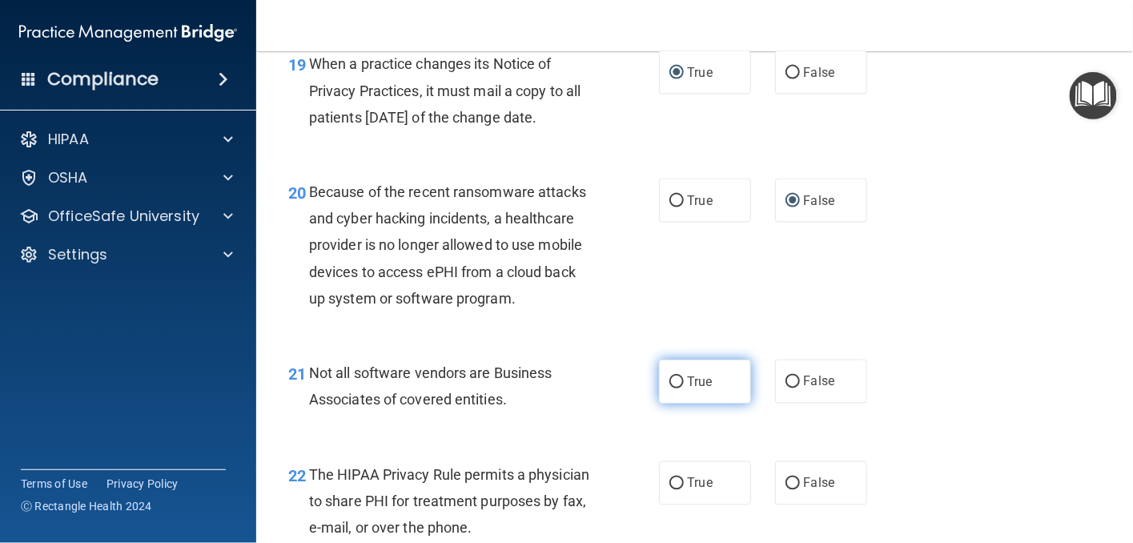
click at [680, 404] on label "True" at bounding box center [705, 382] width 92 height 44
click at [680, 388] on input "True" at bounding box center [676, 382] width 14 height 12
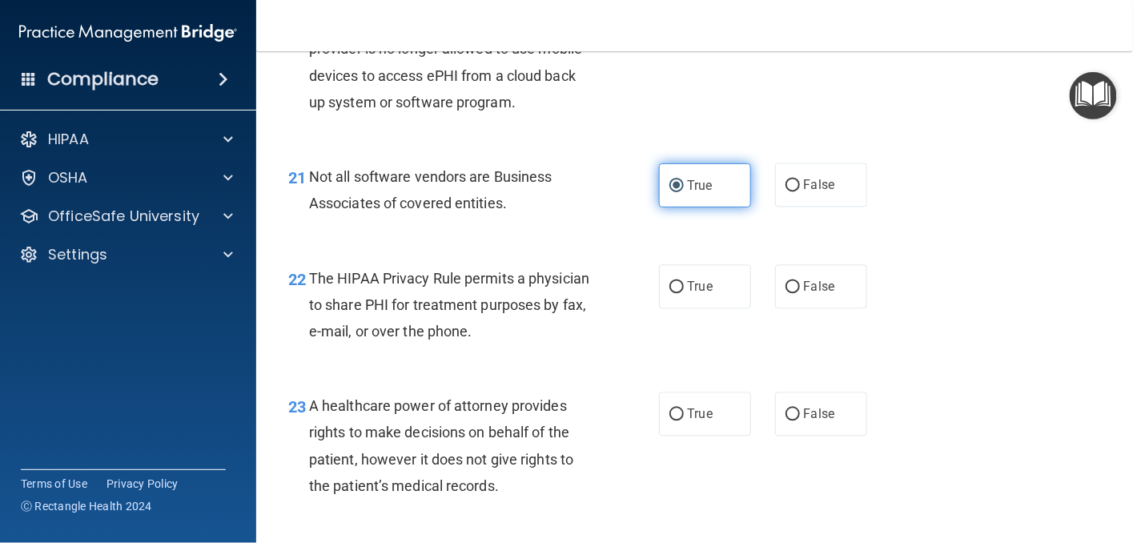
scroll to position [3123, 0]
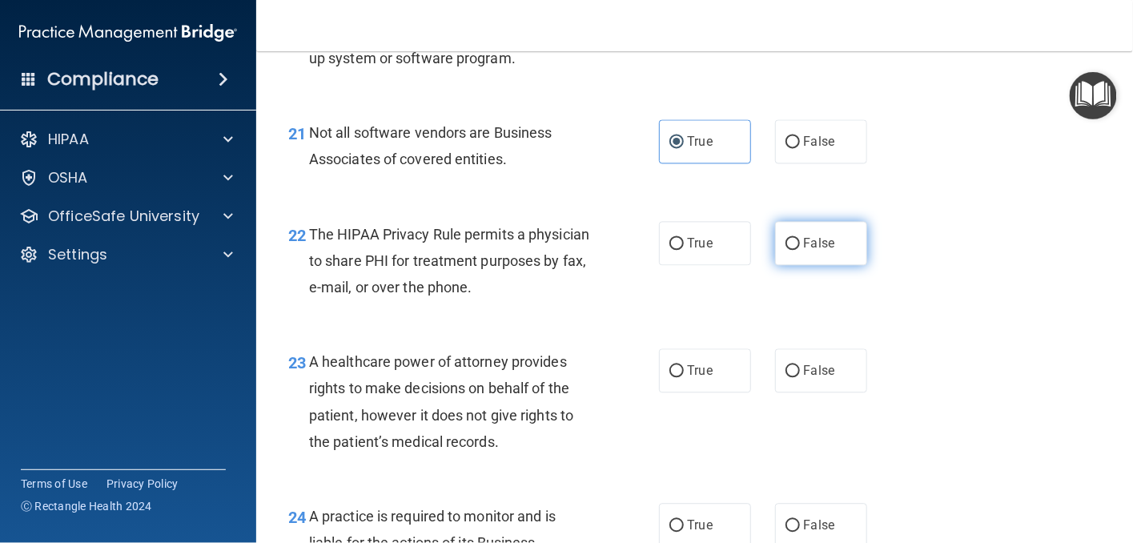
click at [786, 250] on input "False" at bounding box center [793, 244] width 14 height 12
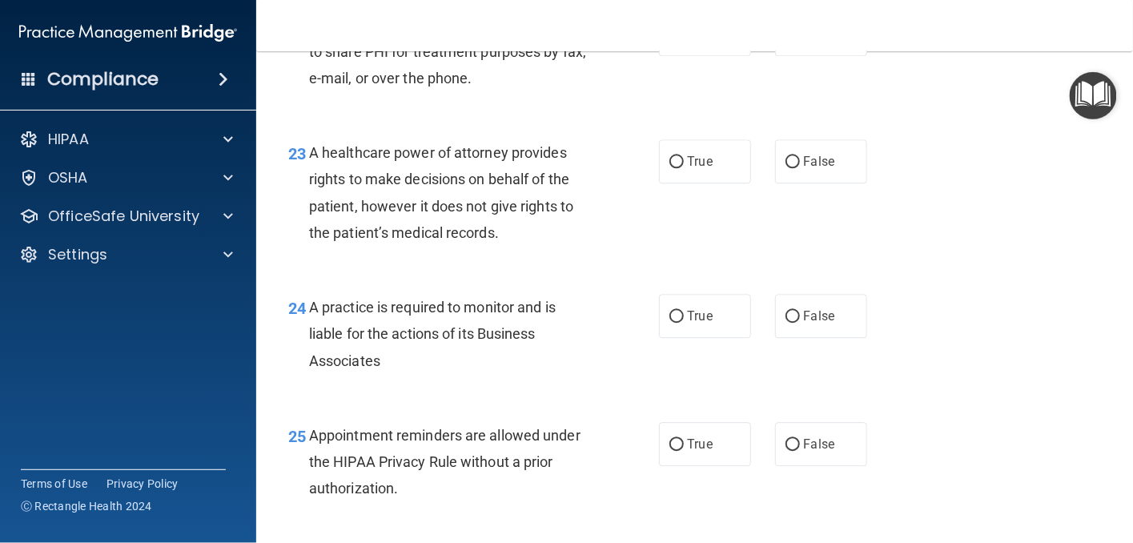
scroll to position [3363, 0]
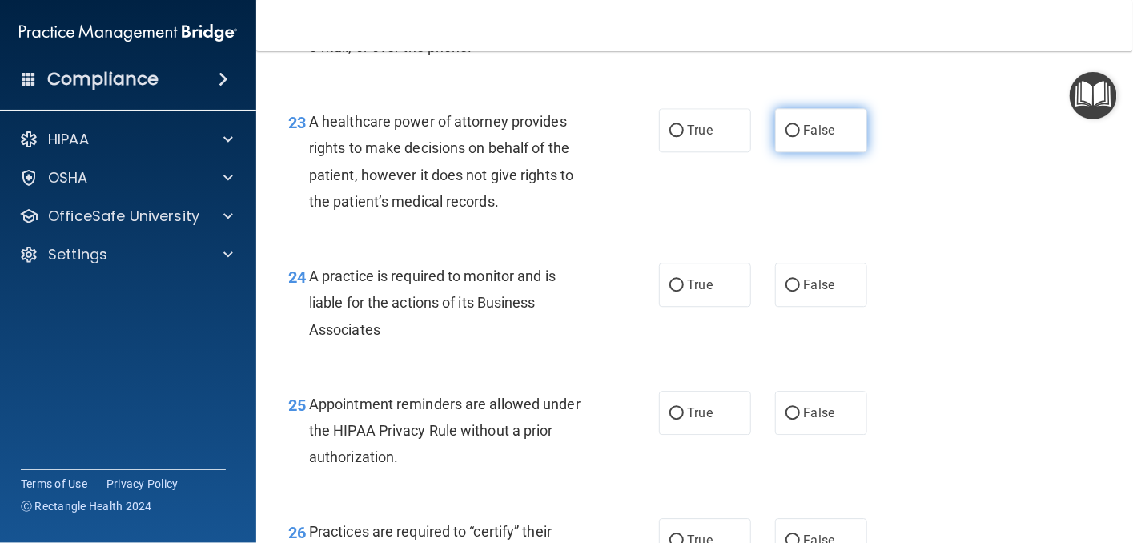
click at [786, 137] on input "False" at bounding box center [793, 131] width 14 height 12
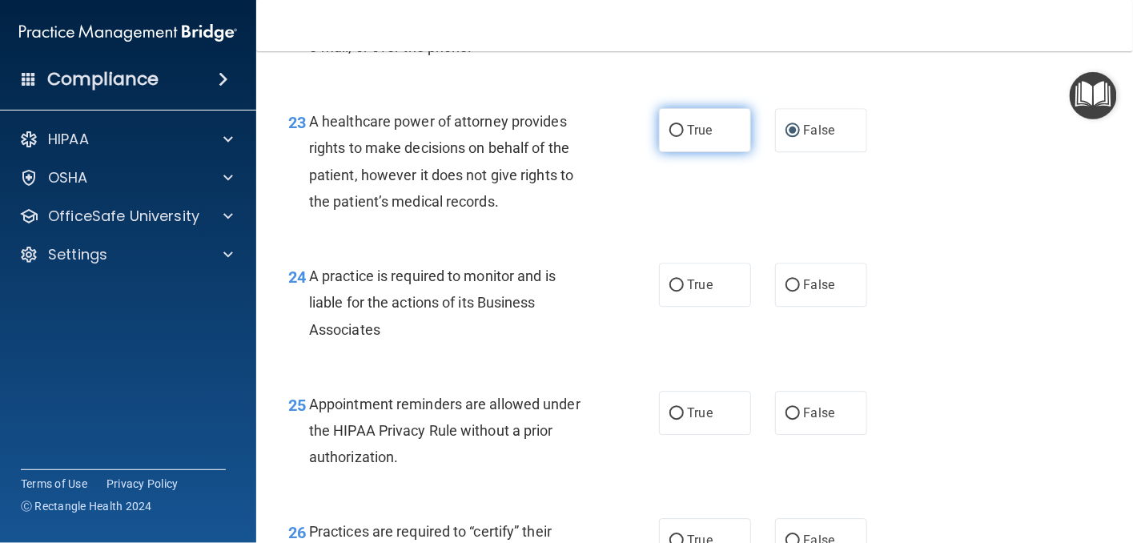
click at [669, 137] on input "True" at bounding box center [676, 131] width 14 height 12
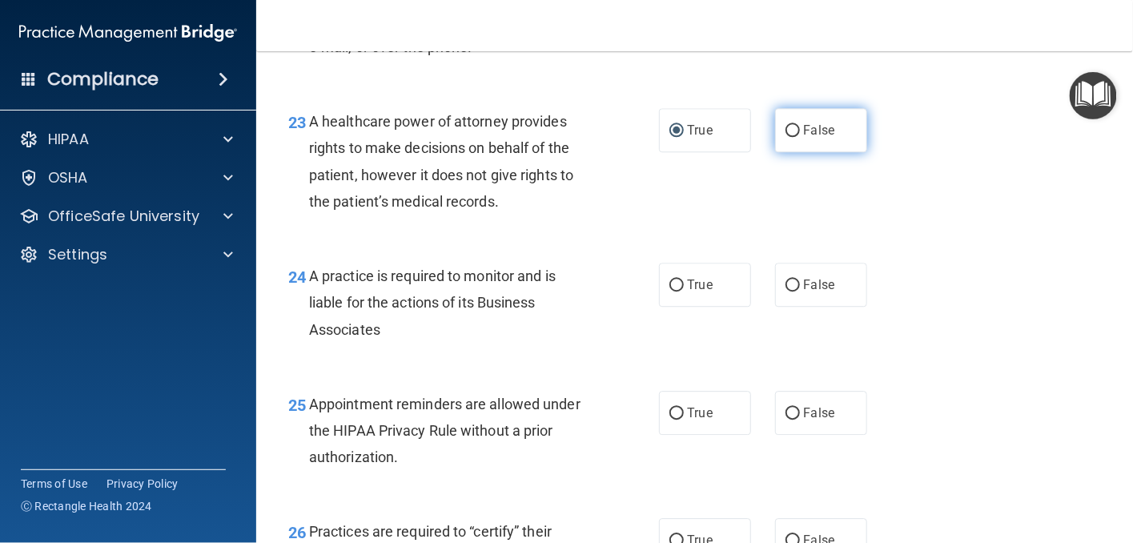
click at [790, 137] on input "False" at bounding box center [793, 131] width 14 height 12
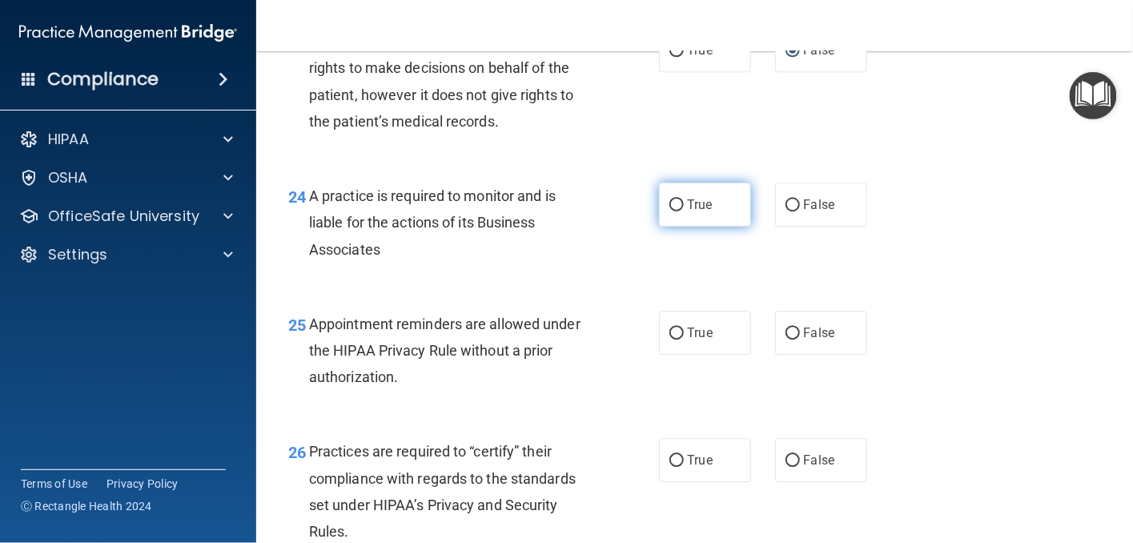
click at [677, 211] on input "True" at bounding box center [676, 205] width 14 height 12
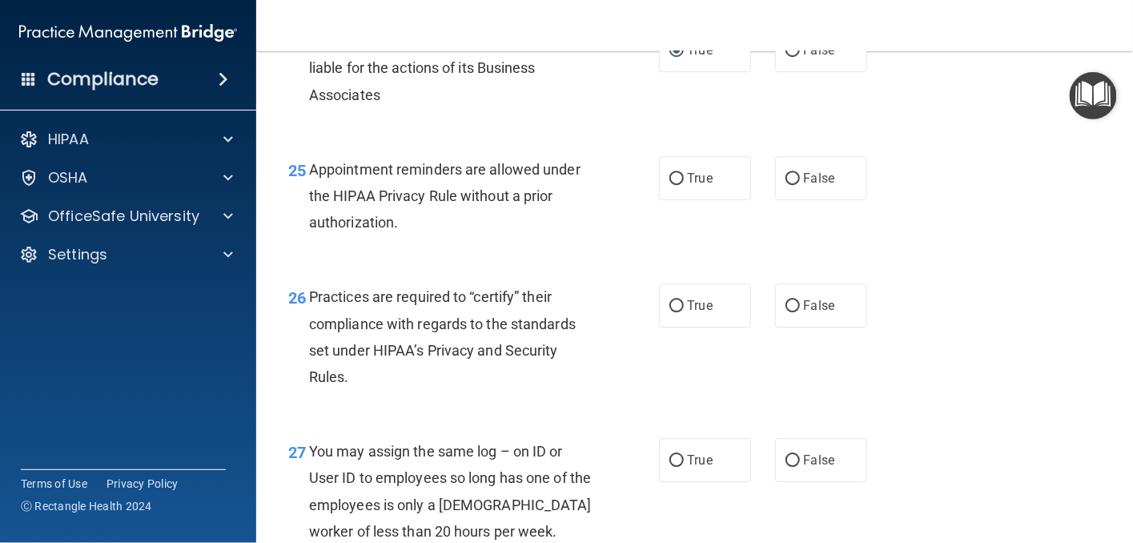
scroll to position [3603, 0]
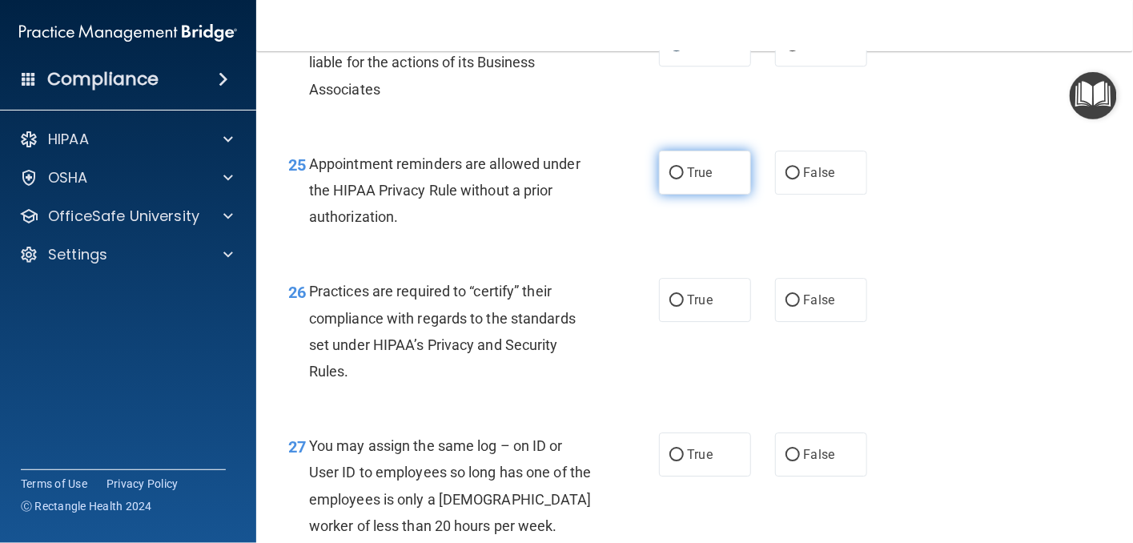
click at [669, 179] on input "True" at bounding box center [676, 173] width 14 height 12
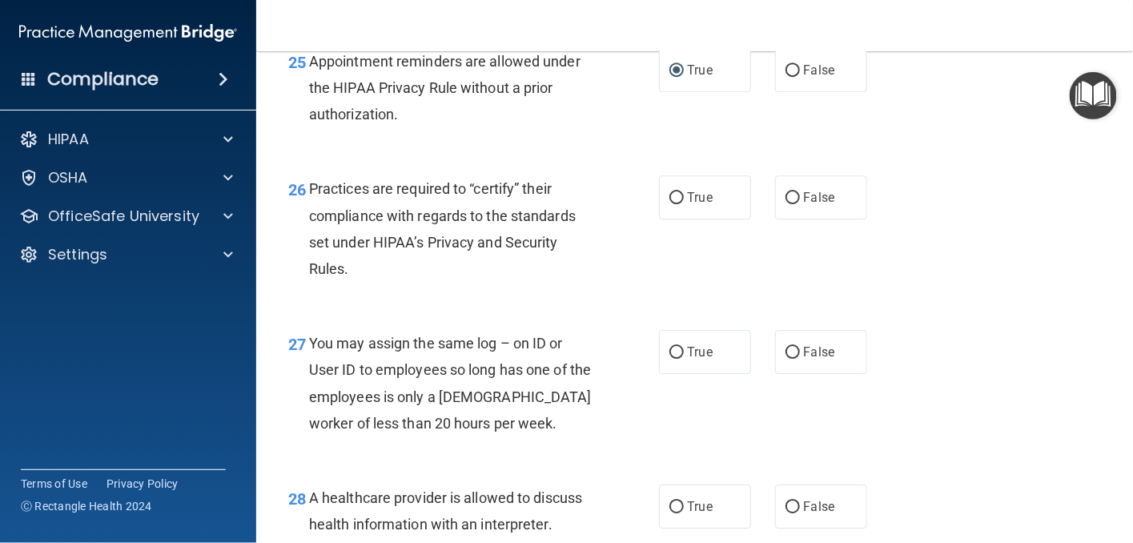
scroll to position [3763, 0]
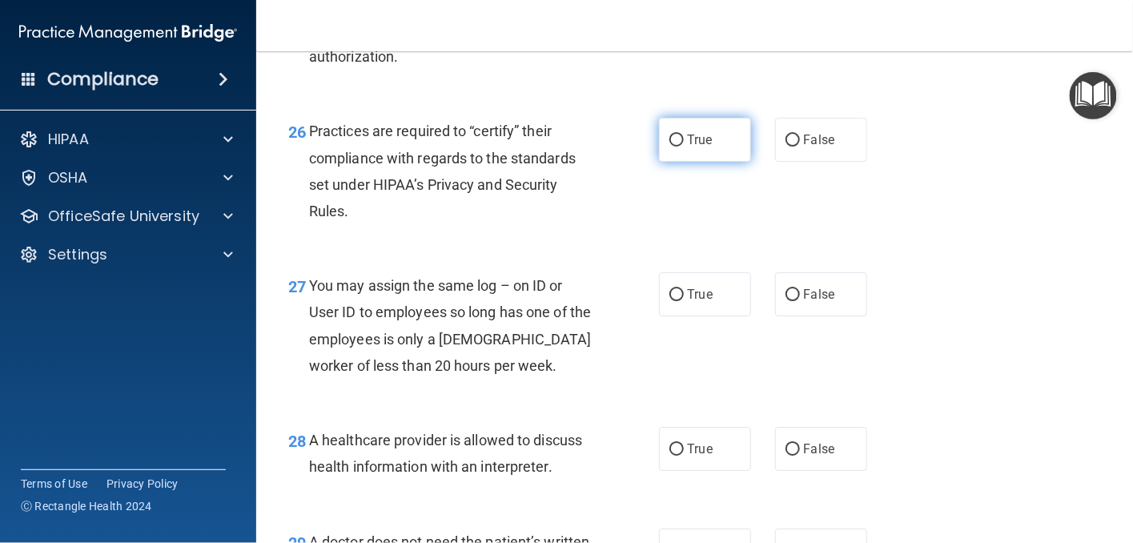
click at [669, 147] on input "True" at bounding box center [676, 141] width 14 height 12
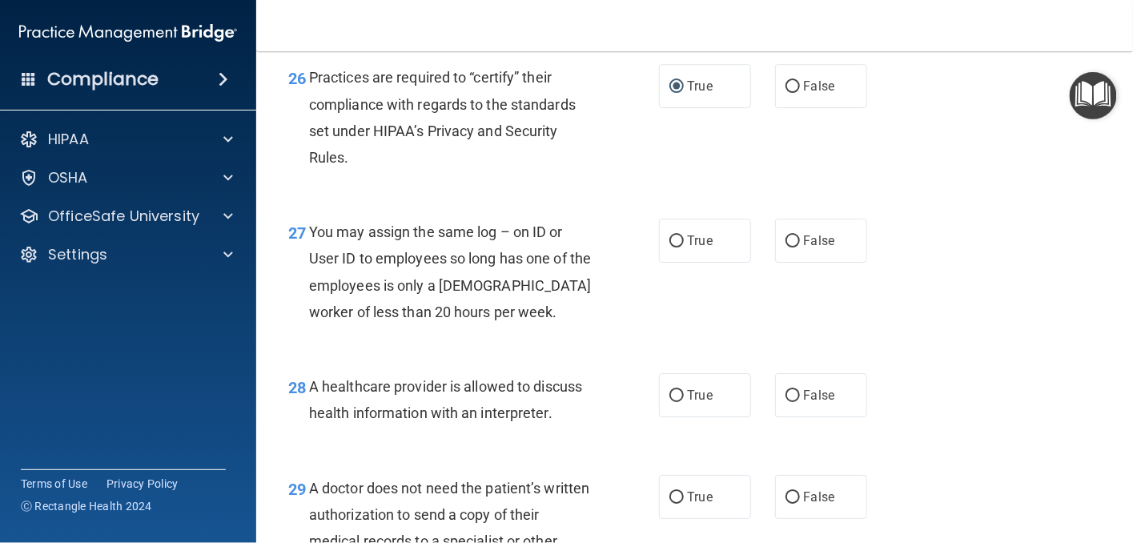
scroll to position [3844, 0]
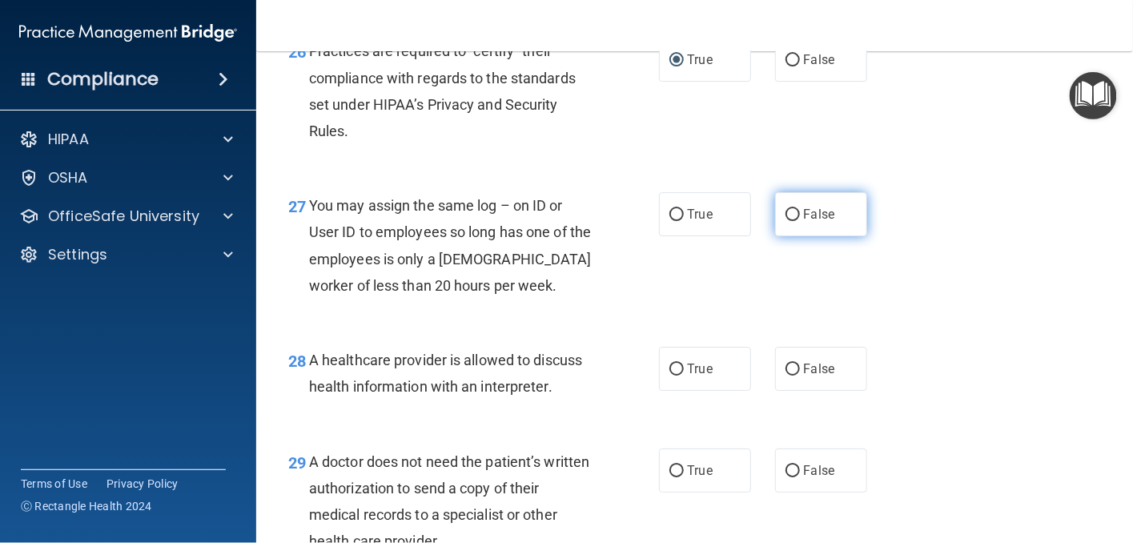
click at [786, 221] on input "False" at bounding box center [793, 215] width 14 height 12
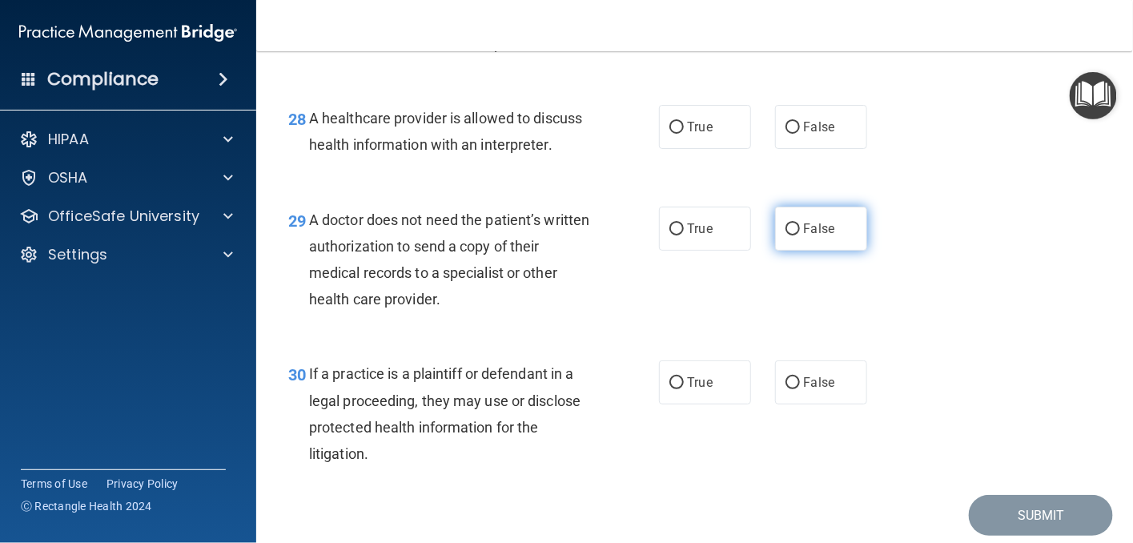
scroll to position [4164, 0]
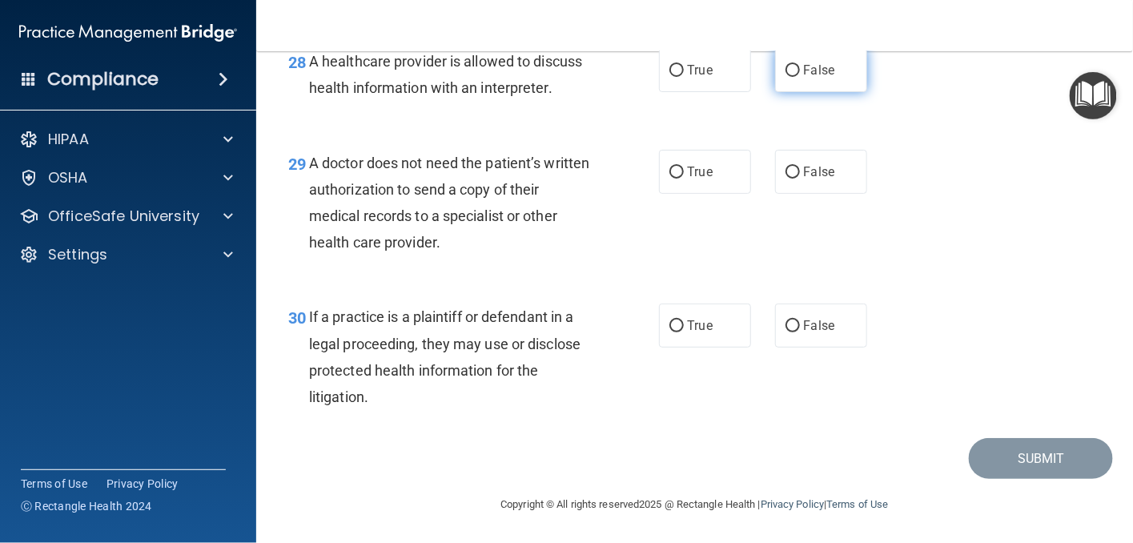
click at [790, 77] on input "False" at bounding box center [793, 71] width 14 height 12
click at [669, 179] on input "True" at bounding box center [676, 173] width 14 height 12
click at [786, 179] on input "False" at bounding box center [793, 173] width 14 height 12
drag, startPoint x: 668, startPoint y: 331, endPoint x: 764, endPoint y: 415, distance: 127.7
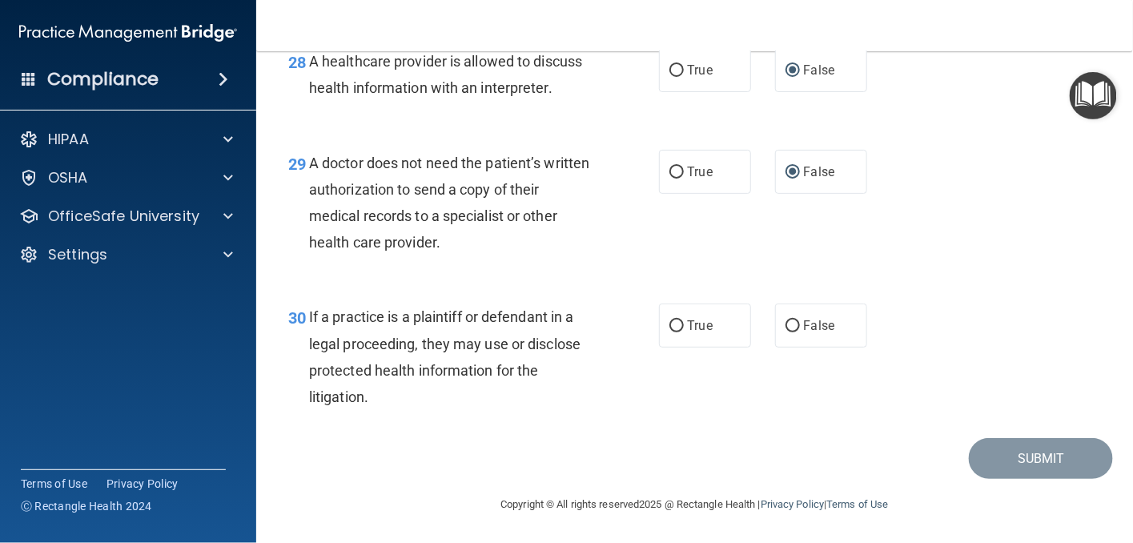
click at [669, 332] on input "True" at bounding box center [676, 326] width 14 height 12
click at [1003, 451] on button "Submit" at bounding box center [1041, 458] width 144 height 41
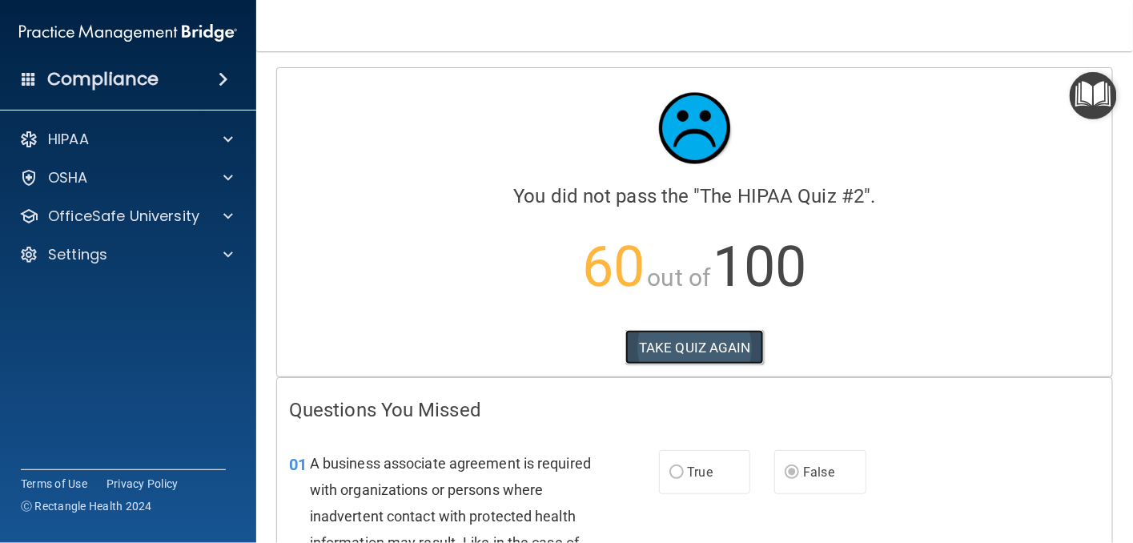
click at [683, 343] on button "TAKE QUIZ AGAIN" at bounding box center [694, 347] width 139 height 35
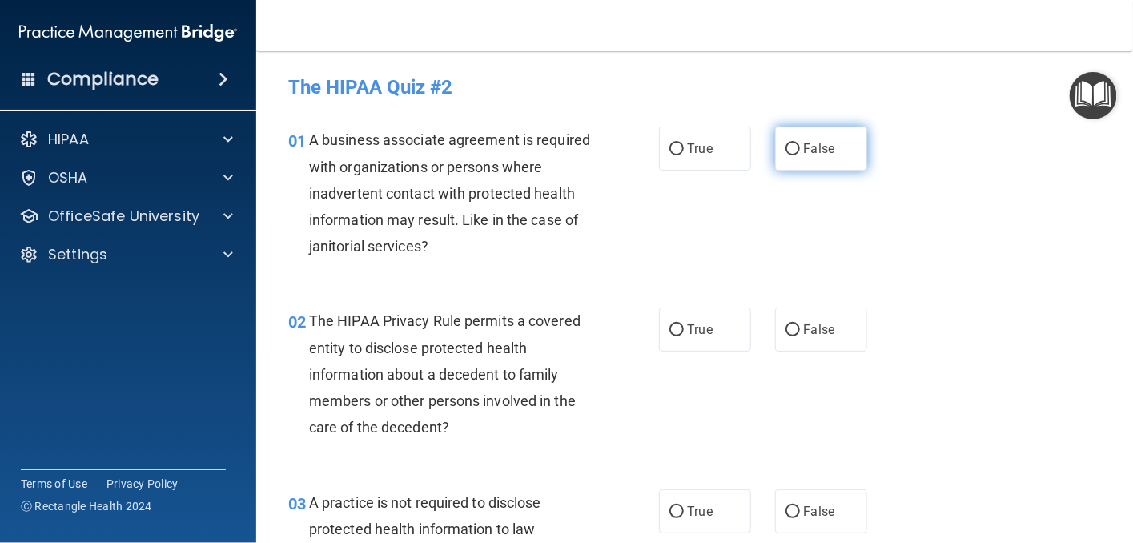
click at [780, 142] on label "False" at bounding box center [821, 149] width 92 height 44
click at [786, 143] on input "False" at bounding box center [793, 149] width 14 height 12
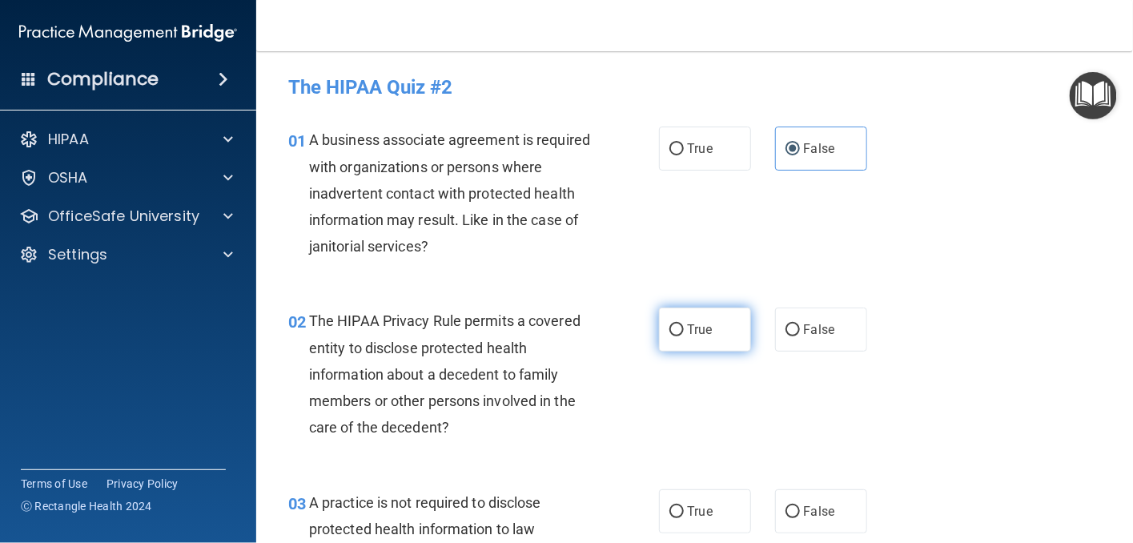
click at [660, 334] on label "True" at bounding box center [705, 329] width 92 height 44
click at [669, 334] on input "True" at bounding box center [676, 330] width 14 height 12
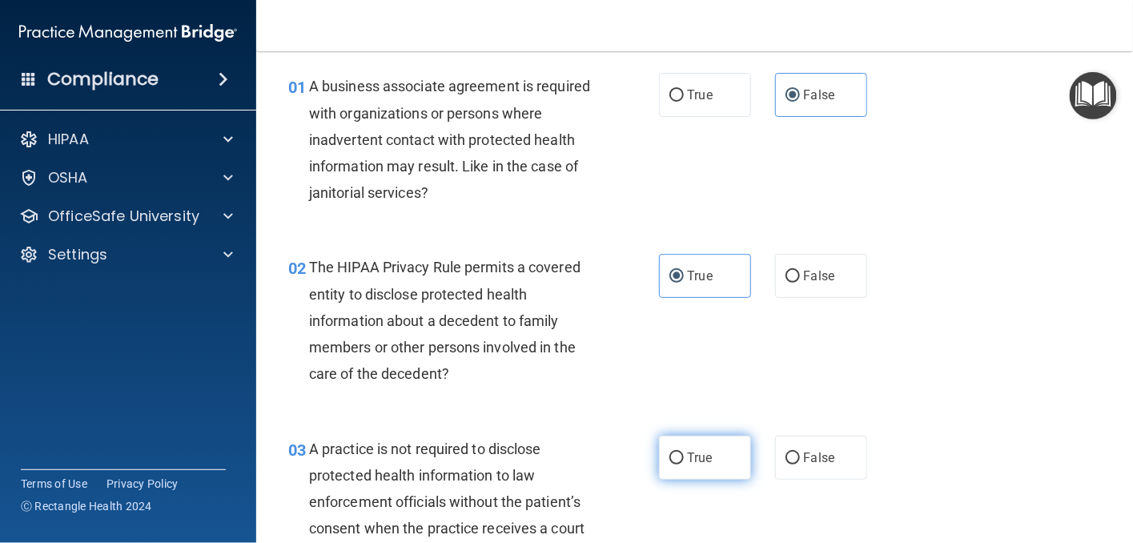
scroll to position [80, 0]
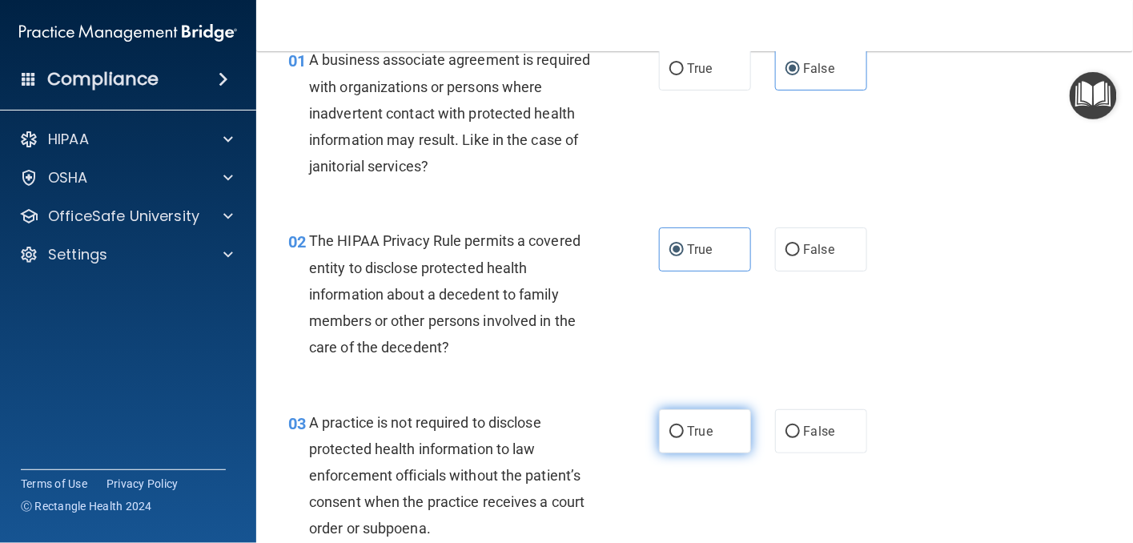
click at [665, 437] on label "True" at bounding box center [705, 431] width 92 height 44
click at [669, 437] on input "True" at bounding box center [676, 432] width 14 height 12
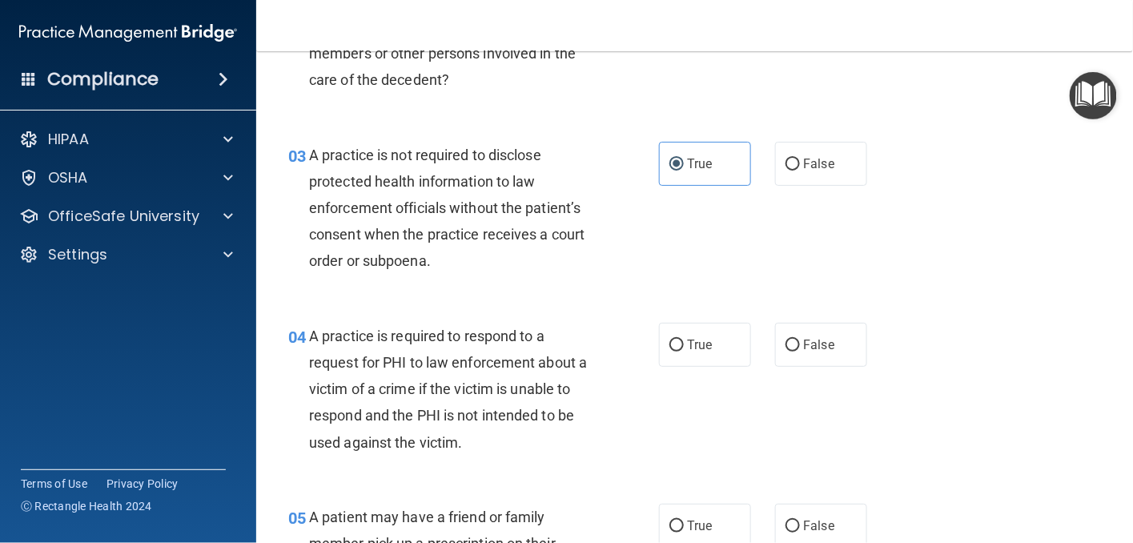
scroll to position [400, 0]
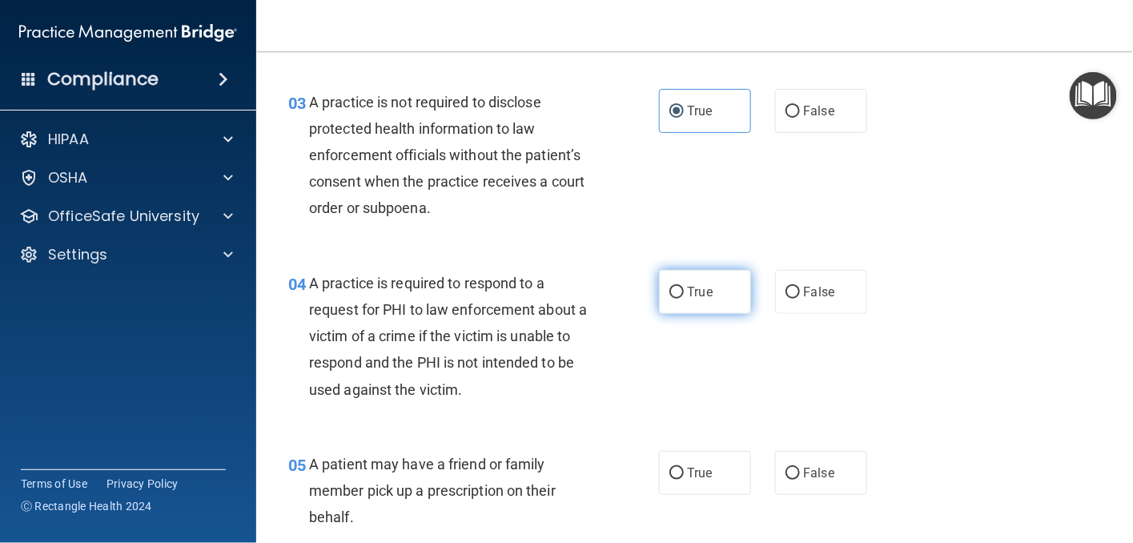
click at [673, 295] on input "True" at bounding box center [676, 293] width 14 height 12
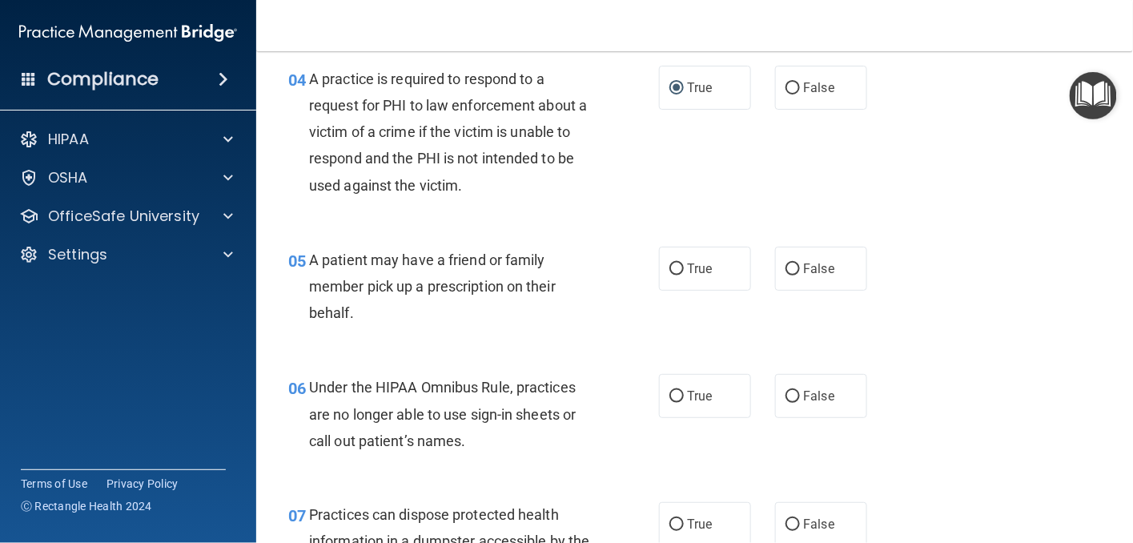
scroll to position [641, 0]
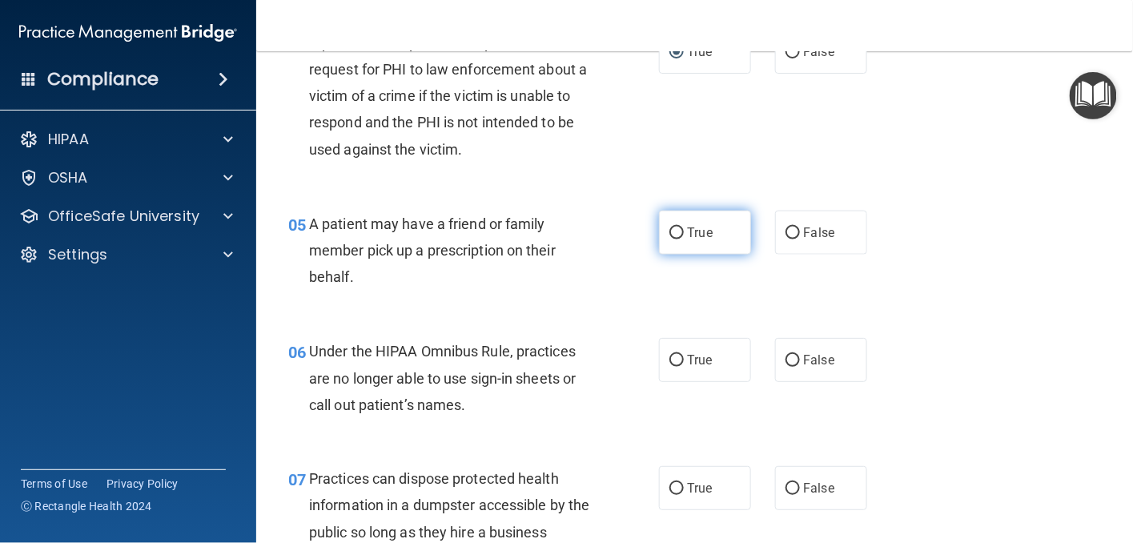
click at [669, 228] on input "True" at bounding box center [676, 233] width 14 height 12
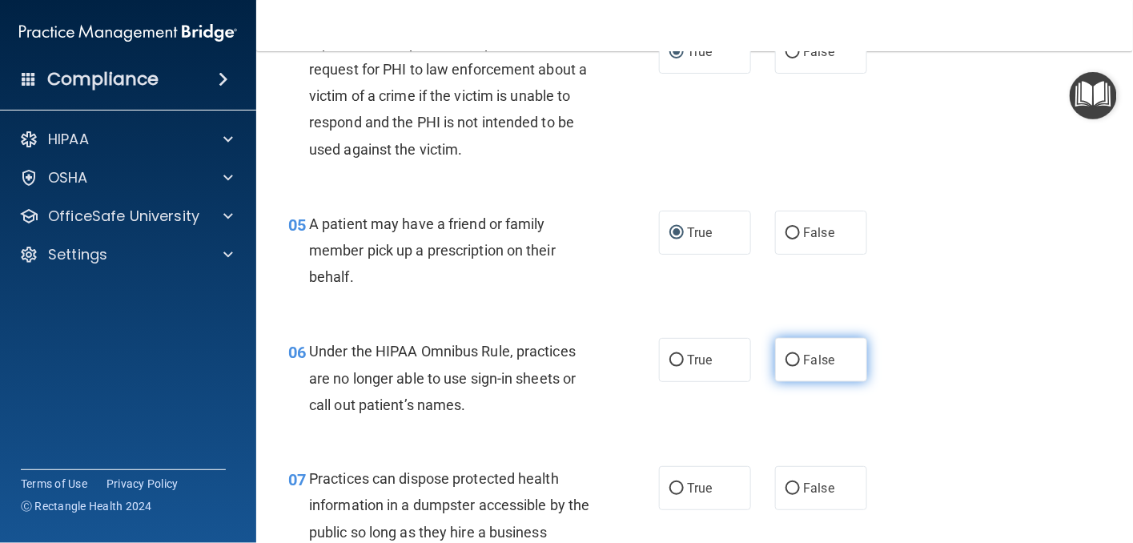
click at [786, 359] on input "False" at bounding box center [793, 361] width 14 height 12
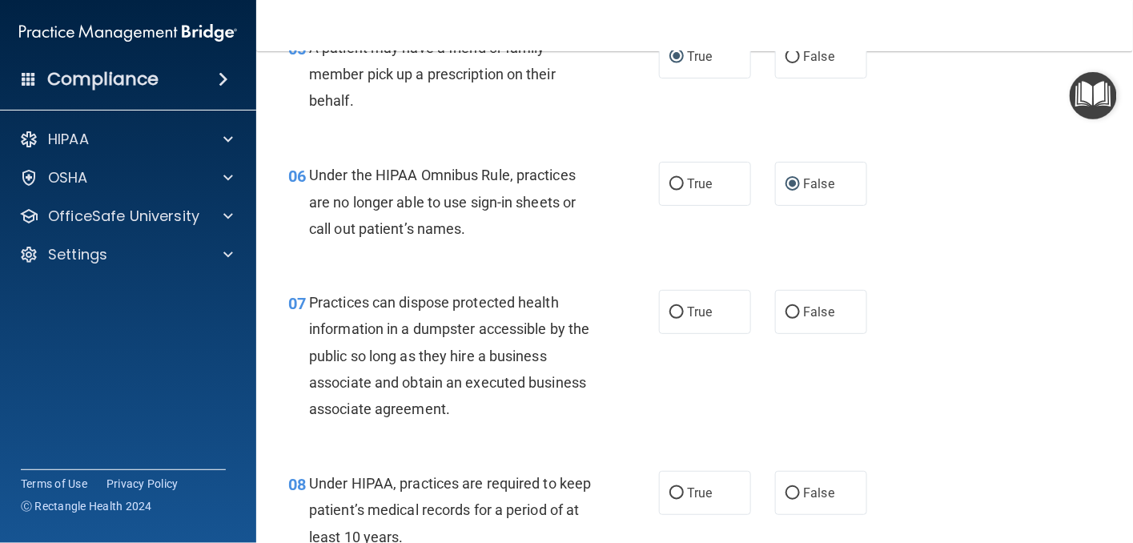
scroll to position [881, 0]
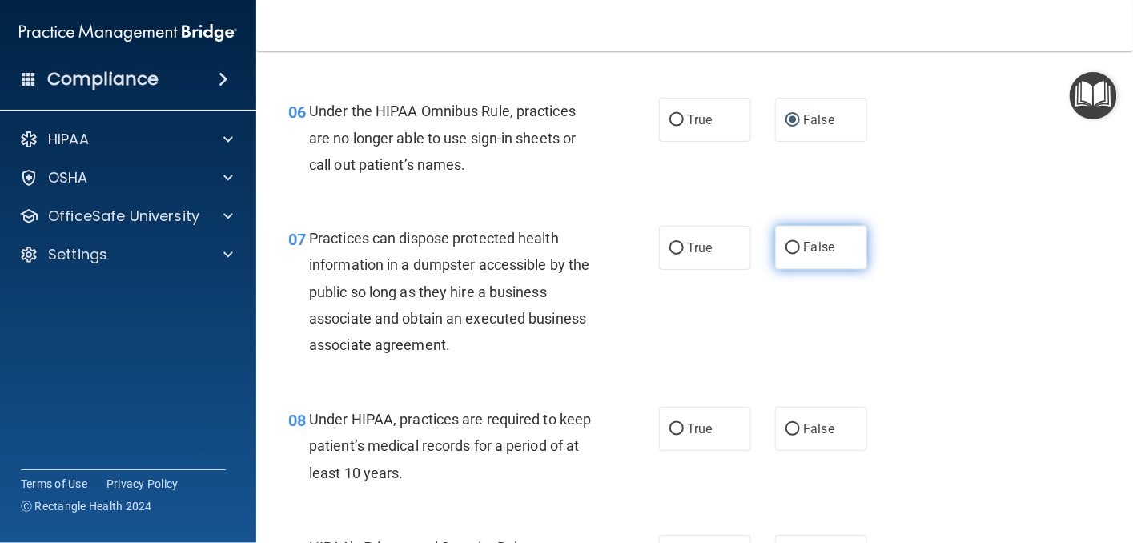
click at [786, 249] on input "False" at bounding box center [793, 249] width 14 height 12
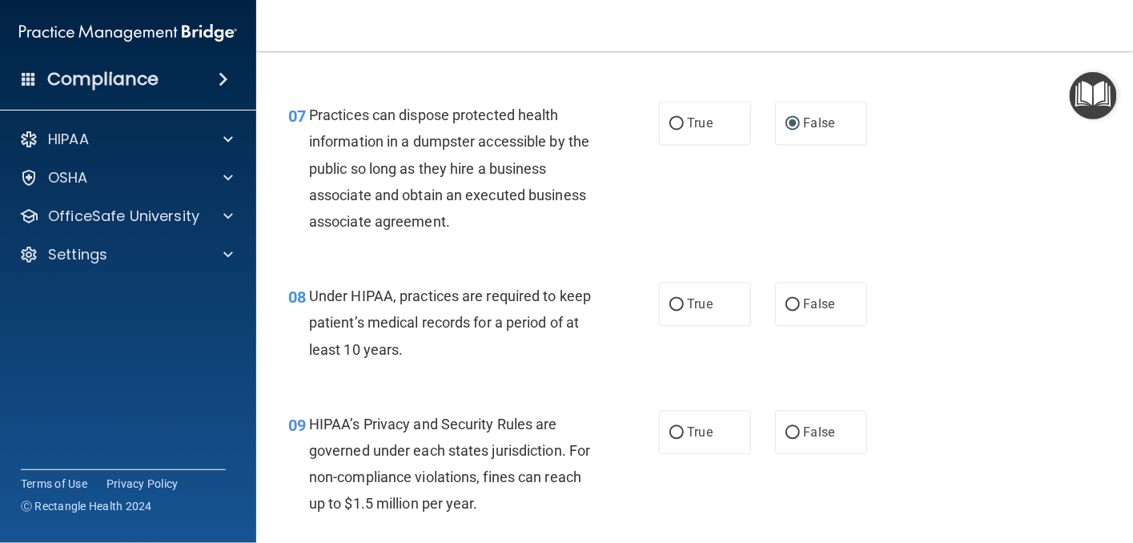
scroll to position [1041, 0]
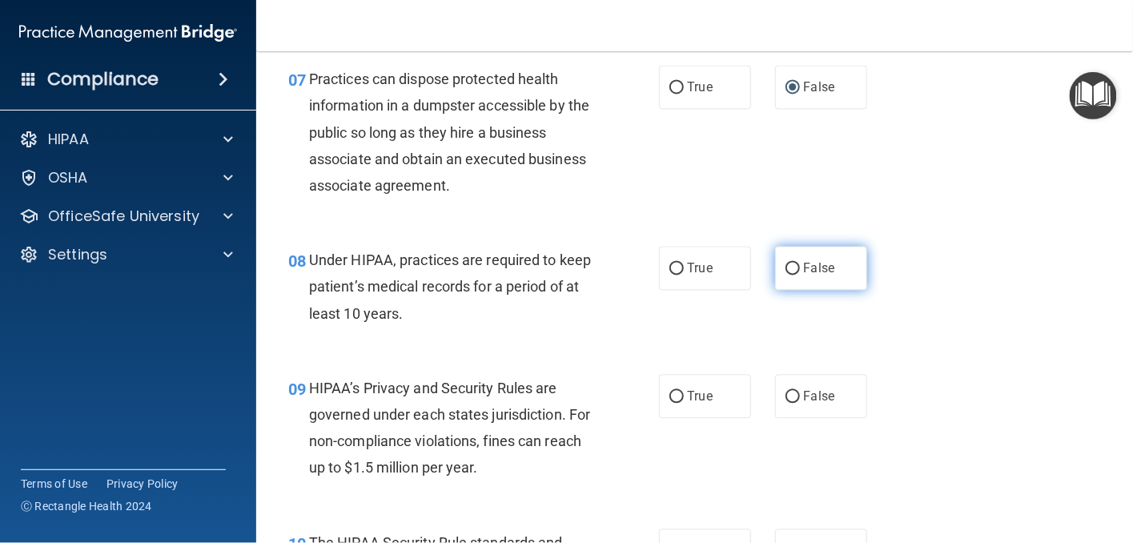
click at [787, 267] on input "False" at bounding box center [793, 269] width 14 height 12
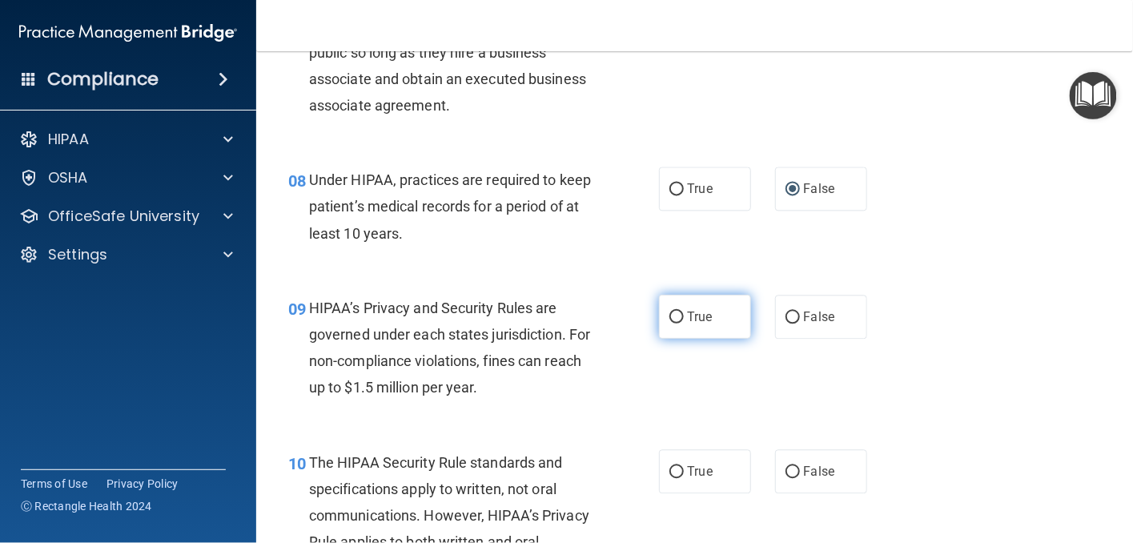
click at [669, 320] on input "True" at bounding box center [676, 317] width 14 height 12
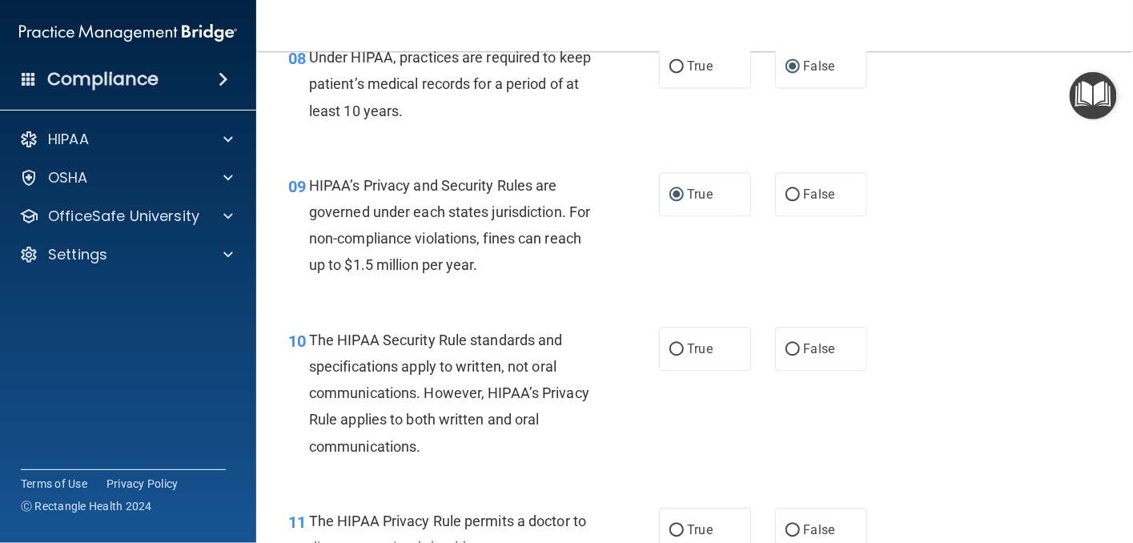
scroll to position [1281, 0]
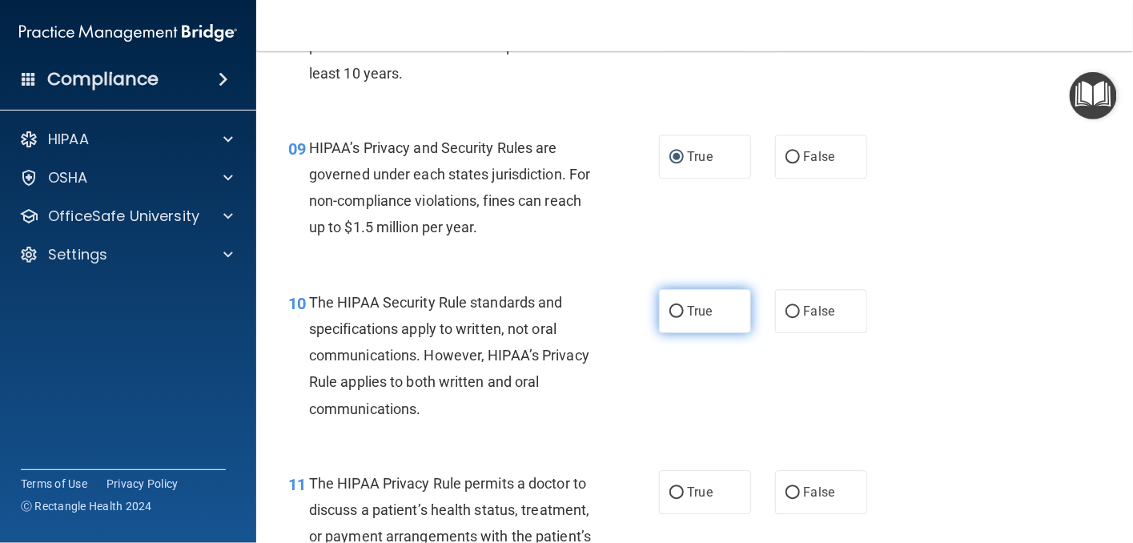
click at [671, 311] on input "True" at bounding box center [676, 312] width 14 height 12
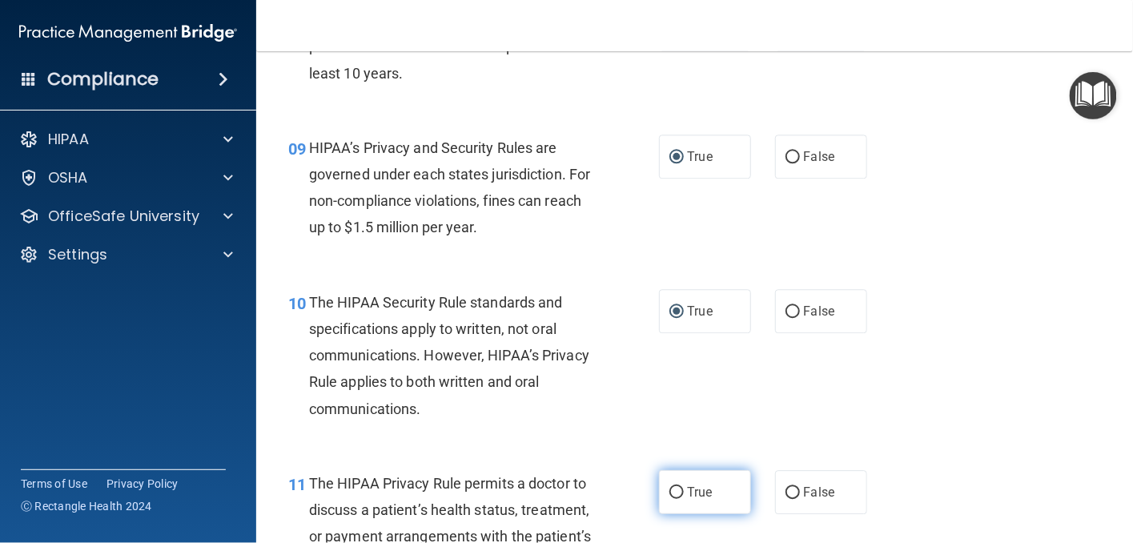
scroll to position [1361, 0]
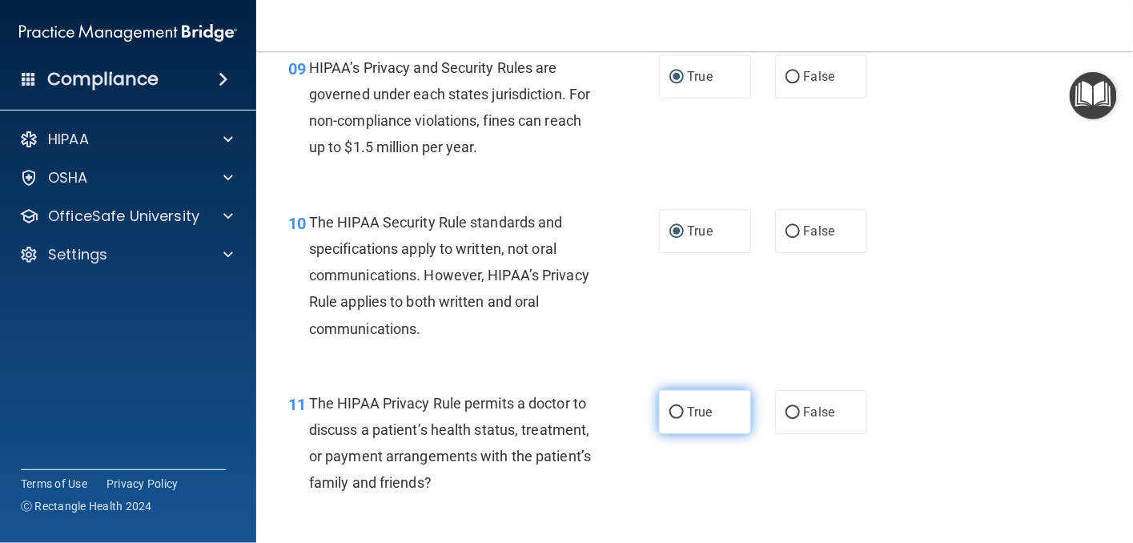
click at [674, 416] on input "True" at bounding box center [676, 413] width 14 height 12
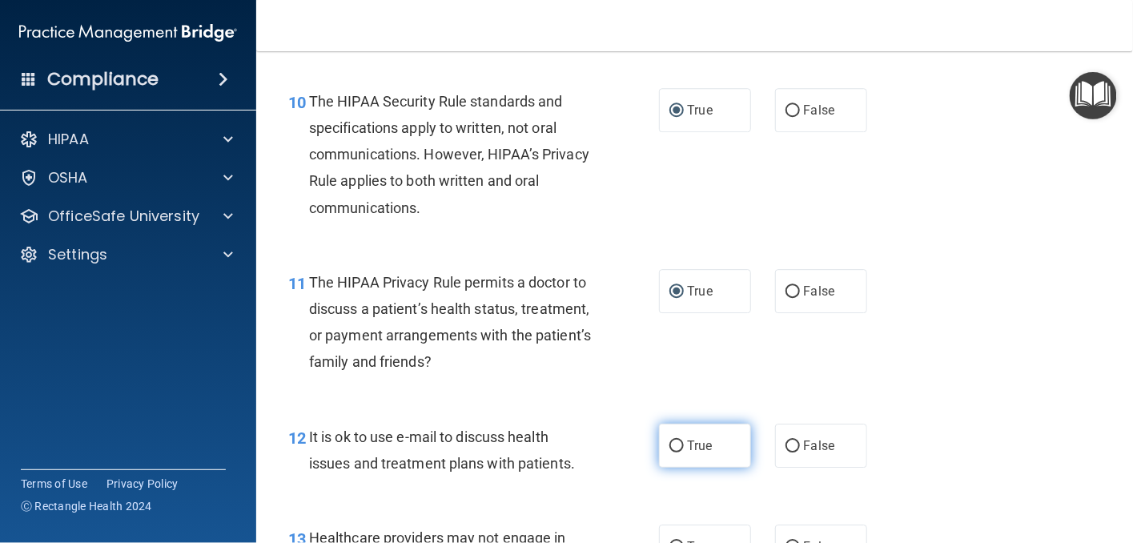
scroll to position [1521, 0]
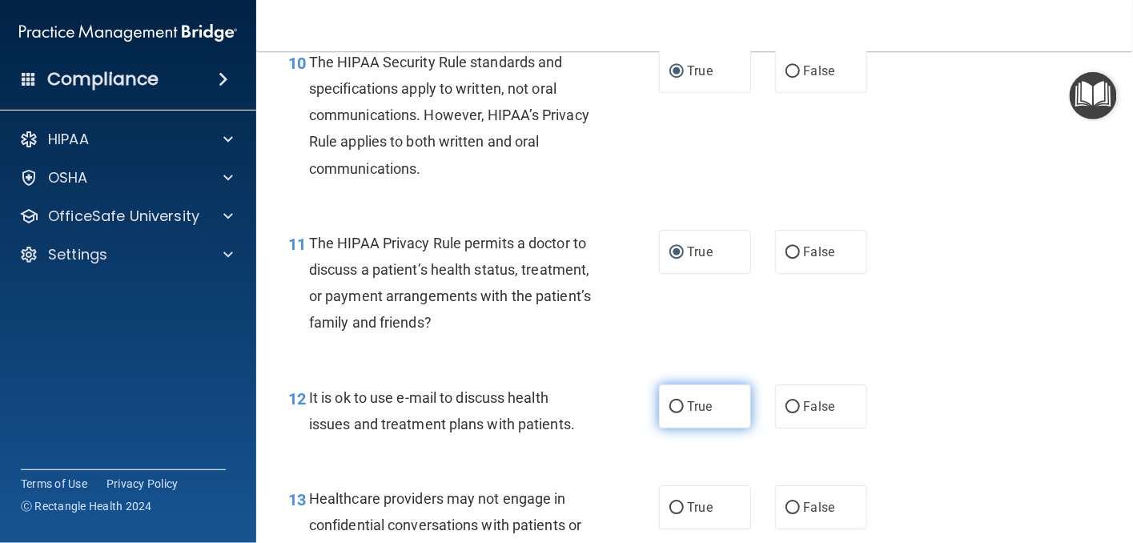
click at [669, 409] on input "True" at bounding box center [676, 407] width 14 height 12
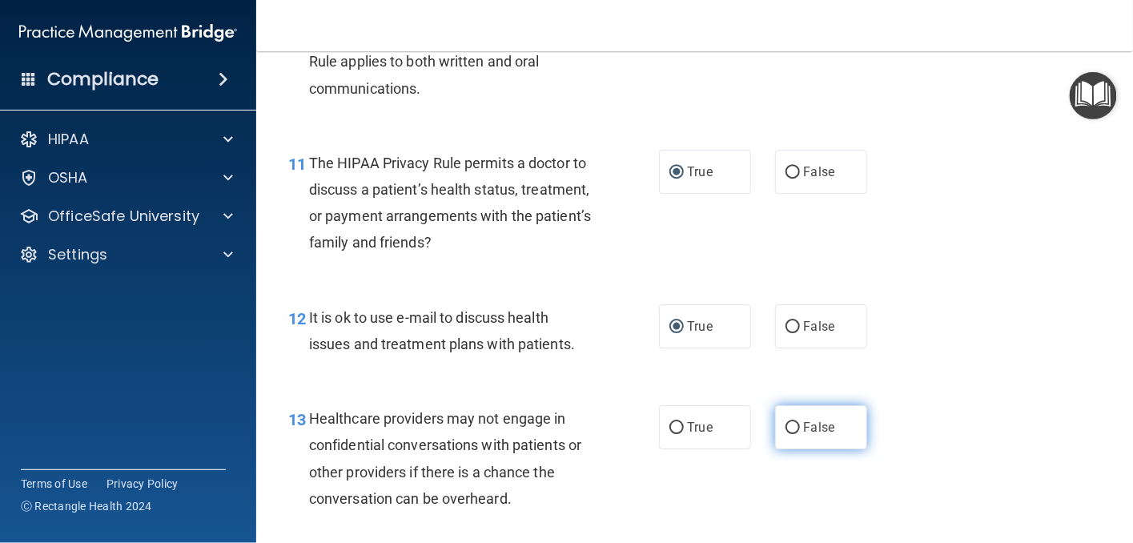
click at [786, 431] on input "False" at bounding box center [793, 428] width 14 height 12
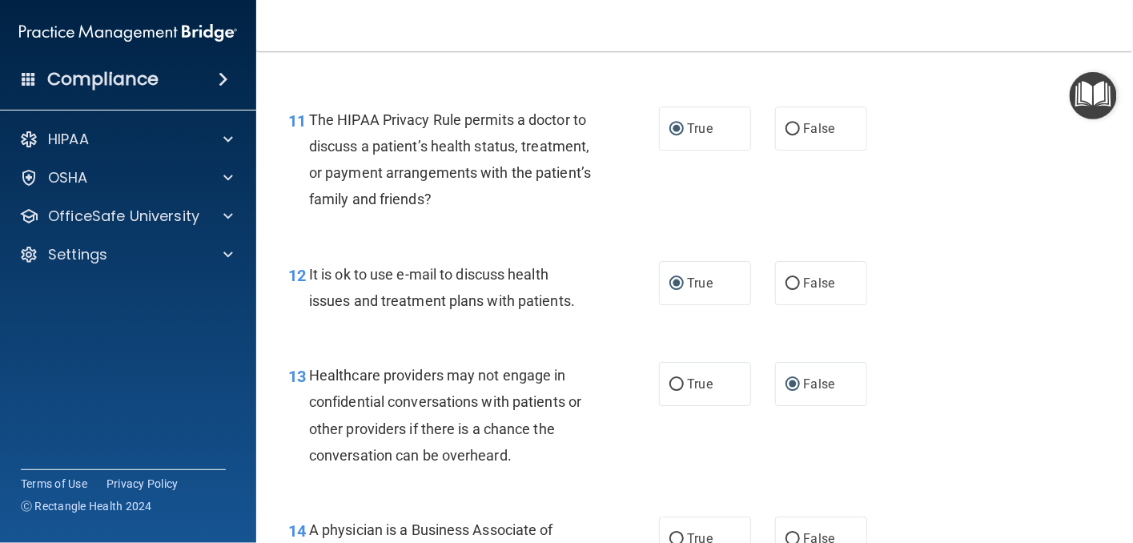
scroll to position [1842, 0]
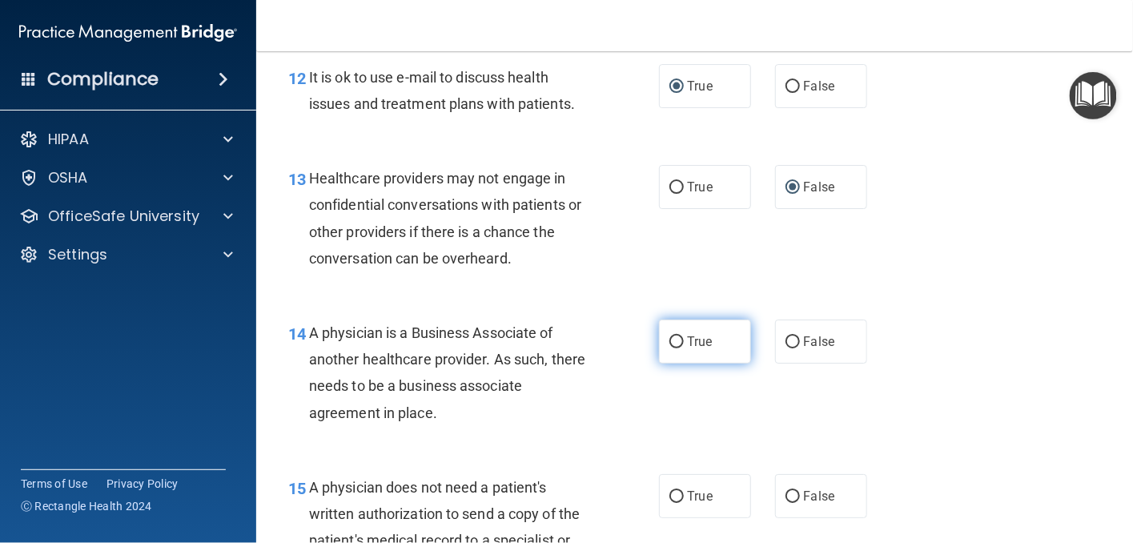
click at [669, 343] on input "True" at bounding box center [676, 342] width 14 height 12
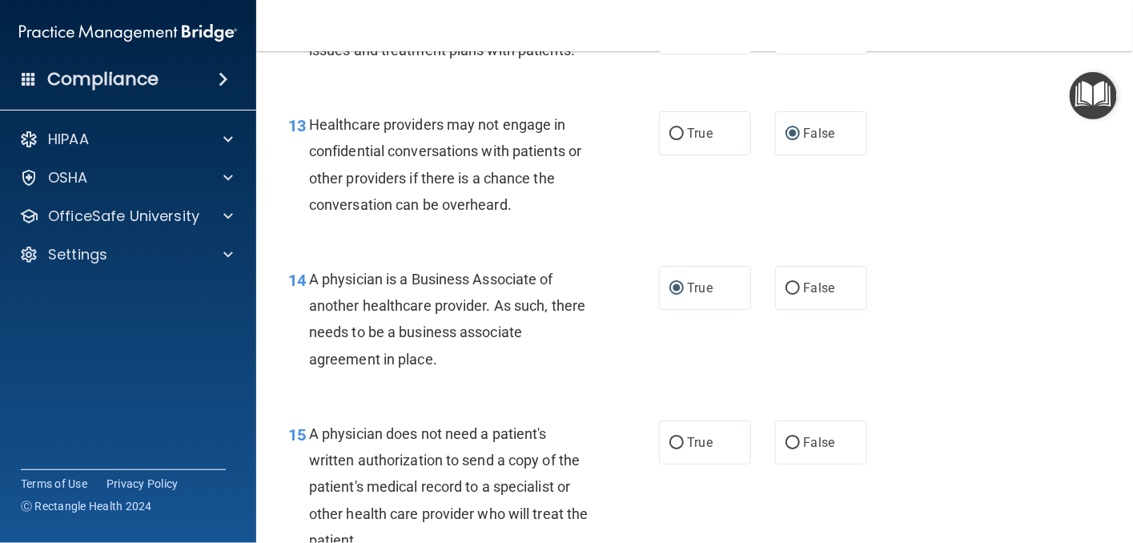
scroll to position [1922, 0]
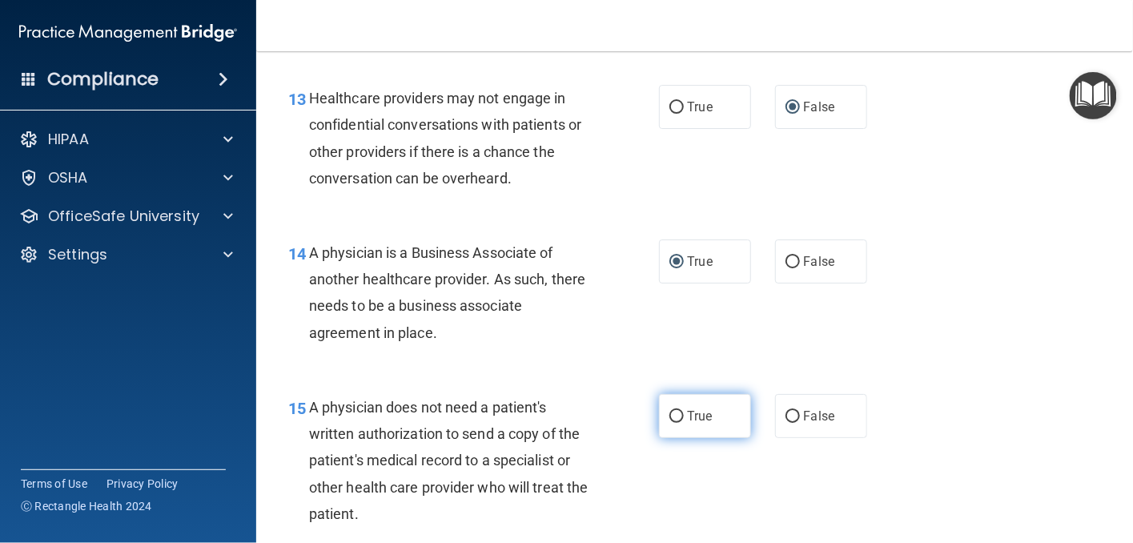
click at [669, 415] on input "True" at bounding box center [676, 417] width 14 height 12
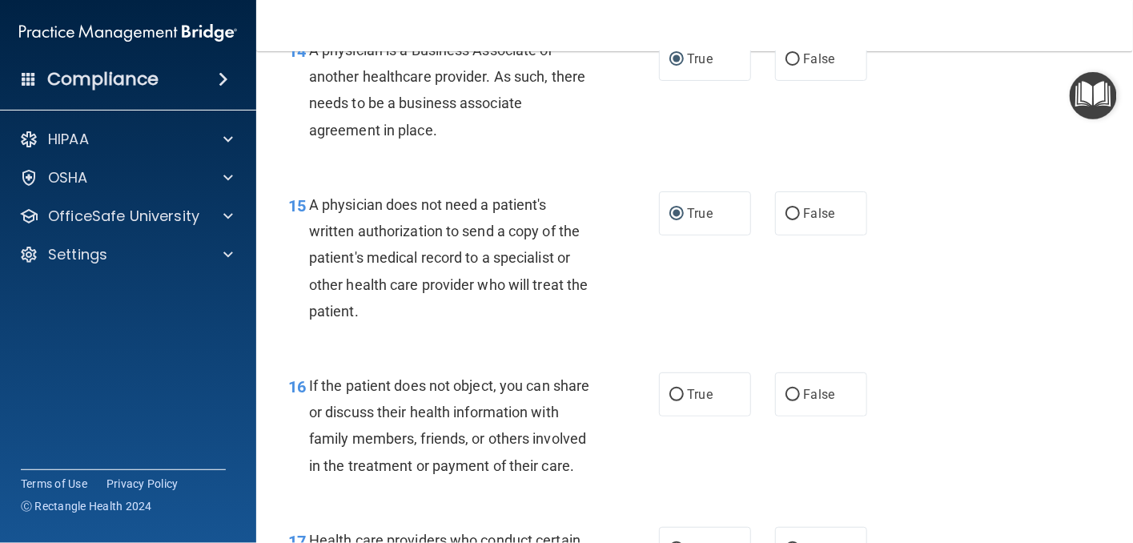
scroll to position [2162, 0]
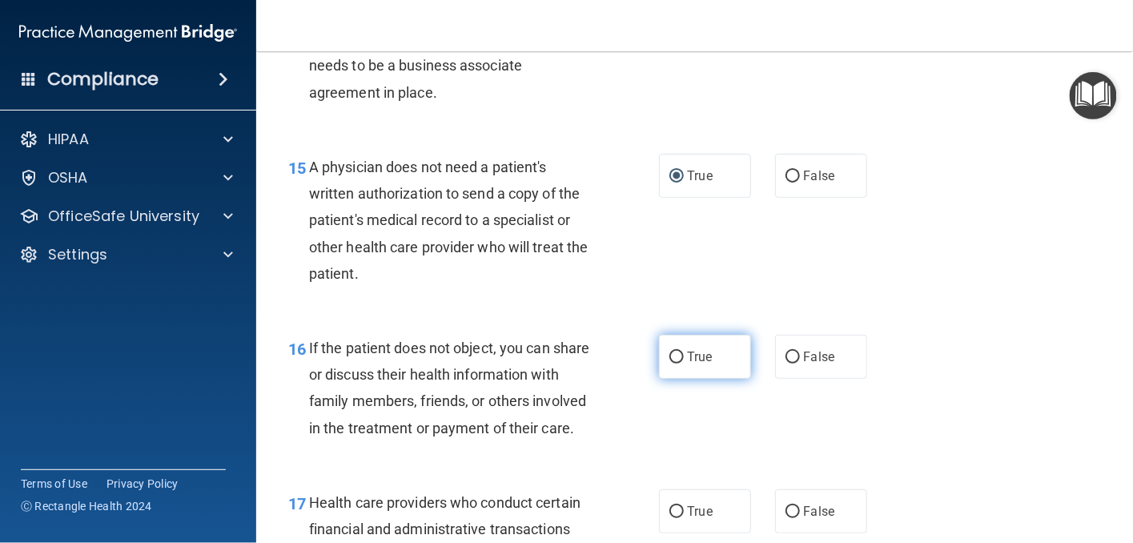
click at [669, 359] on input "True" at bounding box center [676, 358] width 14 height 12
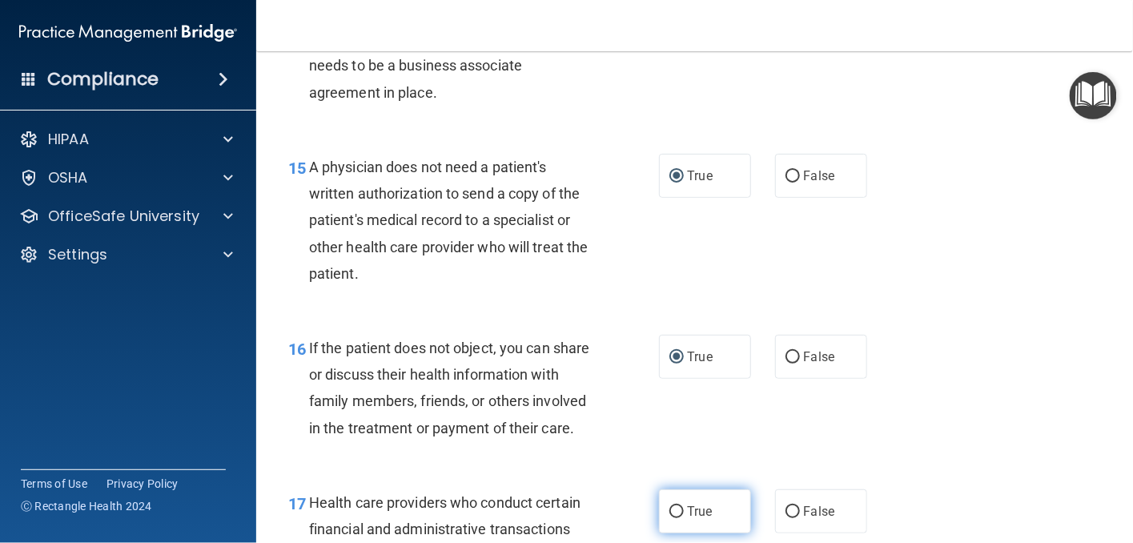
click at [669, 518] on input "True" at bounding box center [676, 512] width 14 height 12
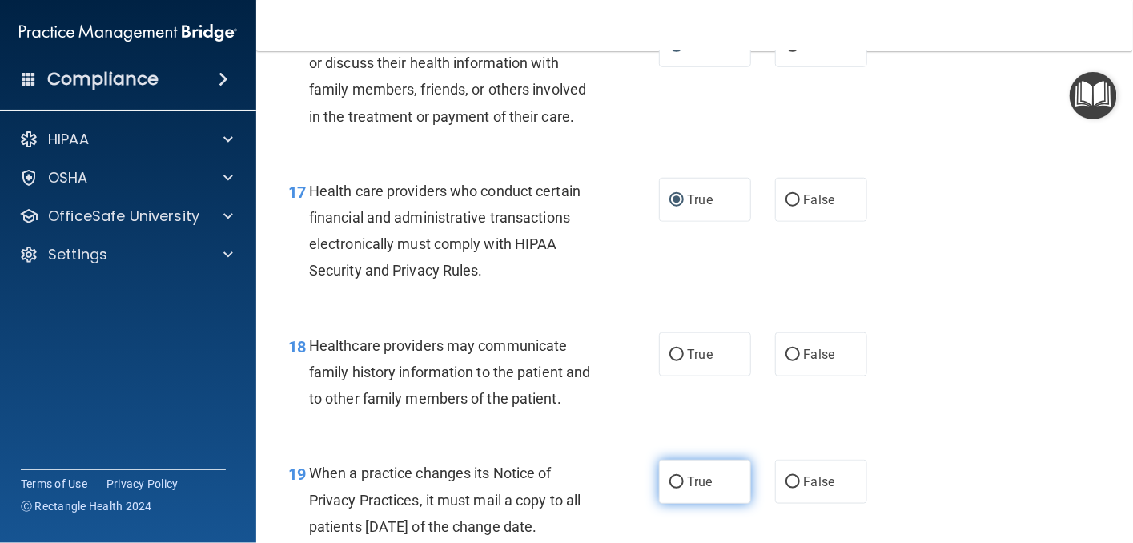
scroll to position [2482, 0]
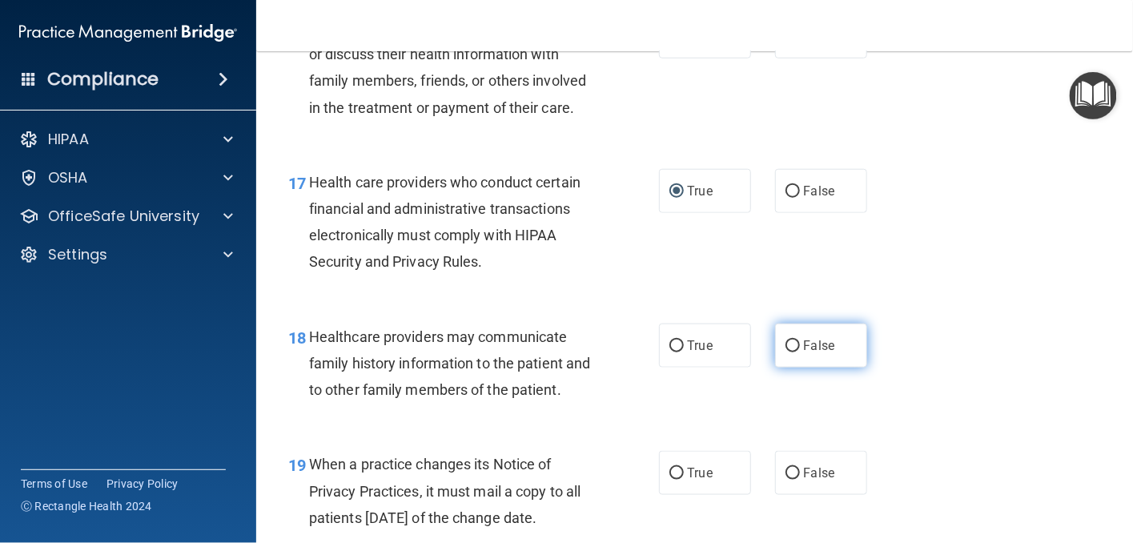
click at [786, 352] on input "False" at bounding box center [793, 346] width 14 height 12
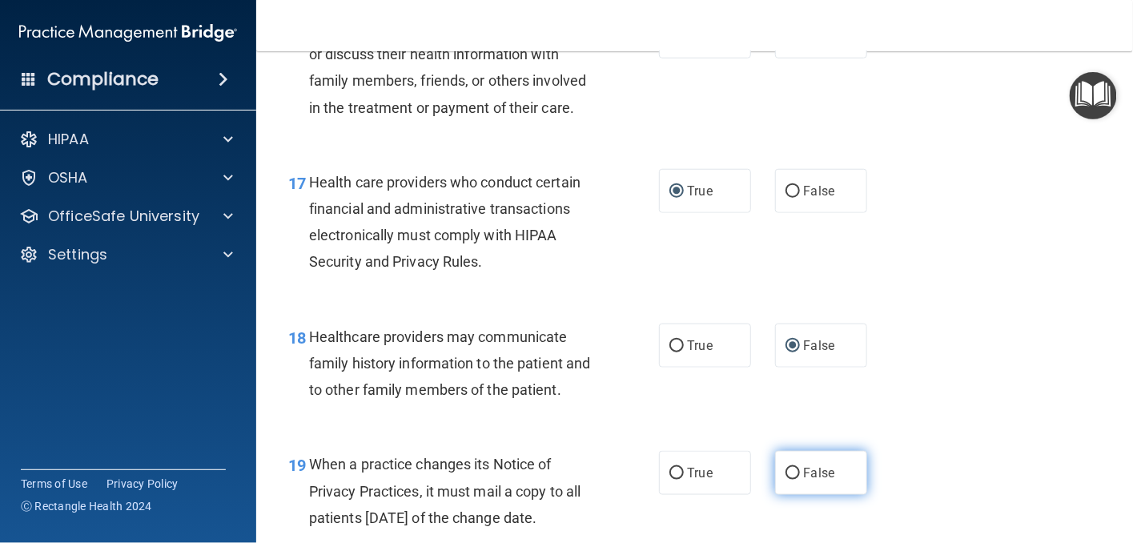
click at [786, 480] on input "False" at bounding box center [793, 474] width 14 height 12
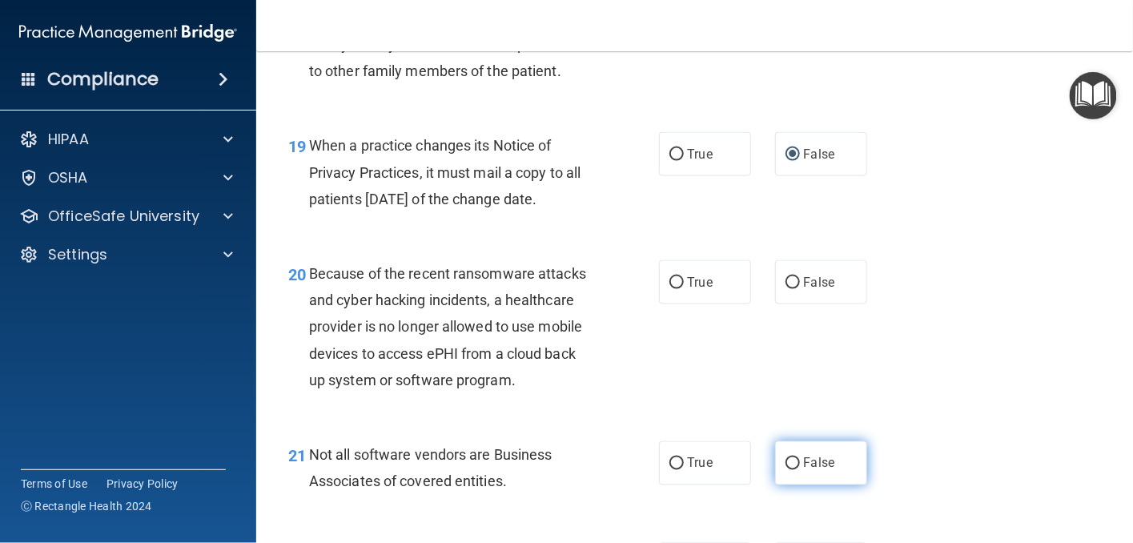
scroll to position [2803, 0]
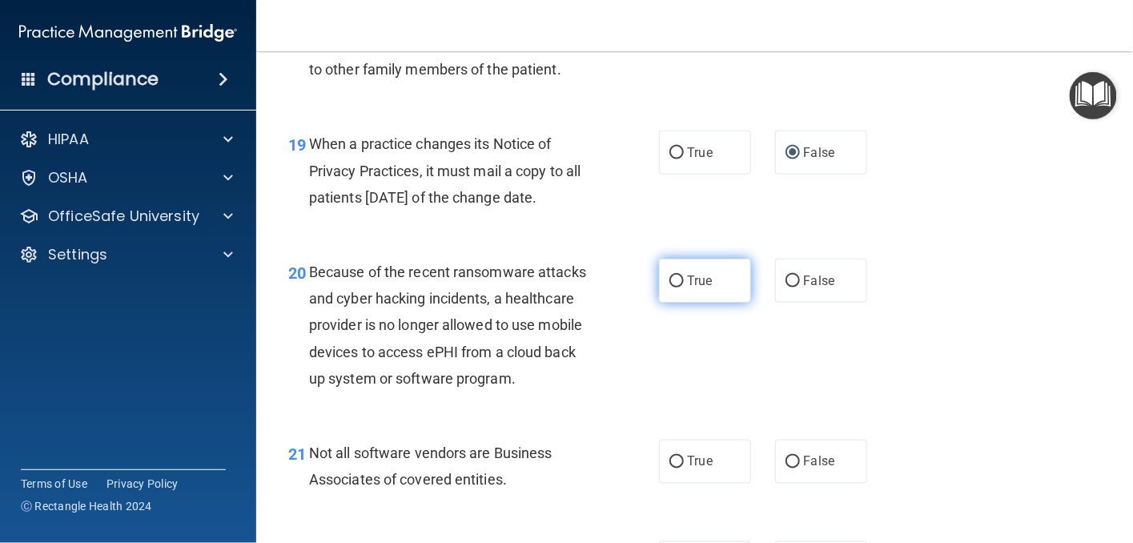
click at [673, 287] on input "True" at bounding box center [676, 281] width 14 height 12
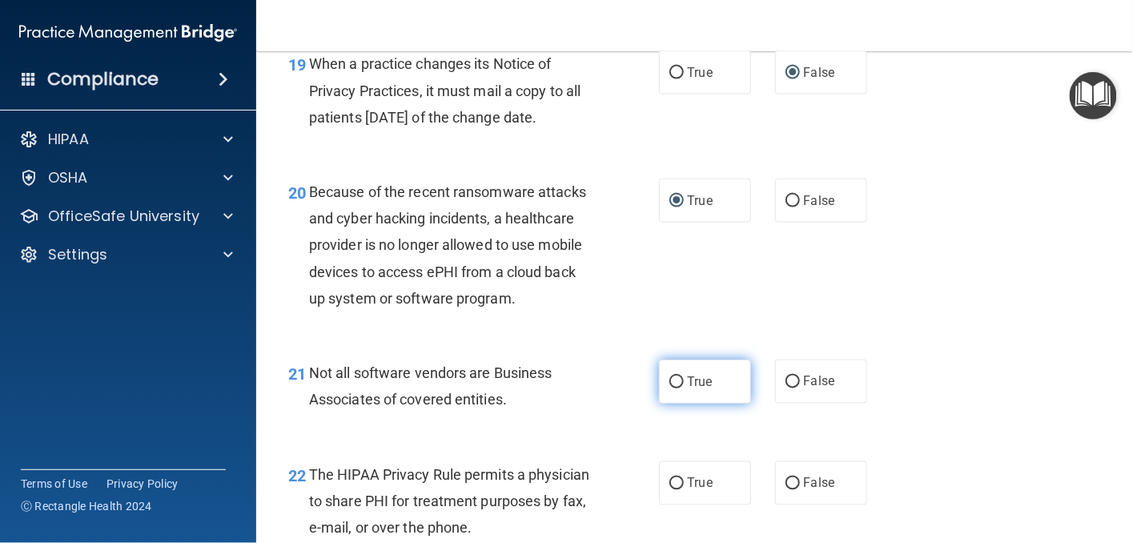
click at [669, 388] on input "True" at bounding box center [676, 382] width 14 height 12
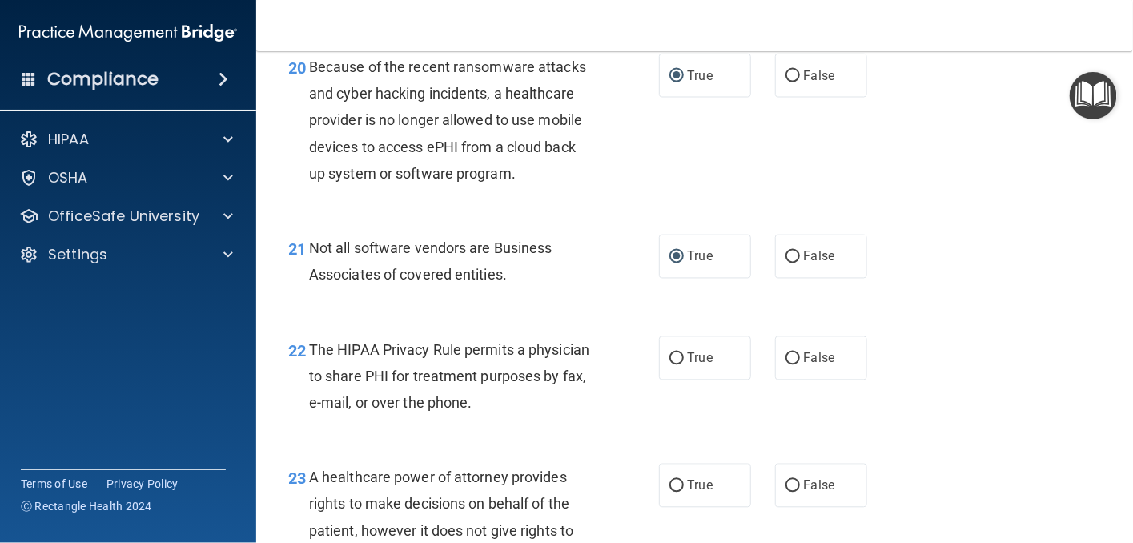
scroll to position [3043, 0]
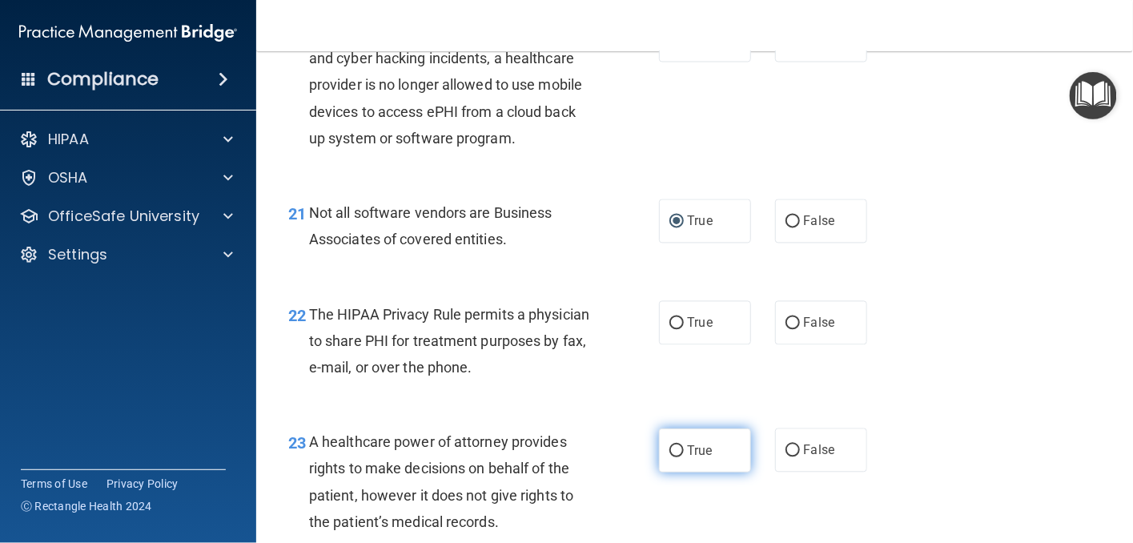
click at [669, 457] on input "True" at bounding box center [676, 451] width 14 height 12
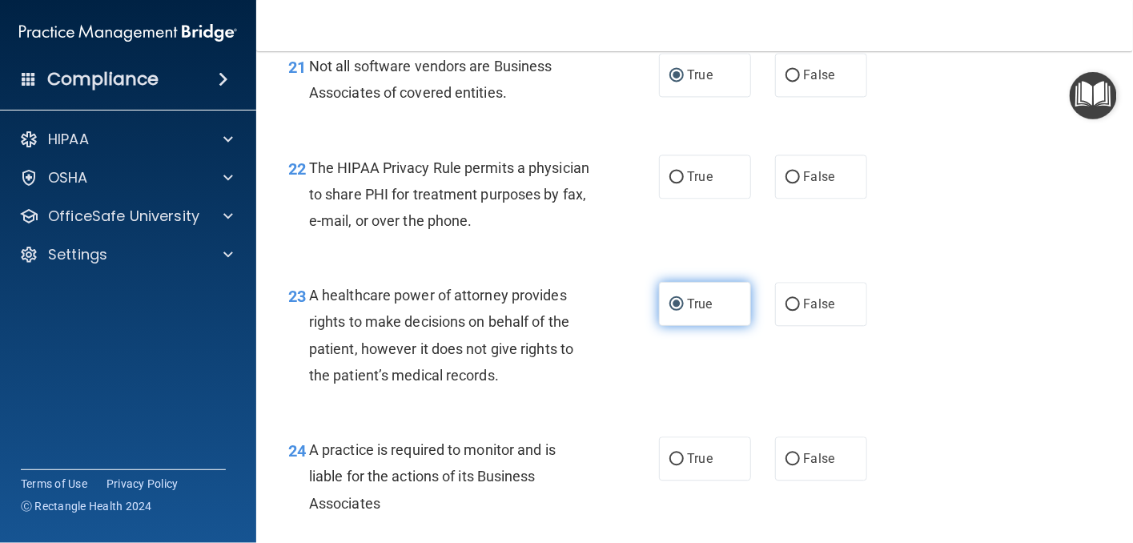
scroll to position [3203, 0]
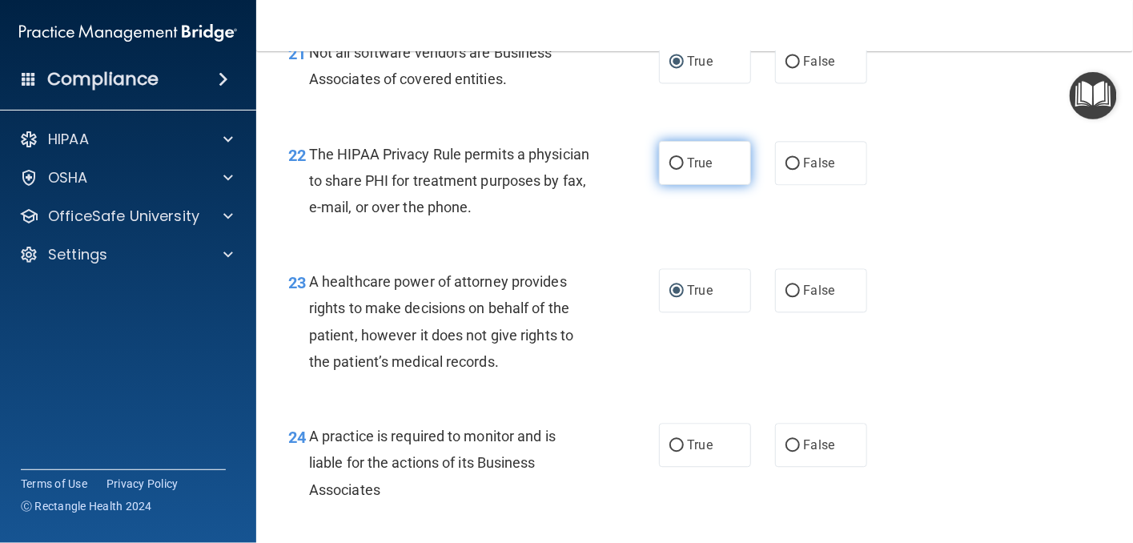
click at [669, 170] on input "True" at bounding box center [676, 164] width 14 height 12
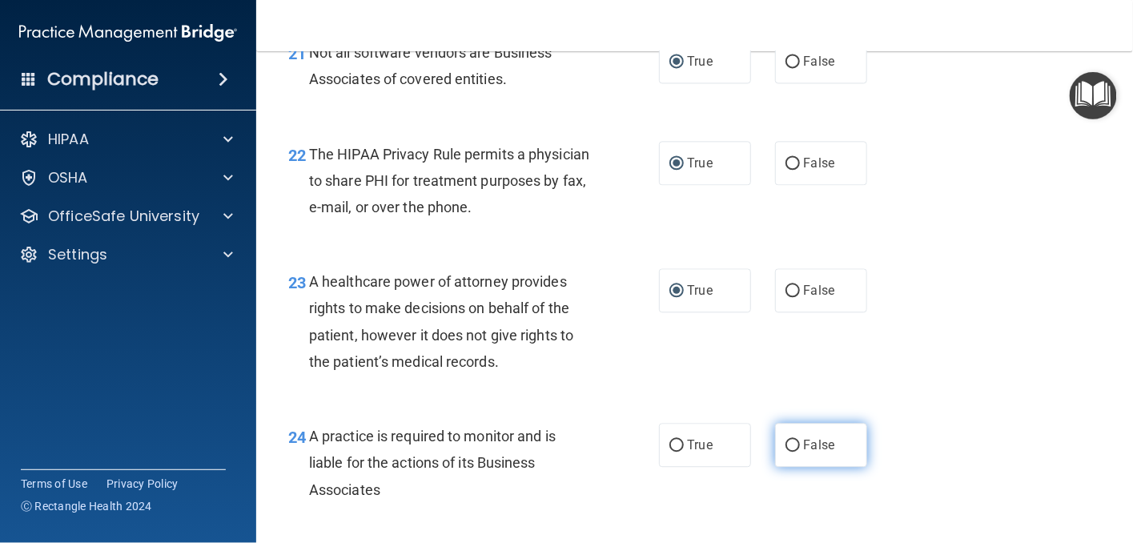
click at [786, 452] on input "False" at bounding box center [793, 446] width 14 height 12
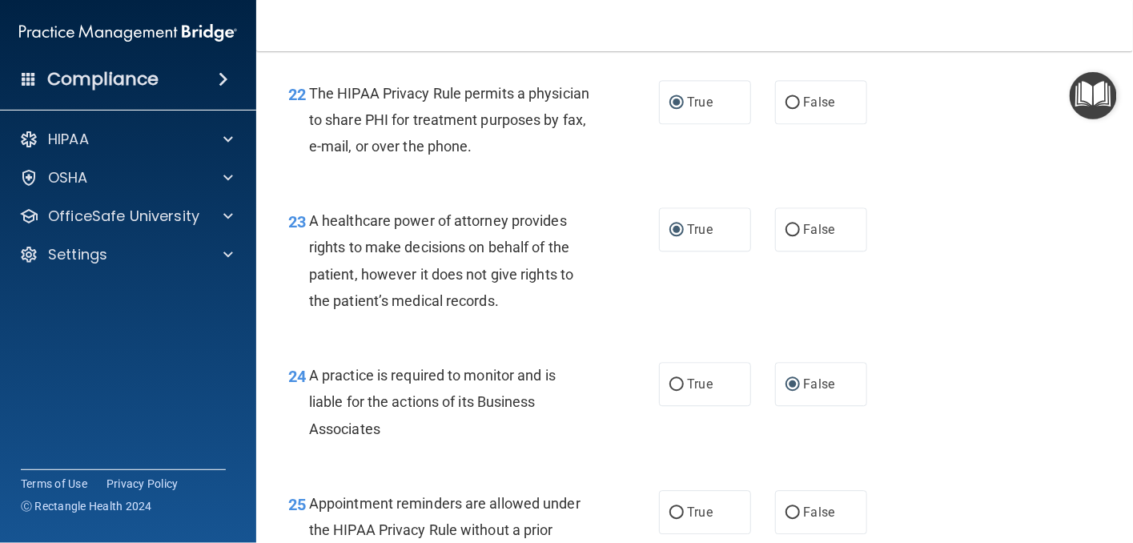
scroll to position [3603, 0]
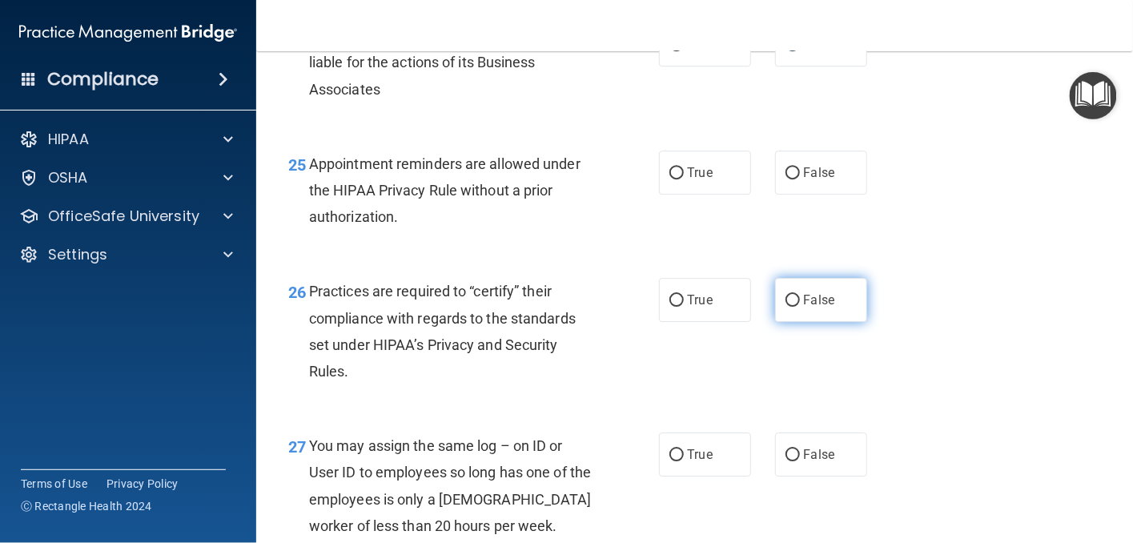
click at [786, 307] on input "False" at bounding box center [793, 301] width 14 height 12
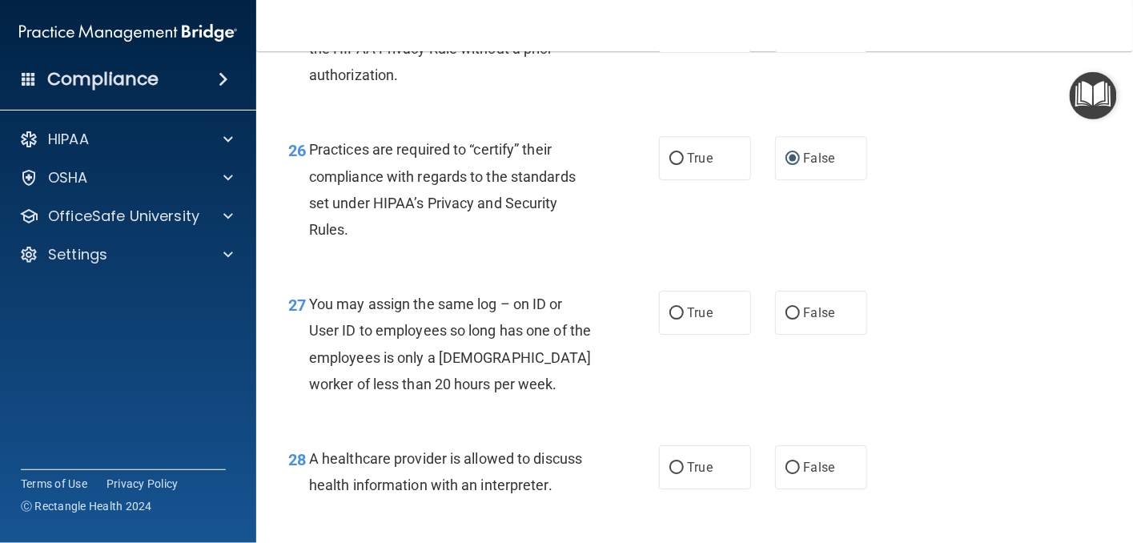
scroll to position [3763, 0]
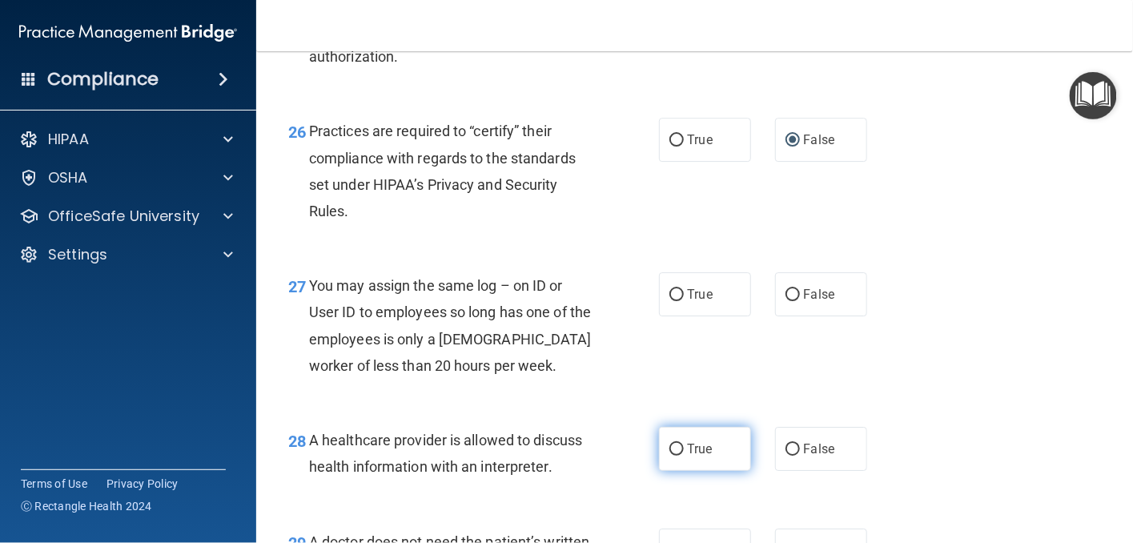
click at [669, 456] on input "True" at bounding box center [676, 450] width 14 height 12
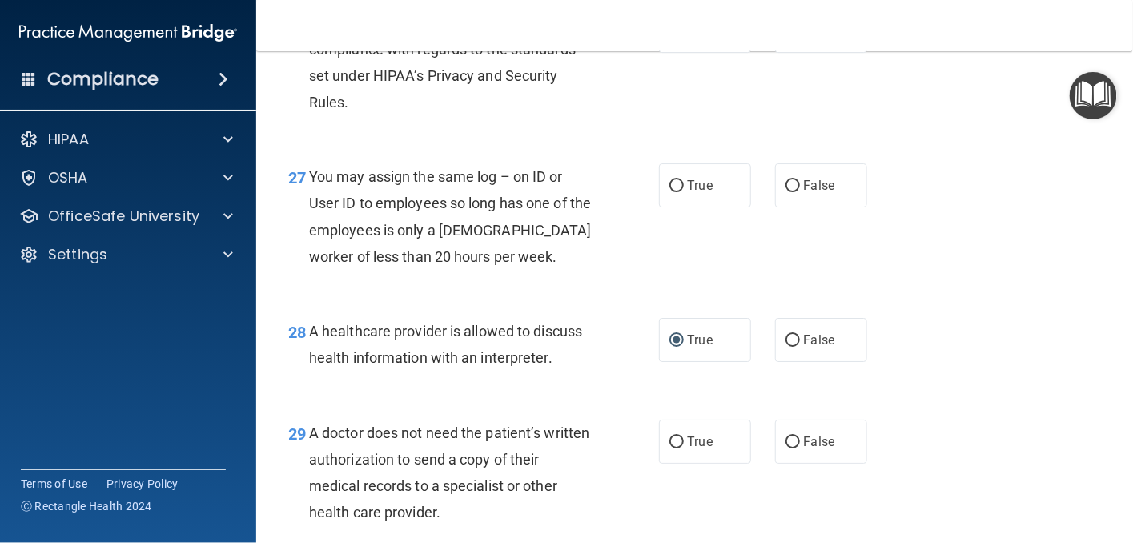
scroll to position [3924, 0]
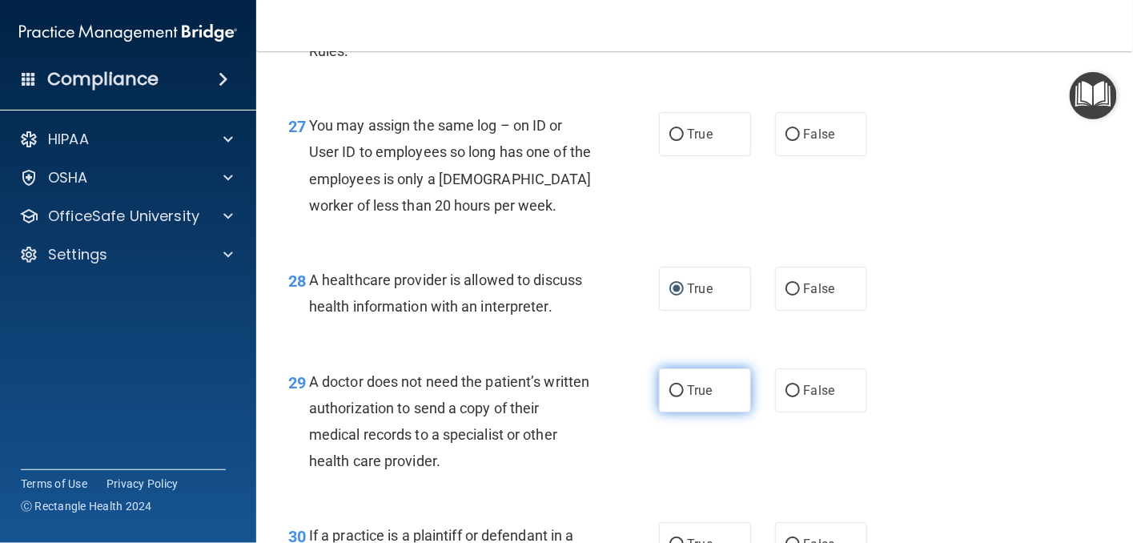
click at [669, 397] on input "True" at bounding box center [676, 391] width 14 height 12
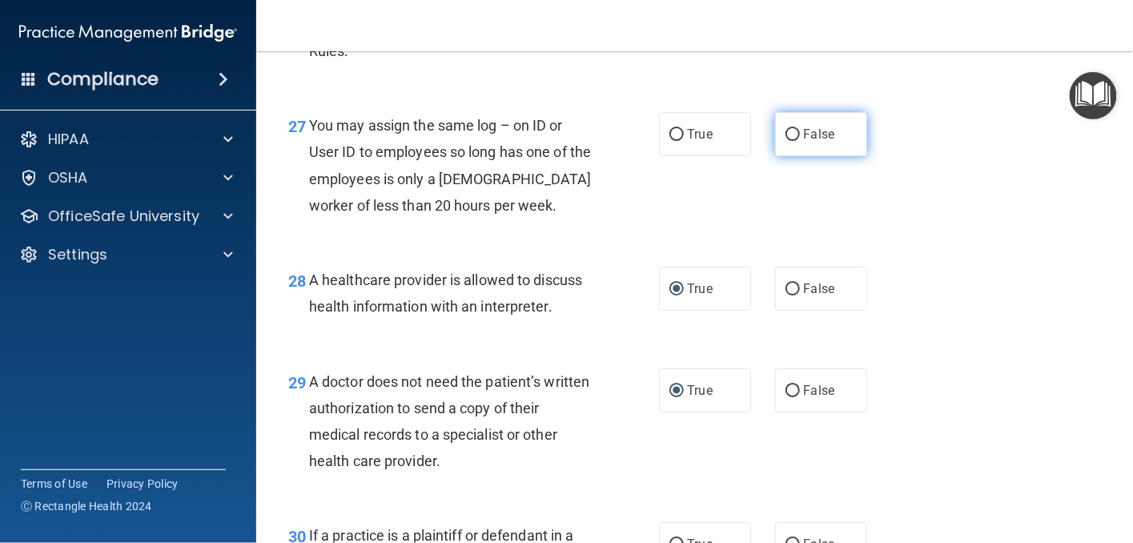
click at [791, 141] on input "False" at bounding box center [793, 135] width 14 height 12
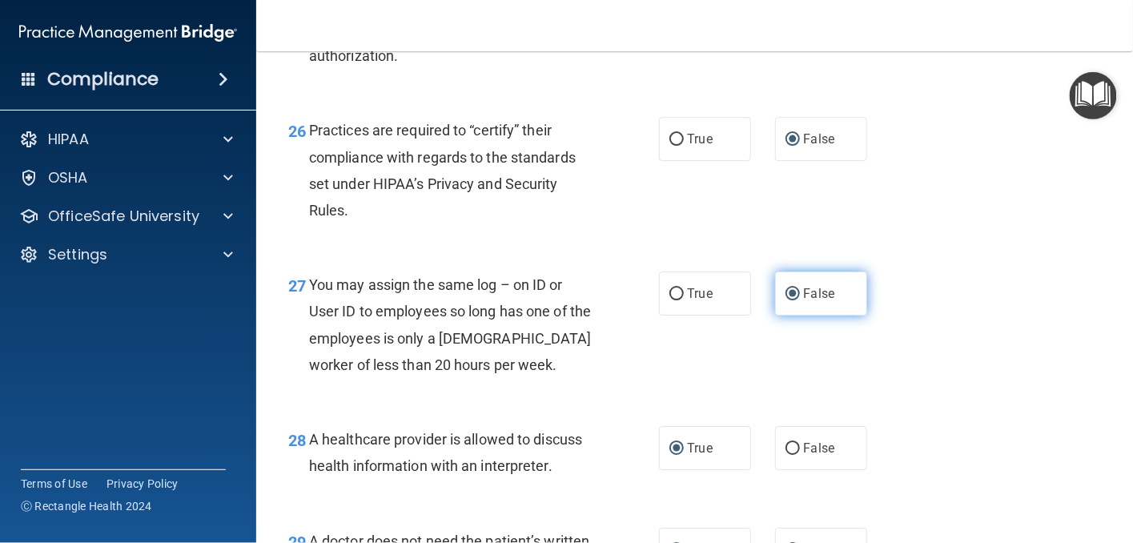
scroll to position [3763, 0]
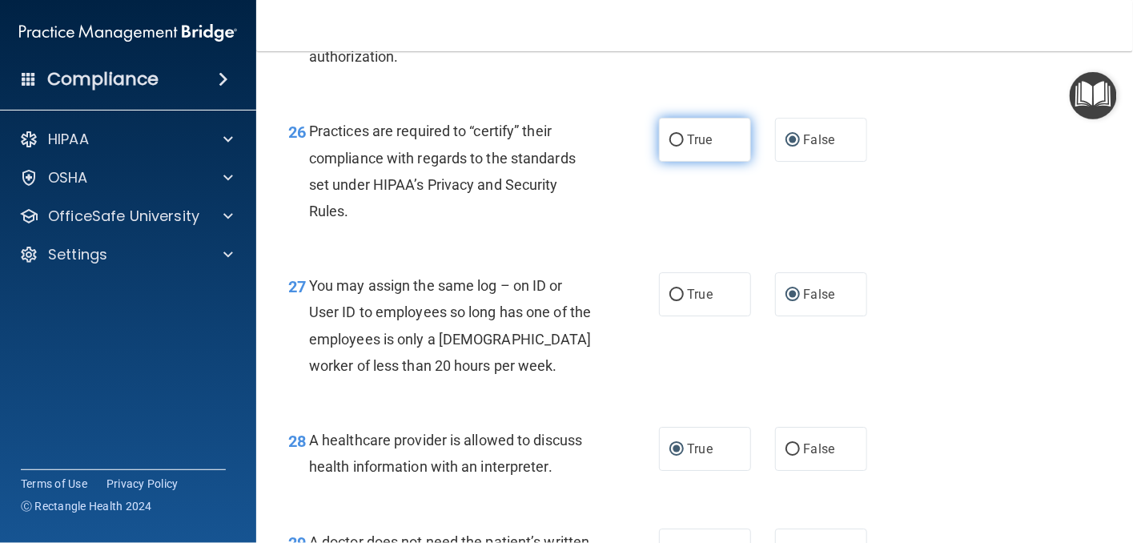
click at [673, 147] on input "True" at bounding box center [676, 141] width 14 height 12
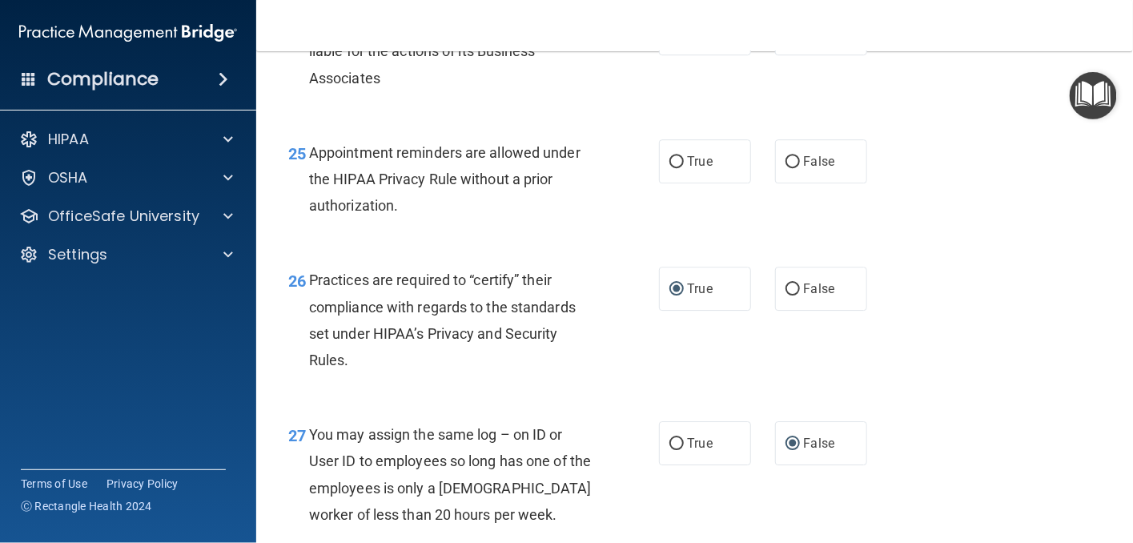
scroll to position [3603, 0]
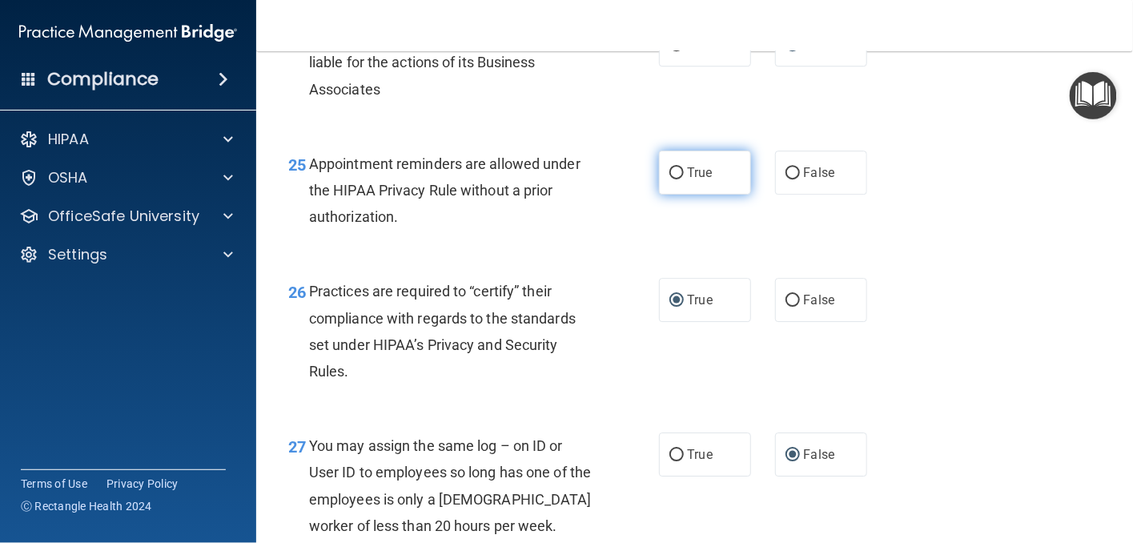
click at [669, 179] on input "True" at bounding box center [676, 173] width 14 height 12
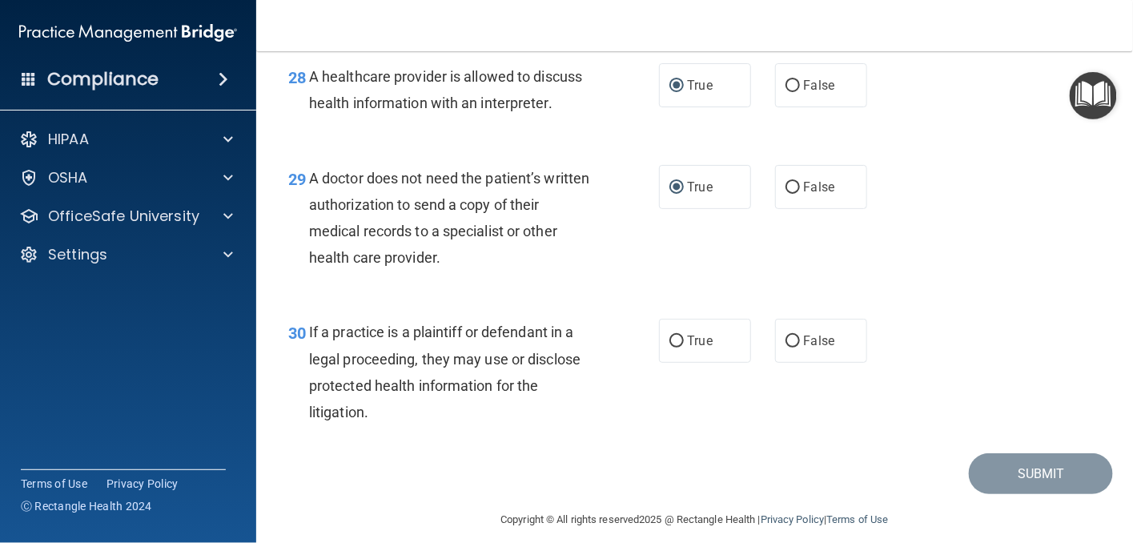
scroll to position [4193, 0]
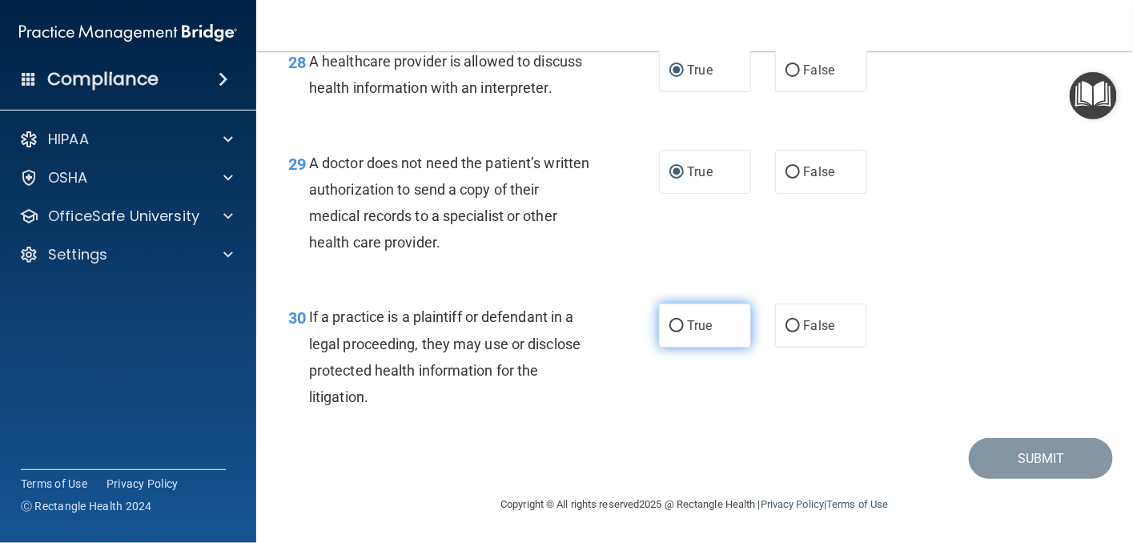
click at [662, 321] on label "True" at bounding box center [705, 325] width 92 height 44
click at [669, 321] on input "True" at bounding box center [676, 326] width 14 height 12
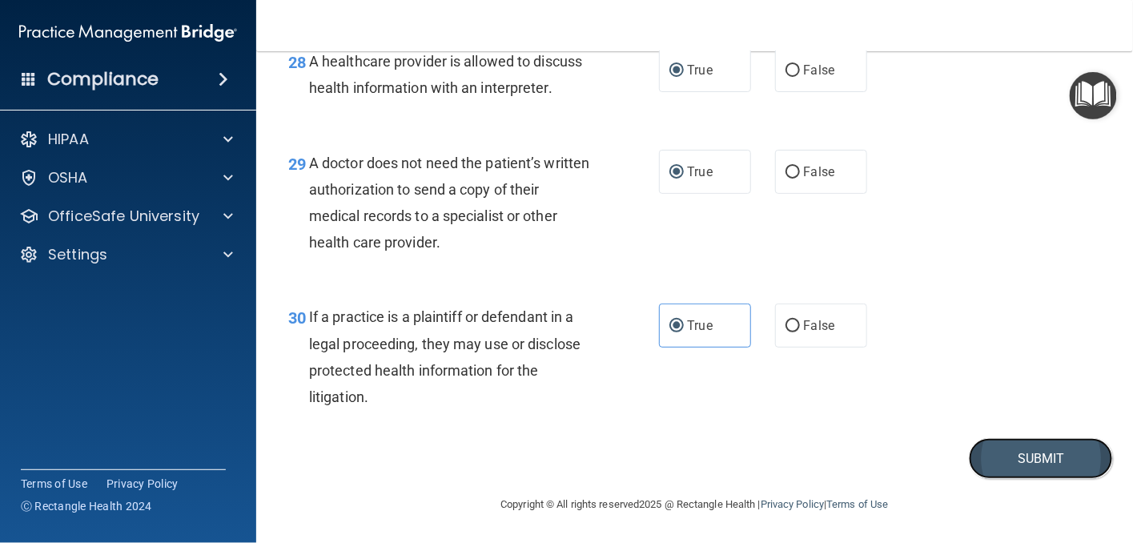
click at [1002, 452] on button "Submit" at bounding box center [1041, 458] width 144 height 41
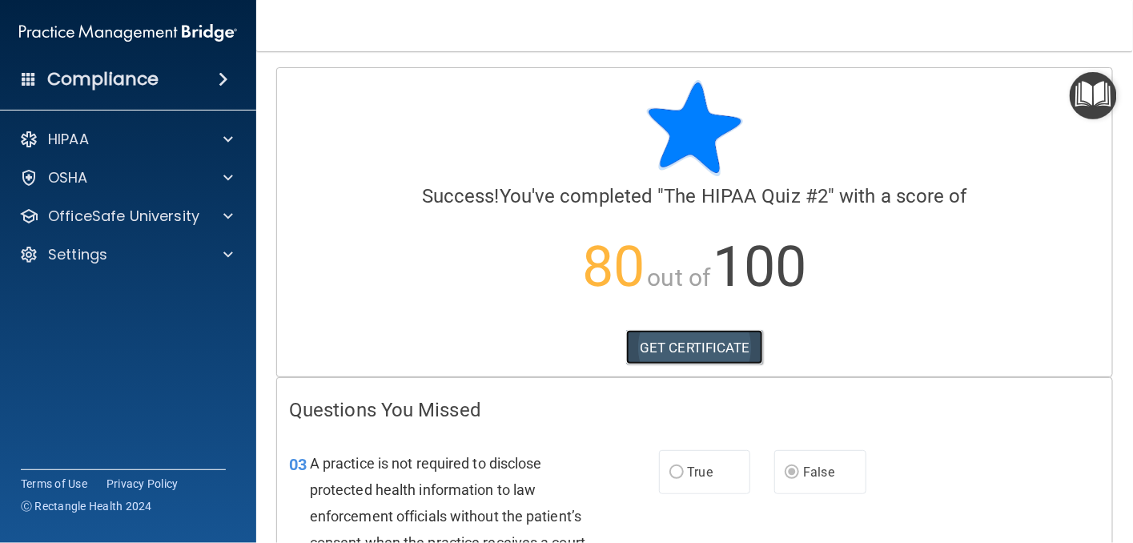
click at [717, 345] on link "GET CERTIFICATE" at bounding box center [694, 347] width 137 height 35
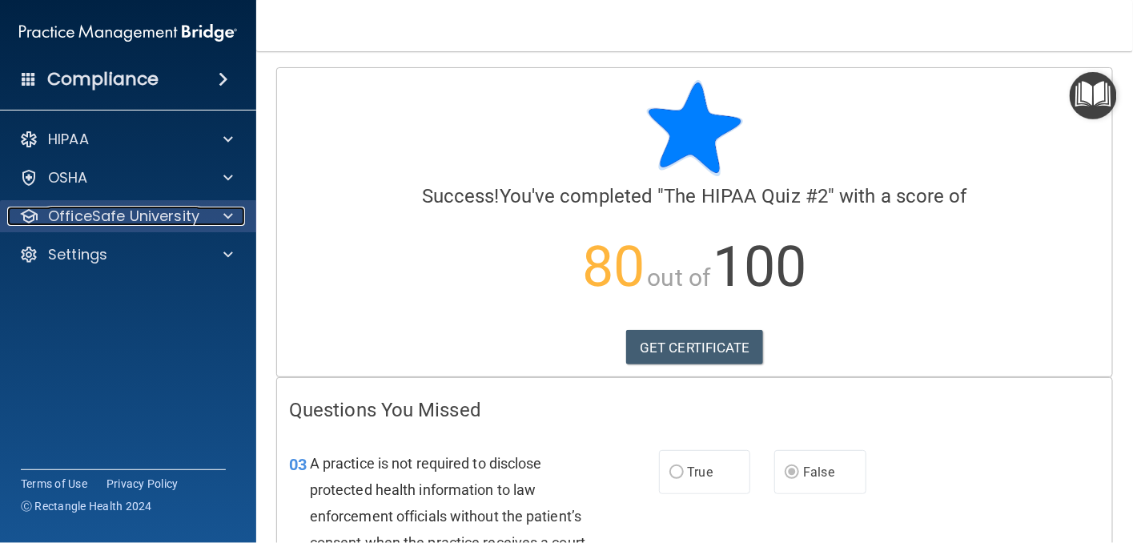
click at [219, 220] on div at bounding box center [226, 216] width 40 height 19
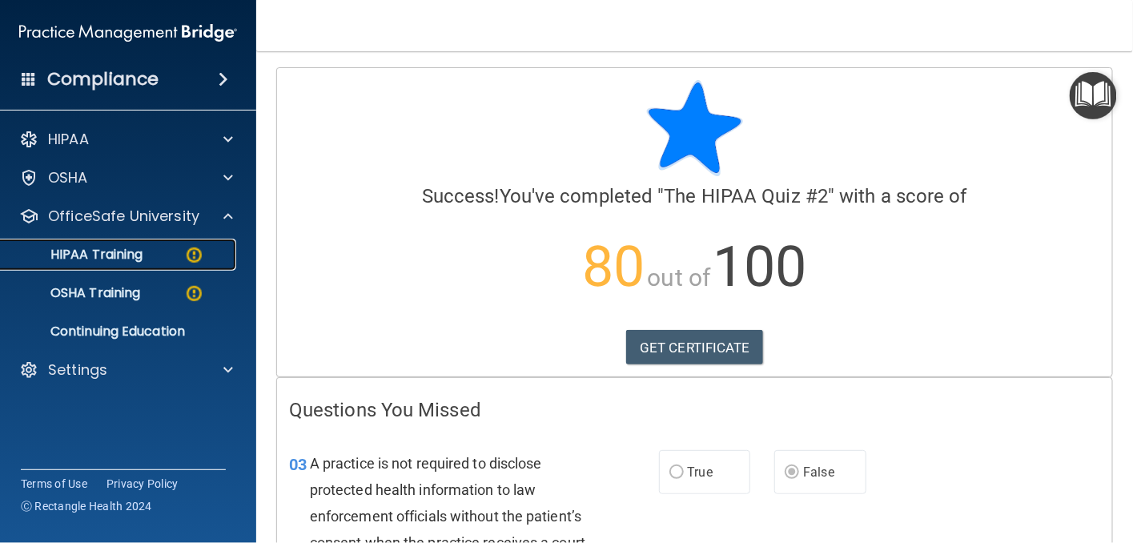
click at [199, 256] on img at bounding box center [194, 255] width 20 height 20
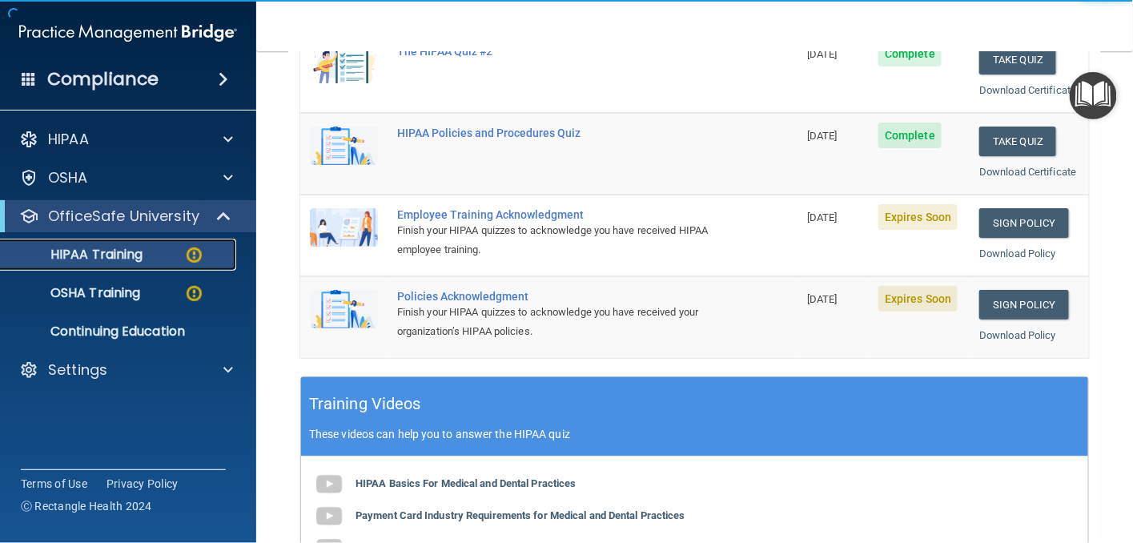
scroll to position [400, 0]
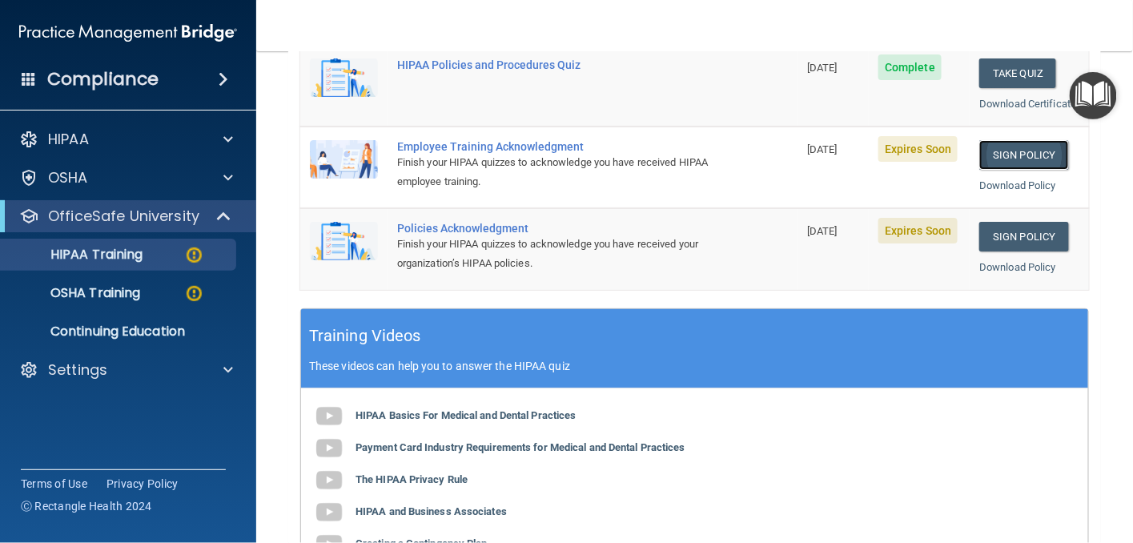
click at [995, 170] on link "Sign Policy" at bounding box center [1023, 155] width 89 height 30
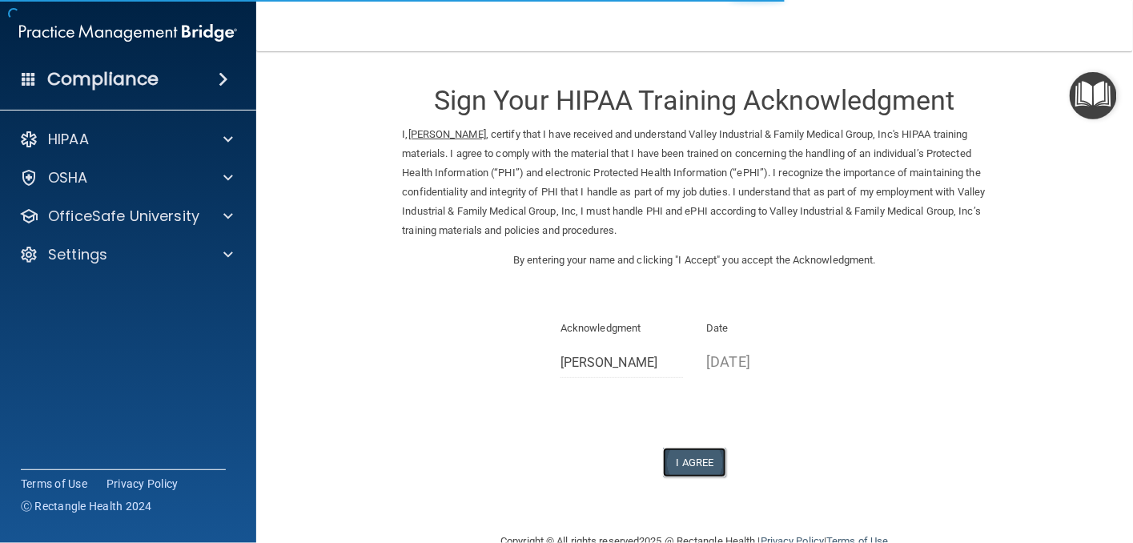
click at [683, 460] on button "I Agree" at bounding box center [695, 463] width 64 height 30
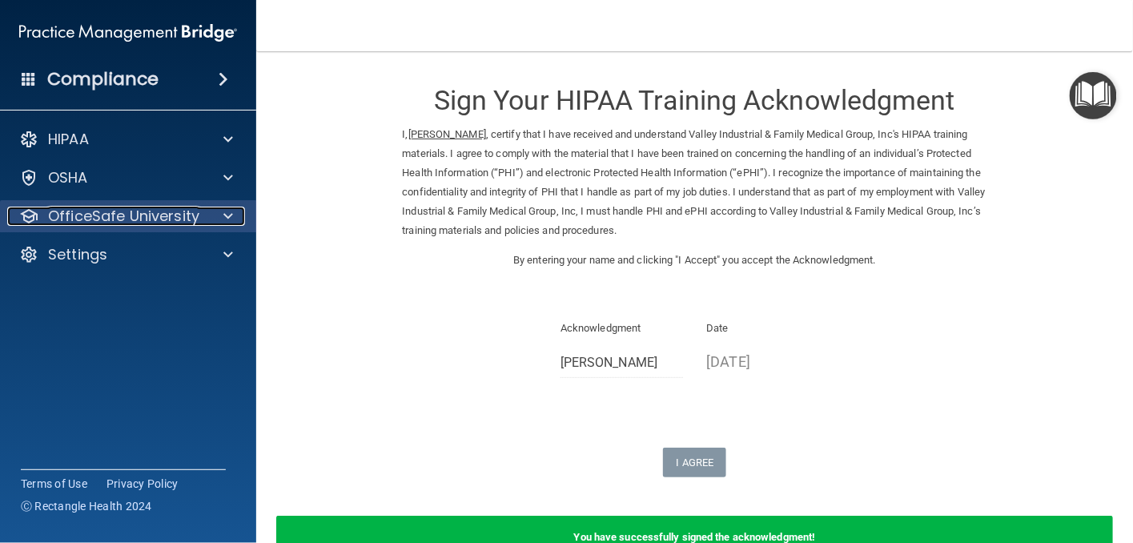
click at [157, 217] on p "OfficeSafe University" at bounding box center [123, 216] width 151 height 19
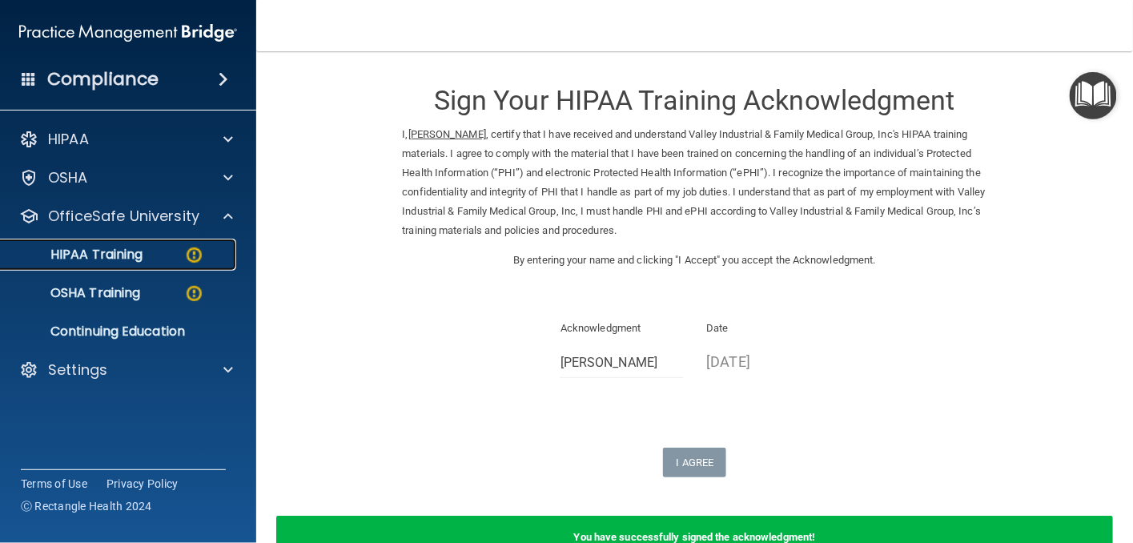
click at [191, 253] on img at bounding box center [194, 255] width 20 height 20
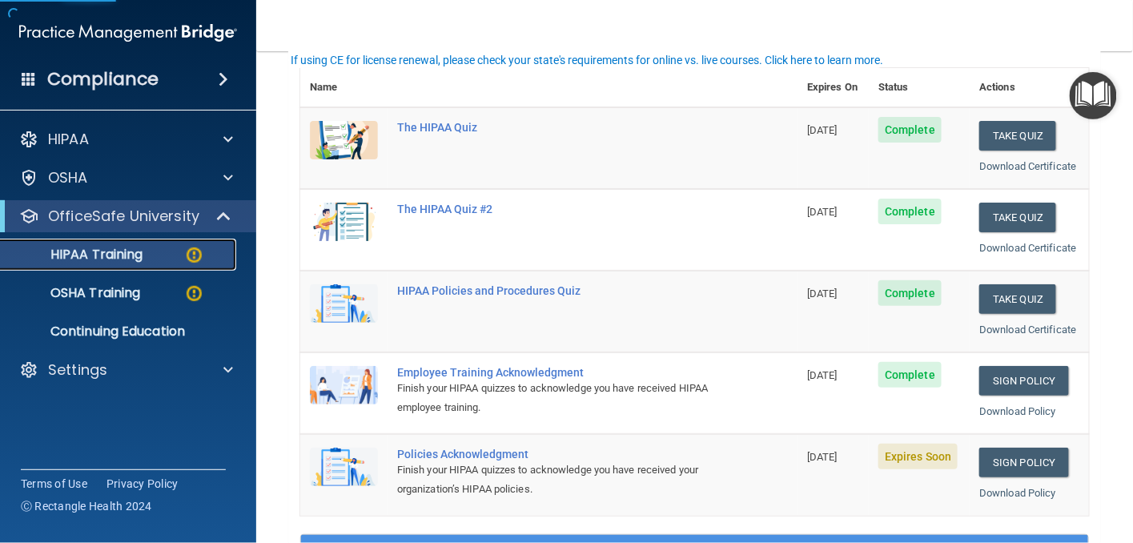
scroll to position [240, 0]
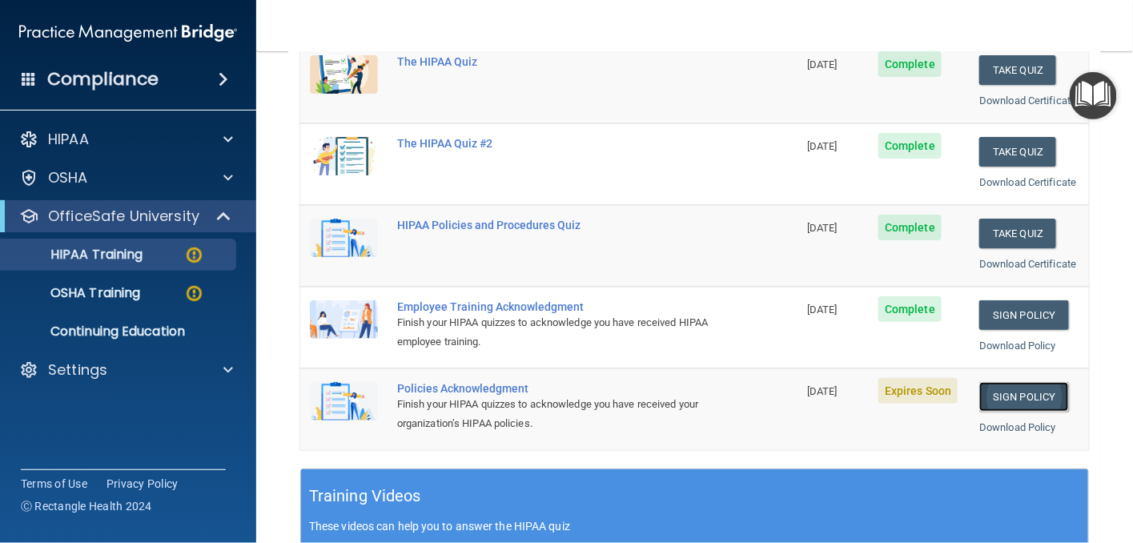
click at [998, 412] on link "Sign Policy" at bounding box center [1023, 397] width 89 height 30
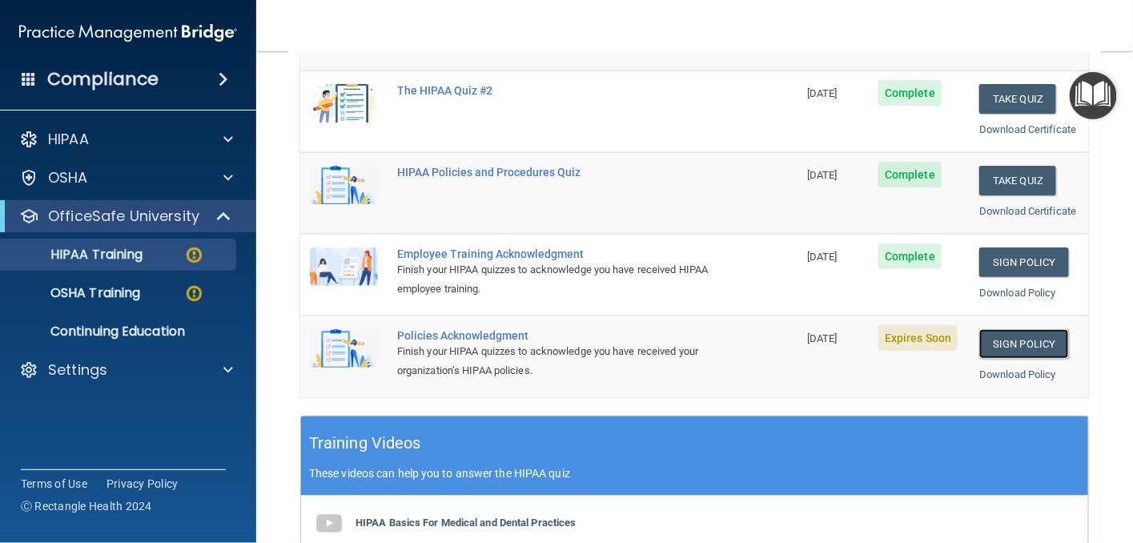
scroll to position [320, 0]
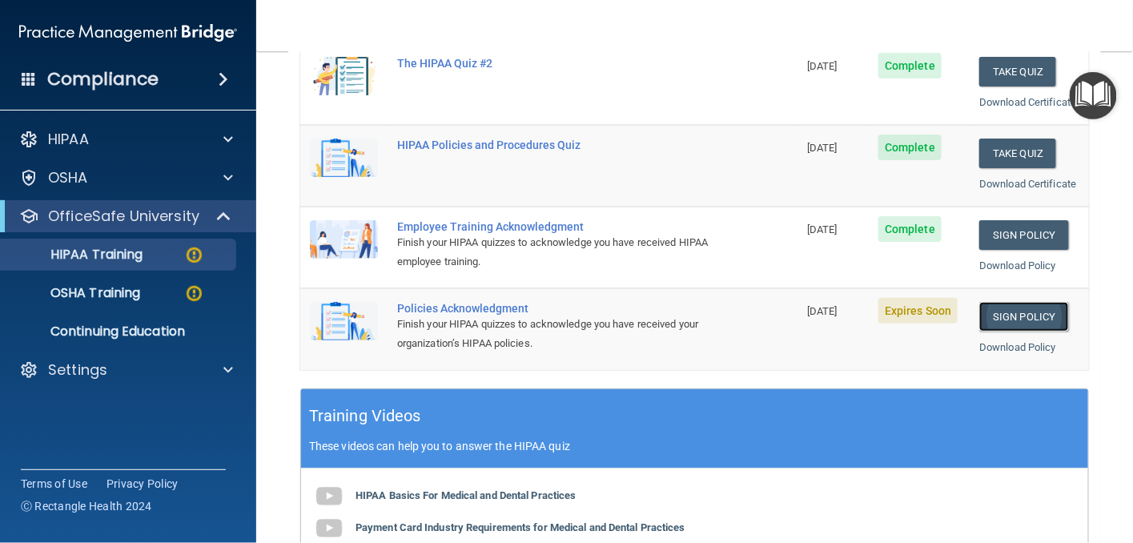
click at [1009, 332] on link "Sign Policy" at bounding box center [1023, 317] width 89 height 30
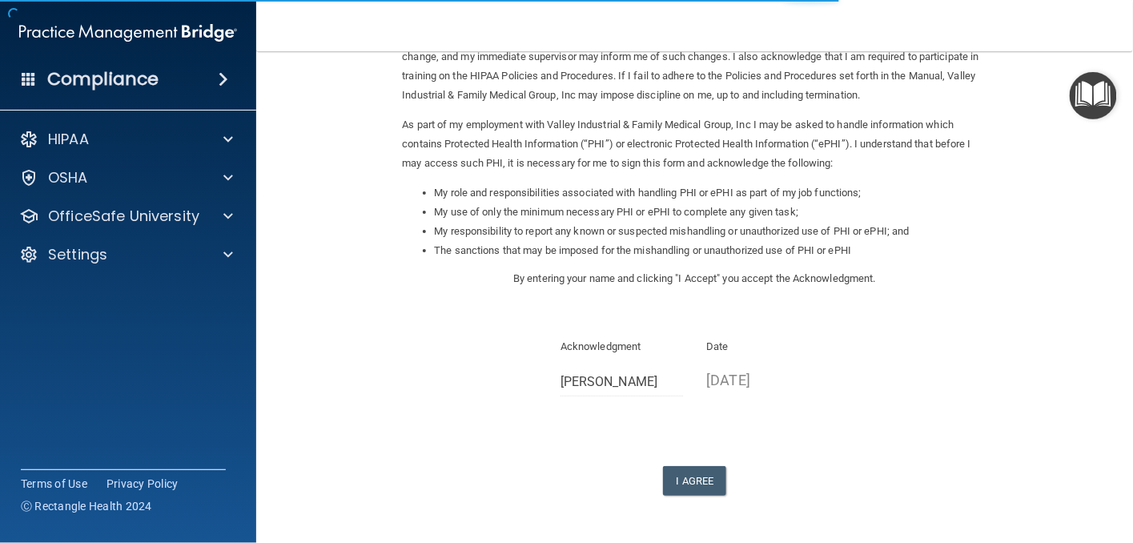
scroll to position [190, 0]
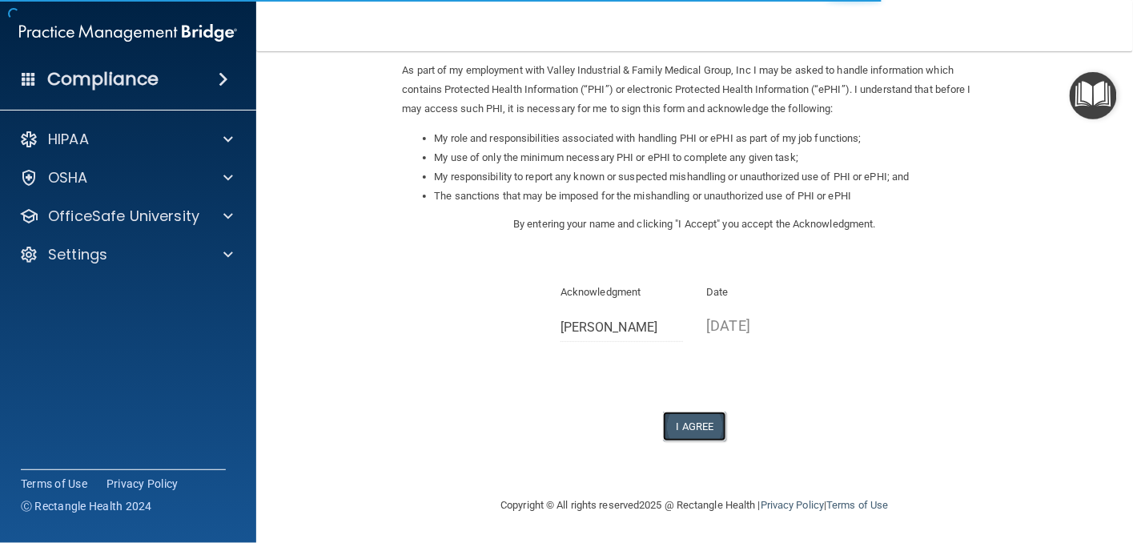
click at [686, 423] on button "I Agree" at bounding box center [695, 427] width 64 height 30
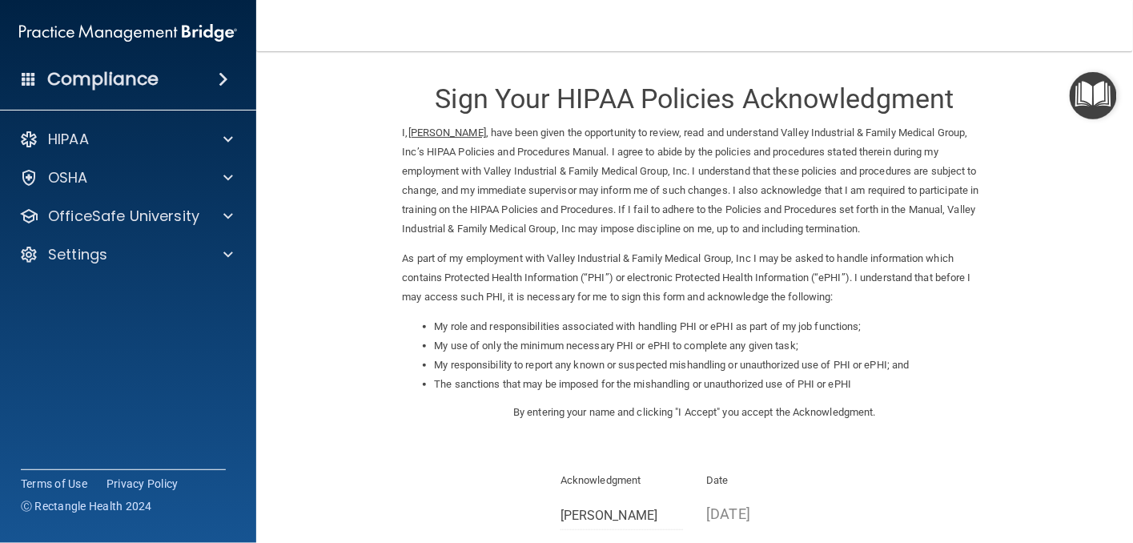
scroll to position [0, 0]
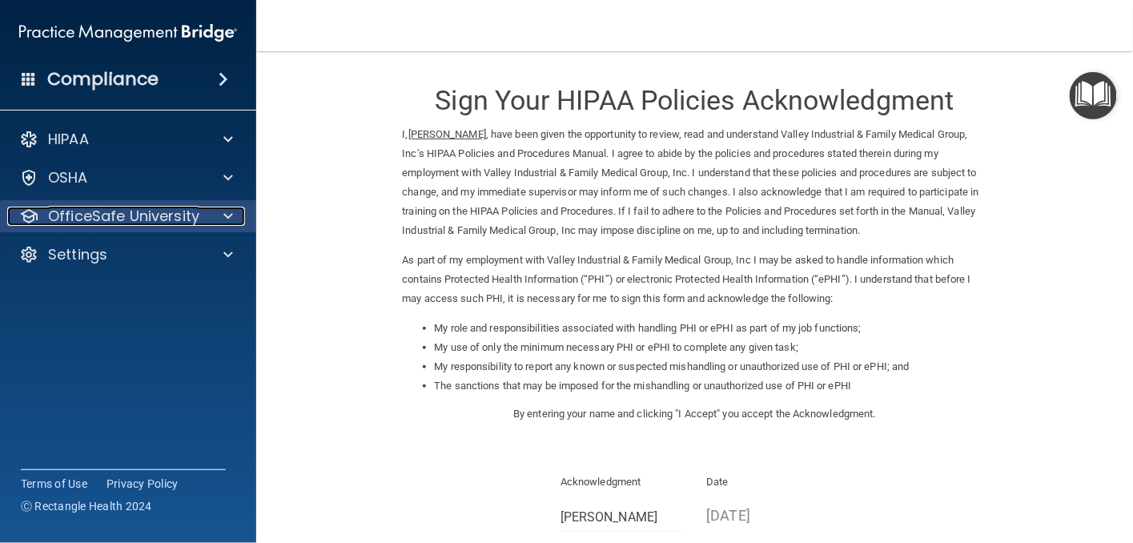
click at [112, 217] on p "OfficeSafe University" at bounding box center [123, 216] width 151 height 19
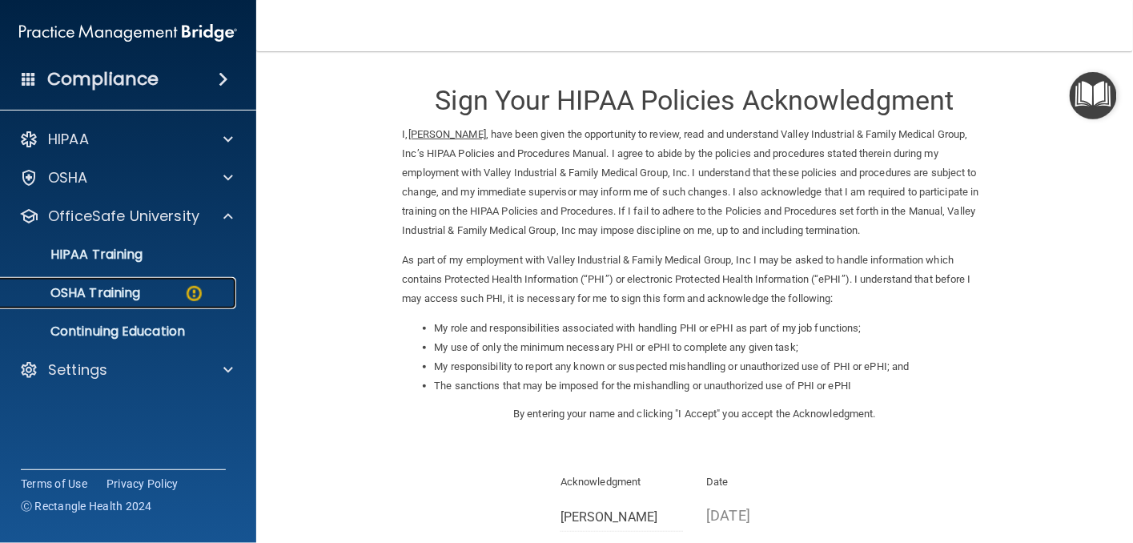
click at [173, 293] on div "OSHA Training" at bounding box center [119, 293] width 219 height 16
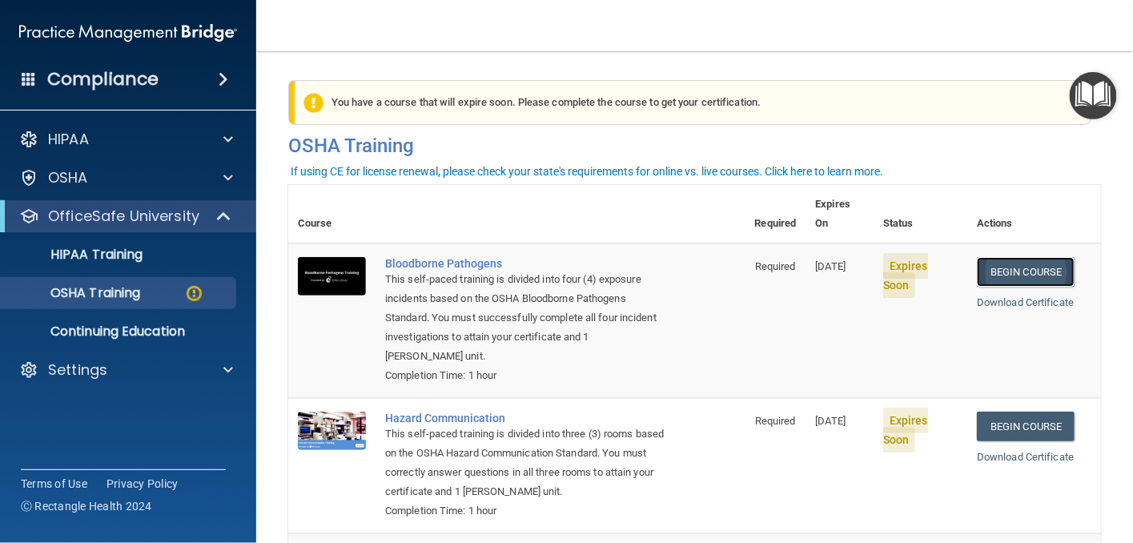
click at [1006, 257] on link "Begin Course" at bounding box center [1026, 272] width 98 height 30
click at [991, 257] on link "Begin Course" at bounding box center [1026, 272] width 98 height 30
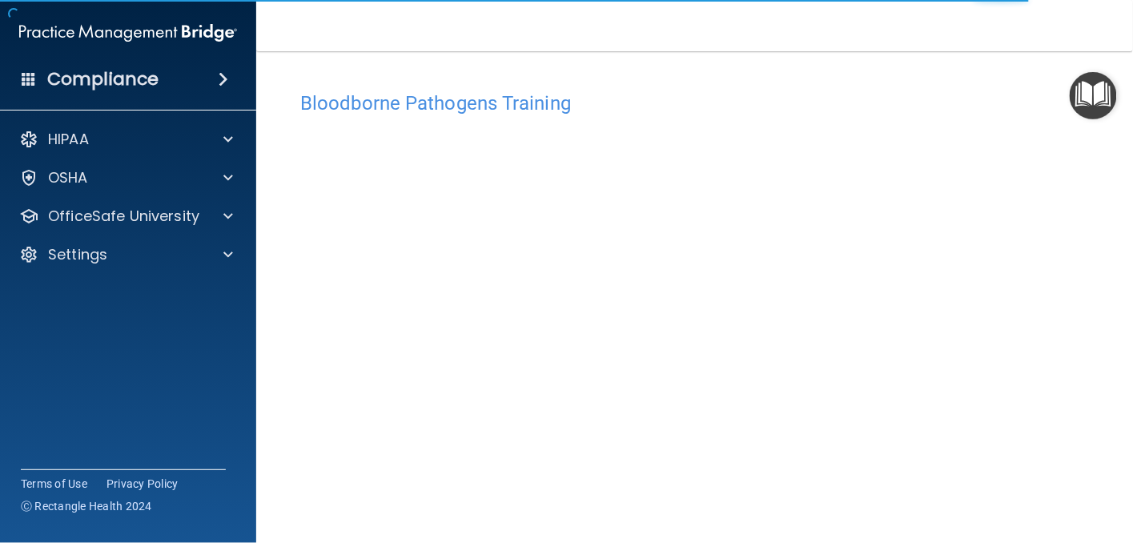
scroll to position [33, 0]
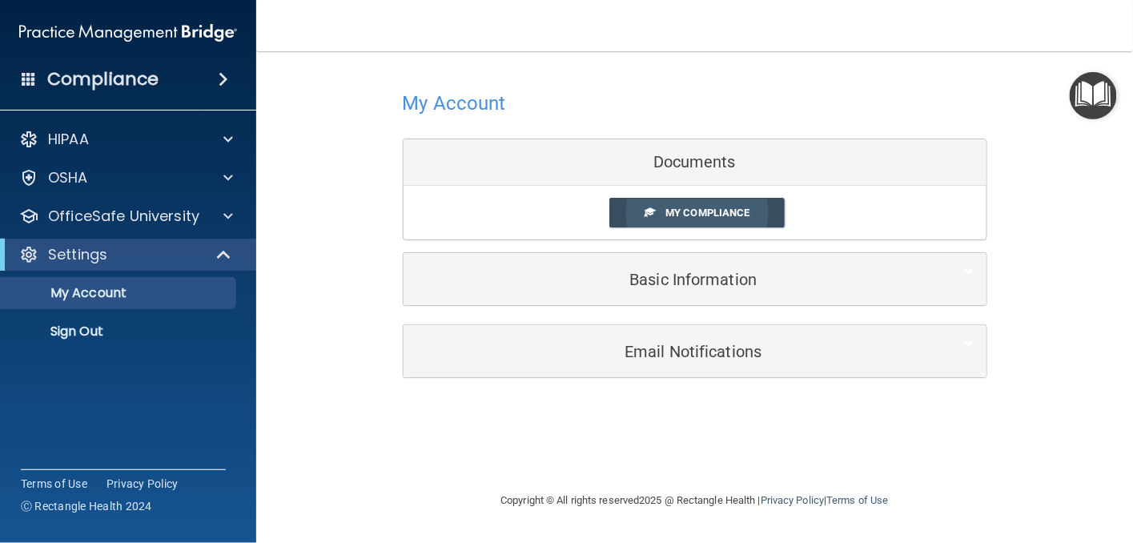
click at [704, 211] on span "My Compliance" at bounding box center [707, 213] width 84 height 12
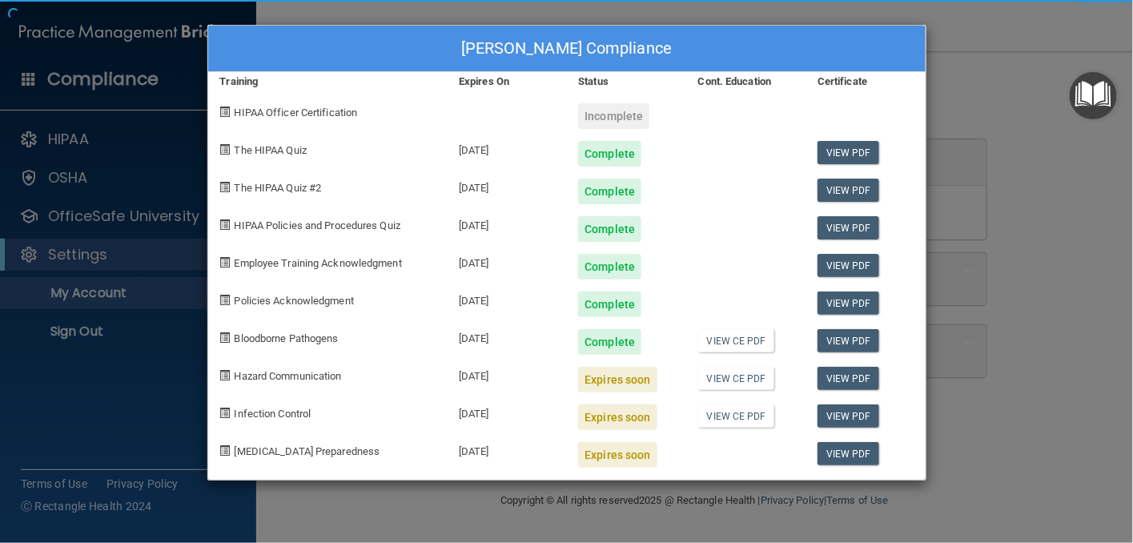
click at [652, 215] on div "[PERSON_NAME] Compliance Training Expires On Status Cont. Education Certificate…" at bounding box center [566, 253] width 719 height 456
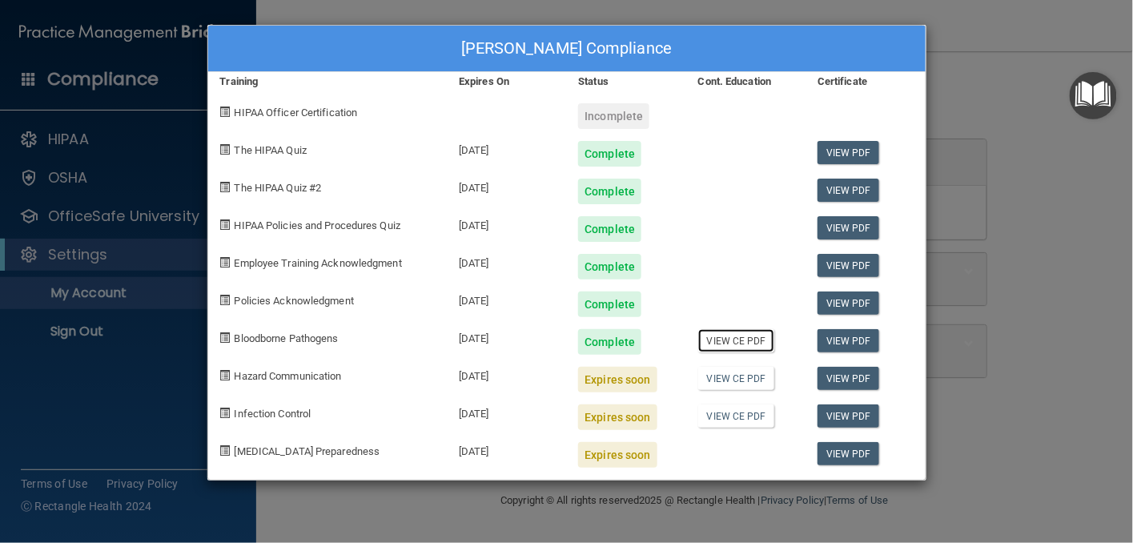
click at [713, 339] on link "View CE PDF" at bounding box center [736, 340] width 76 height 23
click at [711, 340] on link "View CE PDF" at bounding box center [736, 340] width 76 height 23
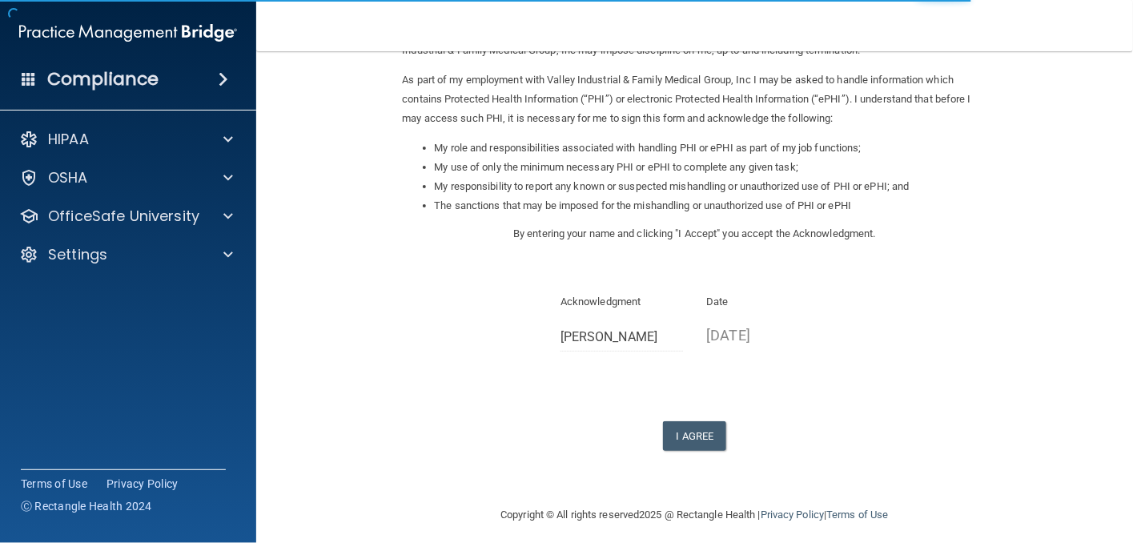
scroll to position [190, 0]
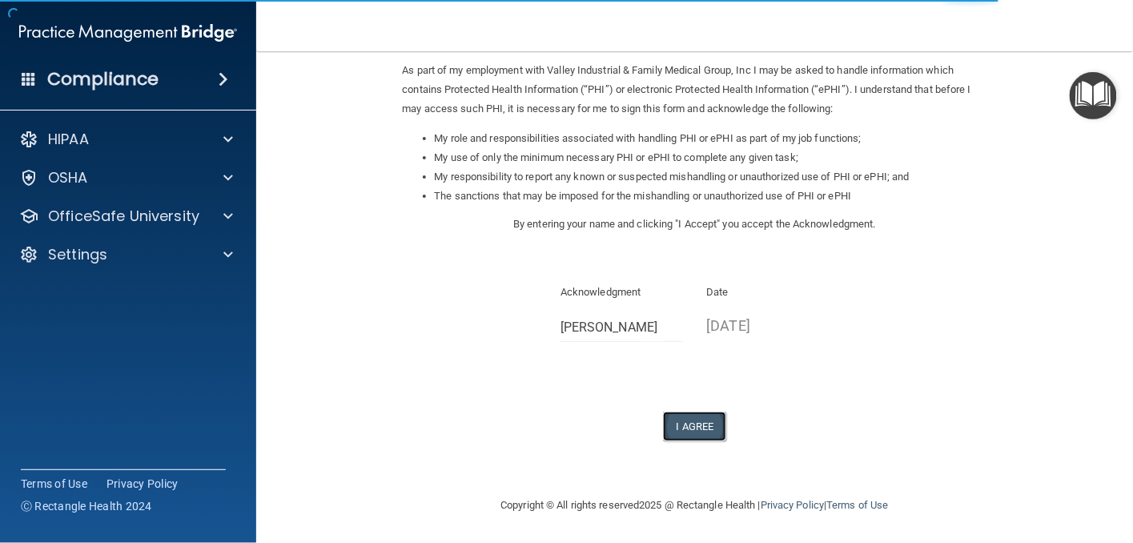
click at [693, 431] on button "I Agree" at bounding box center [695, 427] width 64 height 30
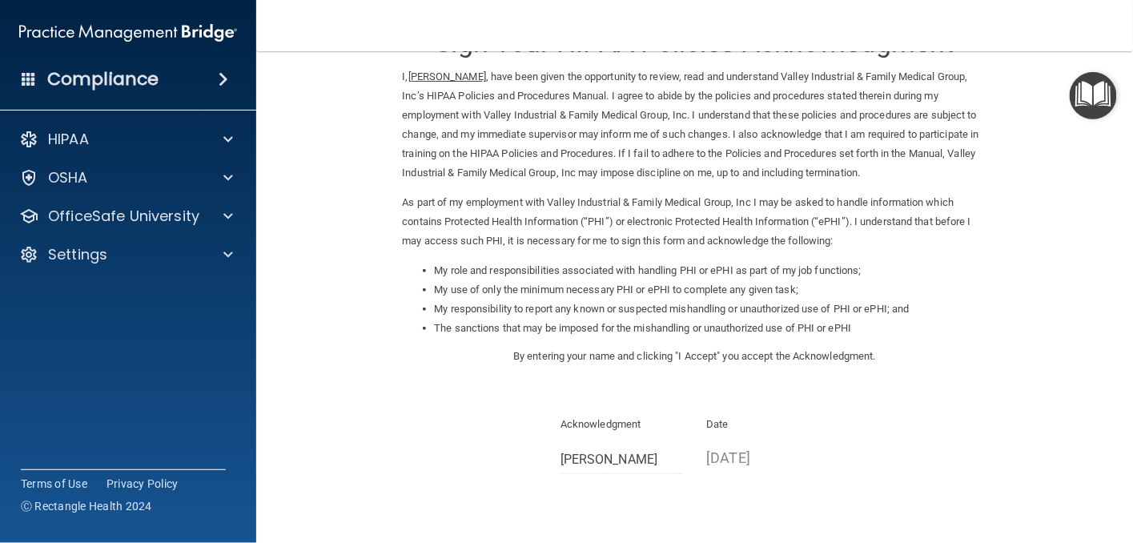
scroll to position [0, 0]
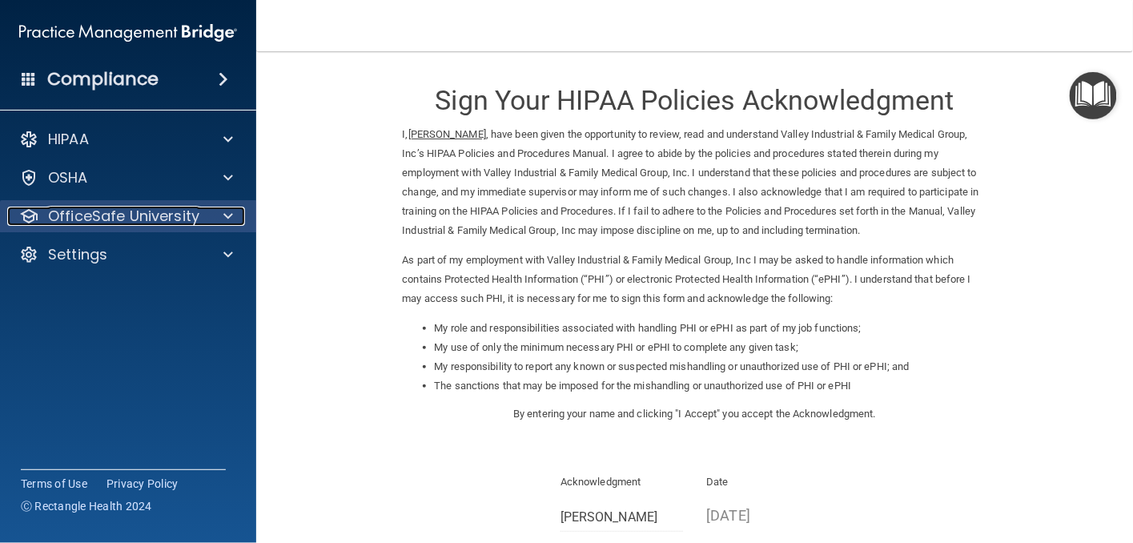
click at [200, 218] on div "OfficeSafe University" at bounding box center [106, 216] width 199 height 19
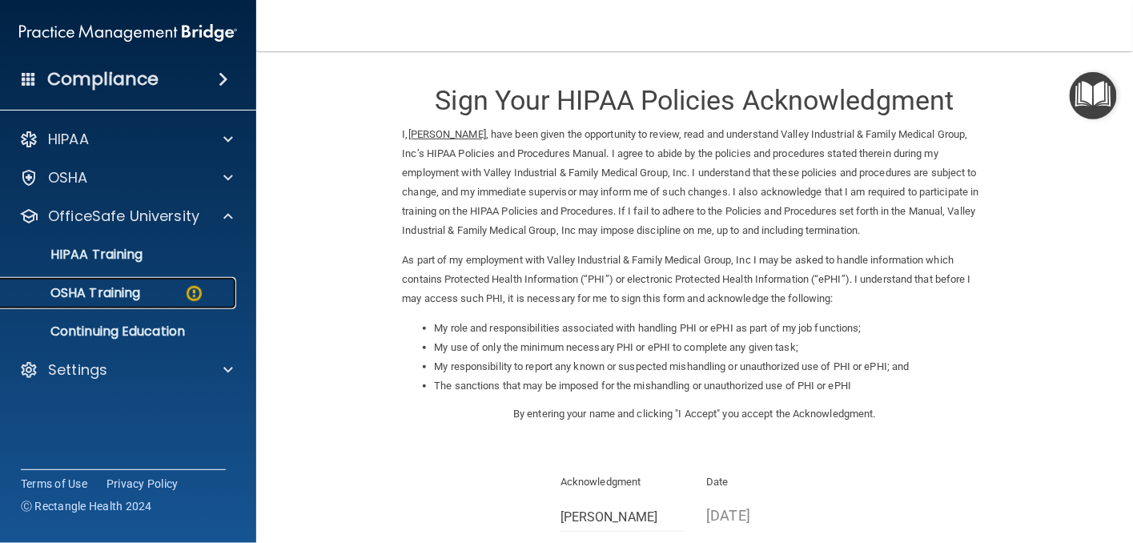
click at [184, 299] on img at bounding box center [194, 293] width 20 height 20
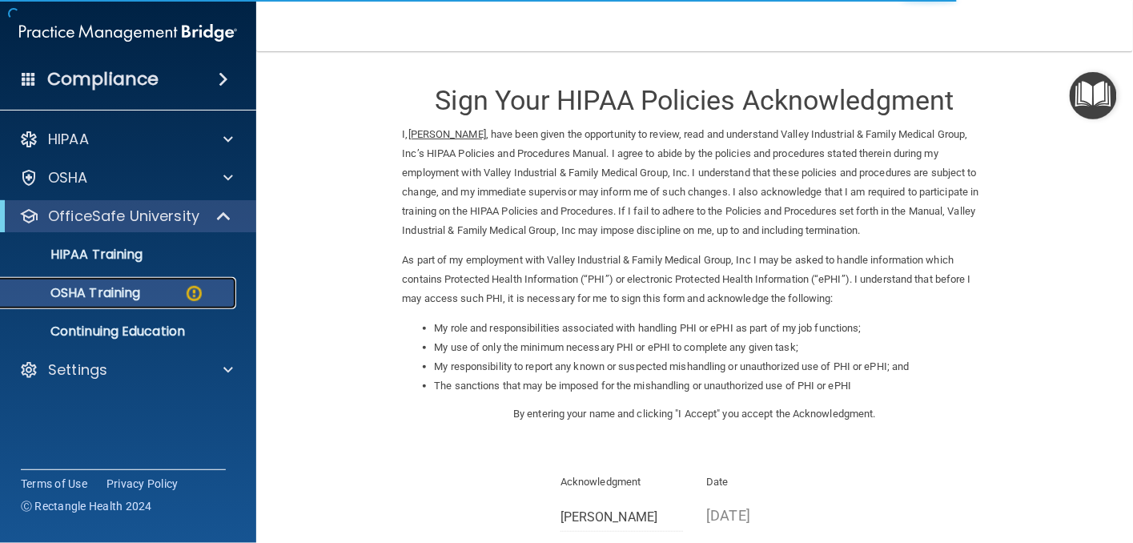
click at [193, 296] on img at bounding box center [194, 293] width 20 height 20
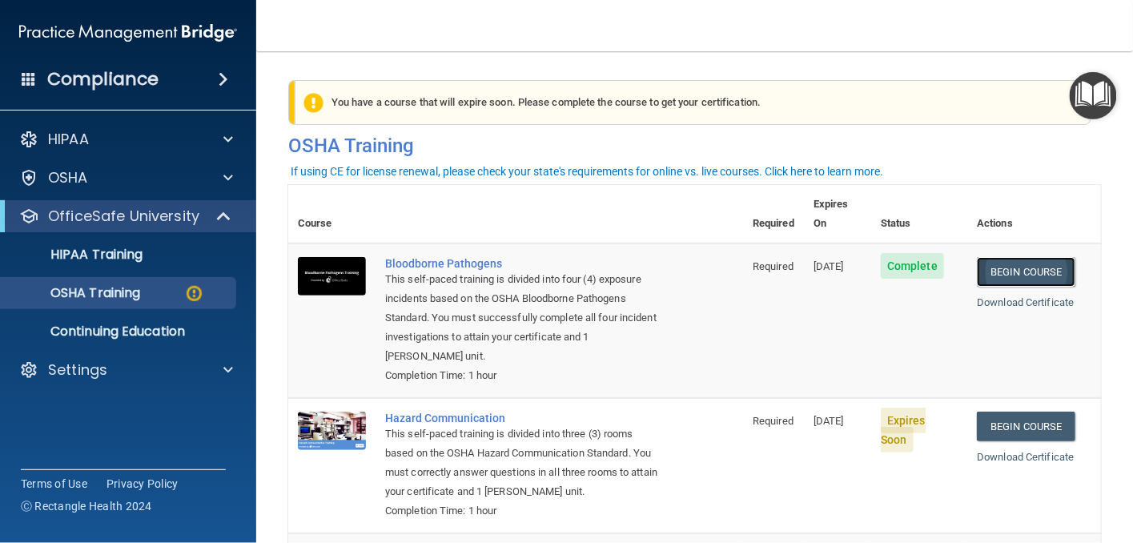
click at [997, 257] on link "Begin Course" at bounding box center [1026, 272] width 98 height 30
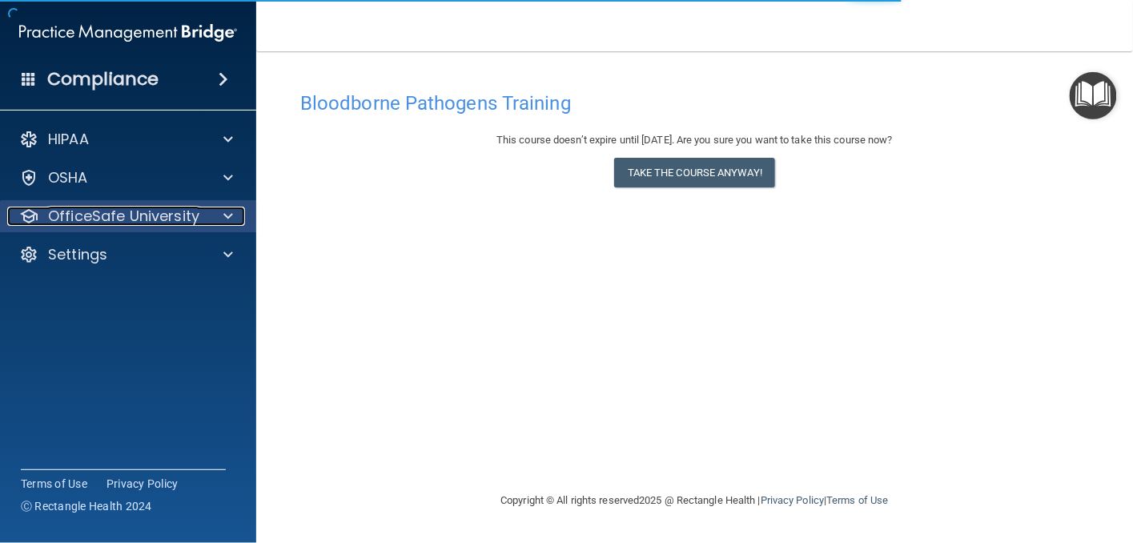
click at [211, 211] on div at bounding box center [226, 216] width 40 height 19
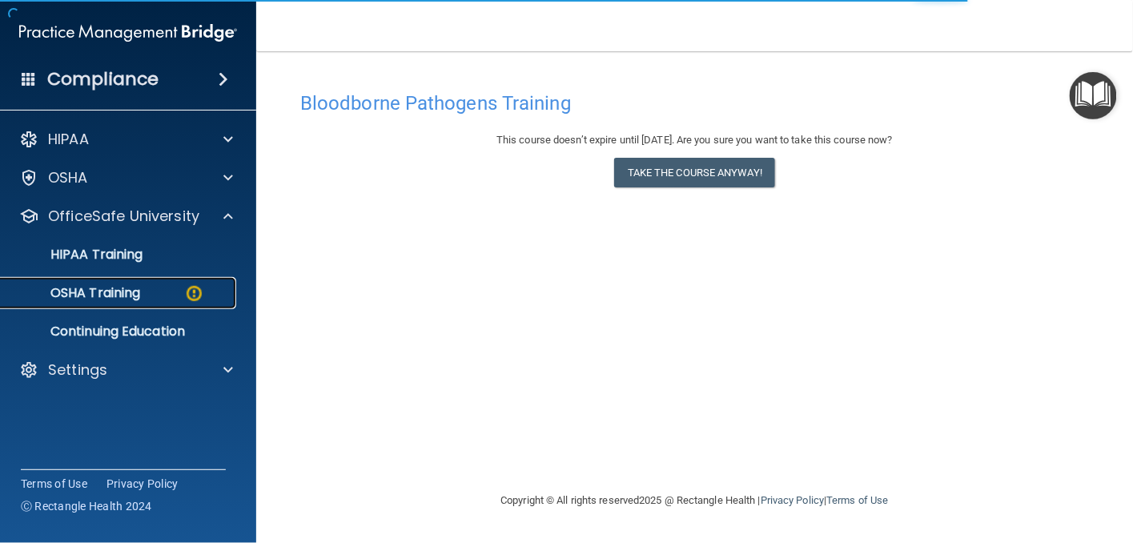
click at [193, 298] on img at bounding box center [194, 293] width 20 height 20
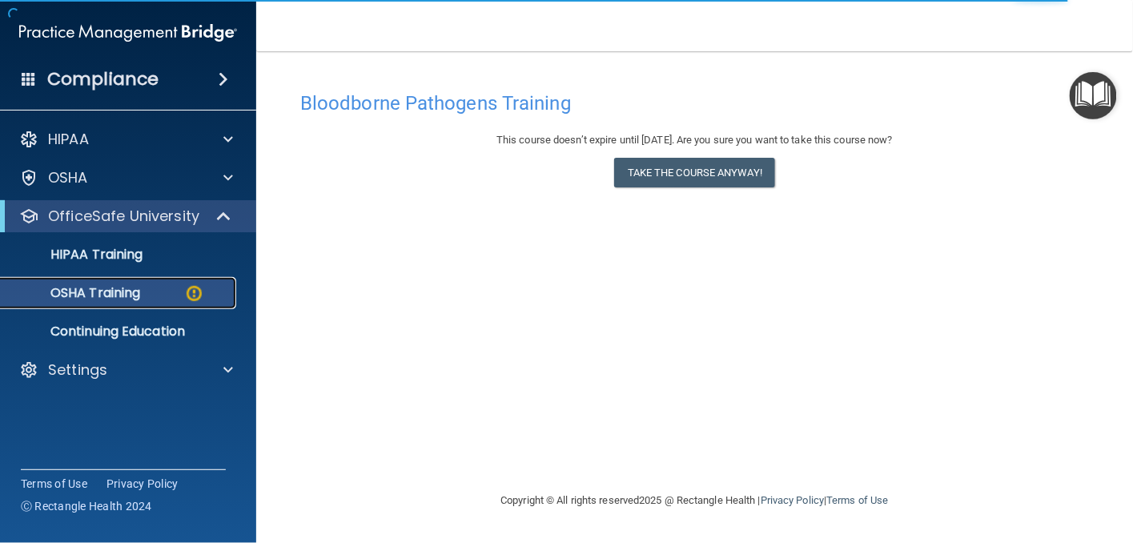
click at [196, 297] on img at bounding box center [194, 293] width 20 height 20
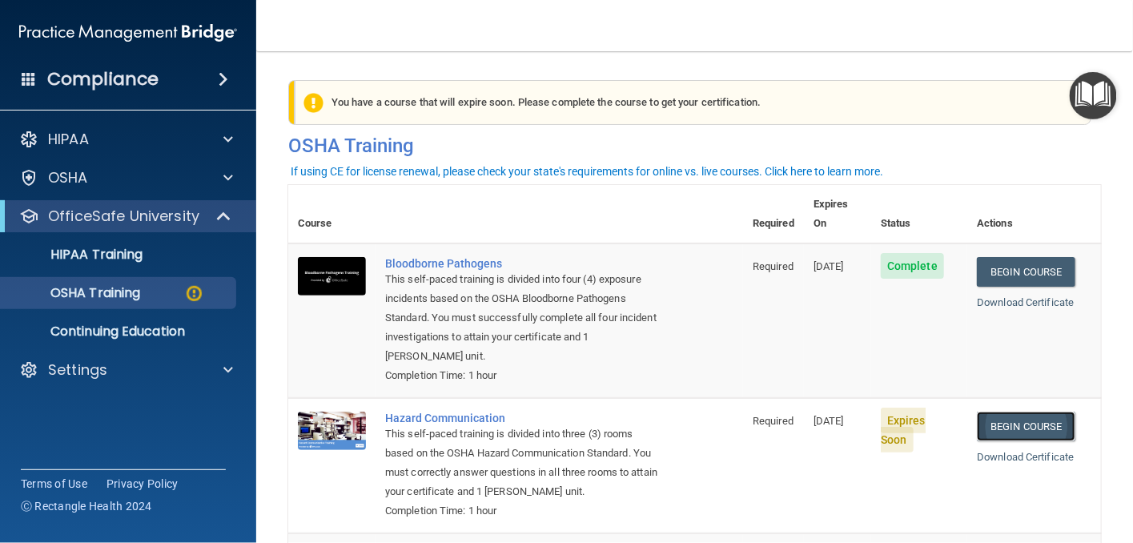
click at [1017, 412] on link "Begin Course" at bounding box center [1026, 427] width 98 height 30
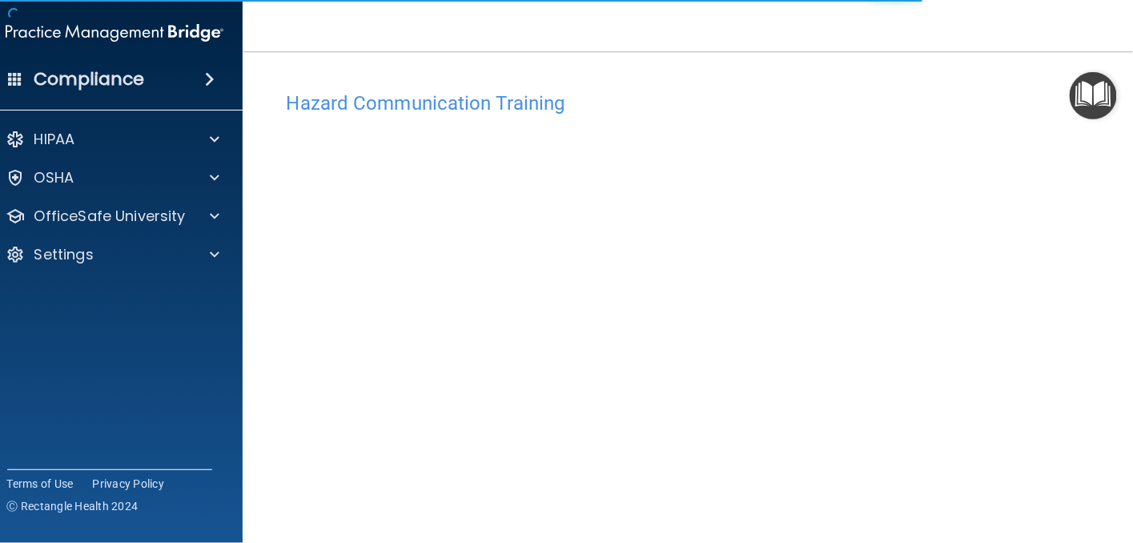
scroll to position [58, 0]
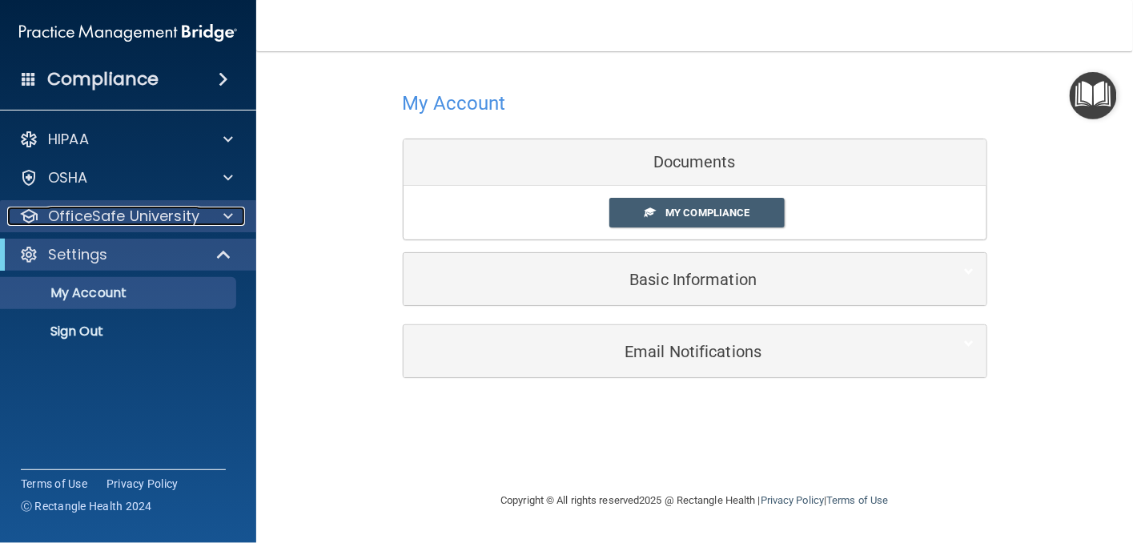
click at [189, 219] on p "OfficeSafe University" at bounding box center [123, 216] width 151 height 19
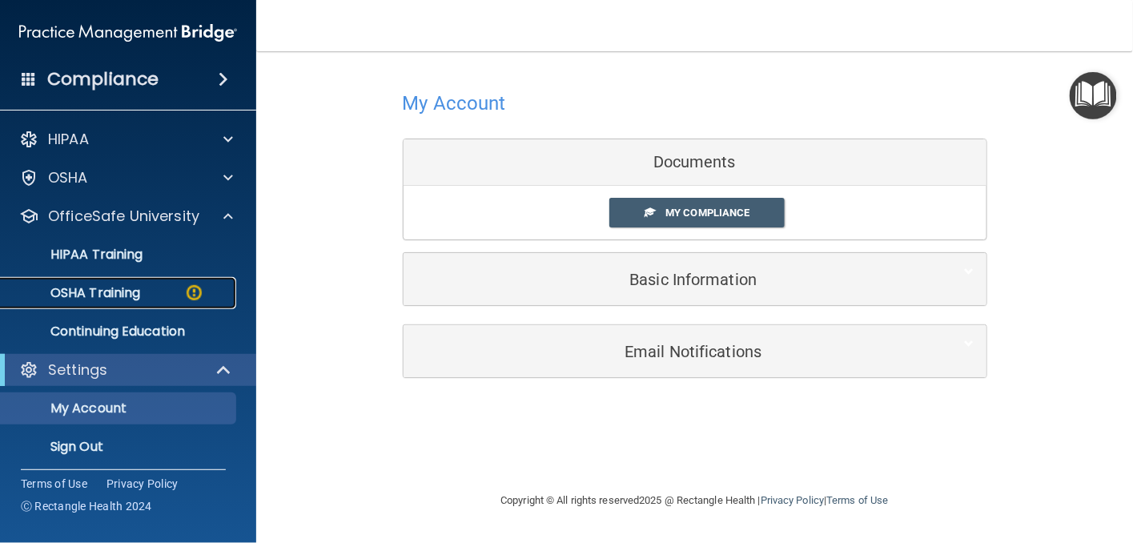
click at [192, 293] on img at bounding box center [194, 293] width 20 height 20
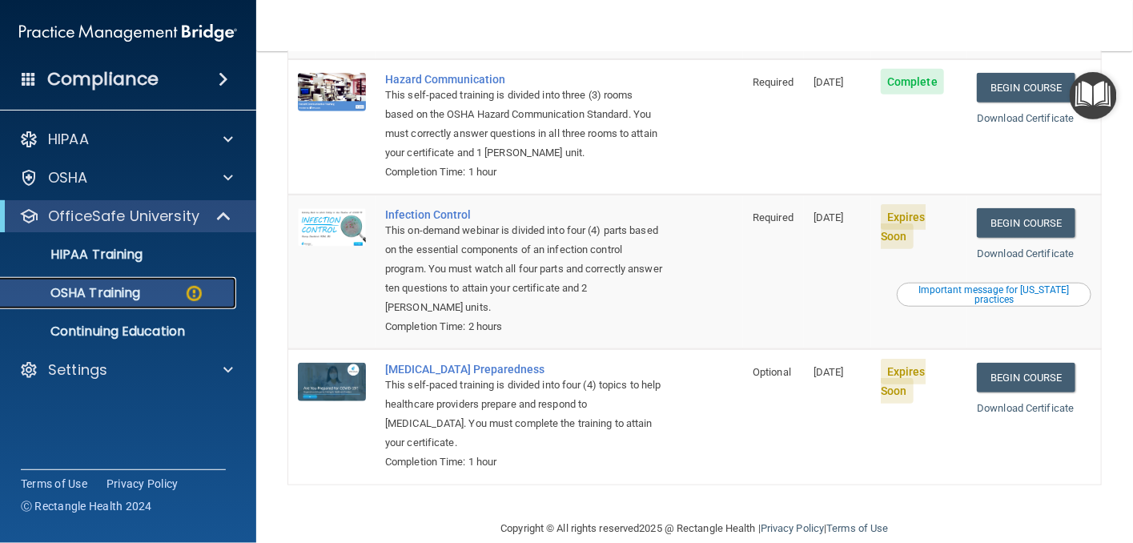
scroll to position [345, 0]
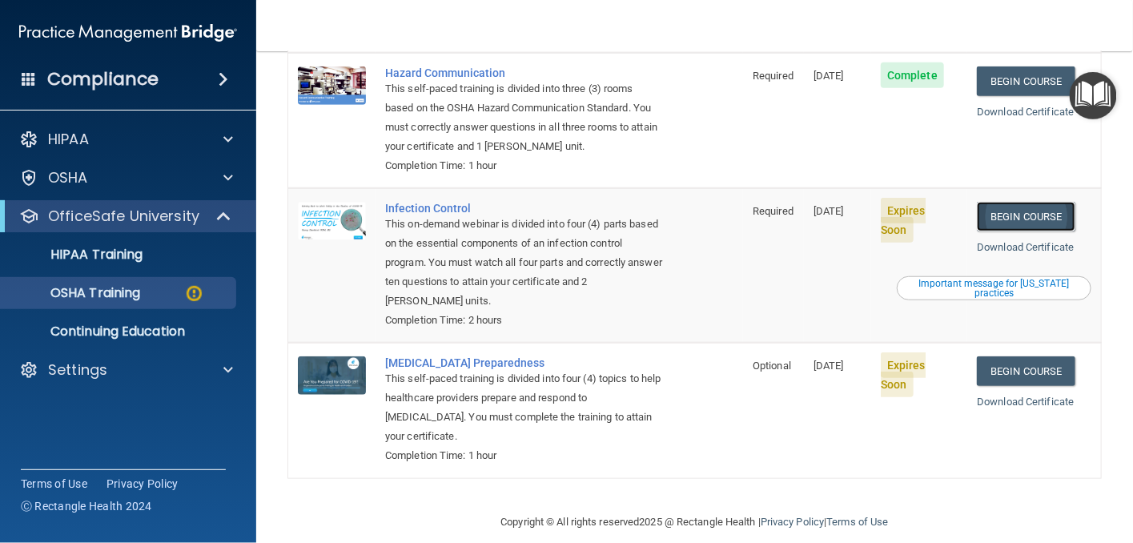
click at [1005, 202] on link "Begin Course" at bounding box center [1026, 217] width 98 height 30
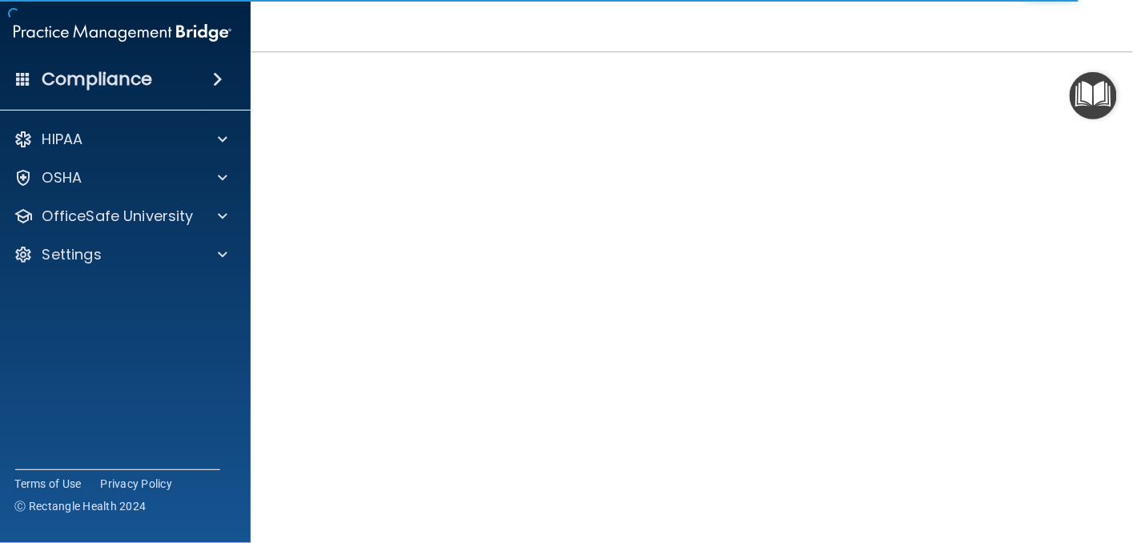
scroll to position [62, 0]
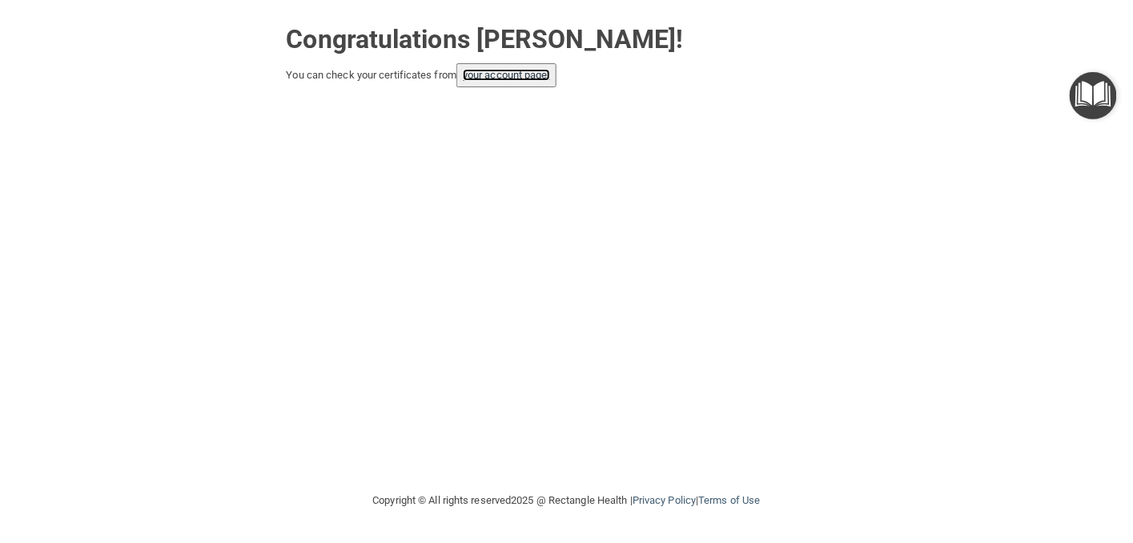
click at [488, 78] on link "your account page!" at bounding box center [506, 75] width 87 height 12
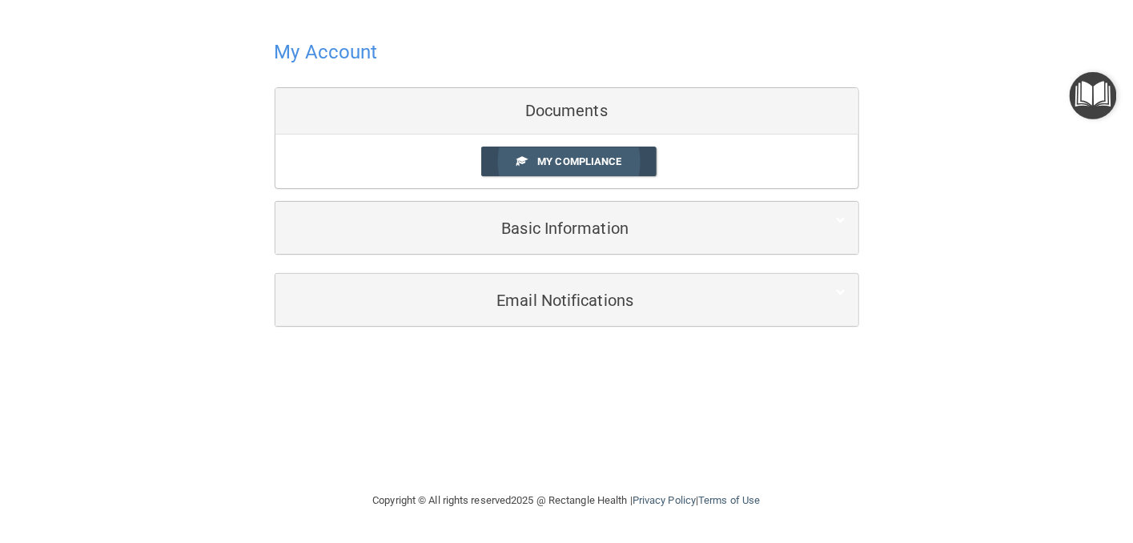
click at [596, 157] on span "My Compliance" at bounding box center [579, 161] width 84 height 12
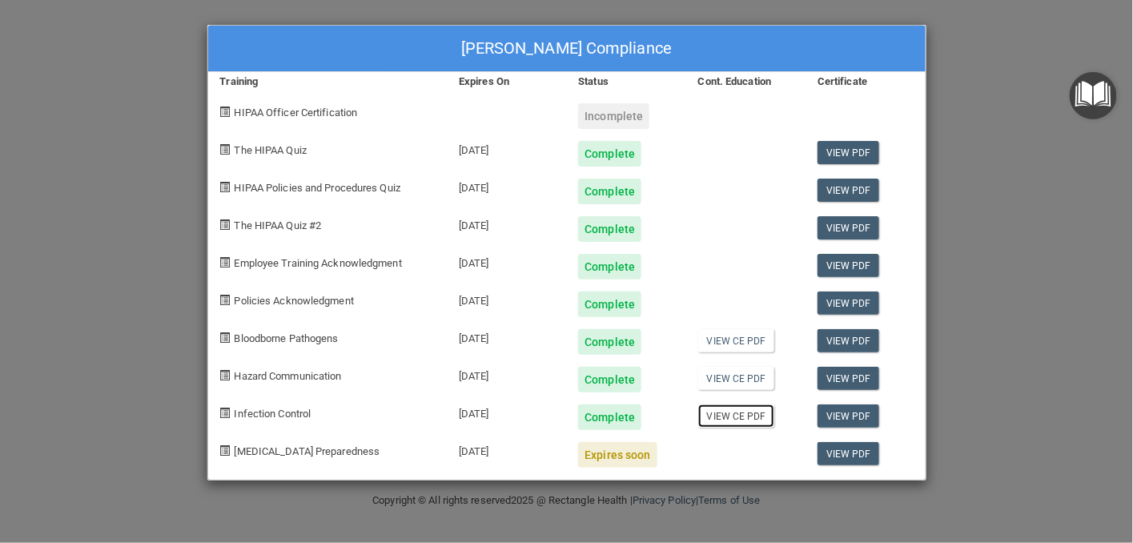
click at [738, 408] on link "View CE PDF" at bounding box center [736, 415] width 76 height 23
click at [717, 376] on link "View CE PDF" at bounding box center [736, 378] width 76 height 23
click at [835, 299] on link "View PDF" at bounding box center [849, 302] width 62 height 23
